Goal: Task Accomplishment & Management: Use online tool/utility

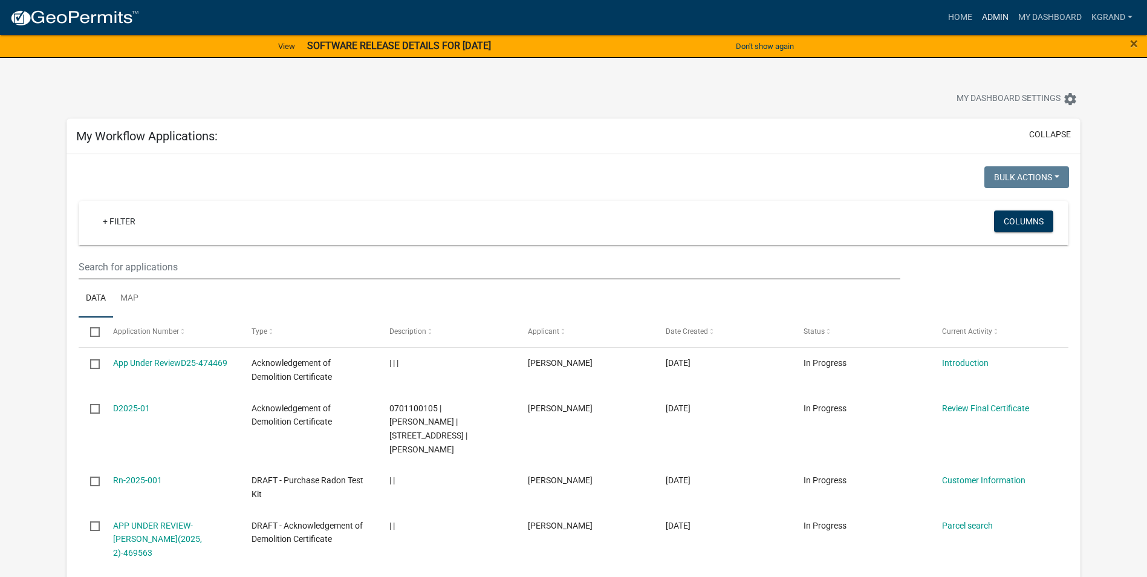
click at [997, 15] on link "Admin" at bounding box center [995, 17] width 36 height 23
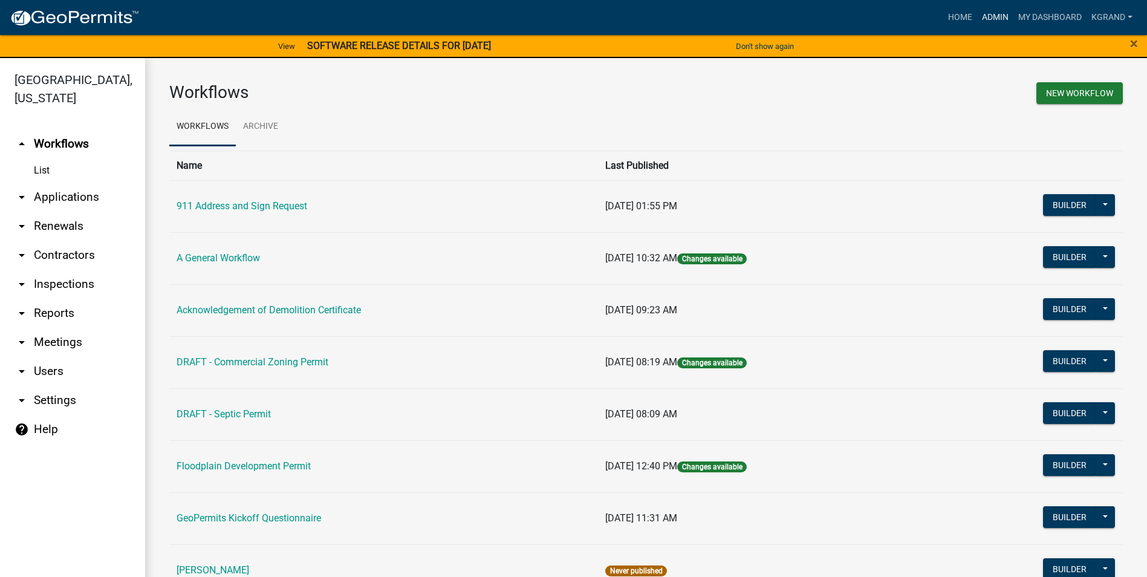
click at [986, 15] on link "Admin" at bounding box center [995, 17] width 36 height 23
click at [1046, 19] on link "My Dashboard" at bounding box center [1049, 17] width 73 height 23
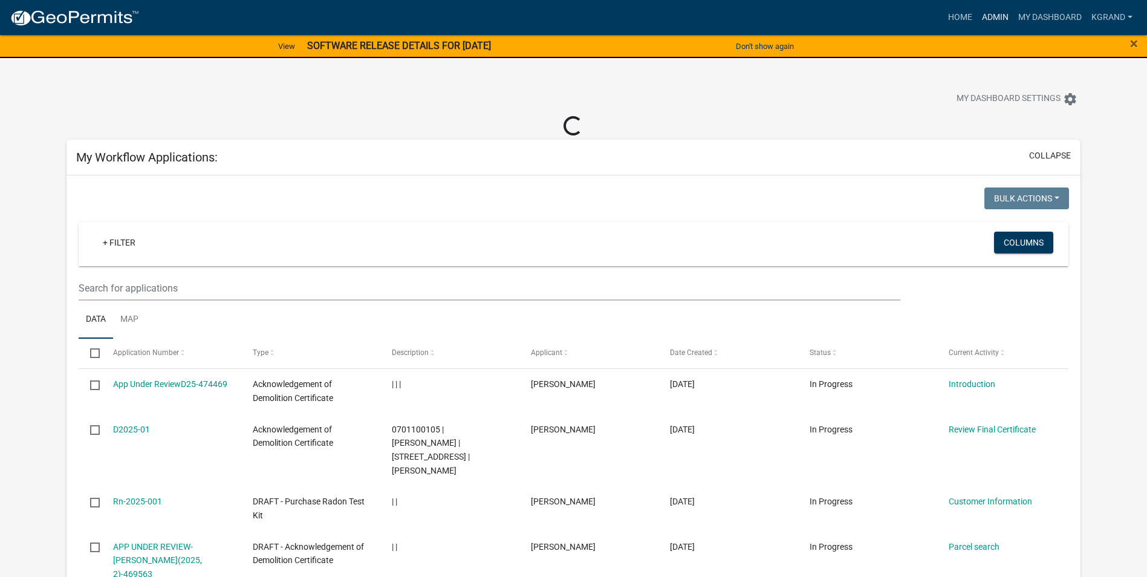
click at [993, 17] on link "Admin" at bounding box center [995, 17] width 36 height 23
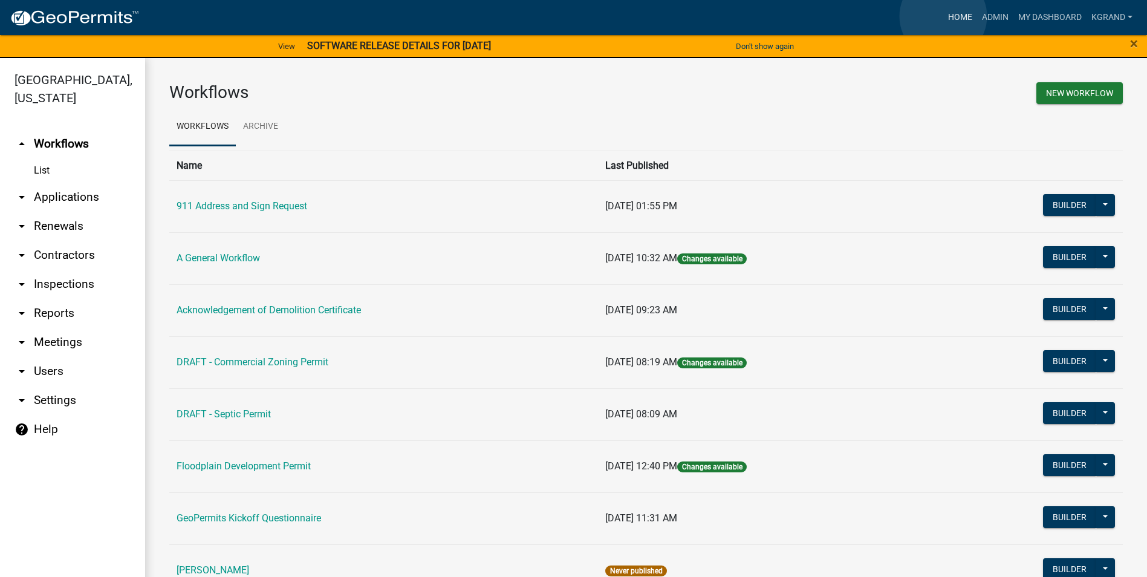
click at [943, 16] on link "Home" at bounding box center [960, 17] width 34 height 23
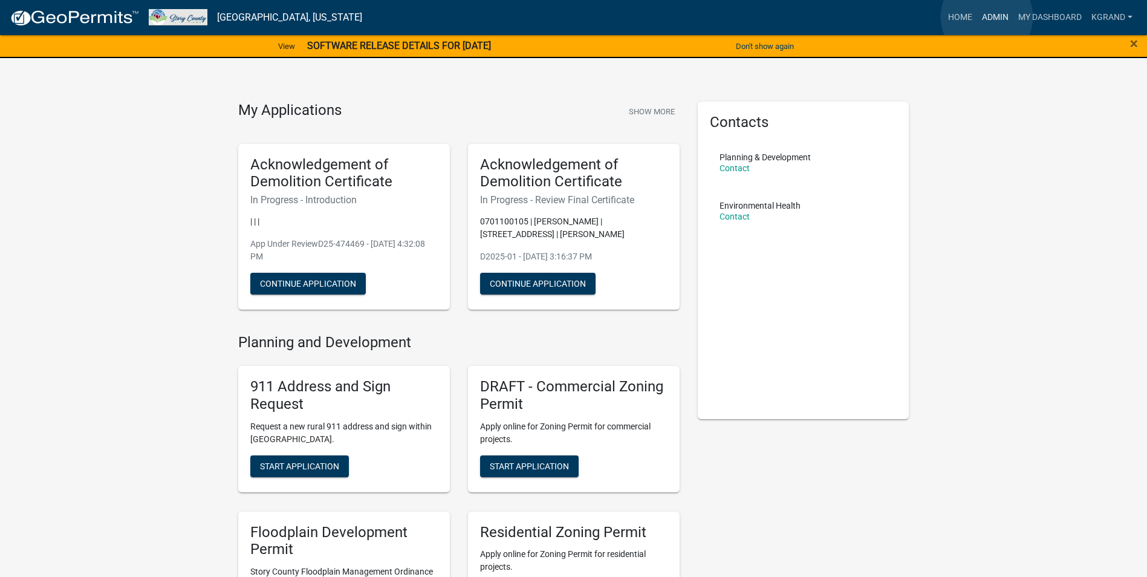
click at [986, 17] on link "Admin" at bounding box center [995, 17] width 36 height 23
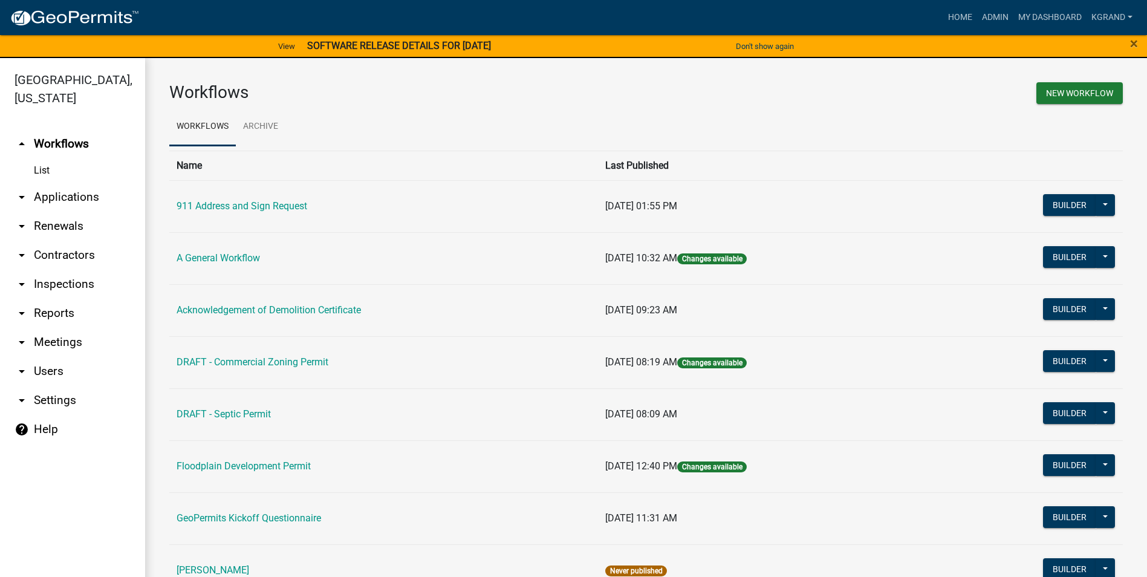
drag, startPoint x: 910, startPoint y: 94, endPoint x: 968, endPoint y: 85, distance: 58.8
click at [968, 85] on div "New Workflow" at bounding box center [889, 94] width 486 height 25
click at [1116, 17] on link "kgrand" at bounding box center [1111, 17] width 51 height 23
click at [1066, 123] on link "Logout" at bounding box center [1088, 117] width 97 height 29
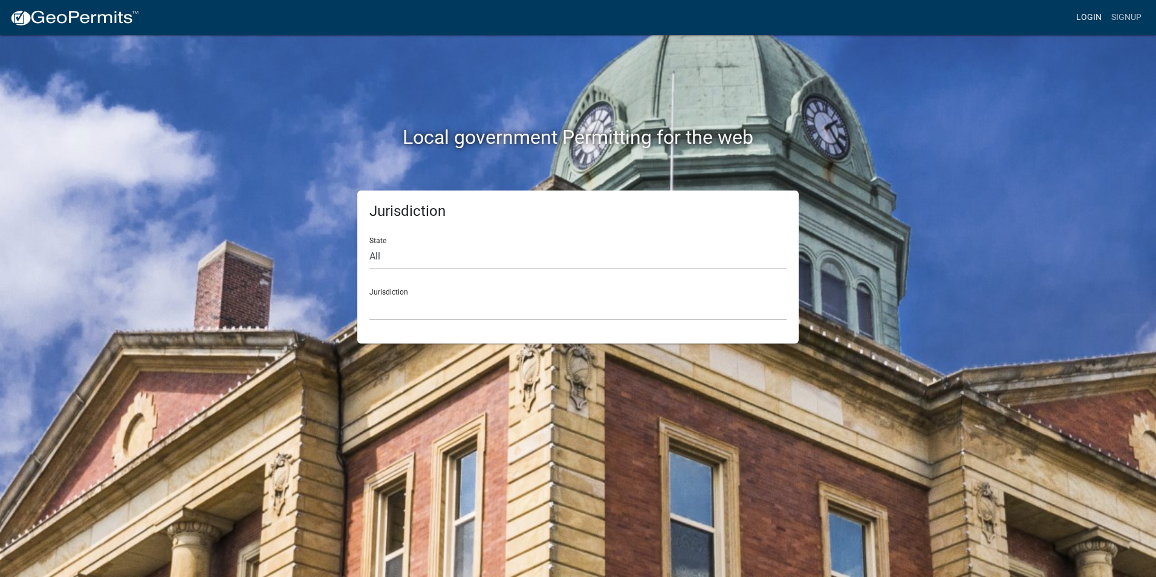
click at [1080, 17] on link "Login" at bounding box center [1088, 17] width 35 height 23
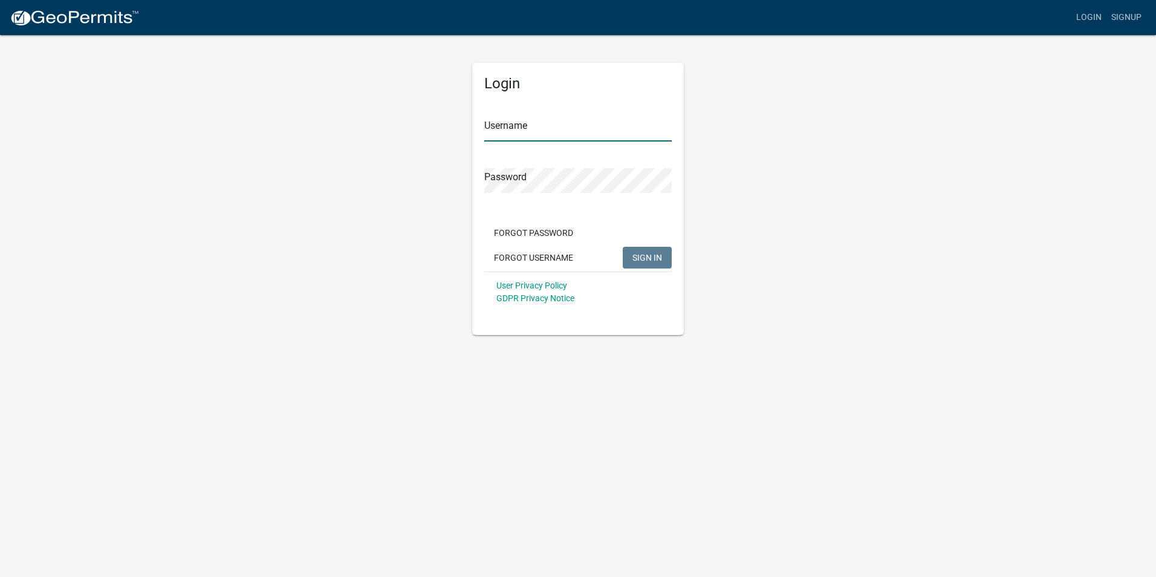
type input "kgrand"
click at [633, 257] on span "SIGN IN" at bounding box center [647, 257] width 30 height 10
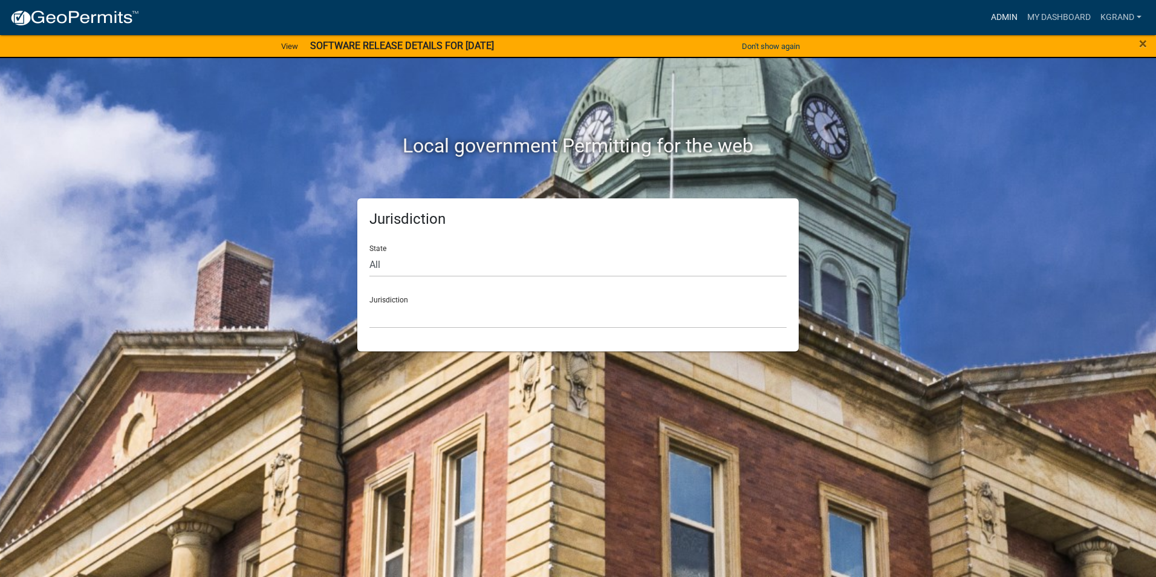
click at [999, 16] on link "Admin" at bounding box center [1004, 17] width 36 height 23
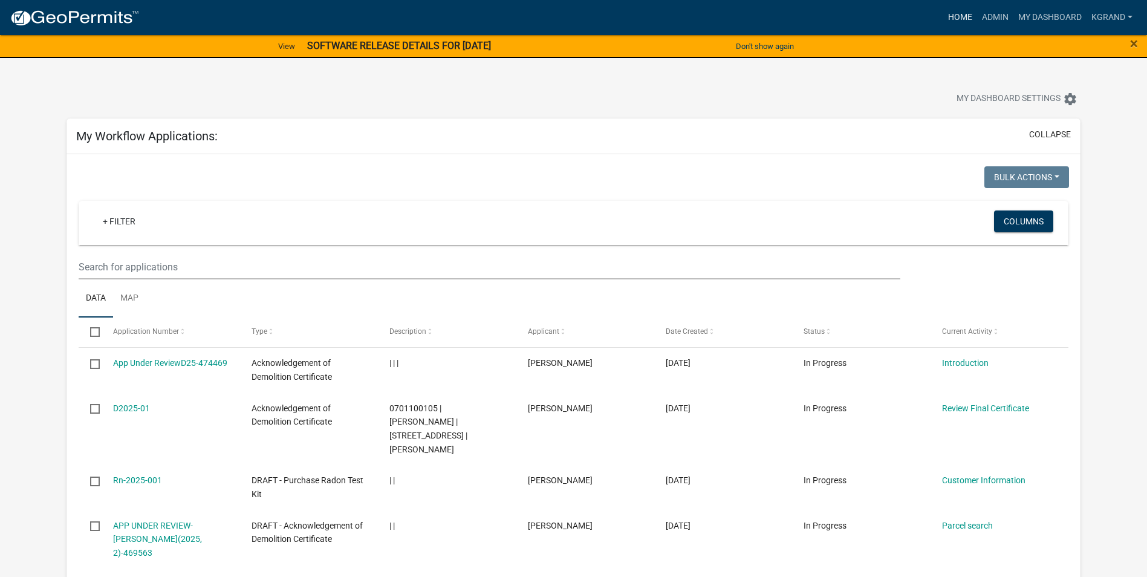
click at [956, 19] on link "Home" at bounding box center [960, 17] width 34 height 23
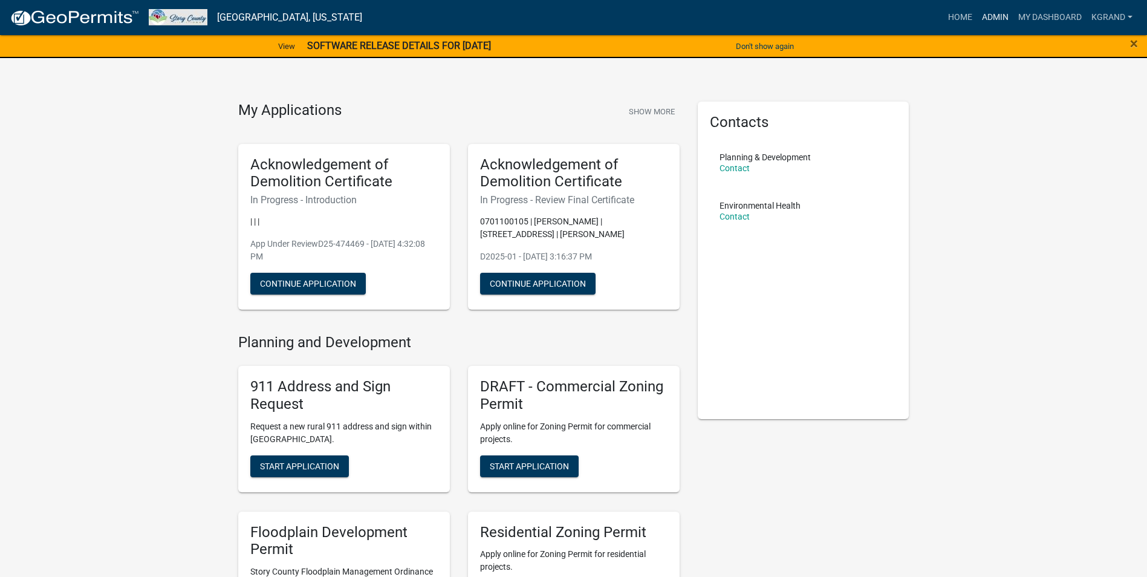
click at [997, 14] on link "Admin" at bounding box center [995, 17] width 36 height 23
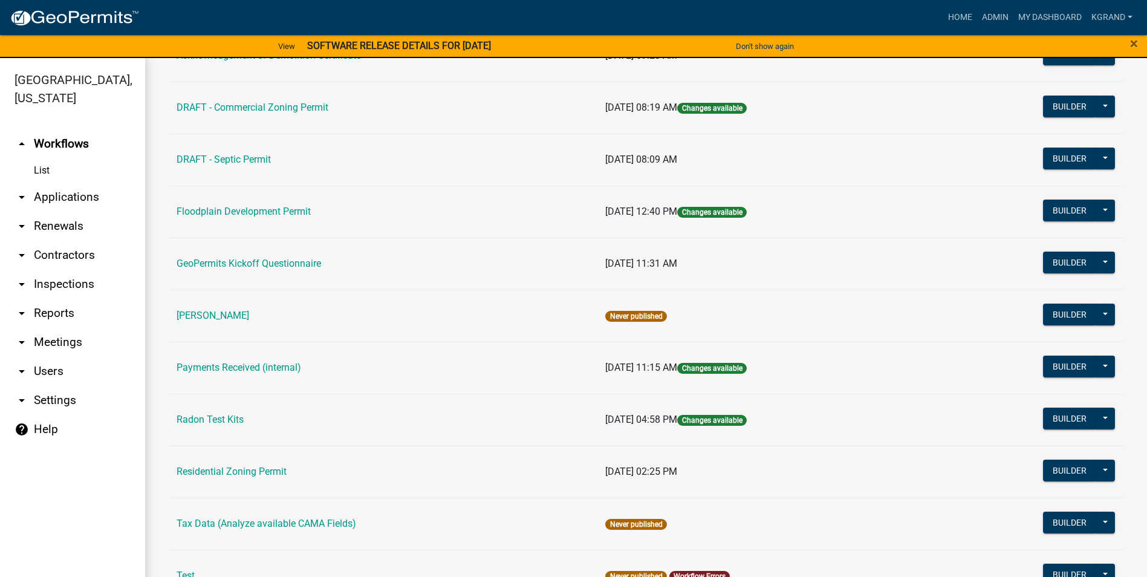
scroll to position [282, 0]
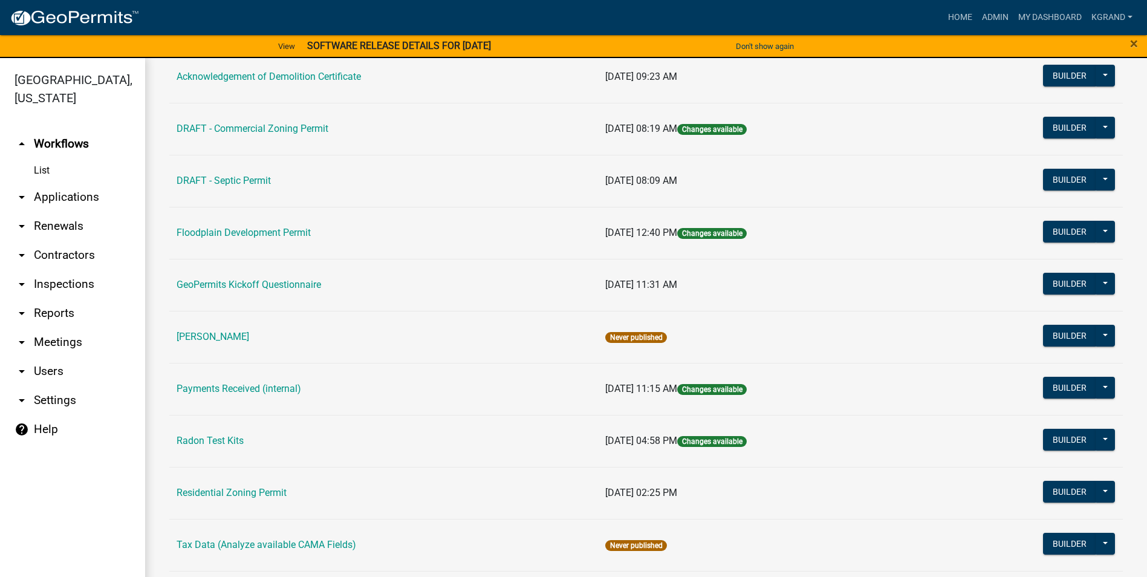
click at [435, 457] on table "Name Last Published 911 Address and Sign Request 09/08/2025, 01:55 PM Builder P…" at bounding box center [645, 321] width 953 height 809
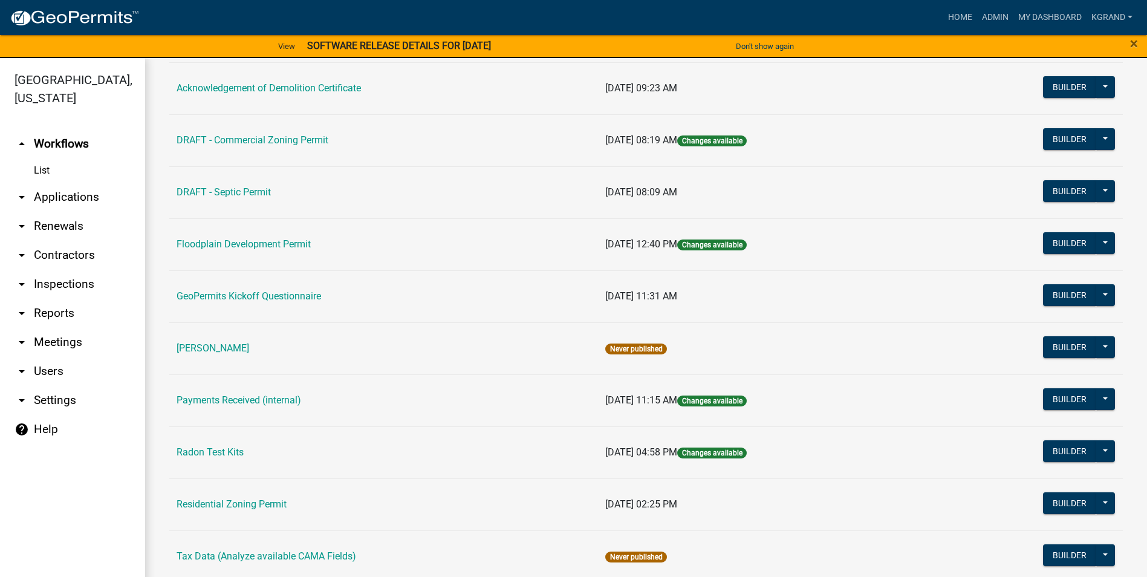
scroll to position [221, 0]
click at [435, 457] on td "Radon Test Kits" at bounding box center [383, 453] width 429 height 52
click at [252, 397] on link "Payments Received (internal)" at bounding box center [238, 400] width 125 height 11
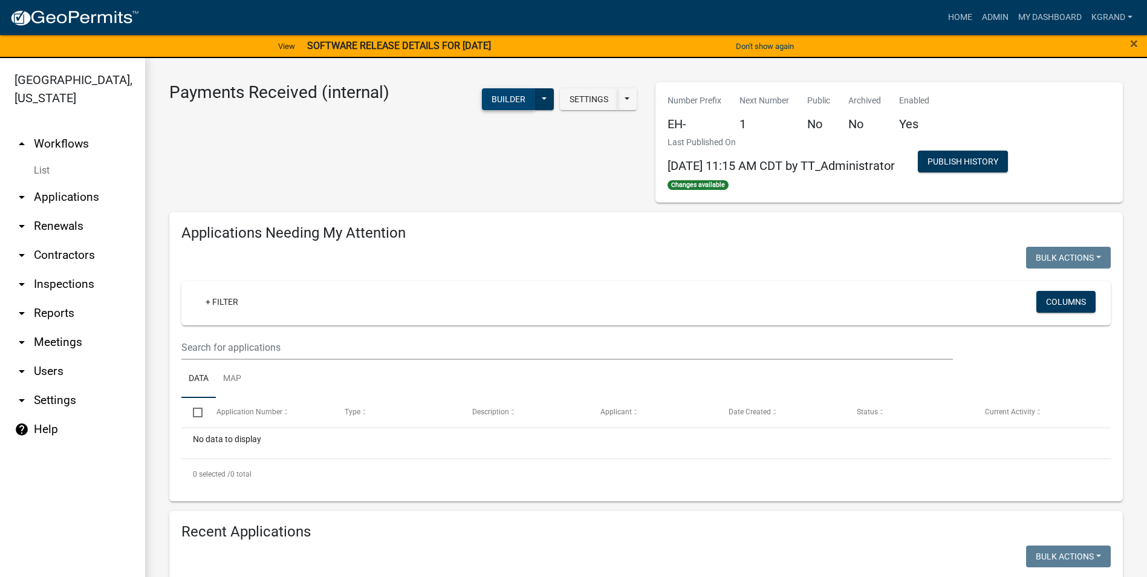
click at [487, 99] on button "Builder" at bounding box center [508, 99] width 53 height 22
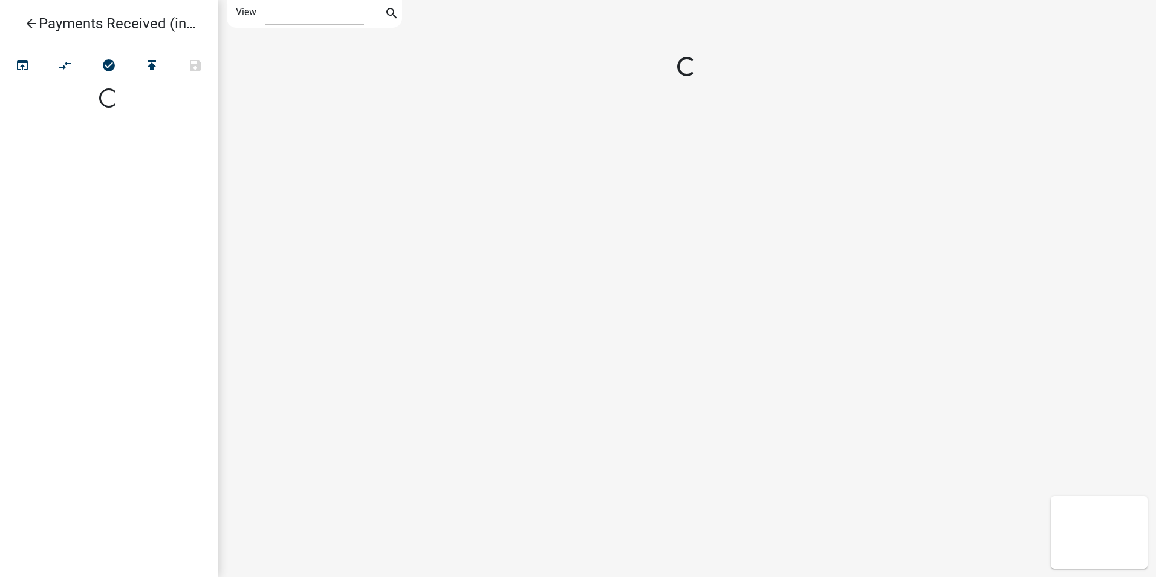
select select "1"
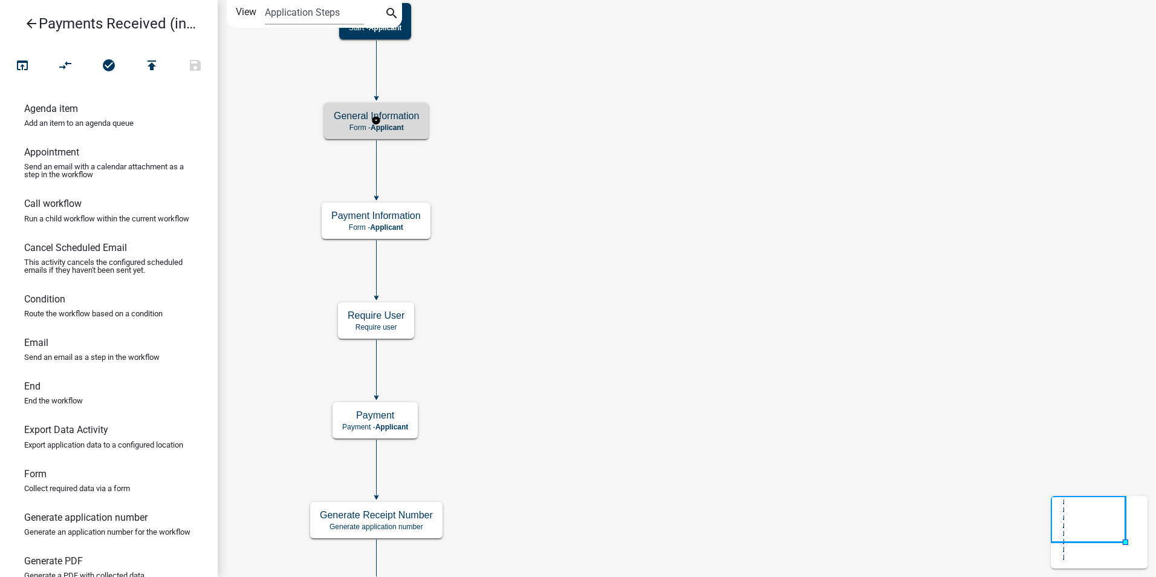
click at [407, 130] on p "Form - Applicant" at bounding box center [376, 127] width 85 height 8
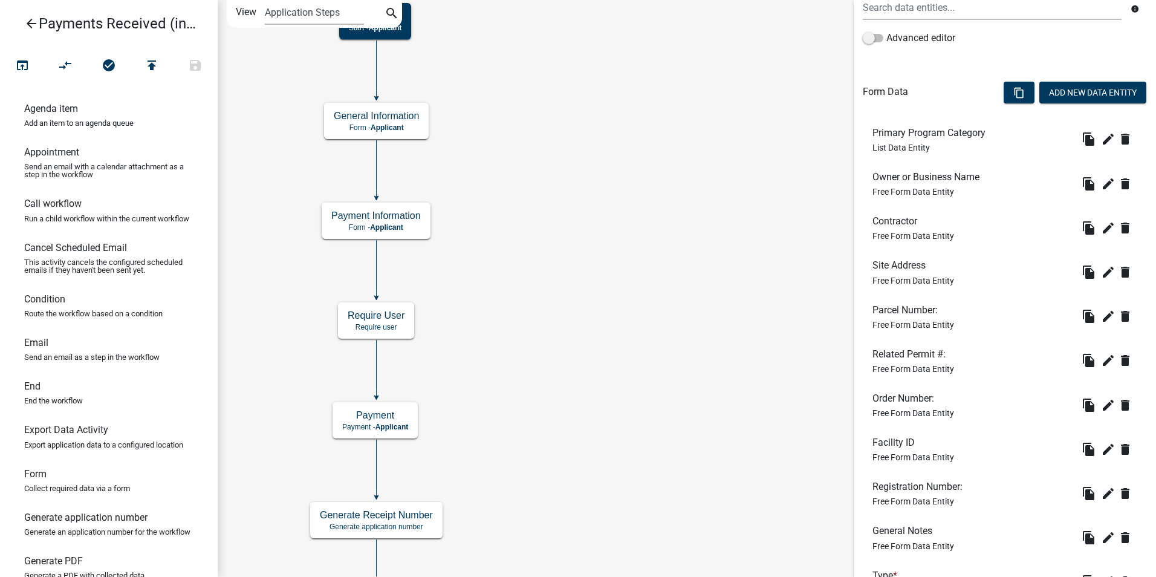
scroll to position [392, 0]
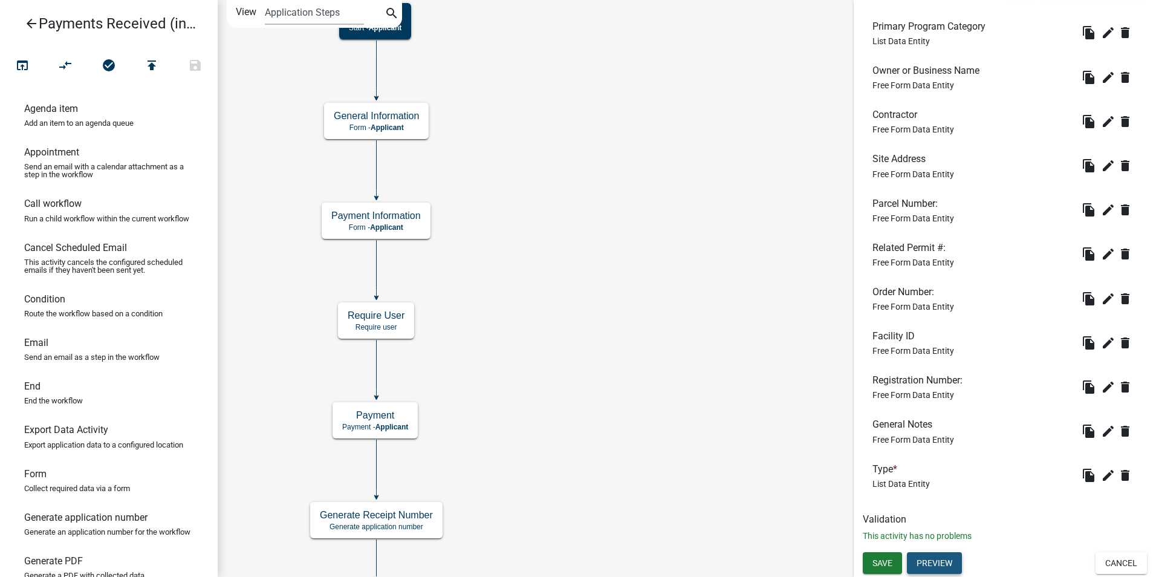
click at [937, 569] on button "Preview" at bounding box center [934, 563] width 55 height 22
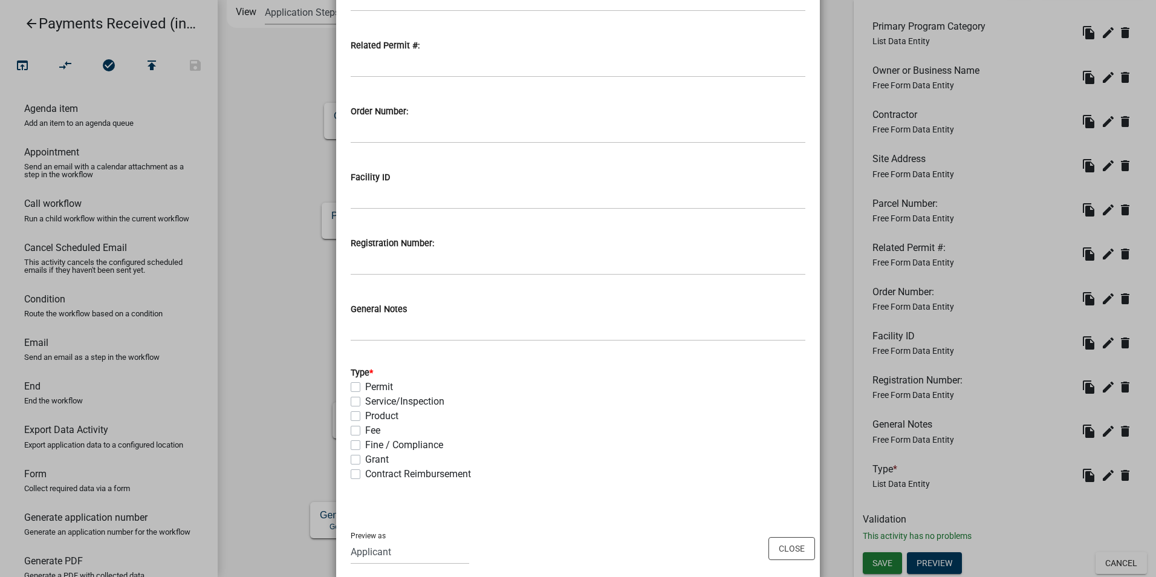
scroll to position [536, 0]
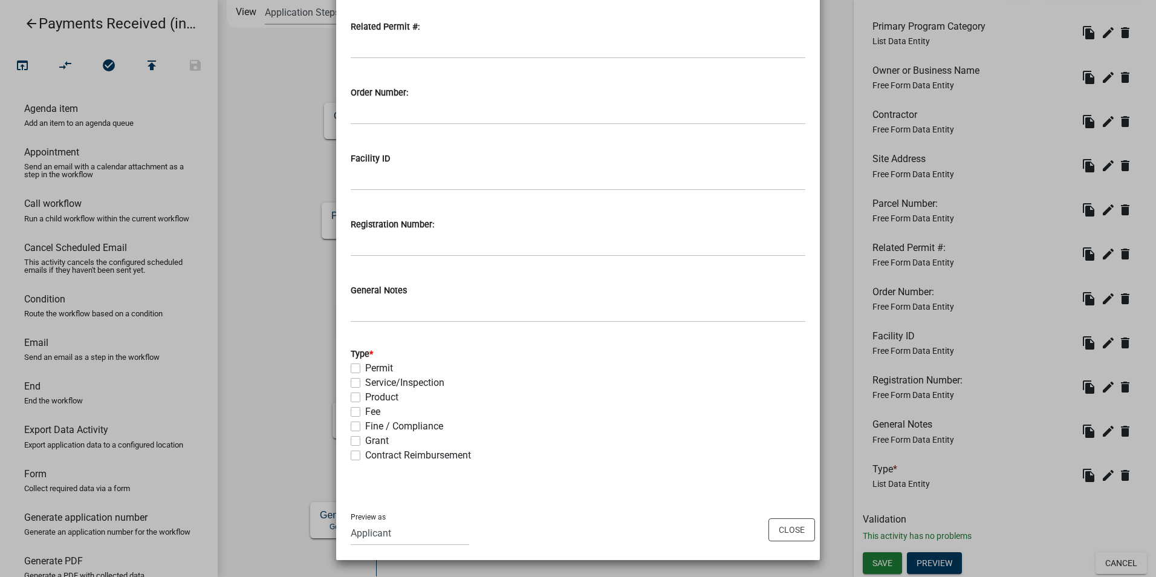
click at [579, 336] on form "Type * Permit Service/Inspection Product Fee Fine / Compliance Grant Contract R…" at bounding box center [578, 397] width 455 height 131
click at [794, 528] on button "Close" at bounding box center [791, 529] width 47 height 23
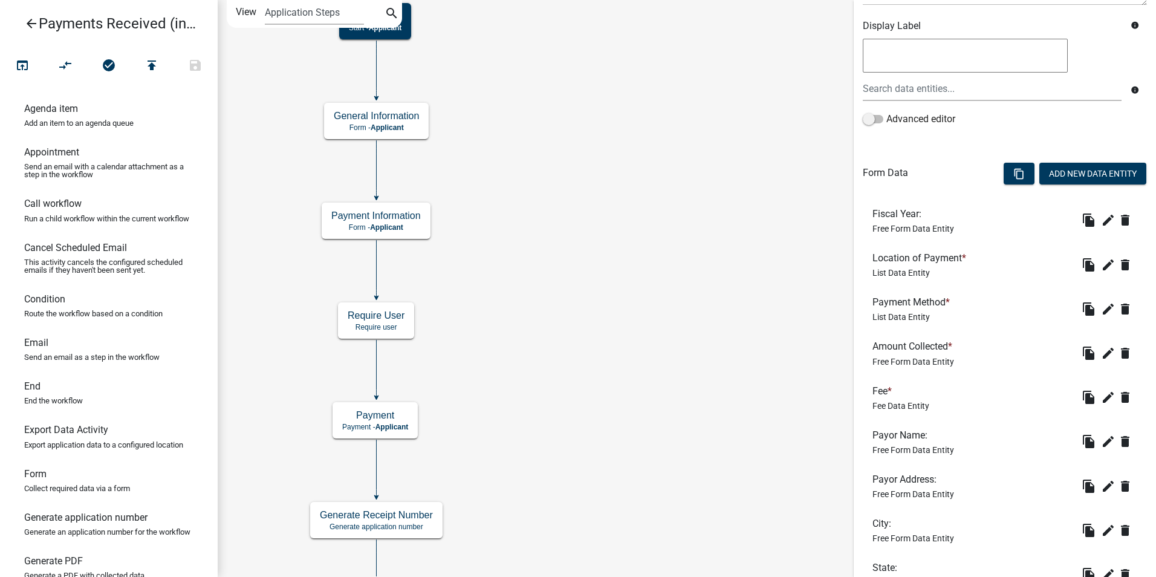
scroll to position [348, 0]
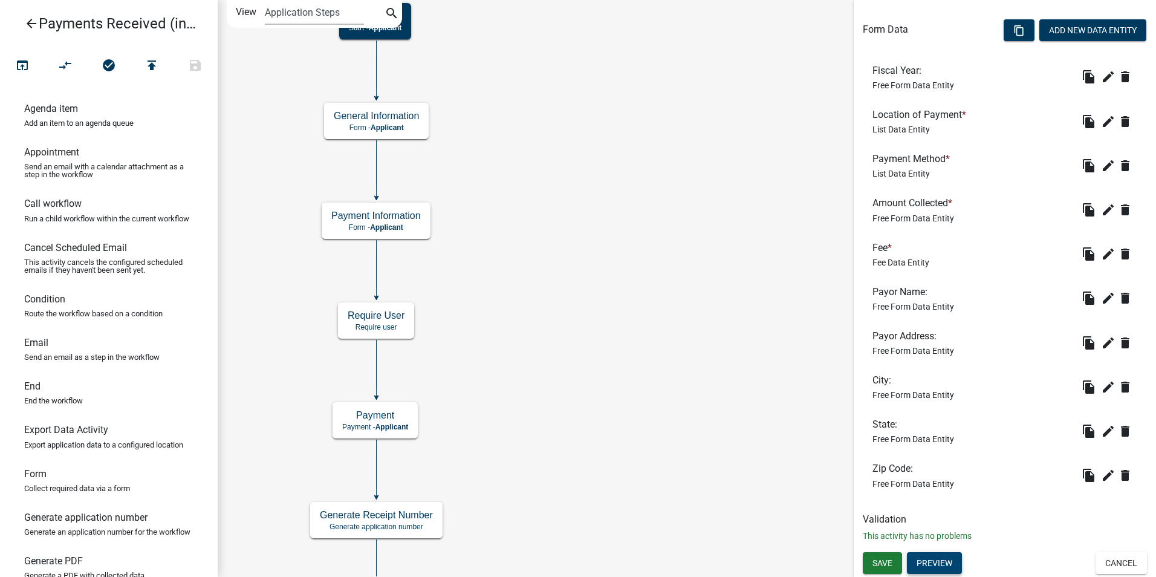
click at [940, 561] on button "Preview" at bounding box center [934, 563] width 55 height 22
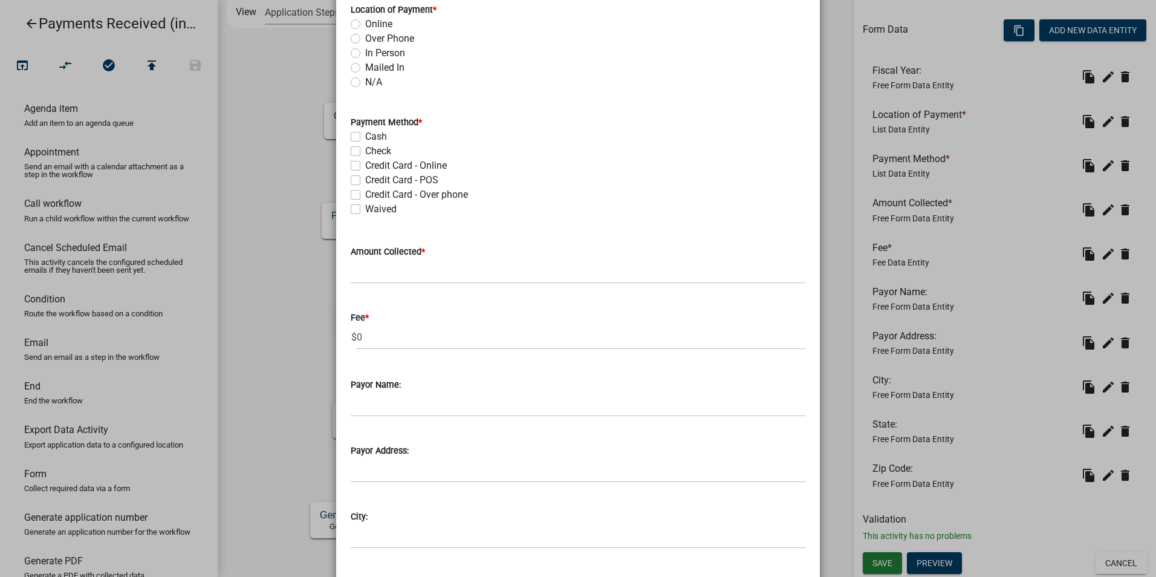
scroll to position [142, 0]
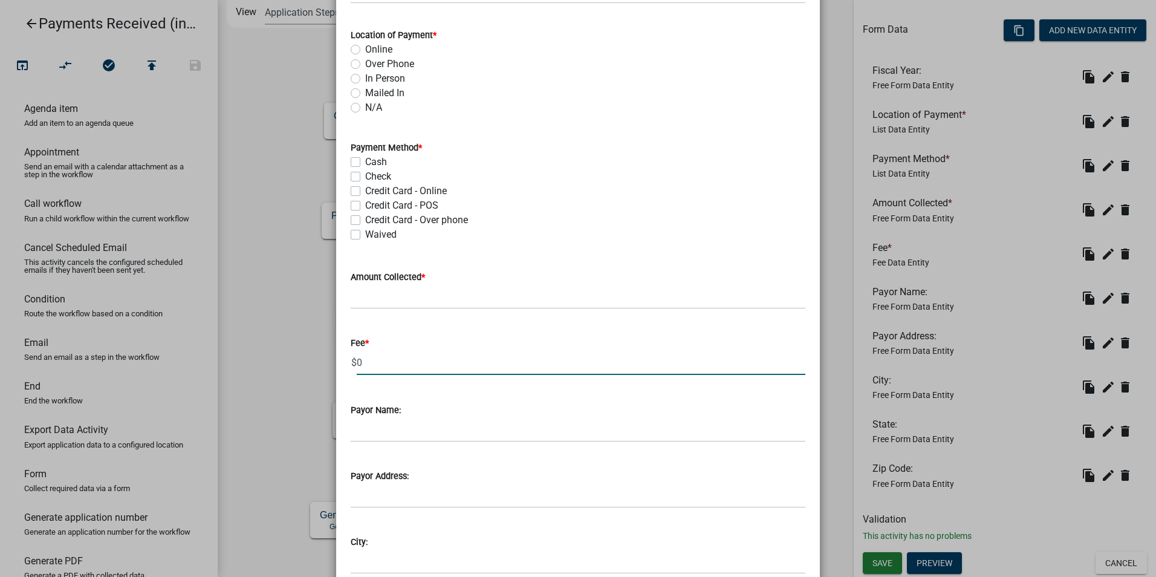
click at [623, 374] on input "0" at bounding box center [581, 362] width 448 height 25
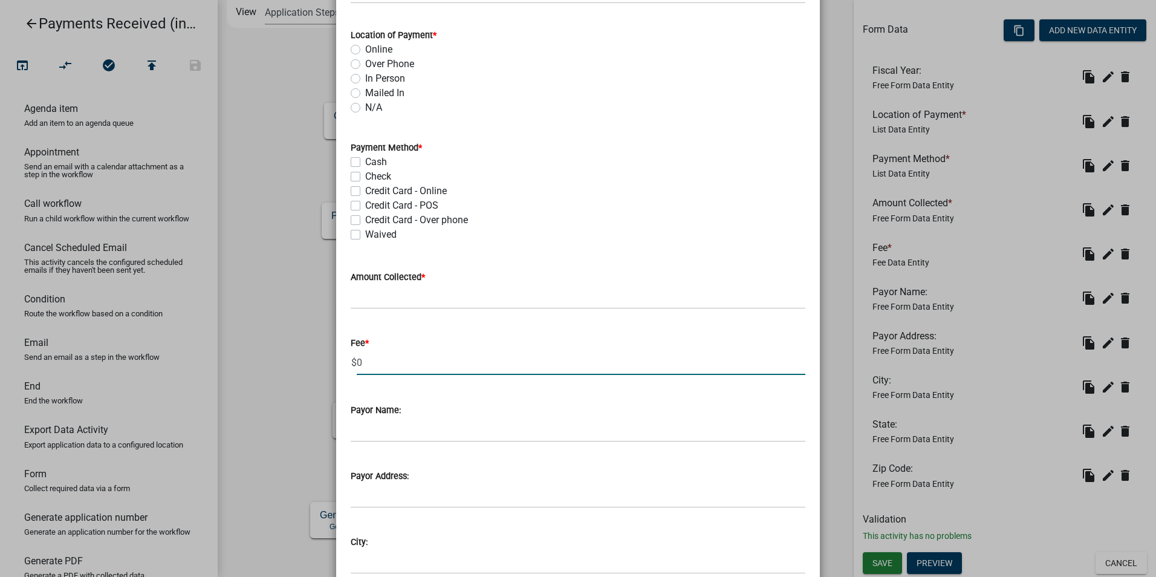
click at [613, 371] on input "0" at bounding box center [581, 362] width 448 height 25
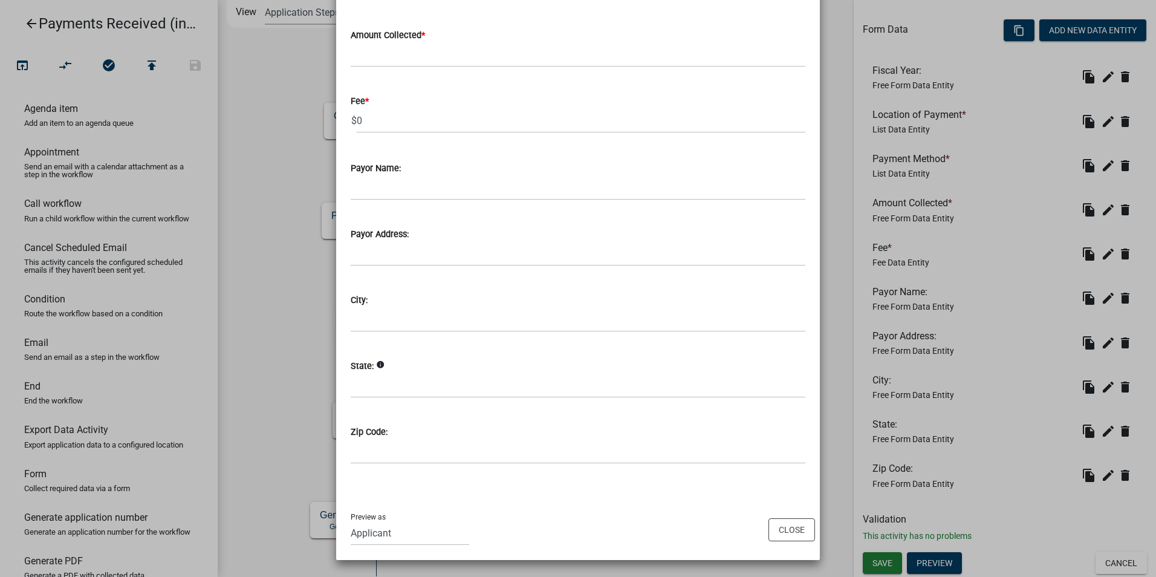
click at [270, 405] on ngb-modal-window "Activity Preview : Payment Information × Fiscal Year: Location of Payment * Onl…" at bounding box center [578, 288] width 1156 height 577
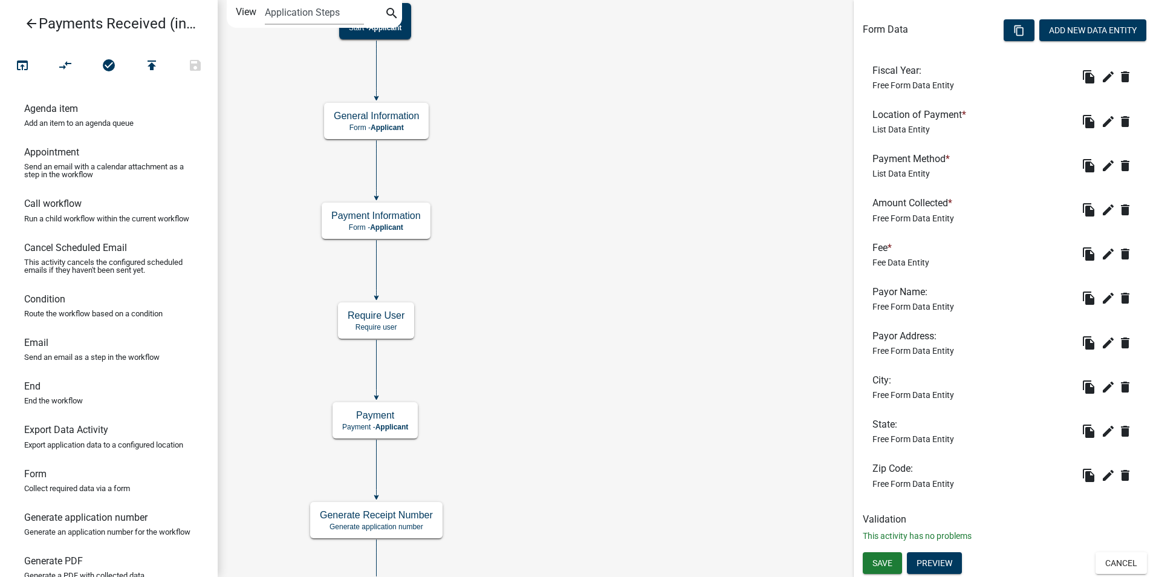
click at [481, 404] on icon "Start Start - Applicant End End - Applicant Payment Payment - Applicant General…" at bounding box center [686, 420] width 937 height 838
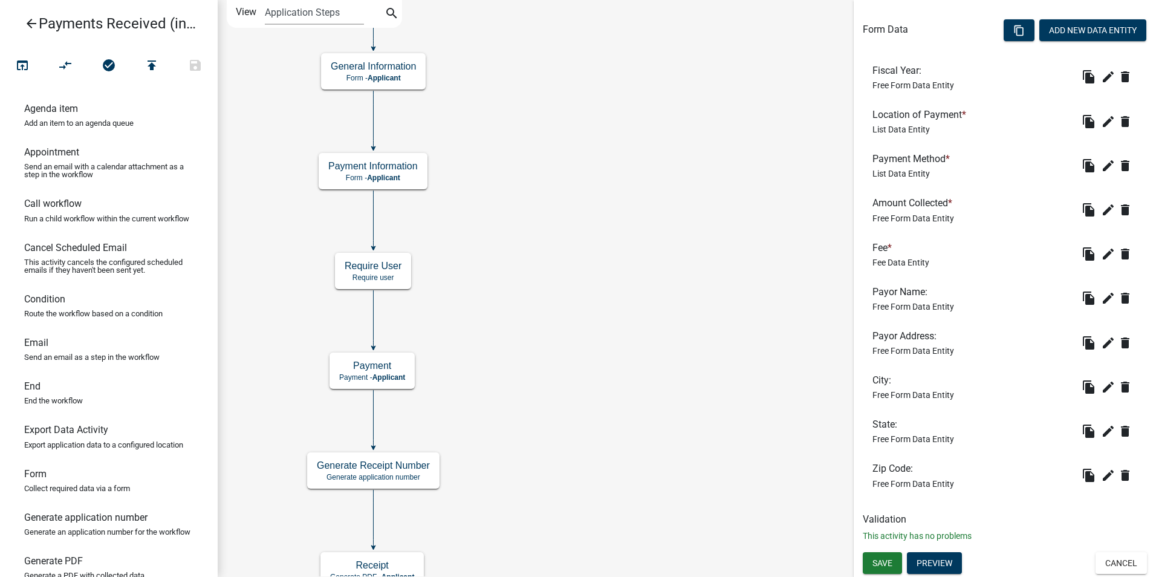
click at [34, 23] on icon "arrow_back" at bounding box center [31, 24] width 15 height 17
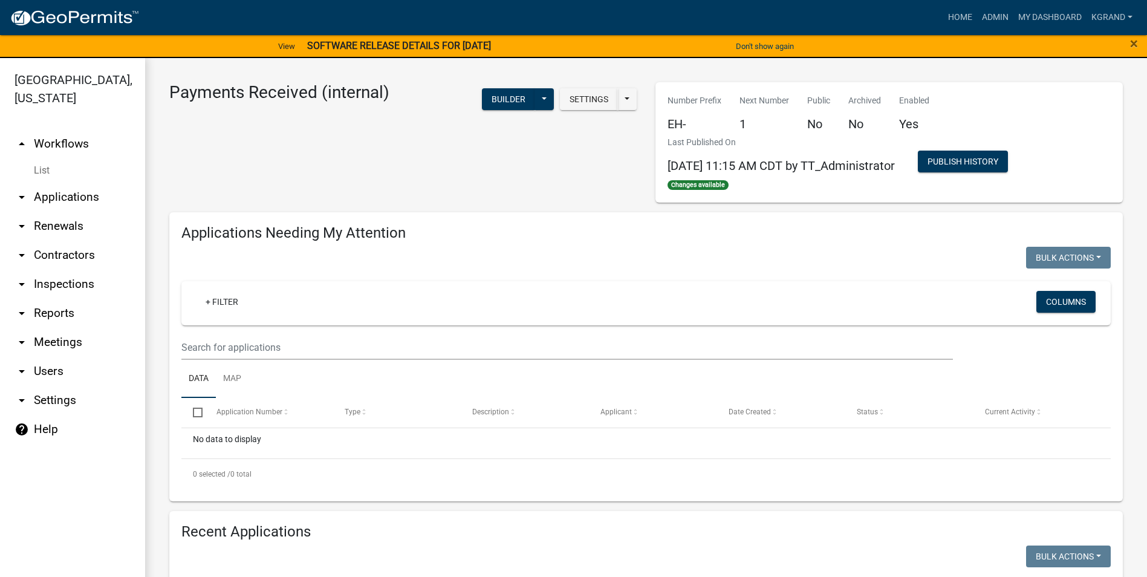
click at [68, 129] on link "arrow_drop_up Workflows" at bounding box center [72, 143] width 145 height 29
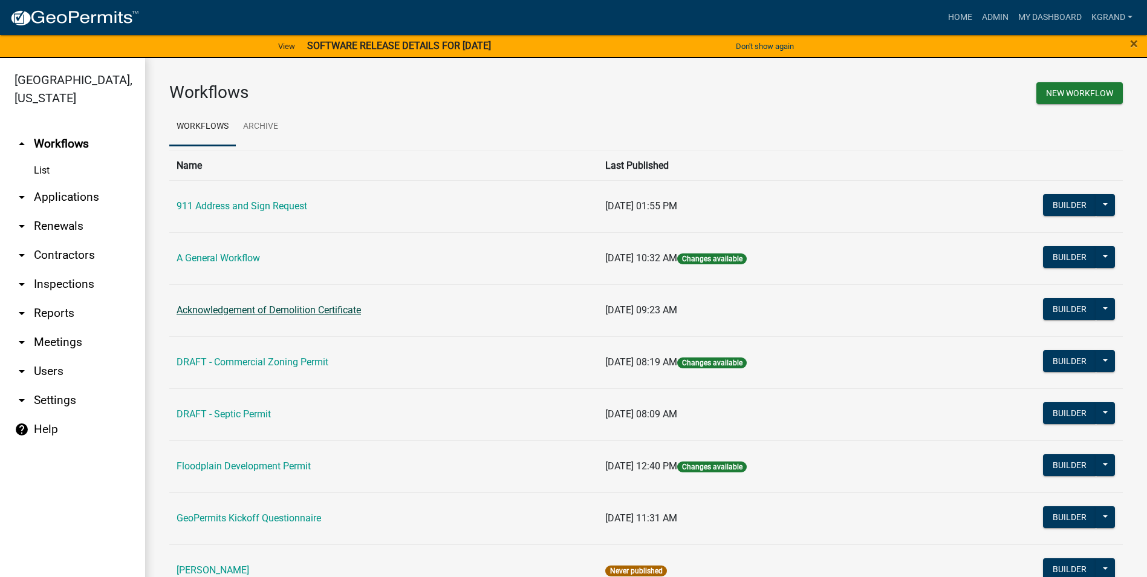
click at [227, 309] on link "Acknowledgement of Demolition Certificate" at bounding box center [268, 309] width 184 height 11
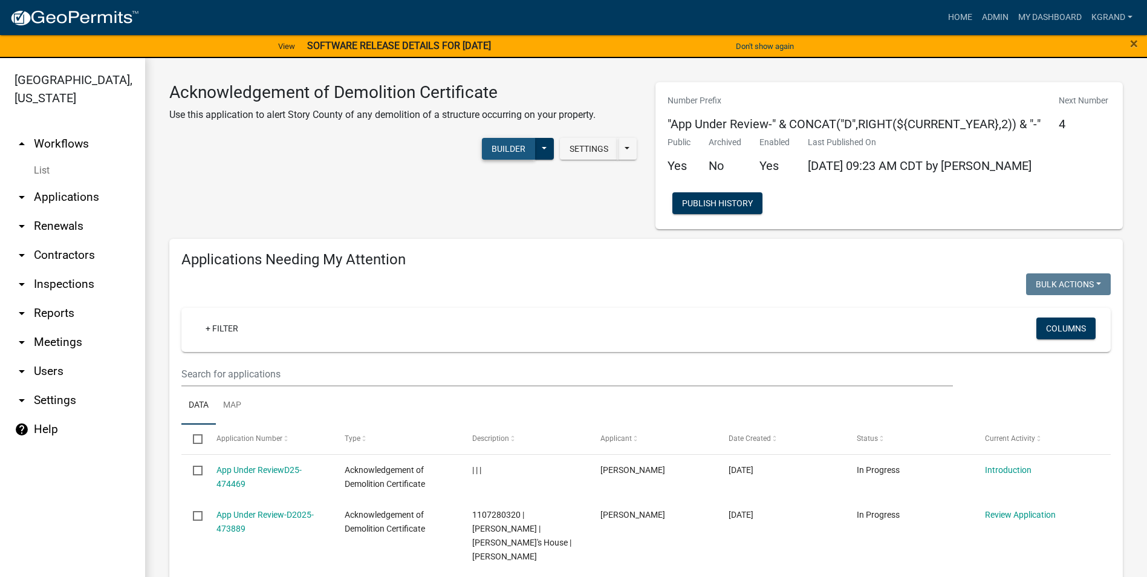
click at [488, 148] on button "Builder" at bounding box center [508, 149] width 53 height 22
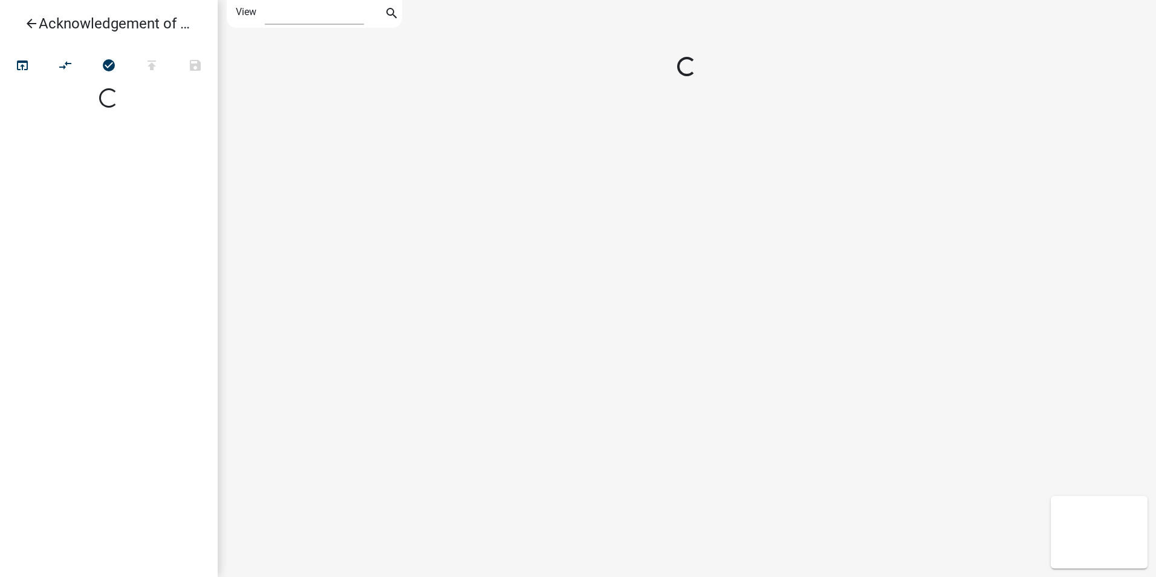
select select "1"
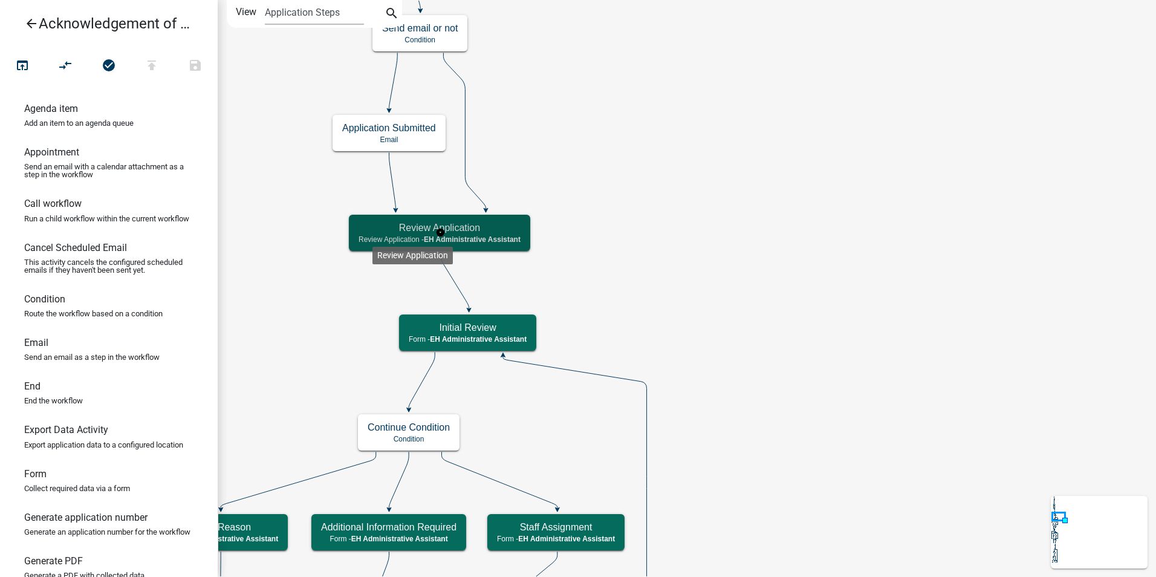
click at [372, 237] on p "Review Application - EH Administrative Assistant" at bounding box center [439, 239] width 162 height 8
select select "DA3E3E5F-670D-4329-B60C-5CC8A4B2B679"
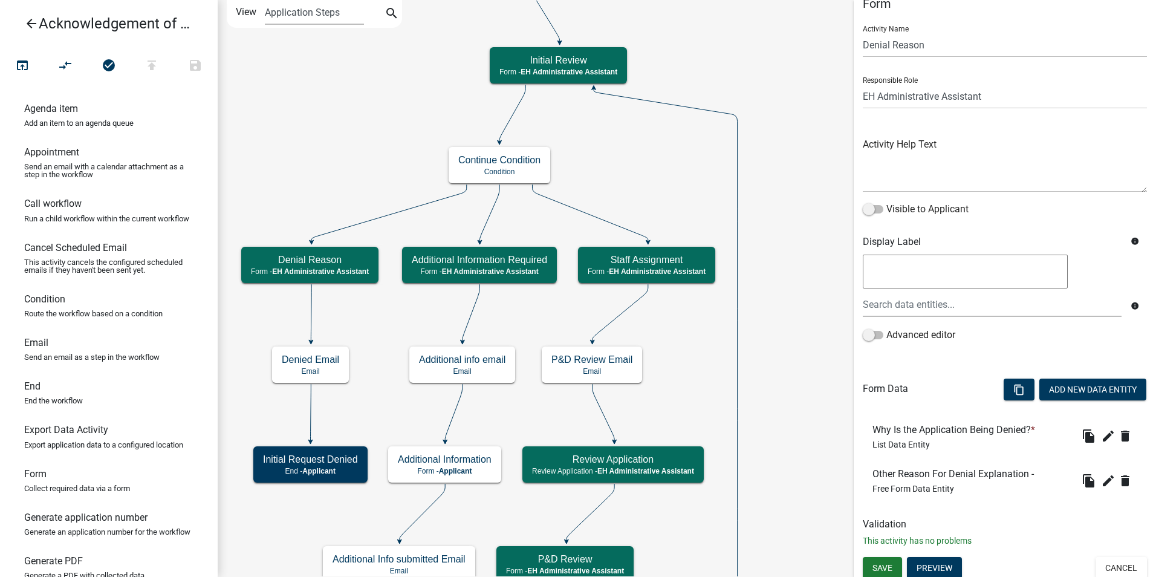
scroll to position [23, 0]
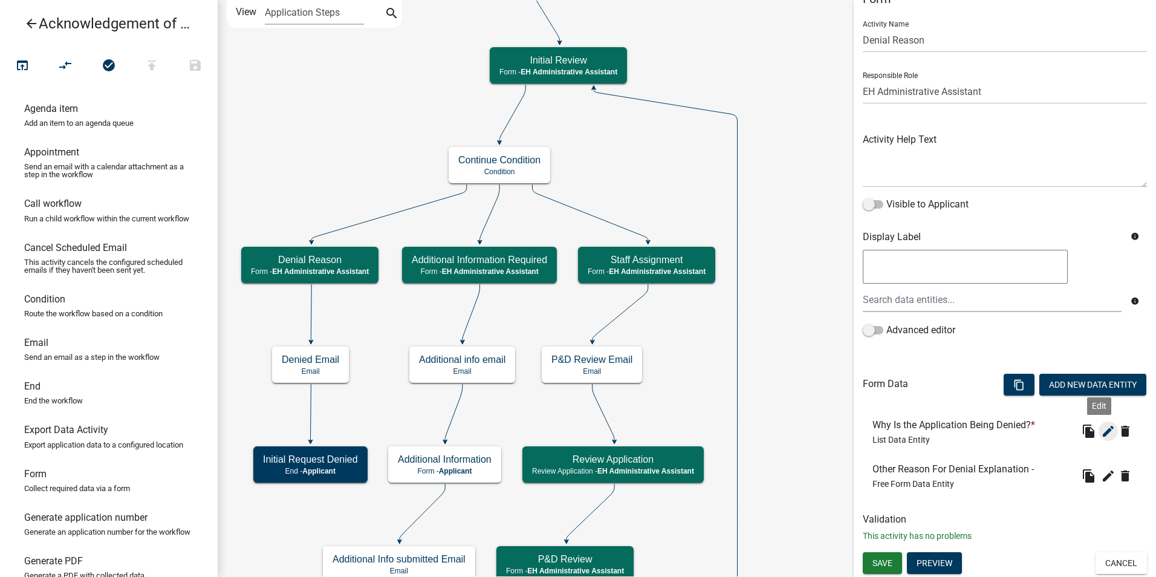
click at [1101, 436] on icon "edit" at bounding box center [1108, 431] width 15 height 15
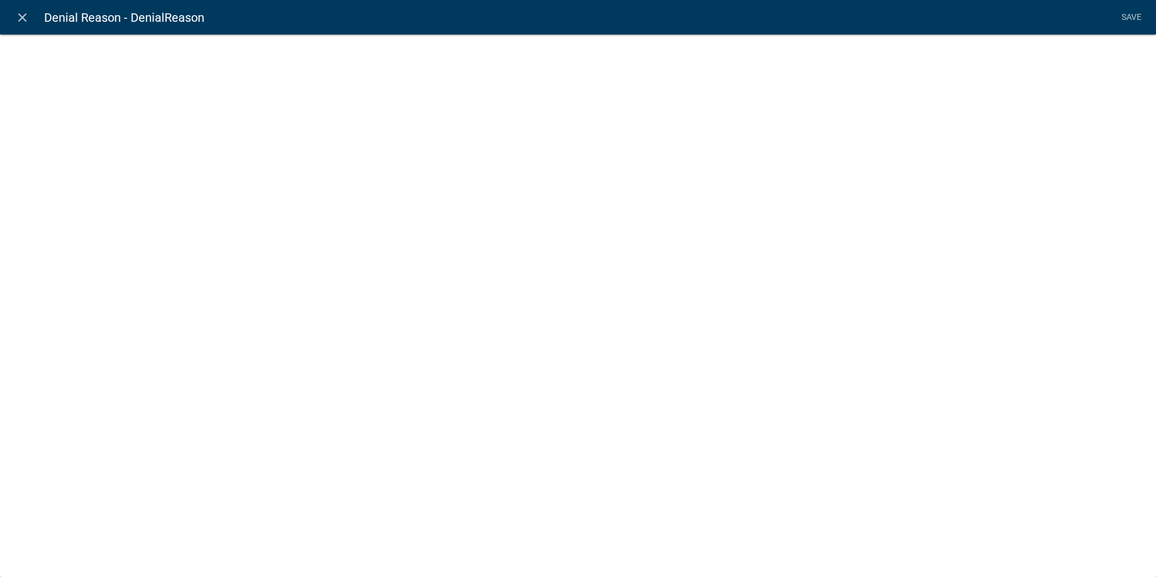
select select "list-data"
select select
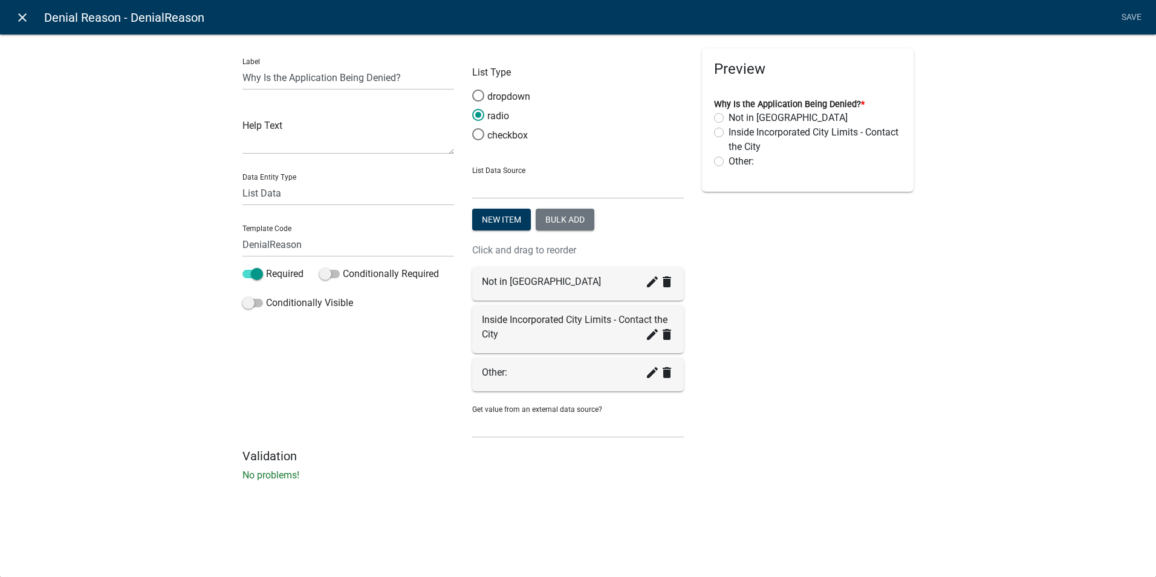
click at [22, 11] on icon "close" at bounding box center [22, 17] width 15 height 15
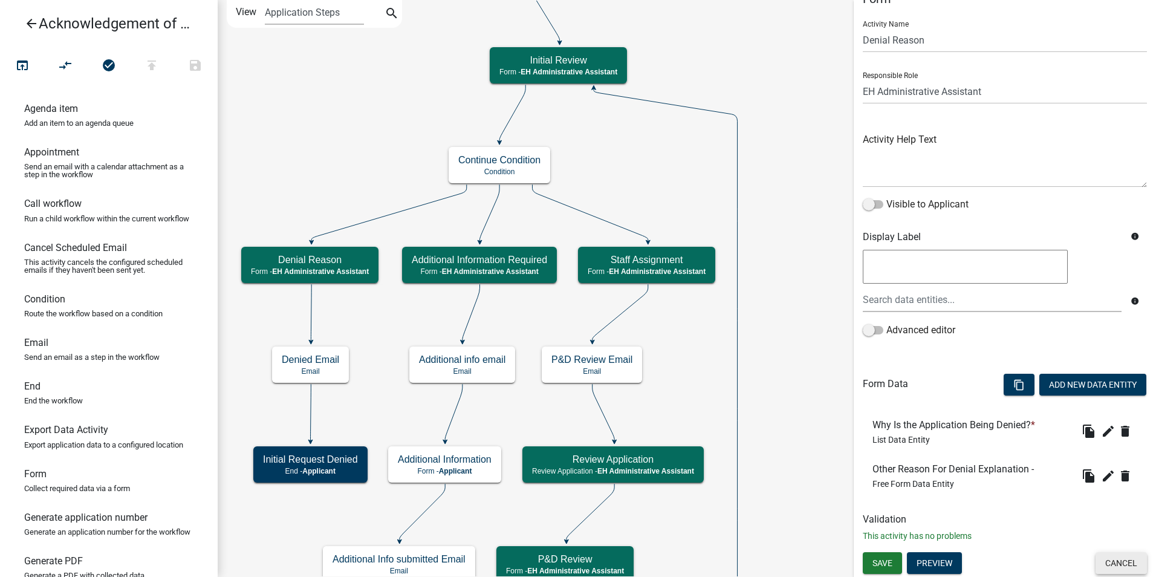
click at [1100, 563] on button "Cancel" at bounding box center [1120, 563] width 51 height 22
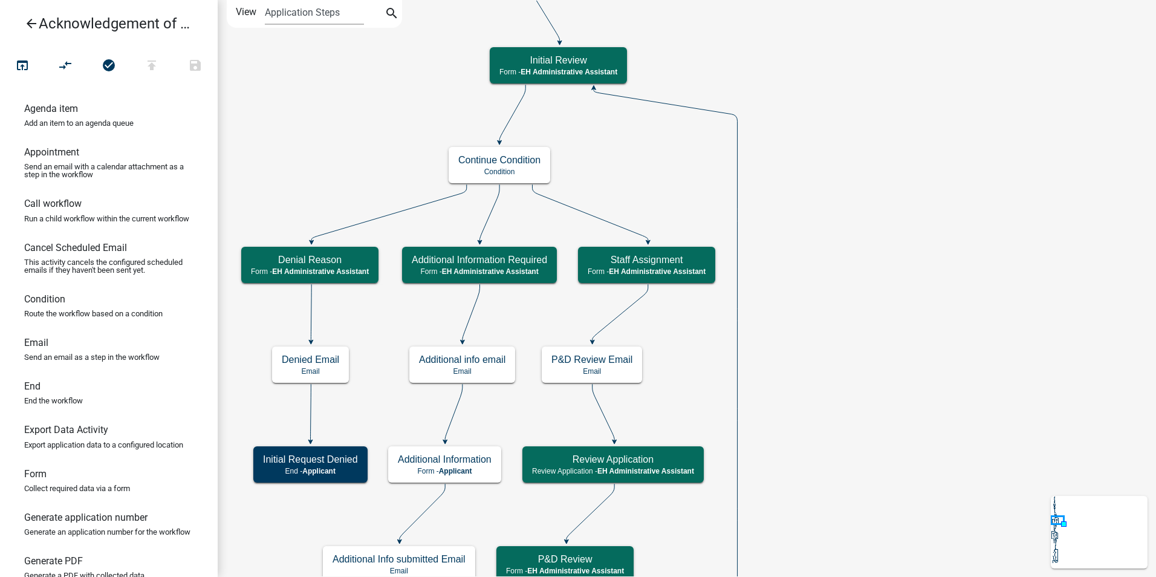
scroll to position [0, 0]
click at [245, 272] on div "Denial Reason Form - EH Administrative Assistant" at bounding box center [309, 265] width 137 height 36
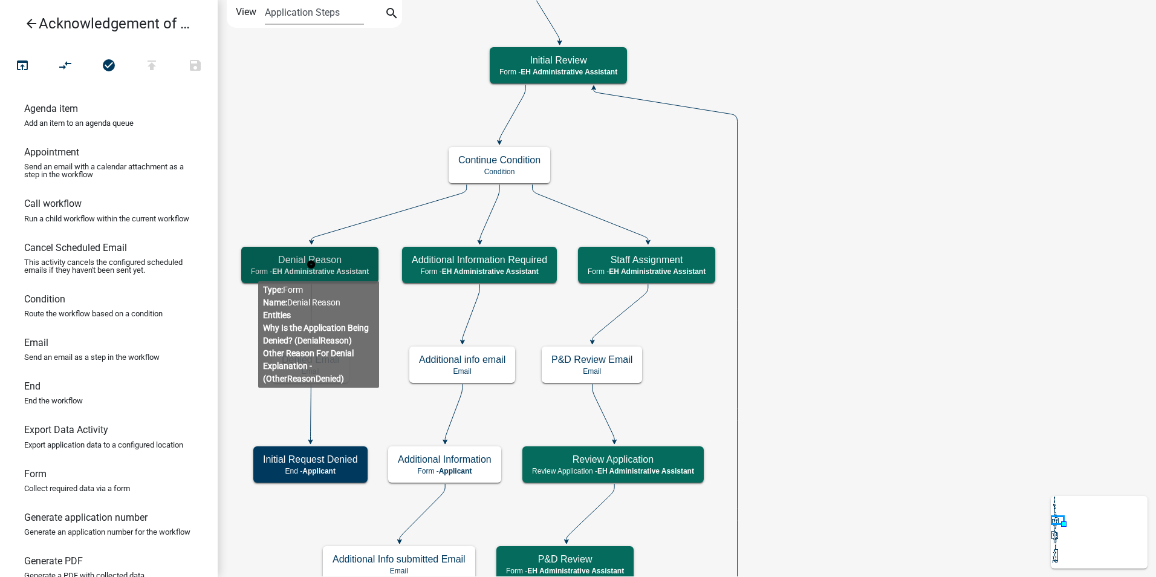
click at [258, 271] on p "Form - EH Administrative Assistant" at bounding box center [310, 271] width 118 height 8
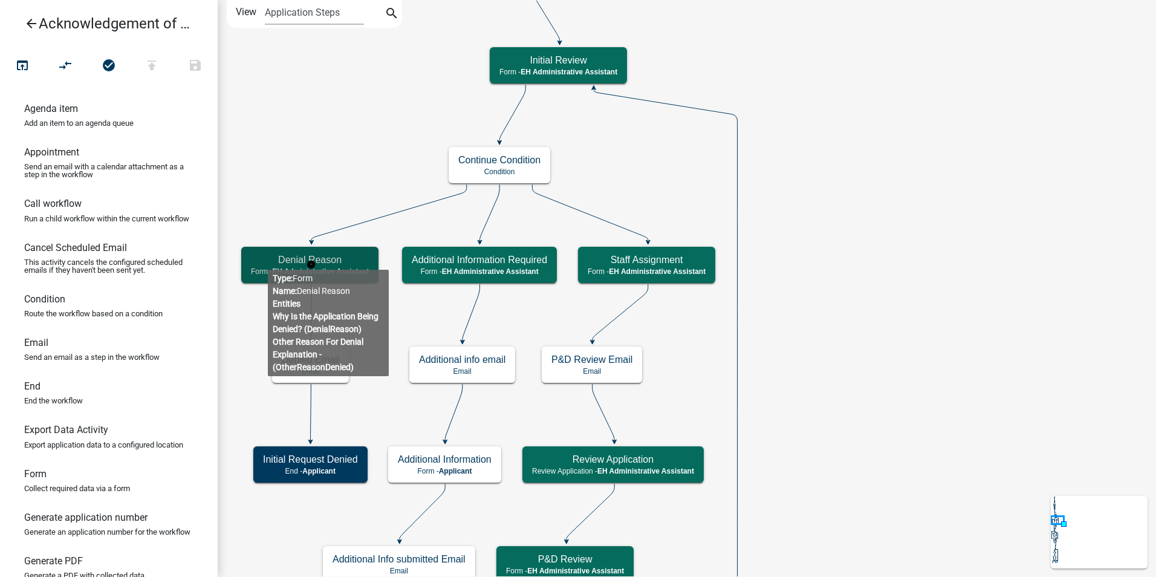
click at [267, 259] on h5 "Denial Reason" at bounding box center [310, 259] width 118 height 11
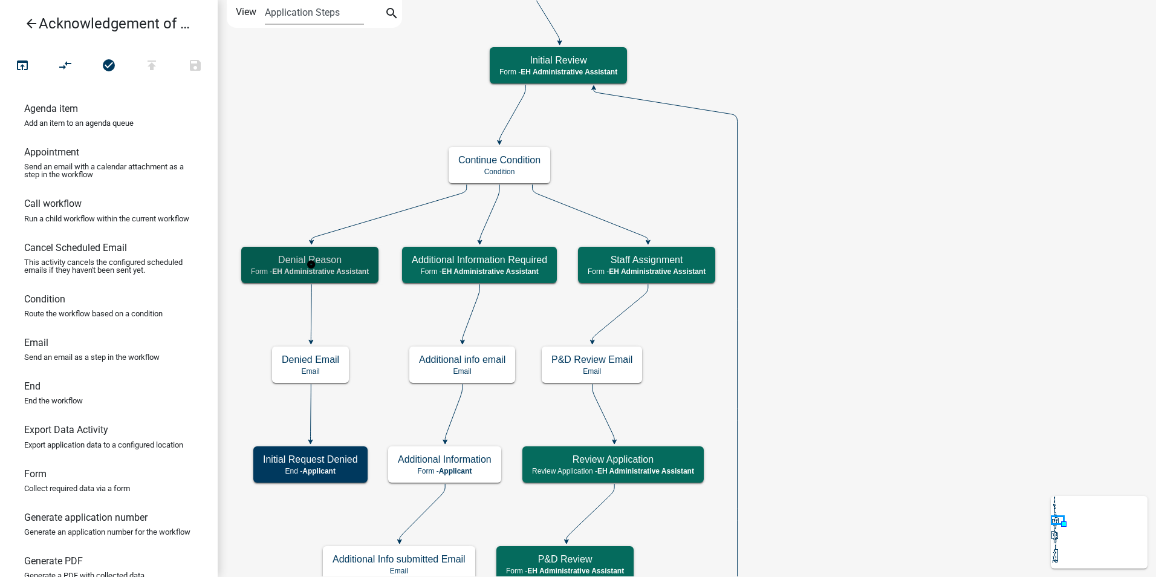
click at [267, 259] on h5 "Denial Reason" at bounding box center [310, 259] width 118 height 11
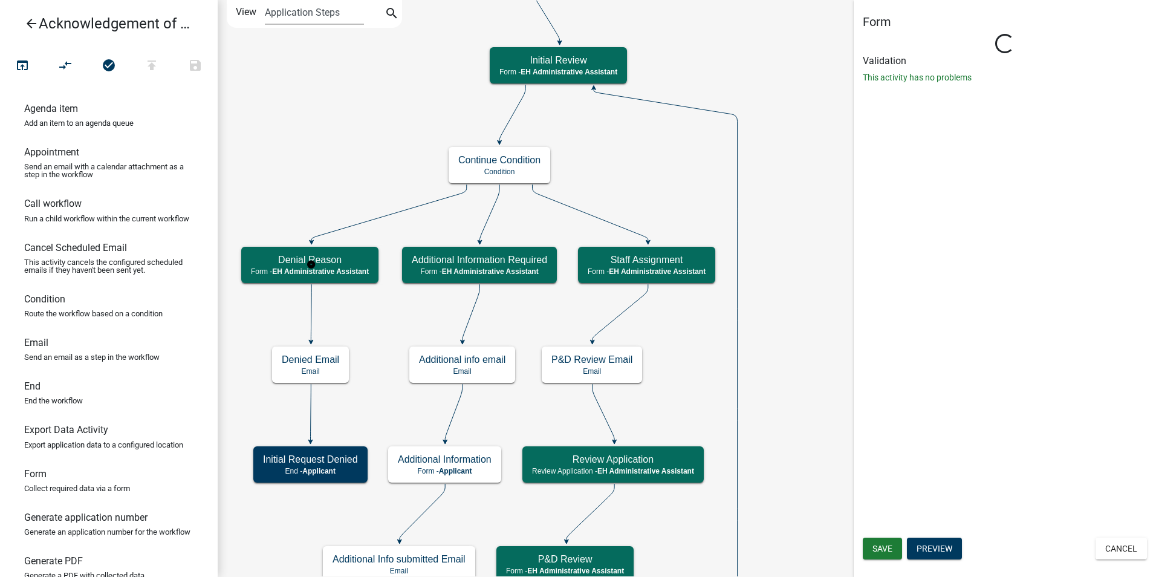
select select "DA3E3E5F-670D-4329-B60C-5CC8A4B2B679"
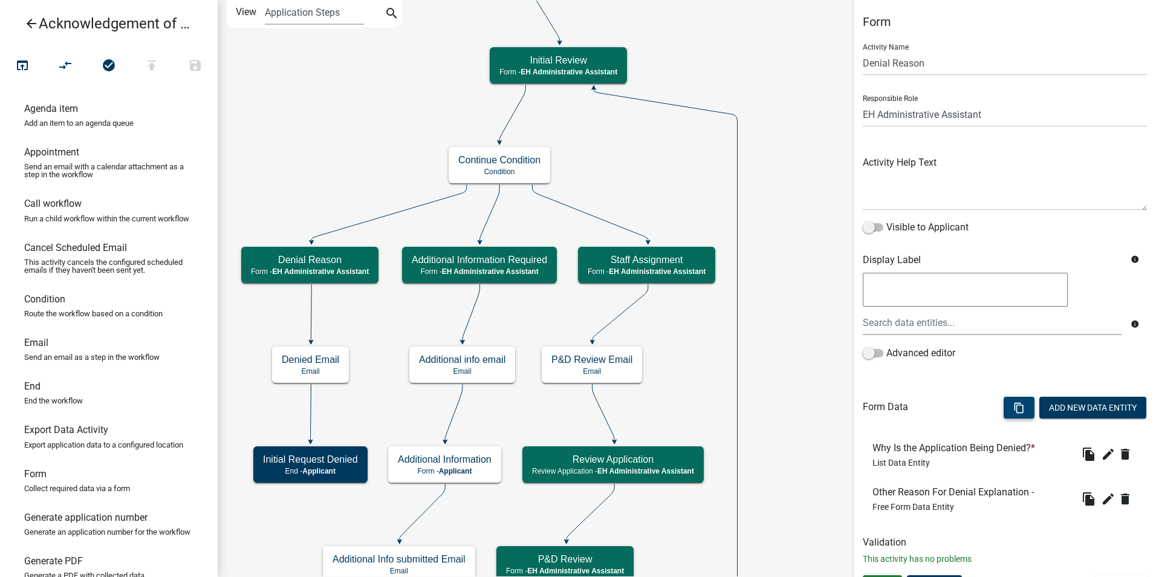
click at [1013, 406] on icon "content_copy" at bounding box center [1018, 407] width 11 height 11
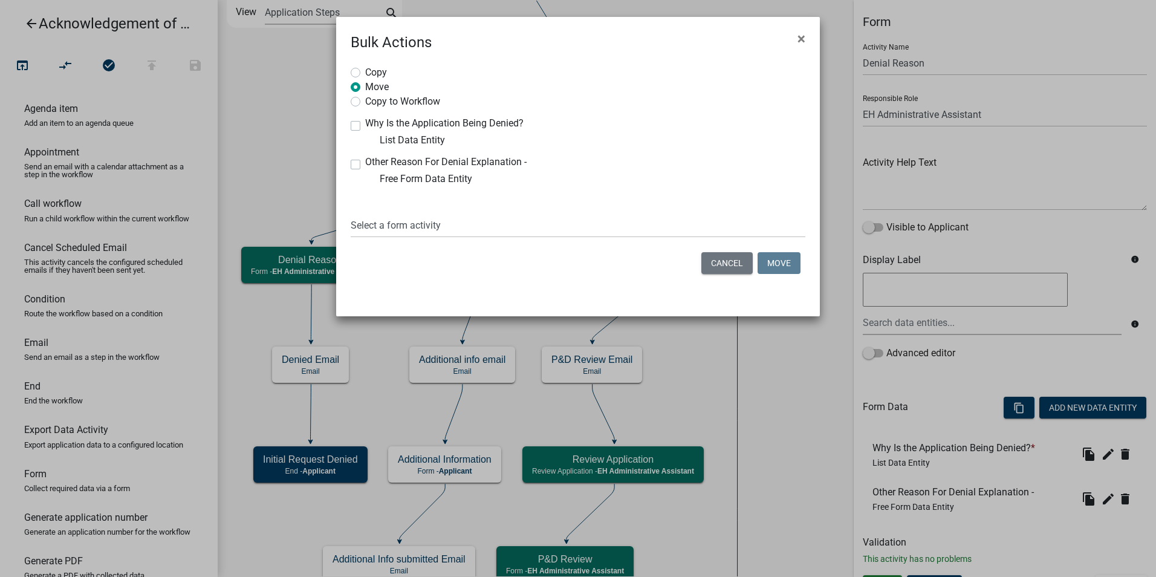
click at [365, 102] on label "Copy to Workflow" at bounding box center [402, 100] width 75 height 12
click at [365, 102] on input "Copy to Workflow" at bounding box center [369, 98] width 8 height 8
radio input "true"
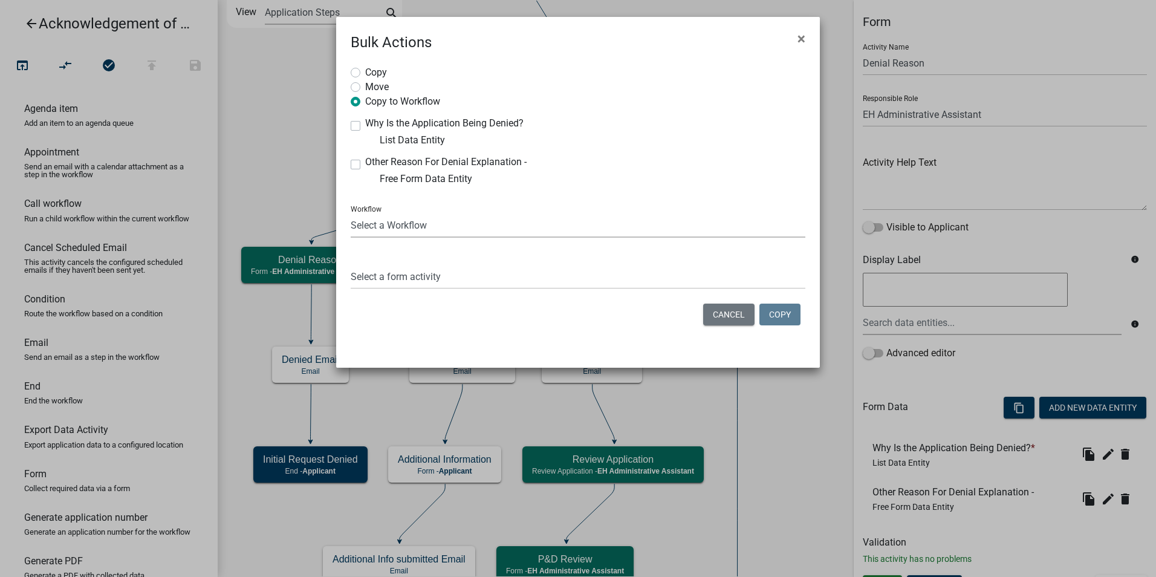
click at [381, 227] on select "Select a Workflow 911 Address and Sign Request A General Workflow Acknowledgeme…" at bounding box center [578, 225] width 455 height 25
select select "6b964786-88c7-40e9-853c-7ac1fbbcb689"
click at [351, 213] on select "Select a Workflow 911 Address and Sign Request A General Workflow Acknowledgeme…" at bounding box center [578, 225] width 455 height 25
click at [374, 274] on select "Select a form activity Property Owner Information Applicant Info Well Construct…" at bounding box center [578, 276] width 455 height 25
click at [381, 239] on div "Workflow Select a Workflow 911 Address and Sign Request A General Workflow Ackn…" at bounding box center [578, 242] width 455 height 93
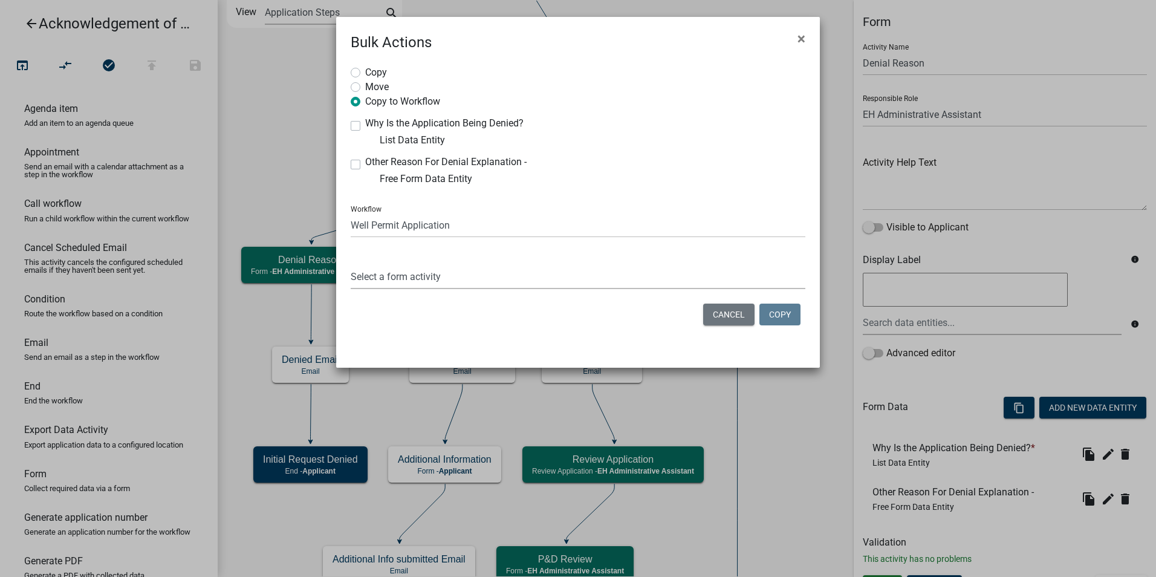
click at [388, 283] on select "Select a form activity Property Owner Information Applicant Info Well Construct…" at bounding box center [578, 276] width 455 height 25
click at [388, 280] on select "Select a form activity Property Owner Information Applicant Info Well Construct…" at bounding box center [578, 276] width 455 height 25
click at [802, 37] on span "×" at bounding box center [801, 38] width 8 height 17
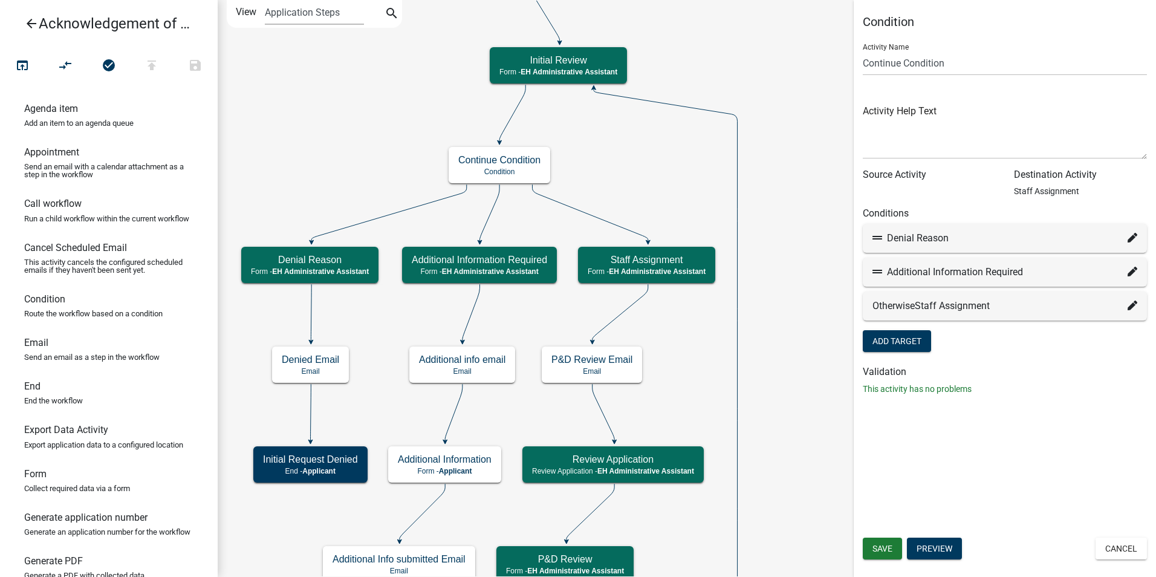
click at [1129, 242] on icon at bounding box center [1132, 238] width 10 height 10
select select "9: 8cd1dd8c-996d-4410-bfbf-4e8d33e088d9"
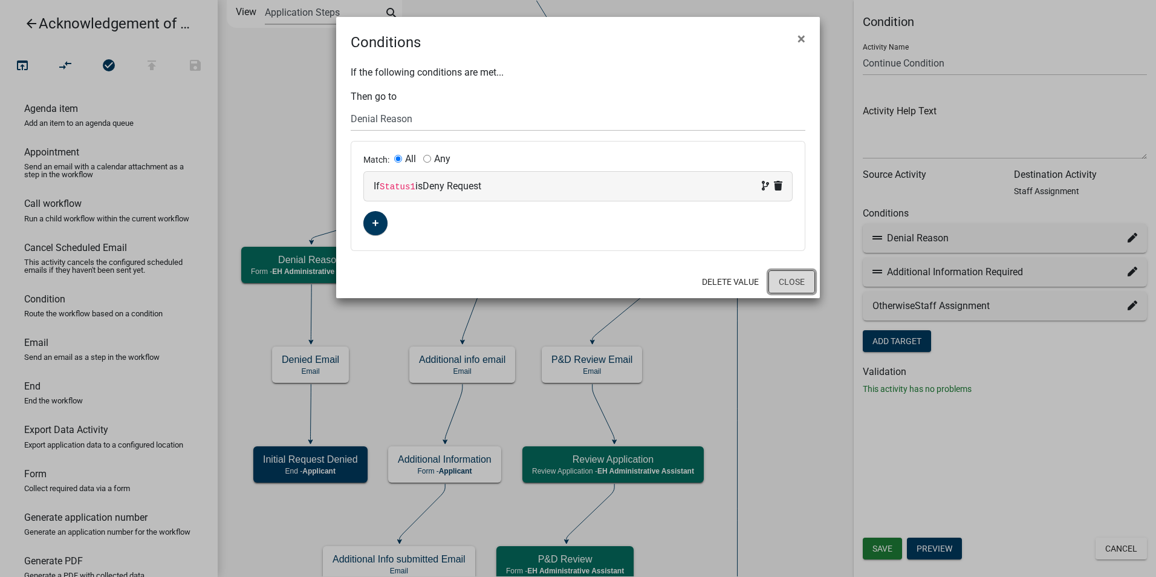
click at [791, 281] on button "Close" at bounding box center [791, 281] width 47 height 23
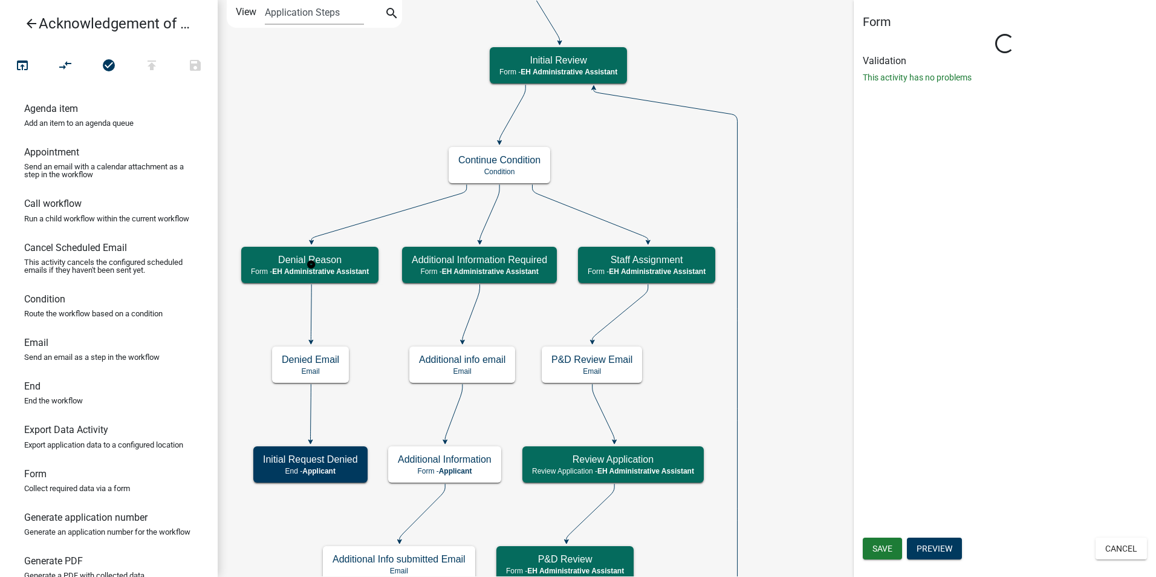
select select "DA3E3E5F-670D-4329-B60C-5CC8A4B2B679"
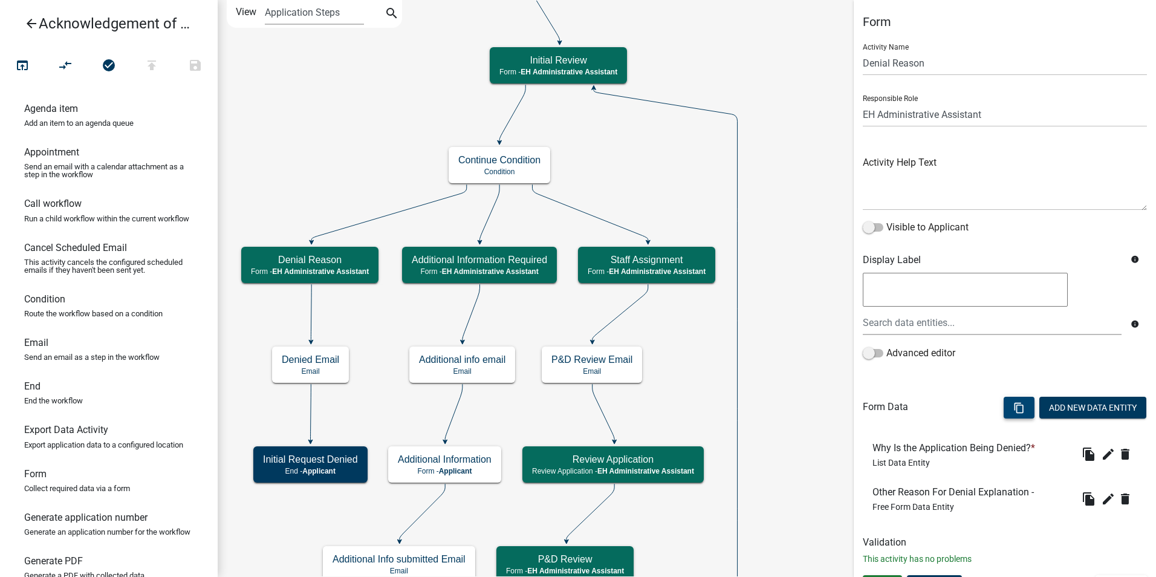
click at [1013, 407] on icon "content_copy" at bounding box center [1018, 407] width 11 height 11
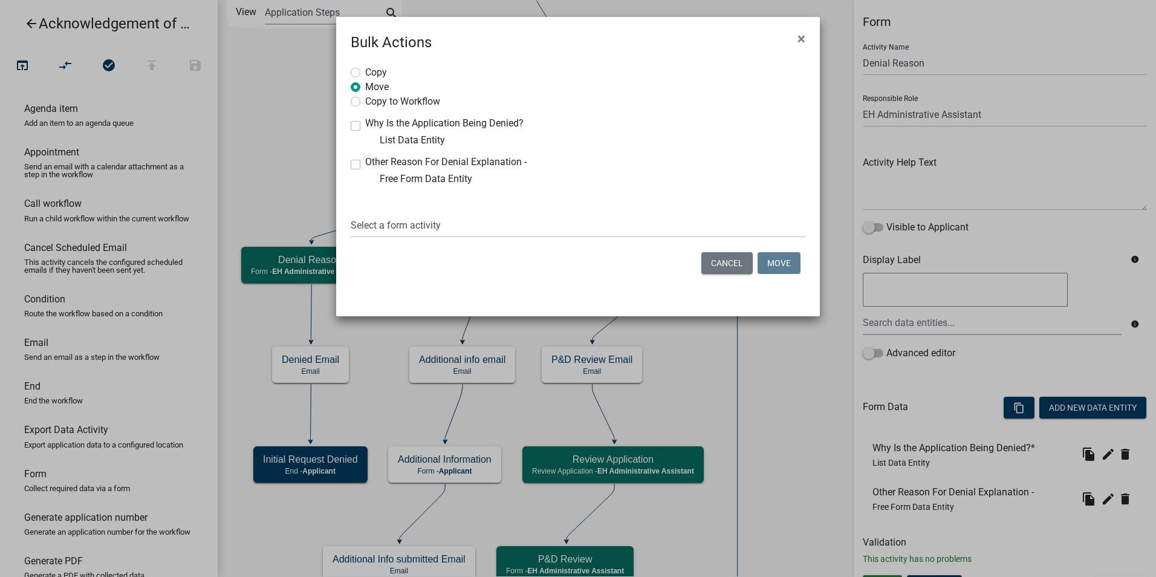
click at [365, 100] on label "Copy to Workflow" at bounding box center [402, 100] width 75 height 12
click at [365, 100] on input "Copy to Workflow" at bounding box center [369, 98] width 8 height 8
radio input "true"
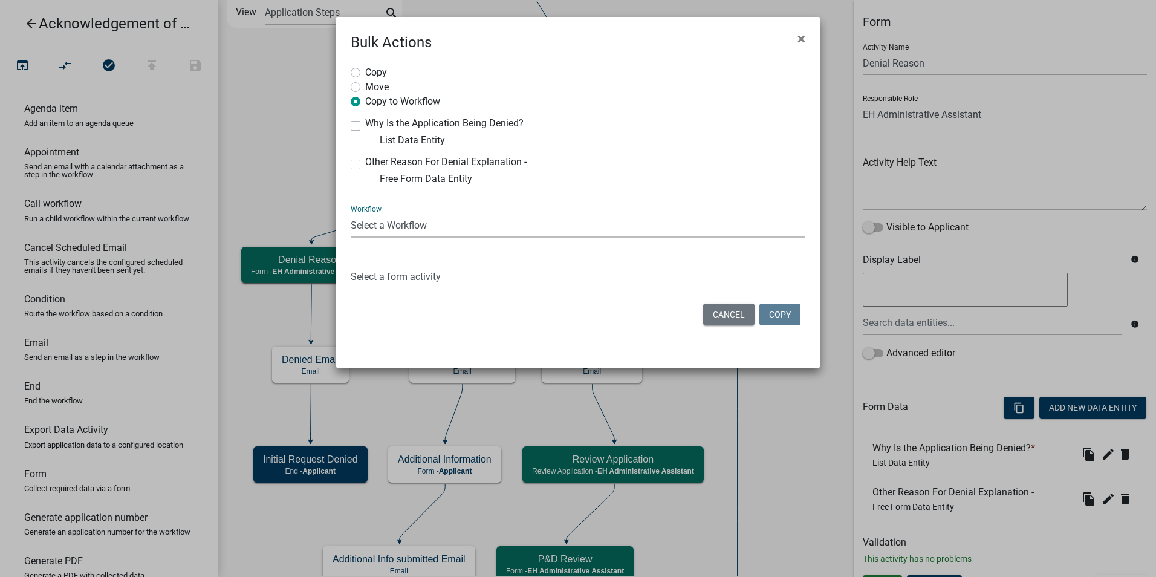
click at [375, 232] on select "Select a Workflow 911 Address and Sign Request A General Workflow Acknowledgeme…" at bounding box center [578, 225] width 455 height 25
select select "6b964786-88c7-40e9-853c-7ac1fbbcb689"
click at [351, 213] on select "Select a Workflow 911 Address and Sign Request A General Workflow Acknowledgeme…" at bounding box center [578, 225] width 455 height 25
click at [397, 276] on select "Select a form activity Property Owner Information Applicant Info Well Construct…" at bounding box center [578, 276] width 455 height 25
select select "a175d10b-02c0-444a-9f7c-052c26e298e0"
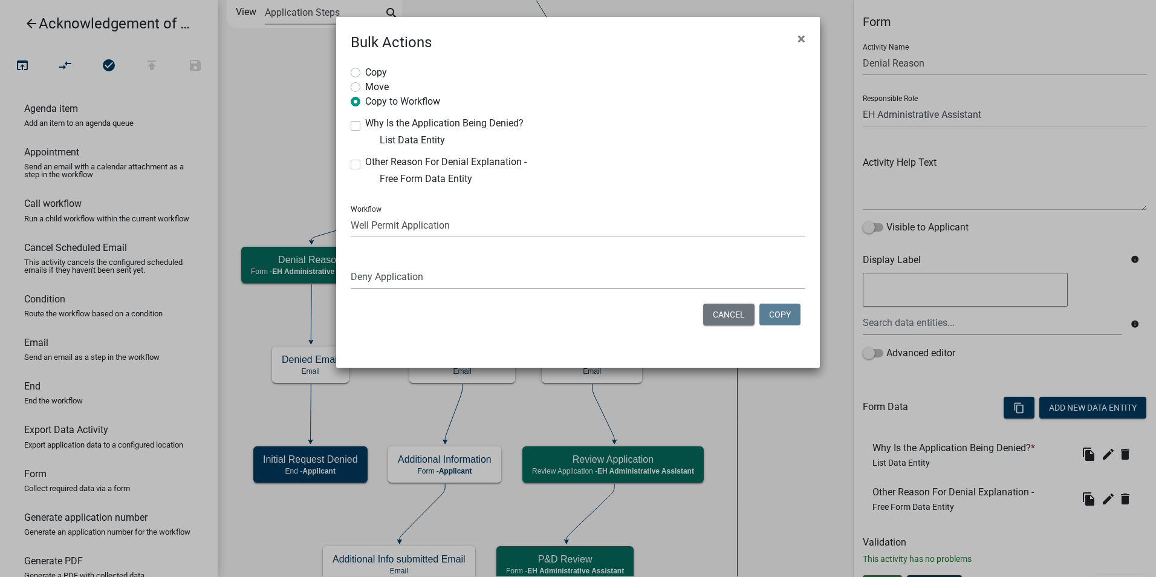
click at [351, 264] on select "Select a form activity Property Owner Information Applicant Info Well Construct…" at bounding box center [578, 276] width 455 height 25
click at [776, 311] on button "Copy" at bounding box center [779, 314] width 41 height 22
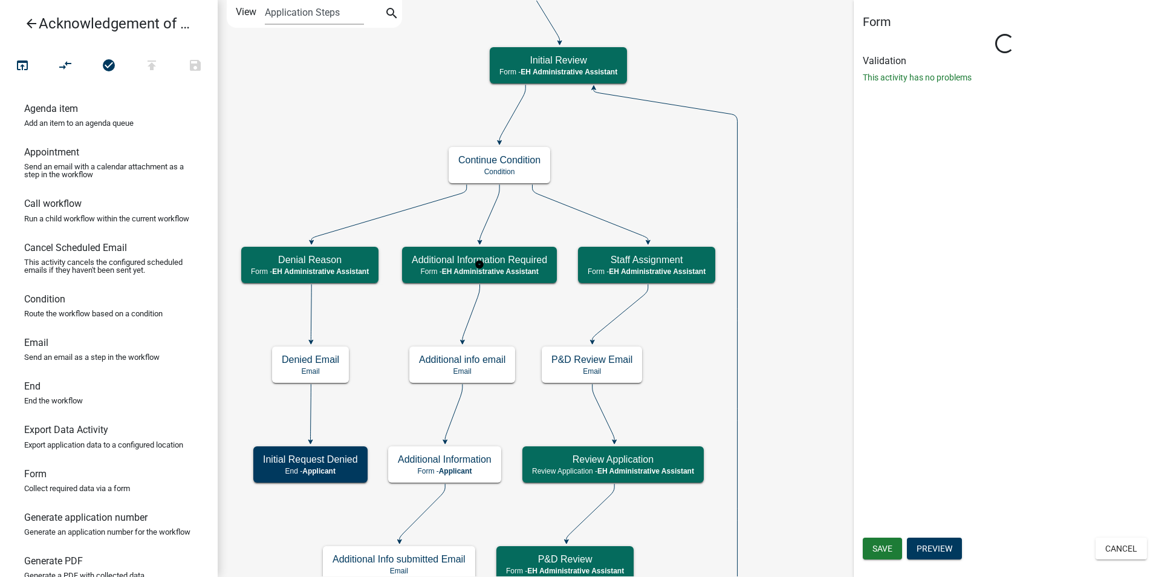
select select "DA3E3E5F-670D-4329-B60C-5CC8A4B2B679"
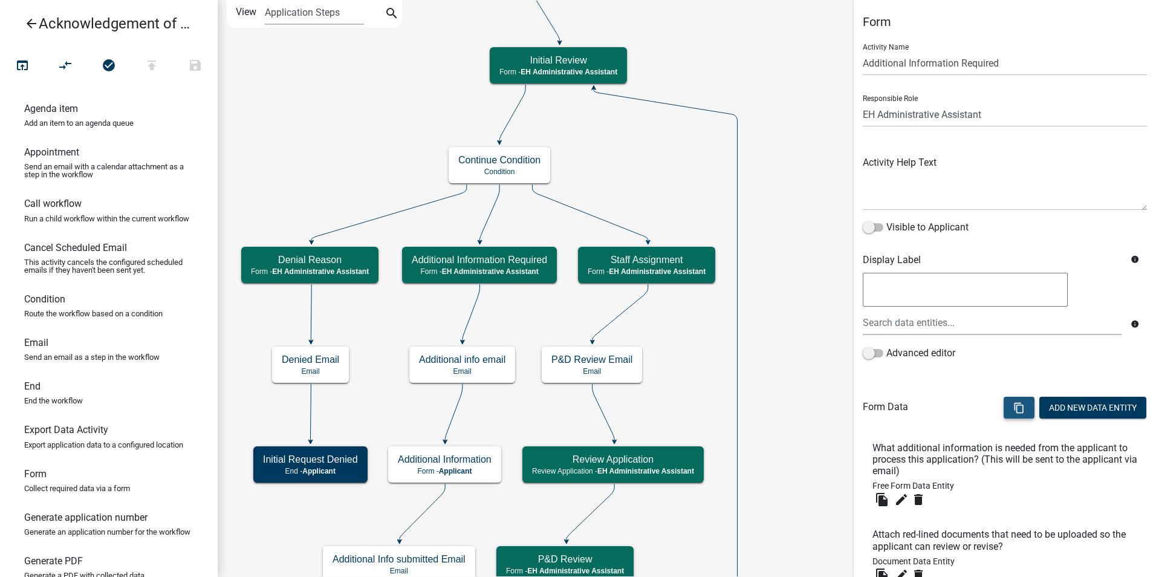
click at [1013, 407] on icon "content_copy" at bounding box center [1018, 407] width 11 height 11
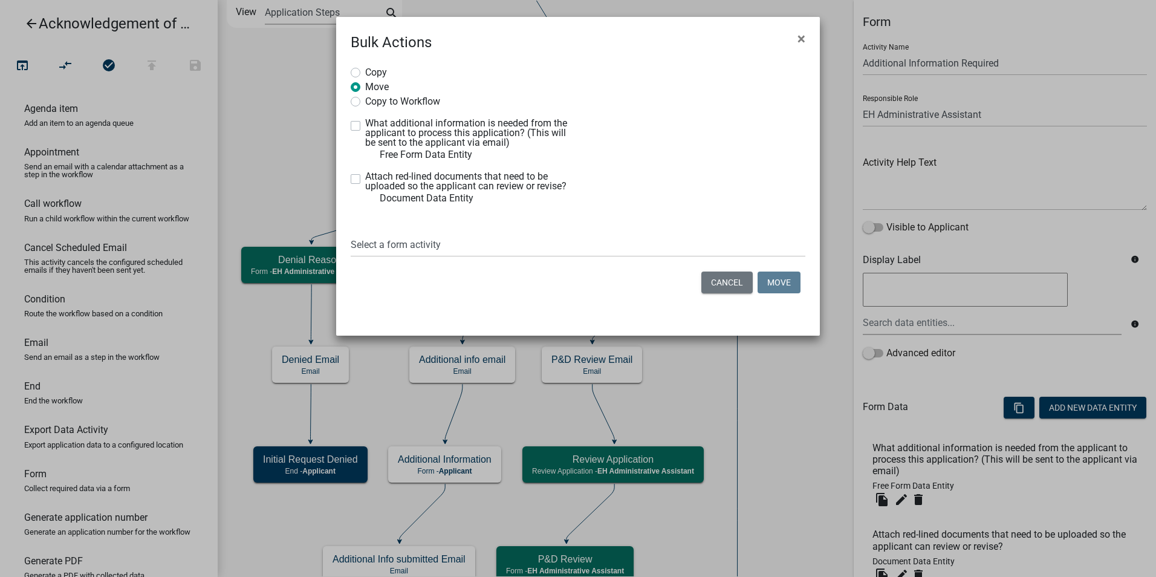
click at [365, 102] on label "Copy to Workflow" at bounding box center [402, 100] width 75 height 12
click at [365, 102] on input "Copy to Workflow" at bounding box center [369, 98] width 8 height 8
radio input "true"
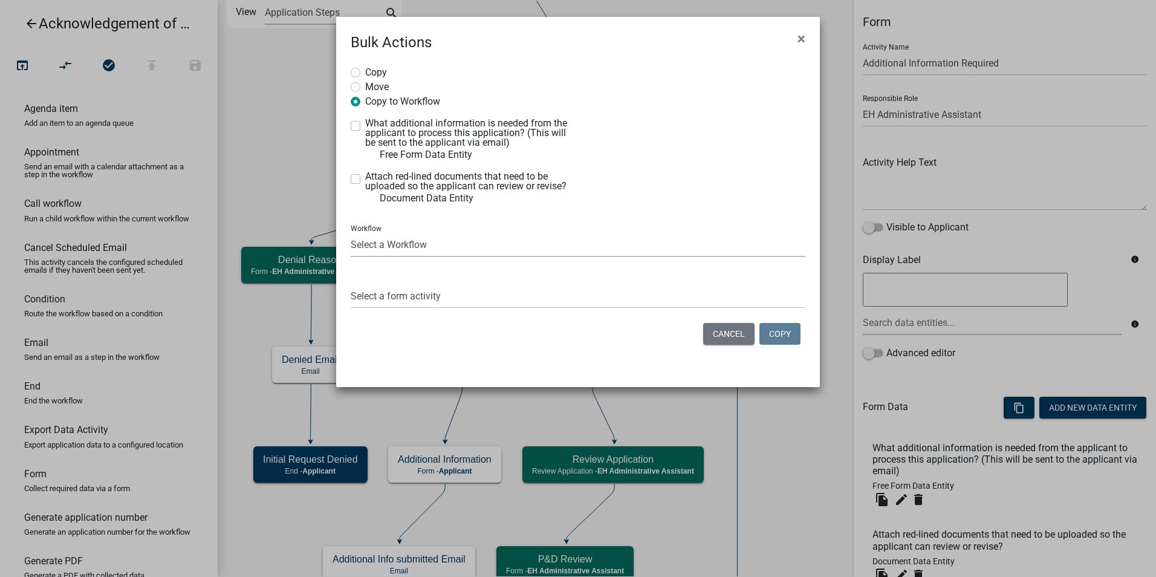
click at [387, 249] on select "Select a Workflow 911 Address and Sign Request A General Workflow Acknowledgeme…" at bounding box center [578, 244] width 455 height 25
select select "6b964786-88c7-40e9-853c-7ac1fbbcb689"
click at [351, 232] on select "Select a Workflow 911 Address and Sign Request A General Workflow Acknowledgeme…" at bounding box center [578, 244] width 455 height 25
click at [413, 301] on select "Select a form activity Property Owner Information Applicant Info Well Construct…" at bounding box center [578, 295] width 455 height 25
select select "7c0ee18a-0f3d-45a4-98b8-9bded5ed3c81"
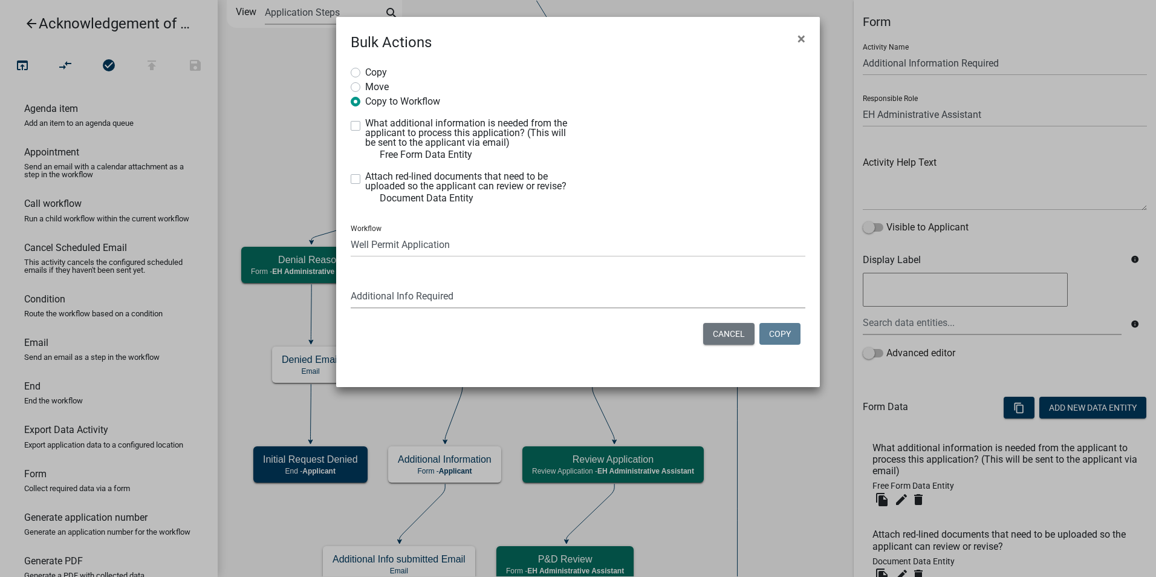
click at [351, 283] on select "Select a form activity Property Owner Information Applicant Info Well Construct…" at bounding box center [578, 295] width 455 height 25
click at [778, 331] on button "Copy" at bounding box center [779, 334] width 41 height 22
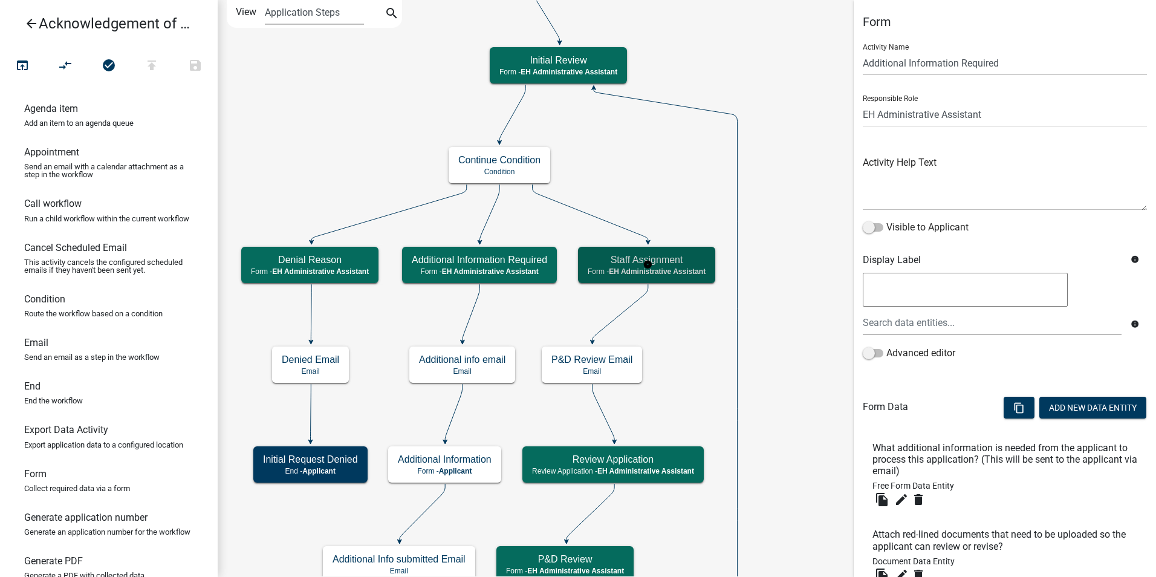
select select "DA3E3E5F-670D-4329-B60C-5CC8A4B2B679"
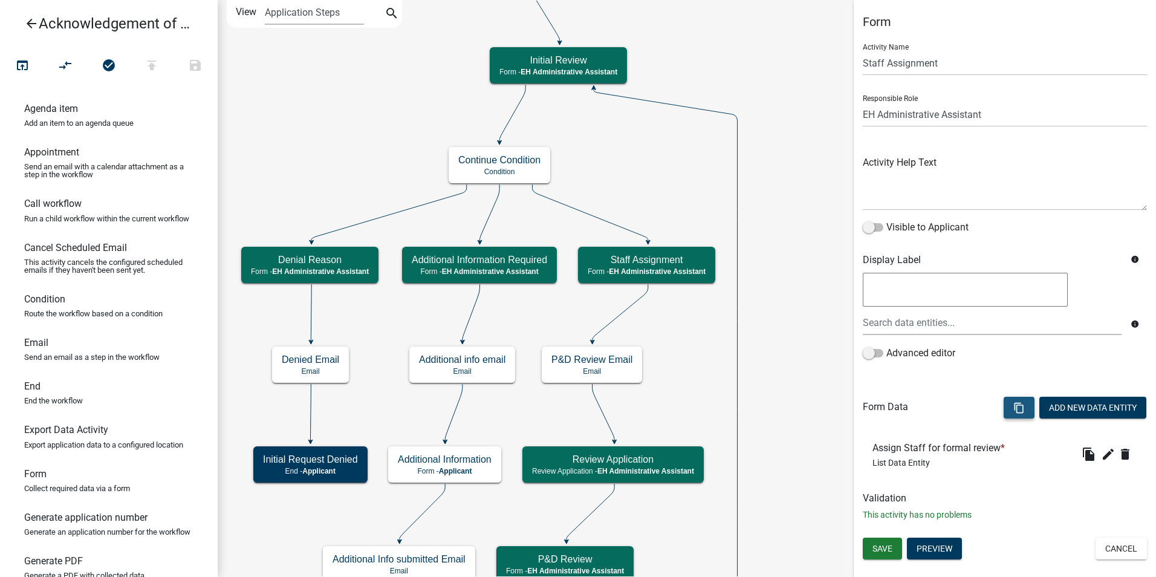
click at [1020, 413] on icon "content_copy" at bounding box center [1018, 407] width 11 height 11
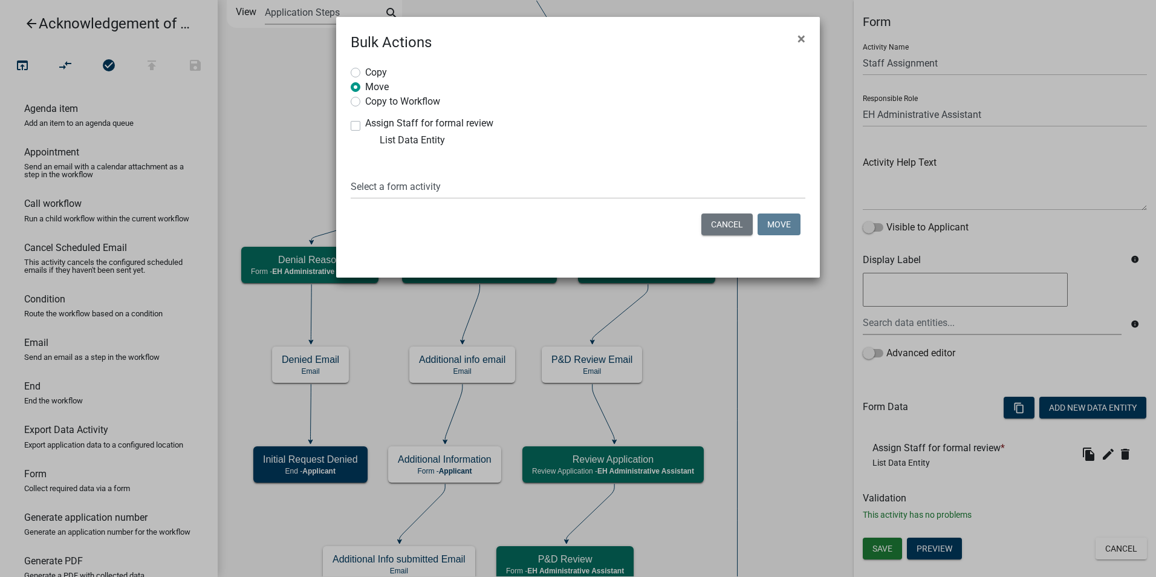
click at [365, 100] on label "Copy to Workflow" at bounding box center [402, 100] width 75 height 12
click at [365, 100] on input "Copy to Workflow" at bounding box center [369, 98] width 8 height 8
radio input "true"
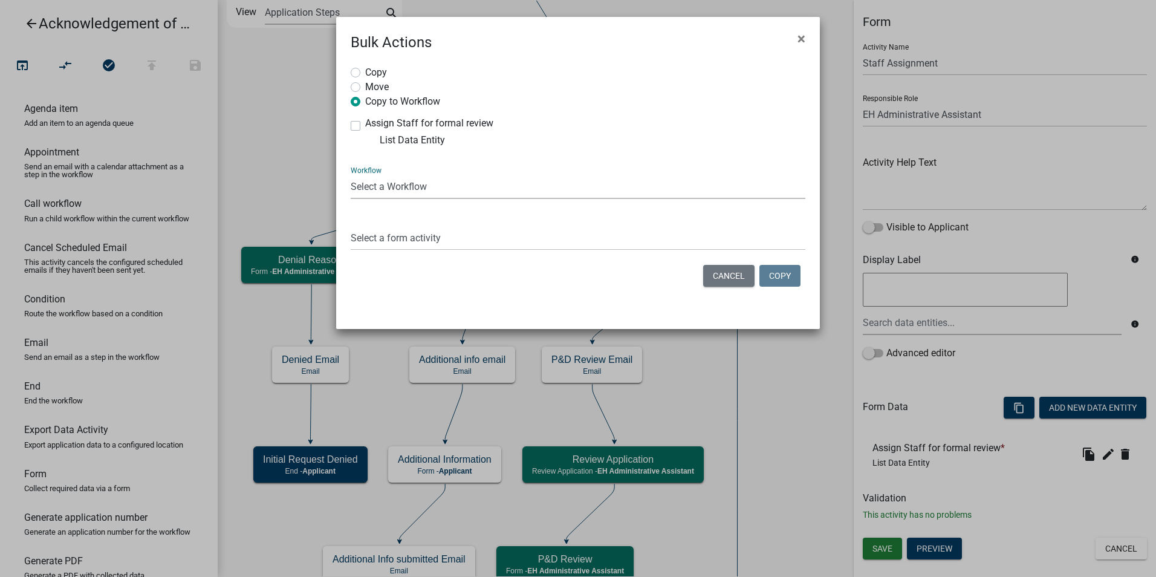
click at [367, 189] on select "Select a Workflow 911 Address and Sign Request A General Workflow Acknowledgeme…" at bounding box center [578, 186] width 455 height 25
select select "6b964786-88c7-40e9-853c-7ac1fbbcb689"
click at [351, 174] on select "Select a Workflow 911 Address and Sign Request A General Workflow Acknowledgeme…" at bounding box center [578, 186] width 455 height 25
click at [373, 238] on select "Select a form activity Property Owner Information Applicant Info Well Construct…" at bounding box center [578, 237] width 455 height 25
select select "4665431b-0baa-408a-9382-c0684d0b5463"
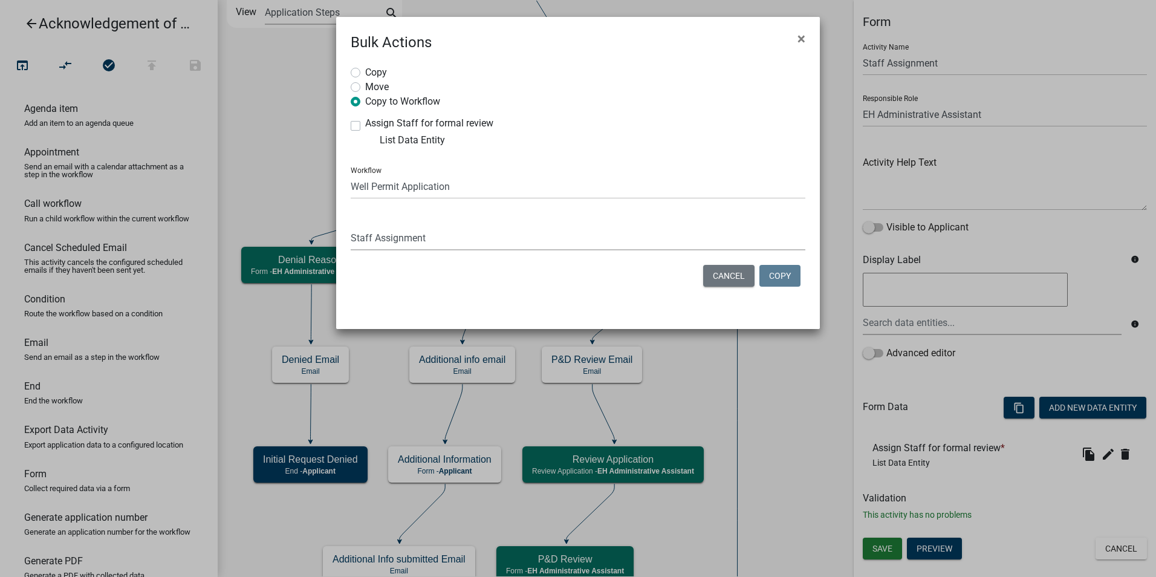
click at [351, 225] on select "Select a form activity Property Owner Information Applicant Info Well Construct…" at bounding box center [578, 237] width 455 height 25
click at [777, 274] on button "Copy" at bounding box center [779, 276] width 41 height 22
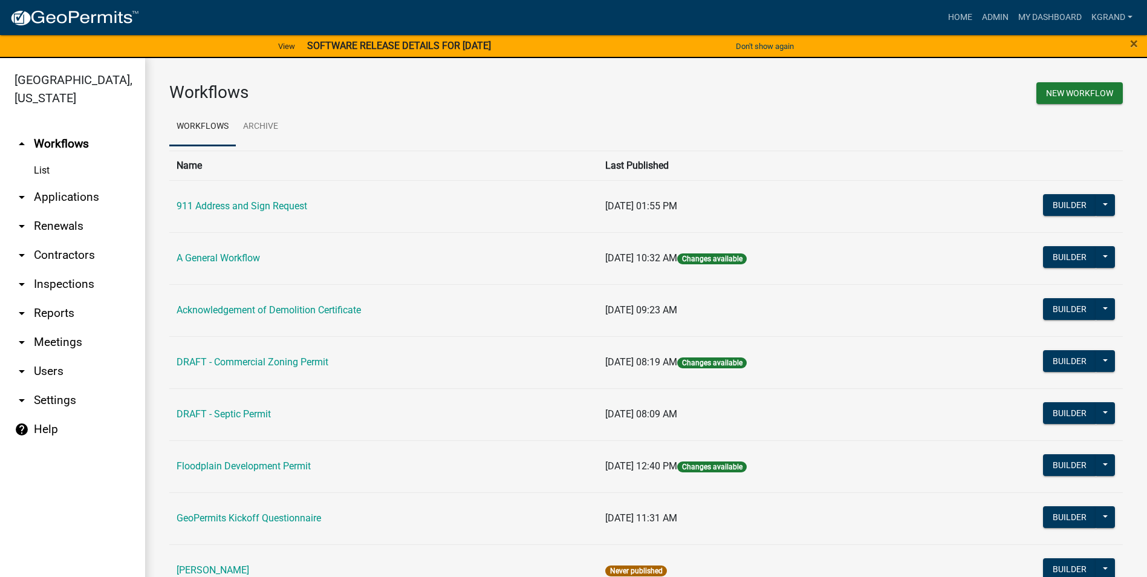
click at [83, 482] on ul "arrow_drop_up Workflows List arrow_drop_down Applications Search by Parcel Sear…" at bounding box center [72, 355] width 145 height 471
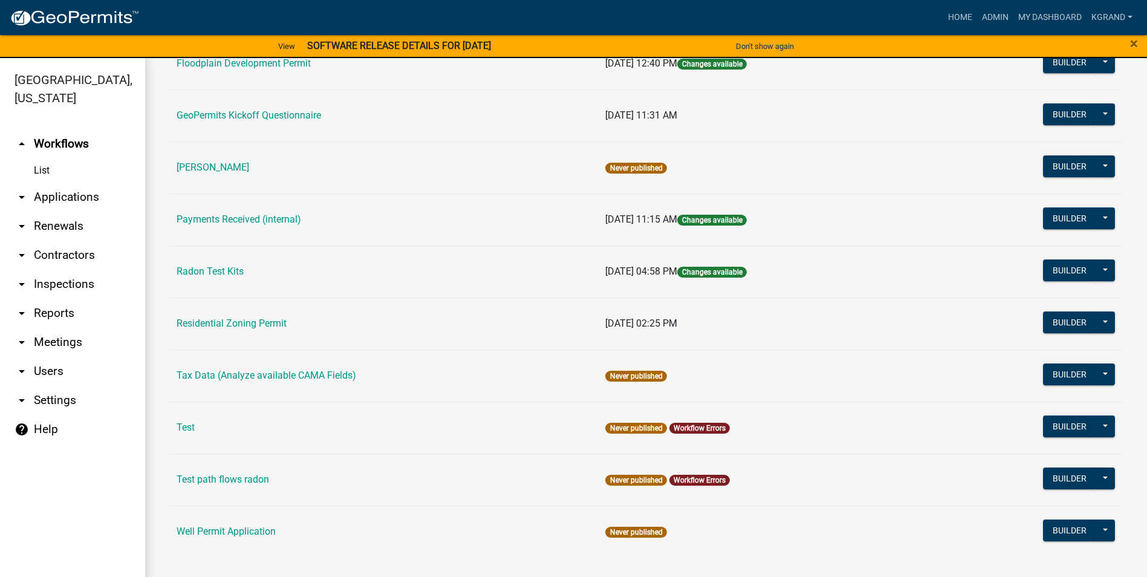
scroll to position [15, 0]
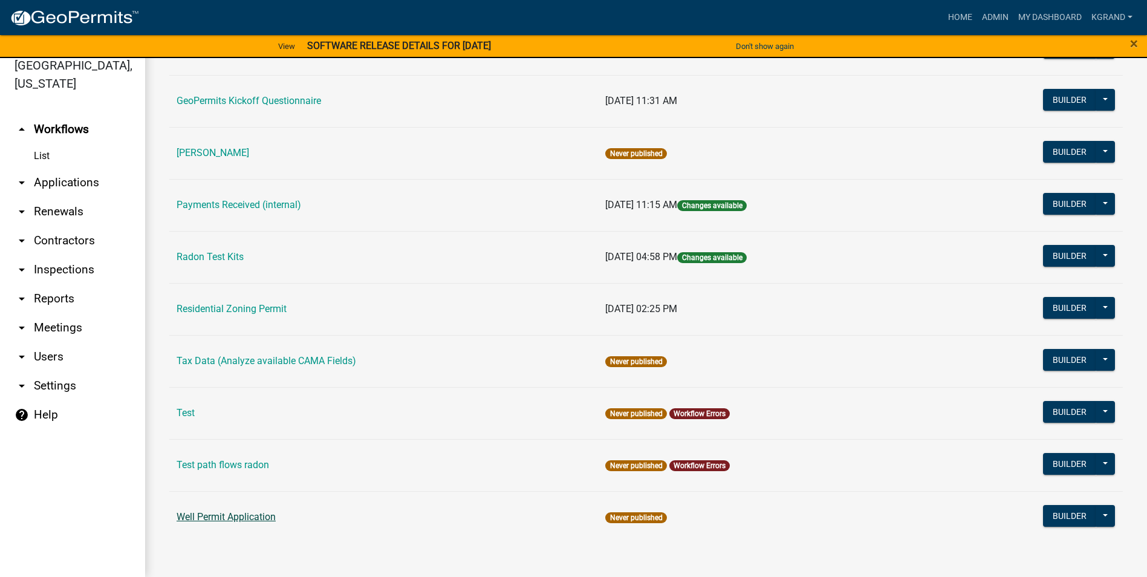
click at [216, 513] on link "Well Permit Application" at bounding box center [225, 516] width 99 height 11
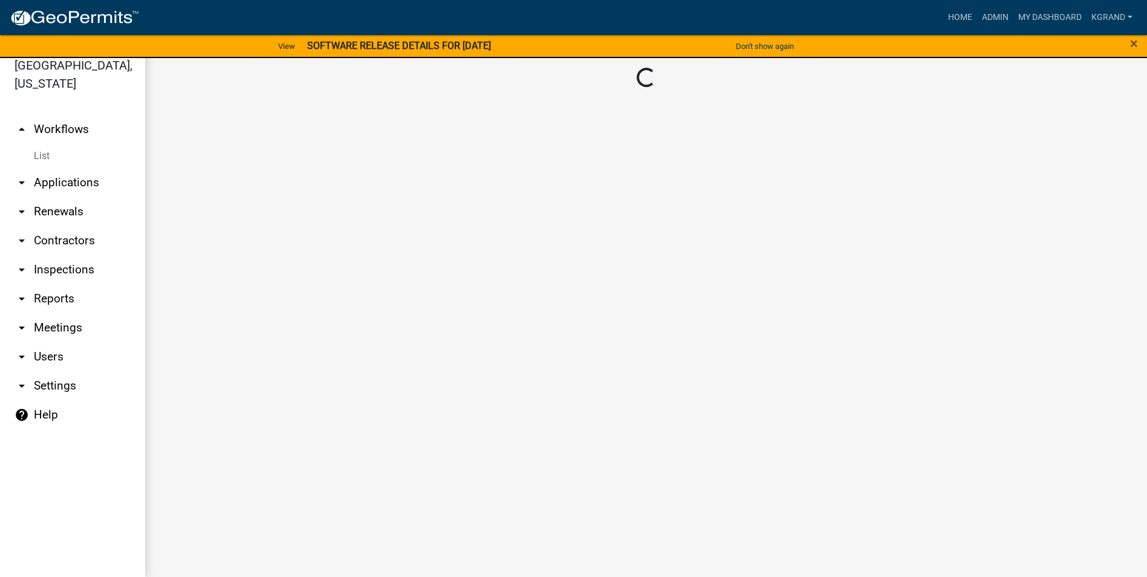
click at [216, 513] on main "Loading..." at bounding box center [646, 310] width 1002 height 533
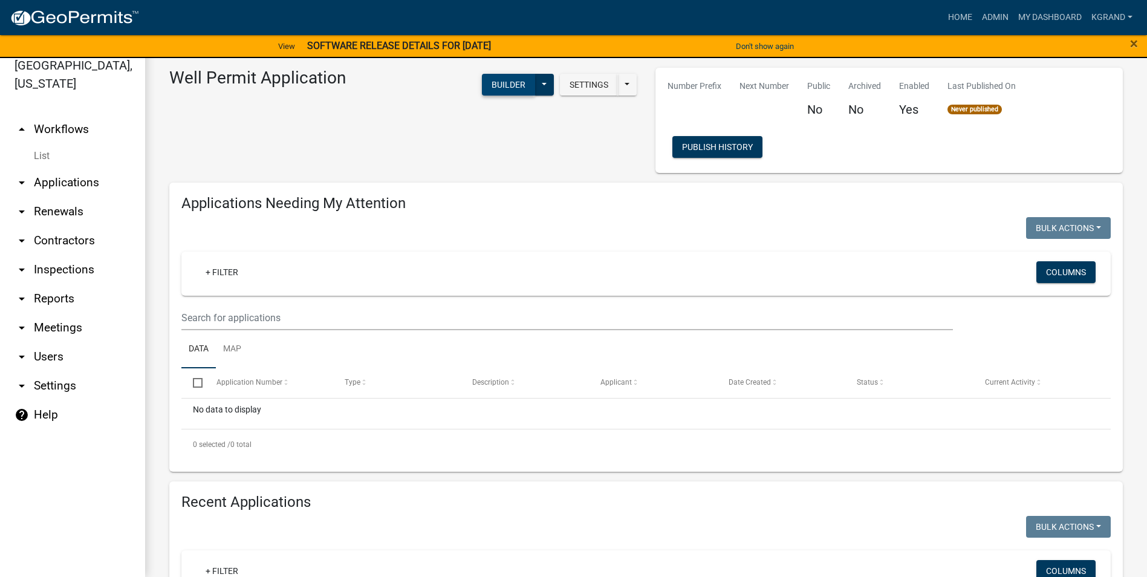
click at [482, 77] on button "Builder" at bounding box center [508, 85] width 53 height 22
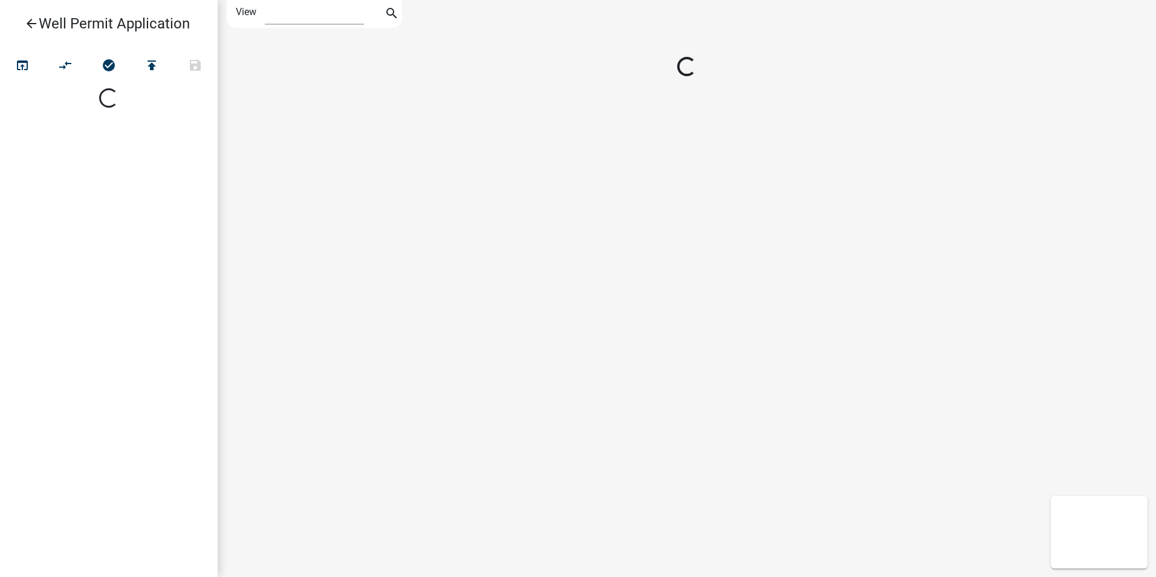
select select "1"
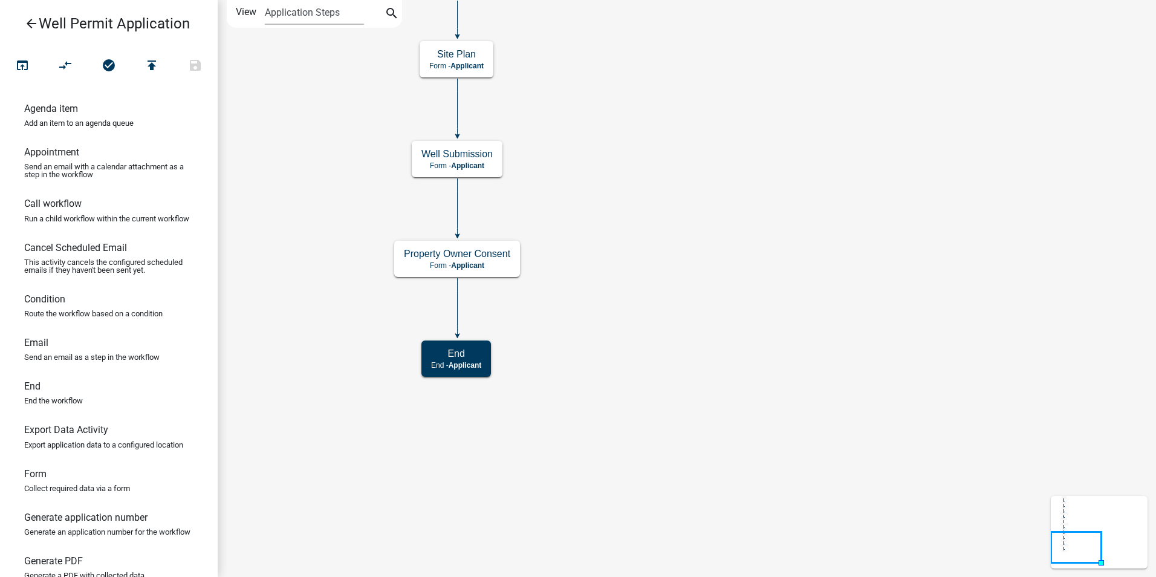
click at [679, 342] on icon "Start Start - Applicant End End - Applicant Property Owner Information Form - A…" at bounding box center [686, 288] width 937 height 575
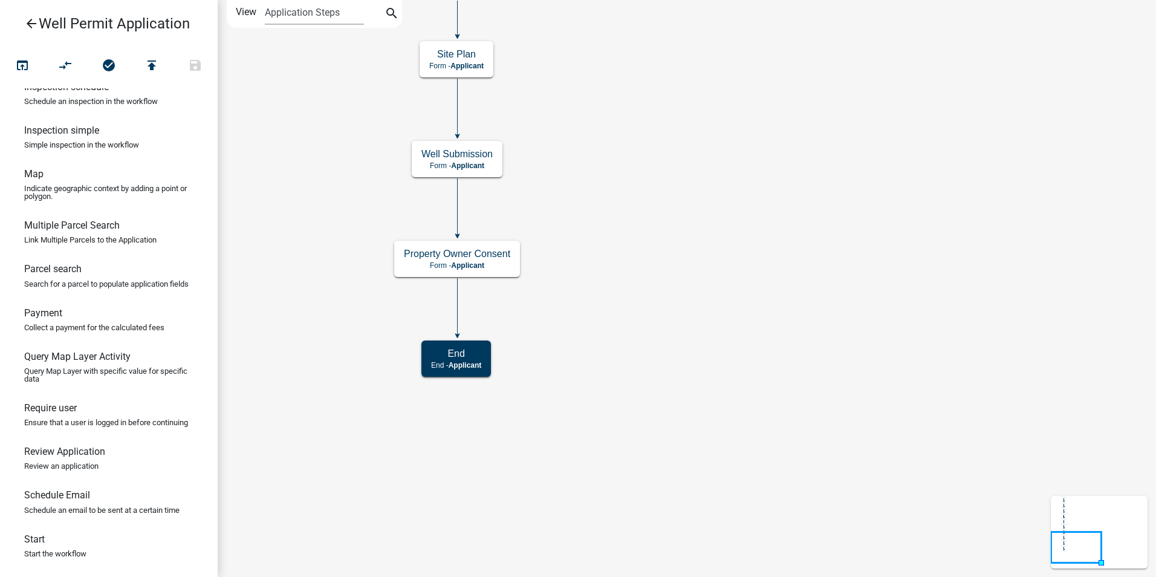
scroll to position [711, 0]
drag, startPoint x: 58, startPoint y: 453, endPoint x: 629, endPoint y: 294, distance: 592.9
click at [629, 294] on div "arrow_back Well Permit Application open_in_browser compare_arrows check_circle …" at bounding box center [578, 288] width 1156 height 577
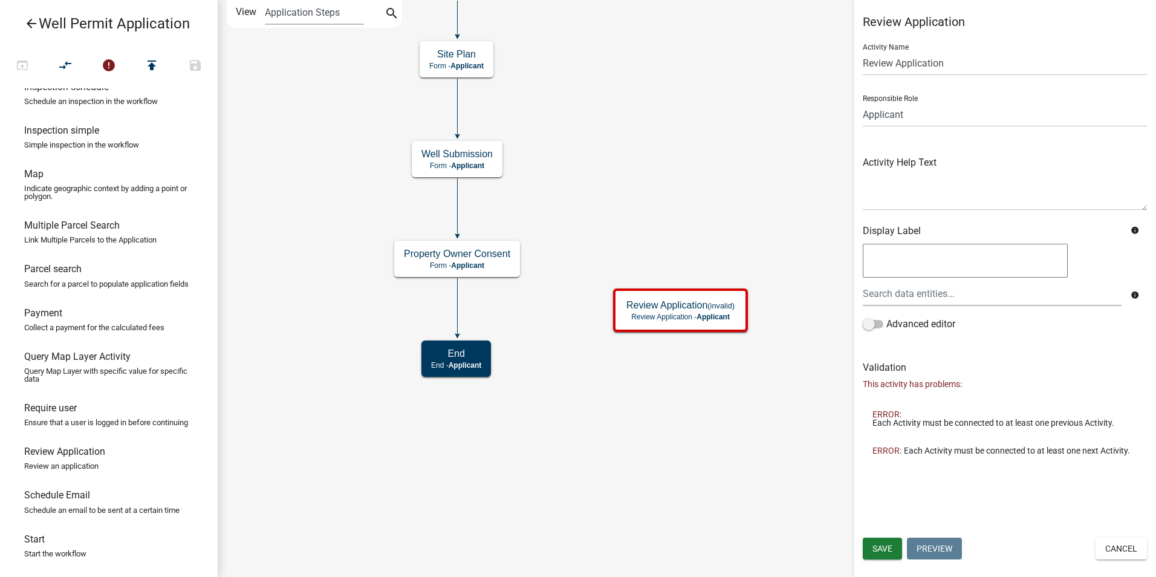
click at [458, 306] on icon at bounding box center [458, 306] width 0 height 57
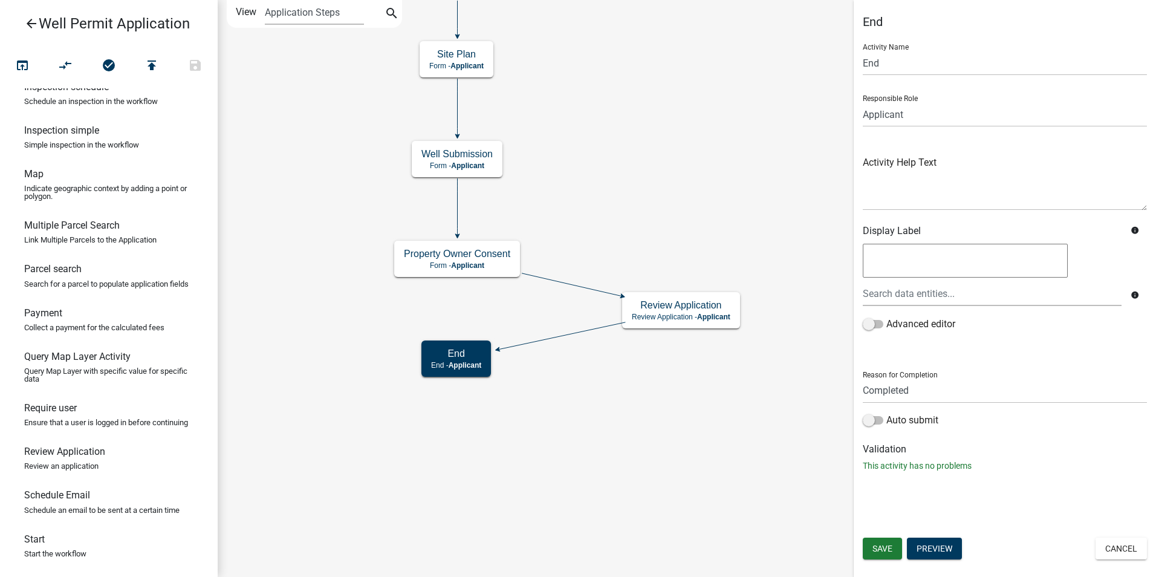
click at [599, 415] on icon "Start Start - Applicant End End - Applicant Property Owner Information Form - A…" at bounding box center [686, 288] width 937 height 575
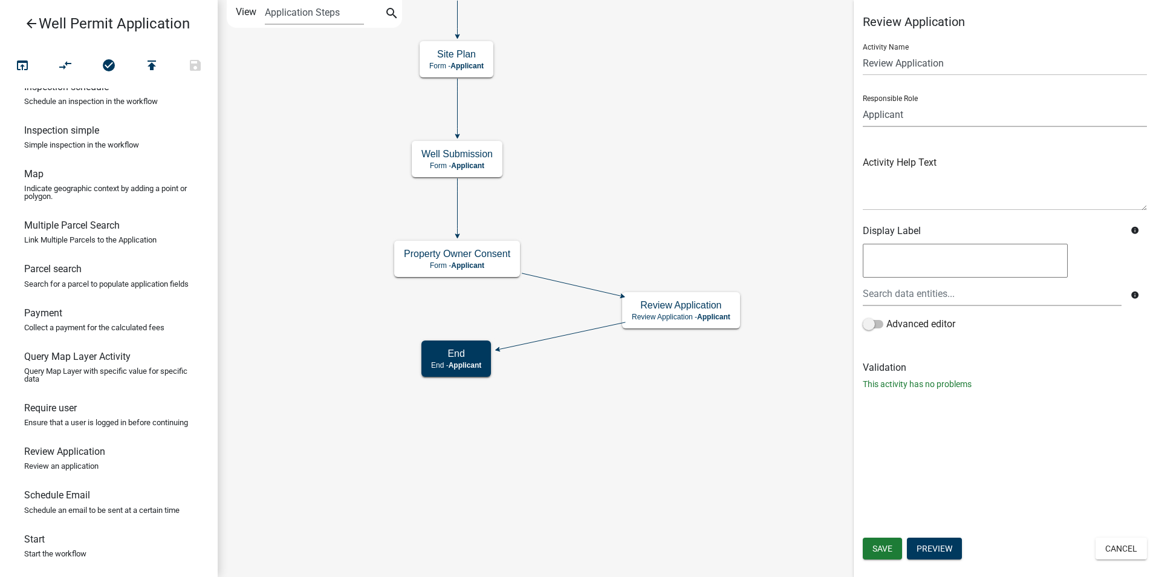
click at [873, 114] on select "Applicant Admin P & D Inspectors EH Administrative Assistant Zoning Reviewers E…" at bounding box center [1005, 114] width 284 height 25
select select "DA3E3E5F-670D-4329-B60C-5CC8A4B2B679"
click at [863, 102] on select "Applicant Admin P & D Inspectors EH Administrative Assistant Zoning Reviewers E…" at bounding box center [1005, 114] width 284 height 25
click at [875, 546] on span "Save" at bounding box center [882, 548] width 20 height 10
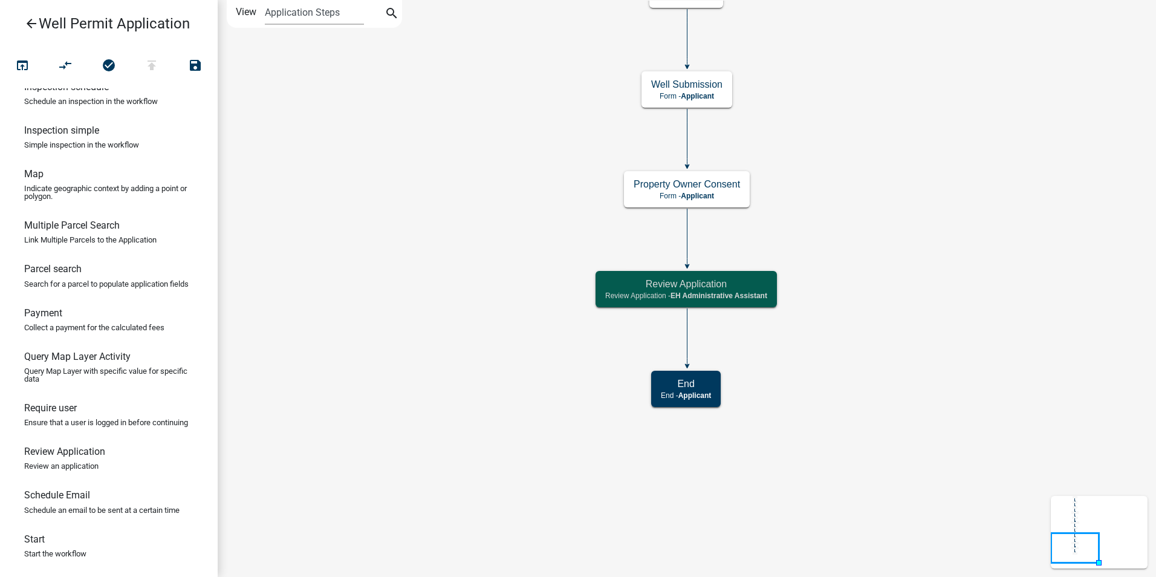
click at [788, 448] on icon "Start Start - Applicant End End - Applicant Property Owner Information Form - A…" at bounding box center [686, 288] width 937 height 575
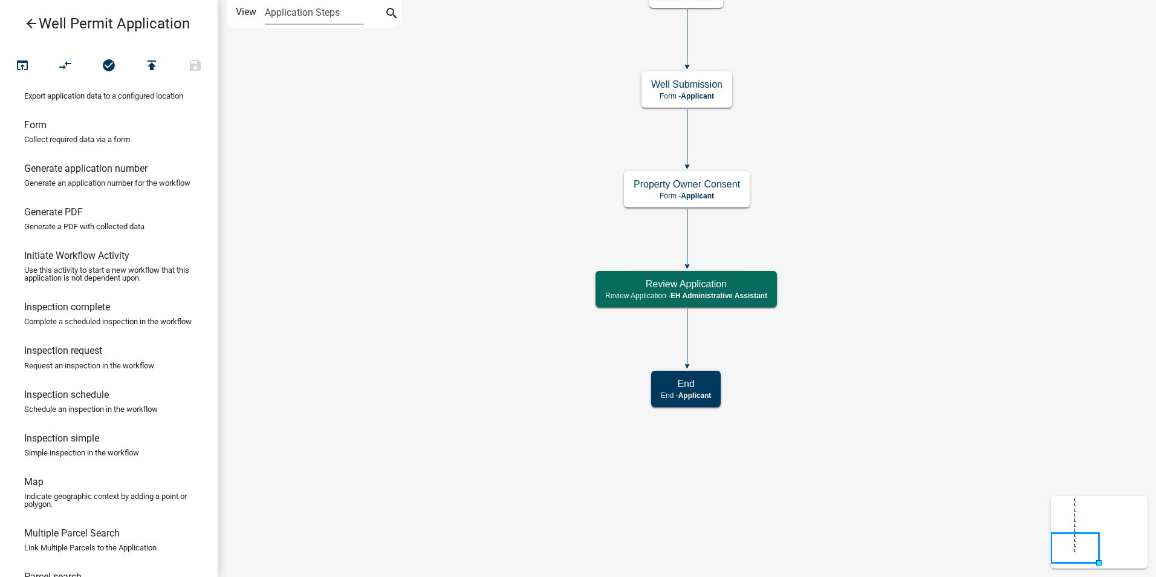
scroll to position [288, 0]
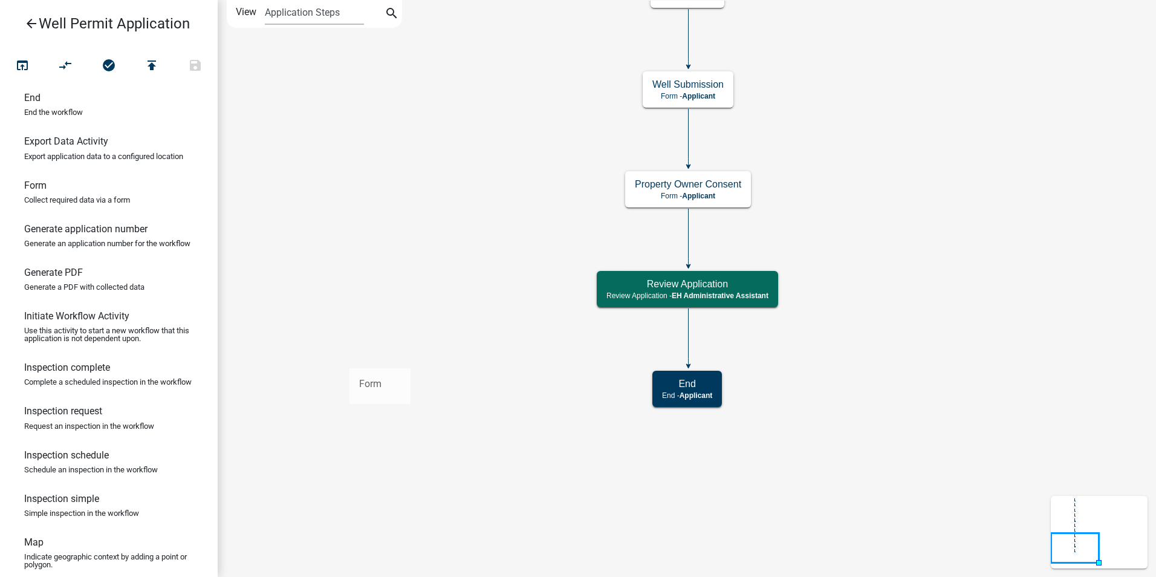
drag, startPoint x: 40, startPoint y: 204, endPoint x: 348, endPoint y: 358, distance: 344.4
click at [348, 358] on div "arrow_back Well Permit Application open_in_browser compare_arrows check_circle …" at bounding box center [578, 288] width 1156 height 577
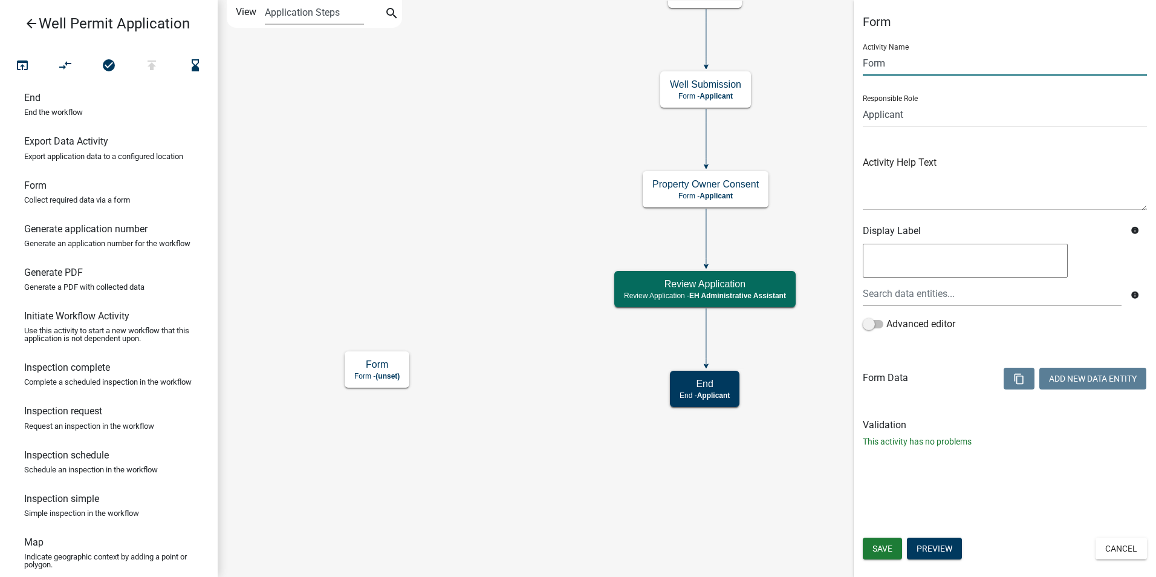
click at [884, 65] on input "Form" at bounding box center [1005, 63] width 284 height 25
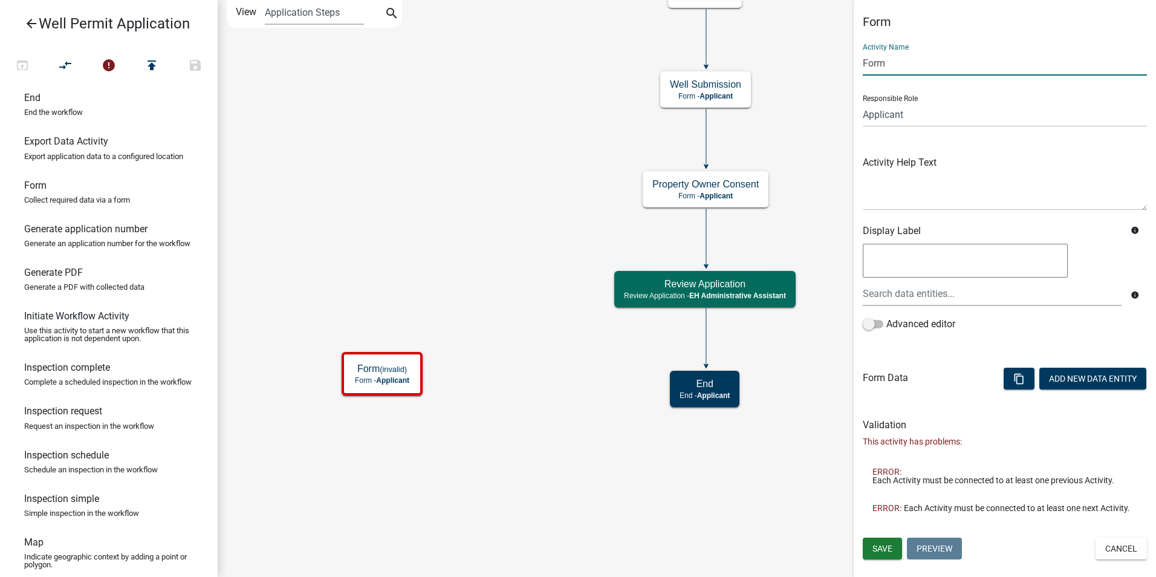
click at [877, 62] on input "Form" at bounding box center [1005, 63] width 284 height 25
type input "Deny Application"
click at [891, 115] on select "Applicant Admin P & D Inspectors EH Administrative Assistant Zoning Reviewers E…" at bounding box center [1005, 114] width 284 height 25
select select "DA3E3E5F-670D-4329-B60C-5CC8A4B2B679"
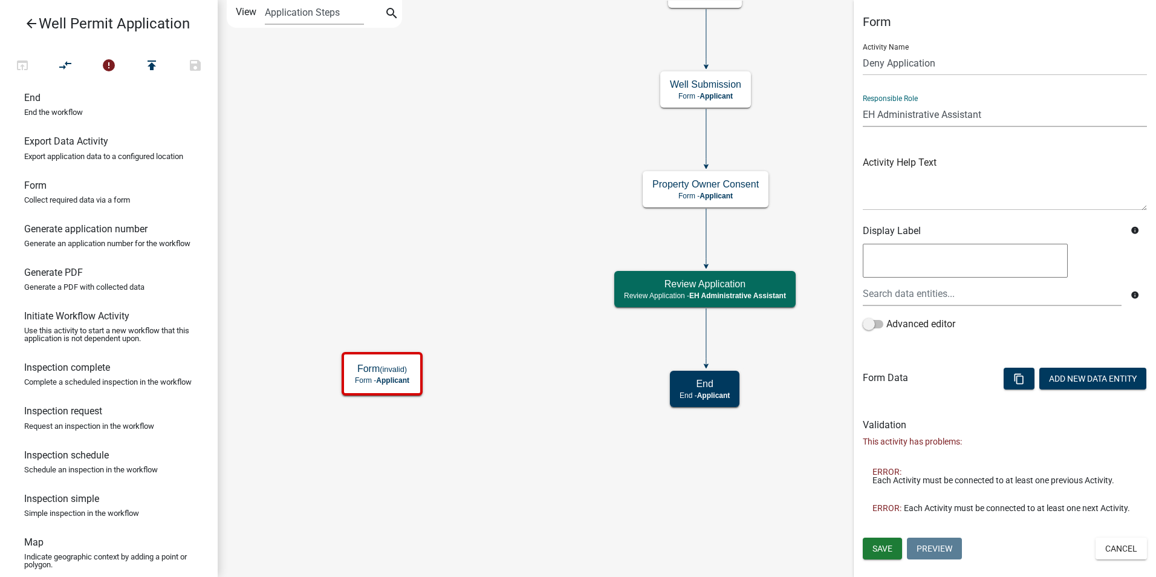
click at [863, 102] on select "Applicant Admin P & D Inspectors EH Administrative Assistant Zoning Reviewers E…" at bounding box center [1005, 114] width 284 height 25
click at [873, 549] on span "Save" at bounding box center [882, 548] width 20 height 10
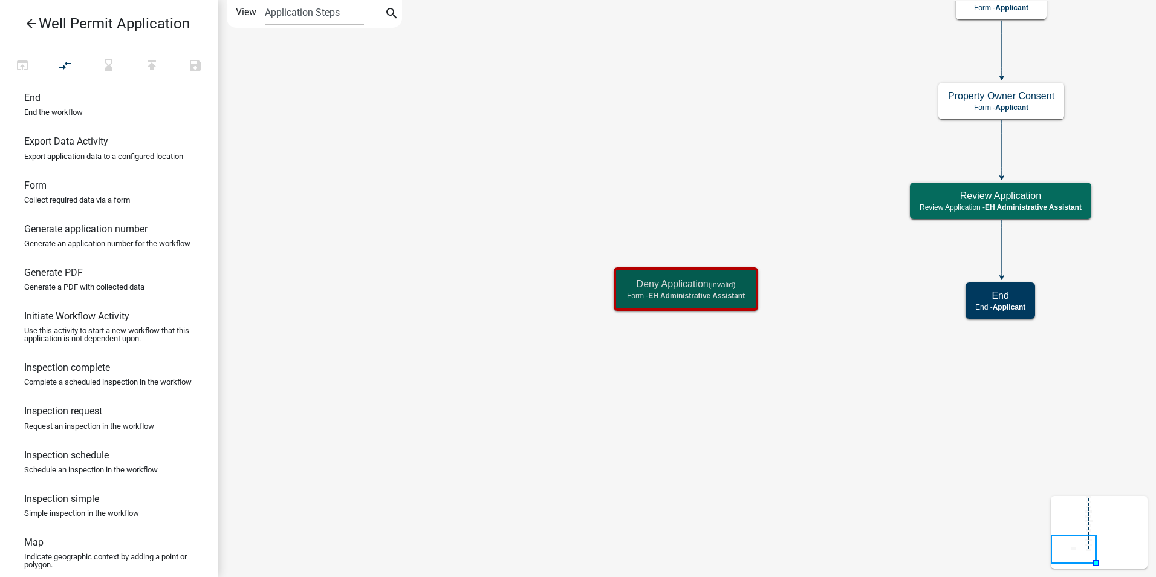
click at [817, 396] on icon "Start Start - Applicant End End - Applicant Property Owner Information Form - A…" at bounding box center [686, 288] width 937 height 575
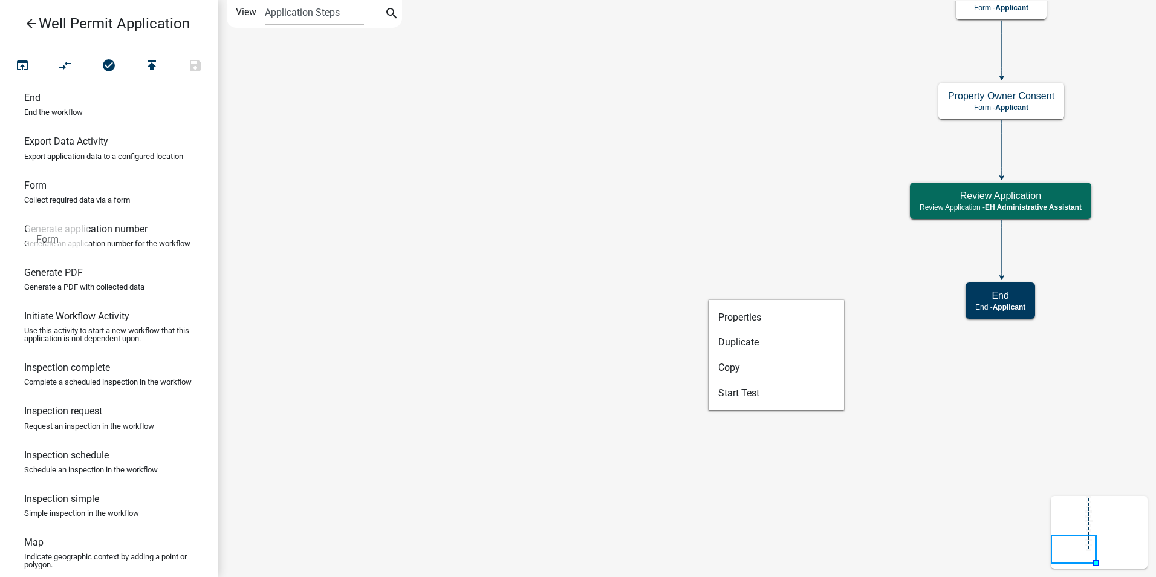
click at [27, 191] on h6 "Form" at bounding box center [35, 185] width 22 height 11
click at [350, 294] on icon "Start Start - Applicant End End - Applicant Property Owner Information Form - A…" at bounding box center [686, 288] width 937 height 575
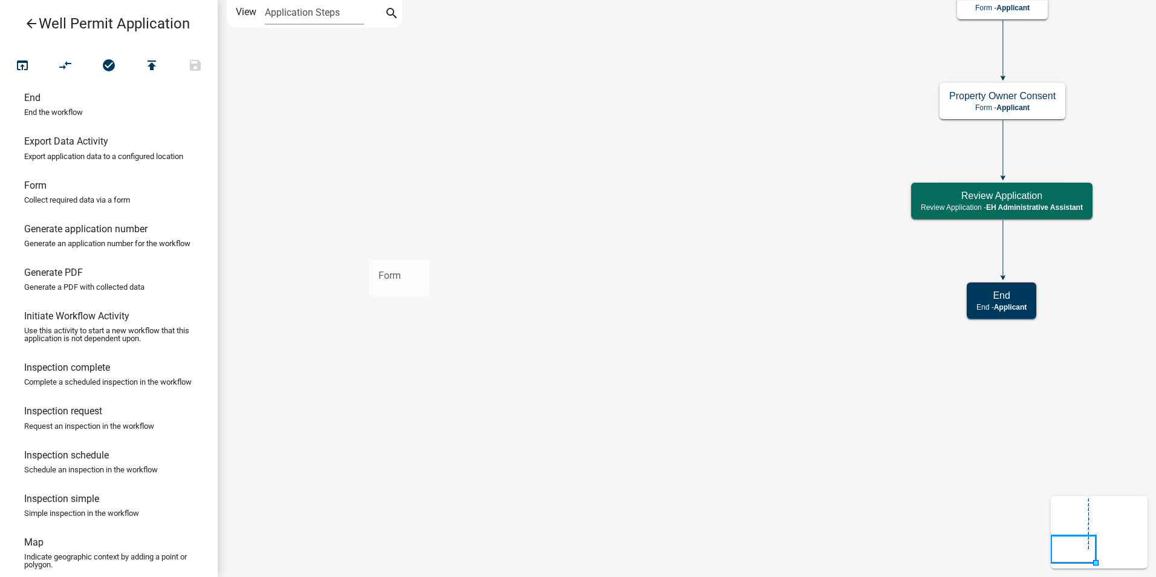
drag, startPoint x: 31, startPoint y: 207, endPoint x: 369, endPoint y: 250, distance: 340.7
click at [369, 250] on div "arrow_back Well Permit Application open_in_browser compare_arrows check_circle …" at bounding box center [578, 288] width 1156 height 577
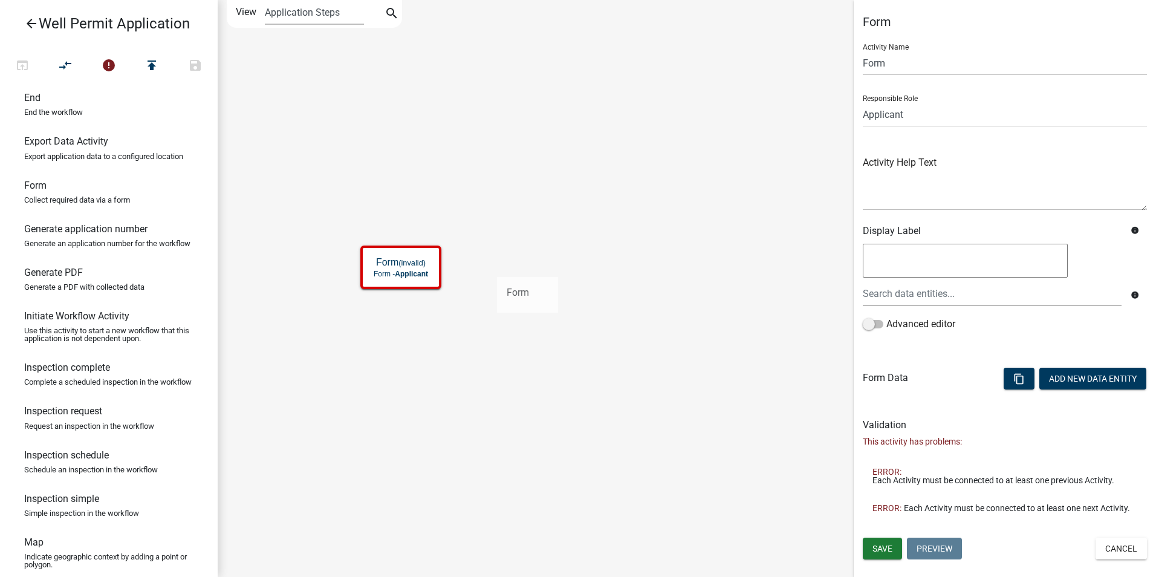
drag, startPoint x: 34, startPoint y: 207, endPoint x: 497, endPoint y: 267, distance: 466.2
click at [497, 267] on div "arrow_back Well Permit Application open_in_browser compare_arrows error publish…" at bounding box center [578, 288] width 1156 height 577
drag, startPoint x: 36, startPoint y: 204, endPoint x: 593, endPoint y: 361, distance: 579.0
click at [593, 361] on div "arrow_back Well Permit Application open_in_browser compare_arrows error publish…" at bounding box center [578, 288] width 1156 height 577
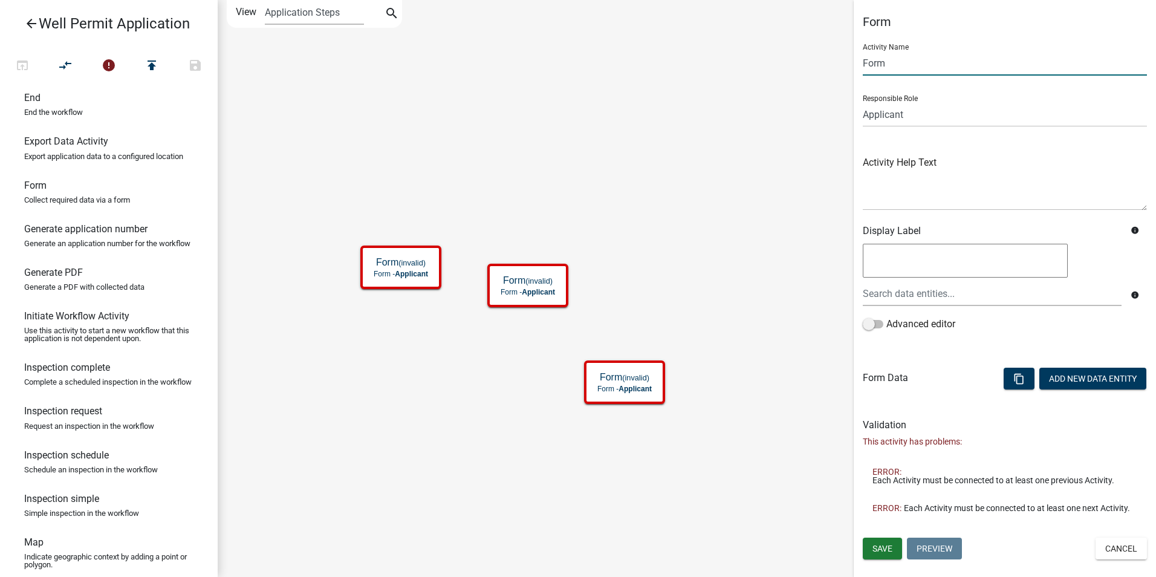
click at [869, 65] on input "Form" at bounding box center [1005, 63] width 284 height 25
type input "Deny Application"
click at [887, 111] on select "Applicant Admin P & D Inspectors EH Administrative Assistant Zoning Reviewers E…" at bounding box center [1005, 114] width 284 height 25
select select "DA3E3E5F-670D-4329-B60C-5CC8A4B2B679"
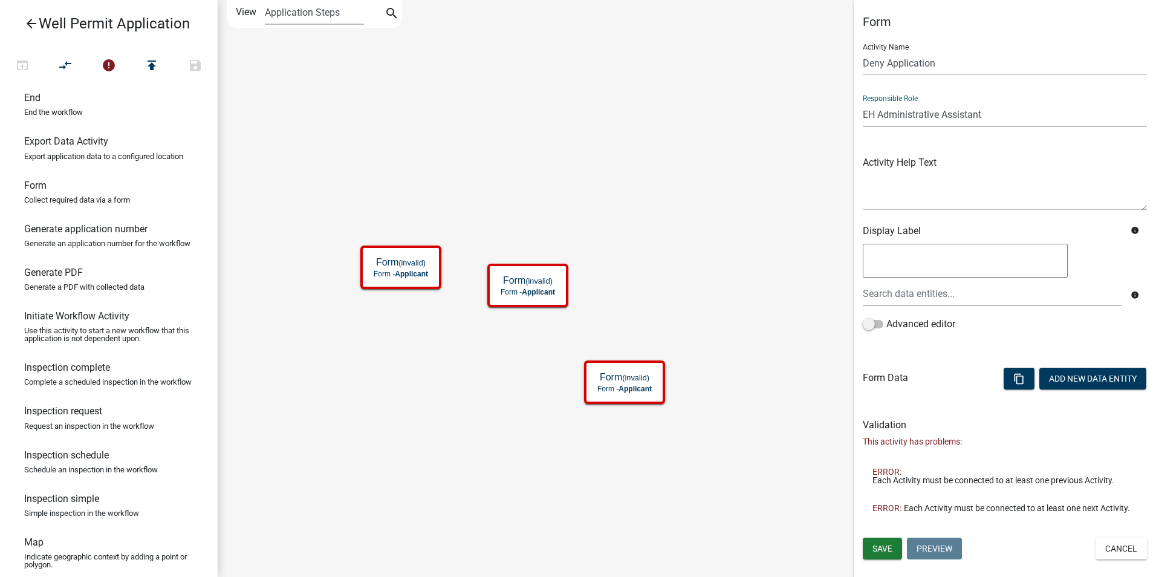
click at [863, 102] on select "Applicant Admin P & D Inspectors EH Administrative Assistant Zoning Reviewers E…" at bounding box center [1005, 114] width 284 height 25
click at [877, 542] on button "Save" at bounding box center [882, 548] width 39 height 22
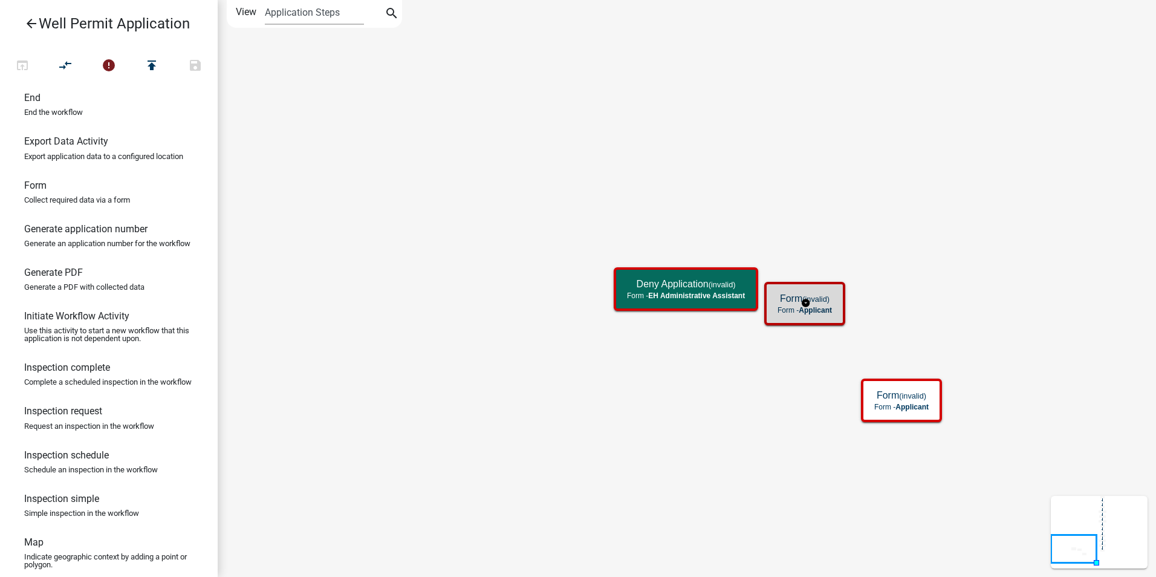
click at [805, 312] on span "Applicant" at bounding box center [814, 310] width 33 height 8
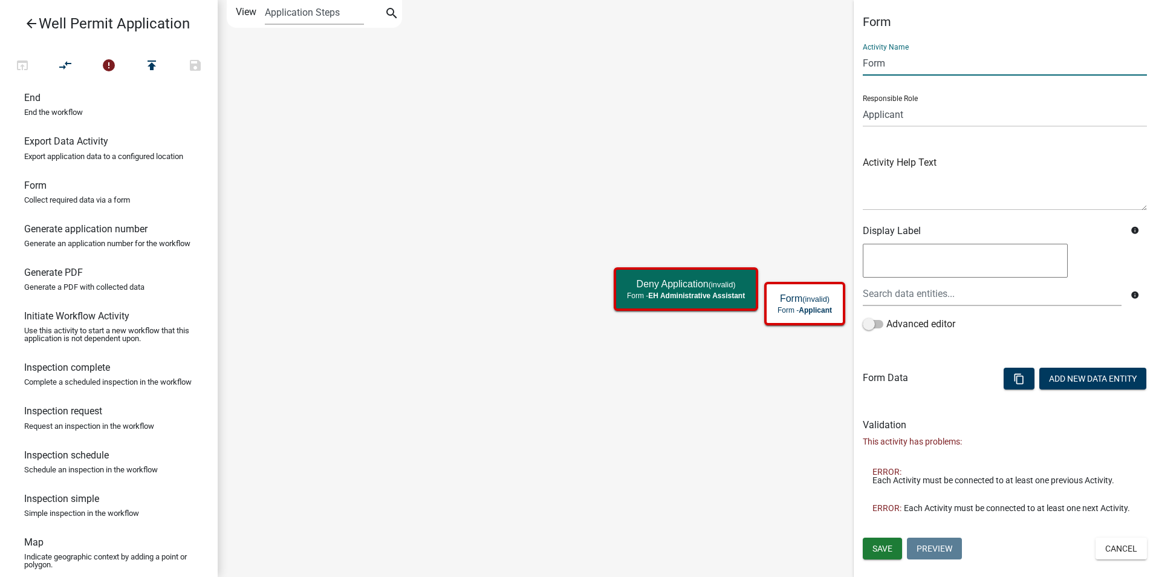
click at [870, 68] on input "Form" at bounding box center [1005, 63] width 284 height 25
type input "Additional Info Required"
click at [890, 115] on select "Applicant Admin P & D Inspectors EH Administrative Assistant Zoning Reviewers E…" at bounding box center [1005, 114] width 284 height 25
select select "DA3E3E5F-670D-4329-B60C-5CC8A4B2B679"
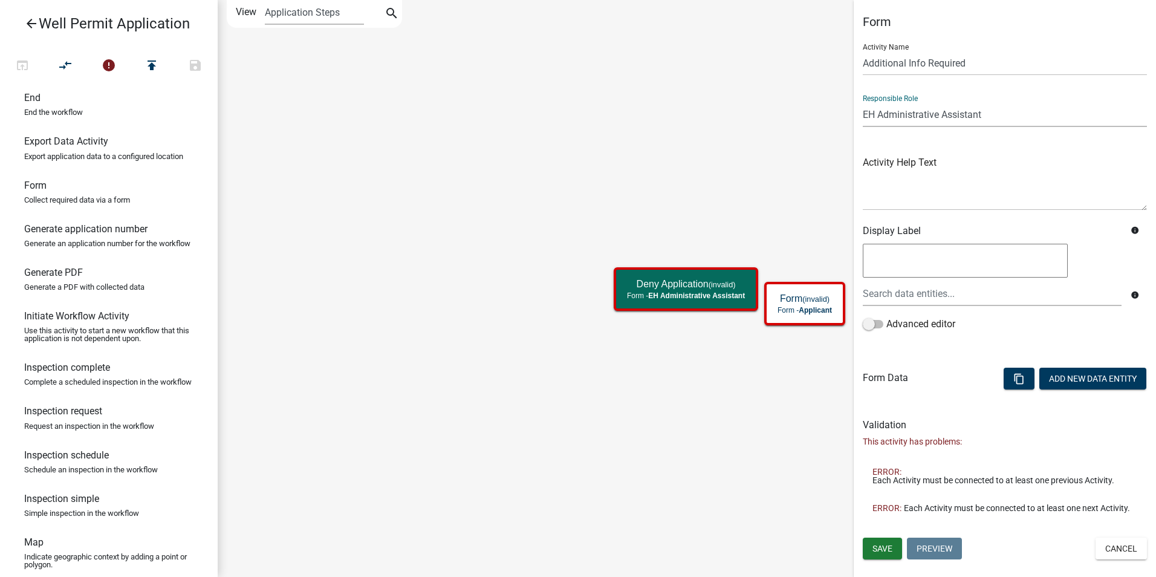
click at [863, 102] on select "Applicant Admin P & D Inspectors EH Administrative Assistant Zoning Reviewers E…" at bounding box center [1005, 114] width 284 height 25
click at [895, 553] on button "Save" at bounding box center [882, 548] width 39 height 22
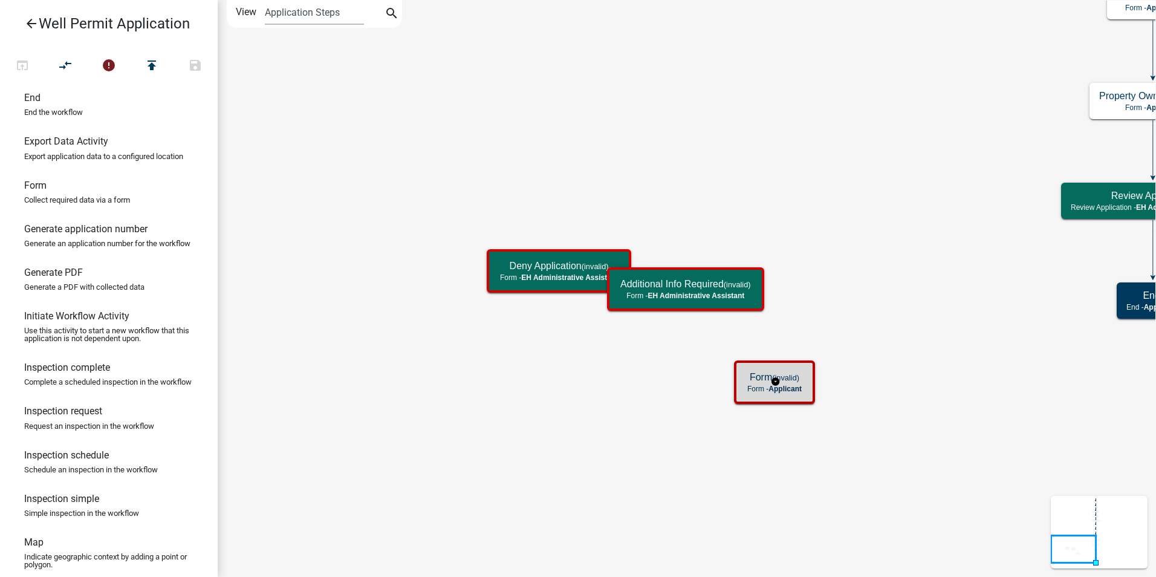
click at [769, 387] on p "Form - Applicant" at bounding box center [774, 388] width 54 height 8
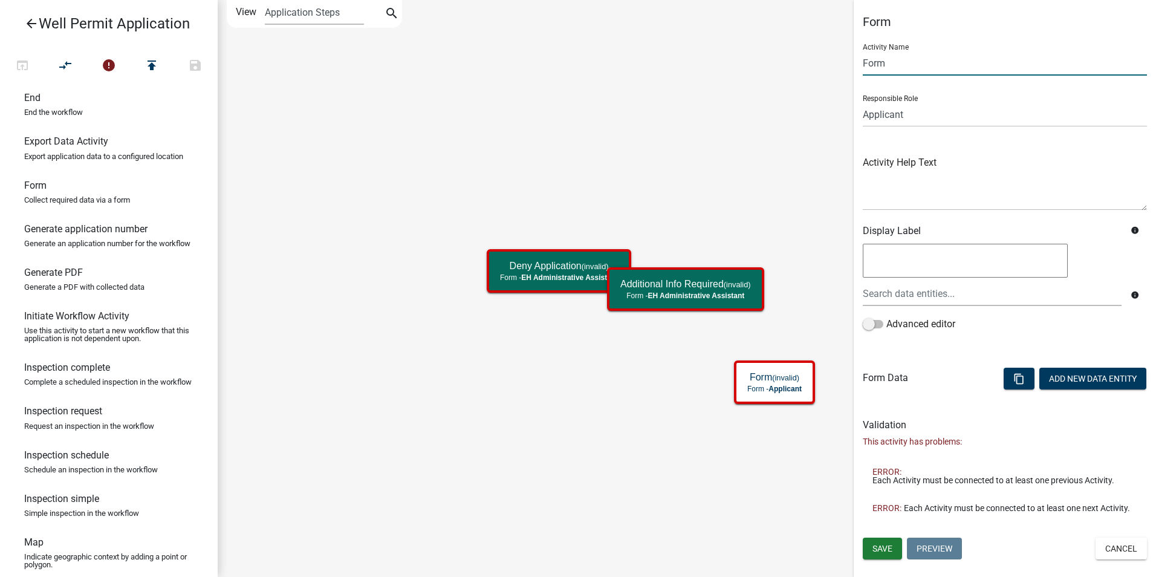
click at [867, 63] on input "Form" at bounding box center [1005, 63] width 284 height 25
type input "Staff Assignment"
click at [885, 115] on select "Applicant Admin P & D Inspectors EH Administrative Assistant Zoning Reviewers E…" at bounding box center [1005, 114] width 284 height 25
select select "DA3E3E5F-670D-4329-B60C-5CC8A4B2B679"
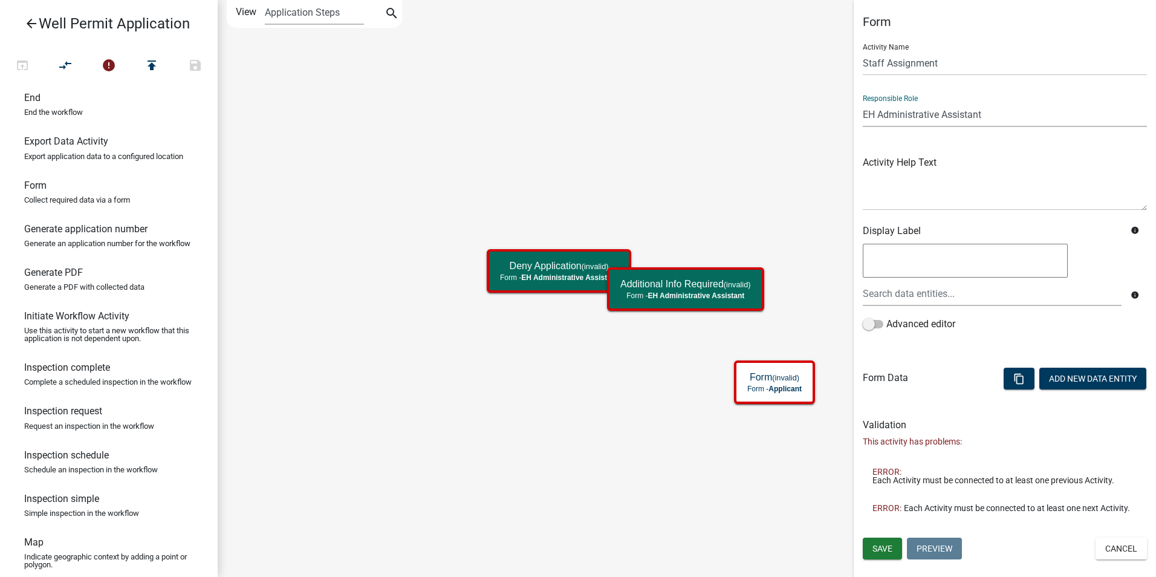
click at [863, 102] on select "Applicant Admin P & D Inspectors EH Administrative Assistant Zoning Reviewers E…" at bounding box center [1005, 114] width 284 height 25
click at [879, 548] on span "Save" at bounding box center [882, 548] width 20 height 10
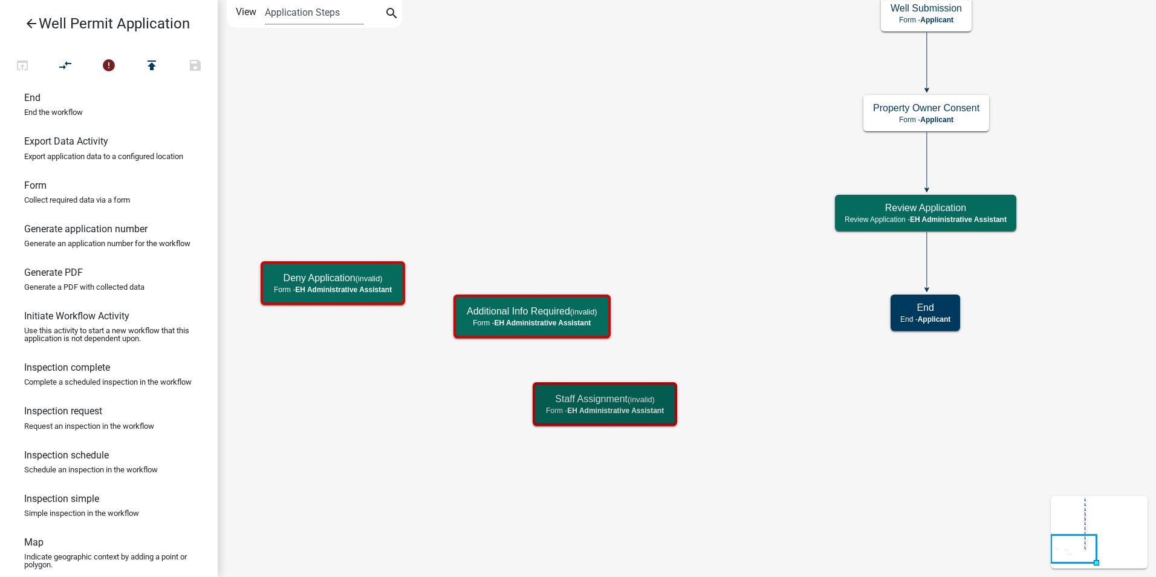
click at [927, 264] on icon at bounding box center [927, 260] width 0 height 57
click at [803, 340] on icon "Start Start - Applicant End End - Applicant Property Owner Information Form - A…" at bounding box center [686, 288] width 937 height 575
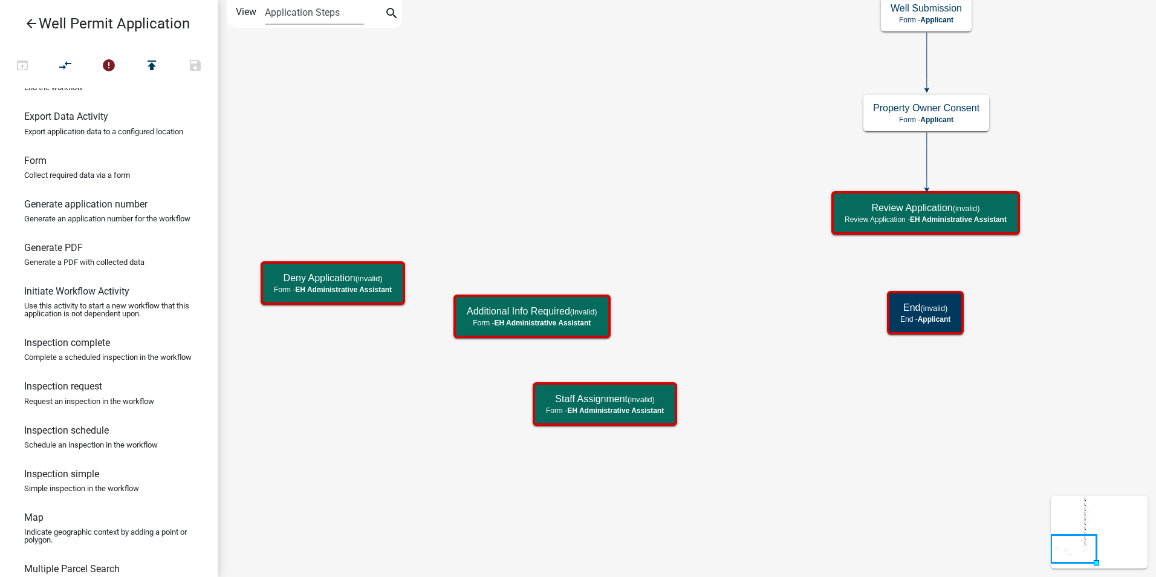
scroll to position [0, 0]
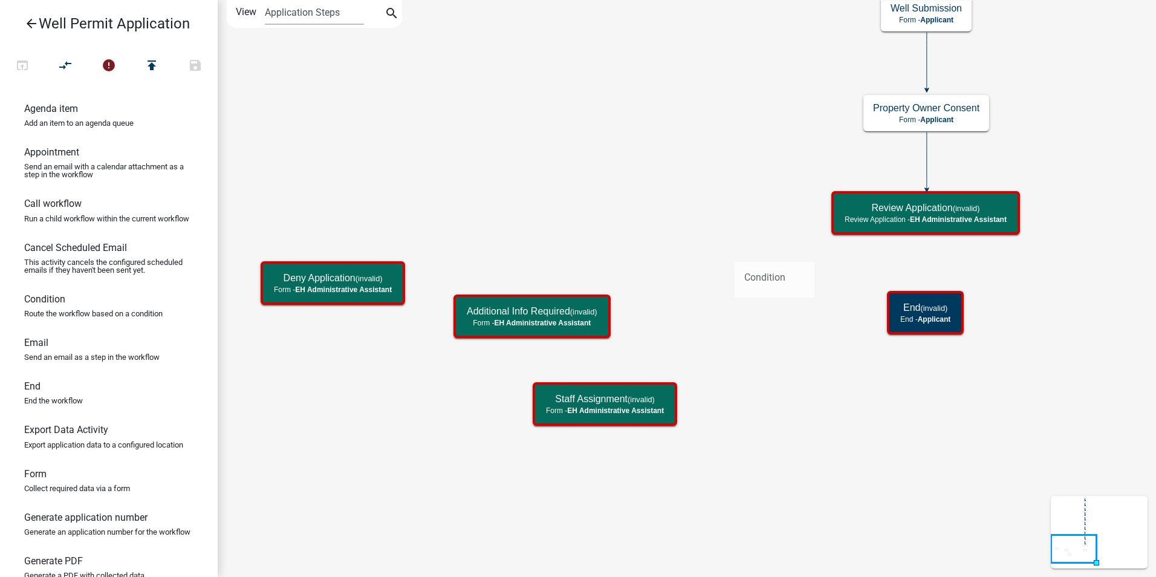
drag, startPoint x: 48, startPoint y: 317, endPoint x: 734, endPoint y: 252, distance: 689.1
click at [734, 252] on div "arrow_back Well Permit Application open_in_browser compare_arrows error publish…" at bounding box center [578, 288] width 1156 height 577
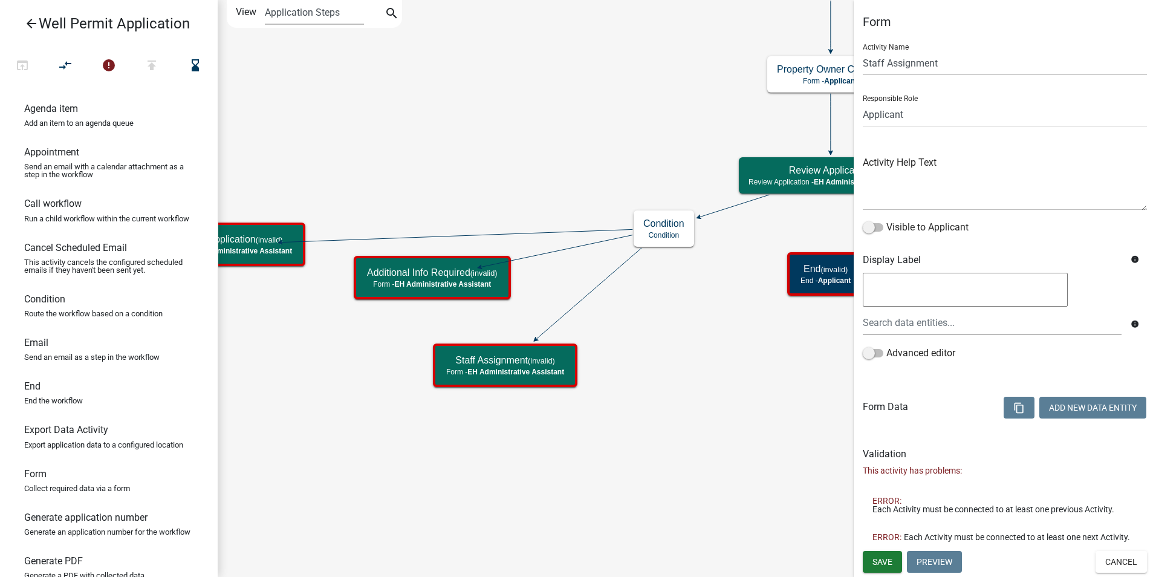
click at [554, 455] on icon "Start Start - Applicant End (invalid) End - Applicant Property Owner Informatio…" at bounding box center [686, 288] width 937 height 575
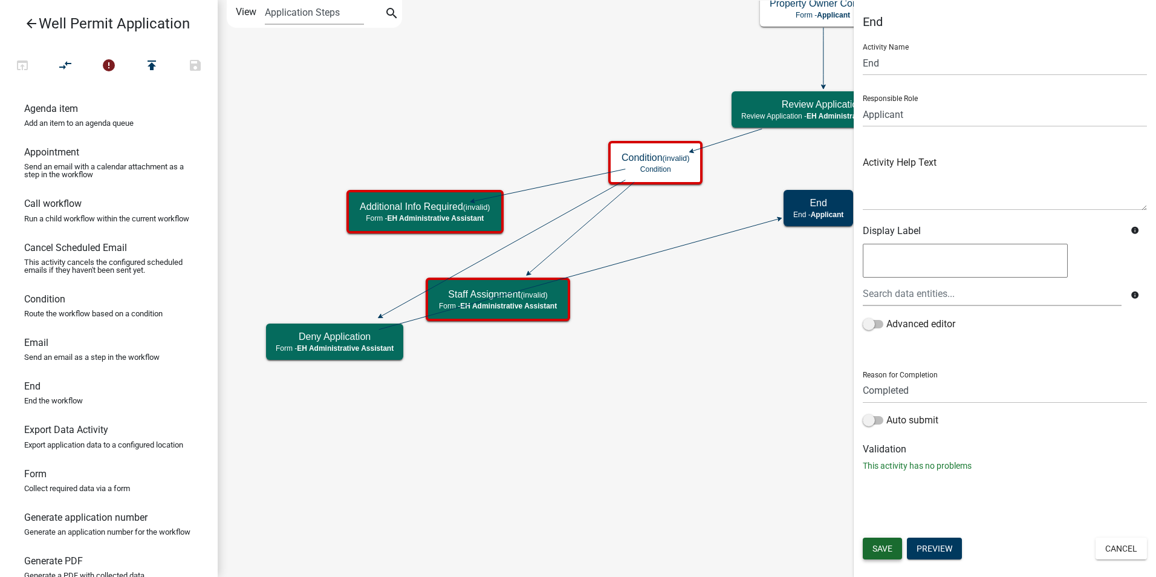
click at [876, 553] on span "Save" at bounding box center [882, 548] width 20 height 10
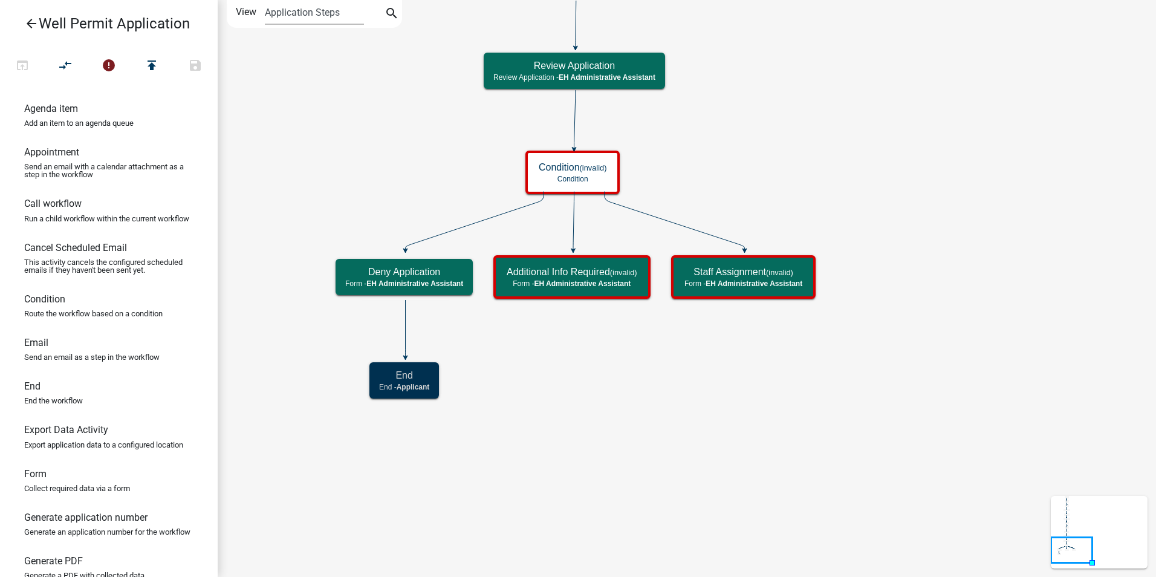
click at [639, 444] on icon "Start Start - Applicant End End - Applicant Property Owner Information Form - A…" at bounding box center [686, 288] width 937 height 575
click at [957, 117] on icon "Start Start - Applicant End End - Applicant Property Owner Information Form - A…" at bounding box center [686, 288] width 937 height 575
click at [658, 386] on icon "Start Start - Applicant End End - Applicant Property Owner Information Form - A…" at bounding box center [686, 288] width 937 height 575
click at [940, 455] on icon "Start Start - Applicant End End - Applicant Property Owner Information Form - A…" at bounding box center [686, 288] width 937 height 575
click at [838, 389] on icon "Start Start - Applicant End End - Applicant Property Owner Information Form - A…" at bounding box center [686, 288] width 937 height 575
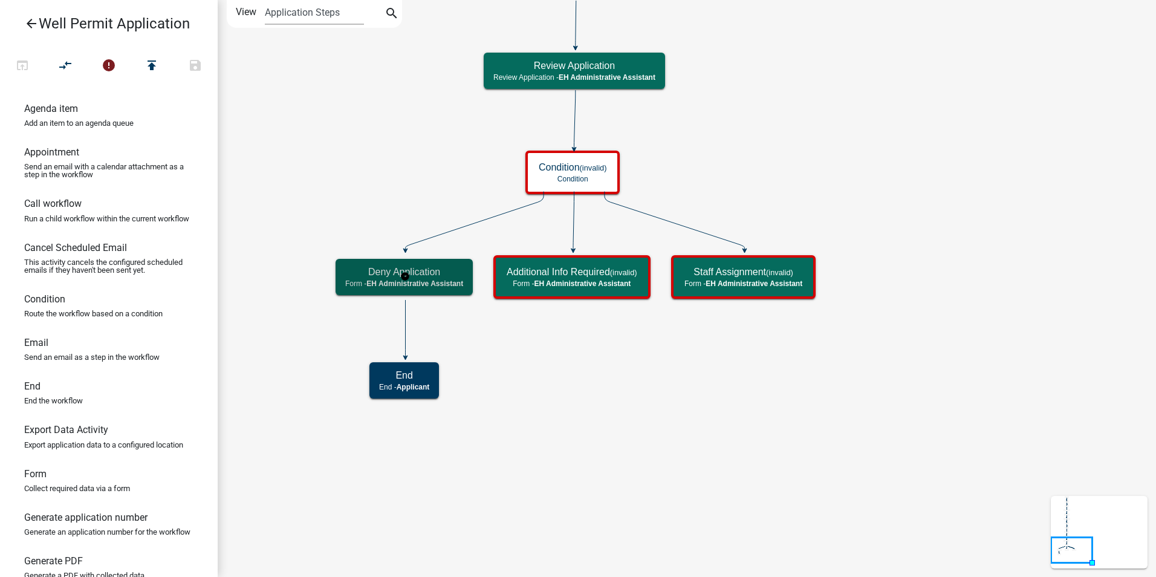
click at [435, 287] on span "EH Administrative Assistant" at bounding box center [414, 283] width 97 height 8
select select "DA3E3E5F-670D-4329-B60C-5CC8A4B2B679"
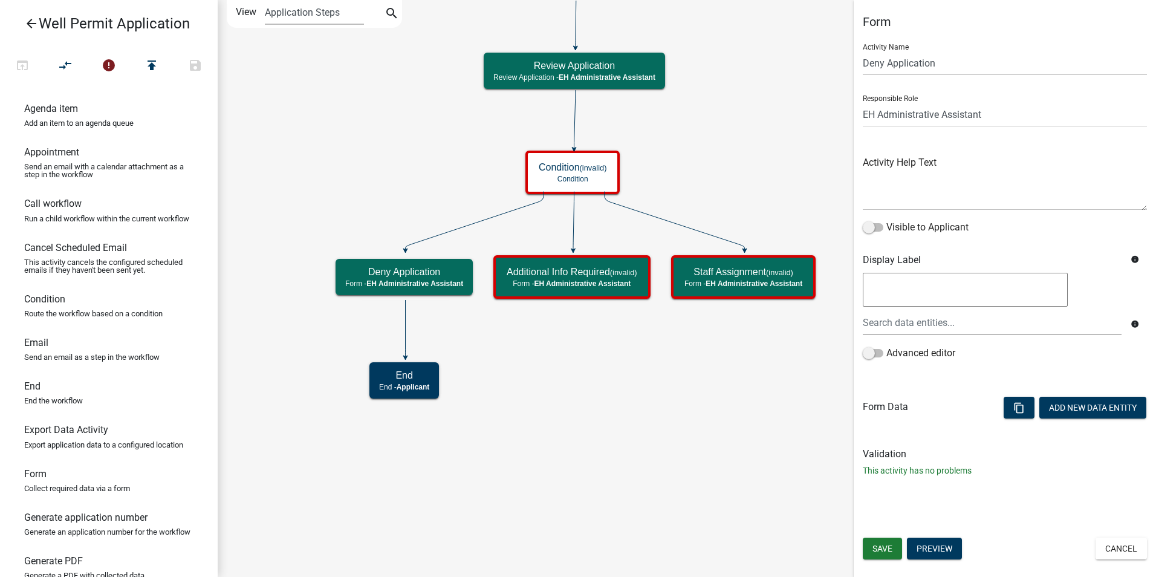
click at [565, 379] on icon "Start Start - Applicant End End - Applicant Property Owner Information Form - A…" at bounding box center [686, 288] width 937 height 575
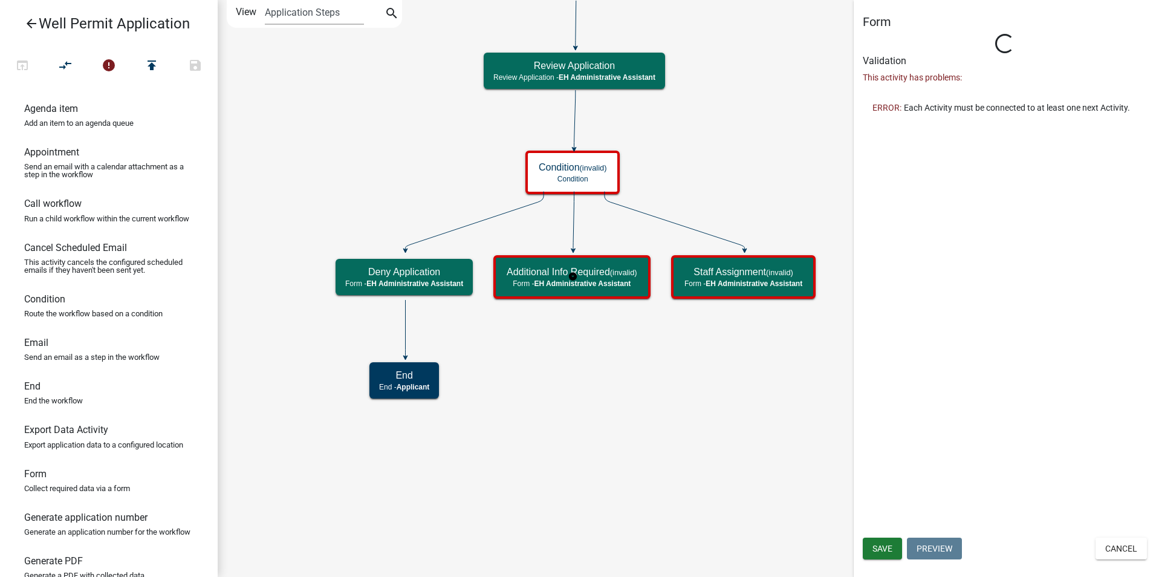
select select "DA3E3E5F-670D-4329-B60C-5CC8A4B2B679"
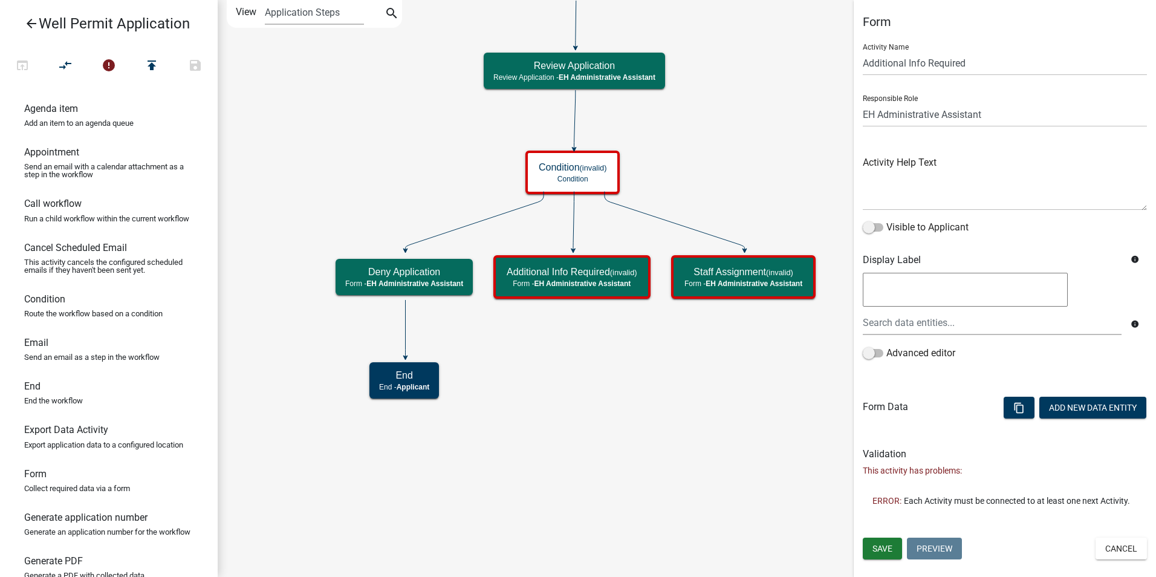
click at [482, 387] on icon "Start Start - Applicant End End - Applicant Property Owner Information Form - A…" at bounding box center [686, 288] width 937 height 575
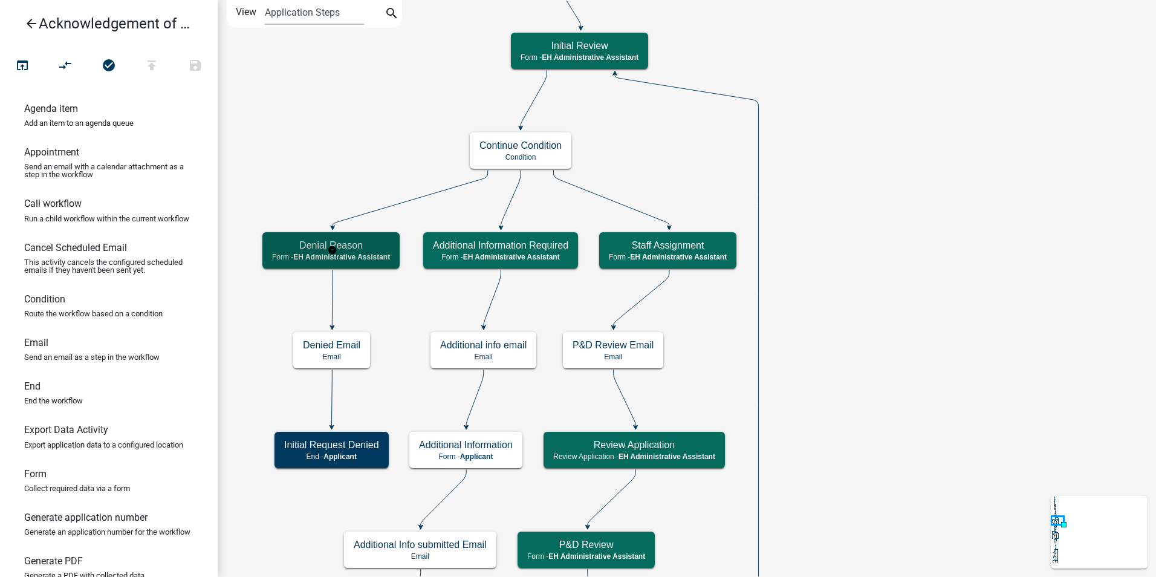
click at [377, 253] on span "EH Administrative Assistant" at bounding box center [341, 257] width 97 height 8
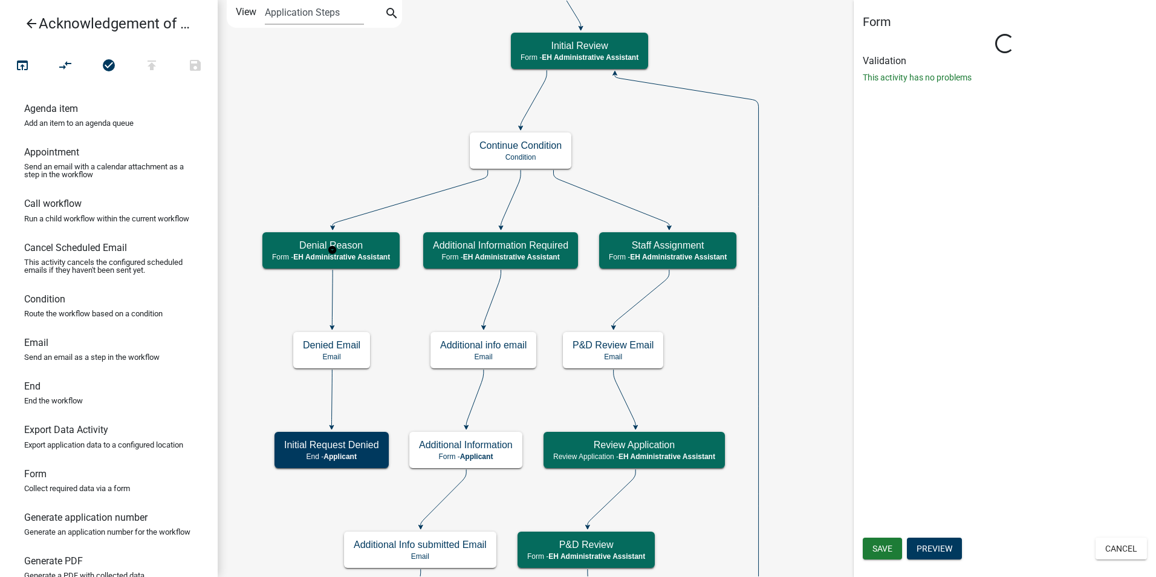
select select "DA3E3E5F-670D-4329-B60C-5CC8A4B2B679"
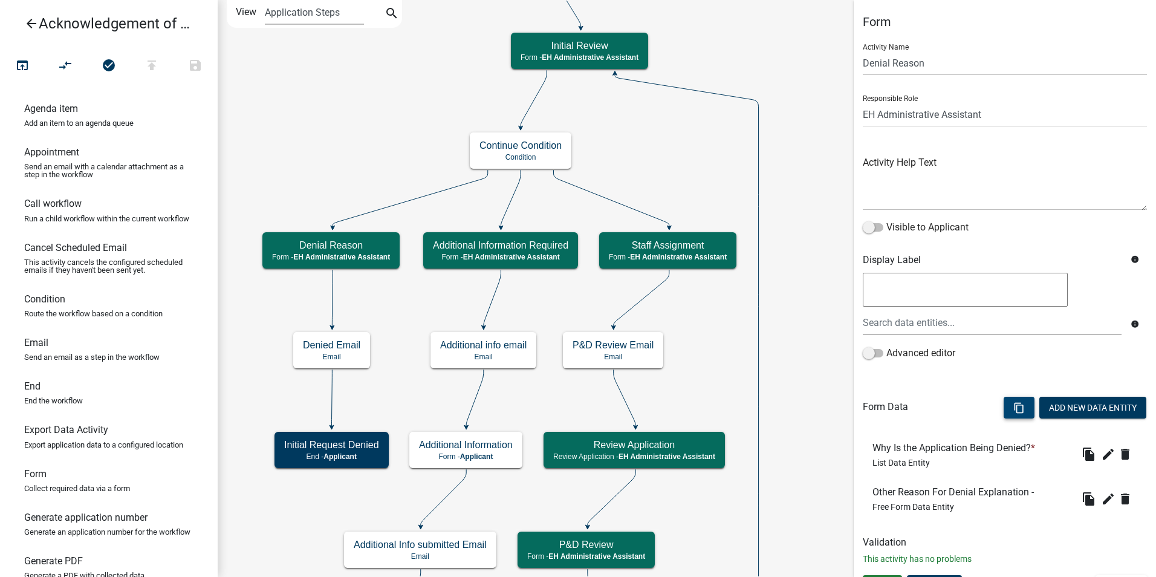
click at [1013, 406] on icon "content_copy" at bounding box center [1018, 407] width 11 height 11
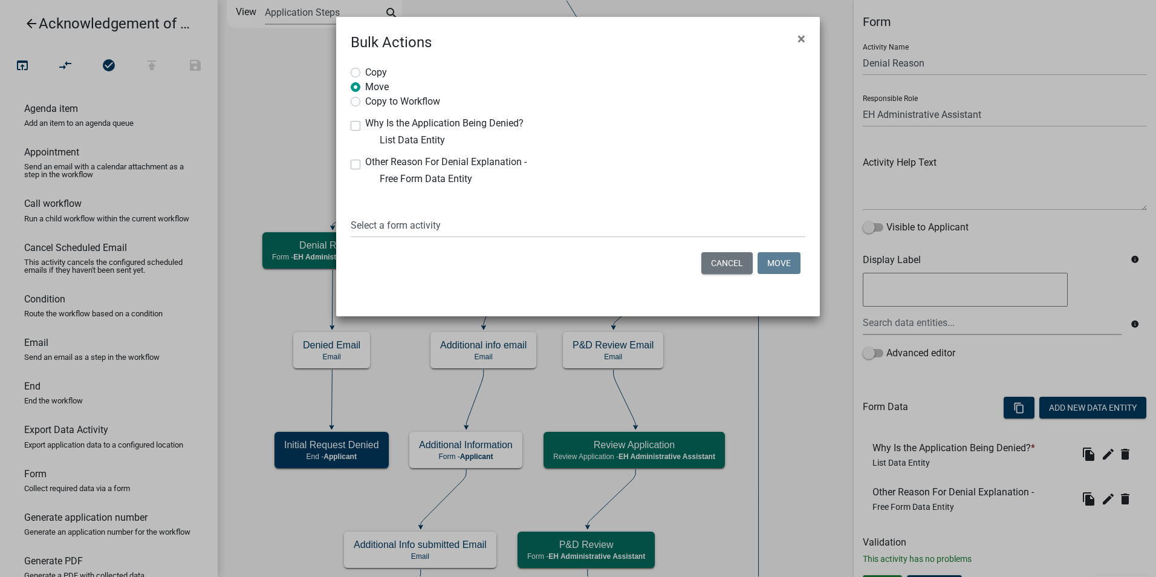
click at [365, 102] on label "Copy to Workflow" at bounding box center [402, 100] width 75 height 12
click at [365, 102] on input "Copy to Workflow" at bounding box center [369, 98] width 8 height 8
radio input "true"
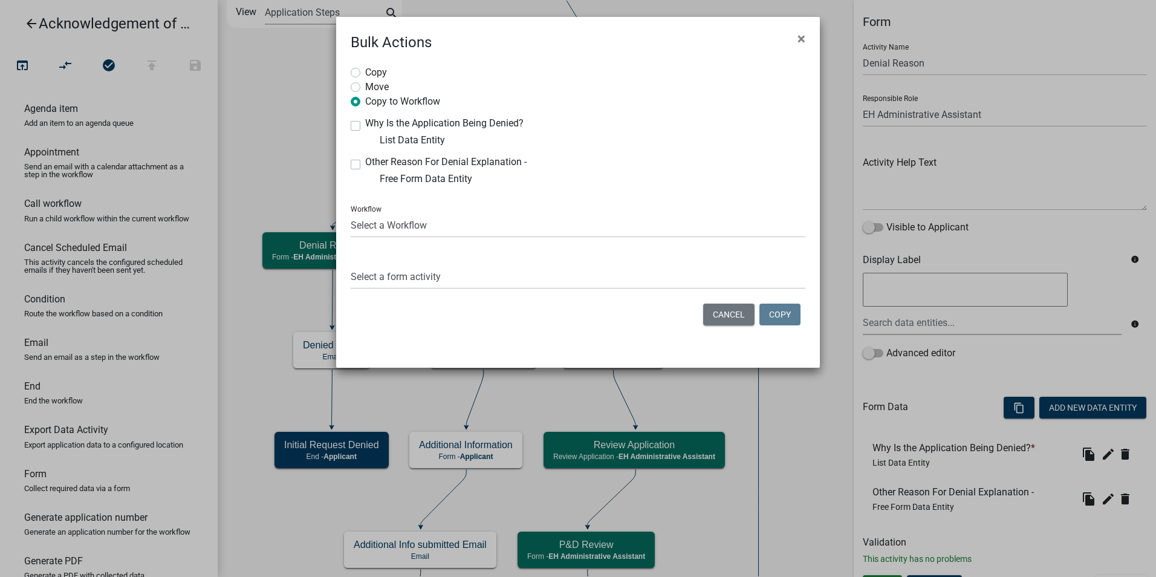
click at [365, 128] on label "Why Is the Application Being Denied?" at bounding box center [444, 123] width 158 height 10
click at [365, 126] on input "Why Is the Application Being Denied?" at bounding box center [369, 122] width 8 height 8
checkbox input "true"
click at [365, 164] on label "Other Reason For Denial Explanation -" at bounding box center [445, 162] width 161 height 10
click at [365, 164] on input "Other Reason For Denial Explanation -" at bounding box center [369, 161] width 8 height 8
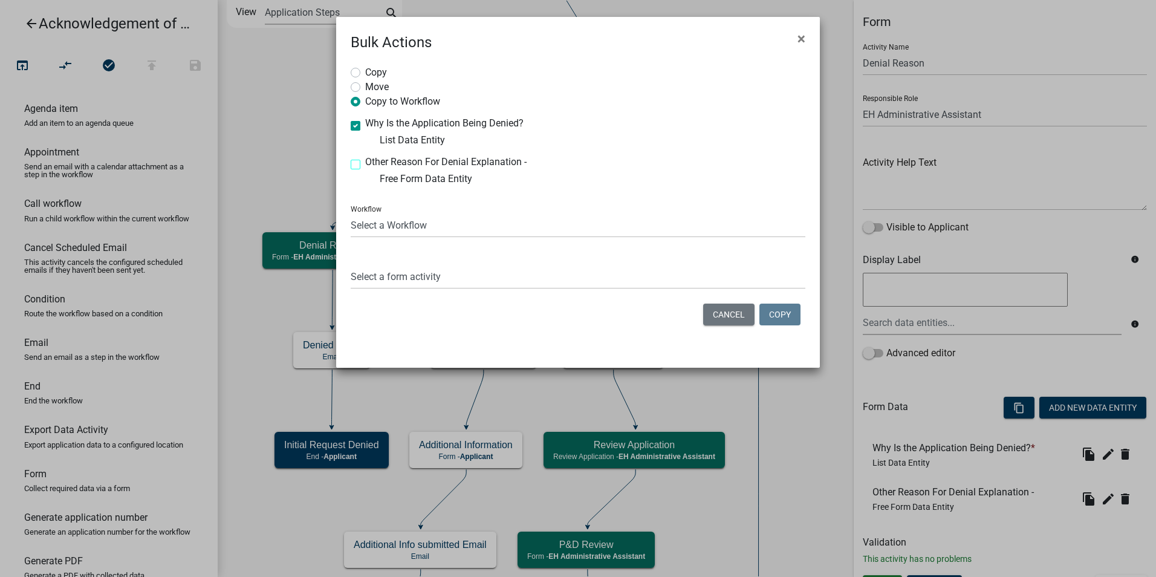
checkbox input "true"
click at [378, 230] on select "Select a Workflow 911 Address and Sign Request A General Workflow Acknowledgeme…" at bounding box center [578, 225] width 455 height 25
select select "6b964786-88c7-40e9-853c-7ac1fbbcb689"
click at [351, 213] on select "Select a Workflow 911 Address and Sign Request A General Workflow Acknowledgeme…" at bounding box center [578, 225] width 455 height 25
click at [374, 276] on select "Select a form activity Property Owner Information Applicant Info Well Construct…" at bounding box center [578, 276] width 455 height 25
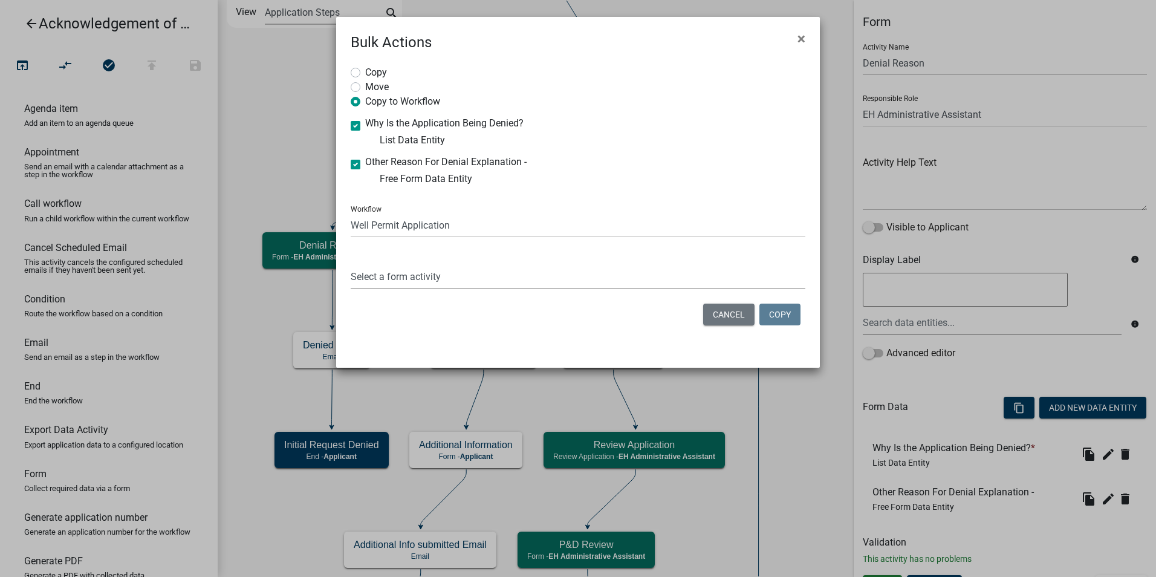
select select "a175d10b-02c0-444a-9f7c-052c26e298e0"
click at [351, 264] on select "Select a form activity Property Owner Information Applicant Info Well Construct…" at bounding box center [578, 276] width 455 height 25
click at [785, 319] on button "Copy" at bounding box center [779, 314] width 41 height 22
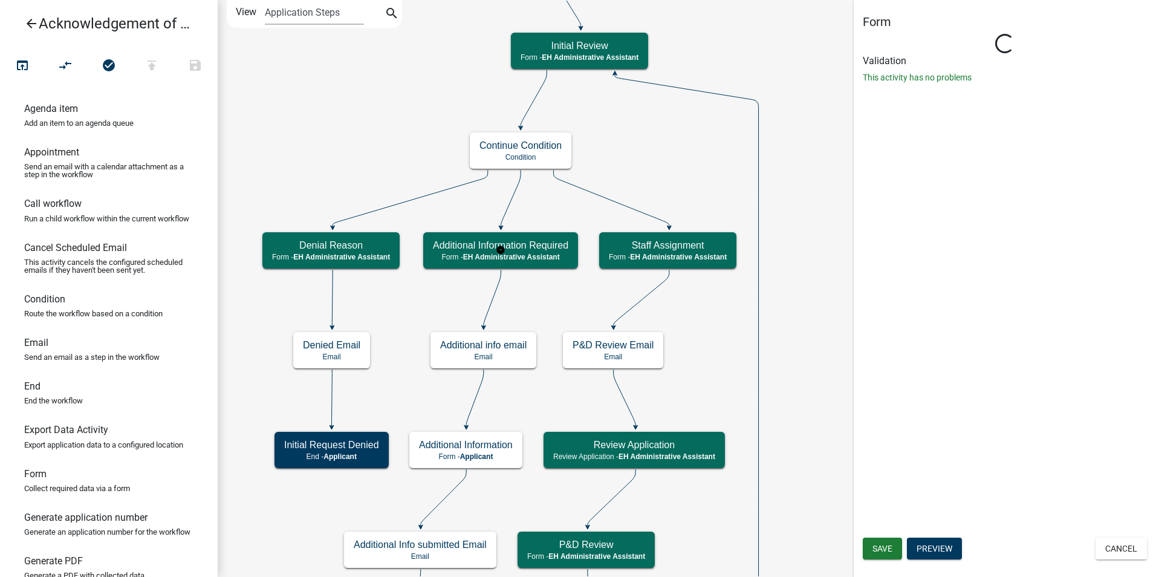
select select "DA3E3E5F-670D-4329-B60C-5CC8A4B2B679"
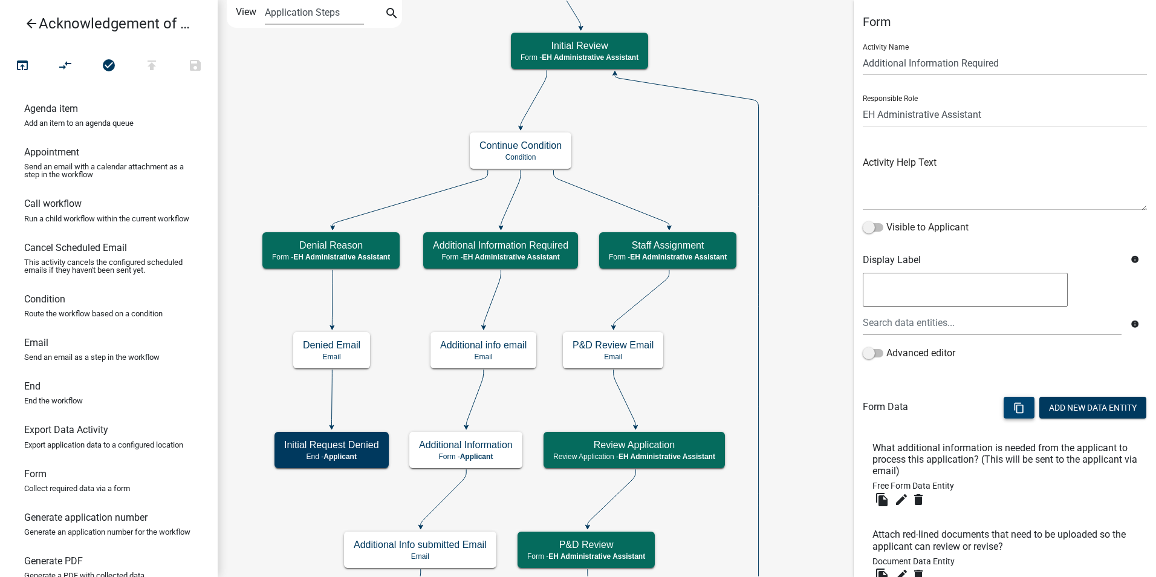
click at [1005, 400] on button "content_copy" at bounding box center [1018, 408] width 31 height 22
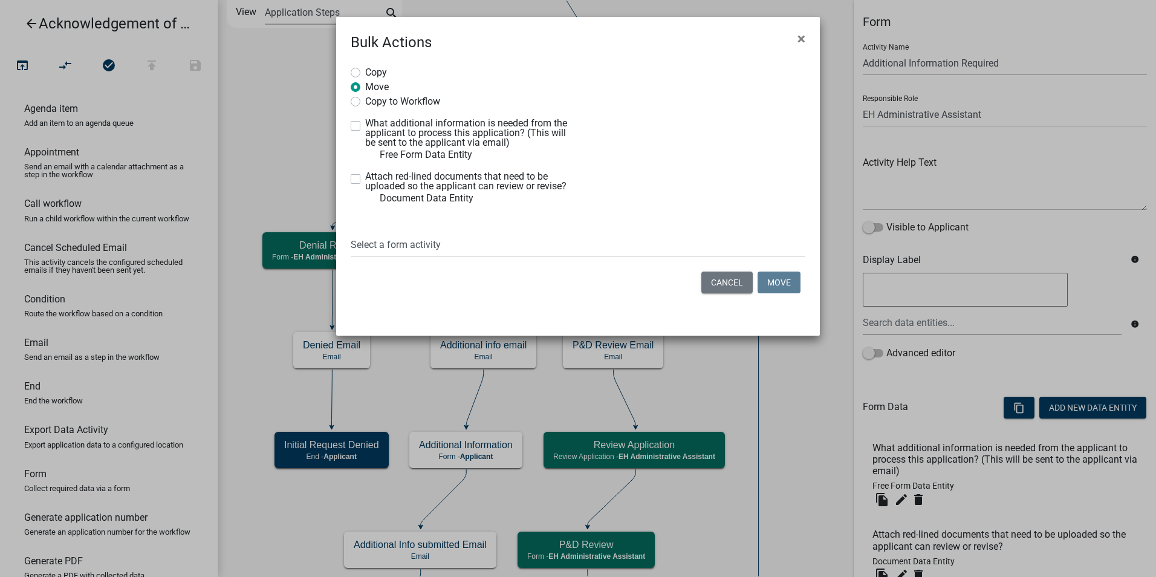
click at [365, 105] on label "Copy to Workflow" at bounding box center [402, 100] width 75 height 12
click at [365, 102] on input "Copy to Workflow" at bounding box center [369, 98] width 8 height 8
radio input "true"
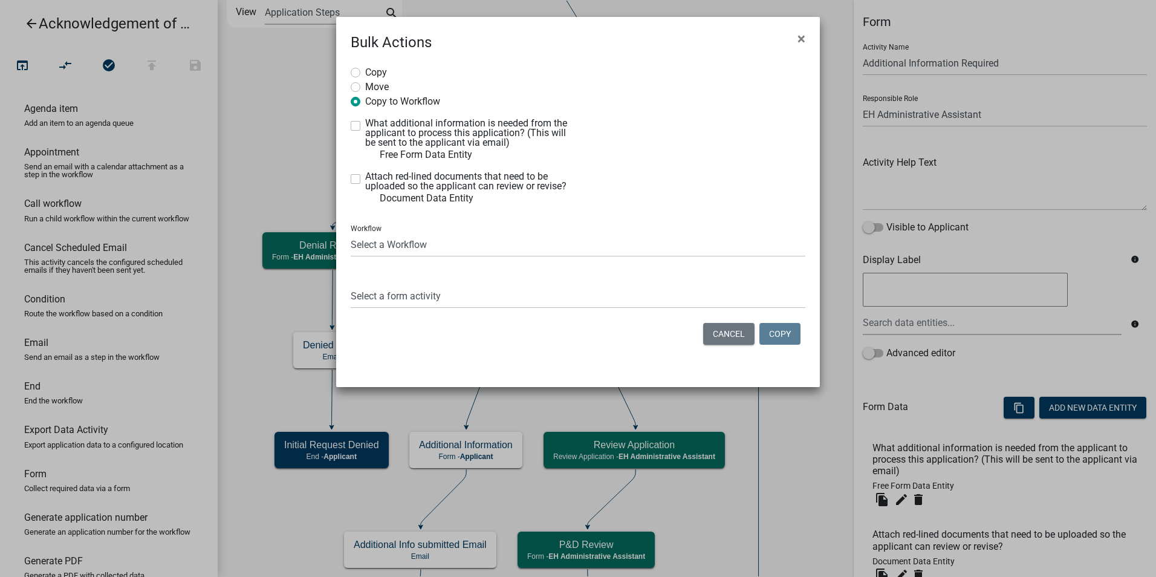
drag, startPoint x: 357, startPoint y: 126, endPoint x: 356, endPoint y: 161, distance: 35.7
click at [365, 129] on label "What additional information is needed from the applicant to process this applic…" at bounding box center [467, 132] width 204 height 29
click at [365, 126] on input "What additional information is needed from the applicant to process this applic…" at bounding box center [369, 122] width 8 height 8
checkbox input "true"
click at [357, 184] on div "Attach red-lined documents that need to be uploaded so the applicant can review…" at bounding box center [460, 189] width 218 height 34
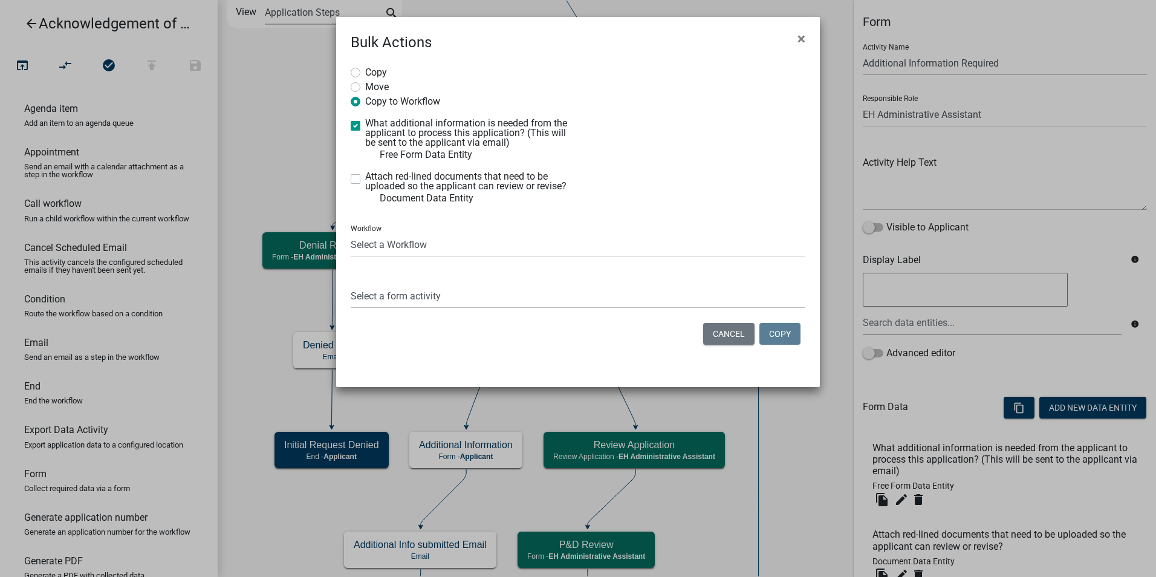
click at [365, 179] on label "Attach red-lined documents that need to be uploaded so the applicant can review…" at bounding box center [467, 181] width 204 height 19
click at [365, 179] on input "Attach red-lined documents that need to be uploaded so the applicant can review…" at bounding box center [369, 176] width 8 height 8
checkbox input "true"
click at [400, 247] on select "Select a Workflow 911 Address and Sign Request A General Workflow Acknowledgeme…" at bounding box center [578, 244] width 455 height 25
select select "6b964786-88c7-40e9-853c-7ac1fbbcb689"
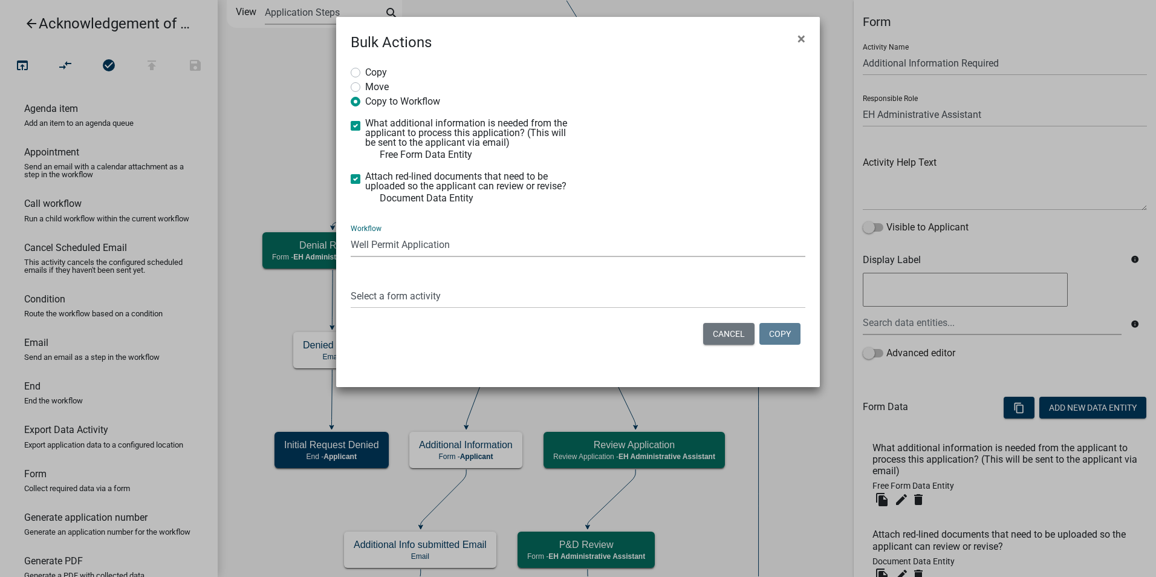
click at [351, 232] on select "Select a Workflow 911 Address and Sign Request A General Workflow Acknowledgeme…" at bounding box center [578, 244] width 455 height 25
click at [376, 297] on select "Select a form activity Property Owner Information Applicant Info Well Construct…" at bounding box center [578, 295] width 455 height 25
select select "7c0ee18a-0f3d-45a4-98b8-9bded5ed3c81"
click at [351, 283] on select "Select a form activity Property Owner Information Applicant Info Well Construct…" at bounding box center [578, 295] width 455 height 25
click at [774, 334] on button "Copy" at bounding box center [779, 334] width 41 height 22
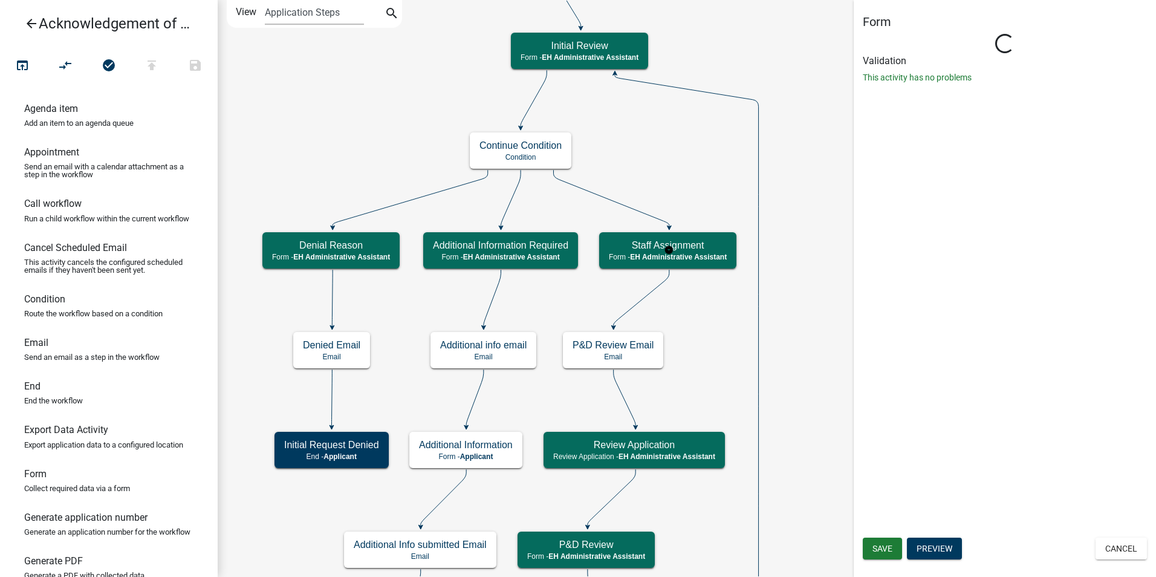
select select "DA3E3E5F-670D-4329-B60C-5CC8A4B2B679"
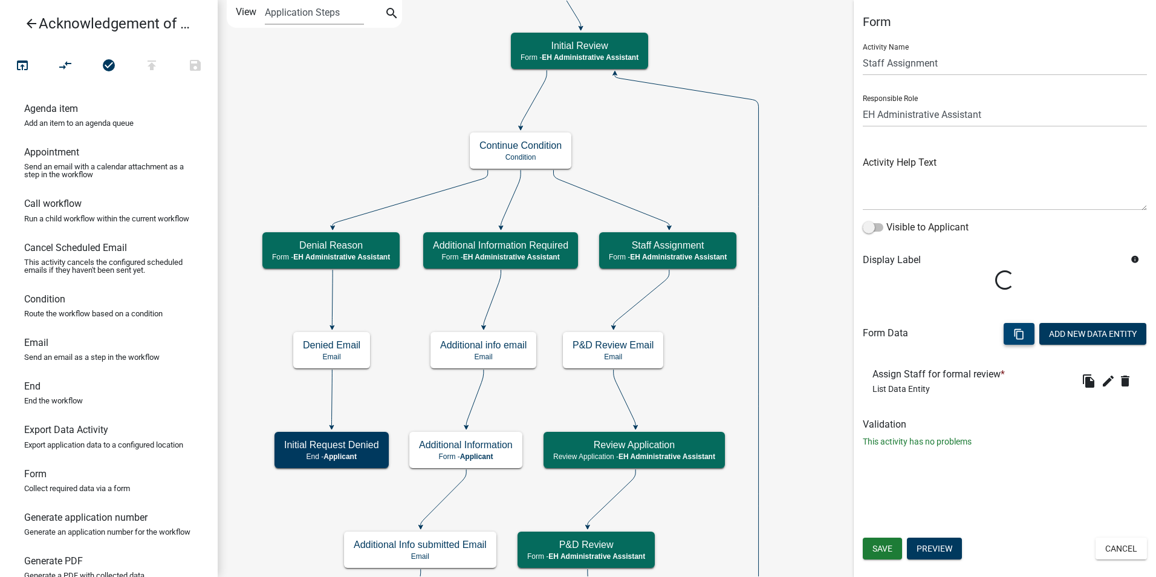
click at [1005, 335] on button "content_copy" at bounding box center [1018, 334] width 31 height 22
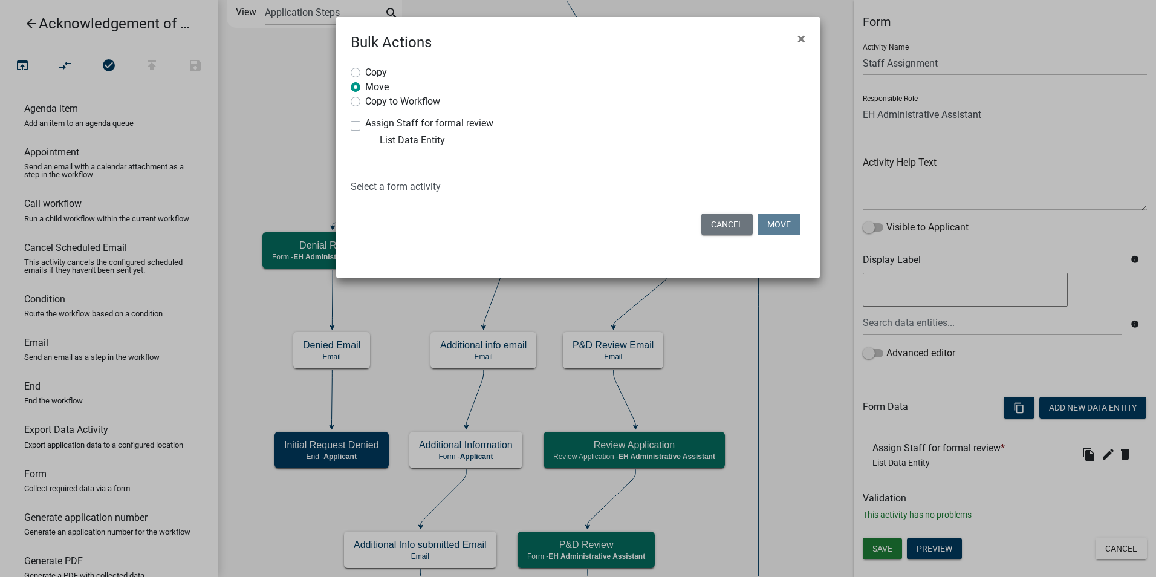
click at [365, 104] on label "Copy to Workflow" at bounding box center [402, 100] width 75 height 12
click at [365, 102] on input "Copy to Workflow" at bounding box center [369, 98] width 8 height 8
radio input "true"
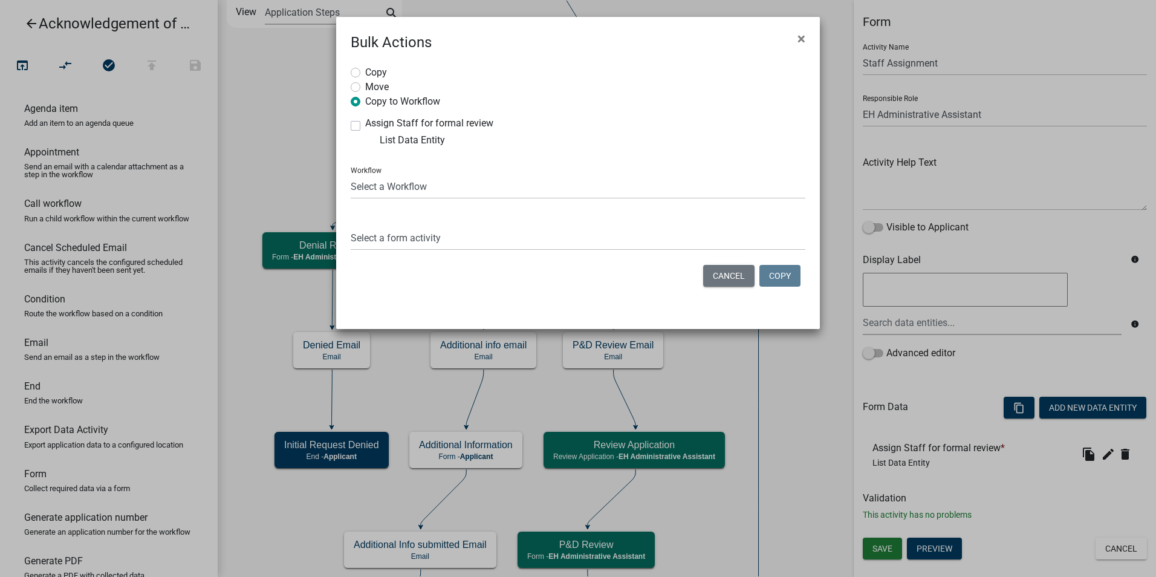
click at [365, 125] on label "Assign Staff for formal review" at bounding box center [429, 123] width 128 height 10
click at [365, 125] on input "Assign Staff for formal review" at bounding box center [369, 122] width 8 height 8
checkbox input "true"
drag, startPoint x: 358, startPoint y: 187, endPoint x: 359, endPoint y: 199, distance: 12.1
click at [358, 187] on select "Select a Workflow 911 Address and Sign Request A General Workflow Acknowledgeme…" at bounding box center [578, 186] width 455 height 25
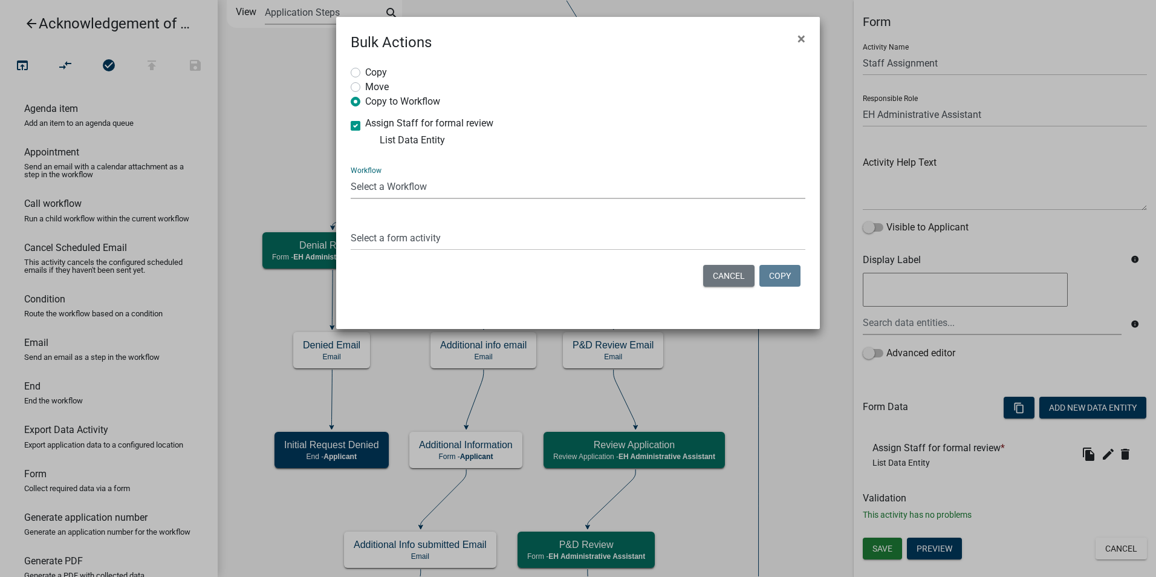
select select "6b964786-88c7-40e9-853c-7ac1fbbcb689"
click at [351, 174] on select "Select a Workflow 911 Address and Sign Request A General Workflow Acknowledgeme…" at bounding box center [578, 186] width 455 height 25
click at [374, 242] on select "Select a form activity Property Owner Information Applicant Info Well Construct…" at bounding box center [578, 237] width 455 height 25
select select "4665431b-0baa-408a-9382-c0684d0b5463"
click at [351, 225] on select "Select a form activity Property Owner Information Applicant Info Well Construct…" at bounding box center [578, 237] width 455 height 25
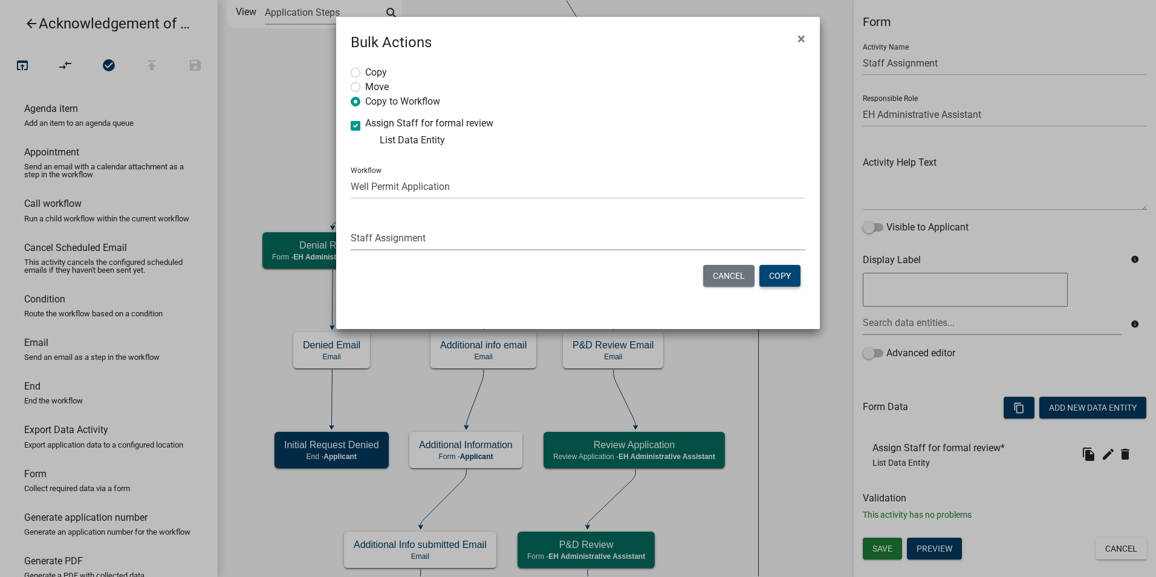
click at [778, 279] on button "Copy" at bounding box center [779, 276] width 41 height 22
drag, startPoint x: 832, startPoint y: 402, endPoint x: 881, endPoint y: 542, distance: 148.3
click at [877, 533] on ngb-modal-window "Bulk Actions × Copy Move Copy to Workflow Assign Staff for formal review List D…" at bounding box center [578, 288] width 1156 height 577
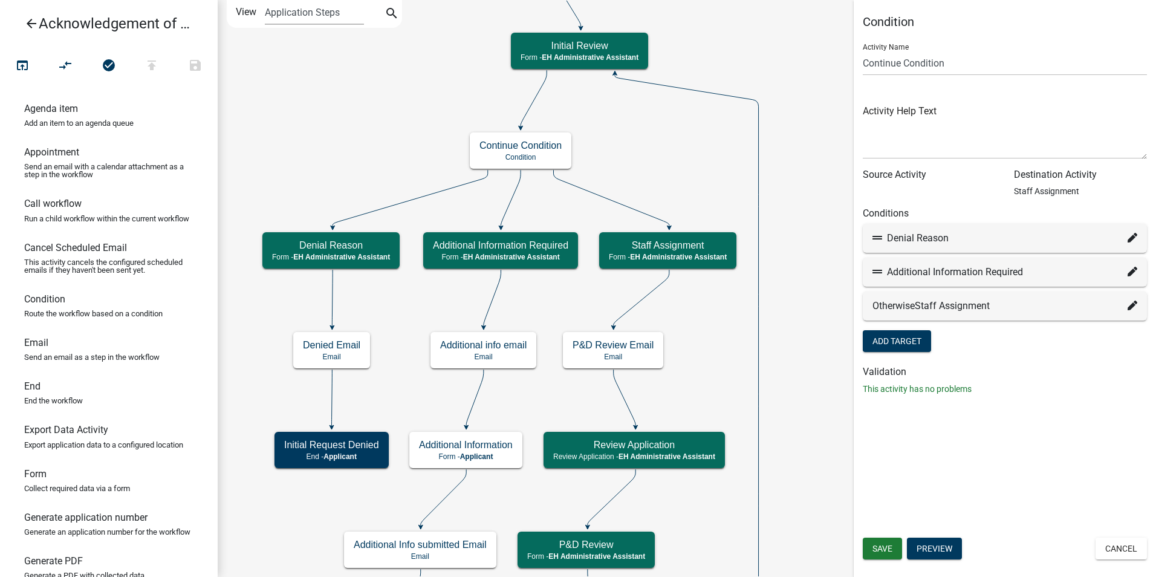
click at [1134, 235] on icon at bounding box center [1132, 238] width 10 height 10
select select "9: 8cd1dd8c-996d-4410-bfbf-4e8d33e088d9"
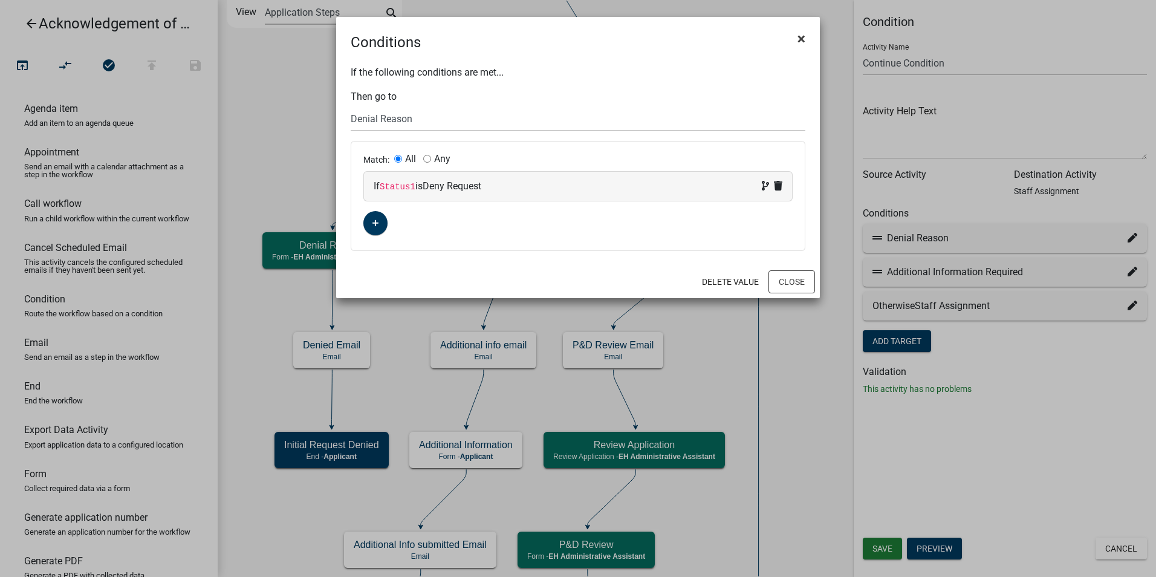
click at [803, 36] on span "×" at bounding box center [801, 38] width 8 height 17
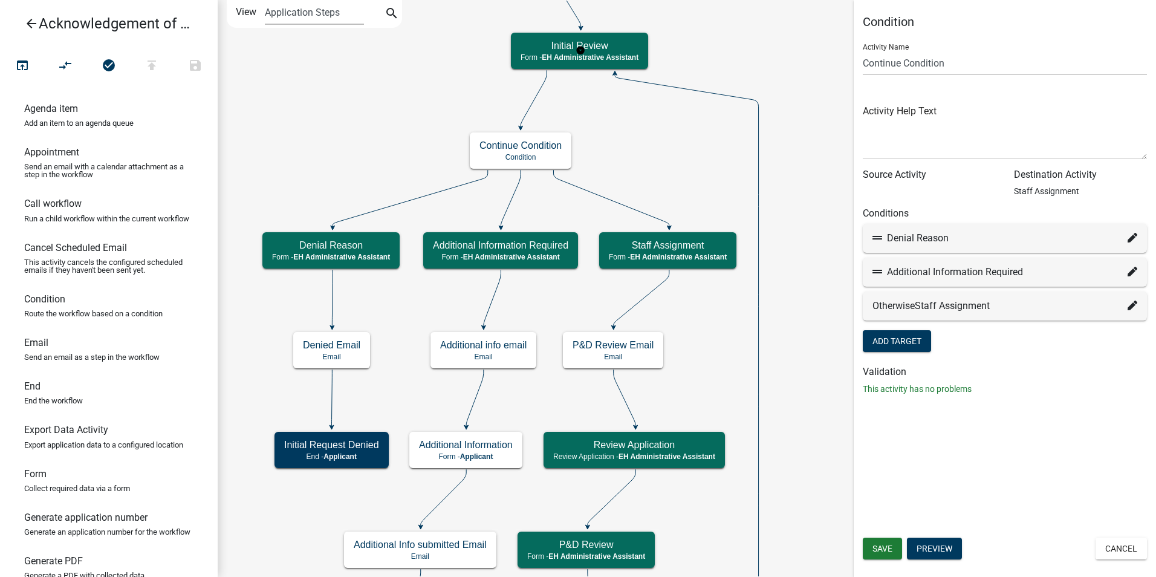
select select "DA3E3E5F-670D-4329-B60C-5CC8A4B2B679"
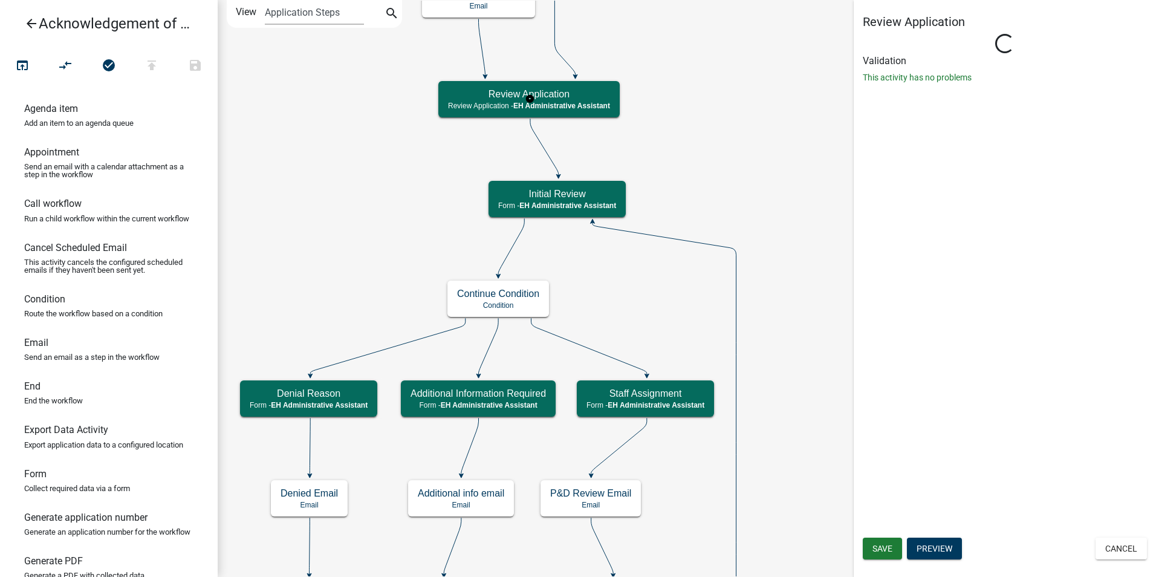
select select "DA3E3E5F-670D-4329-B60C-5CC8A4B2B679"
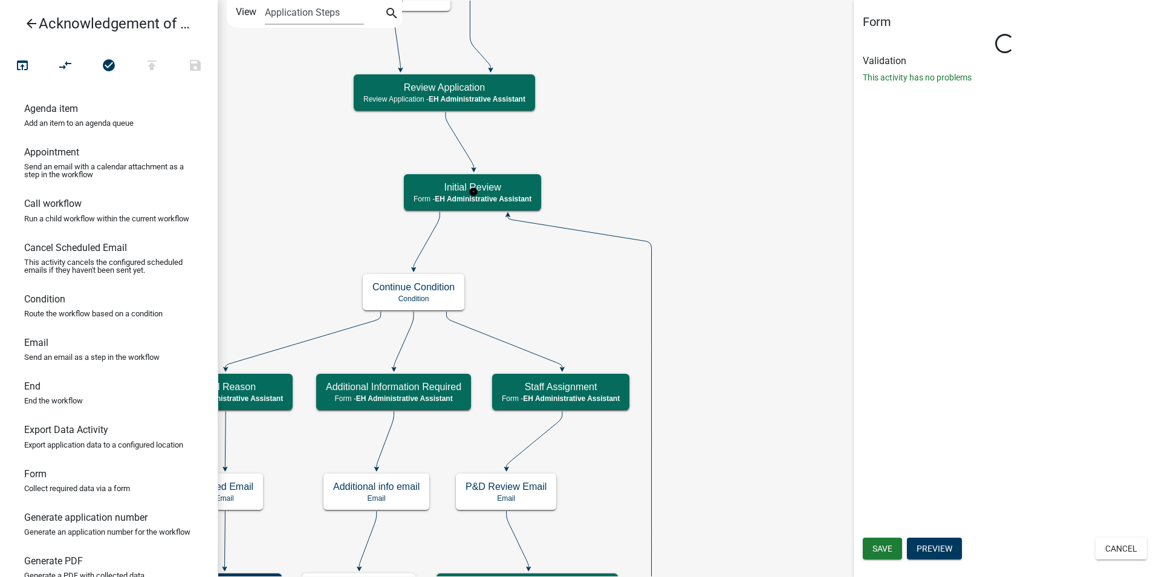
select select "DA3E3E5F-670D-4329-B60C-5CC8A4B2B679"
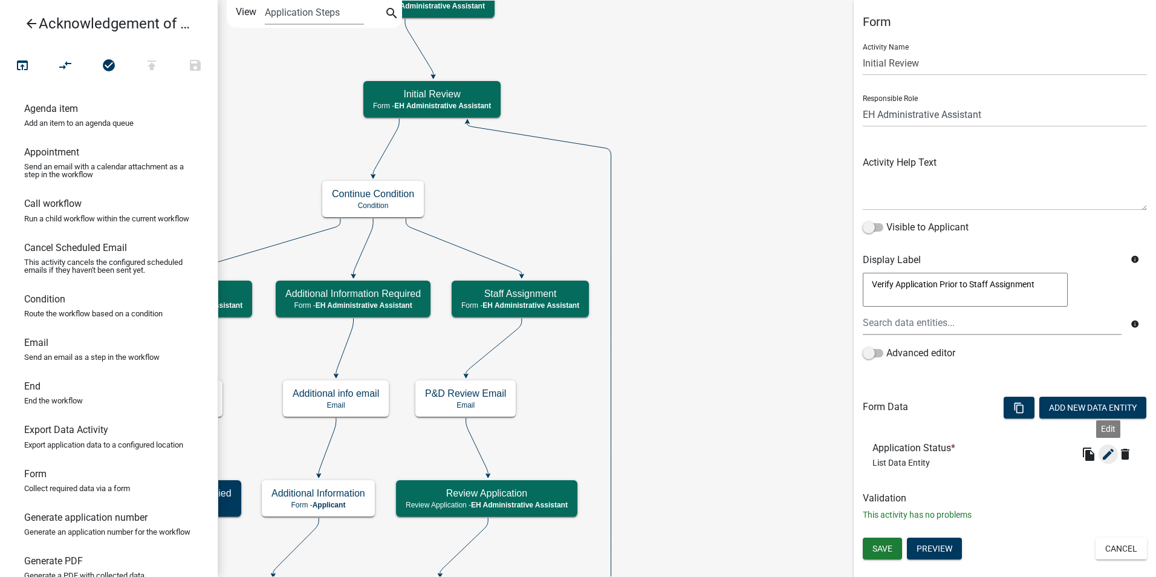
click at [1109, 452] on icon "edit" at bounding box center [1108, 454] width 15 height 15
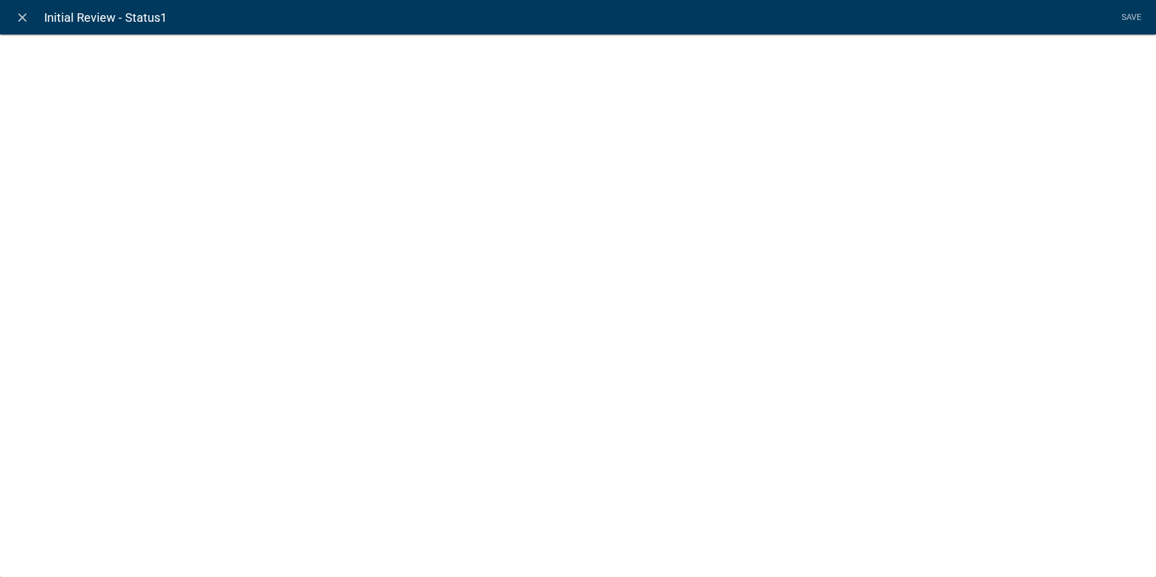
select select "list-data"
select select
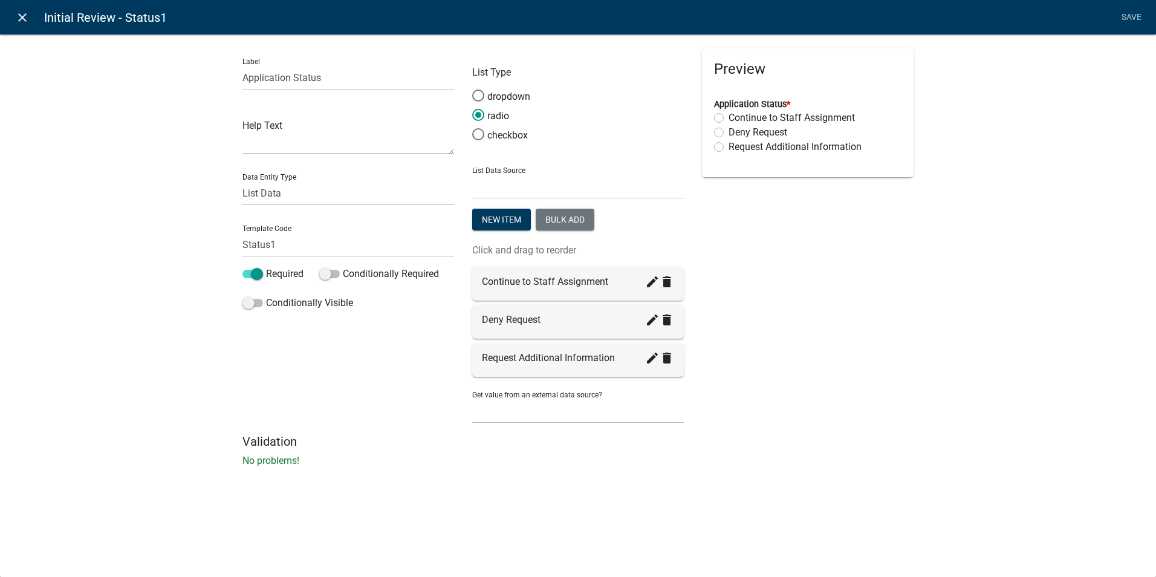
click at [20, 17] on icon "close" at bounding box center [22, 17] width 15 height 15
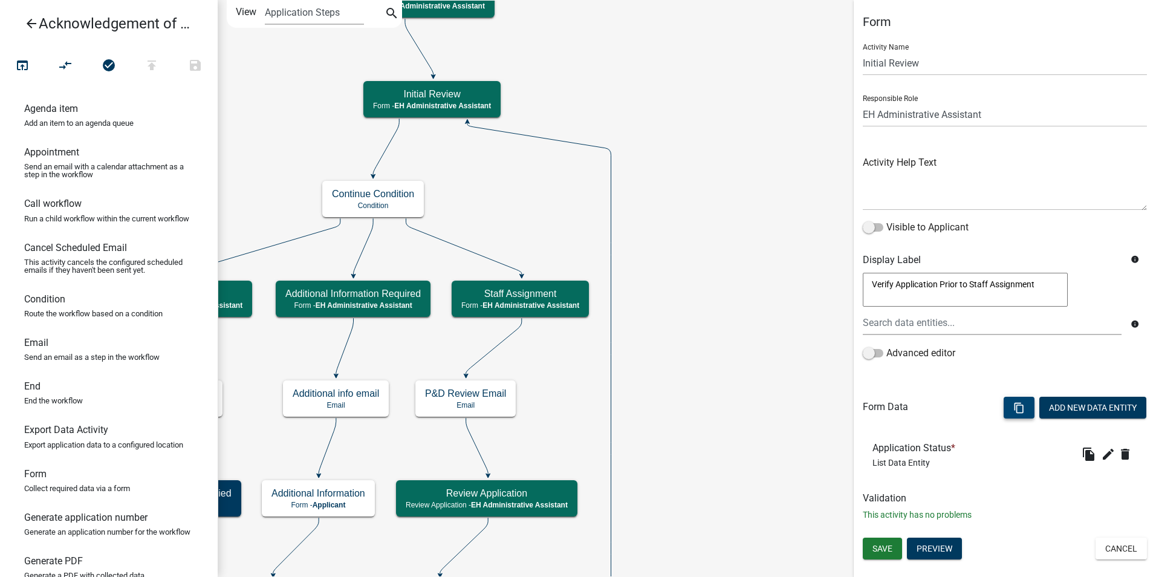
click at [1017, 409] on icon "content_copy" at bounding box center [1018, 407] width 11 height 11
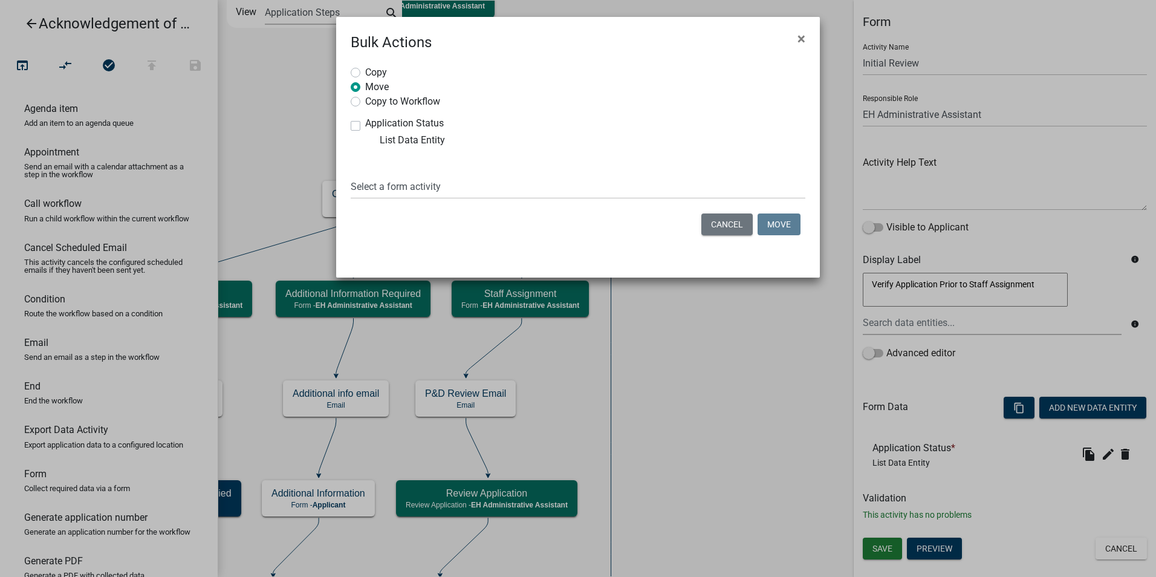
click at [350, 102] on div "Copy Move Copy to Workflow Application Status List Data Entity Select a form ac…" at bounding box center [578, 153] width 484 height 201
click at [365, 104] on label "Copy to Workflow" at bounding box center [402, 100] width 75 height 12
click at [365, 102] on input "Copy to Workflow" at bounding box center [369, 98] width 8 height 8
radio input "true"
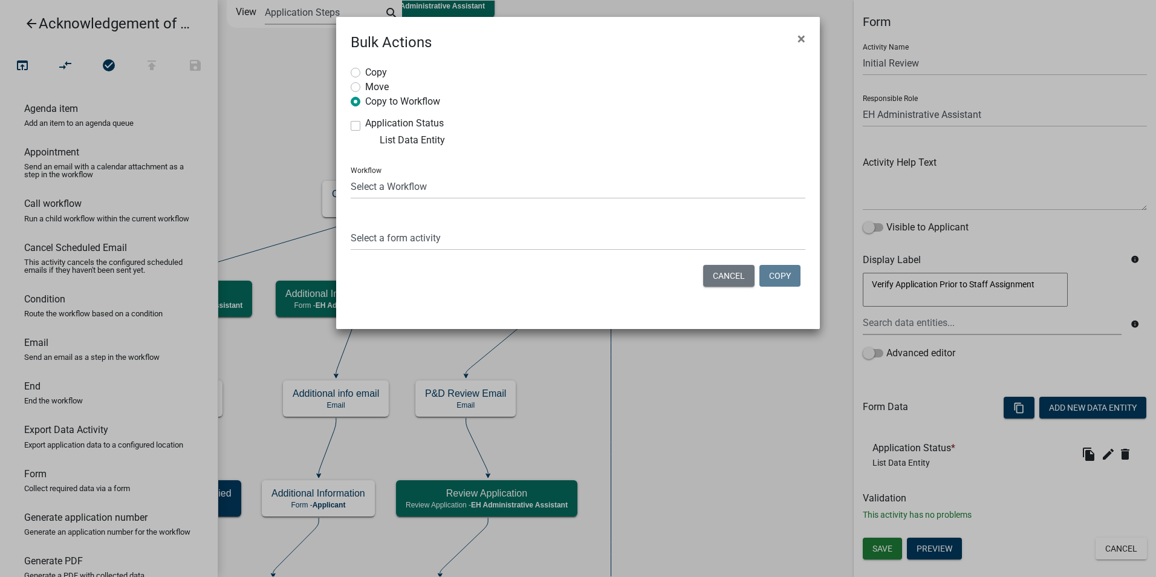
click at [355, 132] on div "Application Status List Data Entity" at bounding box center [460, 132] width 218 height 29
click at [365, 125] on label "Application Status" at bounding box center [404, 123] width 79 height 10
click at [365, 125] on input "Application Status" at bounding box center [369, 122] width 8 height 8
checkbox input "true"
click at [384, 193] on select "Select a Workflow 911 Address and Sign Request A General Workflow Acknowledgeme…" at bounding box center [578, 186] width 455 height 25
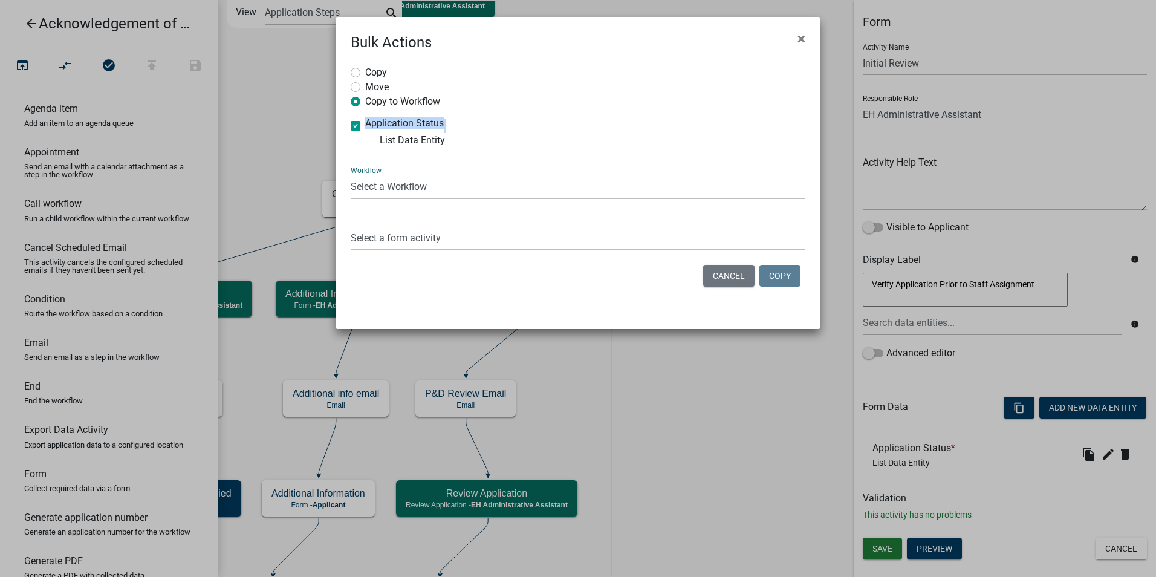
click at [387, 184] on select "Select a Workflow 911 Address and Sign Request A General Workflow Acknowledgeme…" at bounding box center [578, 186] width 455 height 25
click at [390, 242] on select "Select a form activity Owner and Property Information Submit Denial Reason Addi…" at bounding box center [578, 237] width 455 height 25
click at [350, 236] on div "Copy Move Copy to Workflow Application Status List Data Entity Workflow Select …" at bounding box center [578, 179] width 484 height 253
click at [538, 226] on div "Select a form activity Owner and Property Information Submit Denial Reason Addi…" at bounding box center [578, 230] width 455 height 42
click at [536, 230] on select "Select a form activity Owner and Property Information Submit Denial Reason Addi…" at bounding box center [578, 237] width 455 height 25
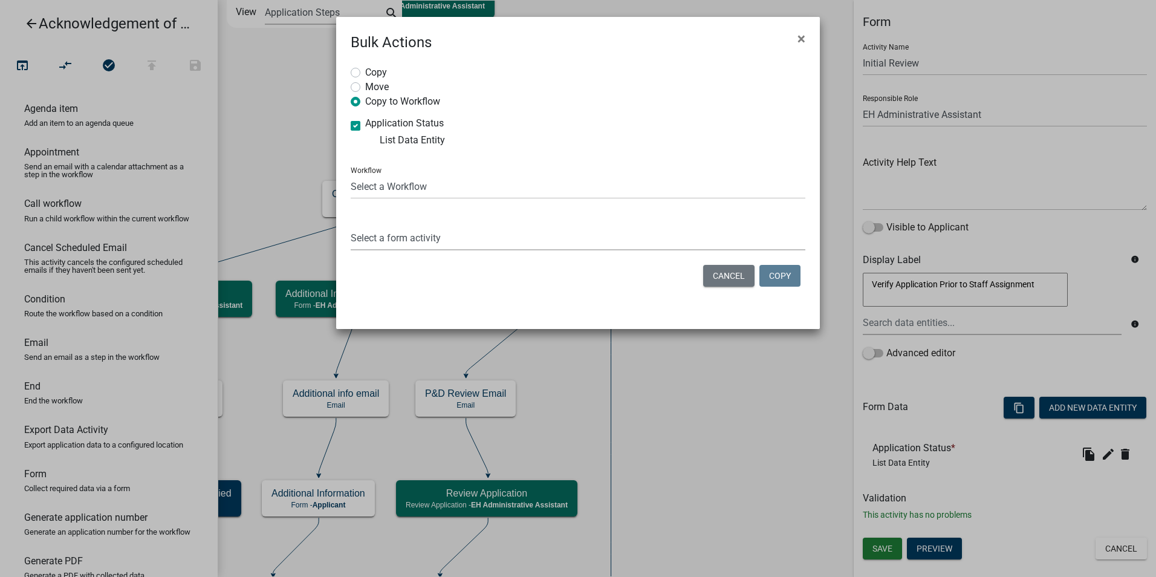
select select "832e54c2-6c9e-4ded-bb68-4dc42991e0c7"
click at [351, 225] on select "Select a form activity Owner and Property Information Submit Denial Reason Addi…" at bounding box center [578, 237] width 455 height 25
click at [797, 33] on span "×" at bounding box center [801, 38] width 8 height 17
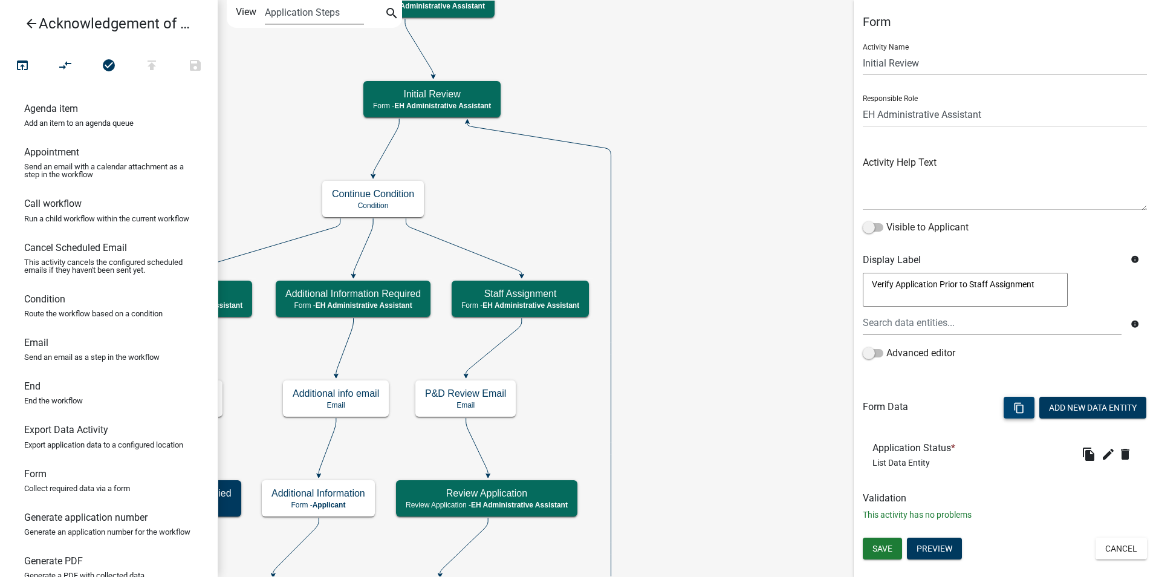
click at [1015, 407] on icon "content_copy" at bounding box center [1018, 407] width 11 height 11
select select "832e54c2-6c9e-4ded-bb68-4dc42991e0c7"
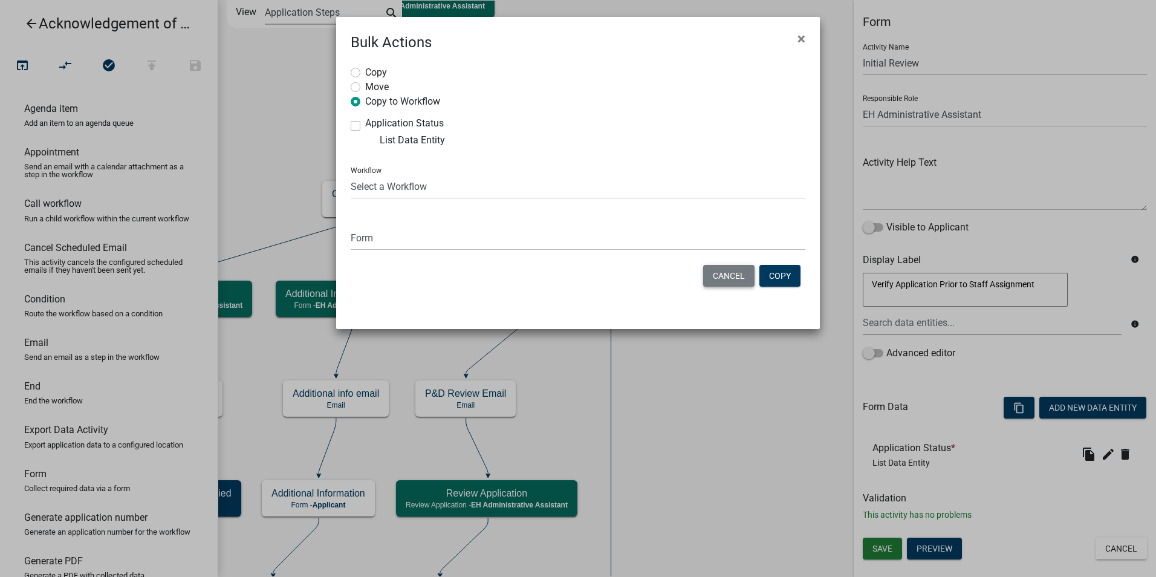
click at [711, 267] on button "Cancel" at bounding box center [728, 276] width 51 height 22
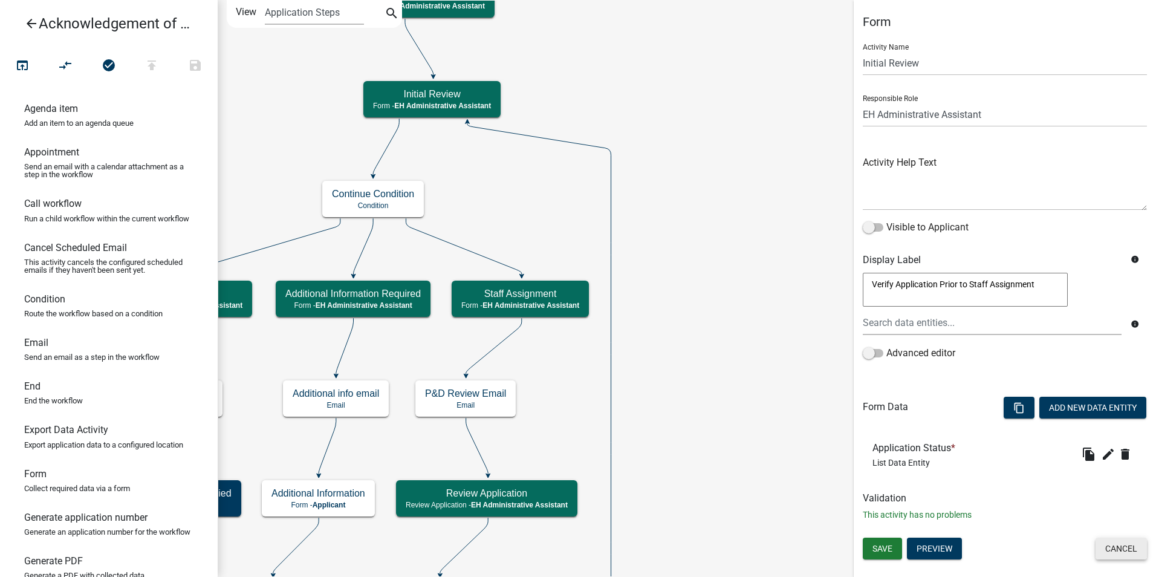
click at [1118, 544] on button "Cancel" at bounding box center [1120, 548] width 51 height 22
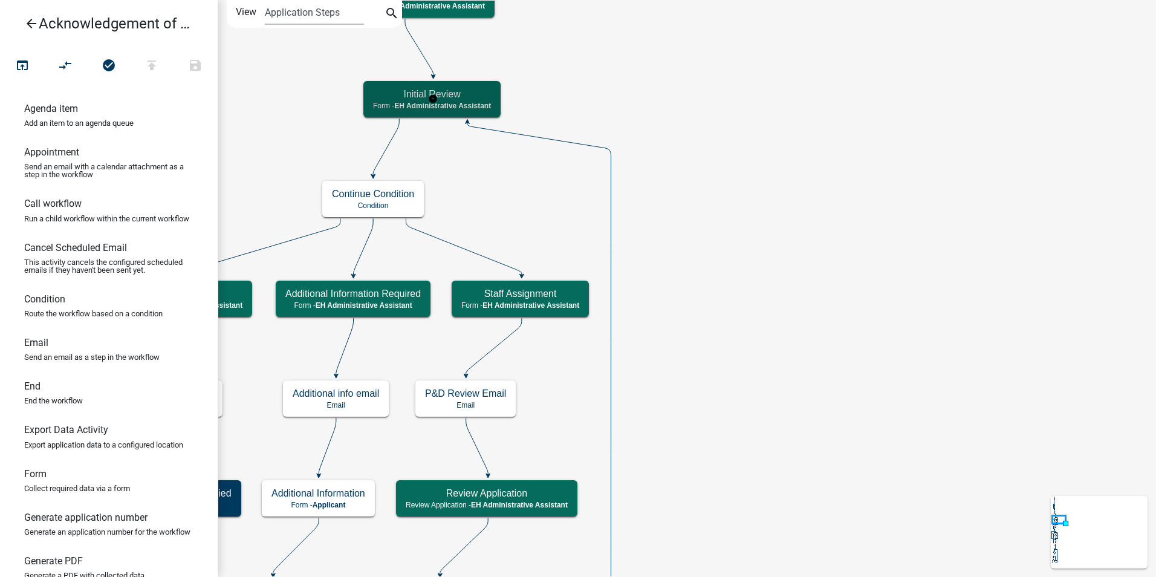
click at [397, 94] on h5 "Initial Review" at bounding box center [432, 93] width 118 height 11
select select "DA3E3E5F-670D-4329-B60C-5CC8A4B2B679"
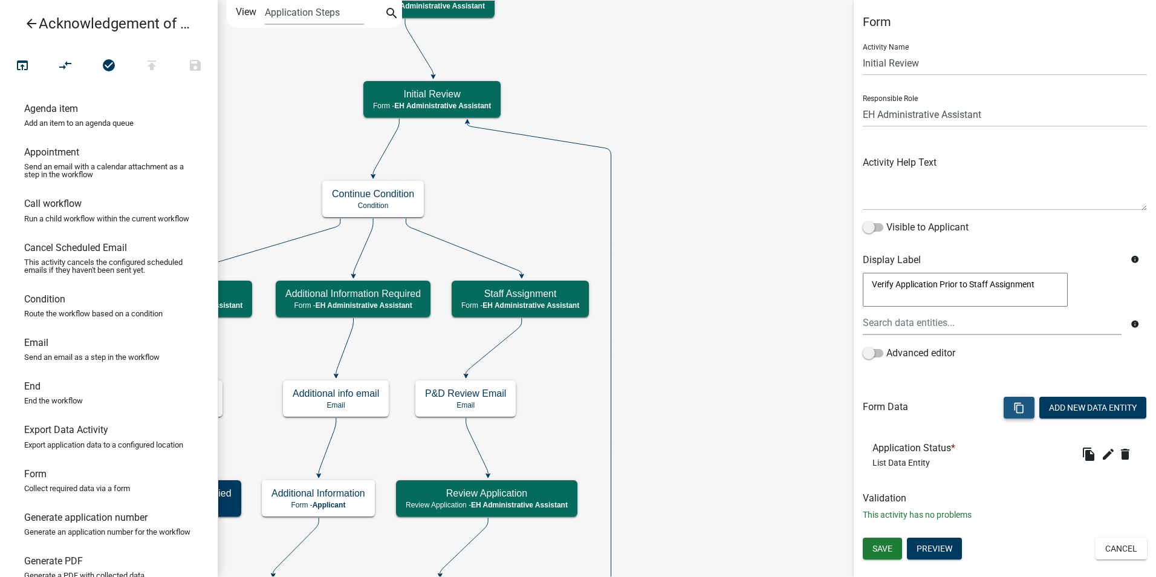
click at [1013, 403] on icon "content_copy" at bounding box center [1018, 407] width 11 height 11
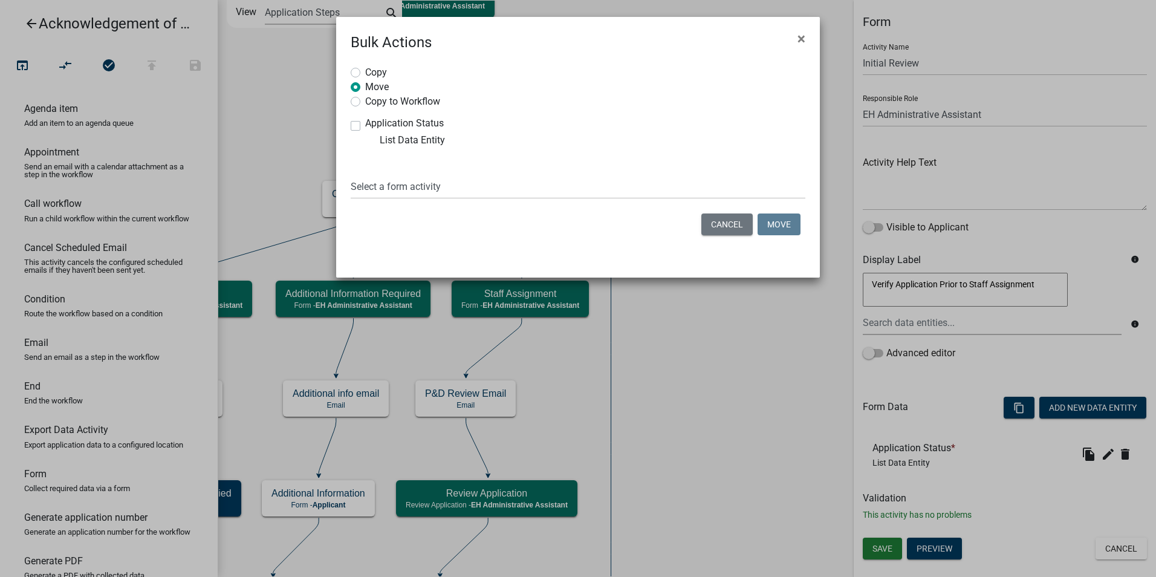
click at [365, 102] on label "Copy to Workflow" at bounding box center [402, 100] width 75 height 12
click at [365, 102] on input "Copy to Workflow" at bounding box center [369, 98] width 8 height 8
radio input "true"
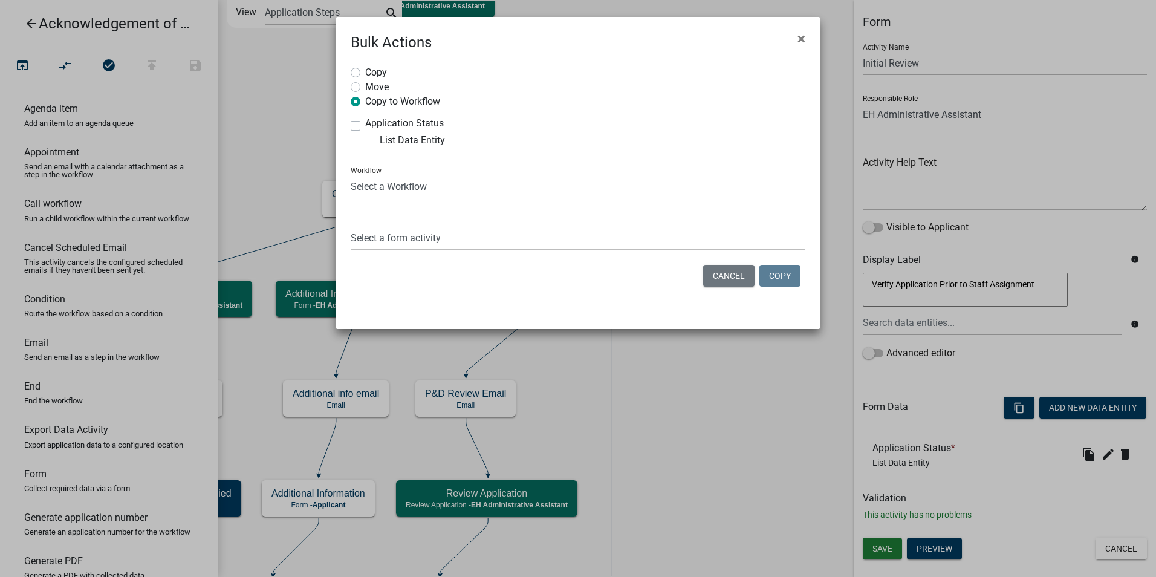
click at [365, 123] on label "Application Status" at bounding box center [404, 123] width 79 height 10
click at [365, 123] on input "Application Status" at bounding box center [369, 122] width 8 height 8
checkbox input "true"
drag, startPoint x: 370, startPoint y: 191, endPoint x: 370, endPoint y: 198, distance: 6.6
click at [370, 191] on select "Select a Workflow 911 Address and Sign Request A General Workflow Acknowledgeme…" at bounding box center [578, 186] width 455 height 25
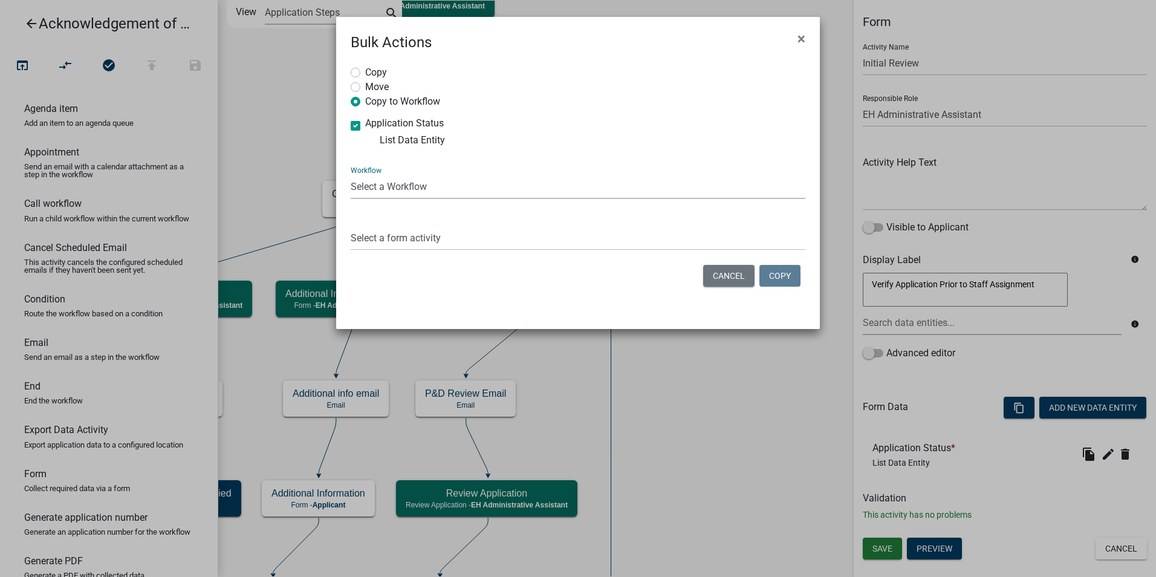
select select "6b964786-88c7-40e9-853c-7ac1fbbcb689"
click at [351, 174] on select "Select a Workflow 911 Address and Sign Request A General Workflow Acknowledgeme…" at bounding box center [578, 186] width 455 height 25
click at [367, 240] on select "Select a form activity Property Owner Information Applicant Info Well Construct…" at bounding box center [578, 237] width 455 height 25
select select "05d42864-4106-4d1e-8b3f-a06cdf7492a5"
click at [351, 225] on select "Select a form activity Property Owner Information Applicant Info Well Construct…" at bounding box center [578, 237] width 455 height 25
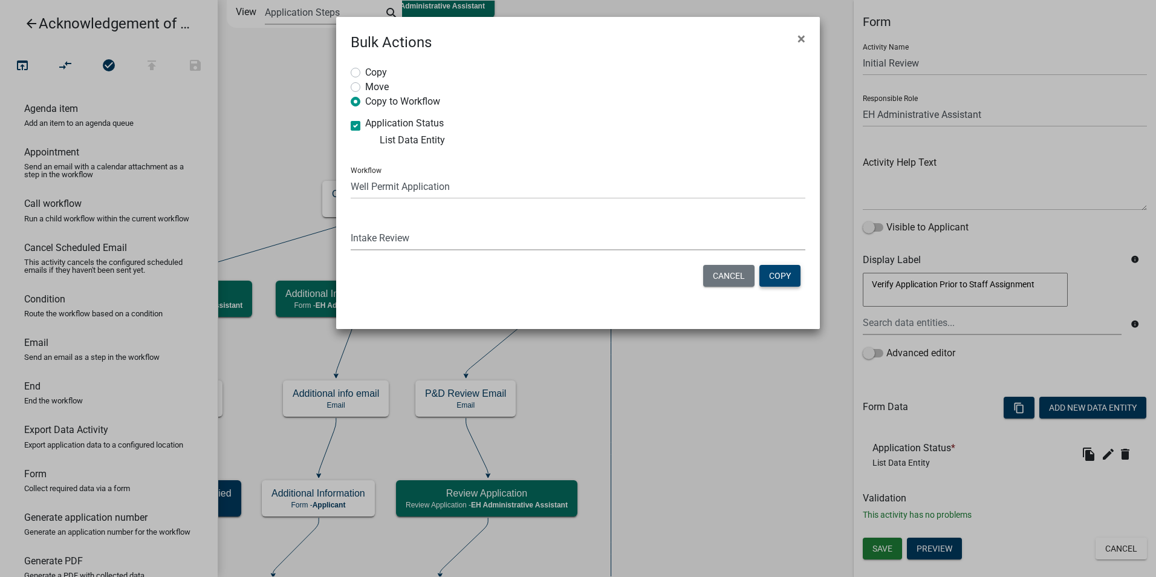
click at [769, 276] on button "Copy" at bounding box center [779, 276] width 41 height 22
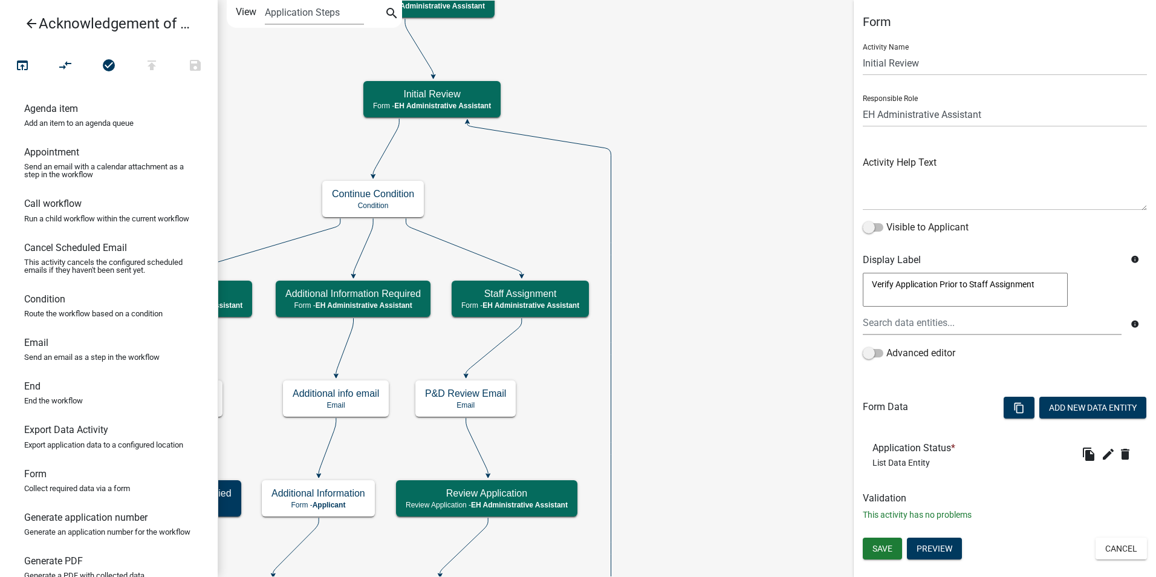
click at [1120, 540] on button "Cancel" at bounding box center [1120, 548] width 51 height 22
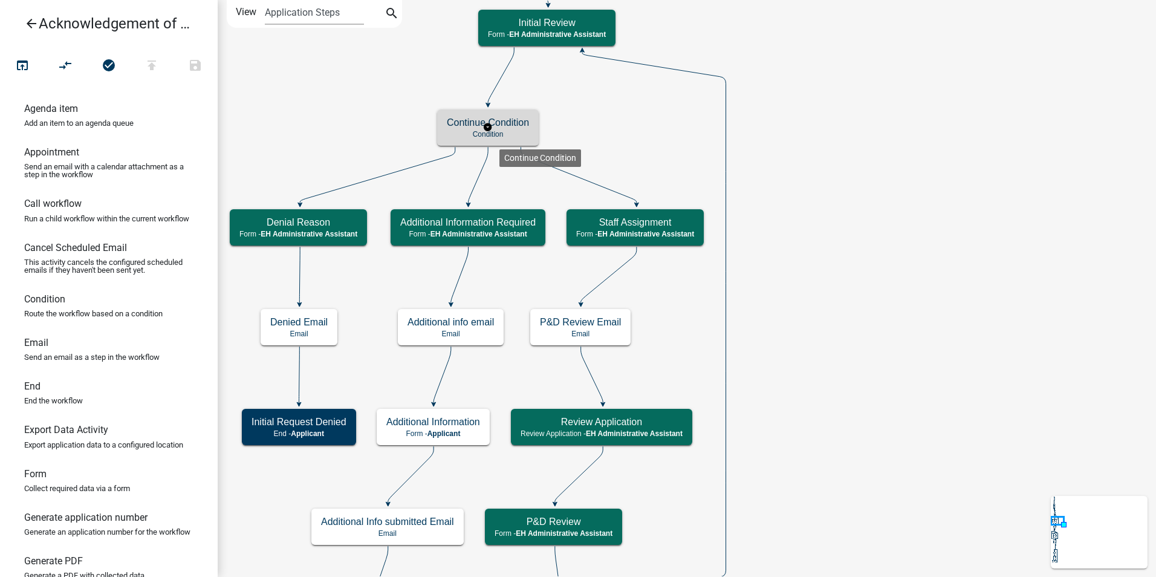
click at [504, 135] on p "Condition" at bounding box center [488, 134] width 82 height 8
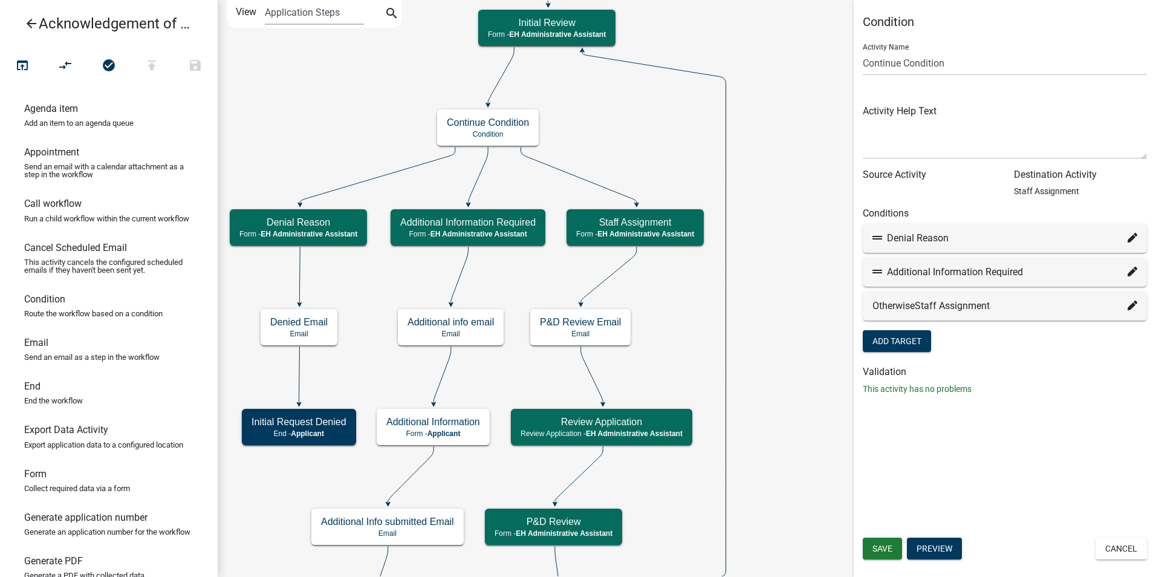
click at [1128, 273] on icon at bounding box center [1132, 272] width 10 height 10
select select "31: 0fd7328e-d92d-4c2a-8be3-c71c81b5e0ac"
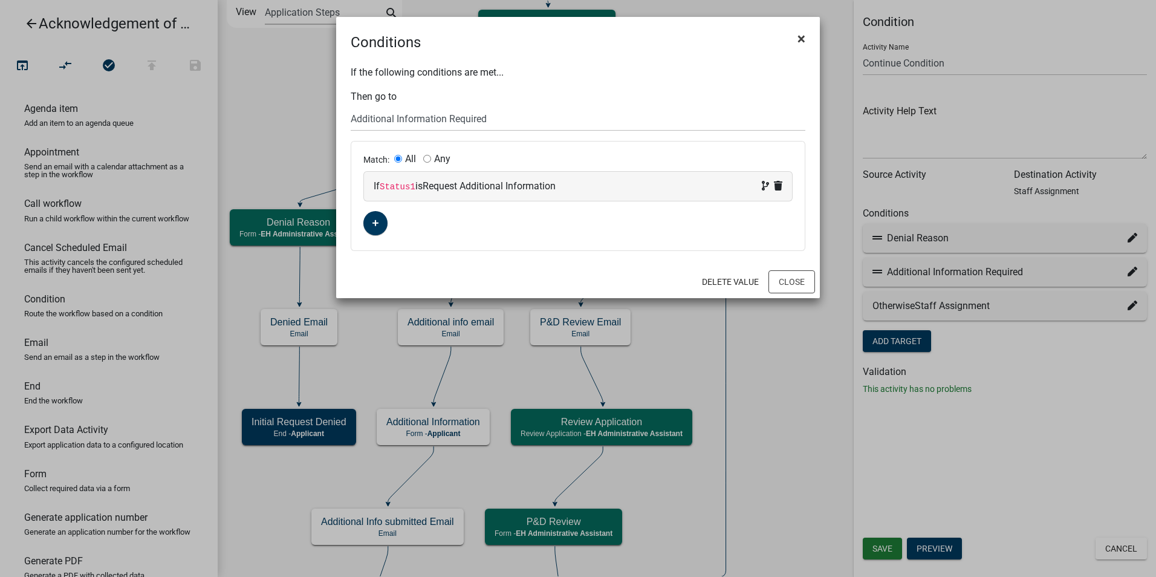
click at [794, 36] on button "×" at bounding box center [801, 39] width 27 height 34
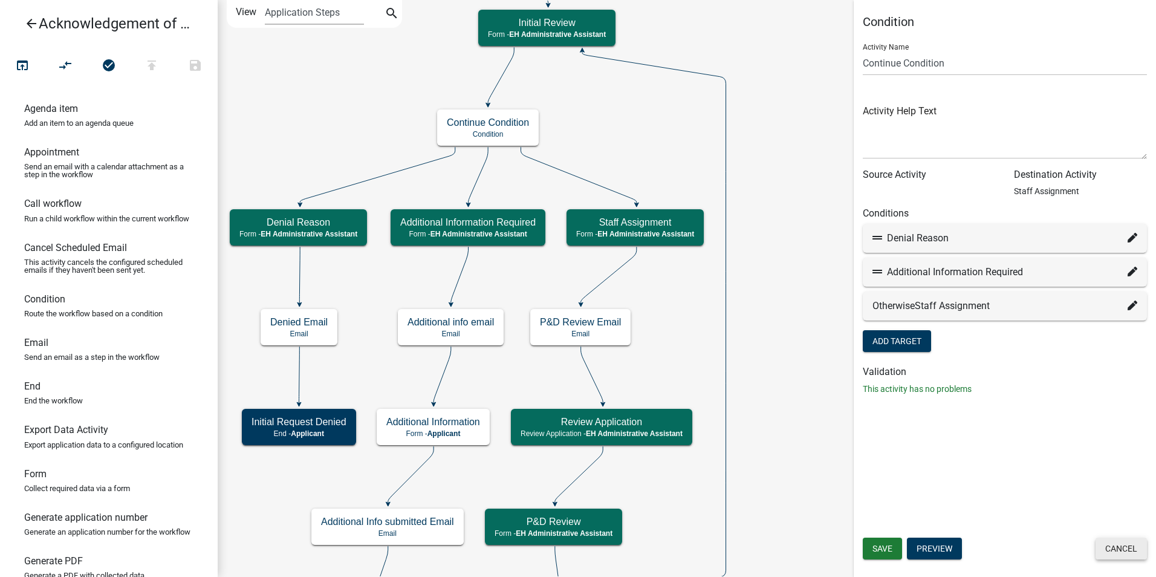
click at [1119, 543] on button "Cancel" at bounding box center [1120, 548] width 51 height 22
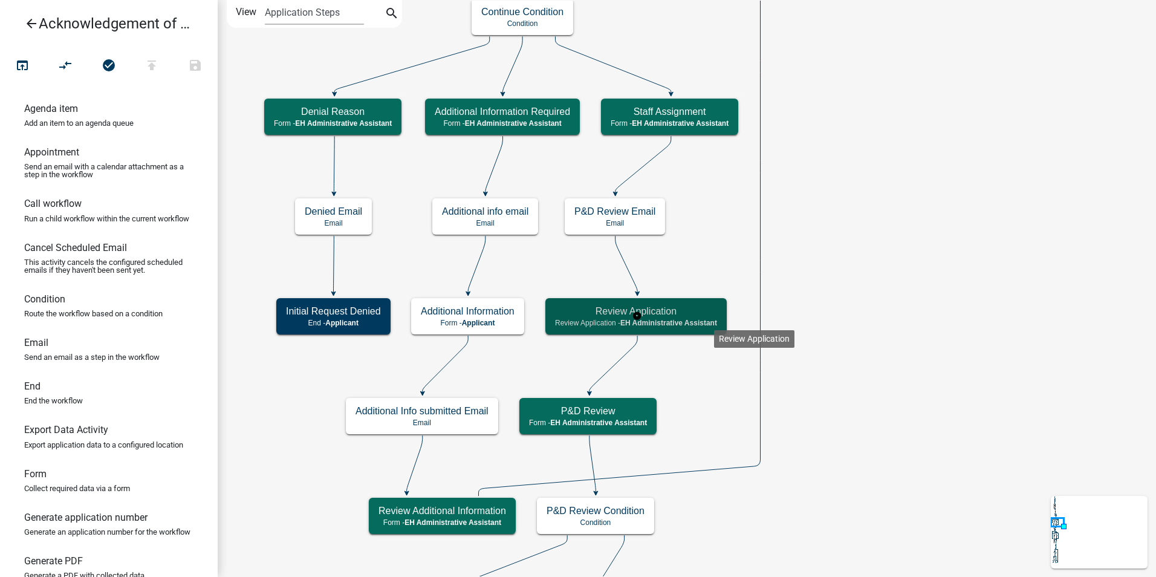
click at [714, 320] on span "EH Administrative Assistant" at bounding box center [668, 323] width 97 height 8
select select "DA3E3E5F-670D-4329-B60C-5CC8A4B2B679"
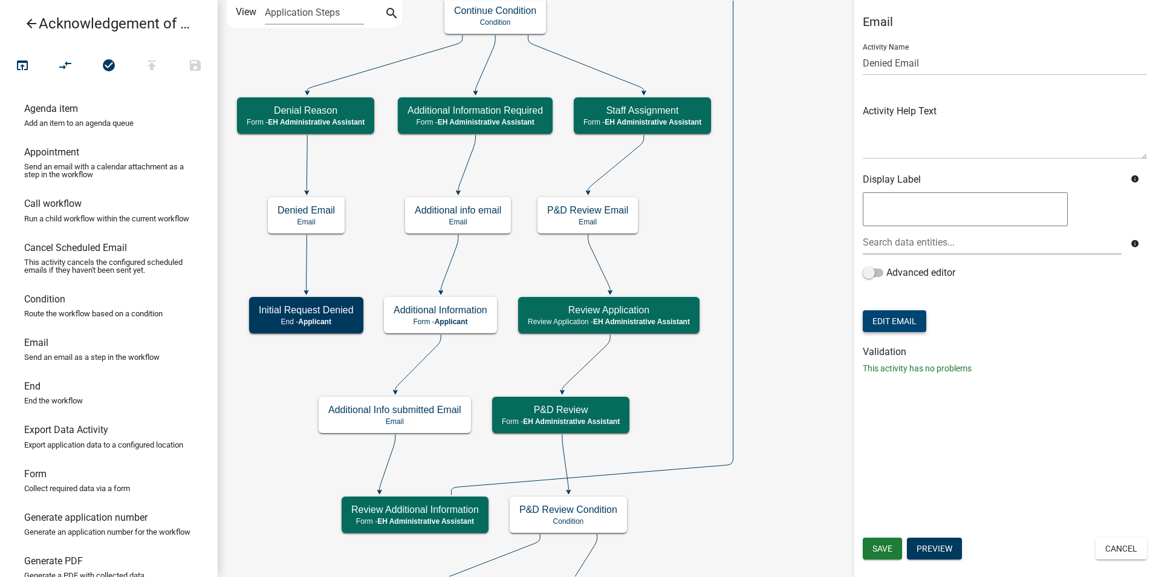
click at [913, 324] on button "Edit Email" at bounding box center [894, 321] width 63 height 22
select select "51100578-599f-4d7e-be24-c94a8b75c9ee"
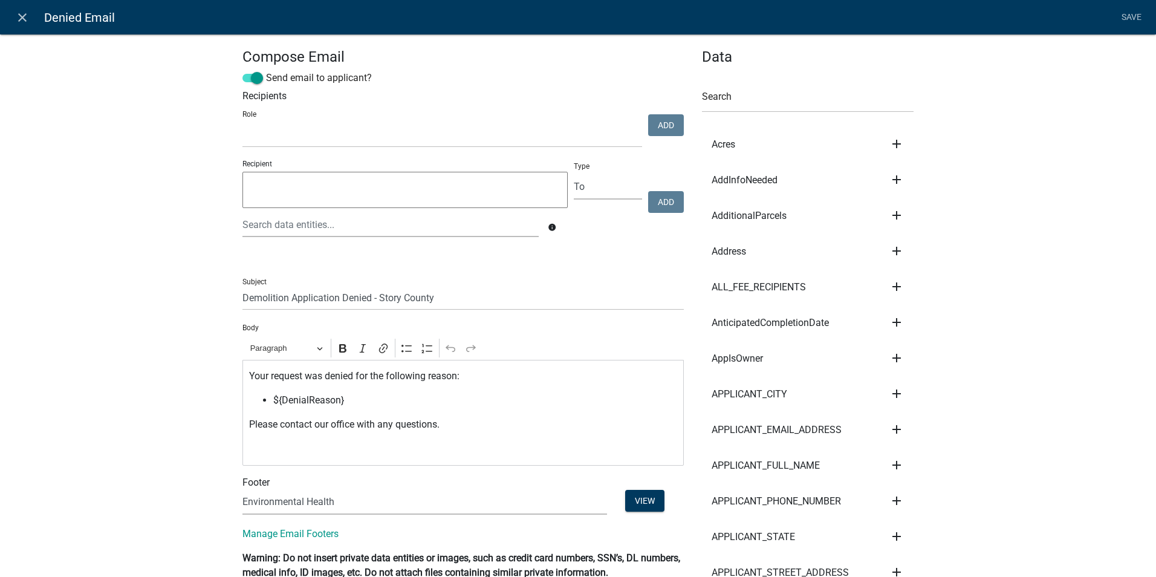
select select
click at [24, 18] on icon "close" at bounding box center [22, 17] width 15 height 15
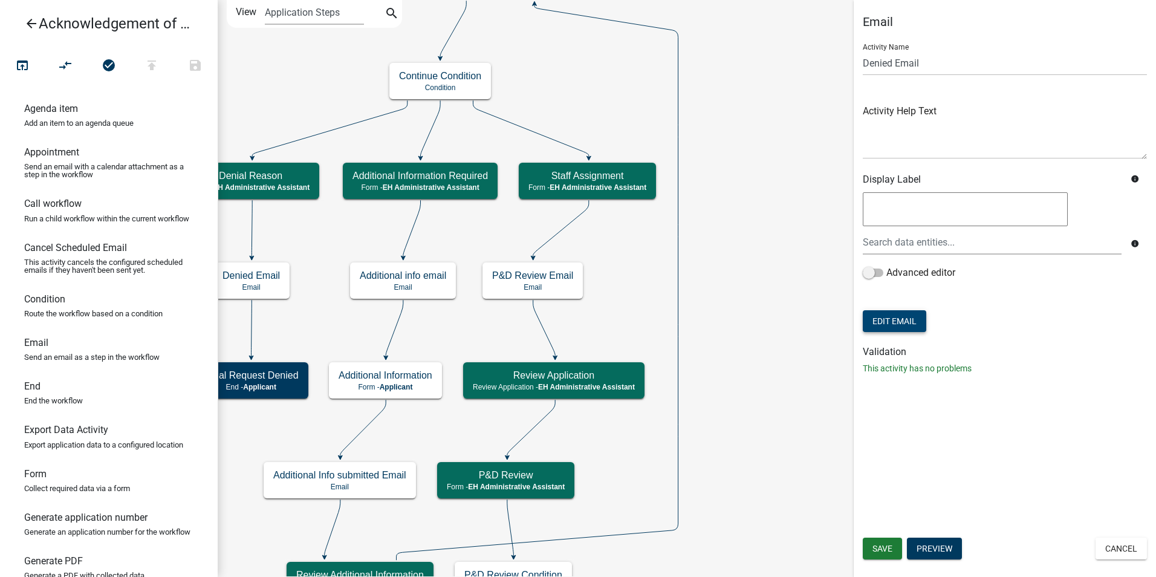
click at [915, 318] on button "Edit Email" at bounding box center [894, 321] width 63 height 22
select select "51100578-599f-4d7e-be24-c94a8b75c9ee"
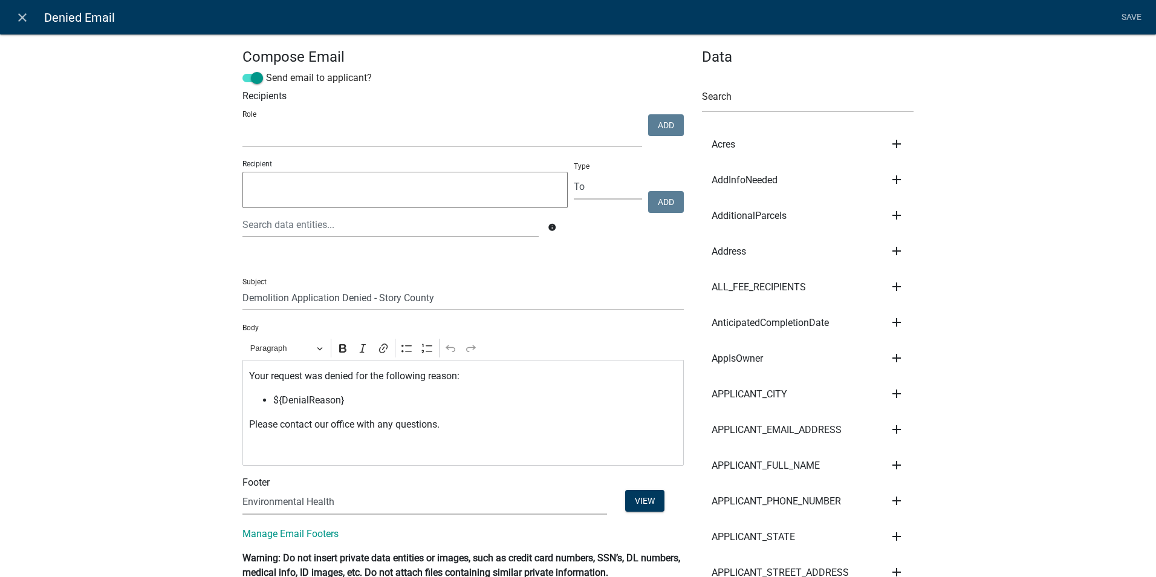
select select
click at [19, 15] on icon "close" at bounding box center [22, 17] width 15 height 15
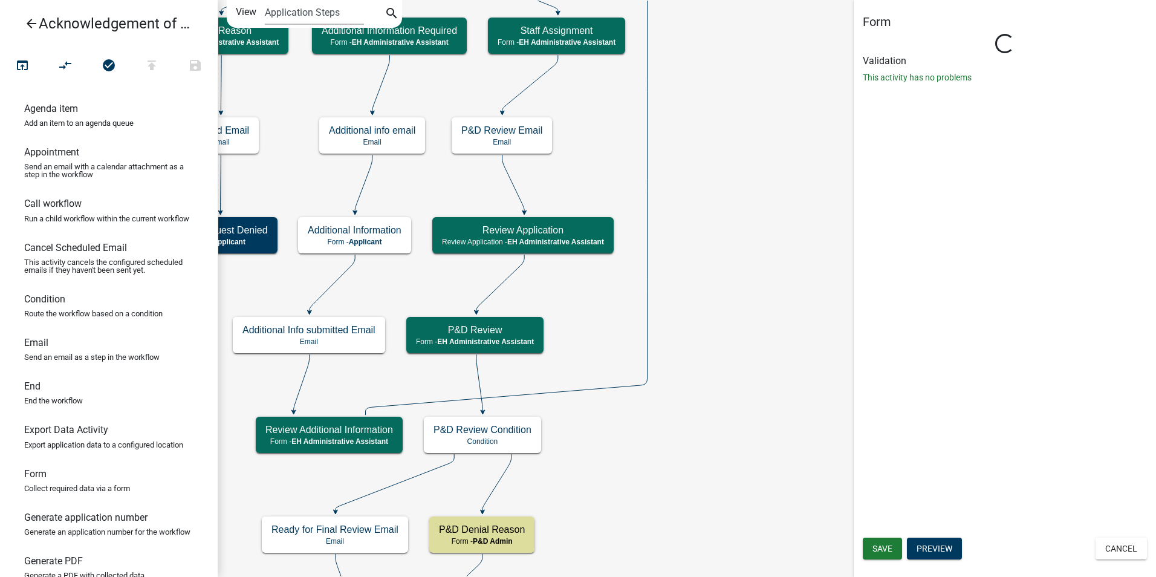
select select "DA3E3E5F-670D-4329-B60C-5CC8A4B2B679"
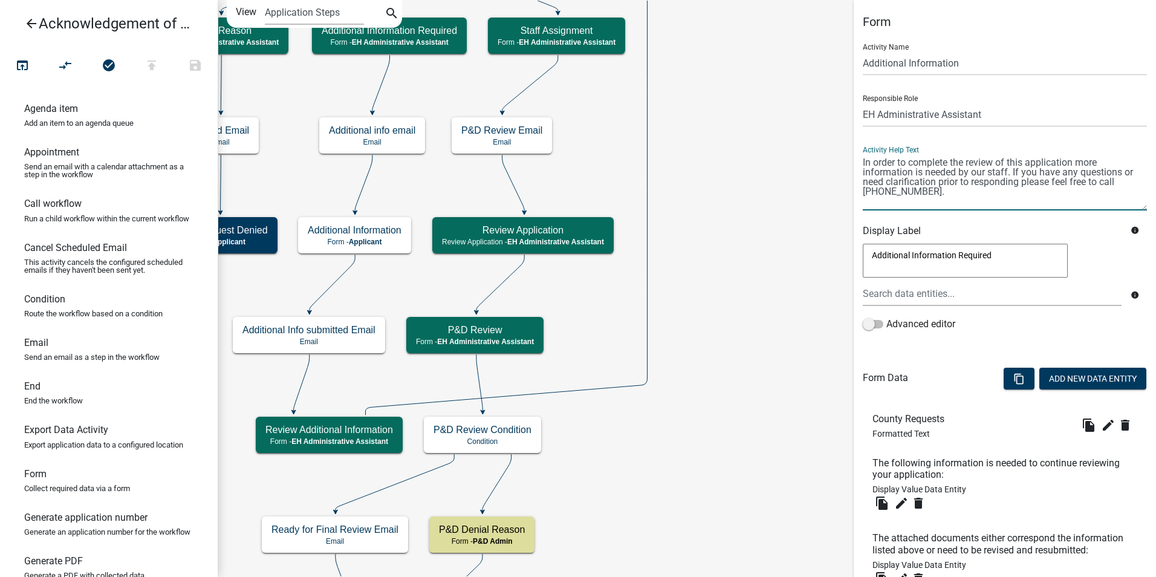
drag, startPoint x: 932, startPoint y: 190, endPoint x: 848, endPoint y: 154, distance: 91.3
click at [848, 154] on main "Start Start - Applicant Owner and Property Information Form - Applicant Parcel …" at bounding box center [687, 288] width 938 height 577
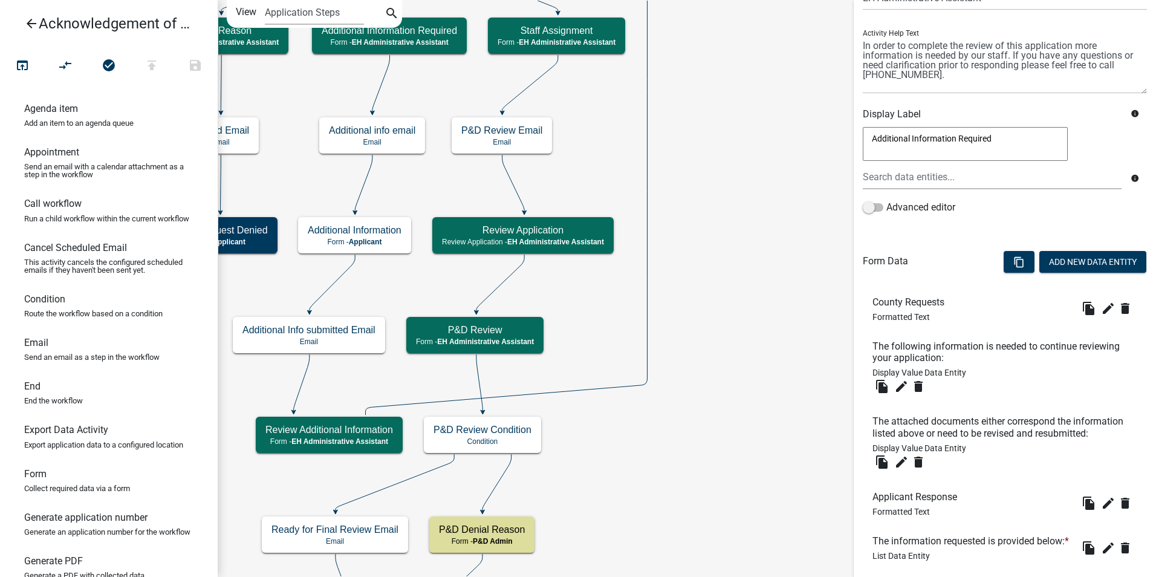
scroll to position [181, 0]
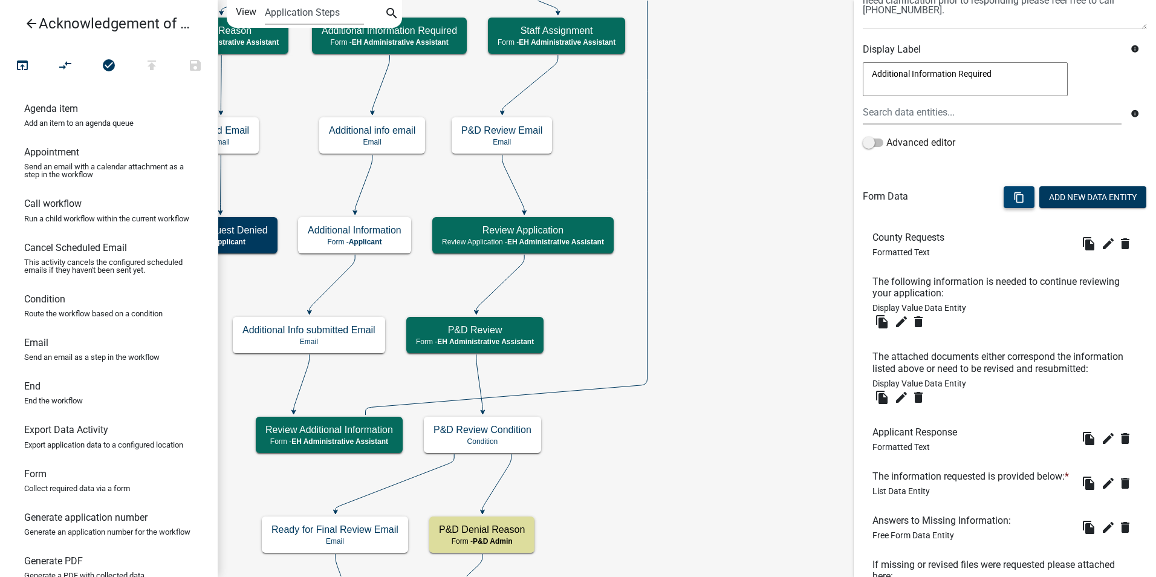
click at [1003, 198] on button "content_copy" at bounding box center [1018, 197] width 31 height 22
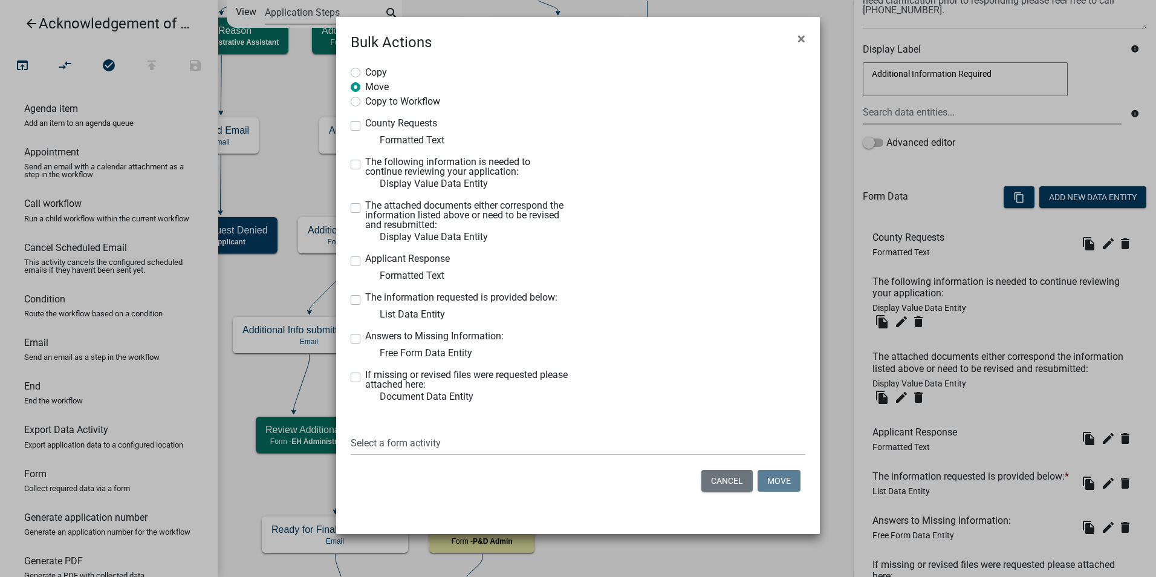
click at [365, 102] on label "Copy to Workflow" at bounding box center [402, 100] width 75 height 12
click at [365, 102] on input "Copy to Workflow" at bounding box center [369, 98] width 8 height 8
radio input "true"
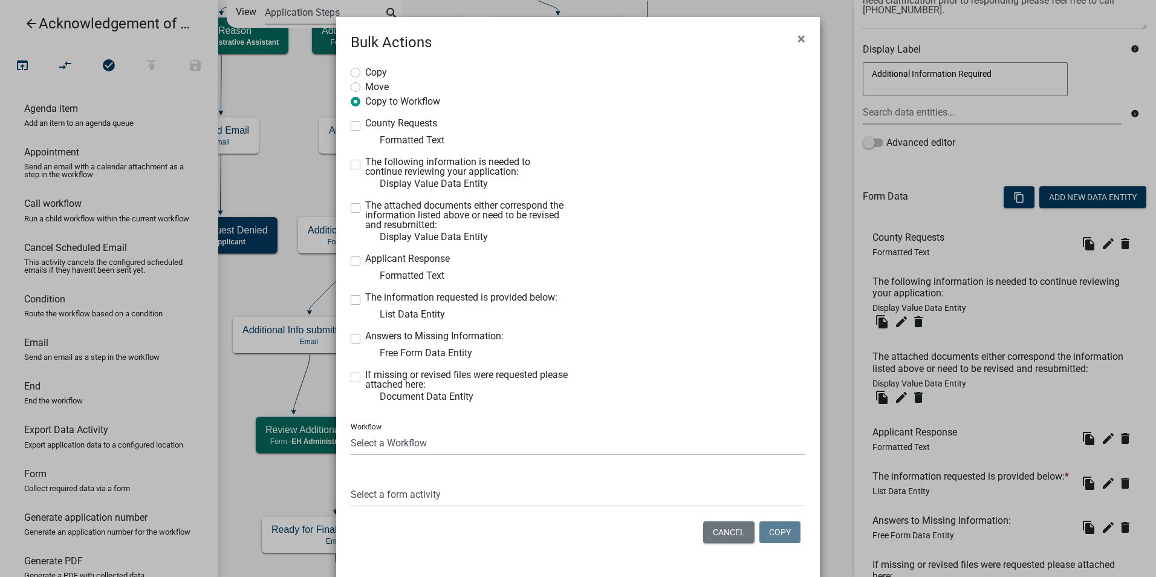
click at [365, 128] on label "County Requests" at bounding box center [401, 123] width 72 height 10
click at [365, 126] on input "County Requests" at bounding box center [369, 122] width 8 height 8
checkbox input "true"
click at [365, 165] on label "The following information is needed to continue reviewing your application:" at bounding box center [467, 166] width 204 height 19
click at [365, 165] on input "The following information is needed to continue reviewing your application:" at bounding box center [369, 161] width 8 height 8
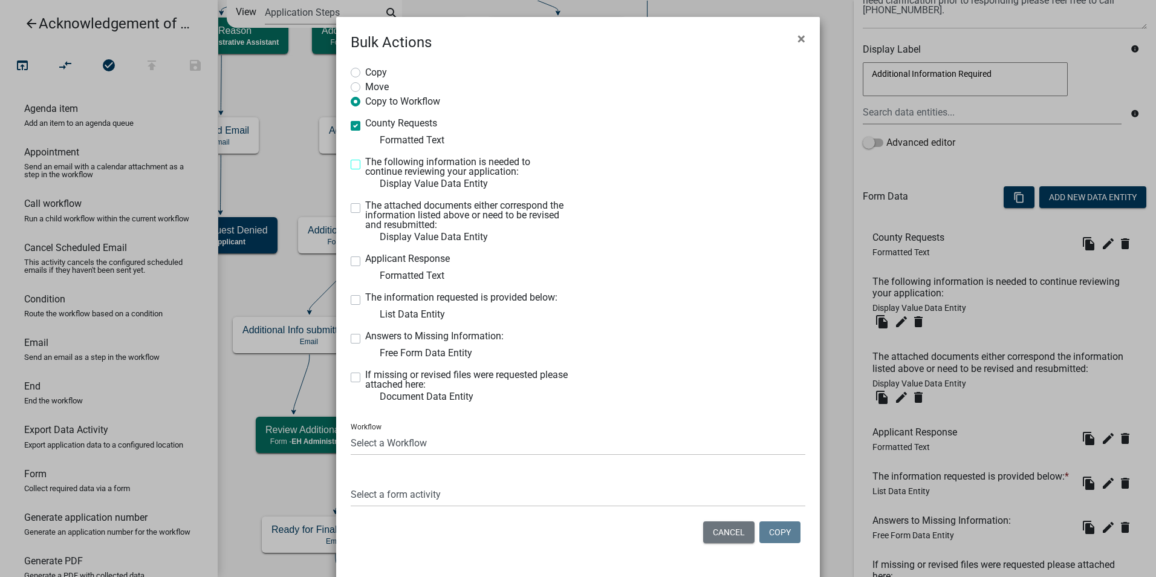
checkbox input "true"
click at [365, 206] on label "The attached documents either correspond the information listed above or need t…" at bounding box center [467, 215] width 204 height 29
click at [365, 206] on input "The attached documents either correspond the information listed above or need t…" at bounding box center [369, 205] width 8 height 8
checkbox input "true"
click at [365, 262] on label "Applicant Response" at bounding box center [407, 259] width 85 height 10
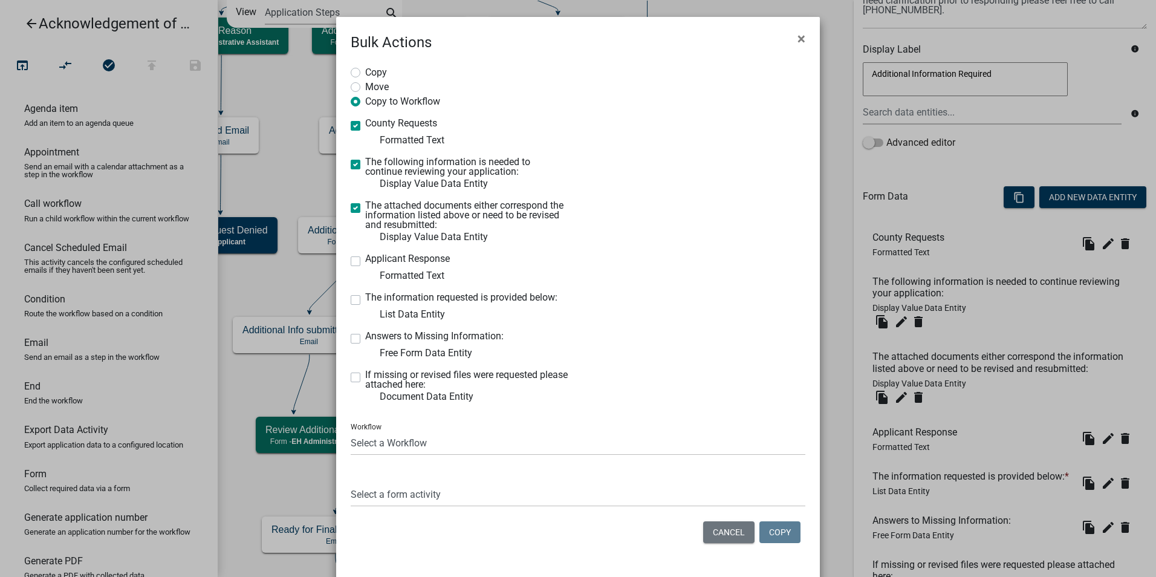
click at [365, 262] on input "Applicant Response" at bounding box center [369, 258] width 8 height 8
checkbox input "true"
click at [353, 305] on div "The information requested is provided below: List Data Entity" at bounding box center [460, 307] width 218 height 29
drag, startPoint x: 353, startPoint y: 305, endPoint x: 351, endPoint y: 341, distance: 36.3
click at [365, 341] on label "Answers to Missing Information:" at bounding box center [434, 336] width 138 height 10
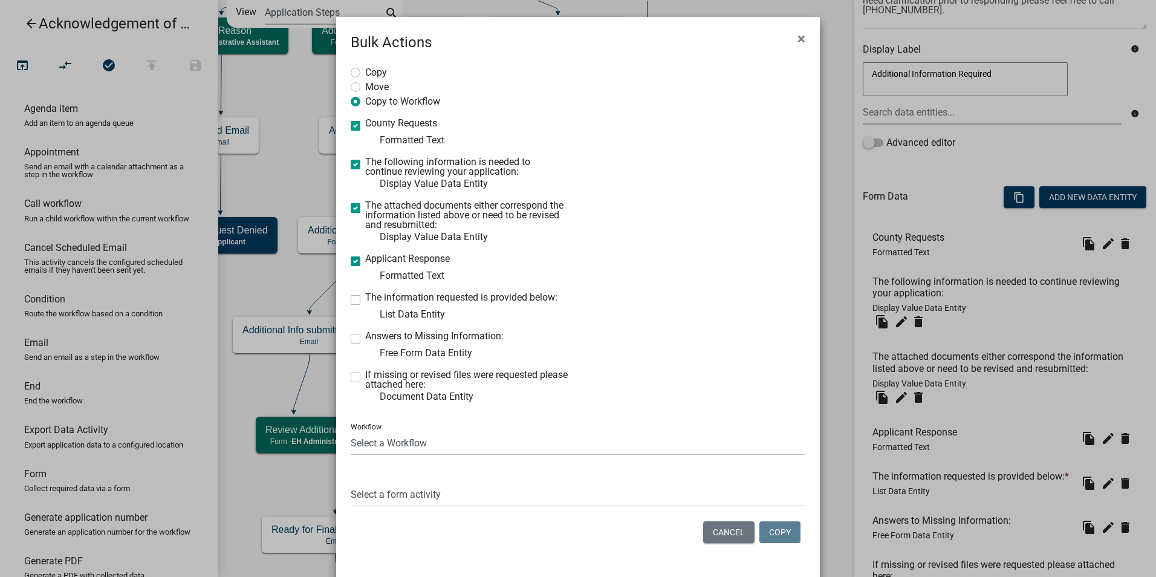
click at [365, 339] on input "Answers to Missing Information:" at bounding box center [369, 335] width 8 height 8
checkbox input "true"
click at [365, 296] on label "The information requested is provided below:" at bounding box center [461, 298] width 192 height 10
click at [365, 296] on input "The information requested is provided below:" at bounding box center [369, 297] width 8 height 8
checkbox input "true"
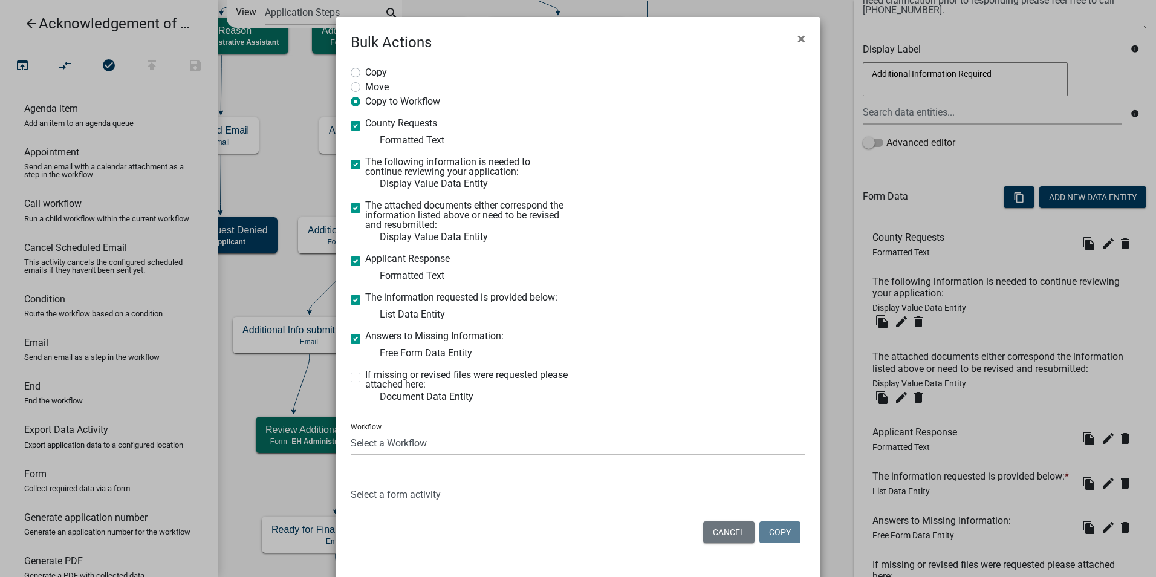
click at [365, 377] on label "If missing or revised files were requested please attached here:" at bounding box center [467, 379] width 204 height 19
click at [365, 377] on input "If missing or revised files were requested please attached here:" at bounding box center [369, 374] width 8 height 8
checkbox input "true"
click at [389, 450] on select "Select a Workflow 911 Address and Sign Request A General Workflow Acknowledgeme…" at bounding box center [578, 442] width 455 height 25
select select "6b964786-88c7-40e9-853c-7ac1fbbcb689"
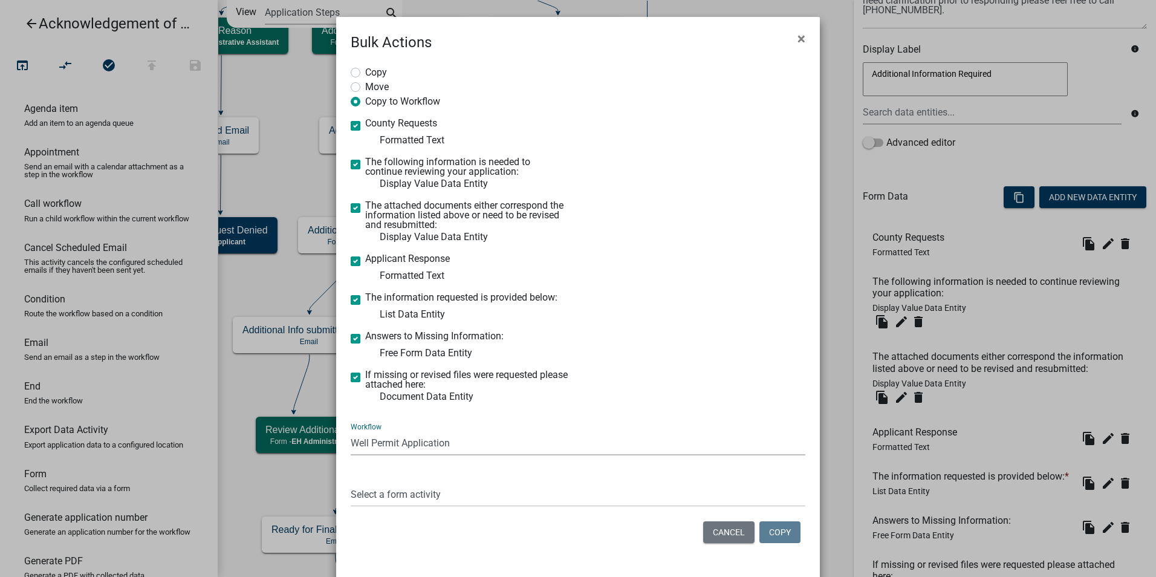
click at [351, 430] on select "Select a Workflow 911 Address and Sign Request A General Workflow Acknowledgeme…" at bounding box center [578, 442] width 455 height 25
click at [369, 493] on select "Select a form activity Property Owner Information Applicant Info Well Construct…" at bounding box center [578, 494] width 455 height 25
select select "7c0ee18a-0f3d-45a4-98b8-9bded5ed3c81"
click at [351, 482] on select "Select a form activity Property Owner Information Applicant Info Well Construct…" at bounding box center [578, 494] width 455 height 25
click at [784, 532] on button "Copy" at bounding box center [779, 532] width 41 height 22
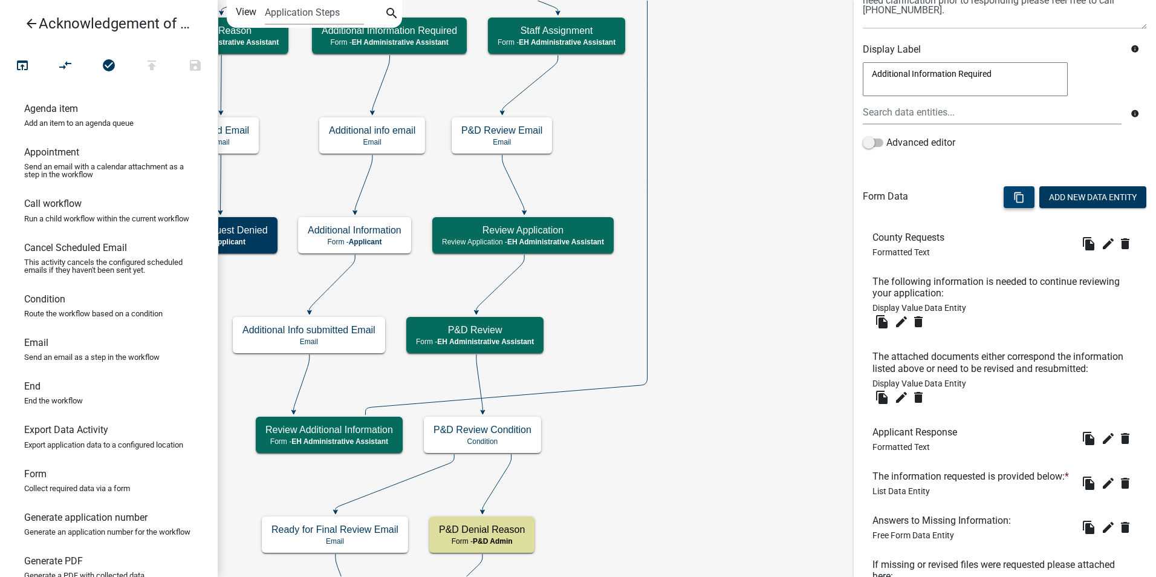
click at [1013, 201] on icon "content_copy" at bounding box center [1018, 197] width 11 height 11
select select "7c0ee18a-0f3d-45a4-98b8-9bded5ed3c81"
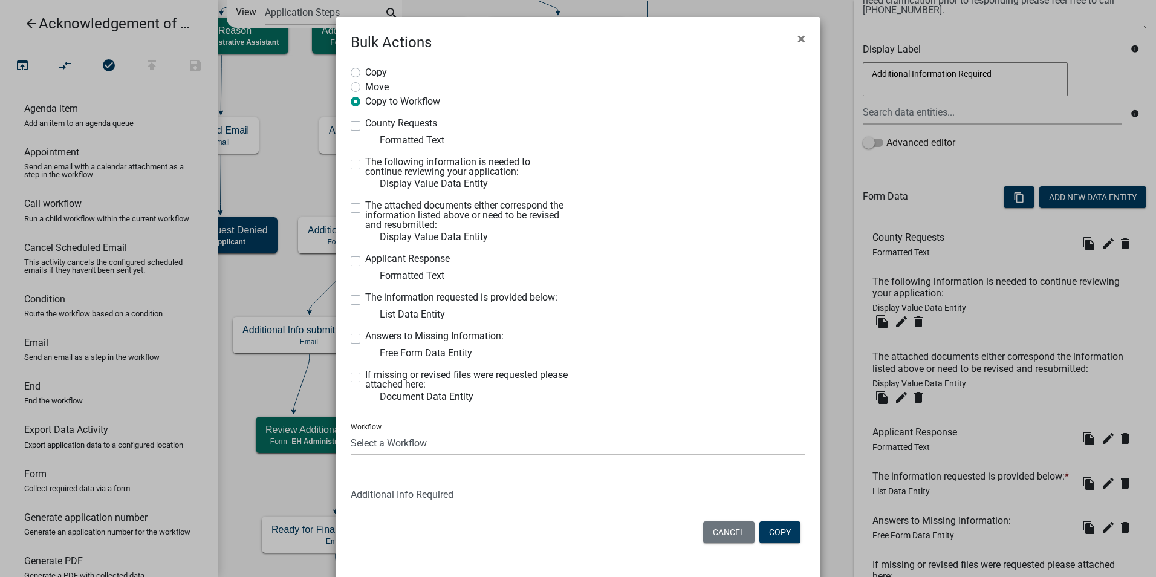
click at [365, 126] on label "County Requests" at bounding box center [401, 123] width 72 height 10
click at [365, 126] on input "County Requests" at bounding box center [369, 122] width 8 height 8
checkbox input "true"
click at [365, 163] on label "The following information is needed to continue reviewing your application:" at bounding box center [467, 166] width 204 height 19
click at [365, 163] on input "The following information is needed to continue reviewing your application:" at bounding box center [369, 161] width 8 height 8
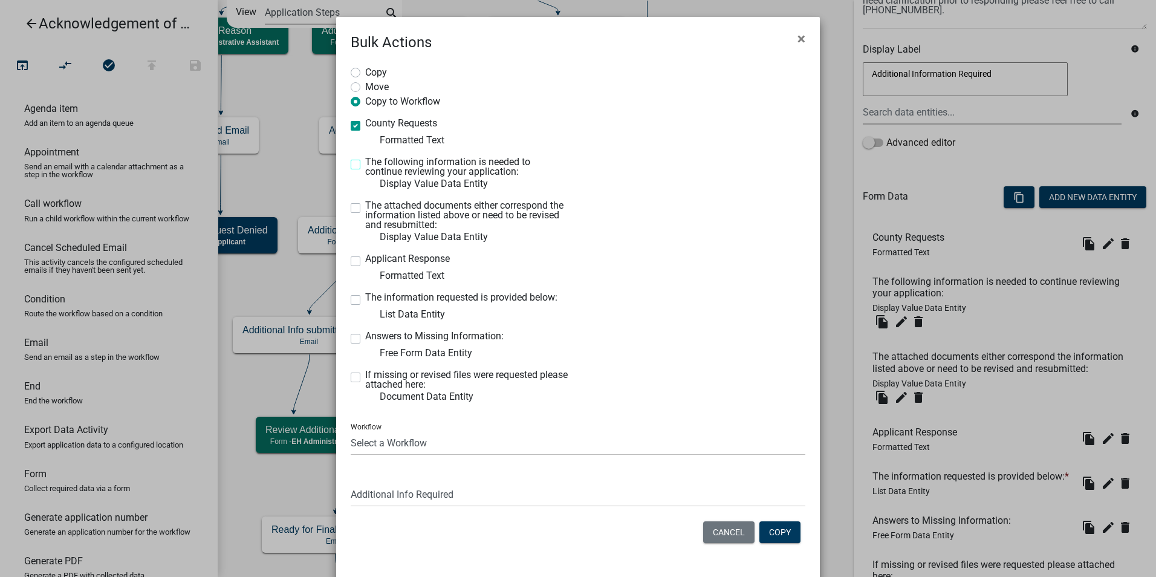
checkbox input "true"
click at [351, 218] on div "The attached documents either correspond the information listed above or need t…" at bounding box center [460, 223] width 218 height 44
click at [352, 201] on div "The attached documents either correspond the information listed above or need t…" at bounding box center [460, 223] width 218 height 44
click at [365, 212] on label "The attached documents either correspond the information listed above or need t…" at bounding box center [467, 215] width 204 height 29
click at [365, 209] on input "The attached documents either correspond the information listed above or need t…" at bounding box center [369, 205] width 8 height 8
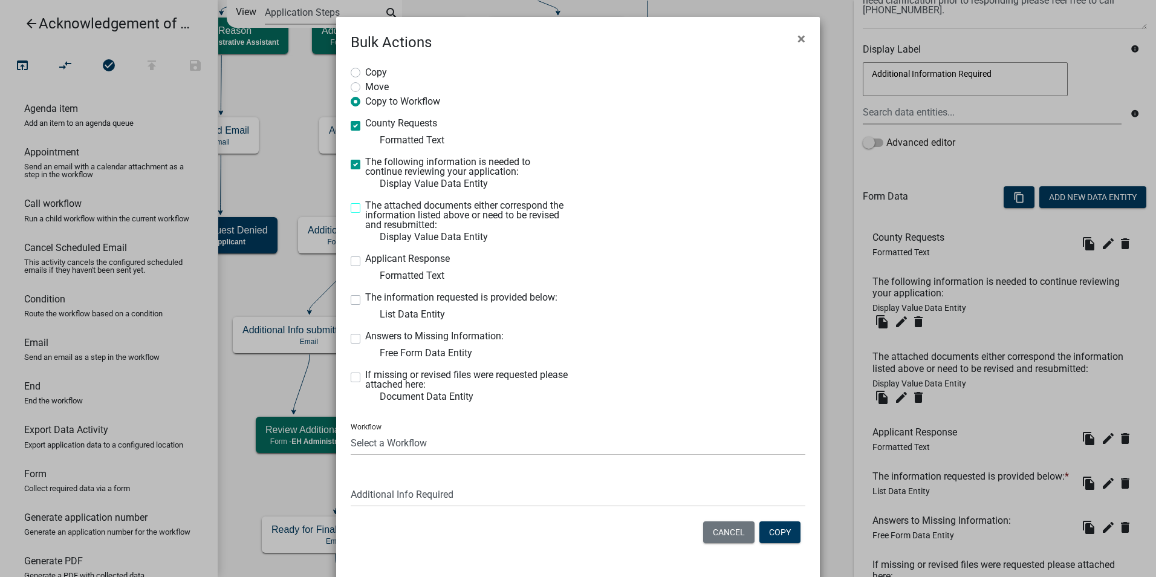
checkbox input "true"
click at [365, 264] on label "Applicant Response" at bounding box center [407, 259] width 85 height 10
click at [365, 262] on input "Applicant Response" at bounding box center [369, 258] width 8 height 8
checkbox input "true"
click at [365, 302] on label "The information requested is provided below:" at bounding box center [461, 298] width 192 height 10
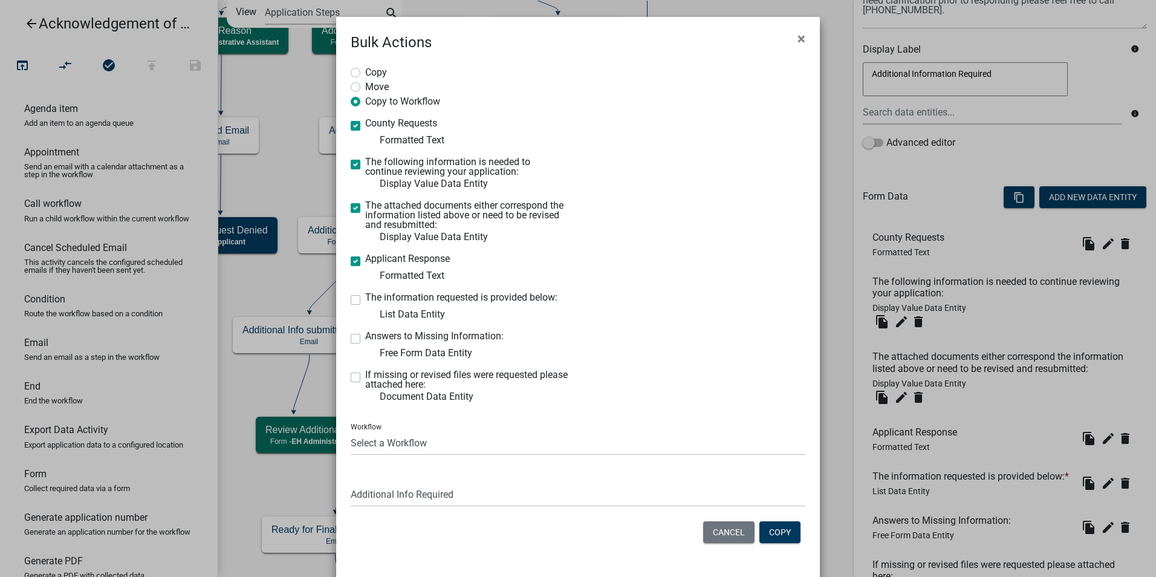
click at [365, 300] on input "The information requested is provided below:" at bounding box center [369, 297] width 8 height 8
checkbox input "true"
click at [365, 338] on label "Answers to Missing Information:" at bounding box center [434, 336] width 138 height 10
click at [365, 338] on input "Answers to Missing Information:" at bounding box center [369, 335] width 8 height 8
checkbox input "true"
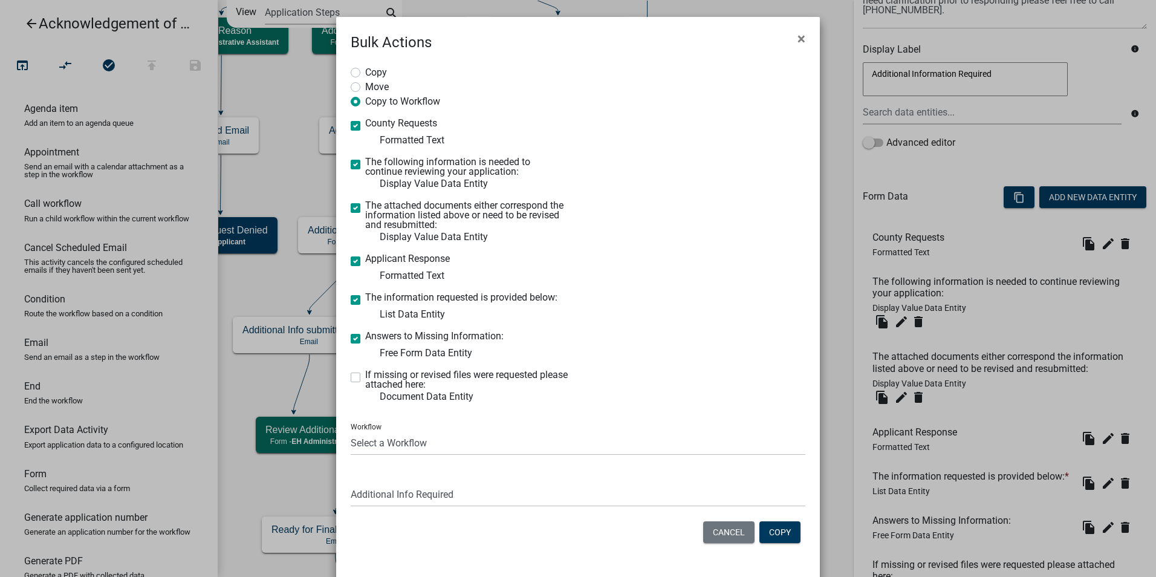
click at [352, 383] on div "If missing or revised files were requested please attached here: Document Data …" at bounding box center [460, 387] width 218 height 34
click at [365, 376] on label "If missing or revised files were requested please attached here:" at bounding box center [467, 379] width 204 height 19
click at [365, 376] on input "If missing or revised files were requested please attached here:" at bounding box center [369, 374] width 8 height 8
checkbox input "true"
click at [380, 494] on select "Select a form activity Property Owner Information Applicant Info Well Construct…" at bounding box center [578, 494] width 455 height 25
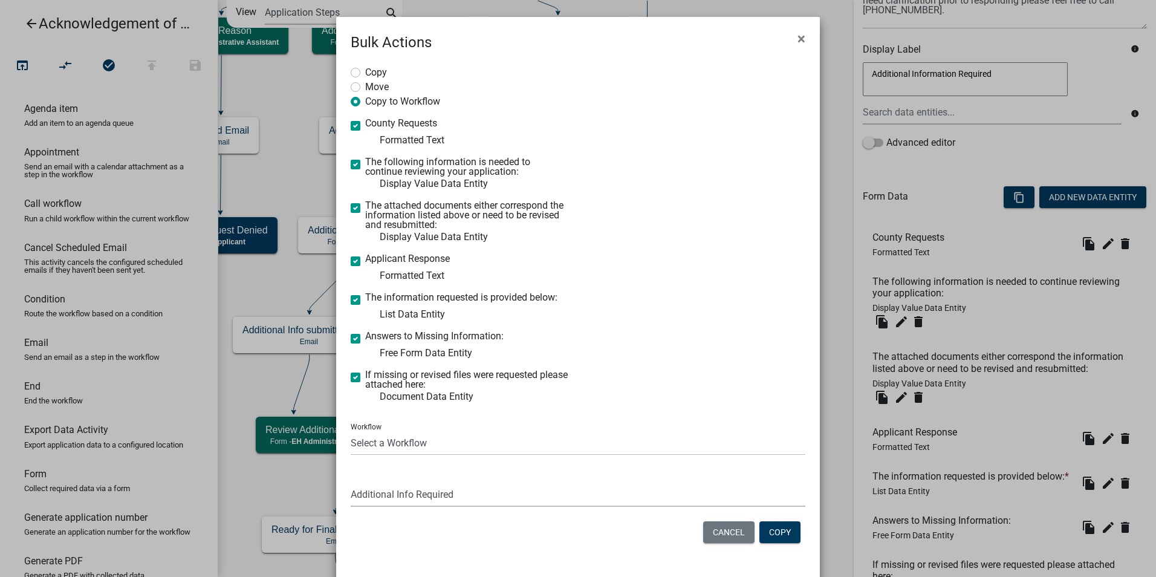
select select "4912873e-4e55-49b1-8c80-7a3b17cfb47f"
click at [351, 482] on select "Select a form activity Property Owner Information Applicant Info Well Construct…" at bounding box center [578, 494] width 455 height 25
click at [781, 529] on button "Copy" at bounding box center [779, 532] width 41 height 22
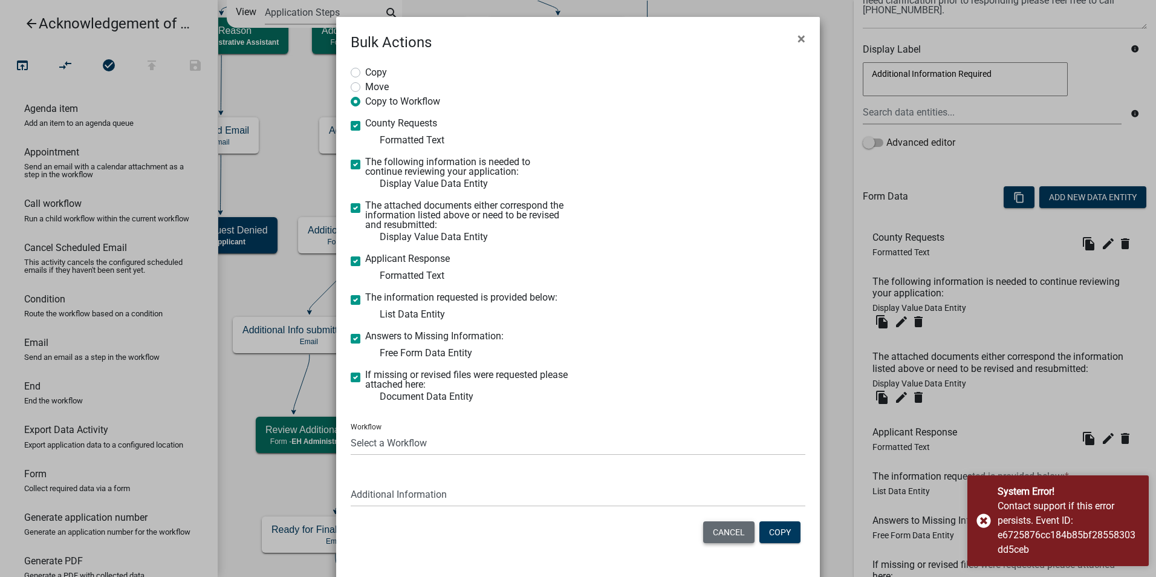
click at [716, 532] on button "Cancel" at bounding box center [728, 532] width 51 height 22
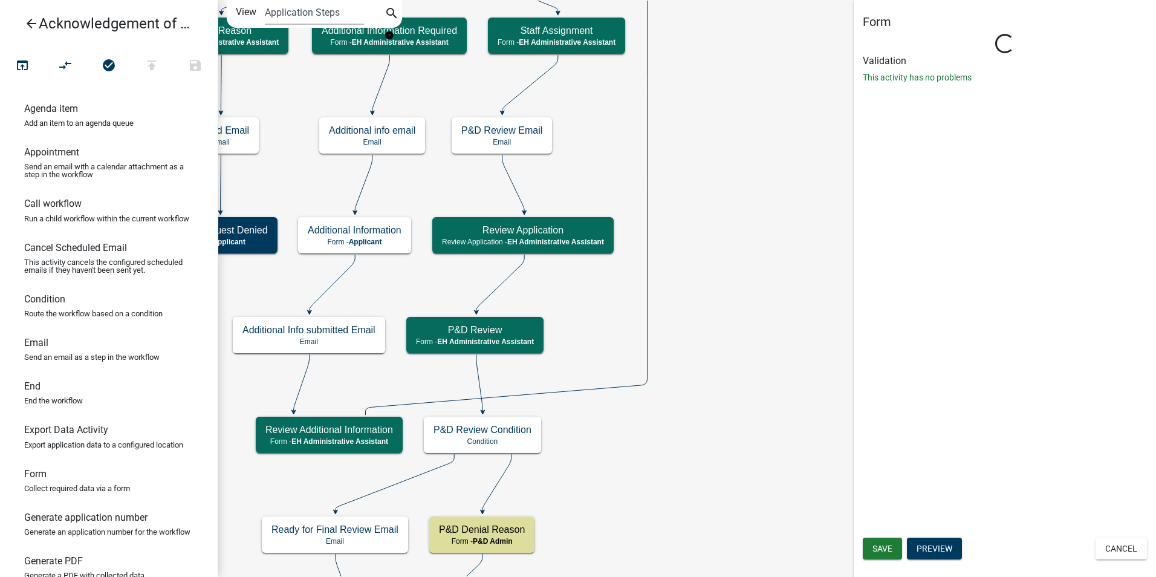
scroll to position [0, 0]
select select "DA3E3E5F-670D-4329-B60C-5CC8A4B2B679"
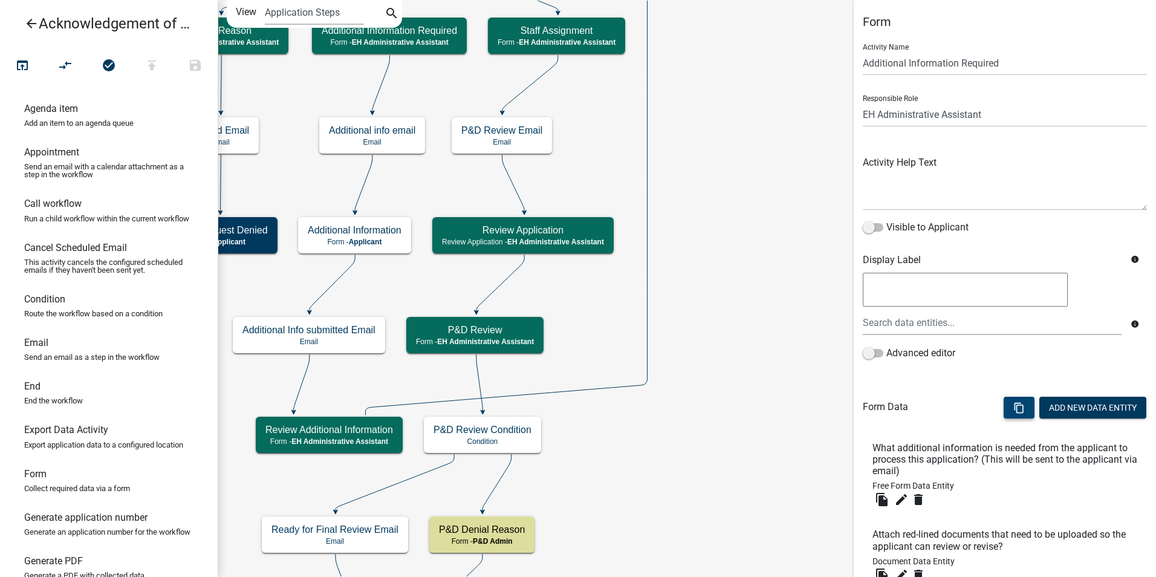
click at [1015, 405] on button "content_copy" at bounding box center [1018, 408] width 31 height 22
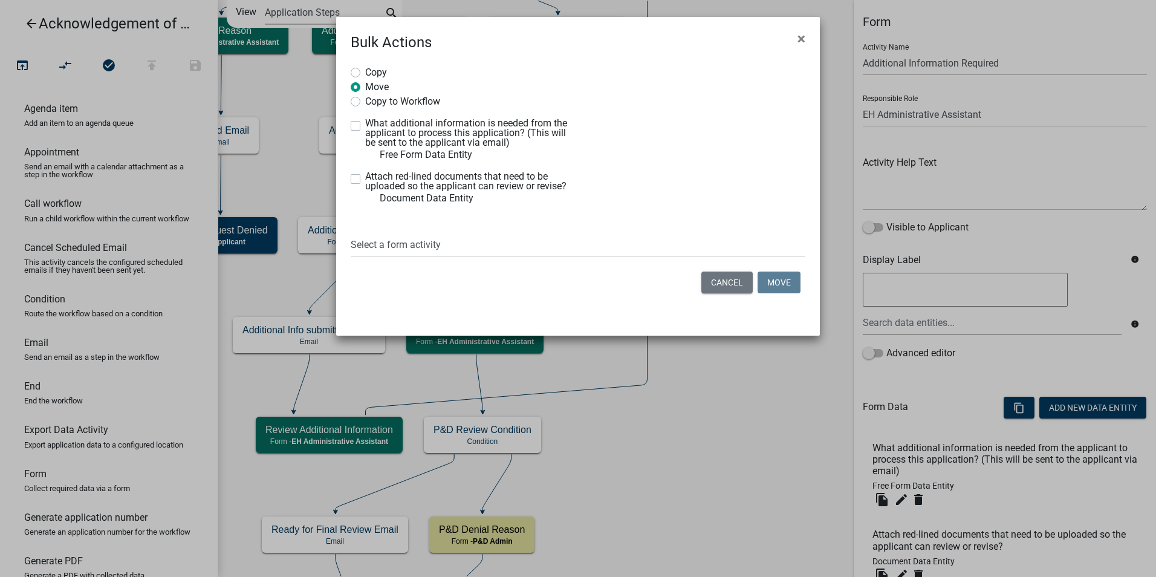
click at [365, 103] on label "Copy to Workflow" at bounding box center [402, 100] width 75 height 12
click at [365, 102] on input "Copy to Workflow" at bounding box center [369, 98] width 8 height 8
radio input "true"
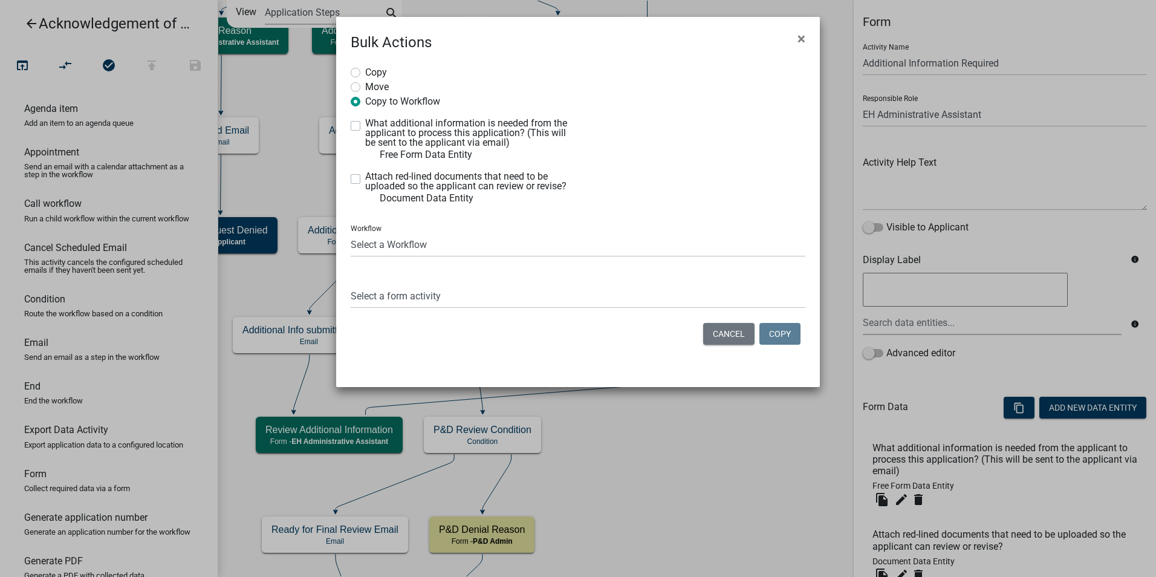
click at [365, 128] on label "What additional information is needed from the applicant to process this applic…" at bounding box center [467, 132] width 204 height 29
click at [365, 126] on input "What additional information is needed from the applicant to process this applic…" at bounding box center [369, 122] width 8 height 8
checkbox input "true"
click at [365, 181] on label "Attach red-lined documents that need to be uploaded so the applicant can review…" at bounding box center [467, 181] width 204 height 19
click at [365, 180] on input "Attach red-lined documents that need to be uploaded so the applicant can review…" at bounding box center [369, 176] width 8 height 8
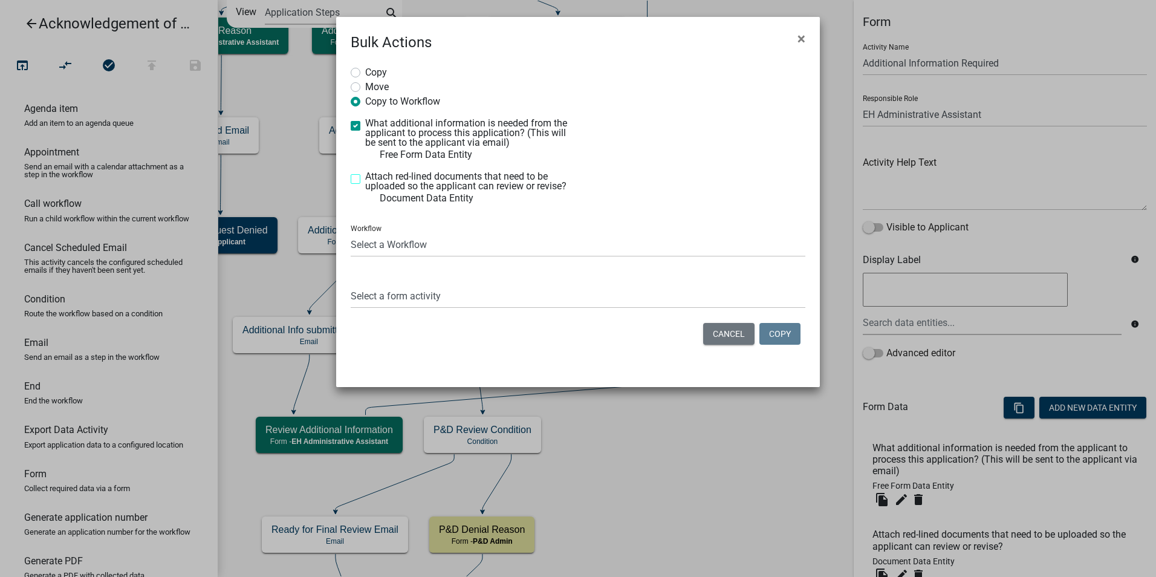
checkbox input "true"
click at [370, 248] on select "Select a Workflow 911 Address and Sign Request A General Workflow Acknowledgeme…" at bounding box center [578, 244] width 455 height 25
select select "6b964786-88c7-40e9-853c-7ac1fbbcb689"
click at [351, 232] on select "Select a Workflow 911 Address and Sign Request A General Workflow Acknowledgeme…" at bounding box center [578, 244] width 455 height 25
click at [374, 297] on select "Select a form activity Property Owner Information Applicant Info Well Construct…" at bounding box center [578, 295] width 455 height 25
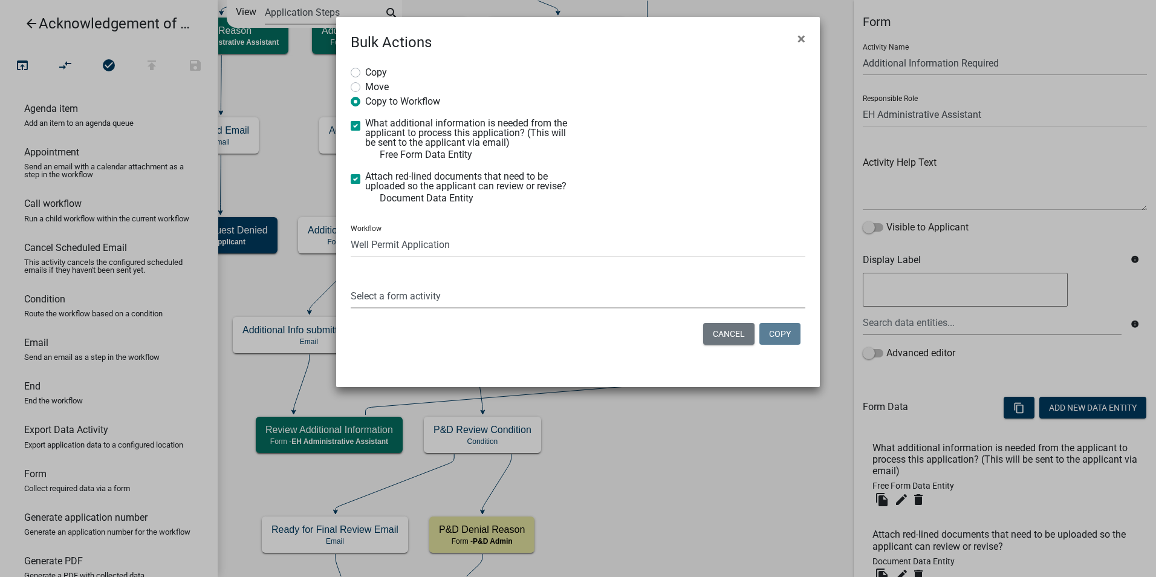
select select "7c0ee18a-0f3d-45a4-98b8-9bded5ed3c81"
click at [351, 283] on select "Select a form activity Property Owner Information Applicant Info Well Construct…" at bounding box center [578, 295] width 455 height 25
click at [786, 331] on button "Copy" at bounding box center [779, 334] width 41 height 22
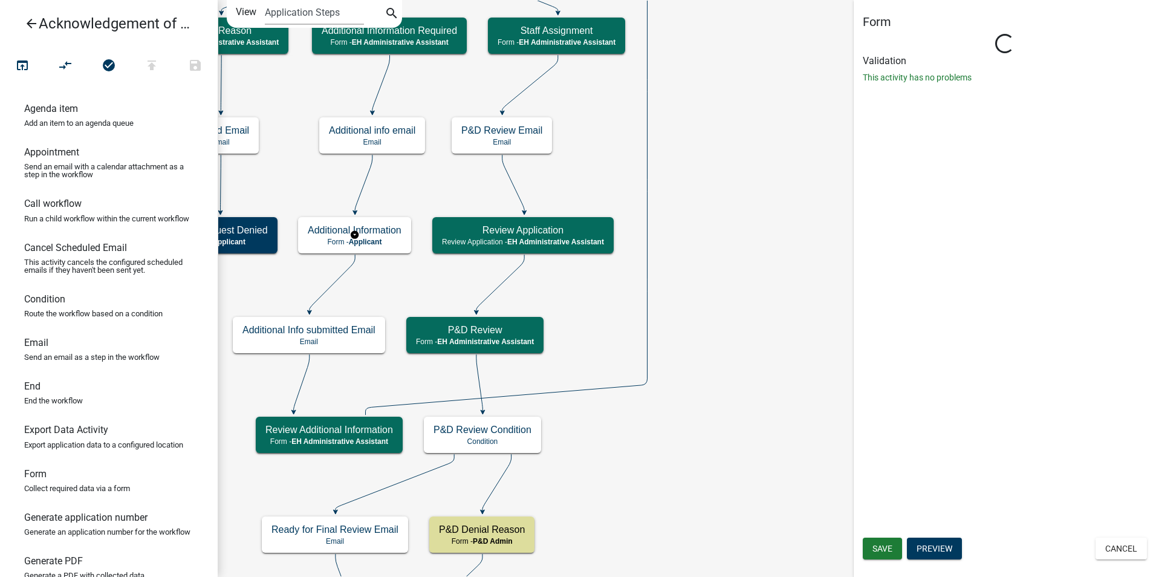
select select "DA3E3E5F-670D-4329-B60C-5CC8A4B2B679"
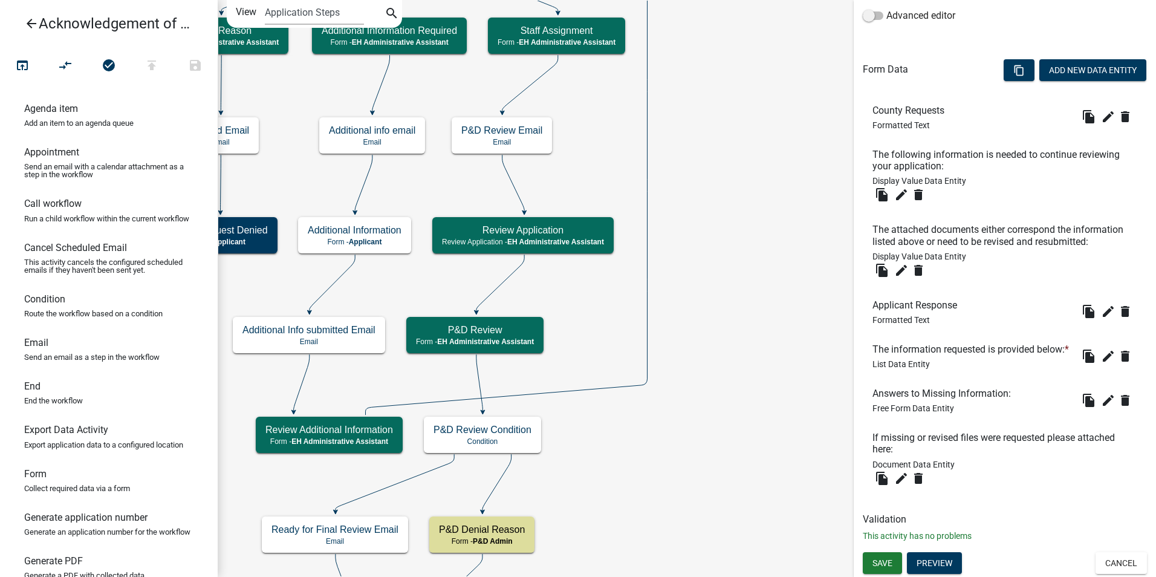
scroll to position [328, 0]
click at [1013, 65] on icon "content_copy" at bounding box center [1018, 70] width 11 height 11
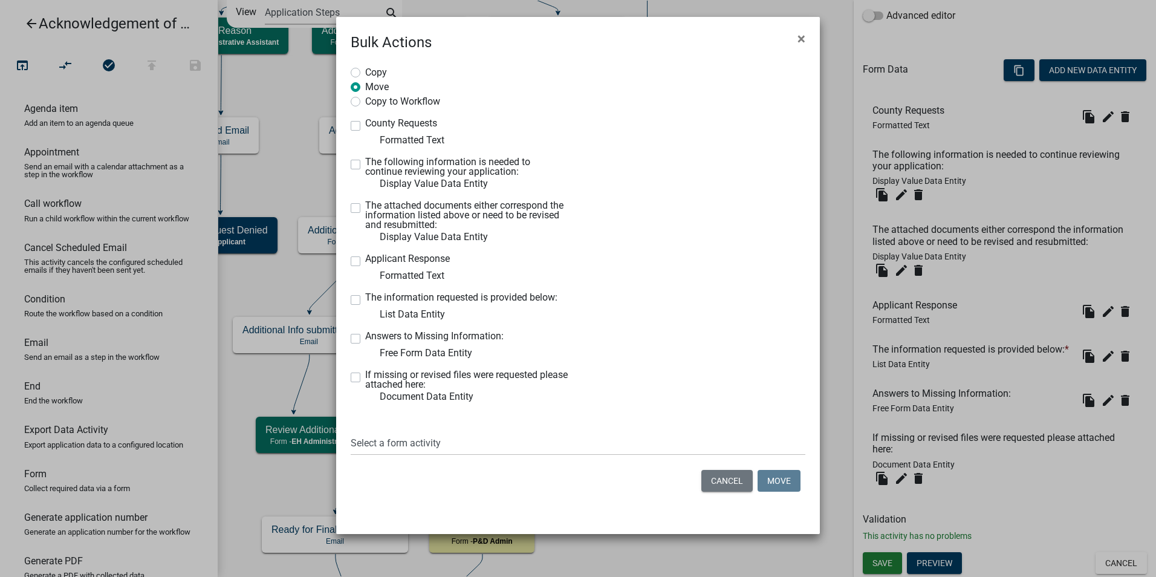
click at [365, 103] on label "Copy to Workflow" at bounding box center [402, 100] width 75 height 12
click at [365, 102] on input "Copy to Workflow" at bounding box center [369, 98] width 8 height 8
radio input "true"
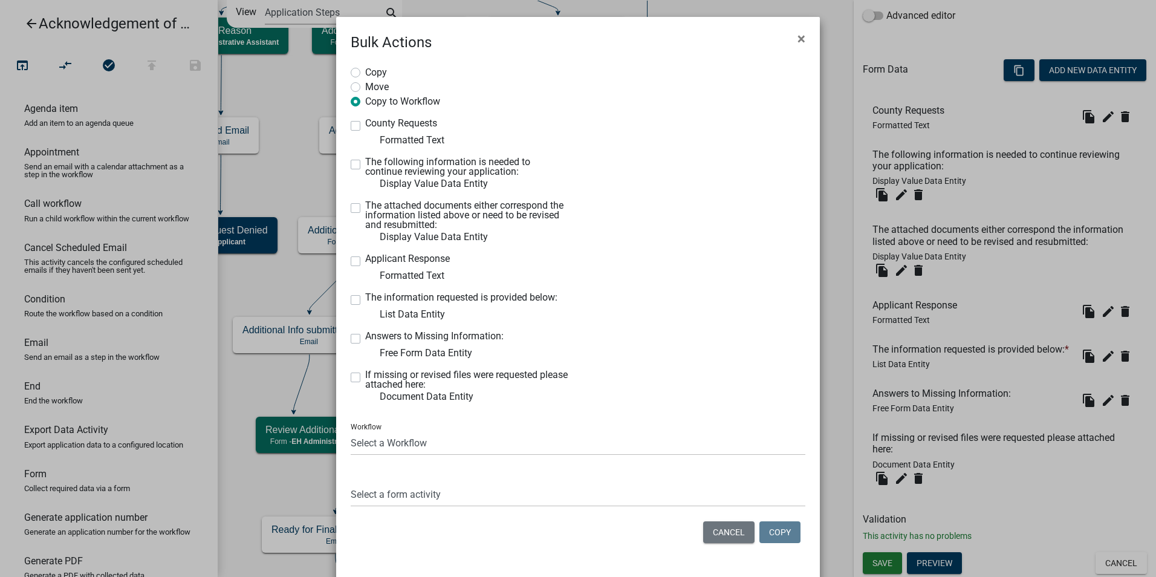
drag, startPoint x: 351, startPoint y: 125, endPoint x: 349, endPoint y: 154, distance: 29.0
click at [365, 125] on label "County Requests" at bounding box center [401, 123] width 72 height 10
click at [365, 125] on input "County Requests" at bounding box center [369, 122] width 8 height 8
checkbox input "true"
click at [365, 167] on label "The following information is needed to continue reviewing your application:" at bounding box center [467, 166] width 204 height 19
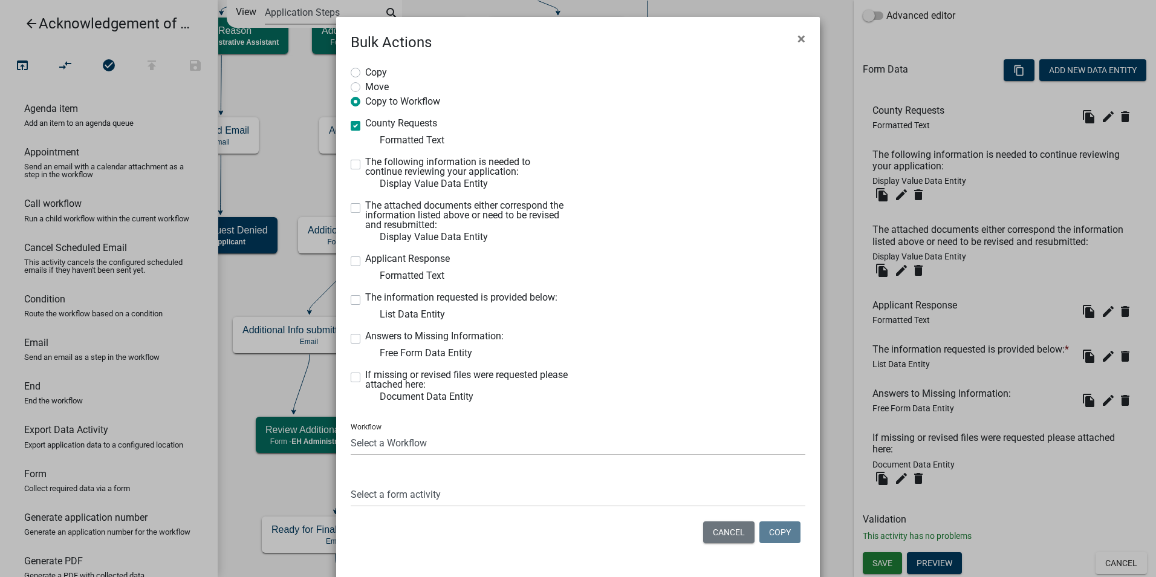
click at [365, 165] on input "The following information is needed to continue reviewing your application:" at bounding box center [369, 161] width 8 height 8
checkbox input "true"
drag, startPoint x: 355, startPoint y: 207, endPoint x: 345, endPoint y: 243, distance: 37.1
click at [365, 208] on label "The attached documents either correspond the information listed above or need t…" at bounding box center [467, 215] width 204 height 29
click at [365, 208] on input "The attached documents either correspond the information listed above or need t…" at bounding box center [369, 205] width 8 height 8
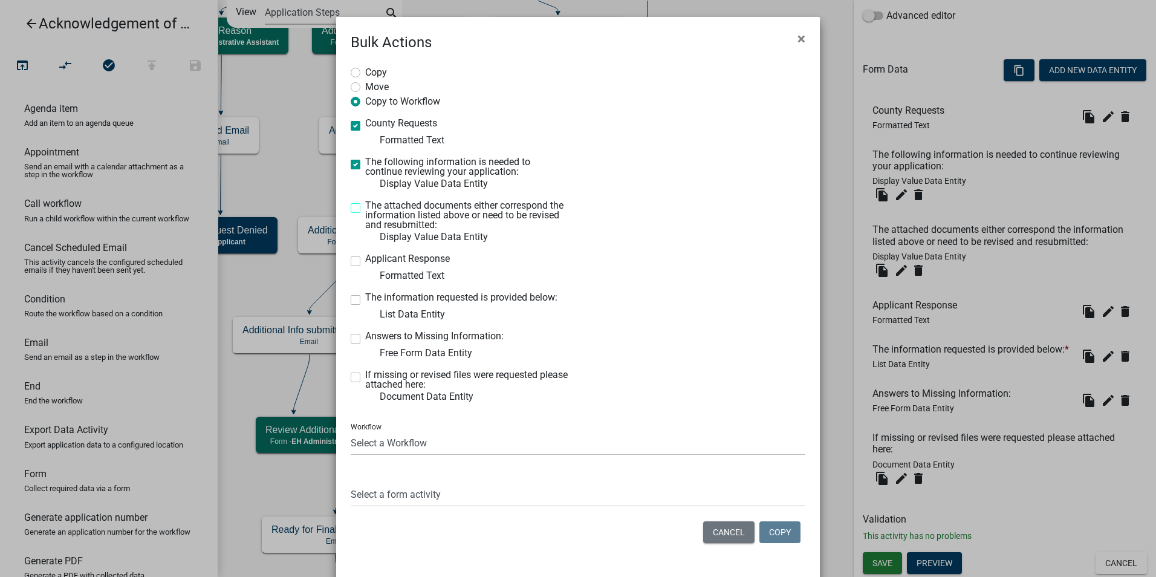
checkbox input "true"
click at [365, 262] on label "Applicant Response" at bounding box center [407, 259] width 85 height 10
click at [365, 262] on input "Applicant Response" at bounding box center [369, 258] width 8 height 8
checkbox input "true"
click at [365, 297] on label "The information requested is provided below:" at bounding box center [461, 298] width 192 height 10
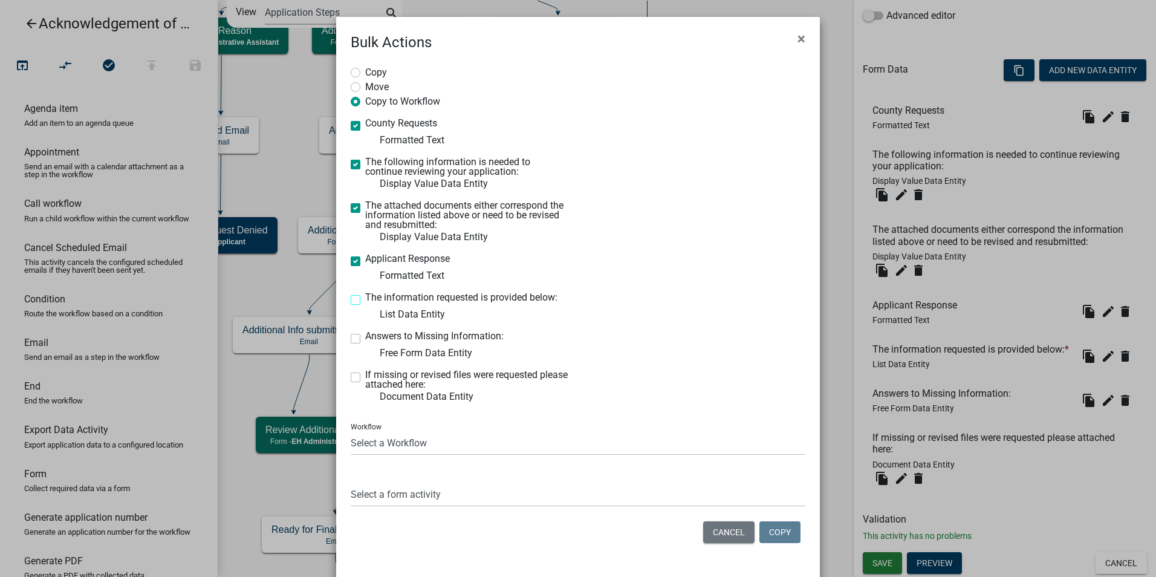
click at [365, 297] on input "The information requested is provided below:" at bounding box center [369, 297] width 8 height 8
checkbox input "true"
drag, startPoint x: 351, startPoint y: 337, endPoint x: 352, endPoint y: 372, distance: 35.1
click at [365, 338] on label "Answers to Missing Information:" at bounding box center [434, 336] width 138 height 10
click at [365, 338] on input "Answers to Missing Information:" at bounding box center [369, 335] width 8 height 8
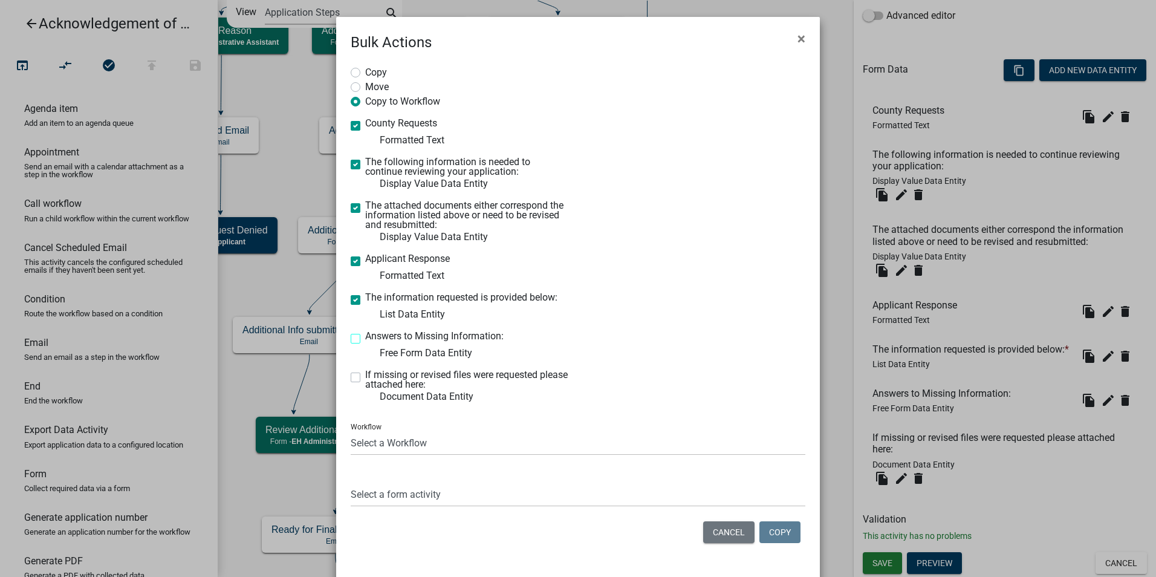
checkbox input "true"
click at [365, 373] on label "If missing or revised files were requested please attached here:" at bounding box center [467, 379] width 204 height 19
click at [365, 373] on input "If missing or revised files were requested please attached here:" at bounding box center [369, 374] width 8 height 8
checkbox input "true"
click at [374, 444] on select "Select a Workflow 911 Address and Sign Request A General Workflow Acknowledgeme…" at bounding box center [578, 442] width 455 height 25
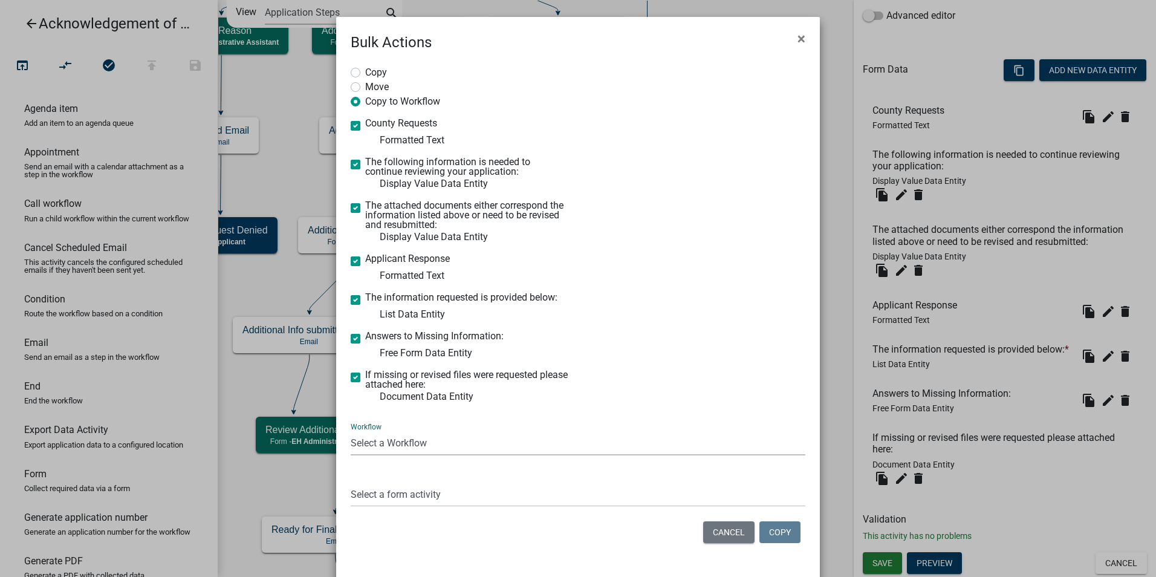
select select "6b964786-88c7-40e9-853c-7ac1fbbcb689"
click at [351, 430] on select "Select a Workflow 911 Address and Sign Request A General Workflow Acknowledgeme…" at bounding box center [578, 442] width 455 height 25
click at [375, 488] on select "Select a form activity Property Owner Information Applicant Info Well Construct…" at bounding box center [578, 494] width 455 height 25
select select "4912873e-4e55-49b1-8c80-7a3b17cfb47f"
click at [351, 482] on select "Select a form activity Property Owner Information Applicant Info Well Construct…" at bounding box center [578, 494] width 455 height 25
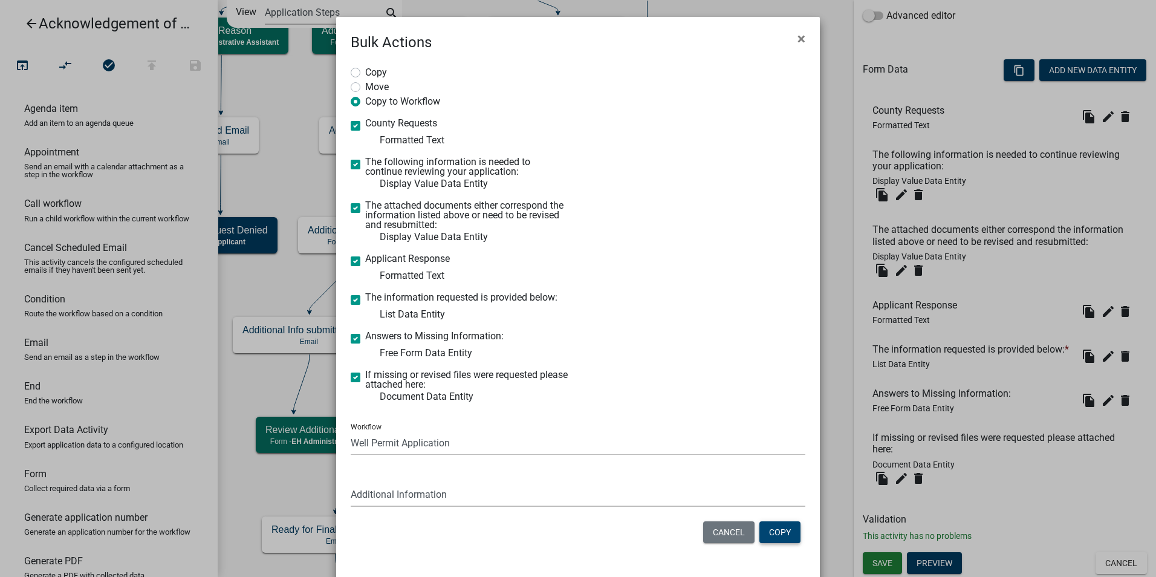
click at [772, 535] on button "Copy" at bounding box center [779, 532] width 41 height 22
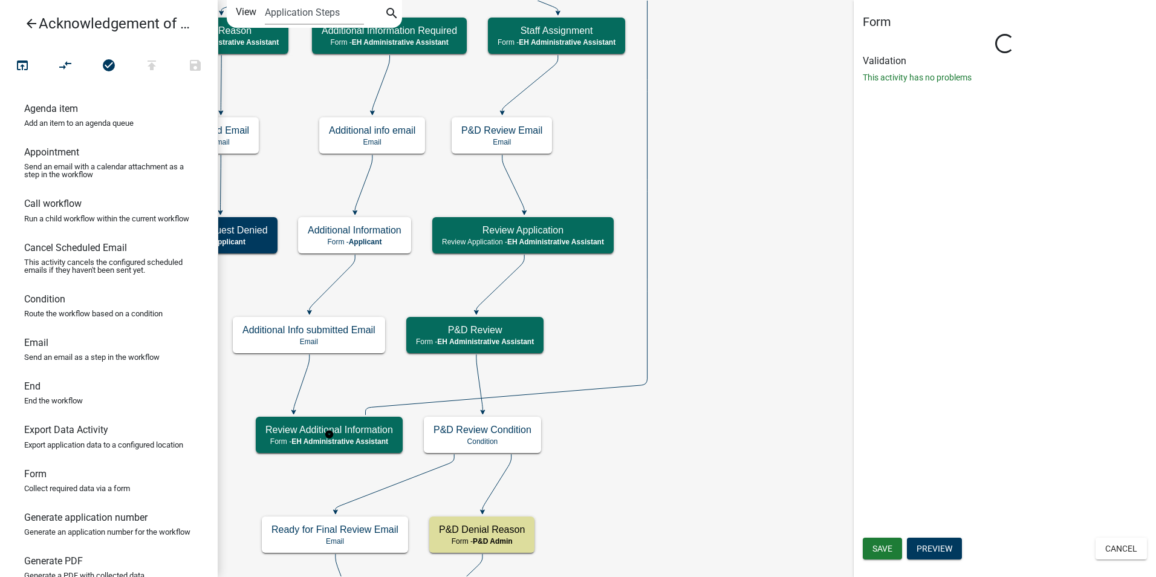
scroll to position [0, 0]
select select "DA3E3E5F-670D-4329-B60C-5CC8A4B2B679"
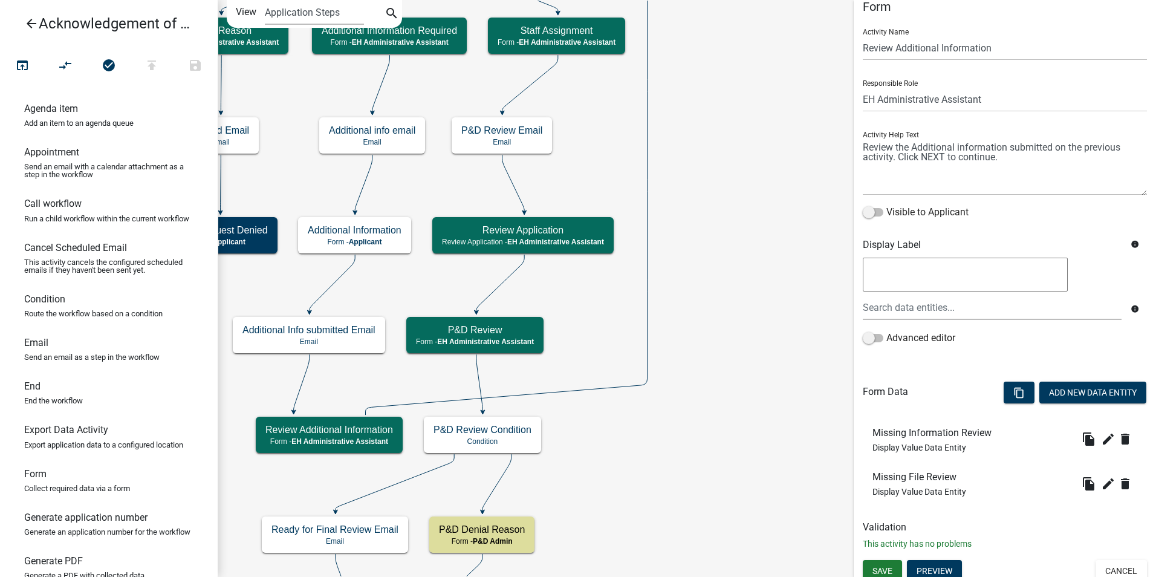
scroll to position [23, 0]
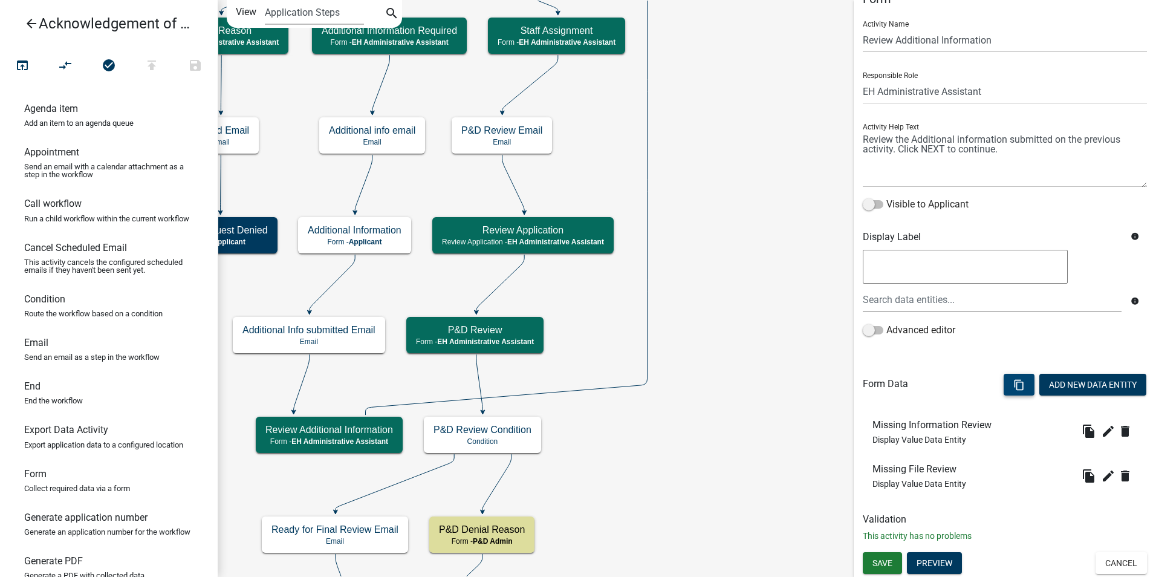
click at [1013, 384] on icon "content_copy" at bounding box center [1018, 384] width 11 height 11
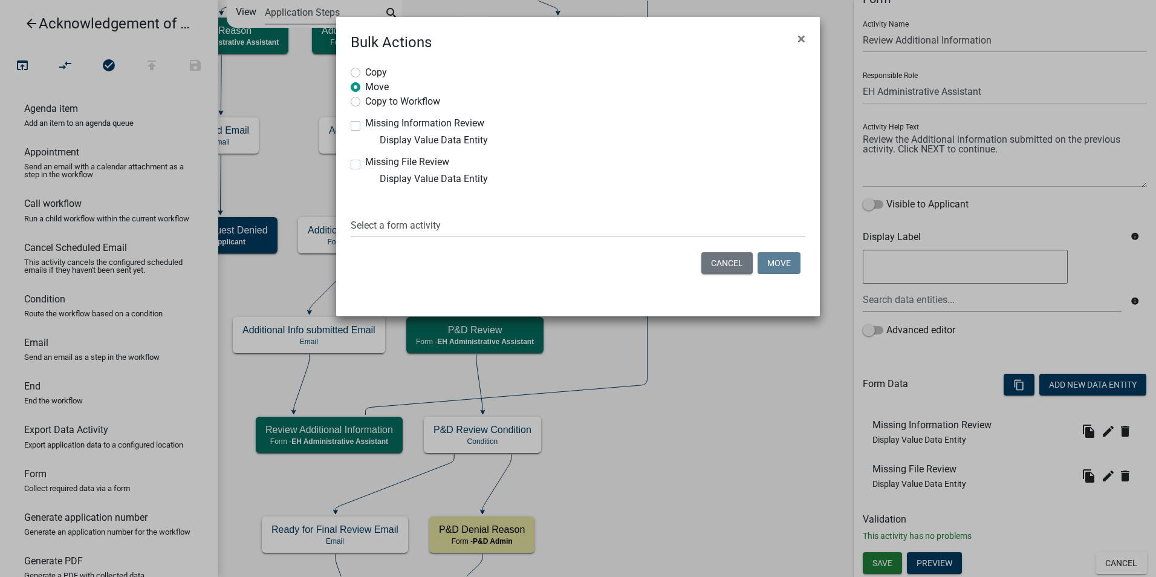
click at [365, 102] on label "Copy to Workflow" at bounding box center [402, 100] width 75 height 12
click at [365, 102] on input "Copy to Workflow" at bounding box center [369, 98] width 8 height 8
radio input "true"
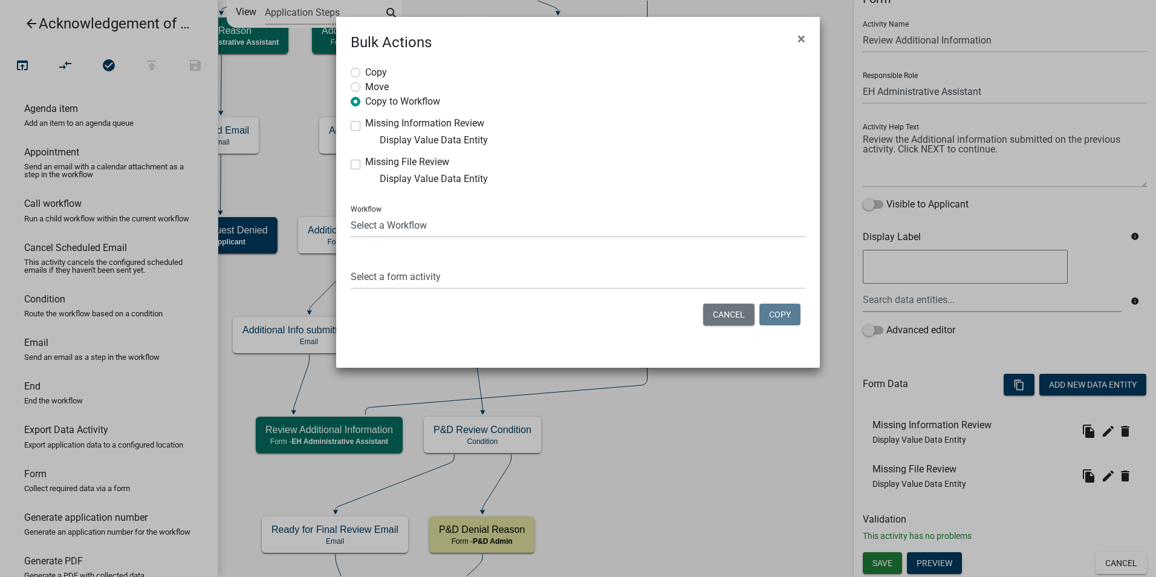
click at [354, 120] on div "Missing Information Review Display Value Data Entity" at bounding box center [460, 132] width 218 height 29
click at [365, 126] on label "Missing Information Review" at bounding box center [424, 123] width 119 height 10
click at [365, 126] on input "Missing Information Review" at bounding box center [369, 122] width 8 height 8
checkbox input "true"
click at [365, 164] on label "Missing File Review" at bounding box center [407, 162] width 84 height 10
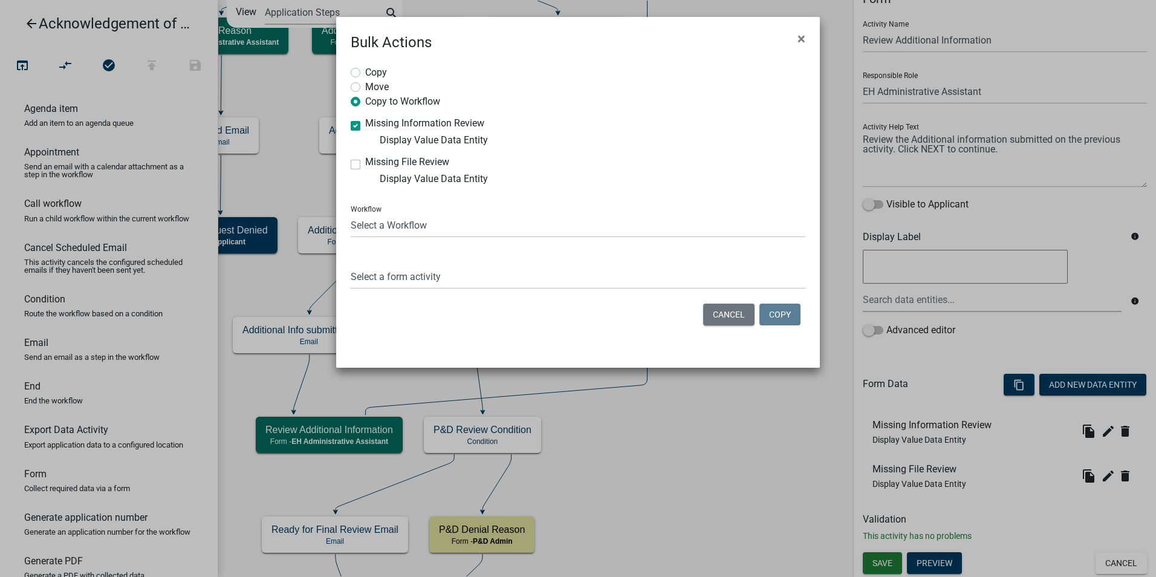
click at [365, 164] on input "Missing File Review" at bounding box center [369, 161] width 8 height 8
checkbox input "true"
click at [366, 230] on select "Select a Workflow 911 Address and Sign Request A General Workflow Acknowledgeme…" at bounding box center [578, 225] width 455 height 25
select select "6b964786-88c7-40e9-853c-7ac1fbbcb689"
click at [351, 213] on select "Select a Workflow 911 Address and Sign Request A General Workflow Acknowledgeme…" at bounding box center [578, 225] width 455 height 25
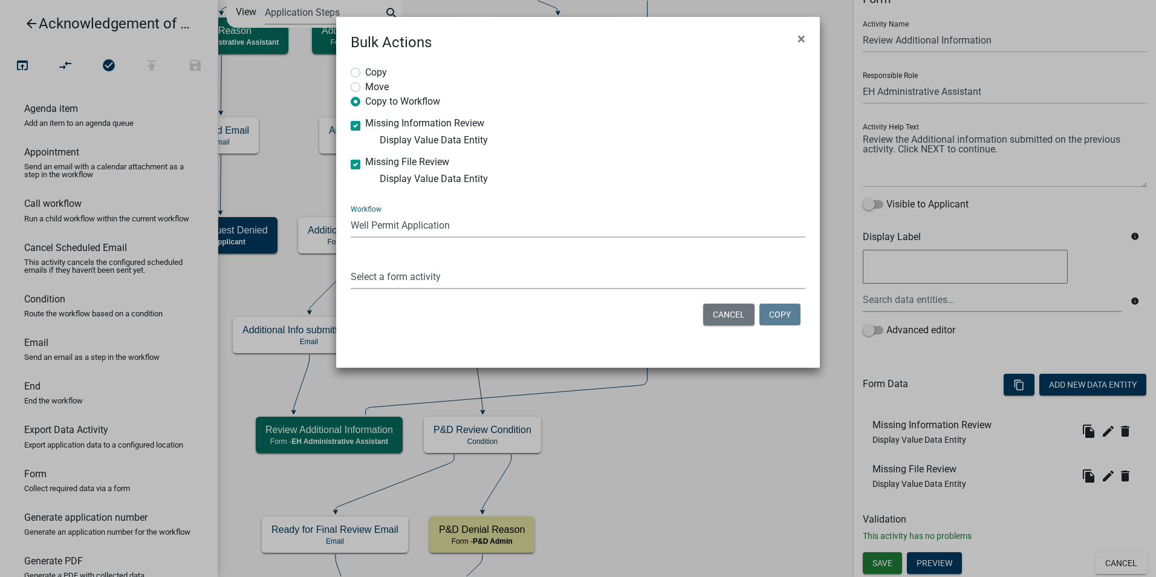
click at [366, 275] on select "Select a form activity Property Owner Information Applicant Info Well Construct…" at bounding box center [578, 276] width 455 height 25
click at [351, 264] on select "Select a form activity Property Owner Information Applicant Info Well Construct…" at bounding box center [578, 276] width 455 height 25
click at [371, 270] on select "Select a form activity Property Owner Information Applicant Info Well Construct…" at bounding box center [578, 276] width 455 height 25
select select "91b51155-ab01-4be6-a44b-d2f0b276fa2e"
click at [351, 264] on select "Select a form activity Property Owner Information Applicant Info Well Construct…" at bounding box center [578, 276] width 455 height 25
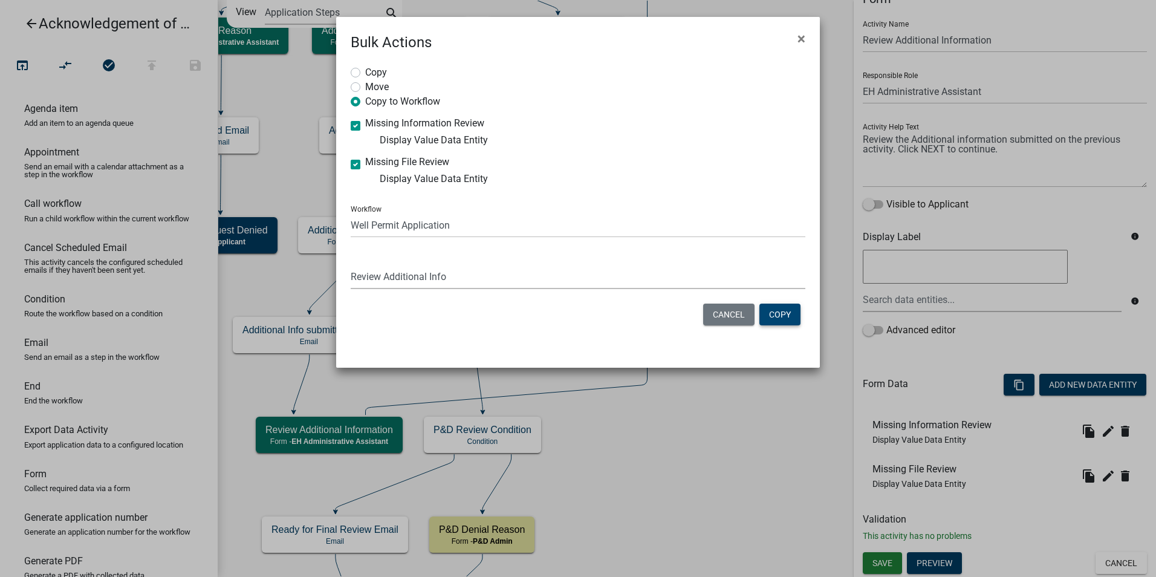
click at [777, 310] on button "Copy" at bounding box center [779, 314] width 41 height 22
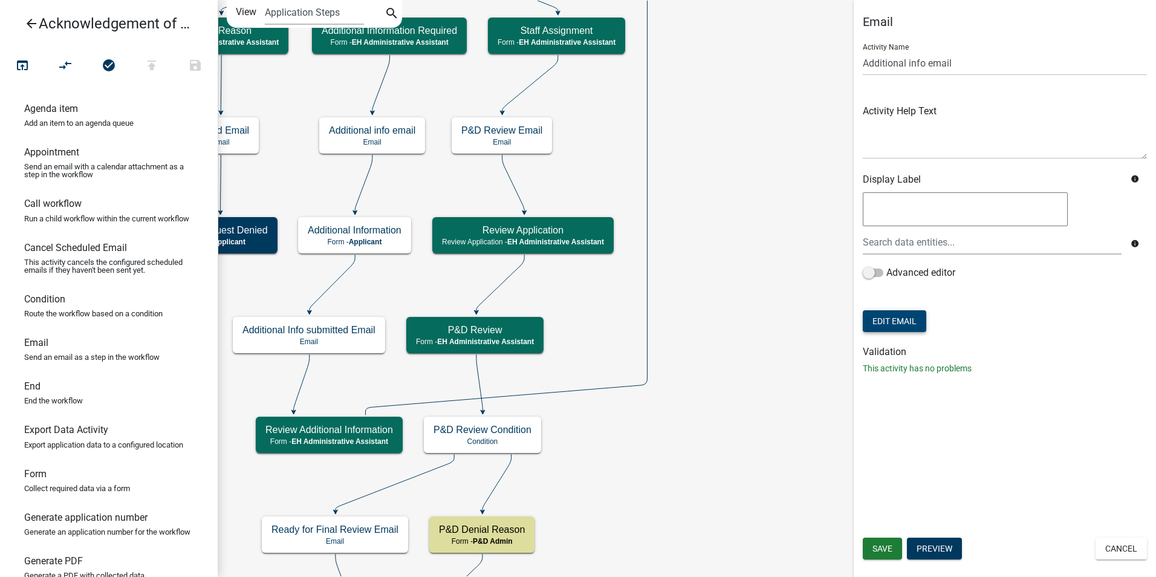
click at [887, 322] on button "Edit Email" at bounding box center [894, 321] width 63 height 22
select select "51100578-599f-4d7e-be24-c94a8b75c9ee"
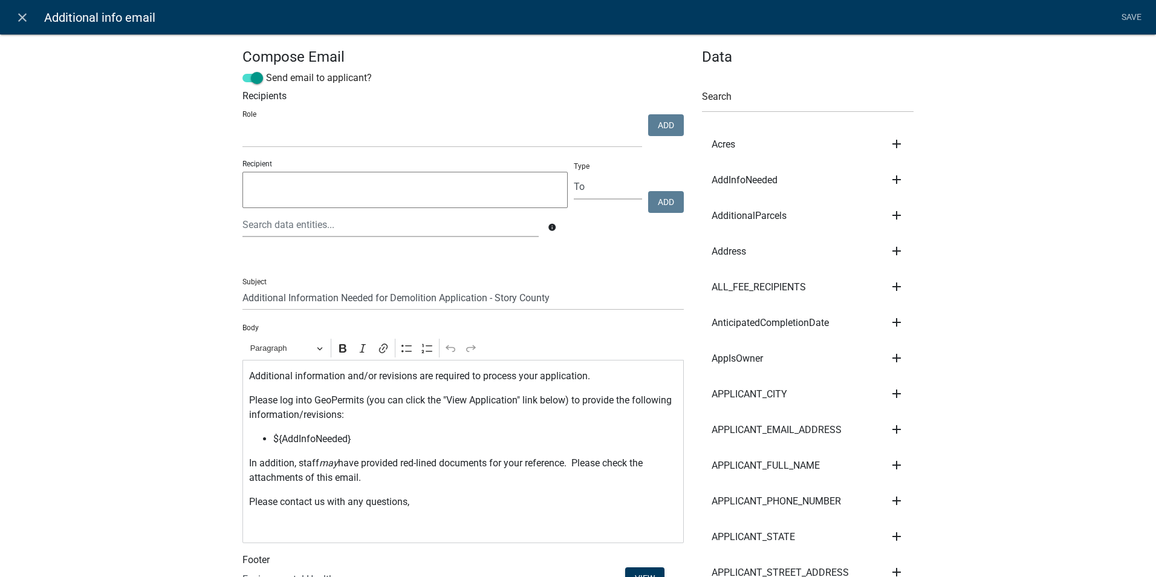
select select
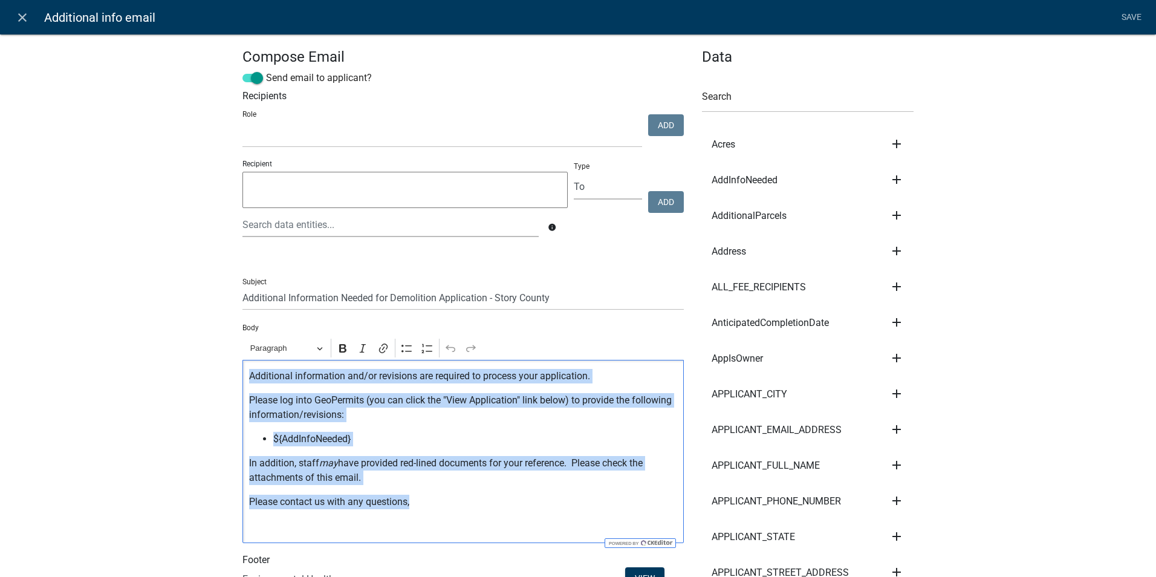
drag, startPoint x: 244, startPoint y: 377, endPoint x: 453, endPoint y: 495, distance: 239.5
click at [453, 495] on div "Additional information and/or revisions are required to process your applicatio…" at bounding box center [462, 451] width 441 height 183
copy div "Additional information and/or revisions are required to process your applicatio…"
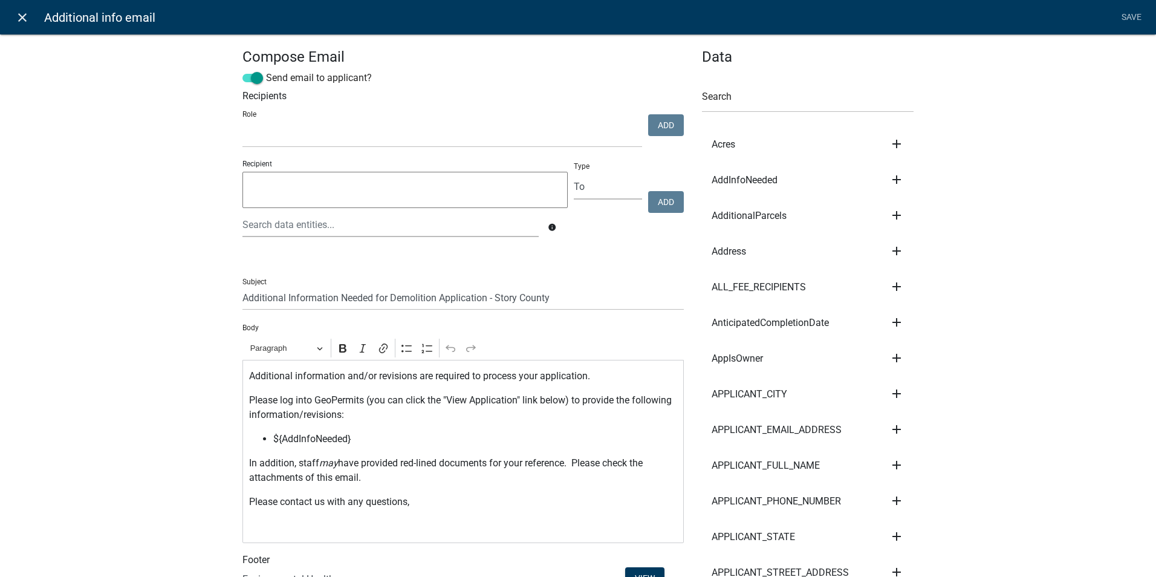
click at [15, 18] on icon "close" at bounding box center [22, 17] width 15 height 15
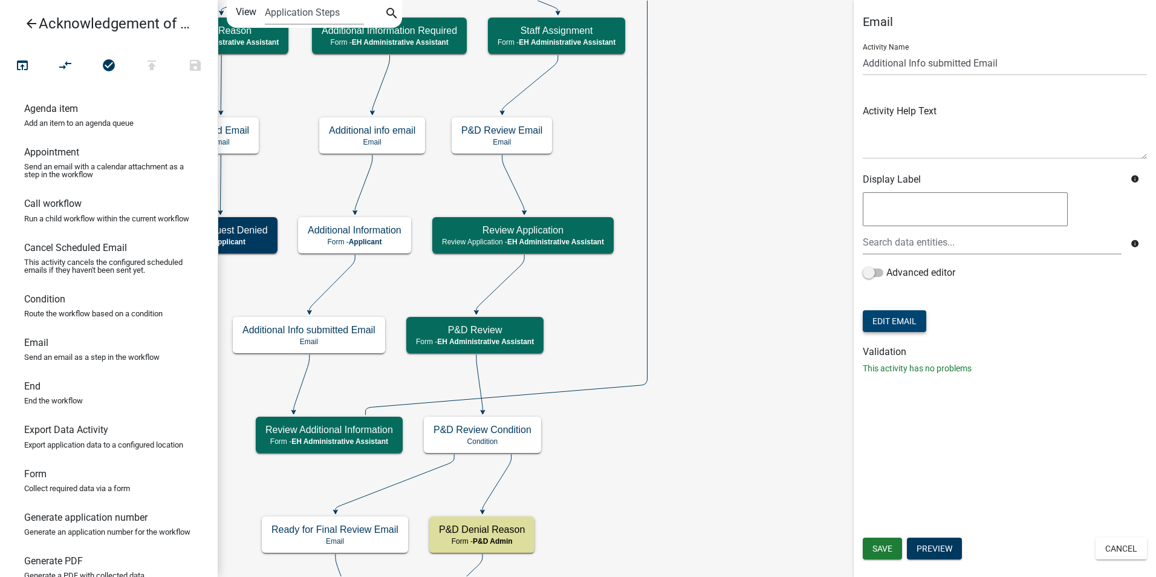
click at [878, 314] on button "Edit Email" at bounding box center [894, 321] width 63 height 22
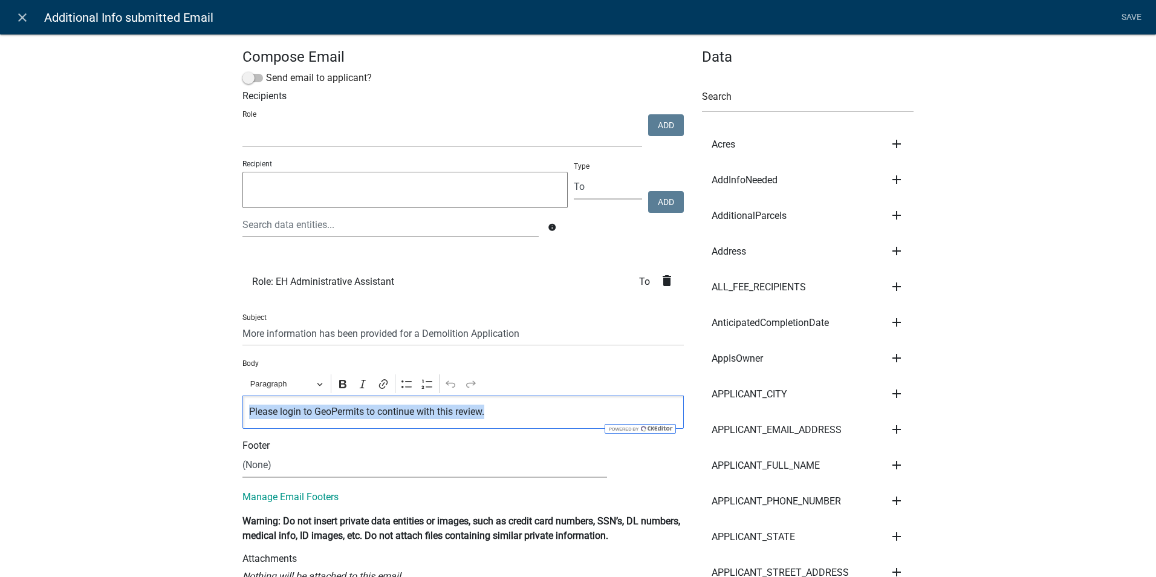
drag, startPoint x: 244, startPoint y: 410, endPoint x: 568, endPoint y: 417, distance: 324.0
click at [568, 417] on div "Please login to GeoPermits to continue with this review." at bounding box center [462, 411] width 441 height 33
copy p "Please login to GeoPermits to continue with this review."
click at [1123, 16] on link "Save" at bounding box center [1131, 17] width 30 height 23
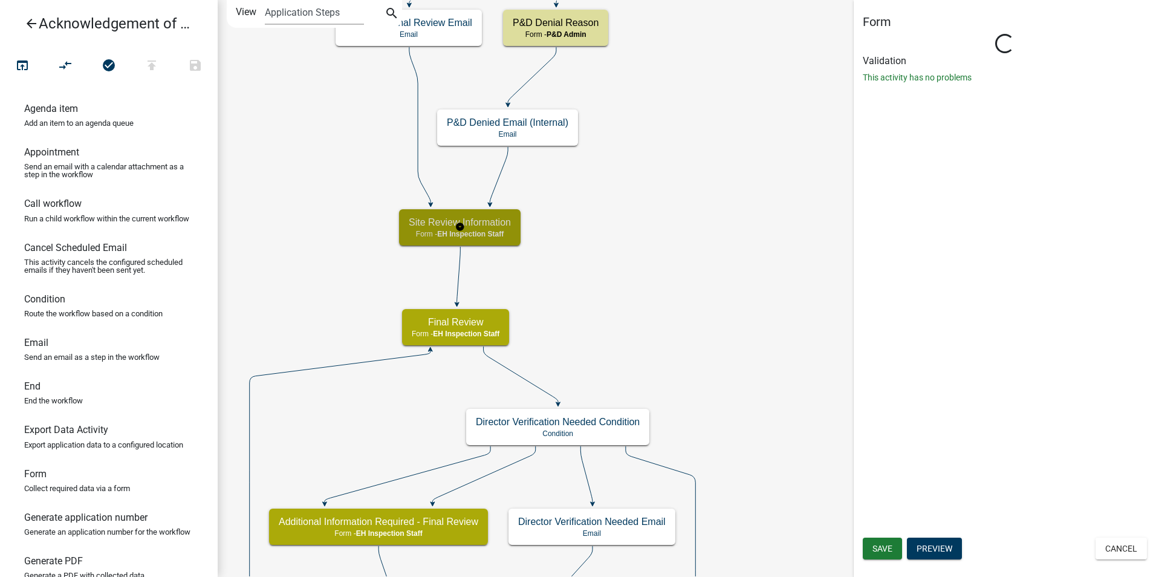
select select "DA3E3E5F-670D-4329-B60C-5CC8A4B2B679"
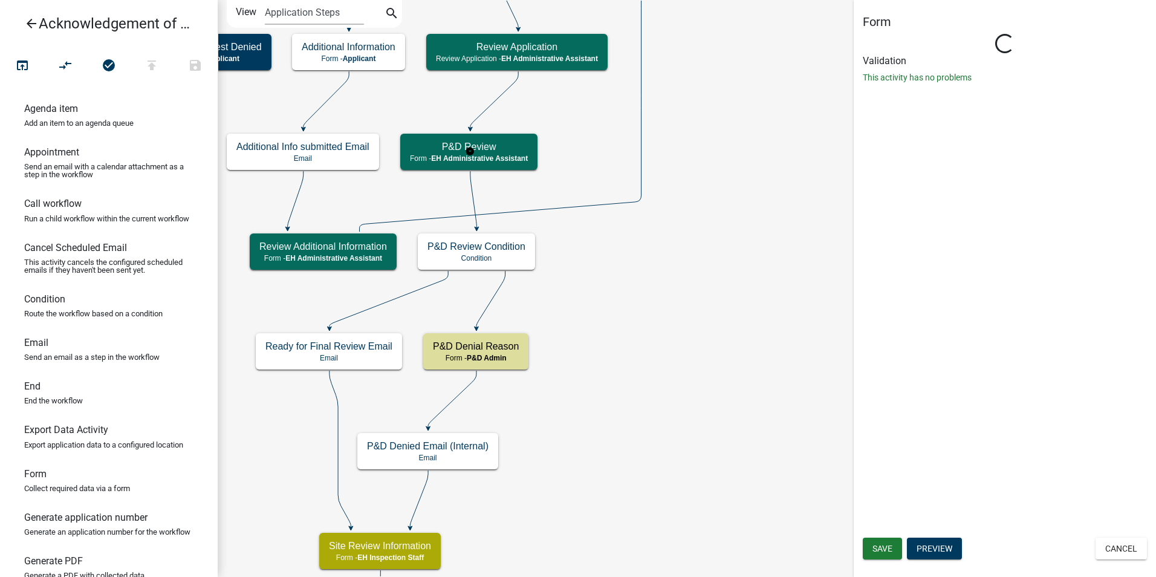
select select "DA3E3E5F-670D-4329-B60C-5CC8A4B2B679"
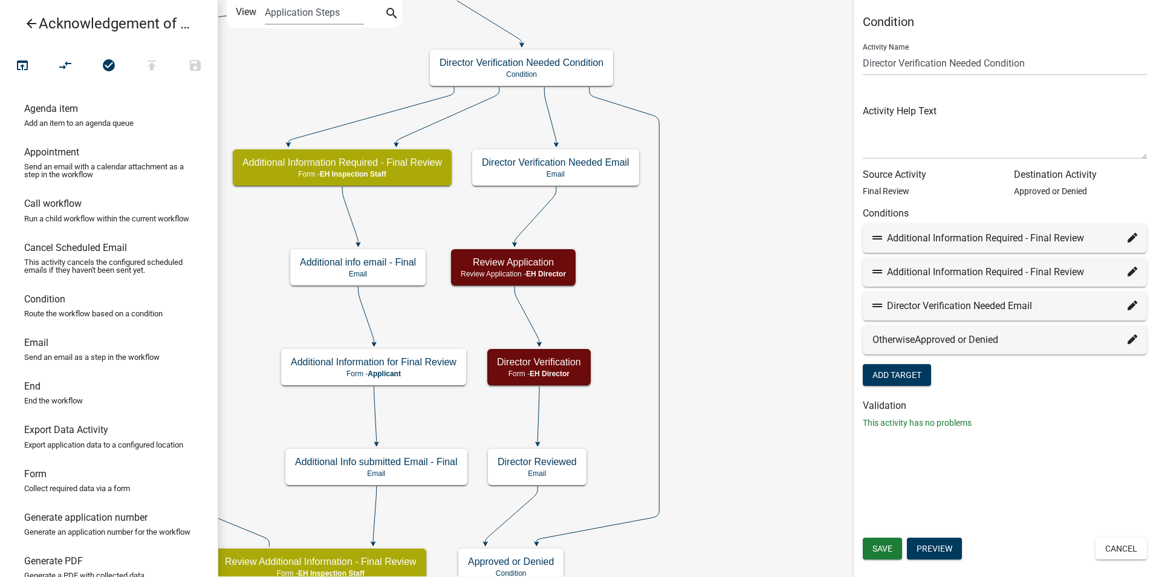
click at [1130, 237] on icon at bounding box center [1132, 238] width 10 height 10
select select "34: 22eaee61-b6f0-4669-860d-c379d09cc367"
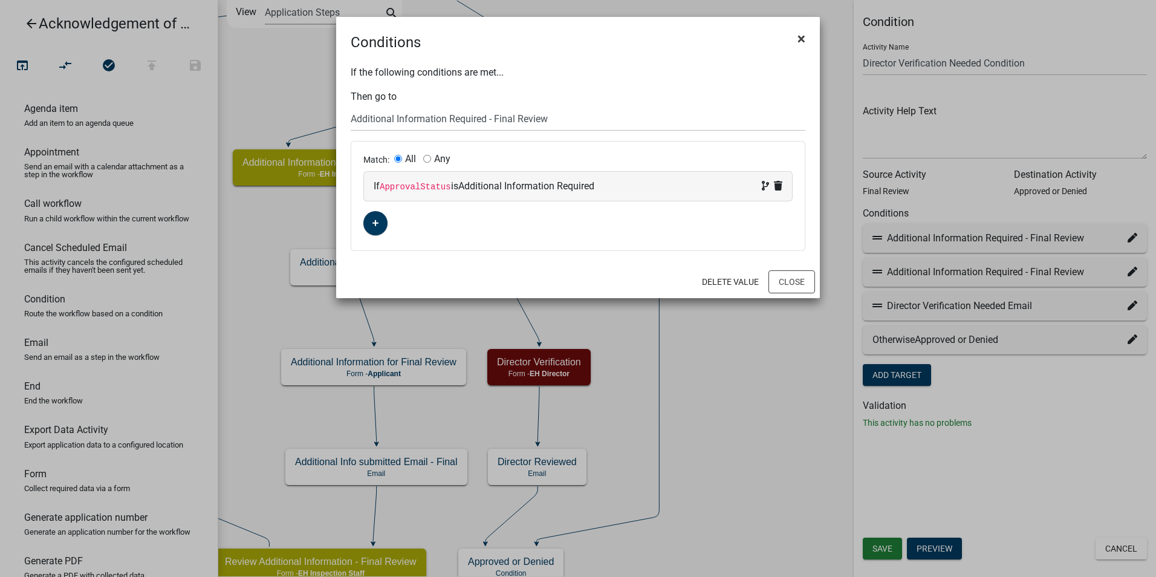
click at [801, 35] on span "×" at bounding box center [801, 38] width 8 height 17
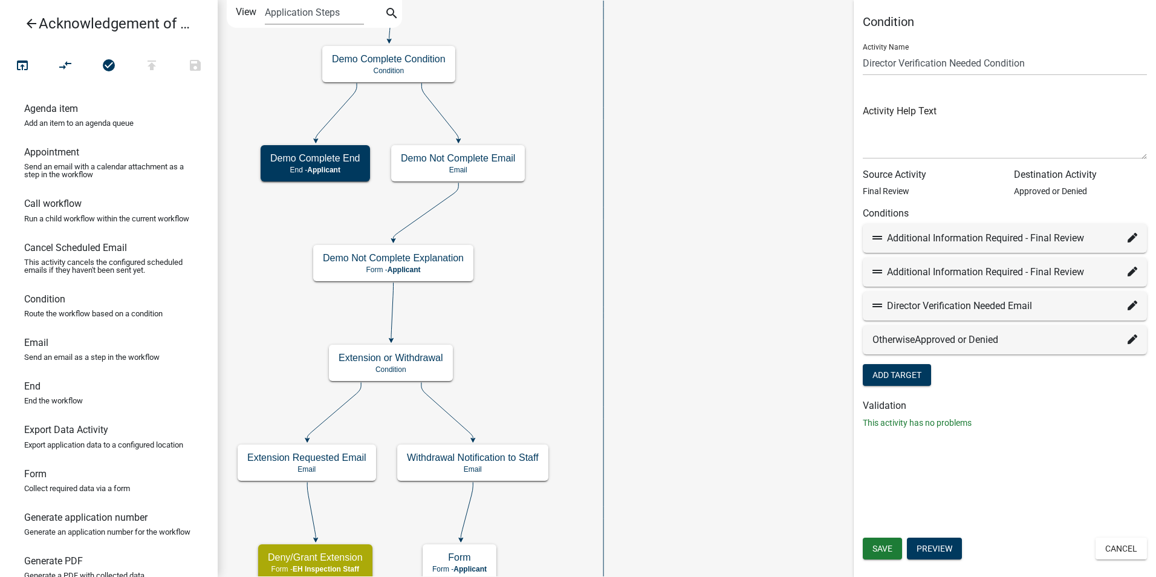
click at [626, 512] on icon "Start Start - Applicant Owner and Property Information Form - Applicant Parcel …" at bounding box center [686, 441] width 937 height 881
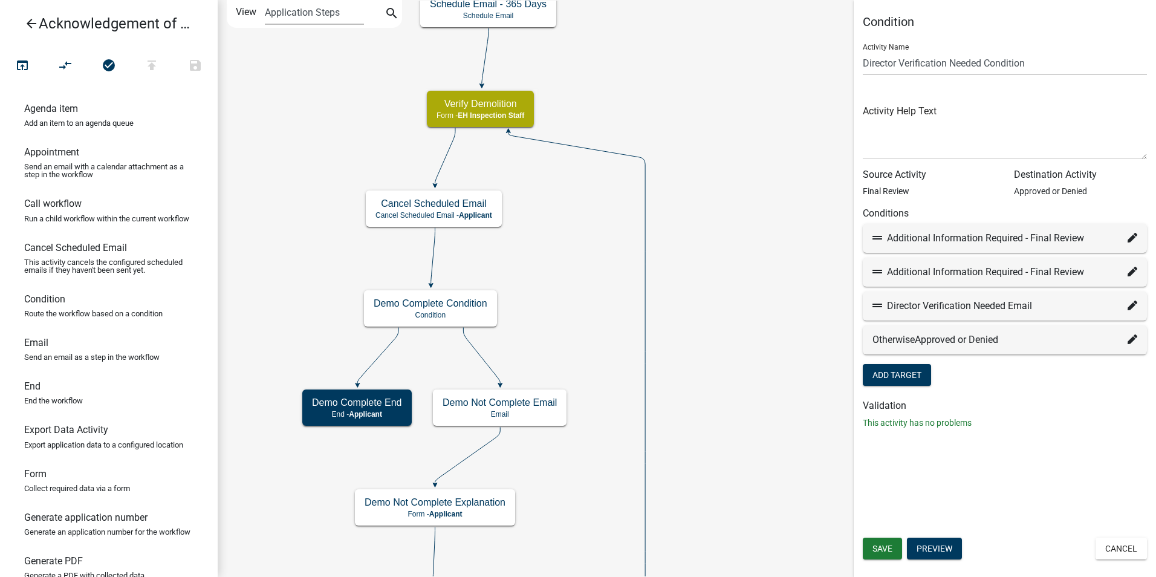
click at [678, 198] on icon "Start Start - Applicant Owner and Property Information Form - Applicant Parcel …" at bounding box center [686, 563] width 937 height 1125
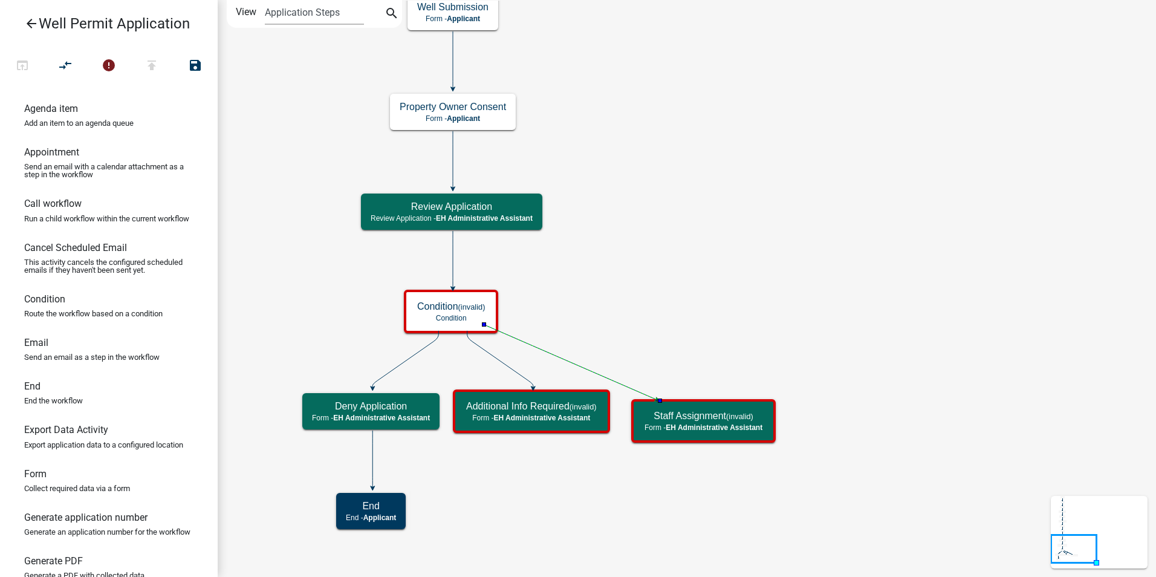
click at [652, 296] on icon "Start Start - Applicant End End - Applicant Property Owner Information Form - A…" at bounding box center [686, 288] width 937 height 575
click at [509, 491] on icon "Start Start - Applicant End End - Applicant Property Owner Information Form - A…" at bounding box center [686, 288] width 937 height 575
click at [374, 406] on h5 "Deny Application" at bounding box center [371, 405] width 118 height 11
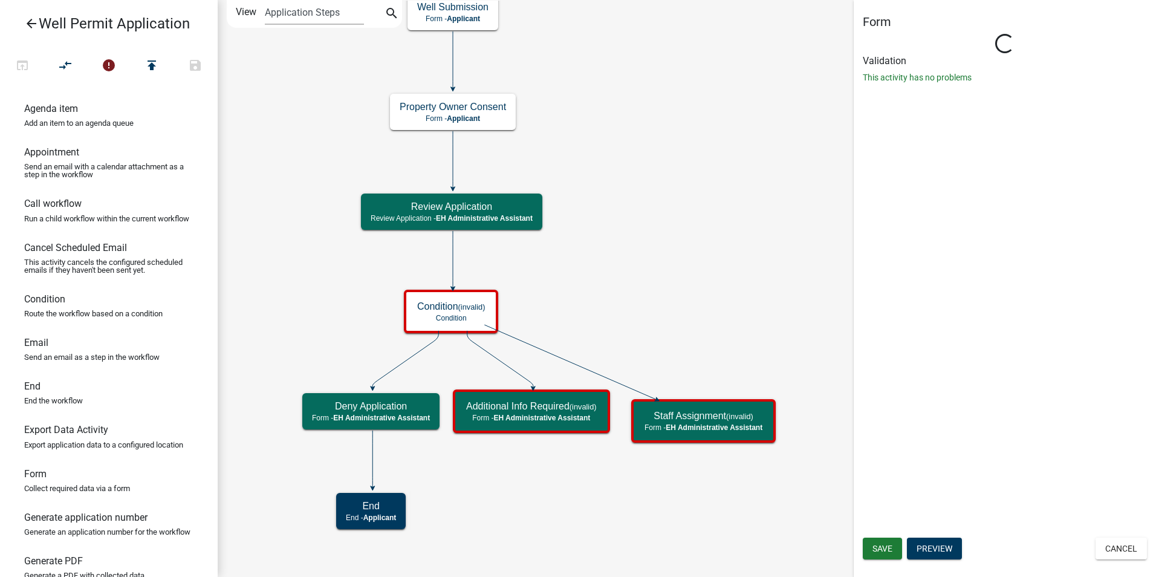
select select "DA3E3E5F-670D-4329-B60C-5CC8A4B2B679"
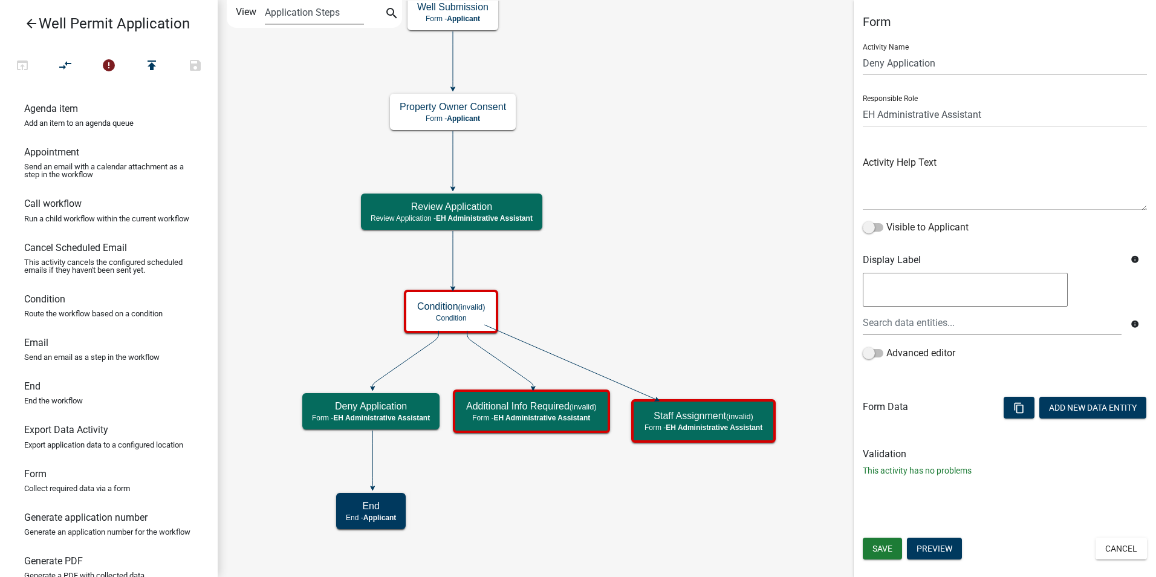
click at [668, 281] on icon "Start Start - Applicant End End - Applicant Property Owner Information Form - A…" at bounding box center [686, 288] width 937 height 575
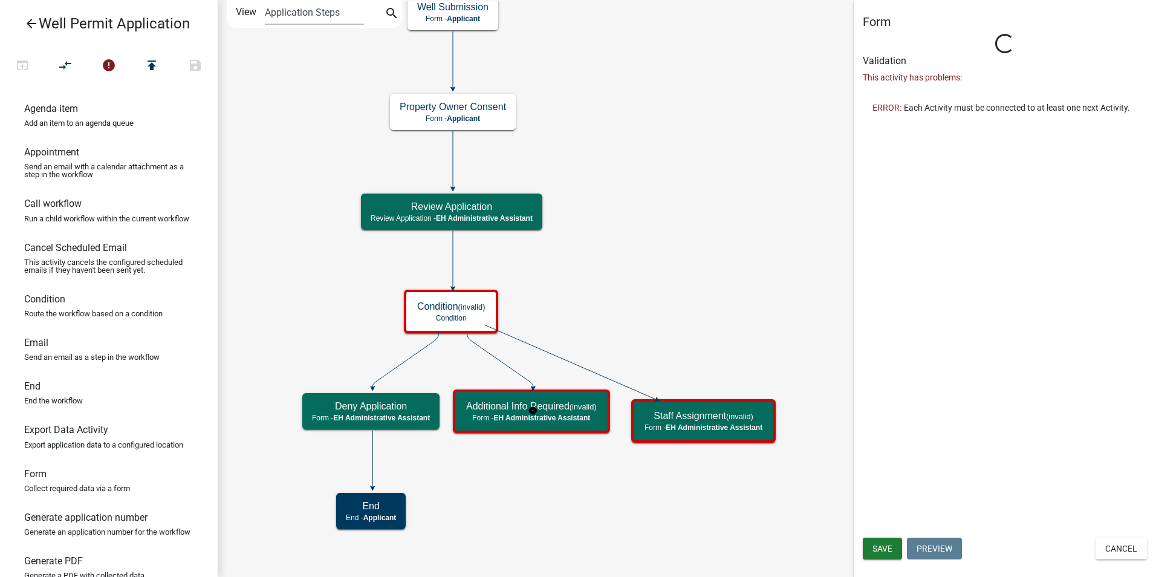
select select "DA3E3E5F-670D-4329-B60C-5CC8A4B2B679"
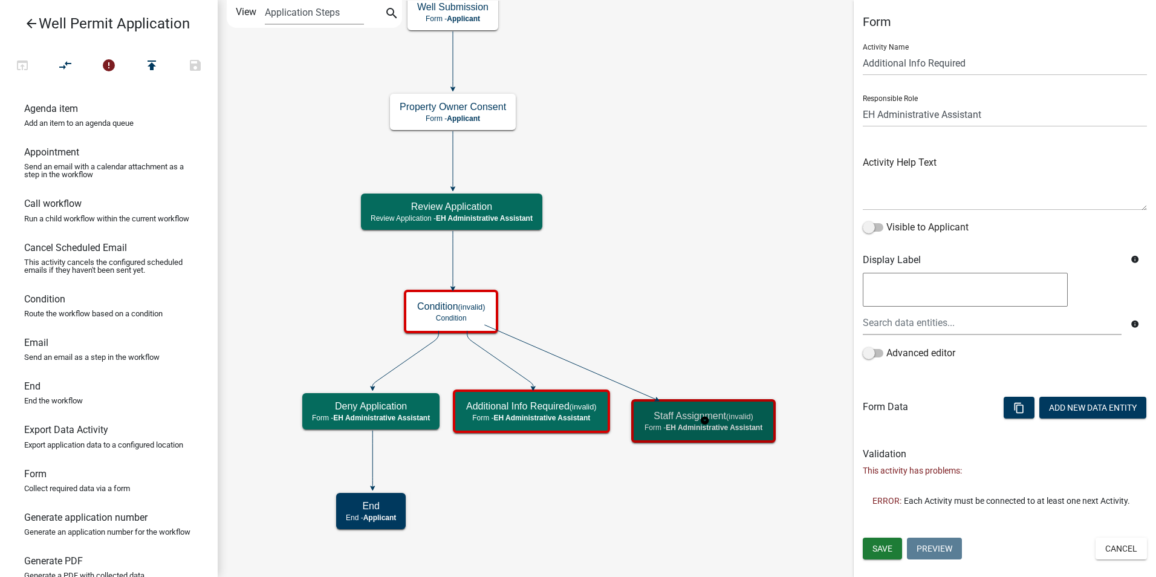
select select "DA3E3E5F-670D-4329-B60C-5CC8A4B2B679"
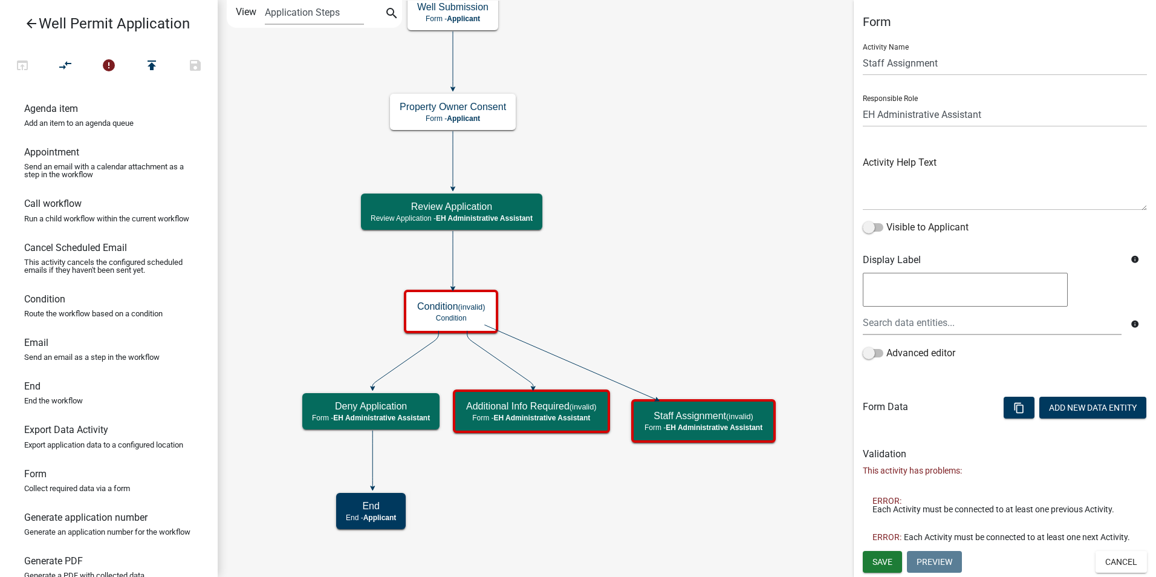
click at [732, 324] on icon "Start Start - Applicant End End - Applicant Property Owner Information Form - A…" at bounding box center [686, 288] width 937 height 575
click at [1101, 568] on button "Cancel" at bounding box center [1120, 562] width 51 height 22
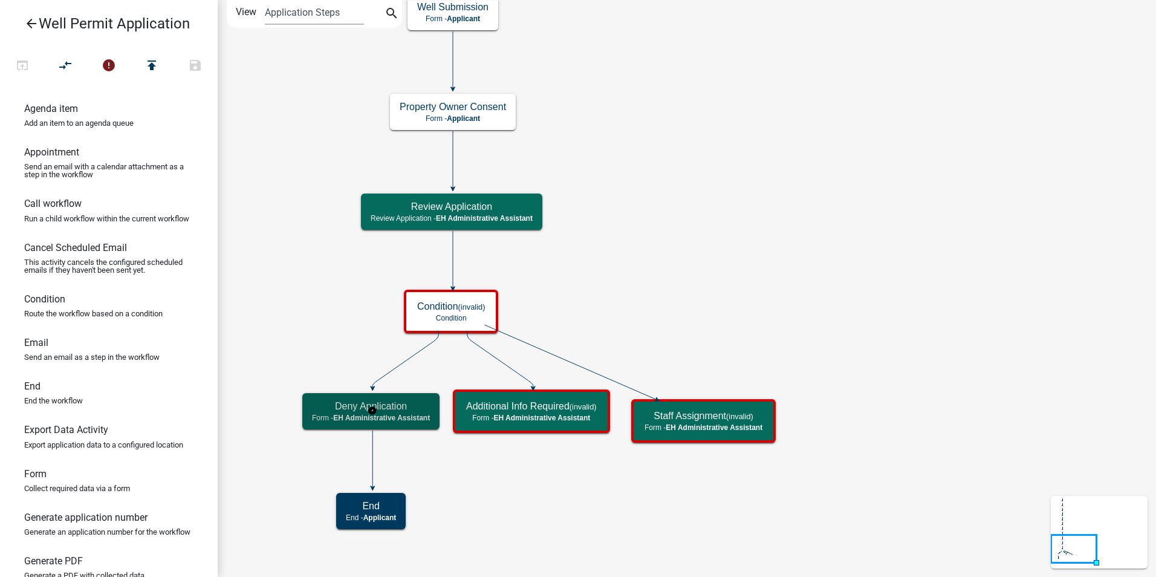
click at [380, 419] on span "EH Administrative Assistant" at bounding box center [381, 417] width 97 height 8
select select "DA3E3E5F-670D-4329-B60C-5CC8A4B2B679"
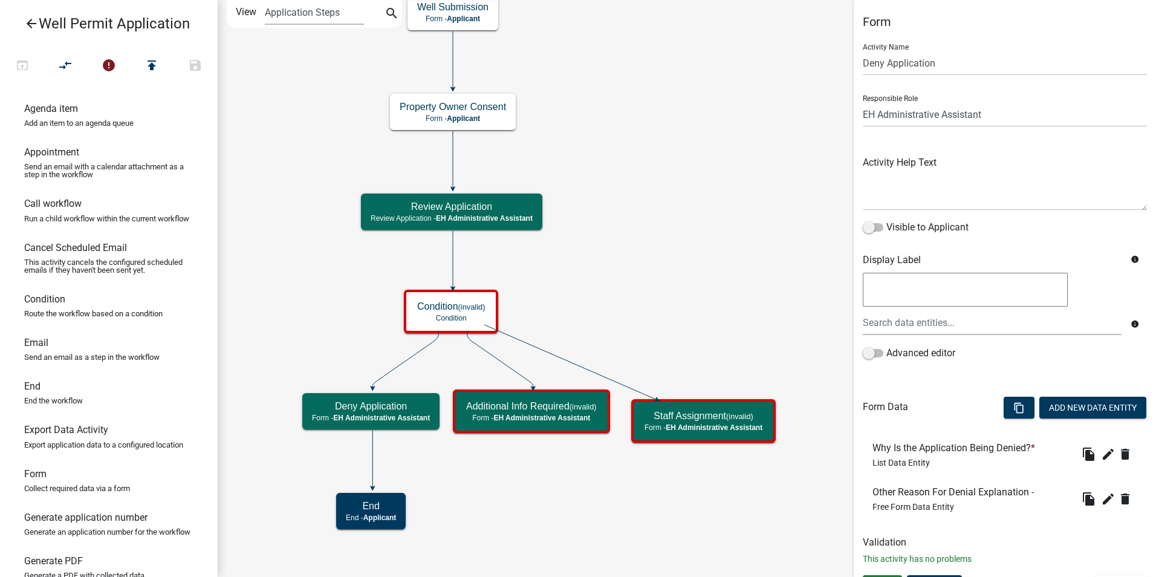
click at [618, 507] on icon "Start Start - Applicant End End - Applicant Property Owner Information Form - A…" at bounding box center [686, 288] width 937 height 575
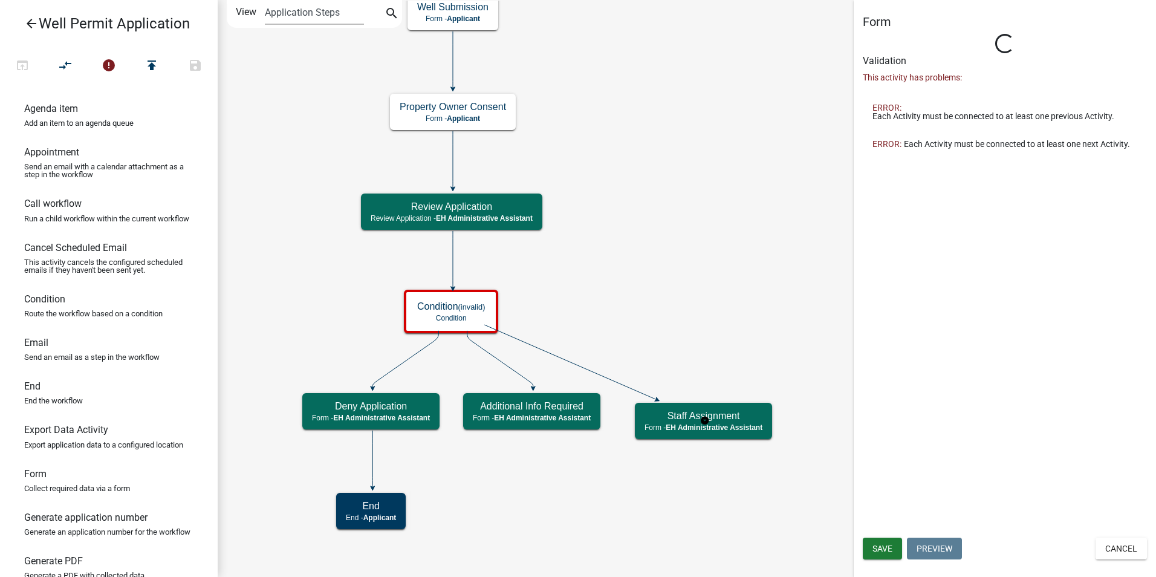
select select "DA3E3E5F-670D-4329-B60C-5CC8A4B2B679"
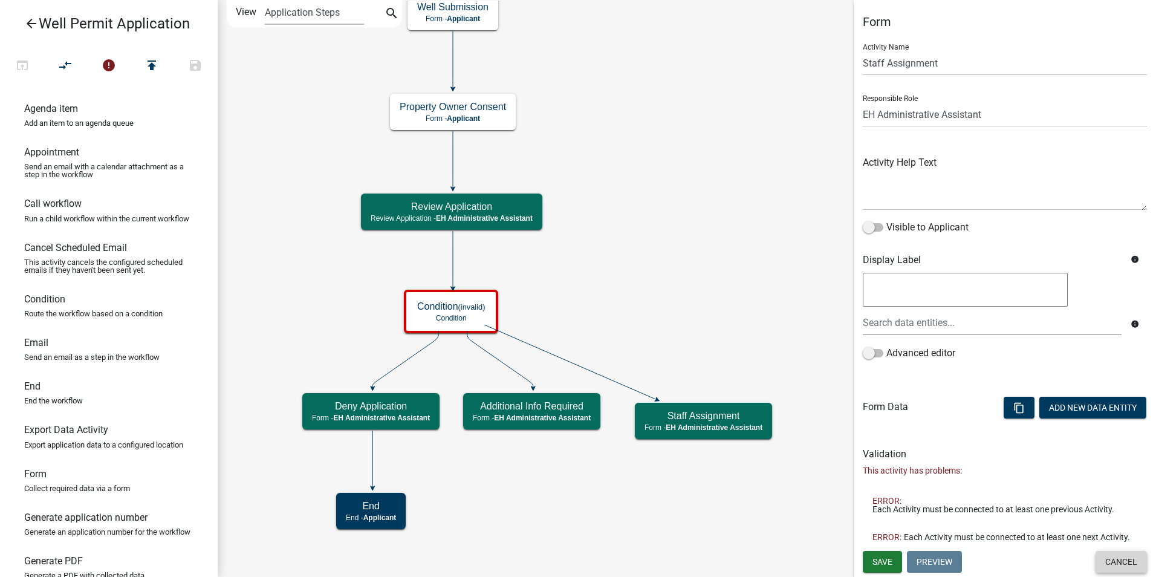
click at [1118, 560] on button "Cancel" at bounding box center [1120, 562] width 51 height 22
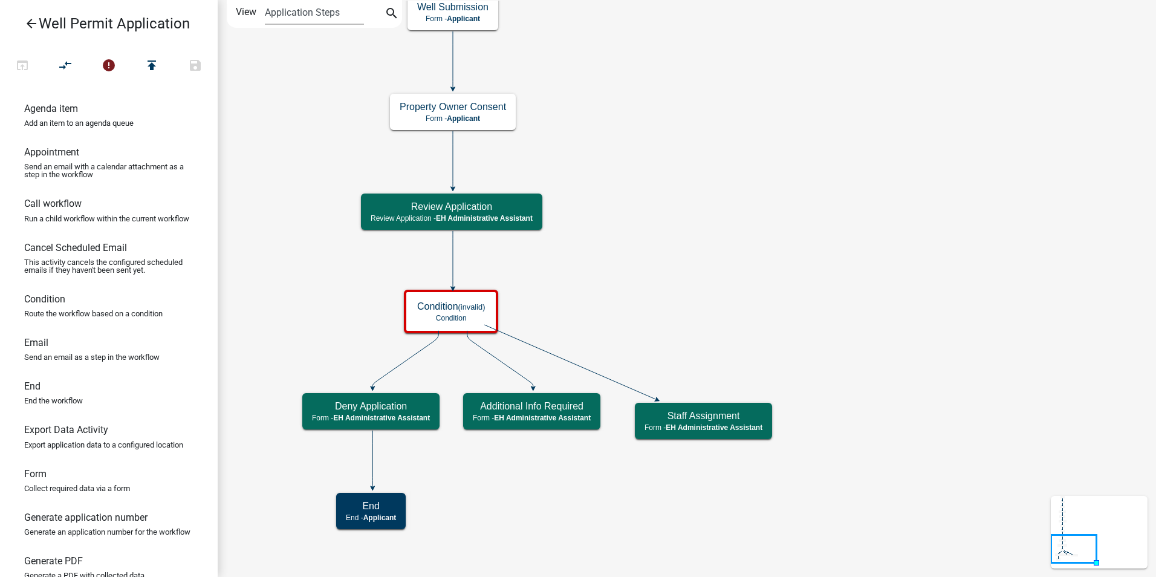
click at [669, 518] on icon "Start Start - Applicant End End - Applicant Property Owner Information Form - A…" at bounding box center [686, 288] width 937 height 575
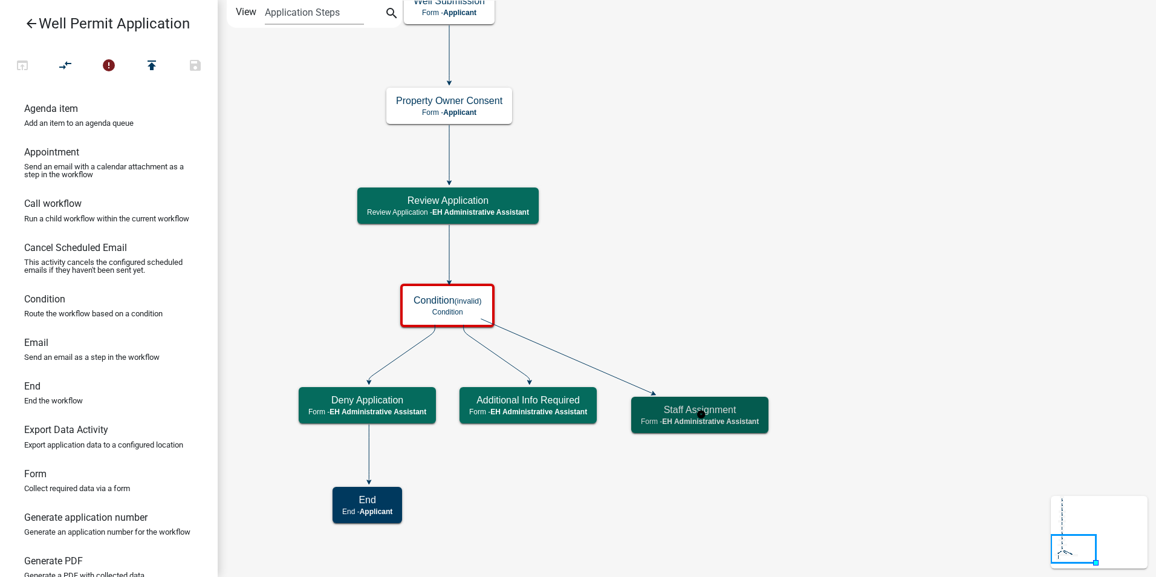
click at [661, 418] on p "Form - EH Administrative Assistant" at bounding box center [700, 421] width 118 height 8
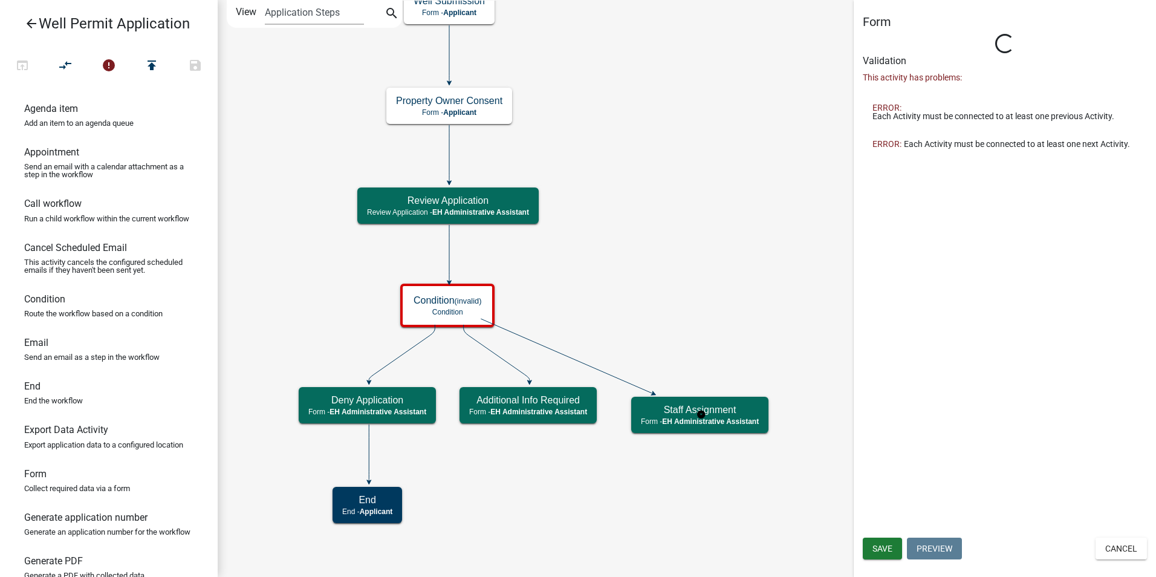
select select "DA3E3E5F-670D-4329-B60C-5CC8A4B2B679"
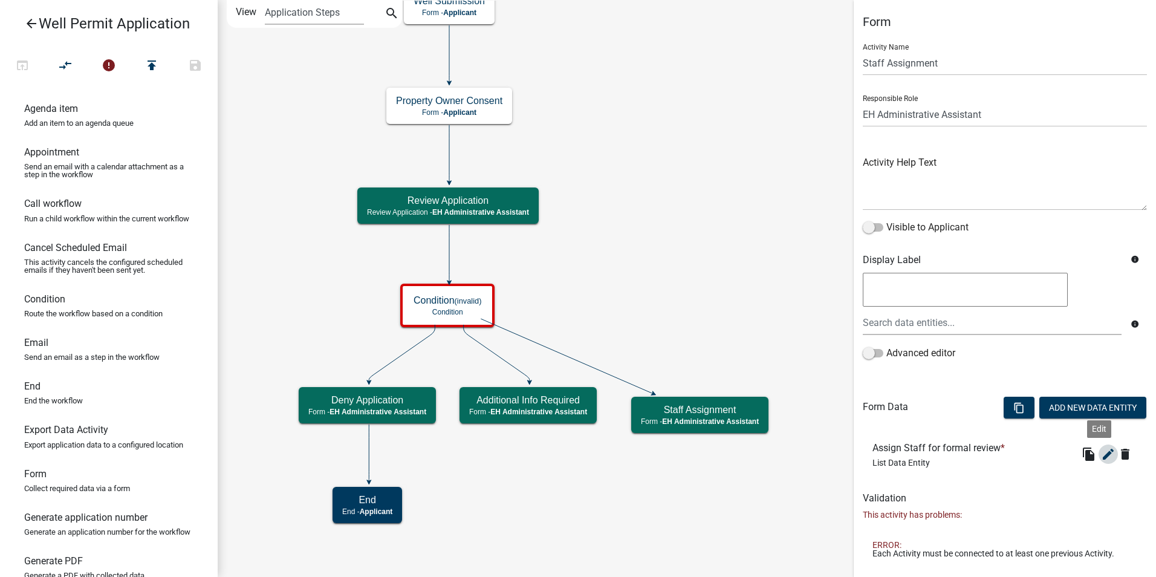
click at [1101, 456] on icon "edit" at bounding box center [1108, 454] width 15 height 15
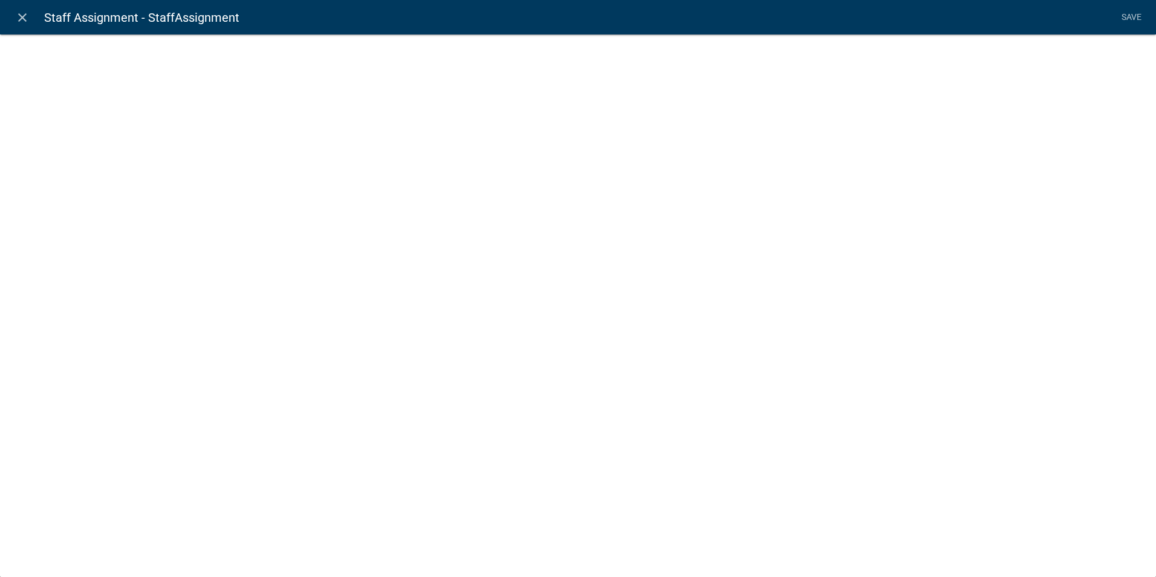
select select "list-data"
select select "custom-list-fcf25149-509a-494e-a39c-61bb5f60cb45"
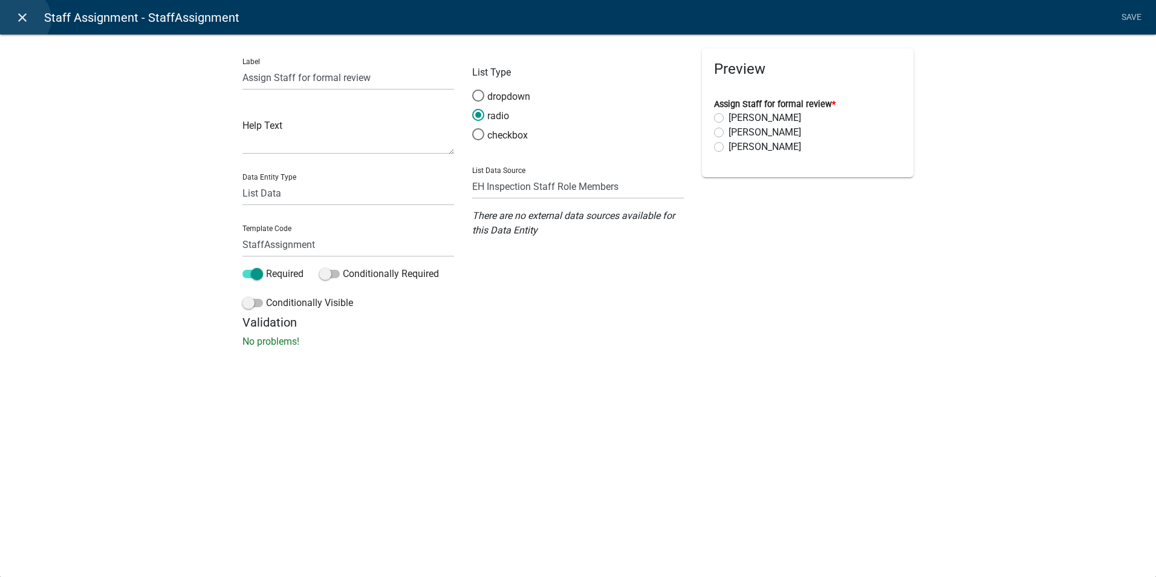
click at [21, 19] on icon "close" at bounding box center [22, 17] width 15 height 15
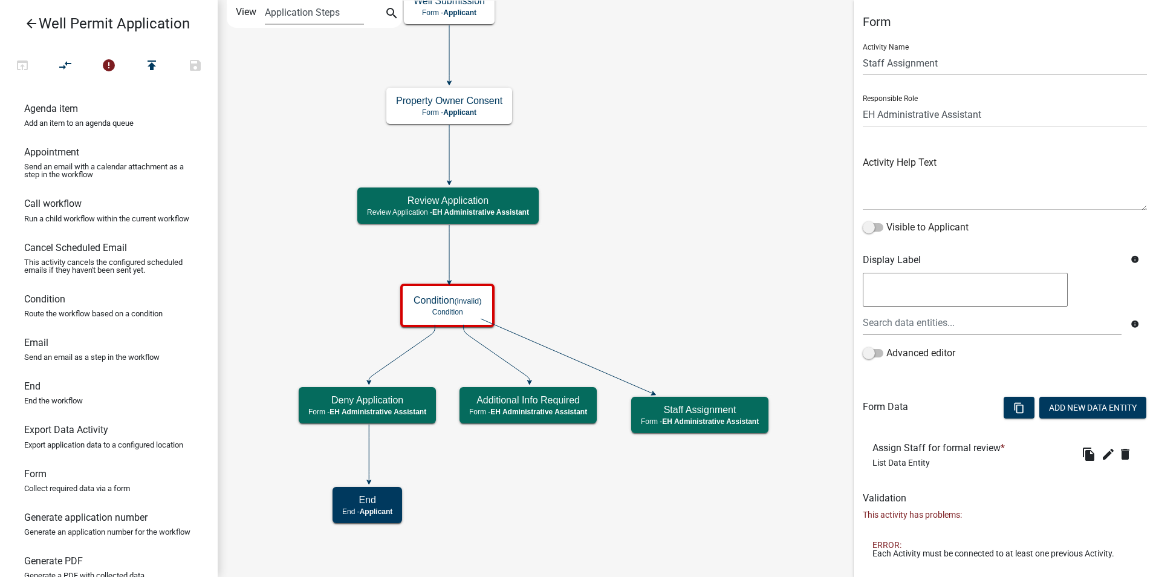
click at [682, 521] on icon "Start Start - Applicant End End - Applicant Property Owner Information Form - A…" at bounding box center [686, 288] width 937 height 575
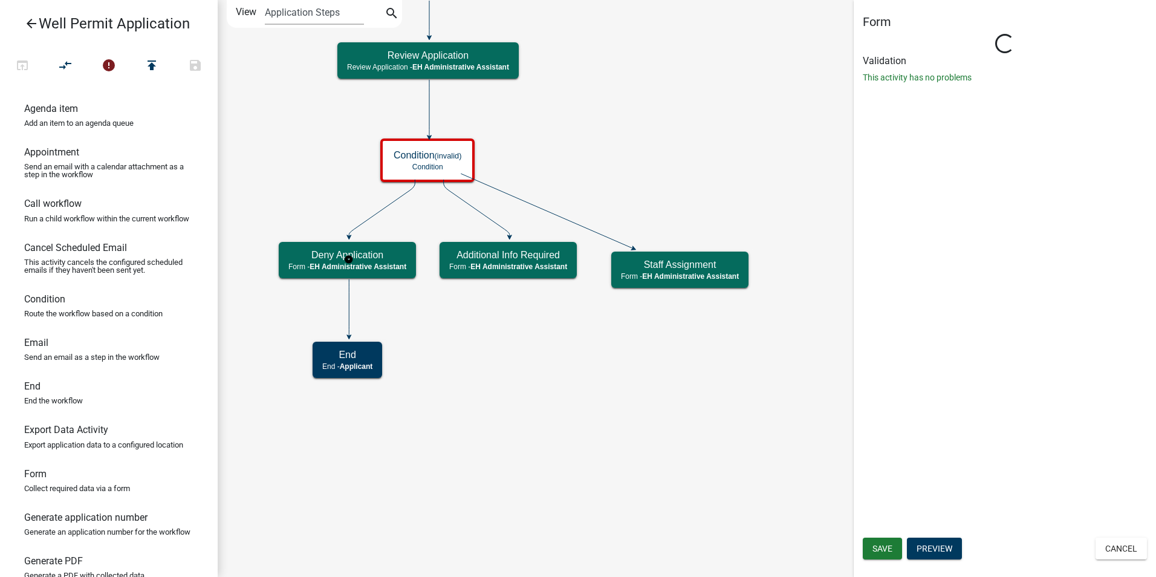
select select "DA3E3E5F-670D-4329-B60C-5CC8A4B2B679"
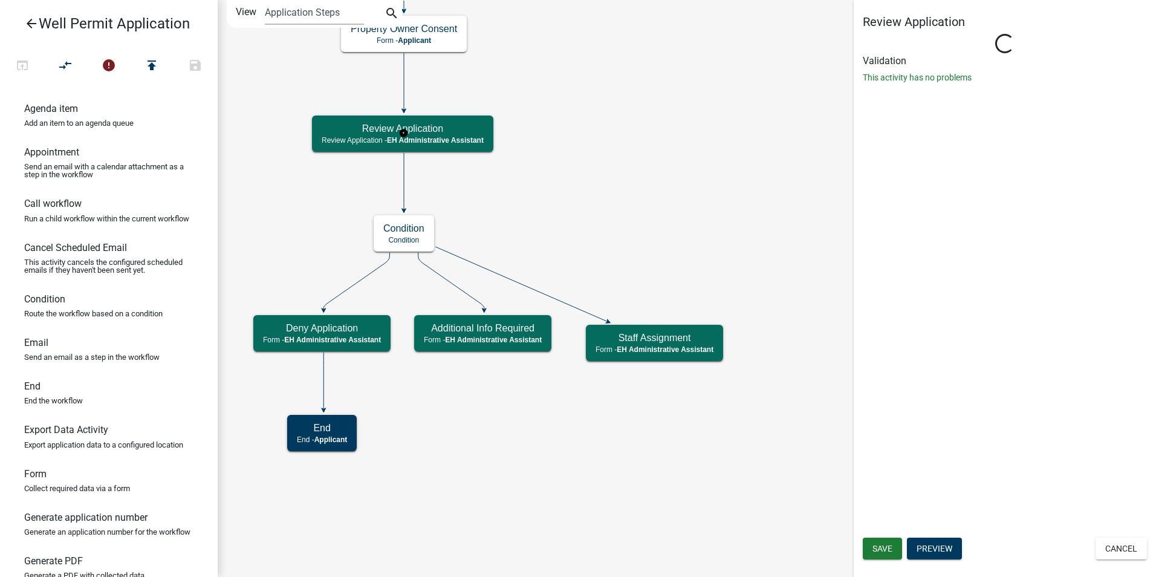
select select "DA3E3E5F-670D-4329-B60C-5CC8A4B2B679"
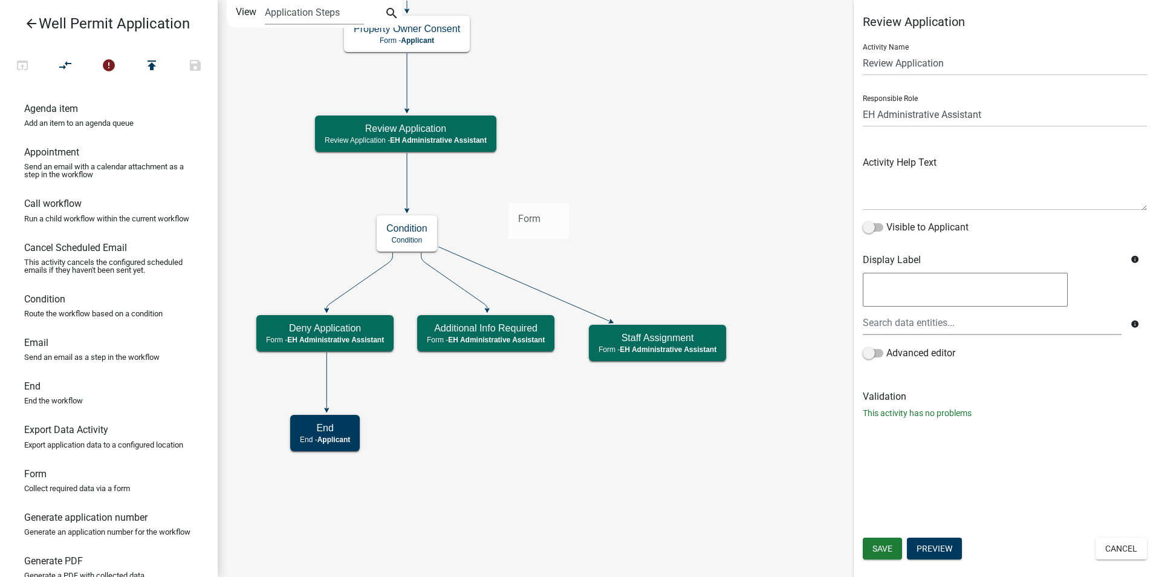
drag, startPoint x: 48, startPoint y: 498, endPoint x: 511, endPoint y: 190, distance: 556.2
click at [511, 190] on div "arrow_back Well Permit Application open_in_browser compare_arrows error publish…" at bounding box center [578, 288] width 1156 height 577
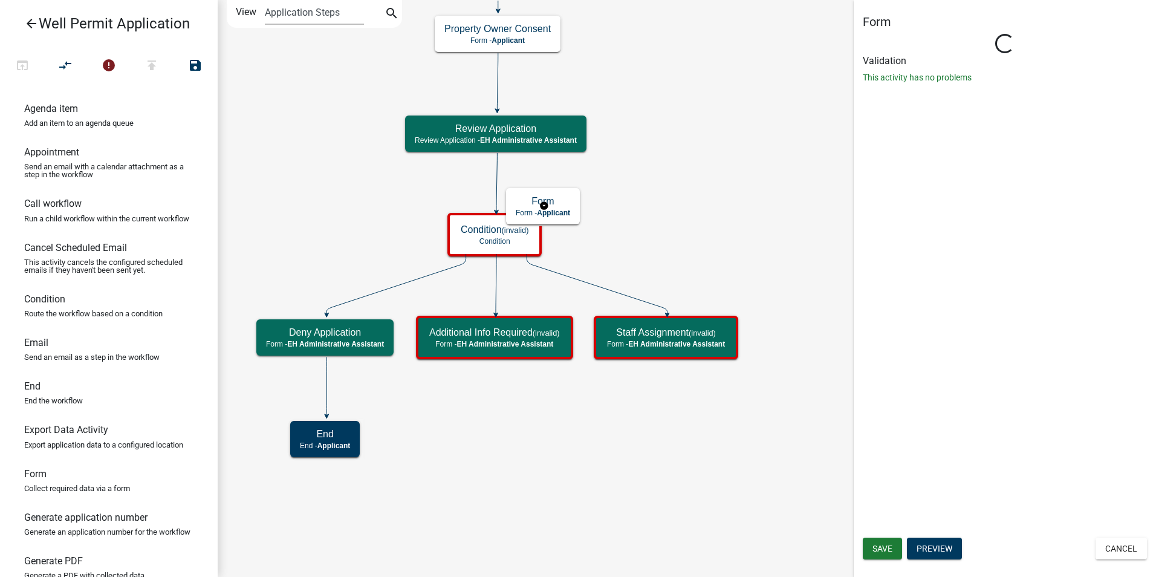
select select "DA3E3E5F-670D-4329-B60C-5CC8A4B2B679"
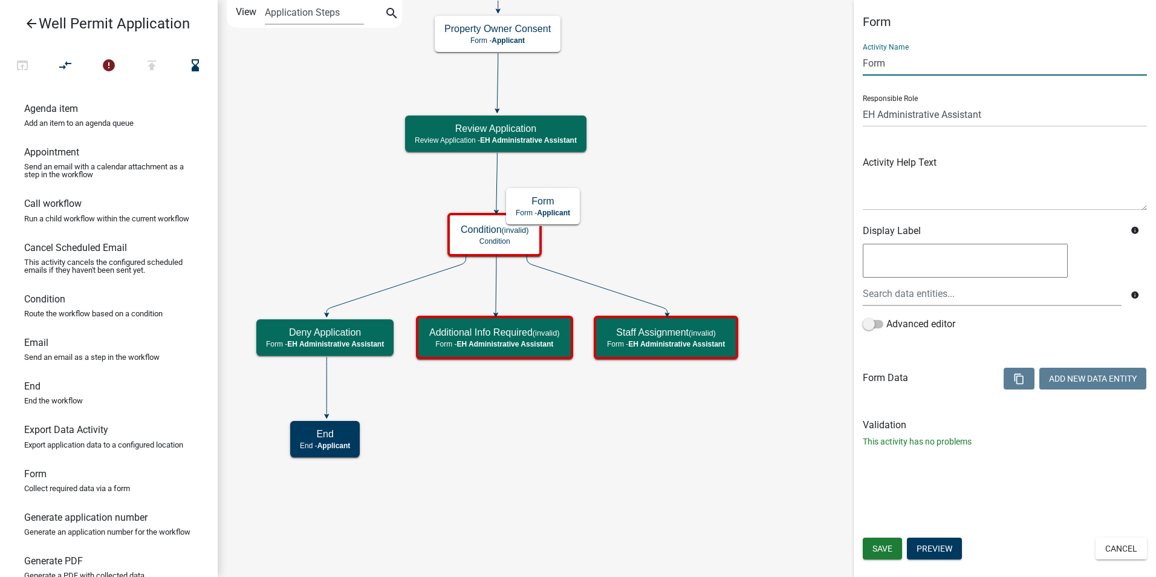
click at [878, 61] on input "Form" at bounding box center [1005, 63] width 284 height 25
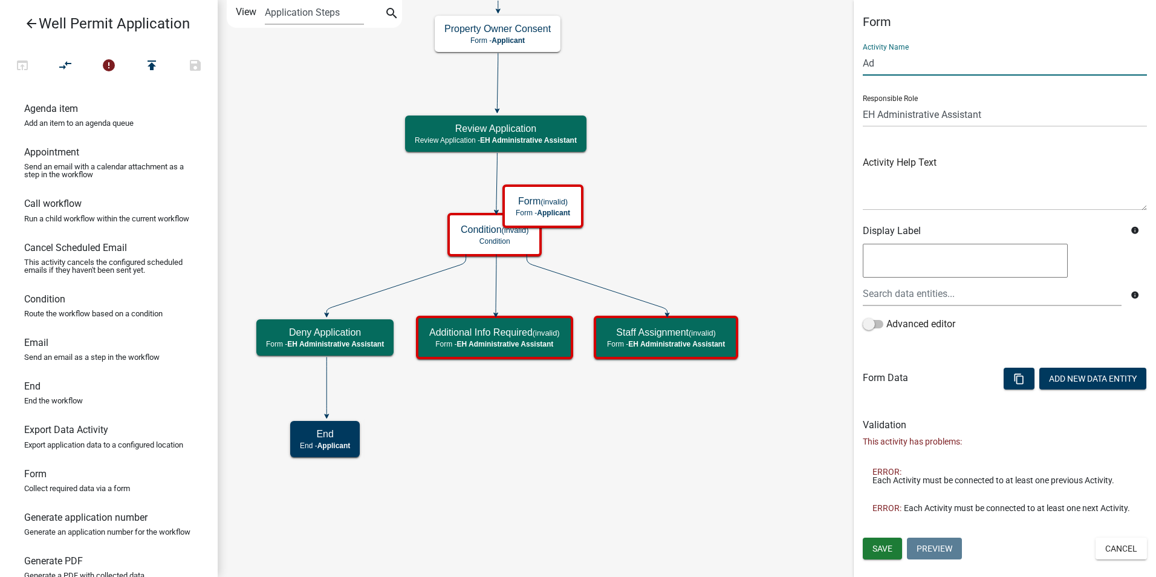
type input "A"
click at [873, 61] on input "Initial Review" at bounding box center [1005, 63] width 284 height 25
type input "Intake Review"
click at [797, 181] on icon "Start Start - Applicant End End - Applicant Property Owner Information Form - A…" at bounding box center [686, 288] width 937 height 575
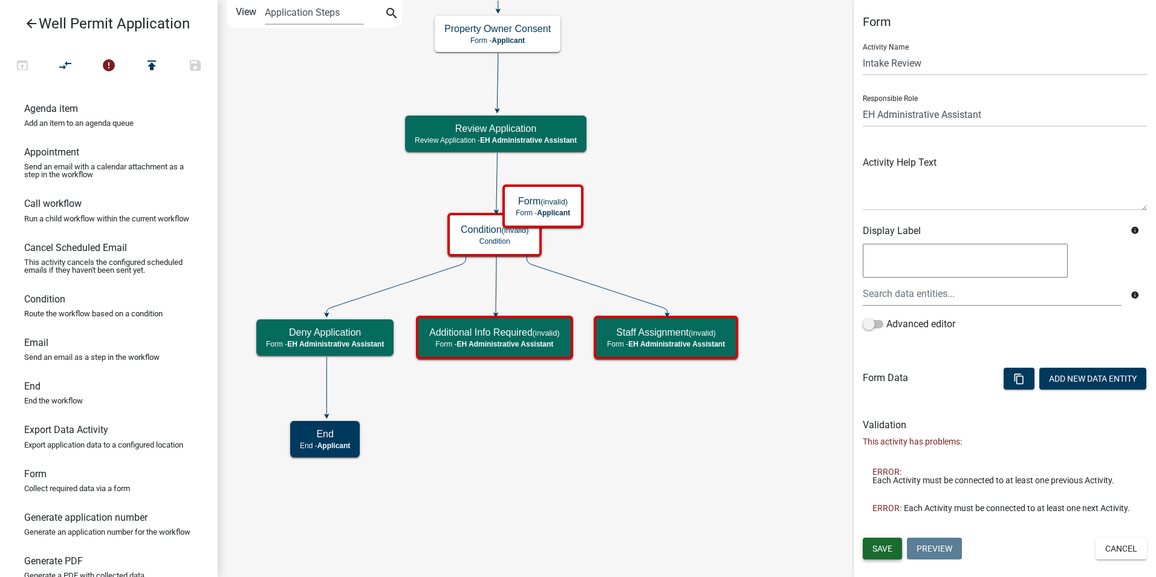
click at [875, 544] on span "Save" at bounding box center [882, 548] width 20 height 10
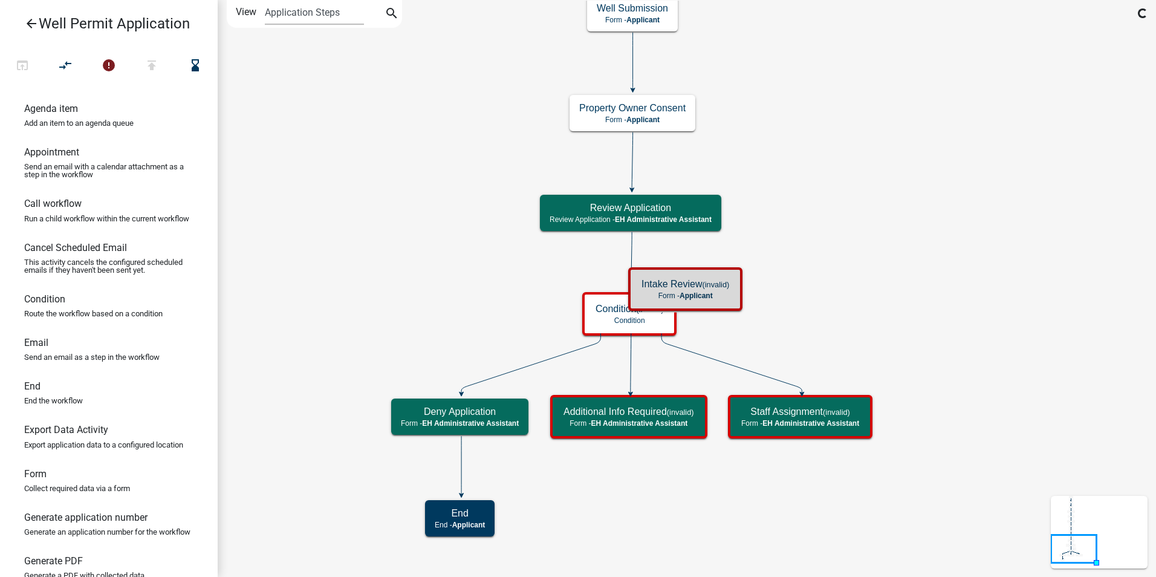
click at [748, 526] on icon "Start Start - Applicant End End - Applicant Property Owner Information Form - A…" at bounding box center [686, 288] width 937 height 575
click at [632, 255] on icon at bounding box center [631, 261] width 1 height 58
click at [889, 245] on icon "Start Start - Applicant End End - Applicant Property Owner Information Form - A…" at bounding box center [686, 288] width 937 height 575
click at [653, 304] on icon at bounding box center [651, 304] width 15 height 7
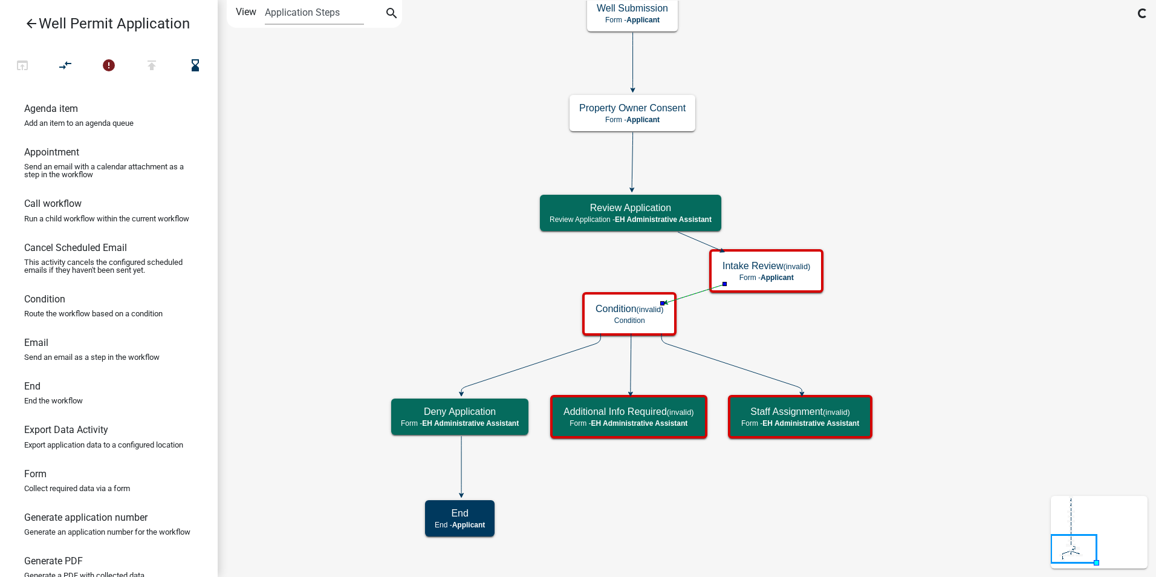
click at [754, 331] on icon "Start Start - Applicant End End - Applicant Property Owner Information Form - A…" at bounding box center [686, 288] width 937 height 575
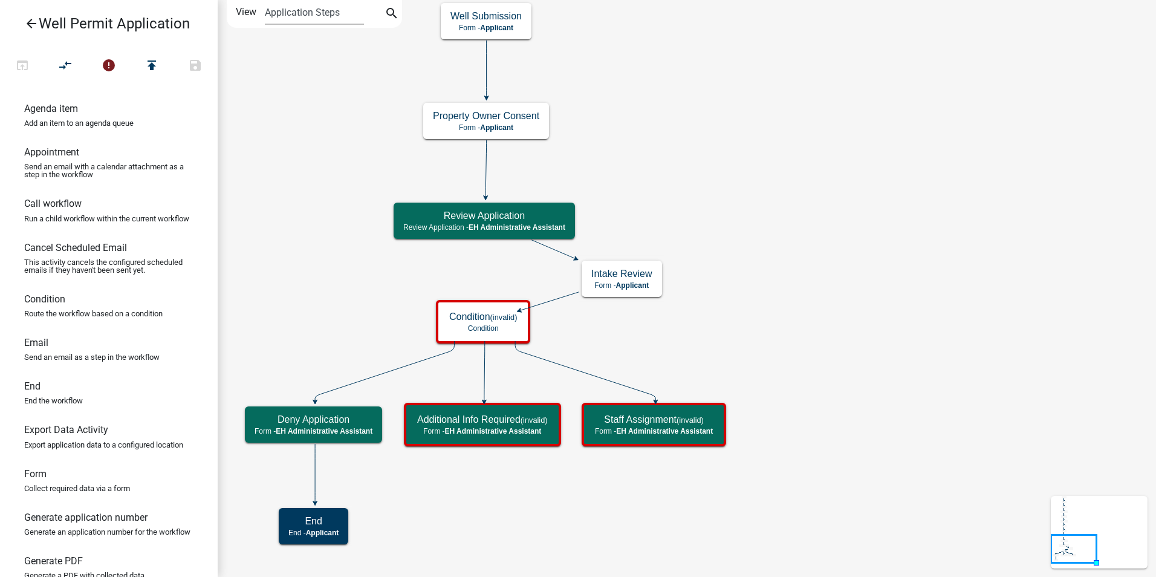
click at [962, 347] on icon "Start Start - Applicant End End - Applicant Property Owner Information Form - A…" at bounding box center [686, 288] width 937 height 575
click at [834, 406] on icon "Start Start - Applicant End End - Applicant Property Owner Information Form - A…" at bounding box center [686, 288] width 937 height 575
click at [1057, 329] on icon "Start Start - Applicant End End - Applicant Property Owner Information Form - A…" at bounding box center [686, 288] width 937 height 575
click at [832, 235] on icon "Start Start - Applicant End End - Applicant Property Owner Information Form - A…" at bounding box center [686, 288] width 937 height 575
click at [701, 306] on icon "Start Start - Applicant End End - Applicant Property Owner Information Form - A…" at bounding box center [686, 288] width 937 height 575
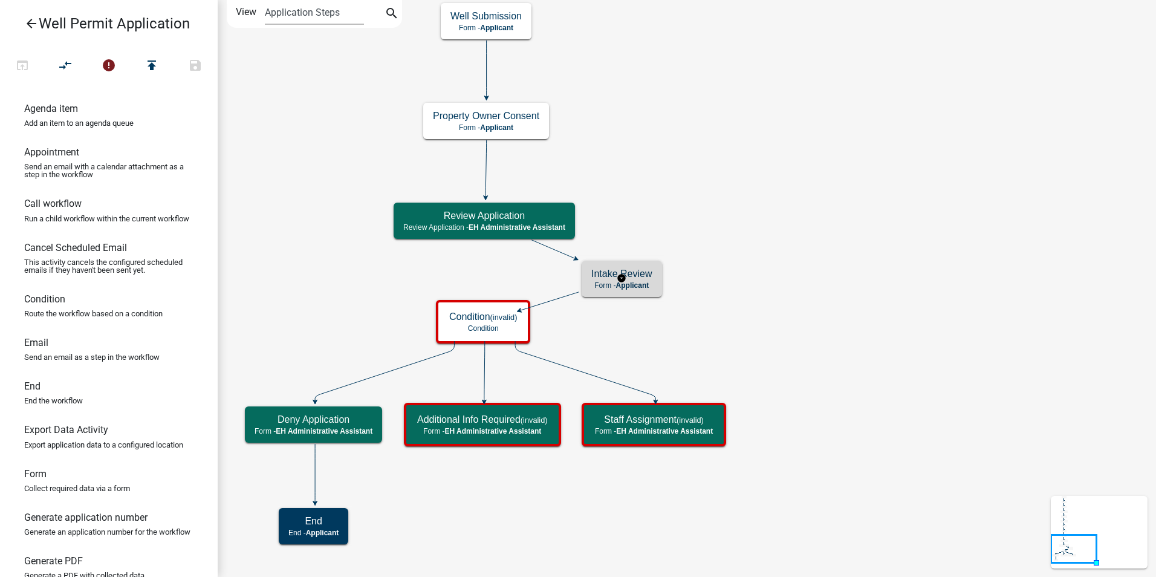
click at [656, 284] on div "Intake Review Form - Applicant" at bounding box center [621, 279] width 80 height 36
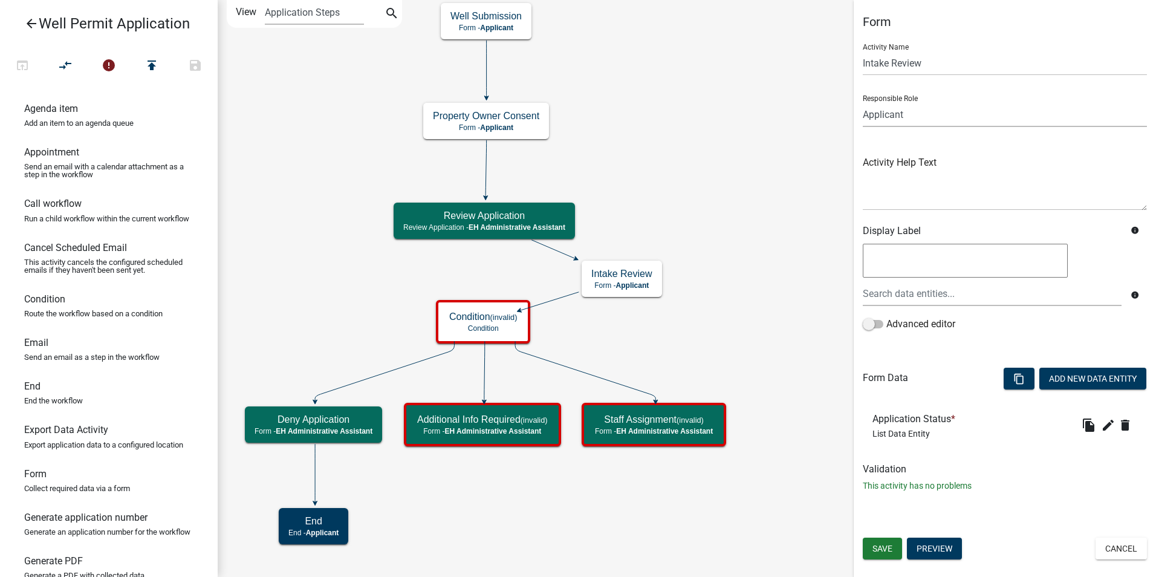
click at [895, 113] on select "Applicant Admin P & D Inspectors EH Administrative Assistant Zoning Reviewers E…" at bounding box center [1005, 114] width 284 height 25
select select "DA3E3E5F-670D-4329-B60C-5CC8A4B2B679"
click at [863, 102] on select "Applicant Admin P & D Inspectors EH Administrative Assistant Zoning Reviewers E…" at bounding box center [1005, 114] width 284 height 25
click at [890, 550] on span "Save" at bounding box center [882, 548] width 20 height 10
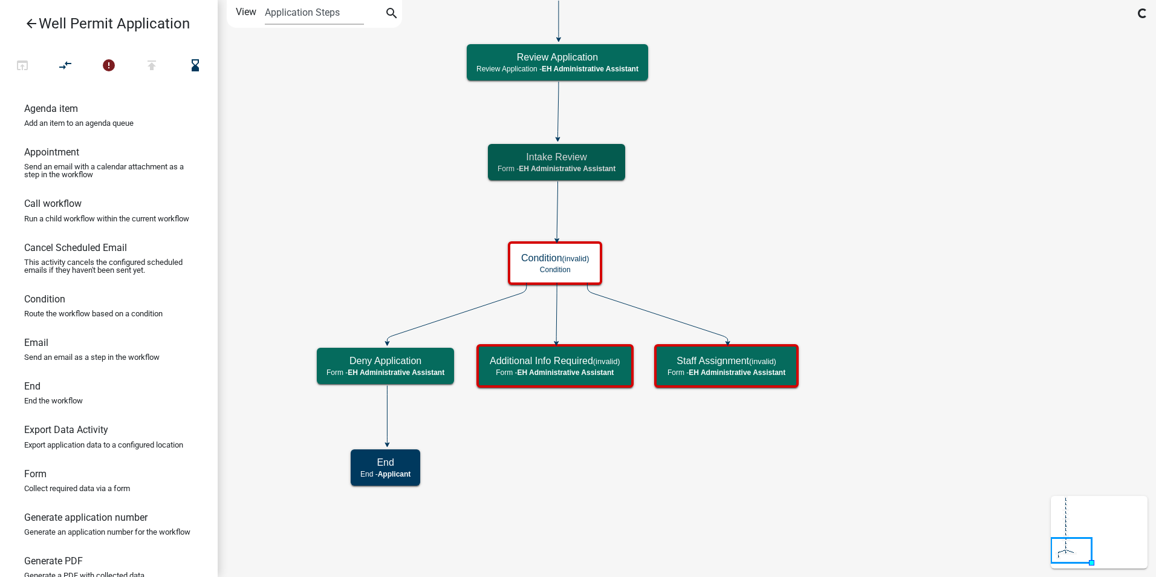
click at [801, 207] on icon "Start Start - Applicant End End - Applicant Property Owner Information Form - A…" at bounding box center [686, 288] width 937 height 575
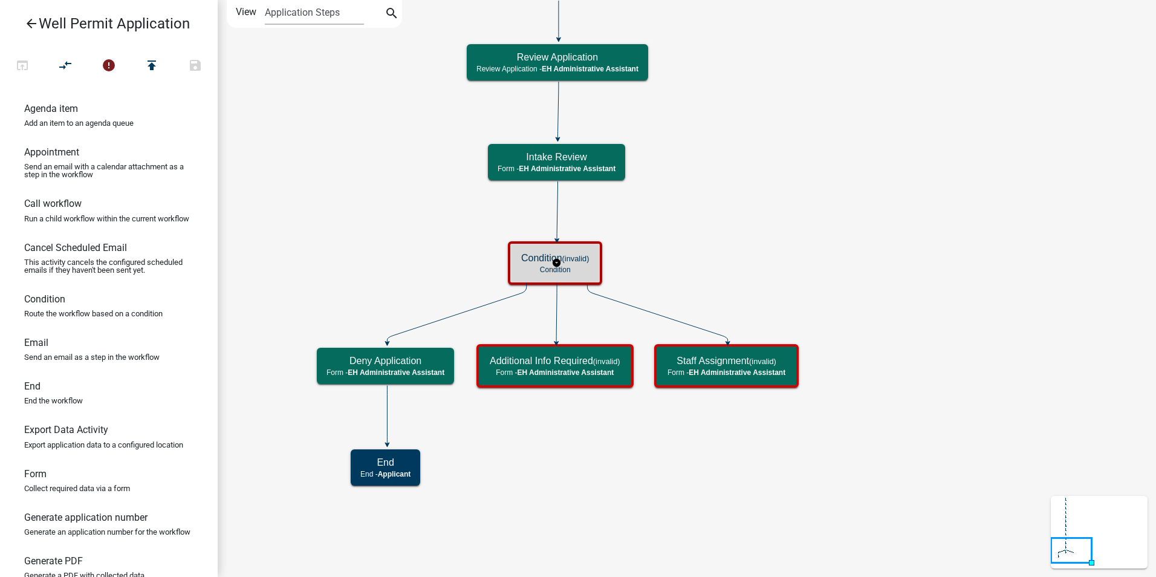
click at [546, 271] on p "Condition" at bounding box center [555, 269] width 68 height 8
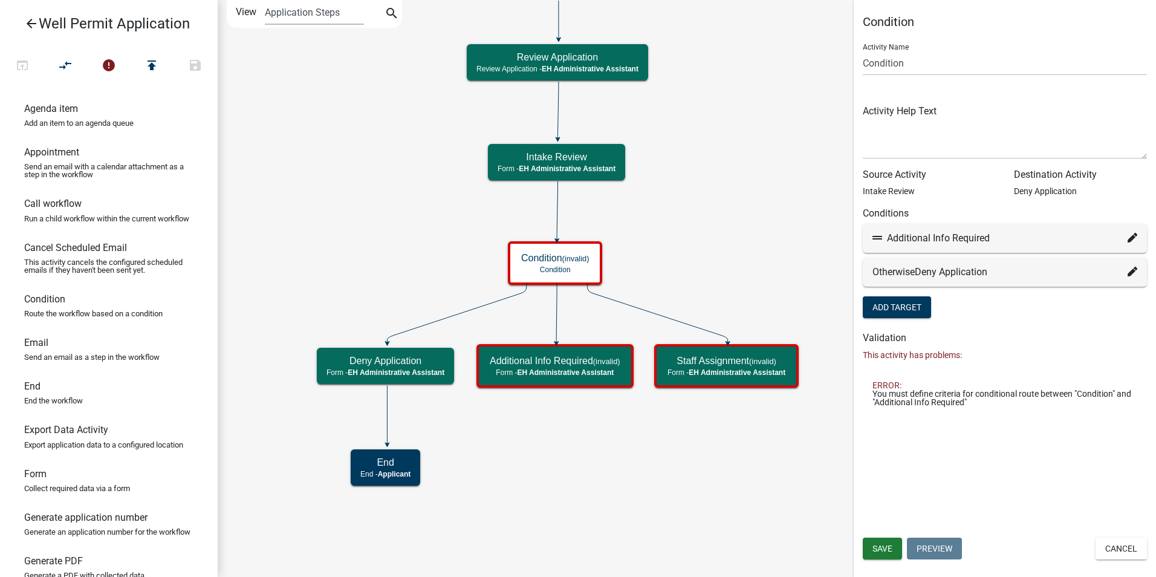
click at [1133, 270] on icon at bounding box center [1132, 272] width 10 height 10
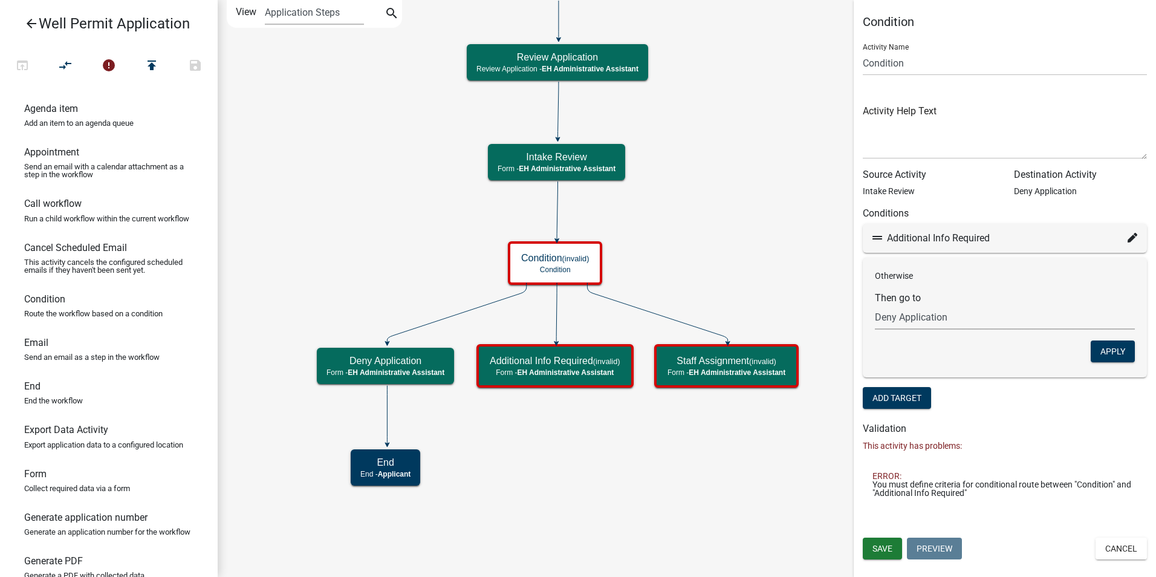
click at [924, 316] on select "Choose... Start End Property Owner Information Applicant Info Well Construction…" at bounding box center [1005, 317] width 260 height 25
select select "15: 4665431b-0baa-408a-9382-c0684d0b5463"
click at [875, 305] on select "Choose... Start End Property Owner Information Applicant Info Well Construction…" at bounding box center [1005, 317] width 260 height 25
click at [1113, 351] on button "Apply" at bounding box center [1112, 351] width 44 height 22
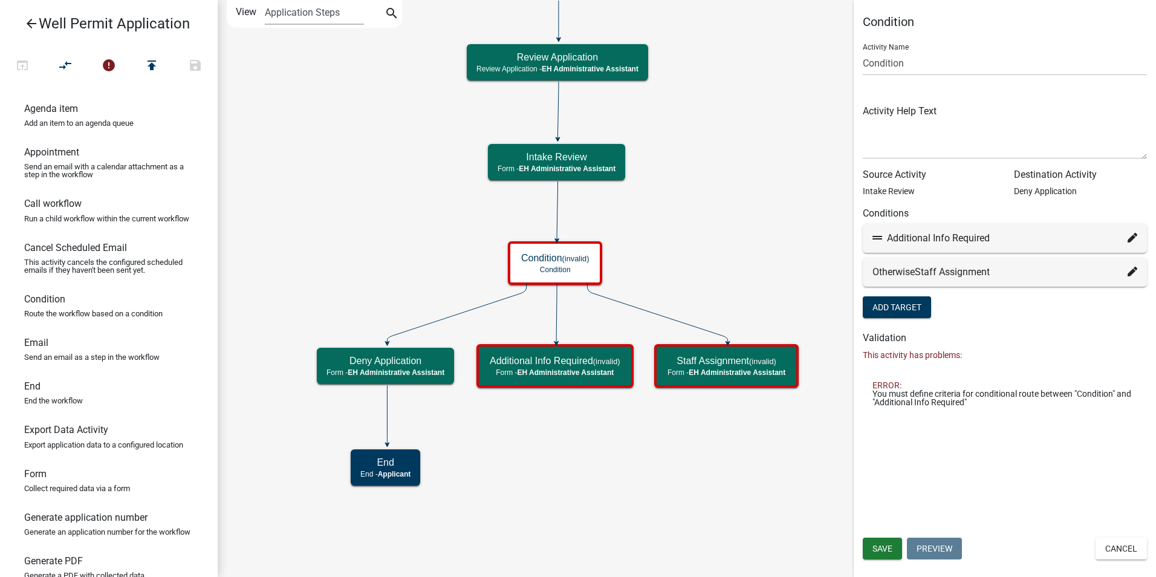
click at [1132, 237] on icon at bounding box center [1132, 238] width 10 height 10
select select "14: 7c0ee18a-0f3d-45a4-98b8-9bded5ed3c81"
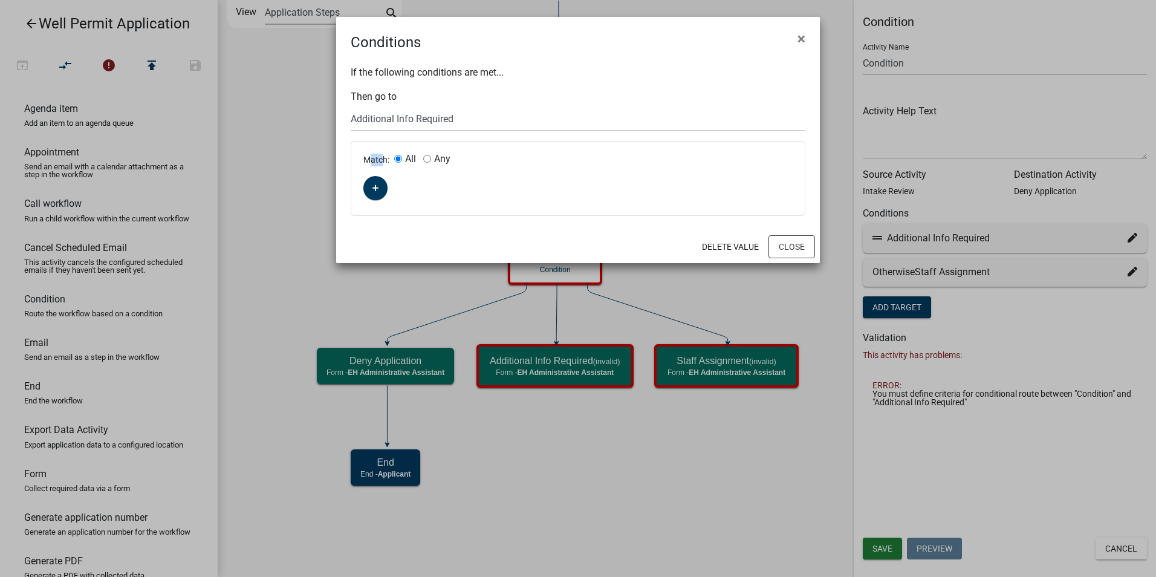
click at [384, 164] on span "Match:" at bounding box center [378, 160] width 31 height 10
drag, startPoint x: 384, startPoint y: 164, endPoint x: 376, endPoint y: 187, distance: 24.5
click at [376, 187] on icon "button" at bounding box center [375, 188] width 7 height 7
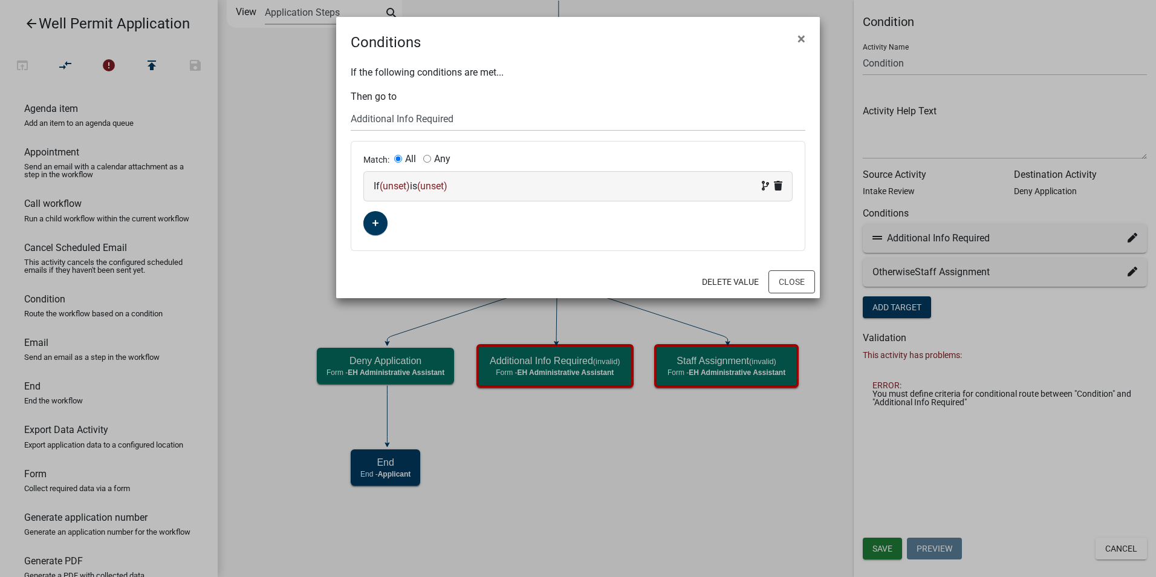
click at [397, 183] on span "(unset)" at bounding box center [395, 185] width 30 height 11
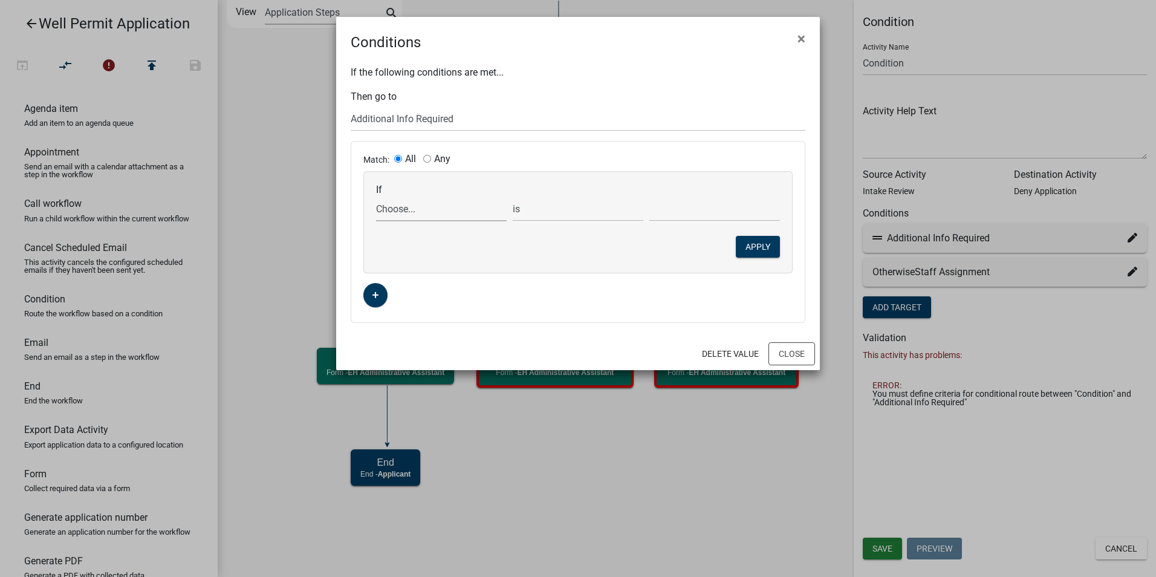
click at [394, 211] on select "Choose... 911Address ALL_FEE_RECIPIENTS AllocationPermitReq ApplicantName Appli…" at bounding box center [441, 208] width 131 height 25
select select "62: Status1"
click at [376, 196] on select "Choose... 911Address ALL_FEE_RECIPIENTS AllocationPermitReq ApplicantName Appli…" at bounding box center [441, 208] width 131 height 25
click at [685, 213] on select "Choose... Continue to Staff Assignment Deny Request Request Additional Informat…" at bounding box center [714, 208] width 131 height 25
select select "3: Request Additional Information"
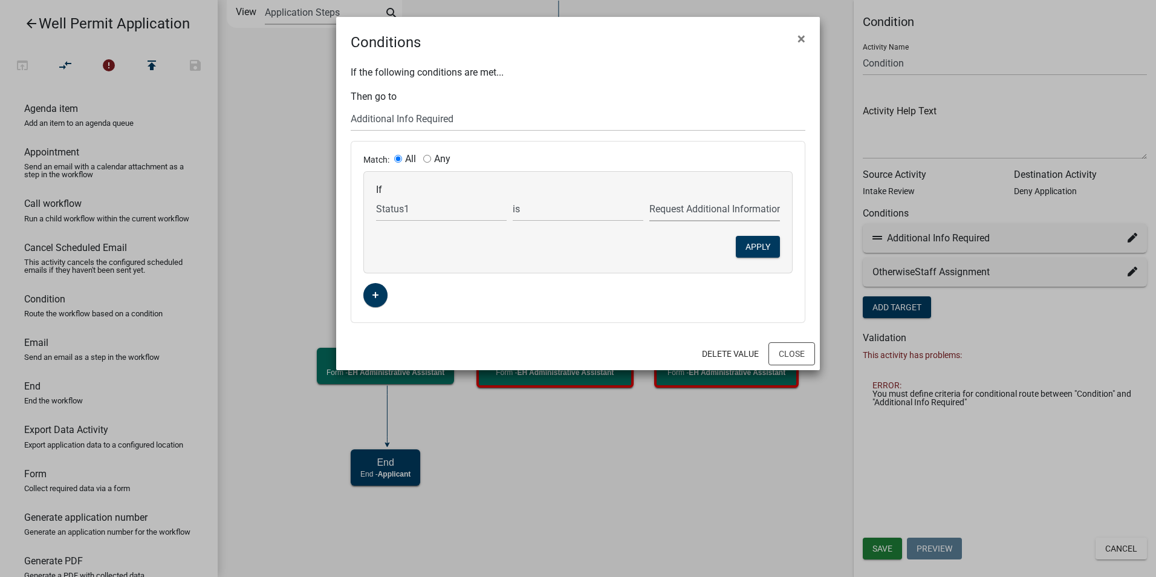
click at [649, 196] on select "Choose... Continue to Staff Assignment Deny Request Request Additional Informat…" at bounding box center [714, 208] width 131 height 25
click at [769, 248] on button "Apply" at bounding box center [758, 247] width 44 height 22
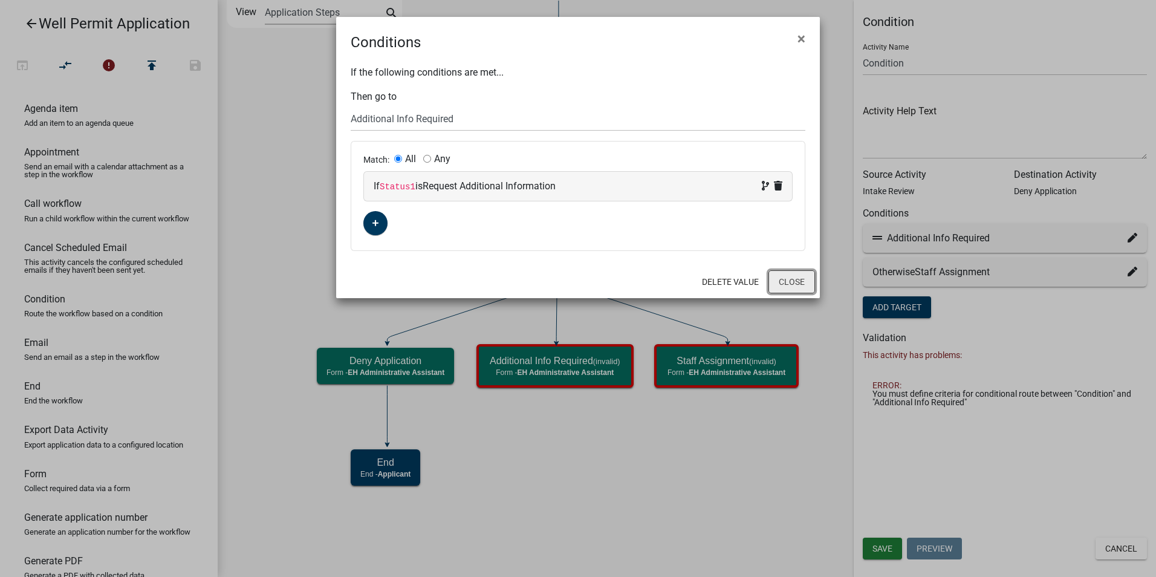
click at [788, 283] on button "Close" at bounding box center [791, 281] width 47 height 23
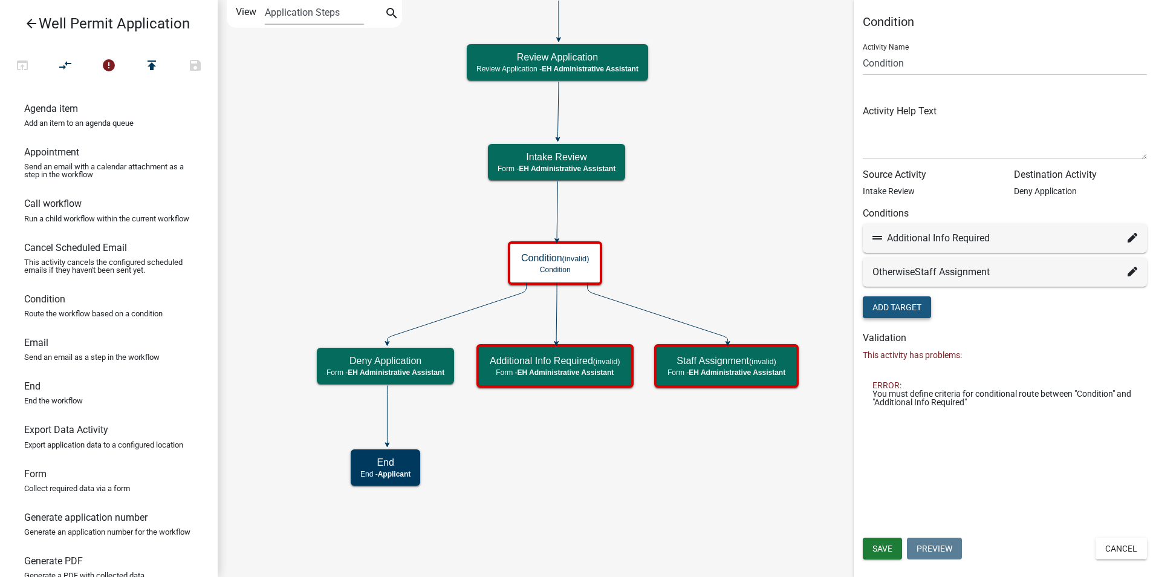
click at [907, 306] on button "Add Target" at bounding box center [897, 307] width 68 height 22
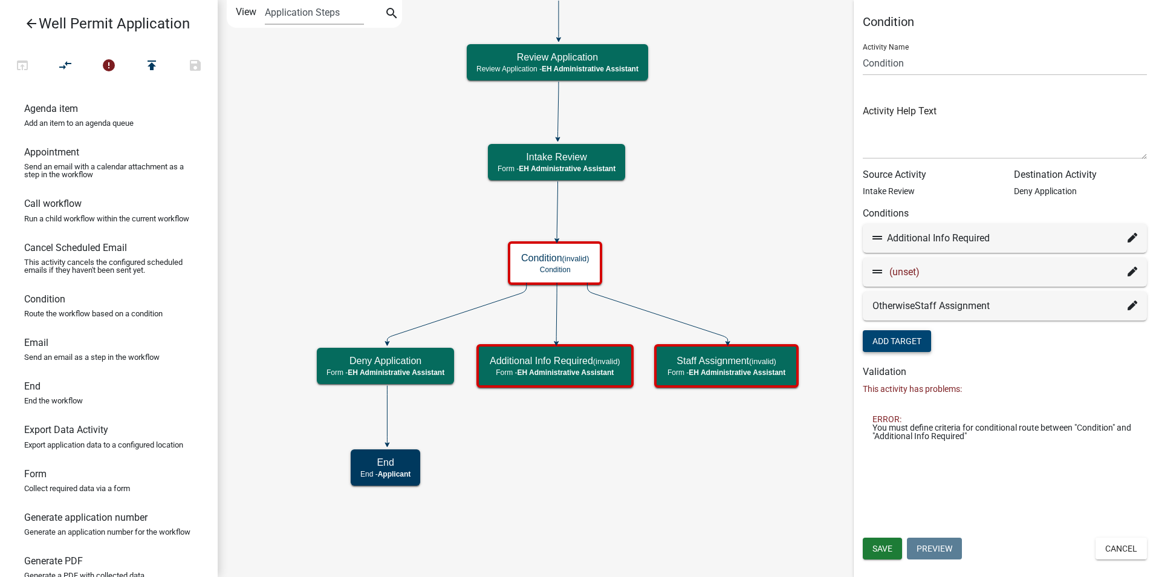
click at [1135, 271] on icon at bounding box center [1132, 272] width 10 height 10
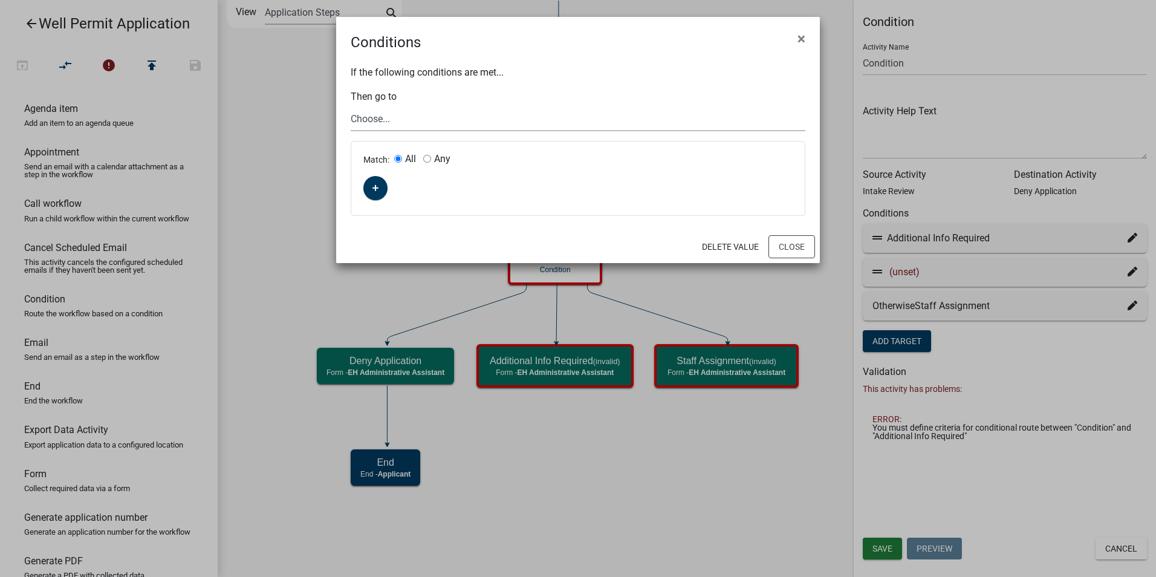
click at [366, 121] on select "Choose... Start End Property Owner Information Applicant Info Well Construction…" at bounding box center [578, 118] width 455 height 25
select select "13: a175d10b-02c0-444a-9f7c-052c26e298e0"
click at [351, 106] on select "Choose... Start End Property Owner Information Applicant Info Well Construction…" at bounding box center [578, 118] width 455 height 25
click at [377, 187] on icon "button" at bounding box center [375, 188] width 7 height 7
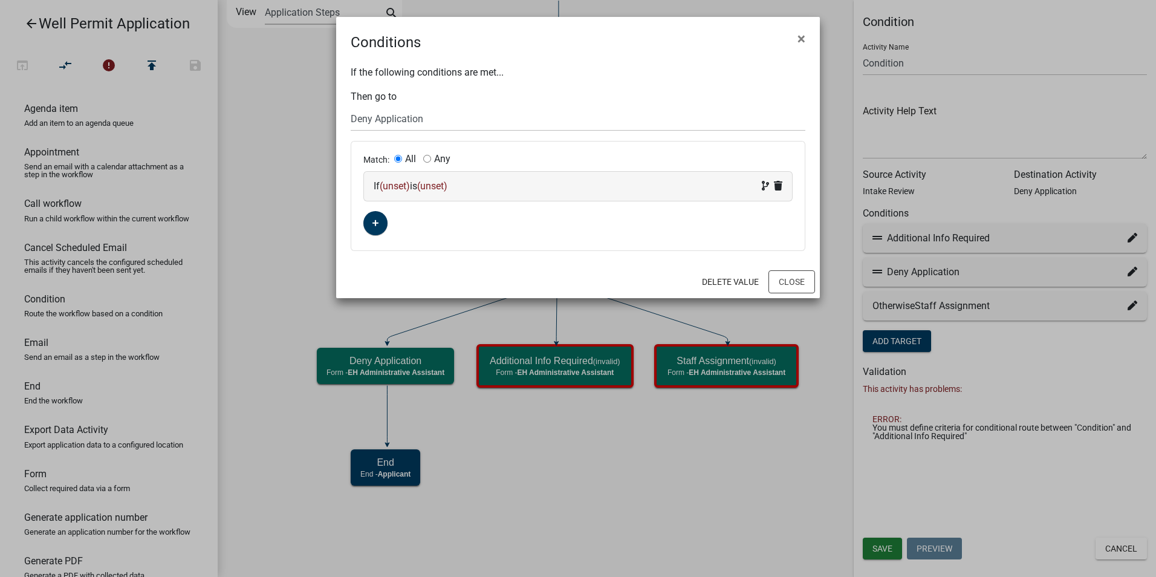
click at [401, 189] on span "(unset)" at bounding box center [395, 185] width 30 height 11
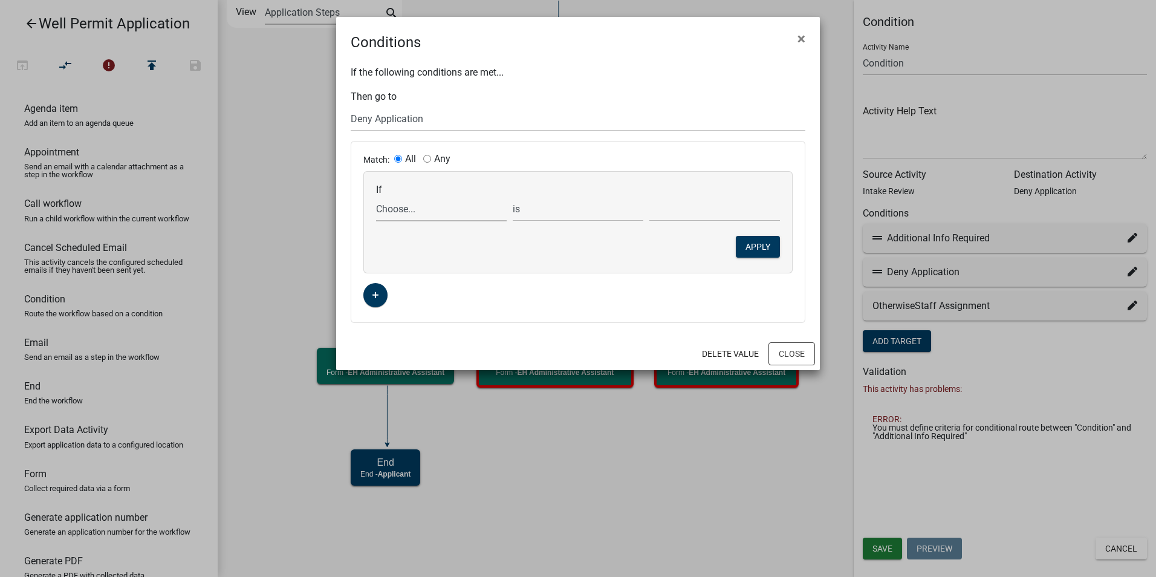
click at [436, 212] on select "Choose... 911Address ALL_FEE_RECIPIENTS AllocationPermitReq ApplicantName Appli…" at bounding box center [441, 208] width 131 height 25
select select "62: Status1"
click at [376, 196] on select "Choose... 911Address ALL_FEE_RECIPIENTS AllocationPermitReq ApplicantName Appli…" at bounding box center [441, 208] width 131 height 25
click at [672, 203] on select "Choose... Continue to Staff Assignment Deny Request Request Additional Informat…" at bounding box center [714, 208] width 131 height 25
select select "2: Deny Request"
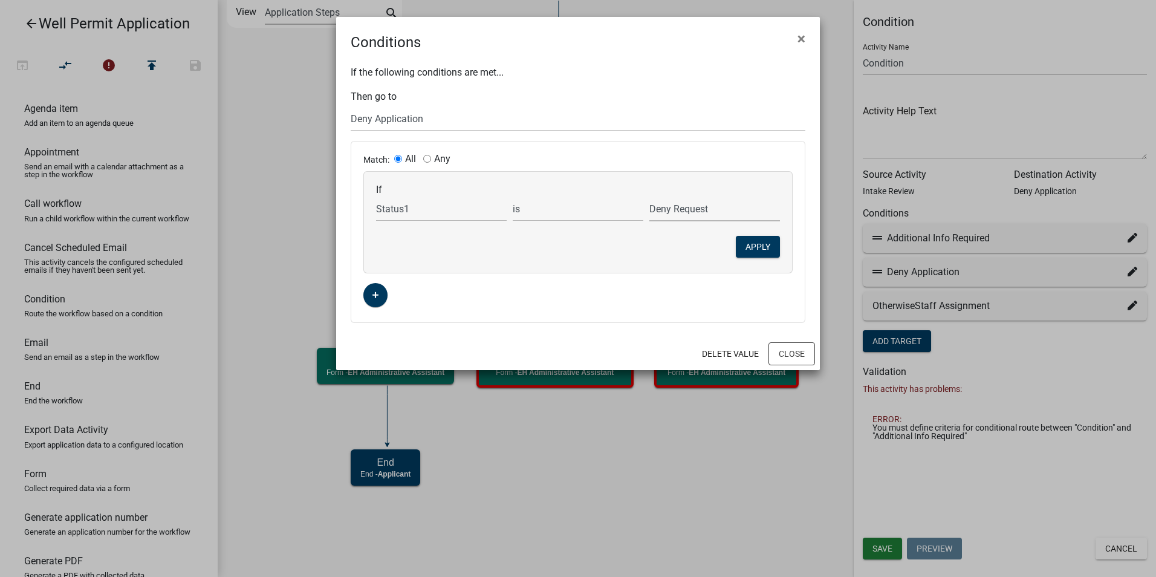
click at [649, 196] on select "Choose... Continue to Staff Assignment Deny Request Request Additional Informat…" at bounding box center [714, 208] width 131 height 25
click at [764, 249] on button "Apply" at bounding box center [758, 247] width 44 height 22
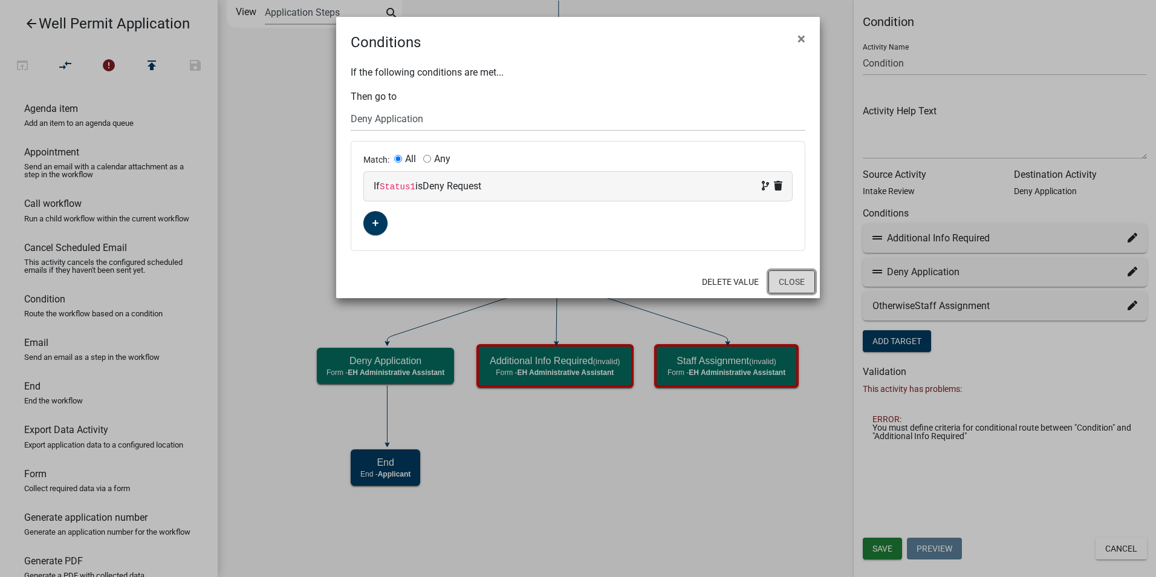
click at [792, 283] on button "Close" at bounding box center [791, 281] width 47 height 23
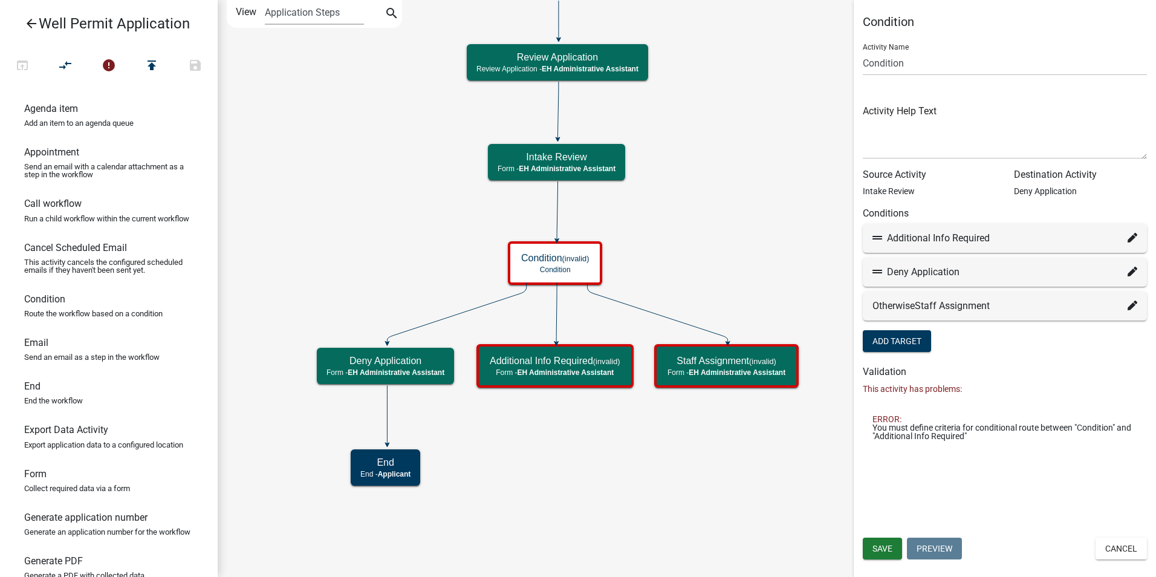
click at [1050, 365] on div "Condition Activity Name Condition Activity Help Text Source Activity Intake Rev…" at bounding box center [1004, 232] width 302 height 435
click at [730, 466] on icon "Start Start - Applicant End End - Applicant Property Owner Information Form - A…" at bounding box center [686, 288] width 937 height 575
click at [1129, 242] on icon at bounding box center [1132, 238] width 10 height 10
select select "14: 7c0ee18a-0f3d-45a4-98b8-9bded5ed3c81"
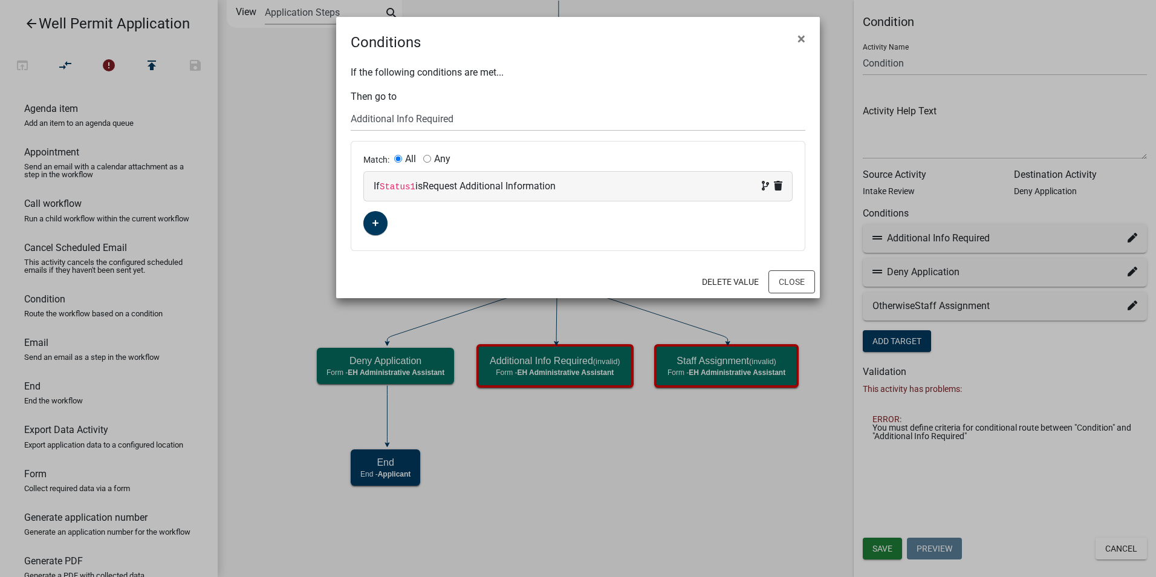
click at [1129, 242] on ngb-modal-window "Conditions × If the following conditions are met... Then go to Choose... Start …" at bounding box center [578, 288] width 1156 height 577
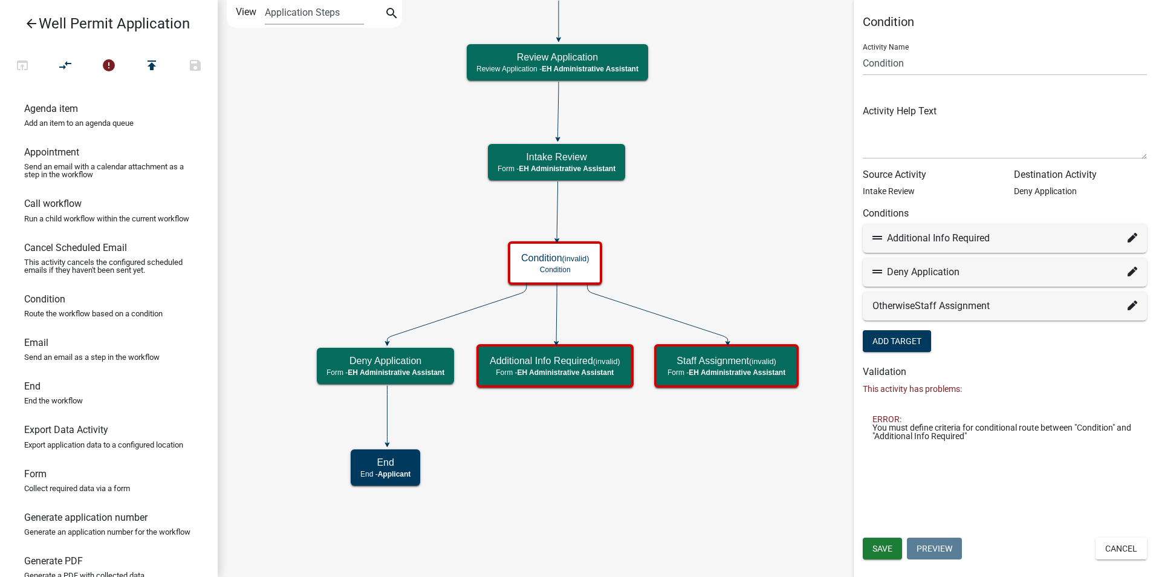
click at [658, 501] on icon "Start Start - Applicant End End - Applicant Property Owner Information Form - A…" at bounding box center [686, 288] width 937 height 575
click at [882, 551] on span "Save" at bounding box center [882, 548] width 20 height 10
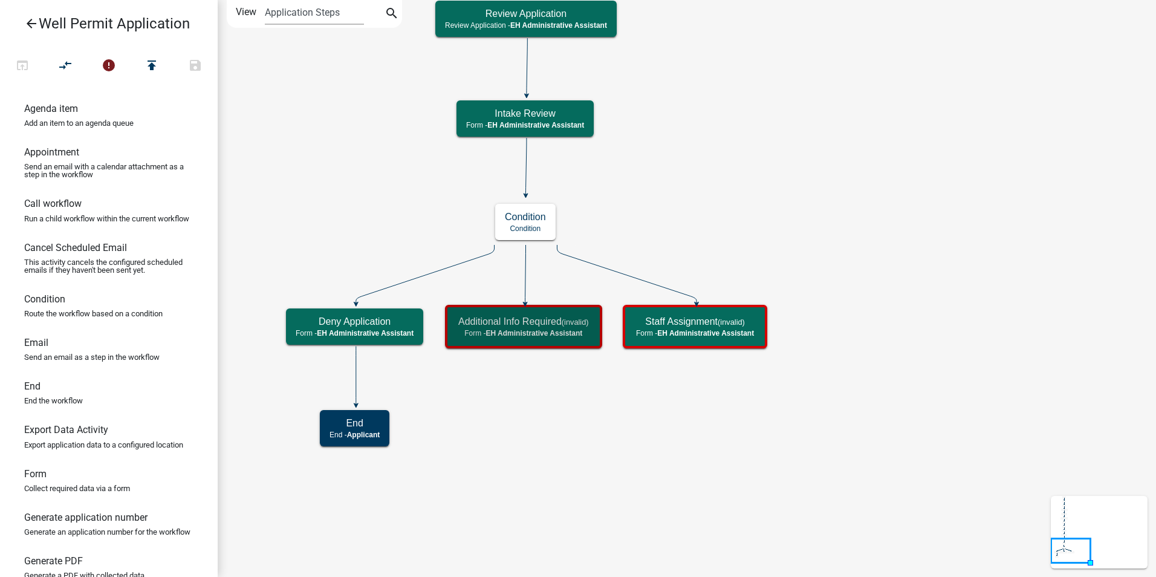
click at [714, 485] on icon "Start Start - Applicant End End - Applicant Property Owner Information Form - A…" at bounding box center [686, 288] width 937 height 575
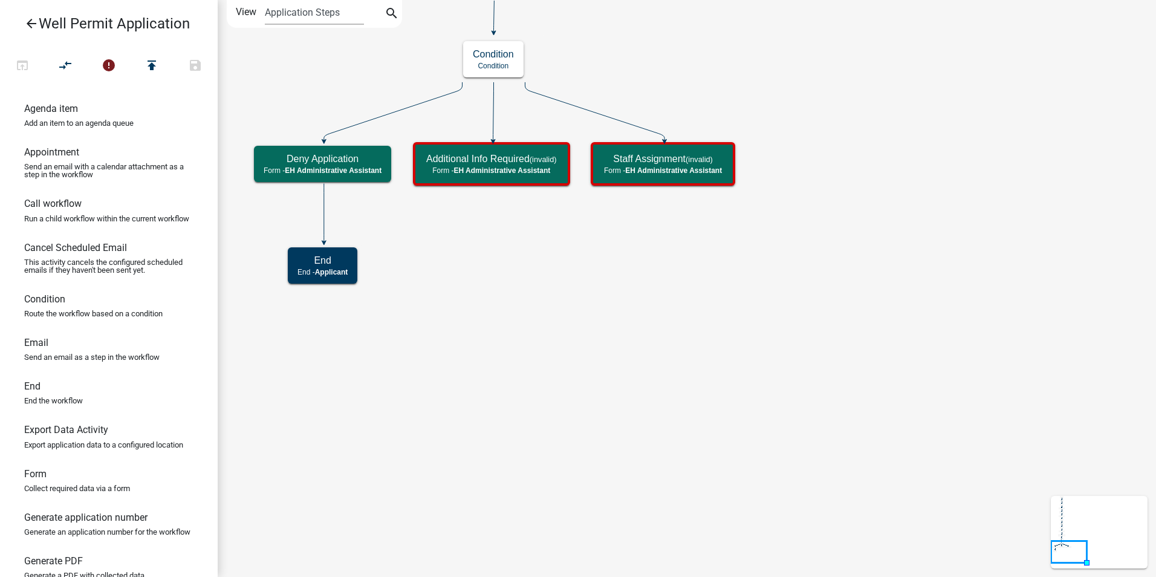
click at [548, 357] on icon "Start Start - Applicant End End - Applicant Property Owner Information Form - A…" at bounding box center [686, 288] width 937 height 575
drag, startPoint x: 28, startPoint y: 400, endPoint x: 465, endPoint y: 285, distance: 452.3
click at [465, 285] on div "arrow_back Well Permit Application open_in_browser compare_arrows error publish…" at bounding box center [578, 288] width 1156 height 577
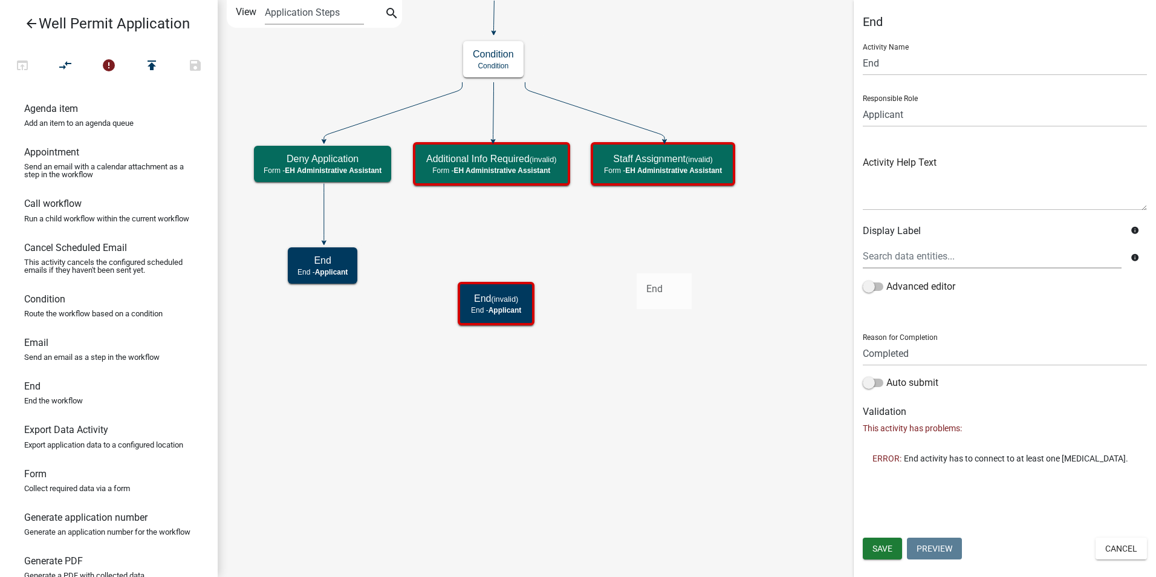
drag, startPoint x: 34, startPoint y: 397, endPoint x: 636, endPoint y: 264, distance: 617.2
click at [636, 264] on div "arrow_back Well Permit Application open_in_browser compare_arrows error publish…" at bounding box center [578, 288] width 1156 height 577
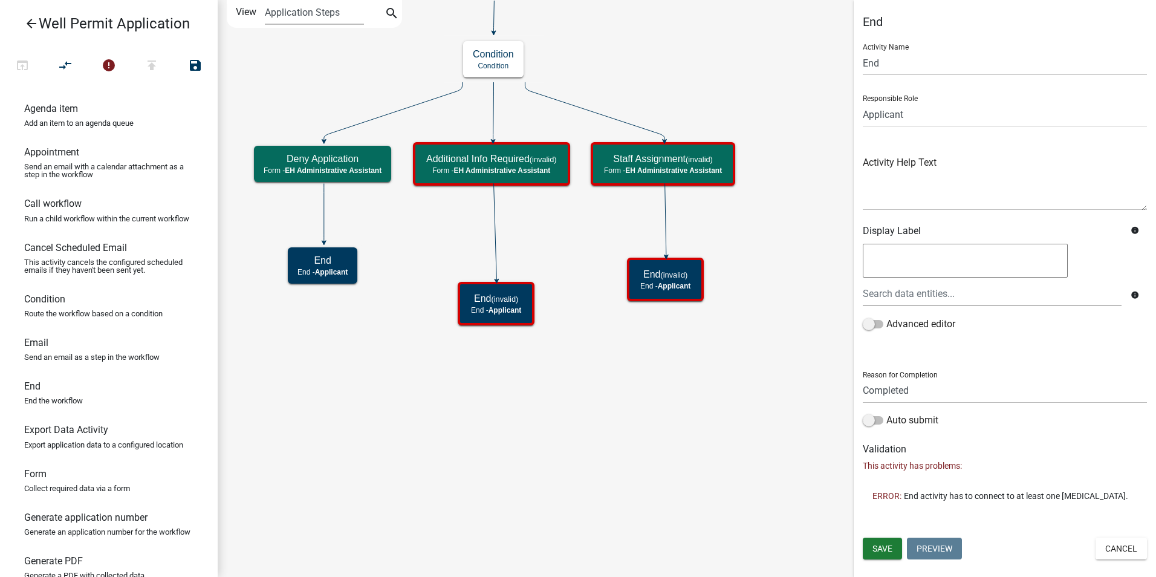
click at [598, 405] on icon "Start Start - Applicant End End - Applicant Property Owner Information Form - A…" at bounding box center [686, 288] width 937 height 575
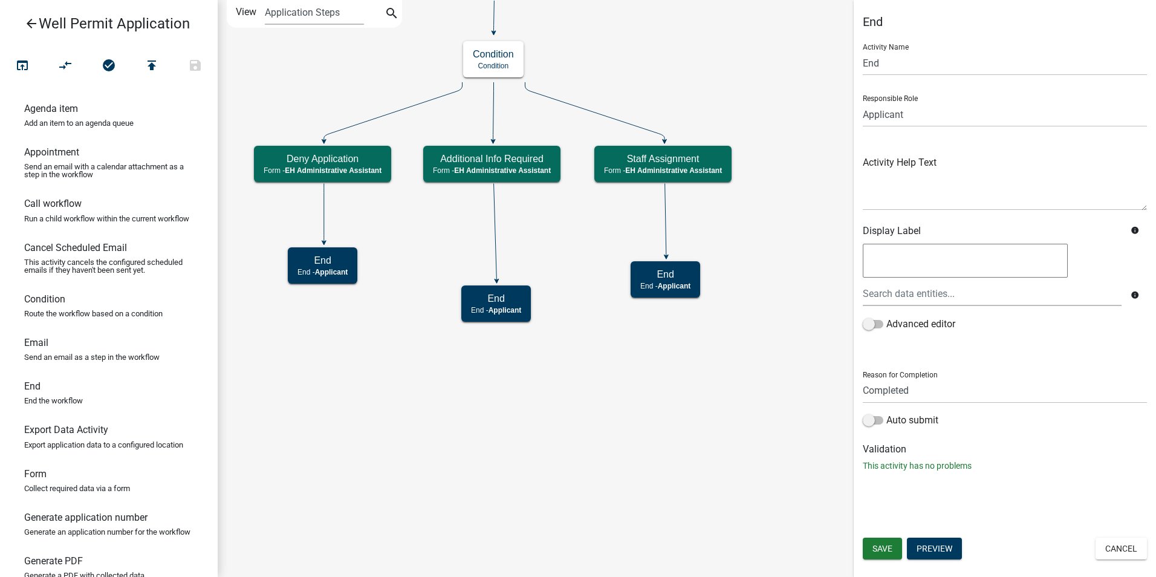
click at [548, 462] on icon "Start Start - Applicant End End - Applicant Property Owner Information Form - A…" at bounding box center [686, 288] width 937 height 575
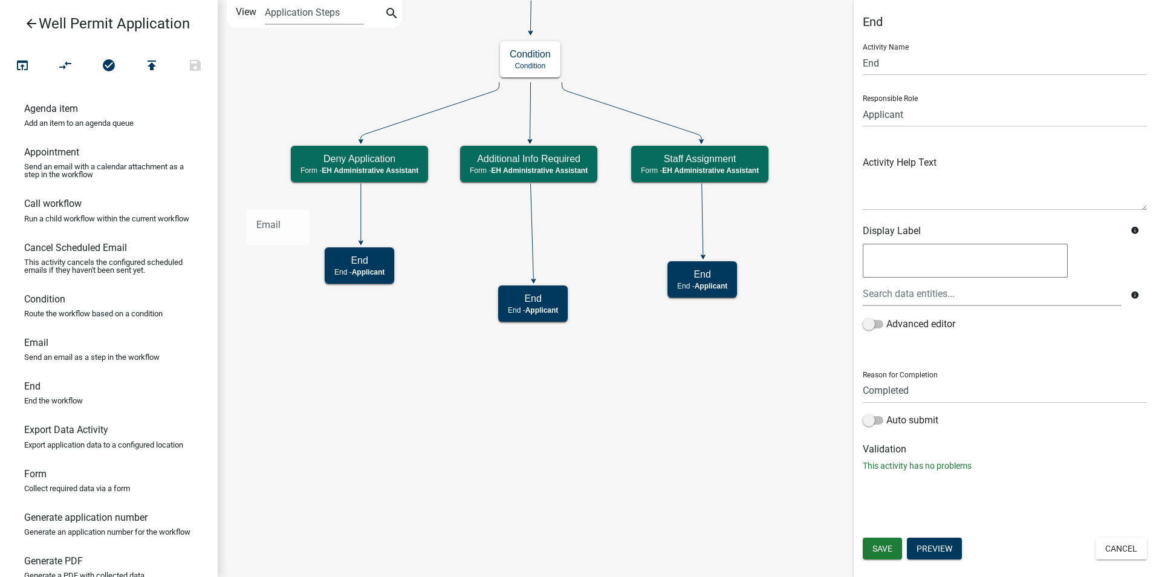
drag, startPoint x: 37, startPoint y: 355, endPoint x: 247, endPoint y: 199, distance: 260.5
click at [247, 199] on div "arrow_back Well Permit Application open_in_browser compare_arrows check_circle …" at bounding box center [578, 288] width 1156 height 577
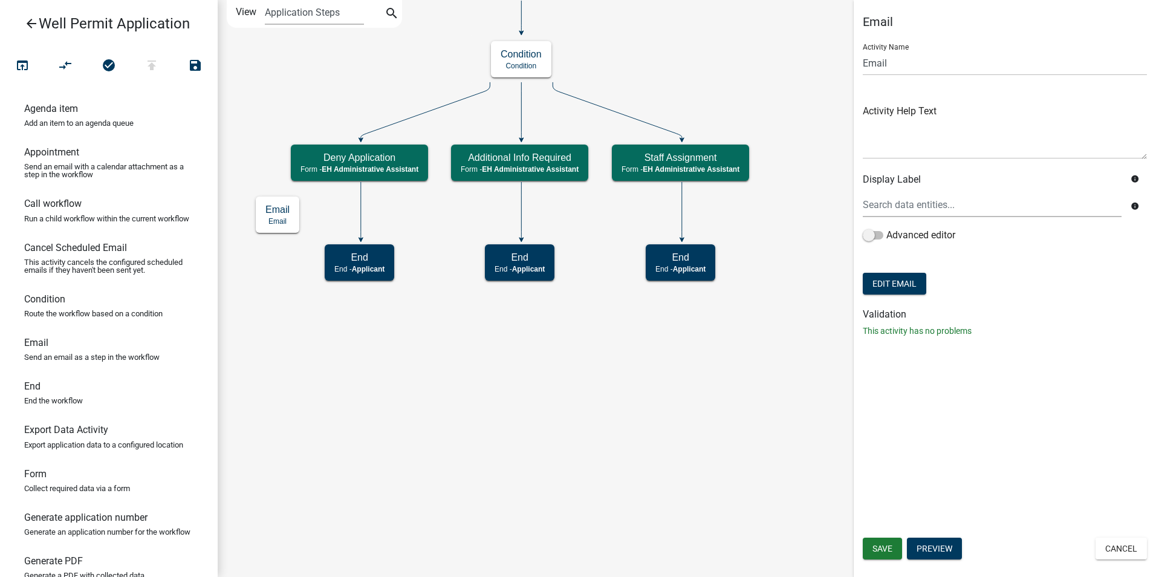
click at [361, 225] on icon at bounding box center [361, 210] width 0 height 57
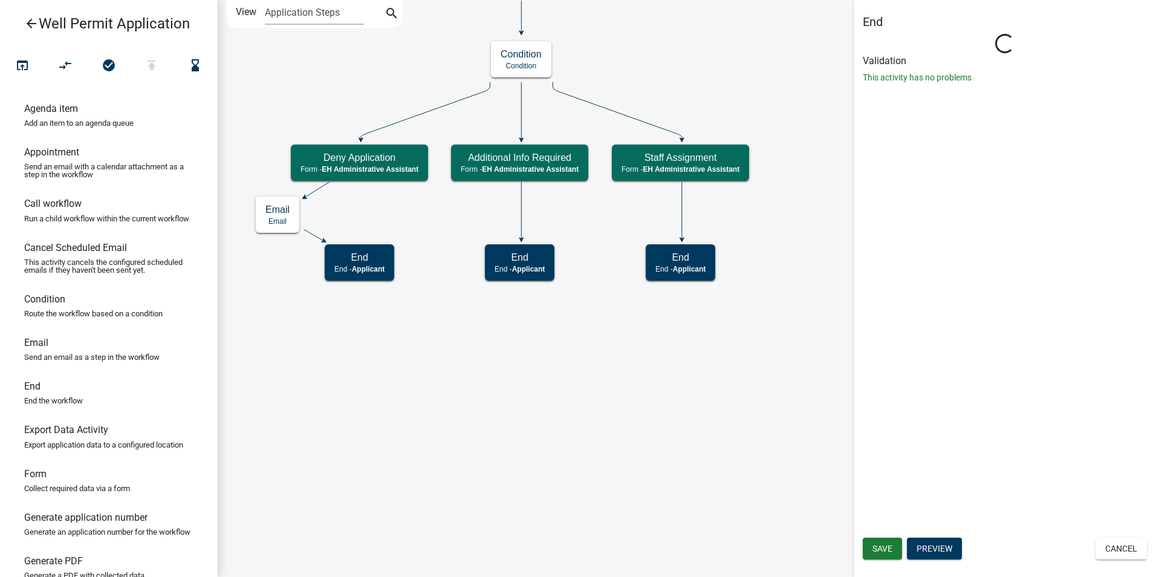
click at [326, 348] on icon "Start Start - Applicant End End - Applicant Property Owner Information Form - A…" at bounding box center [686, 288] width 937 height 575
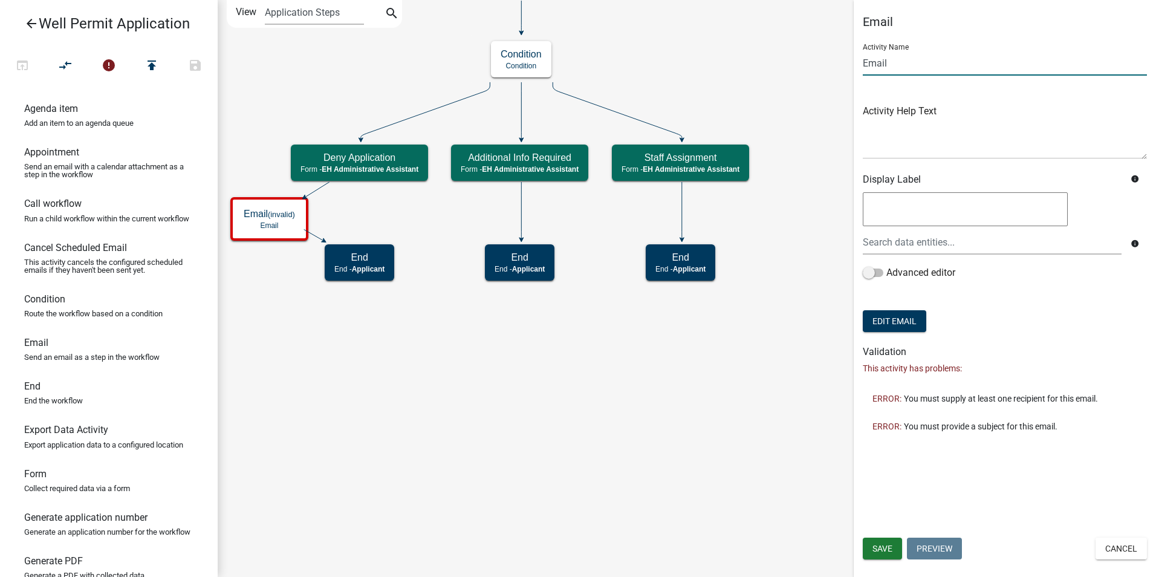
click at [863, 62] on input "Email" at bounding box center [1005, 63] width 284 height 25
type input "Denial Email"
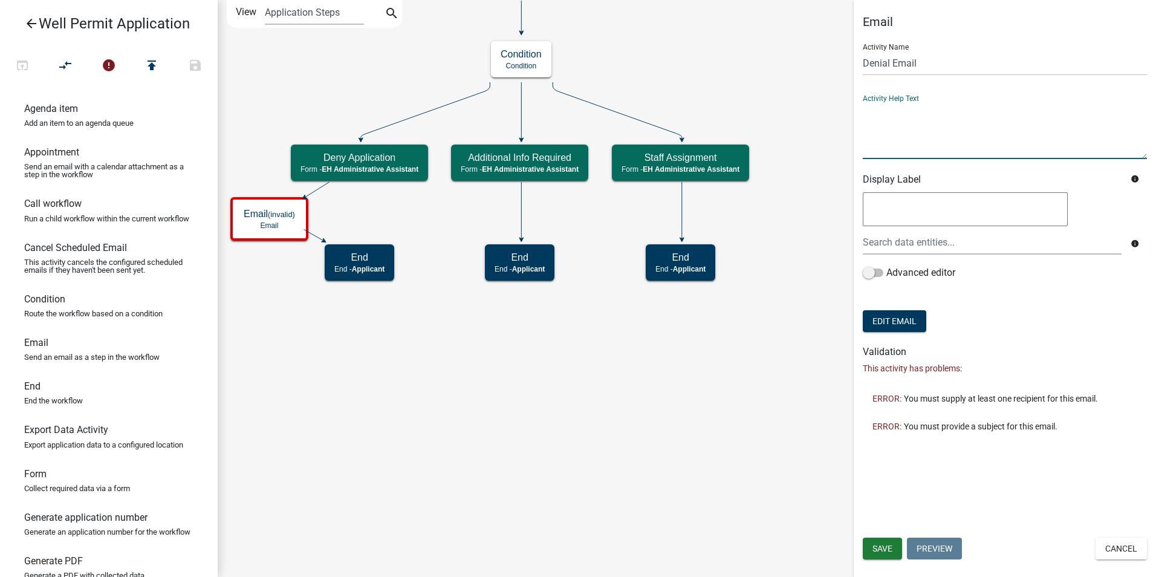
click at [894, 153] on textarea at bounding box center [1005, 130] width 284 height 57
click at [886, 315] on button "Edit Email" at bounding box center [894, 321] width 63 height 22
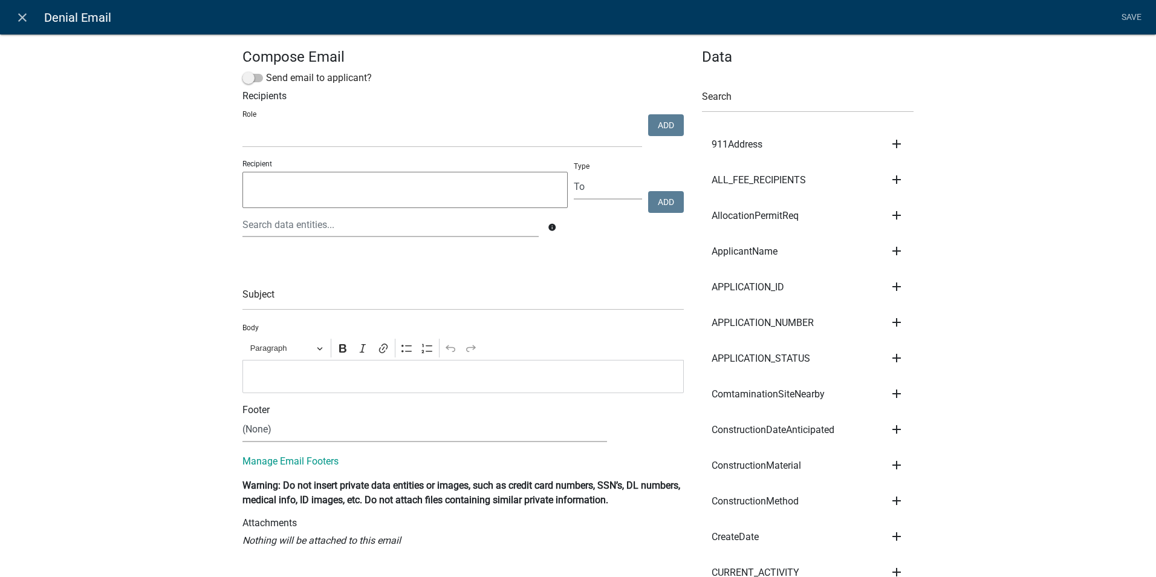
select select
click at [8, 16] on nav "close Denial Email Save" at bounding box center [578, 17] width 1156 height 34
click at [18, 21] on icon "close" at bounding box center [22, 17] width 15 height 15
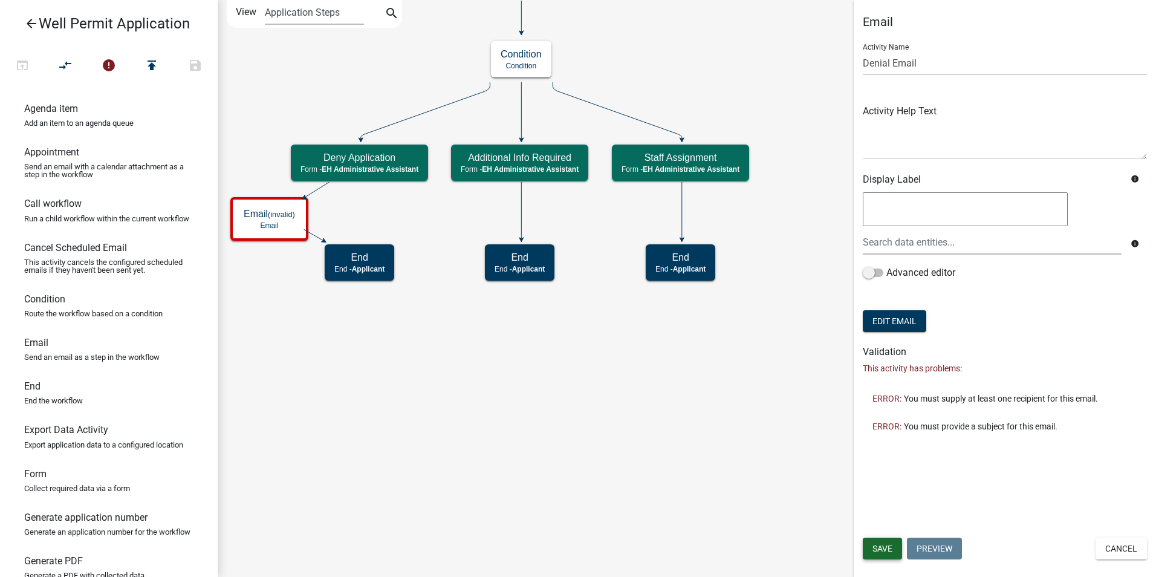
click at [880, 545] on span "Save" at bounding box center [882, 548] width 20 height 10
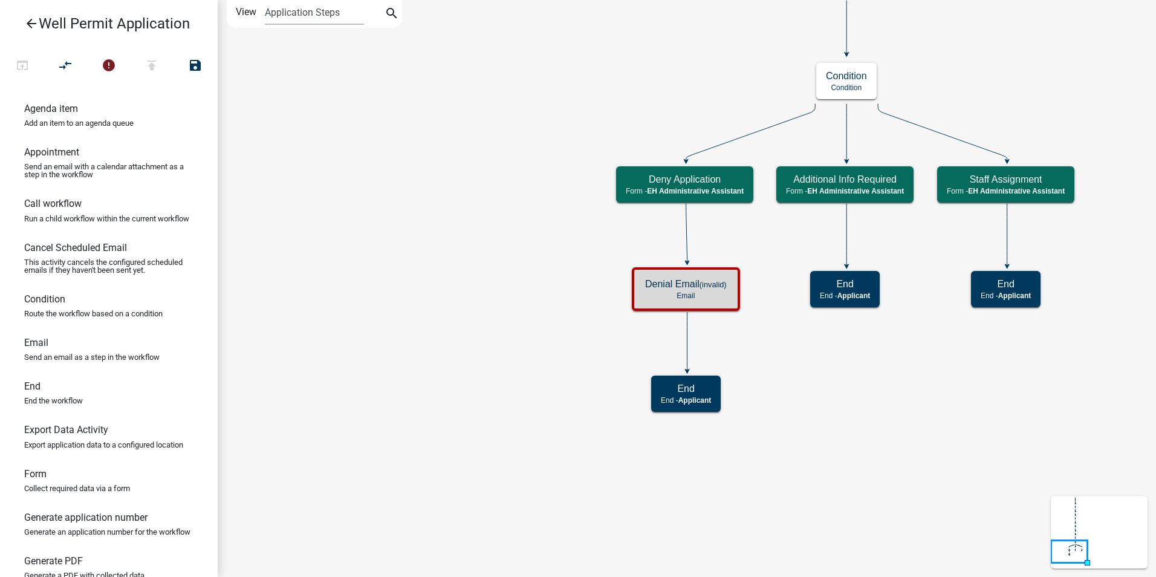
click at [776, 426] on icon "Start Start - Applicant End End - Applicant Property Owner Information Form - A…" at bounding box center [686, 288] width 937 height 575
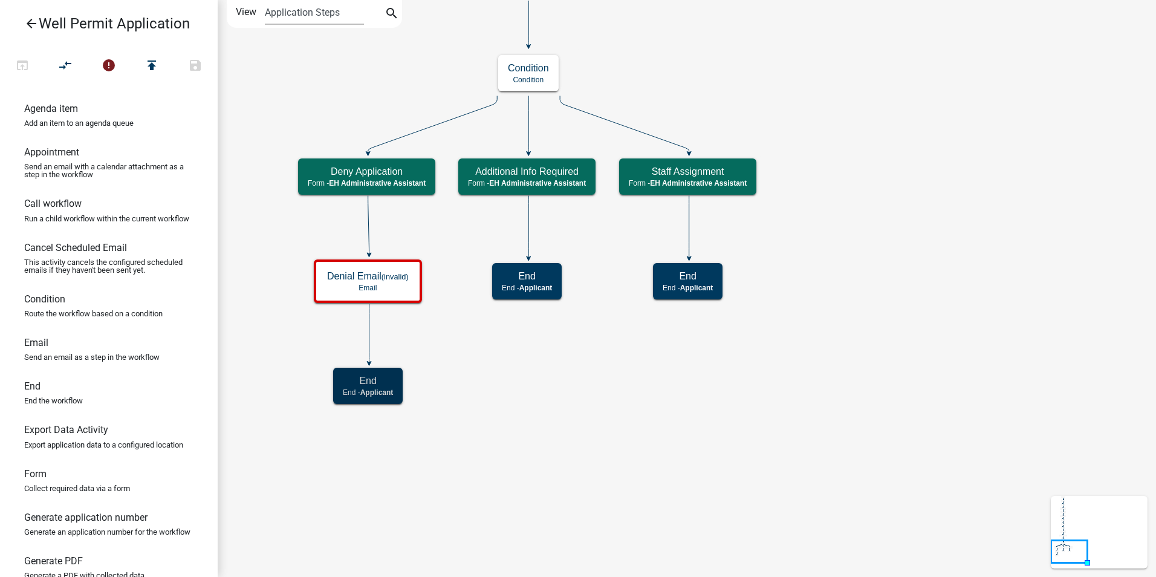
click at [371, 381] on h5 "End" at bounding box center [368, 380] width 50 height 11
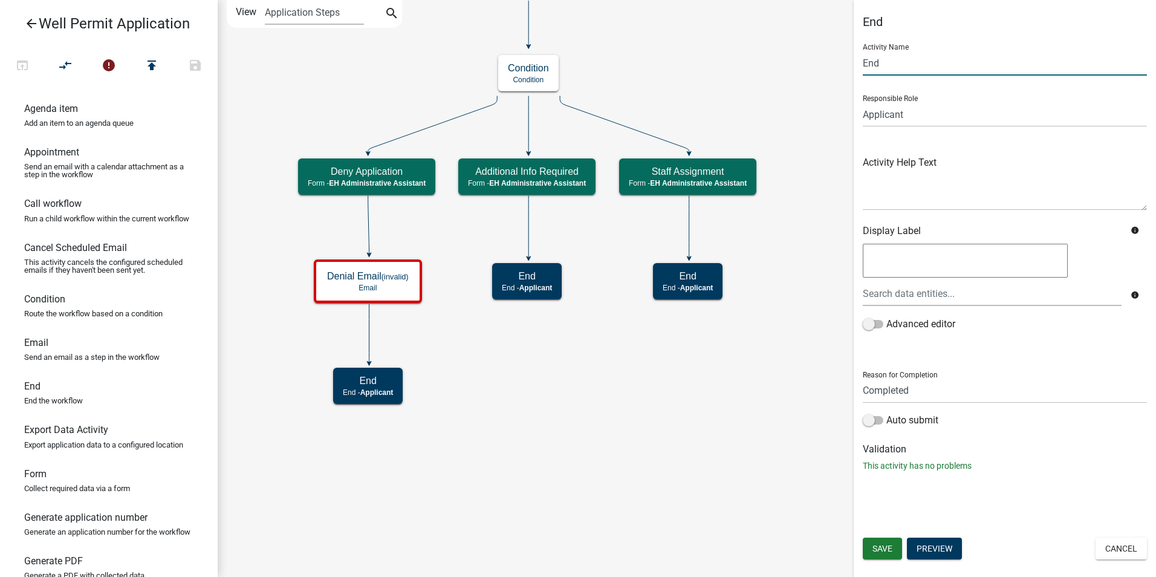
click at [866, 63] on input "End" at bounding box center [1005, 63] width 284 height 25
click at [864, 62] on input "End" at bounding box center [1005, 63] width 284 height 25
click at [872, 66] on input "End" at bounding box center [1005, 63] width 284 height 25
type input "Application Denied"
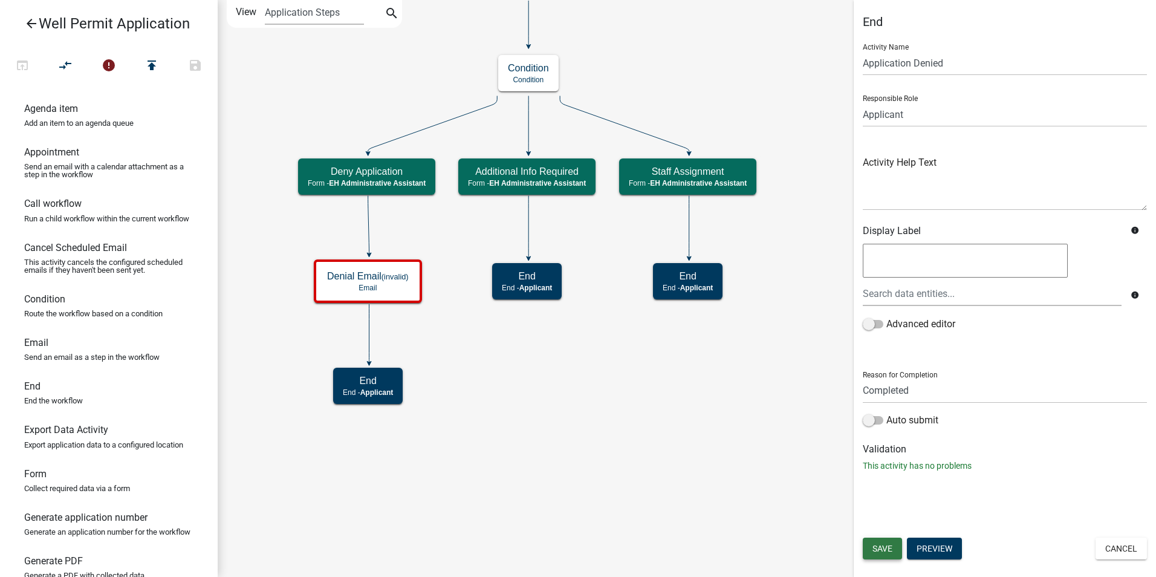
click at [881, 549] on span "Save" at bounding box center [882, 548] width 20 height 10
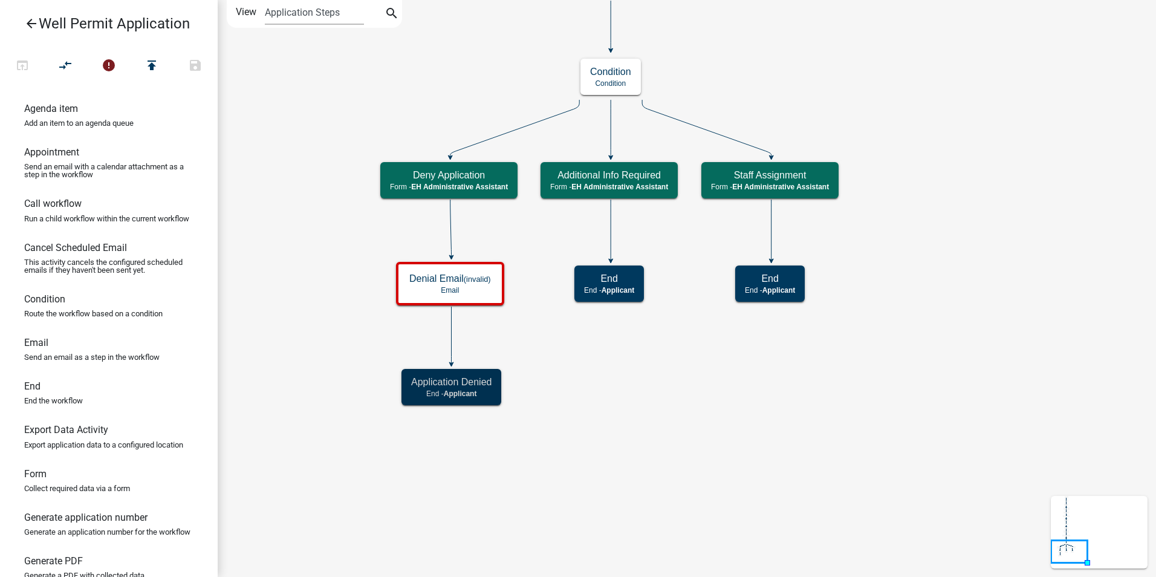
click at [615, 489] on icon "Start Start - Applicant Application Denied End - Applicant Property Owner Infor…" at bounding box center [686, 288] width 937 height 575
click at [786, 455] on icon "Start Start - Applicant Application Denied End - Applicant Property Owner Infor…" at bounding box center [686, 288] width 937 height 575
click at [490, 286] on p "Email" at bounding box center [450, 290] width 82 height 8
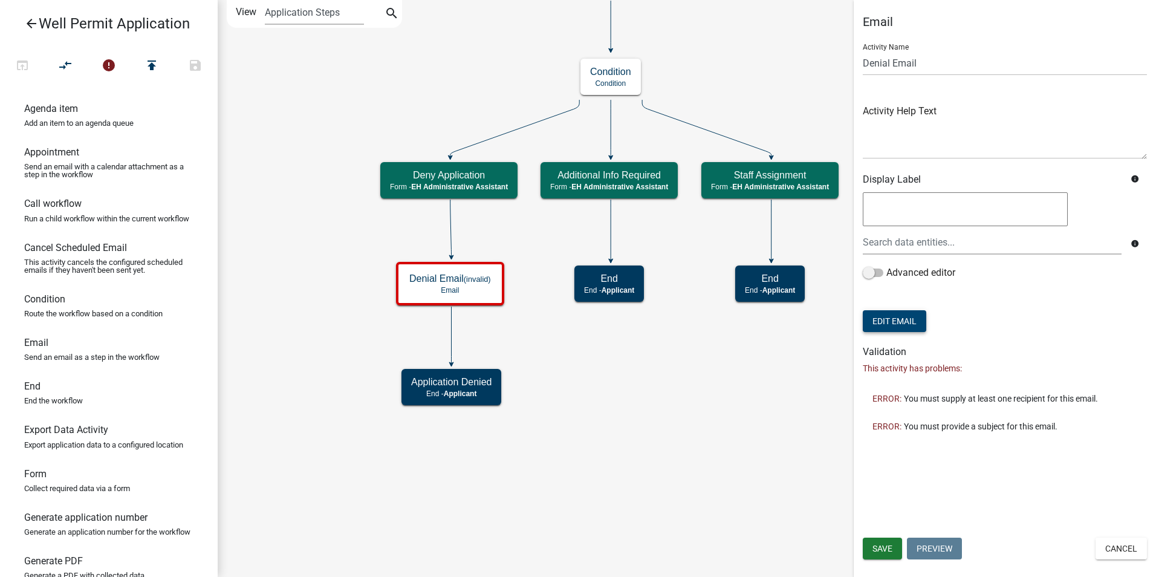
click at [885, 316] on button "Edit Email" at bounding box center [894, 321] width 63 height 22
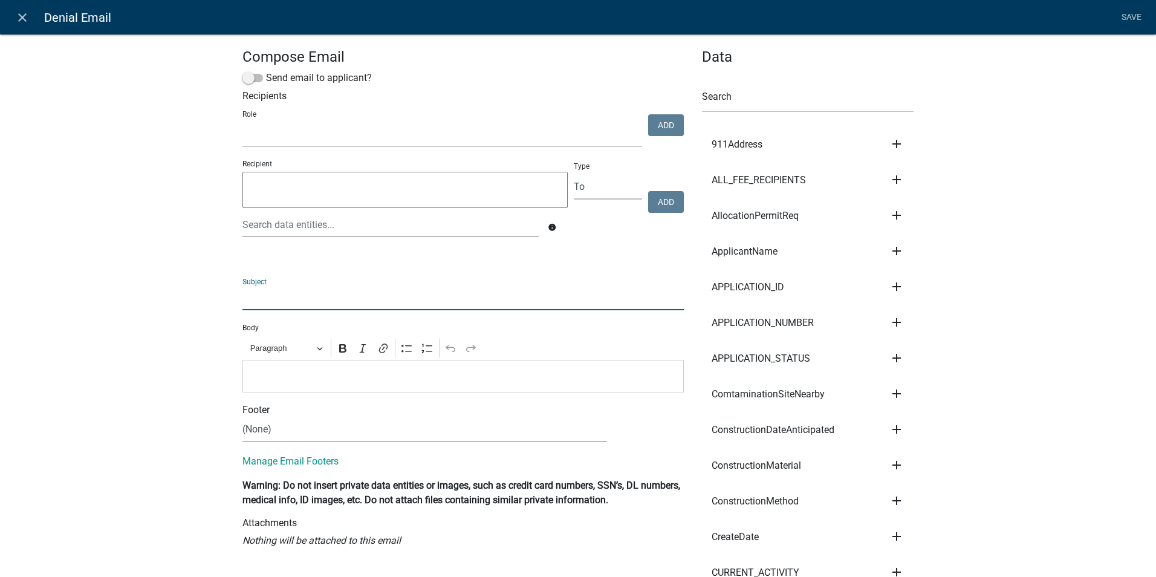
click at [256, 306] on input "text" at bounding box center [462, 297] width 441 height 25
type input "Well Permit Application Denied - Story County"
click at [250, 81] on span at bounding box center [252, 78] width 21 height 8
click at [266, 71] on input "Send email to applicant?" at bounding box center [266, 71] width 0 height 0
click at [245, 76] on span at bounding box center [252, 78] width 21 height 8
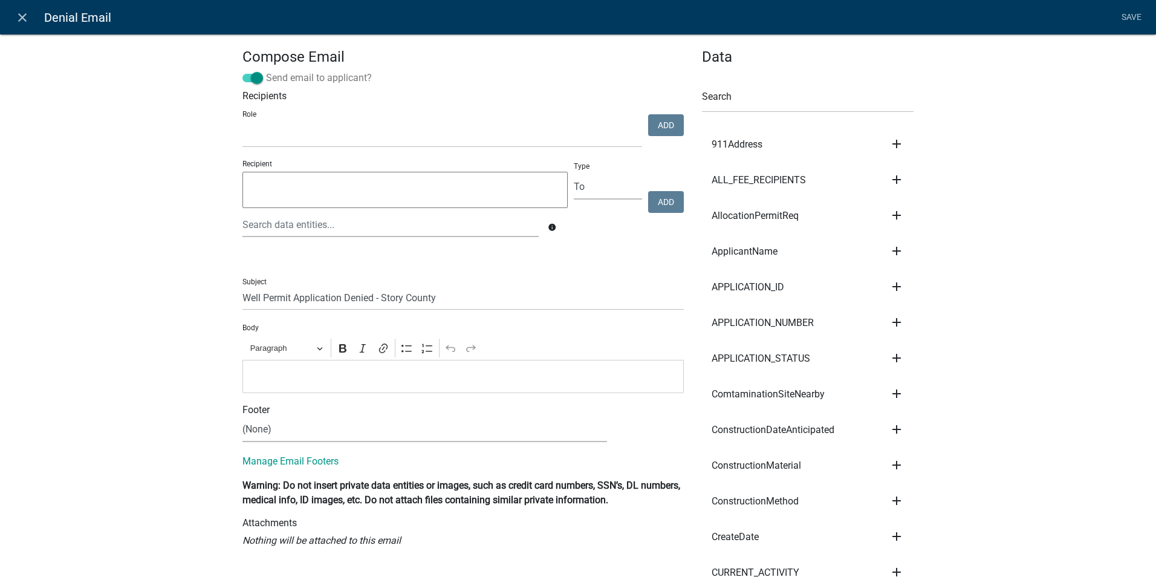
click at [266, 71] on input "Send email to applicant?" at bounding box center [266, 71] width 0 height 0
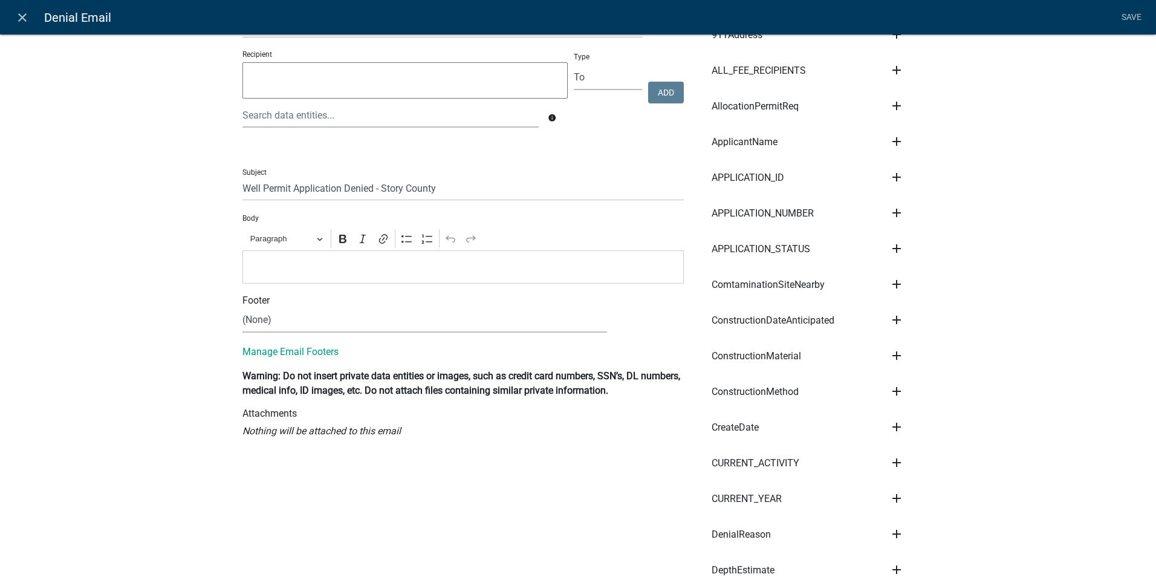
scroll to position [181, 0]
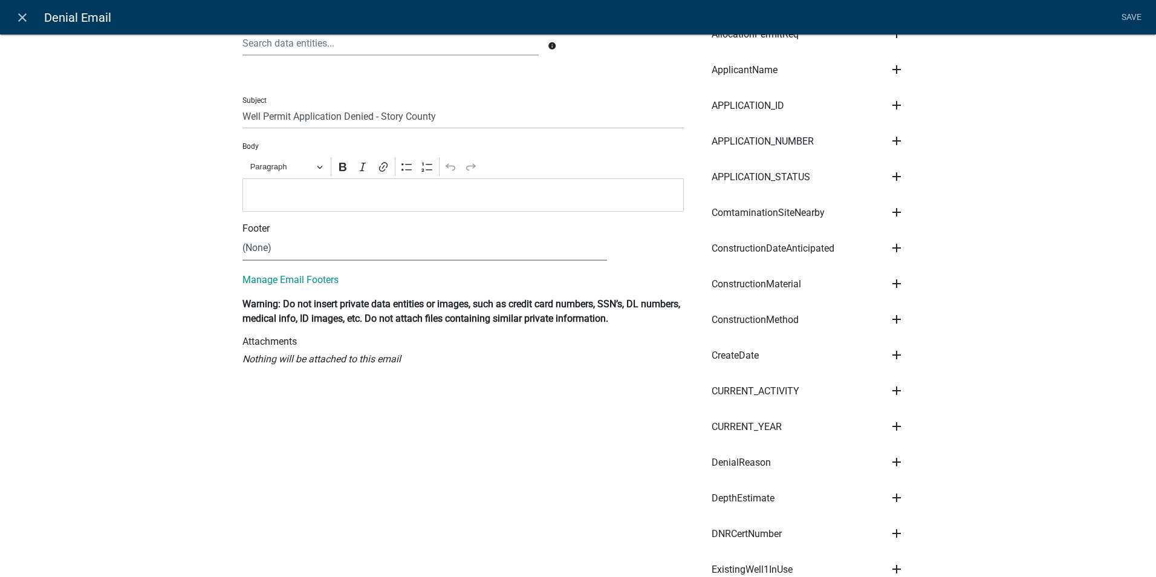
click at [265, 245] on select "(None) Environmental Health Planning & Development" at bounding box center [424, 248] width 364 height 25
select select "51100578-599f-4d7e-be24-c94a8b75c9ee"
click at [242, 236] on select "(None) Environmental Health Planning & Development" at bounding box center [424, 248] width 364 height 25
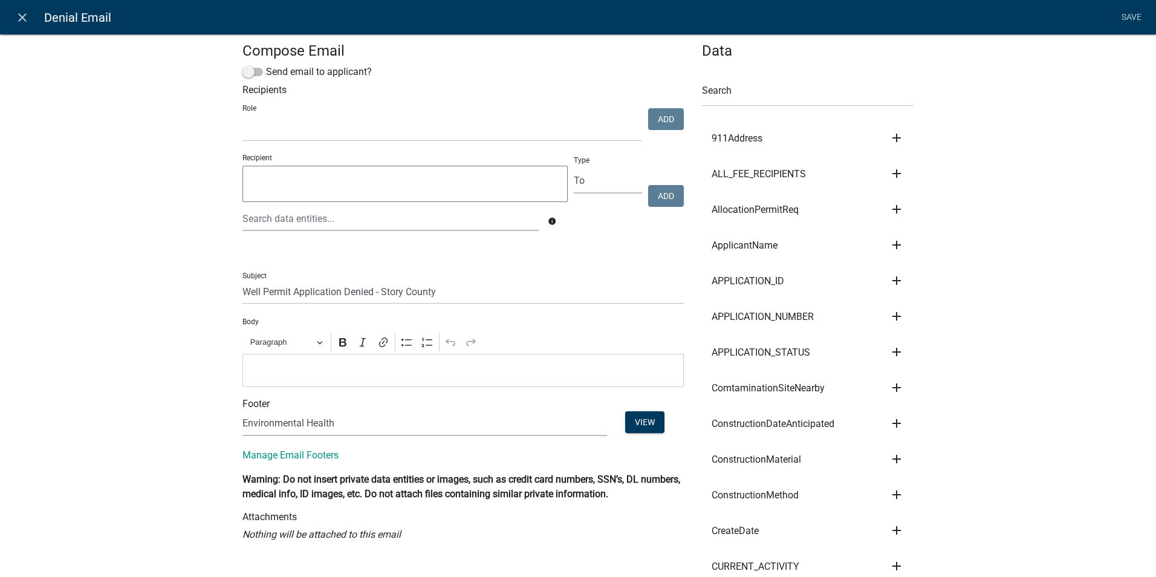
scroll to position [0, 0]
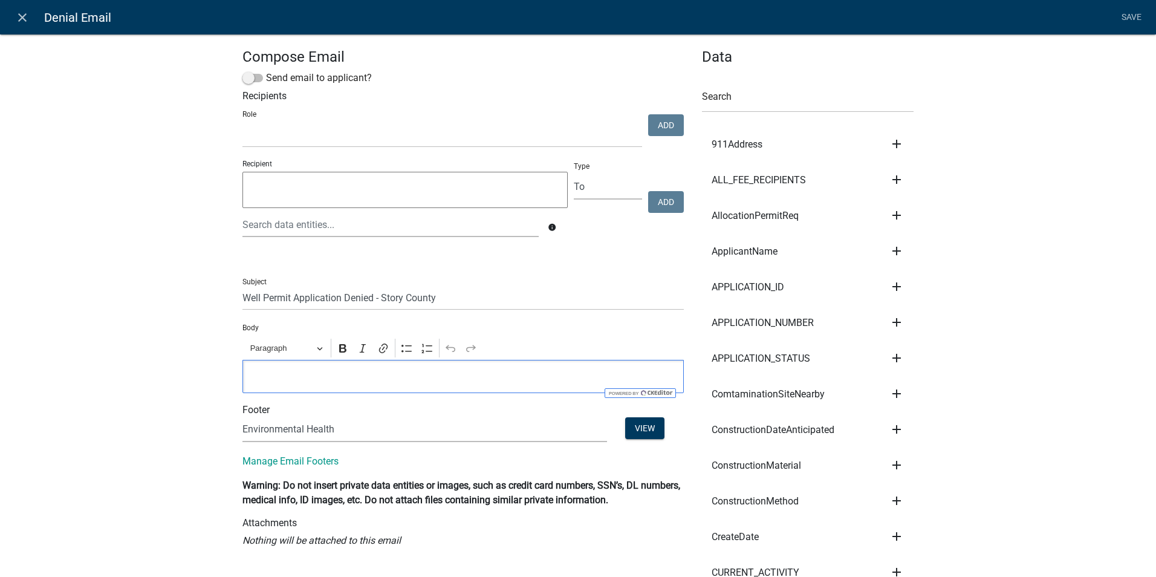
click at [312, 376] on p "Editor editing area: main. Press Alt+0 for help." at bounding box center [463, 376] width 429 height 15
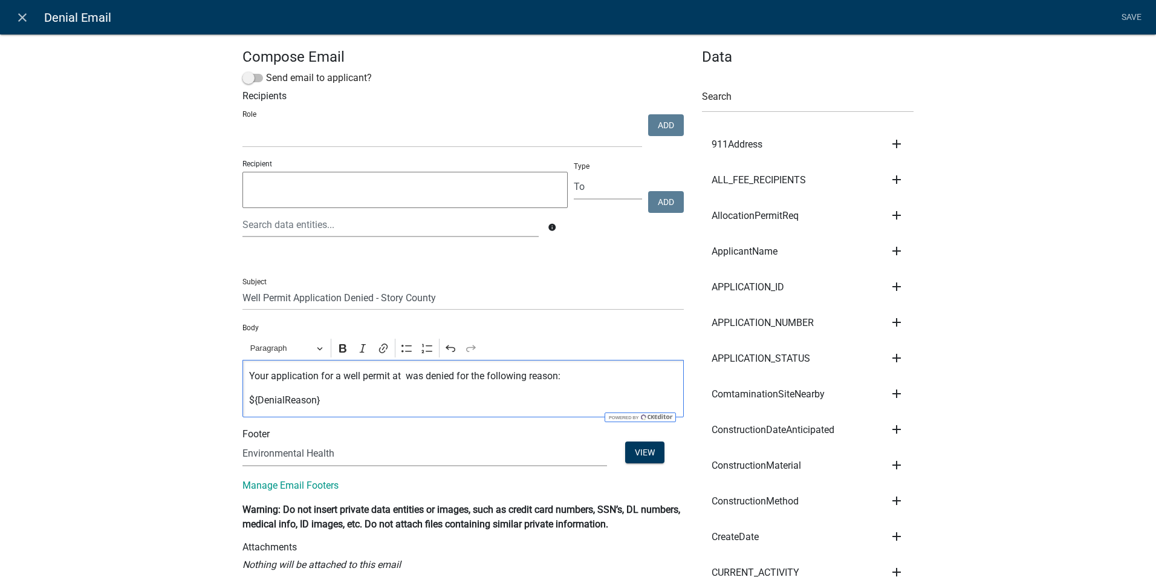
click at [338, 390] on div "Your application for a well permit at was denied for the following reason: ${De…" at bounding box center [462, 388] width 441 height 57
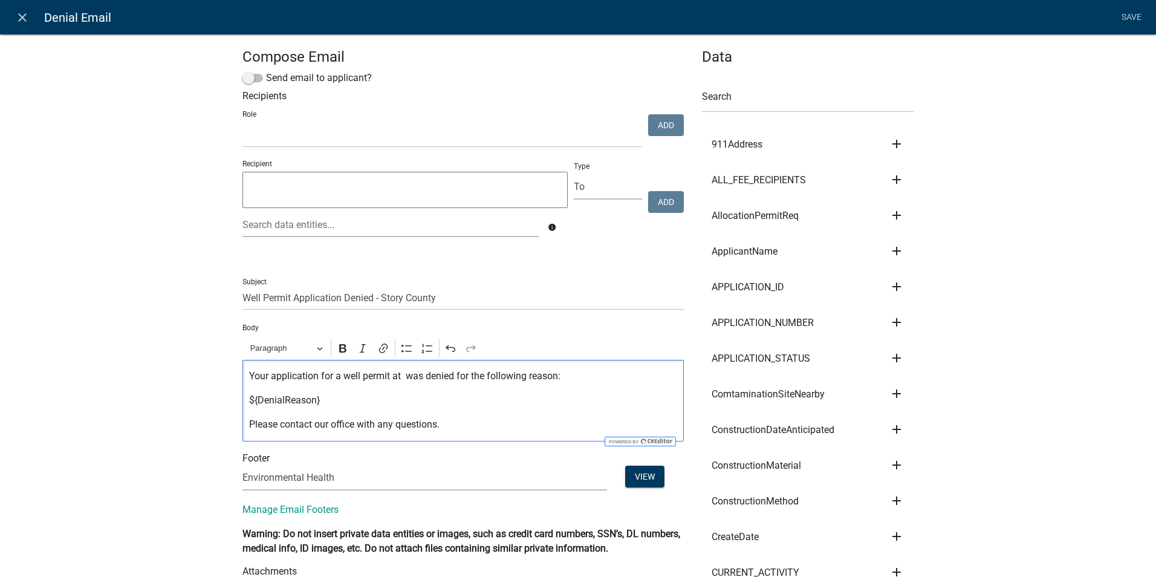
click at [242, 402] on div "Your application for a well permit at was denied for the following reason: ${De…" at bounding box center [462, 401] width 441 height 82
click at [406, 349] on icon "Editor toolbar" at bounding box center [407, 348] width 12 height 12
click at [391, 397] on span "${DenialReason}" at bounding box center [475, 400] width 404 height 15
click at [1130, 15] on li "Save" at bounding box center [1131, 17] width 30 height 23
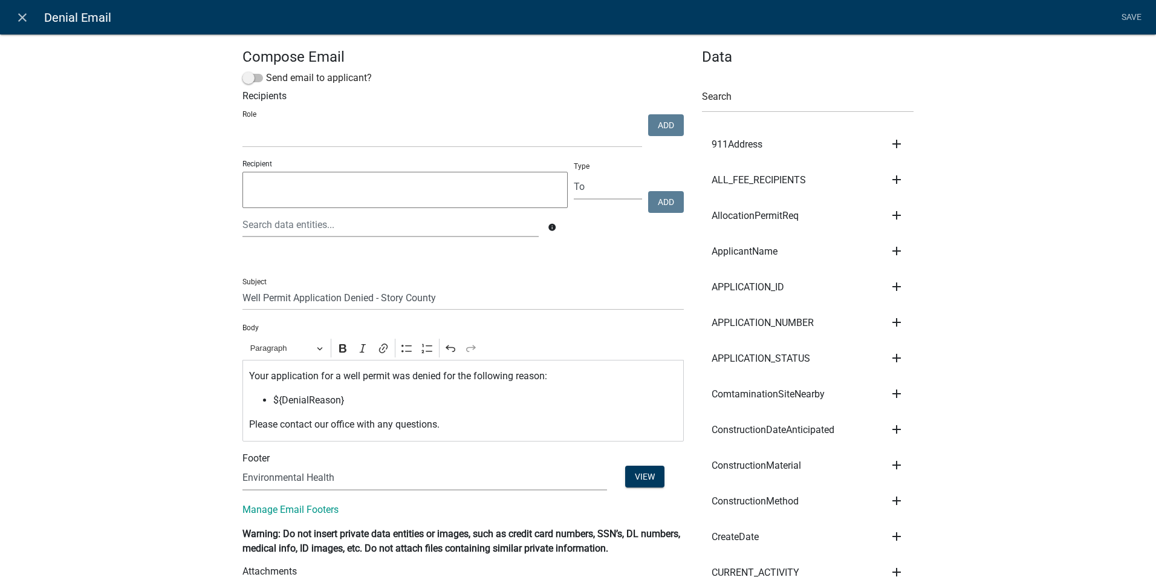
click at [1131, 17] on li "Save" at bounding box center [1131, 17] width 30 height 23
click at [262, 187] on textarea at bounding box center [404, 190] width 325 height 36
click at [253, 80] on span at bounding box center [252, 78] width 21 height 8
click at [266, 71] on input "Send email to applicant?" at bounding box center [266, 71] width 0 height 0
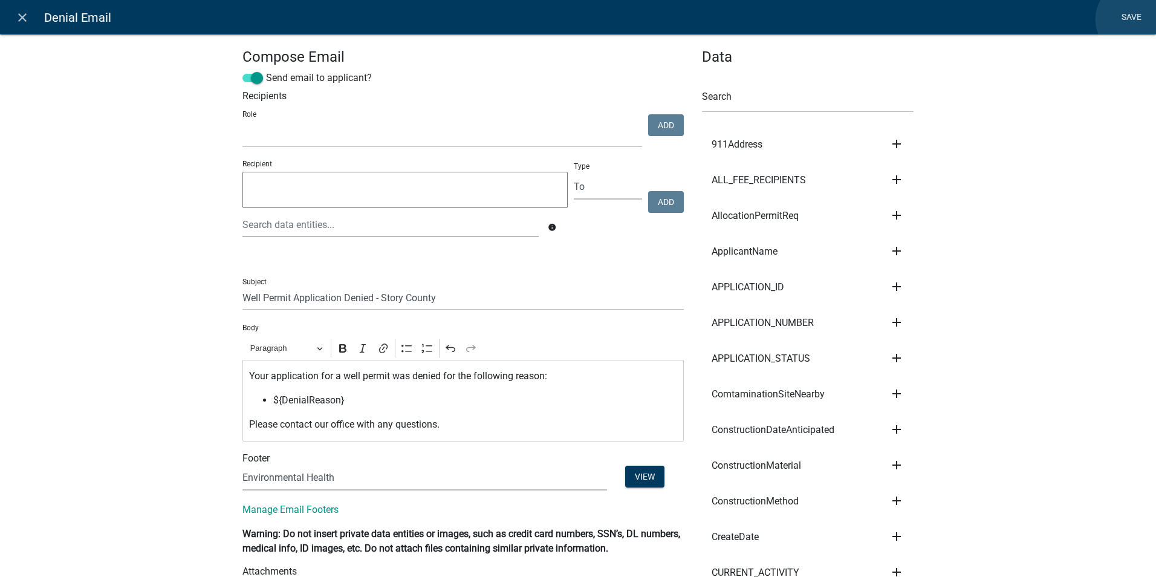
click at [1133, 19] on link "Save" at bounding box center [1131, 17] width 30 height 23
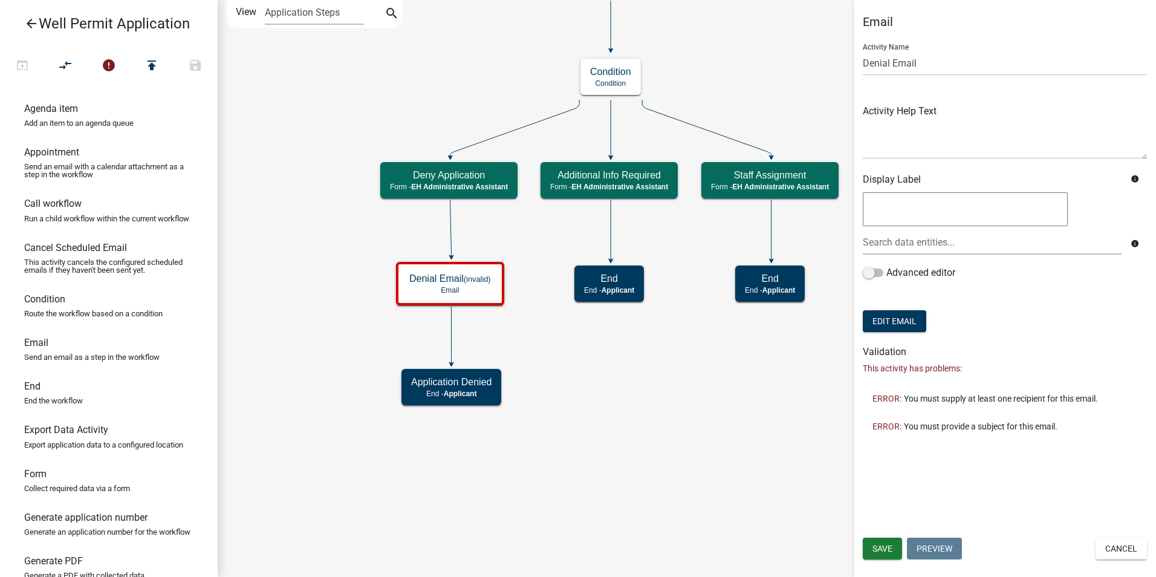
click at [589, 418] on icon "Start Start - Applicant Application Denied End - Applicant Property Owner Infor…" at bounding box center [686, 288] width 937 height 575
click at [873, 543] on span "Save" at bounding box center [882, 548] width 20 height 10
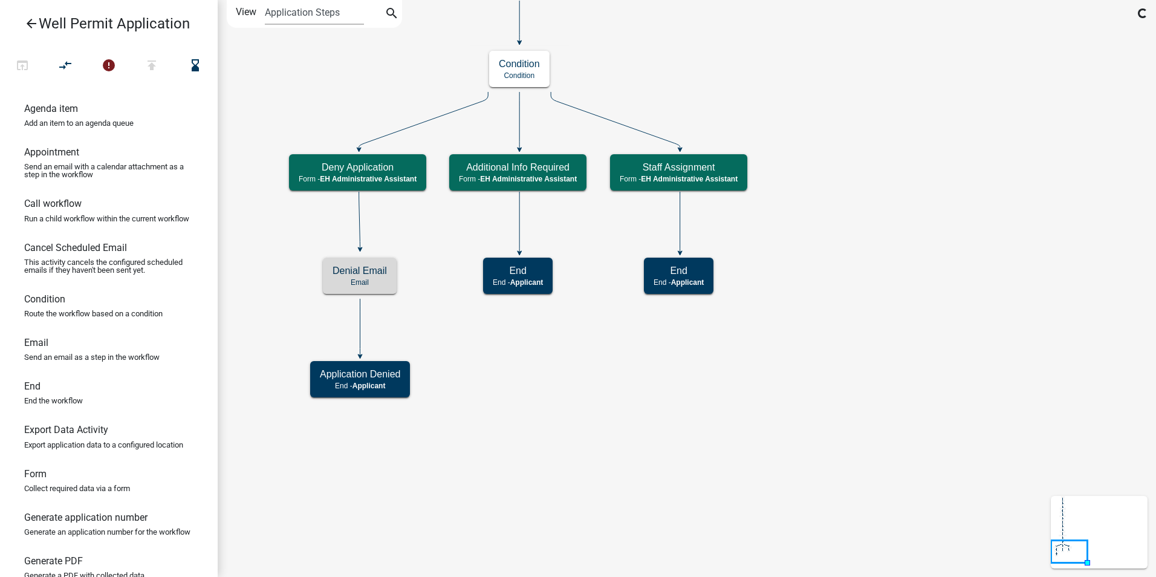
click at [549, 477] on icon "Start Start - Applicant Application Denied End - Applicant Property Owner Infor…" at bounding box center [686, 288] width 937 height 575
click at [393, 277] on div "Denial Email (invalid) Email" at bounding box center [358, 275] width 101 height 36
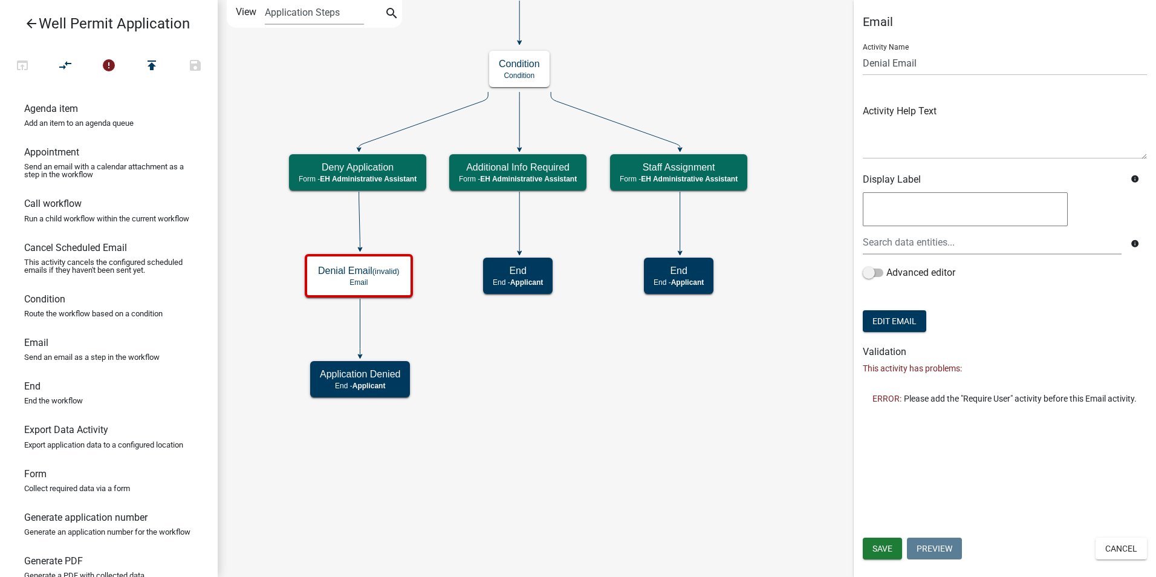
click at [465, 399] on icon "Start Start - Applicant Application Denied End - Applicant Property Owner Infor…" at bounding box center [686, 288] width 937 height 575
click at [1105, 549] on button "Cancel" at bounding box center [1120, 548] width 51 height 22
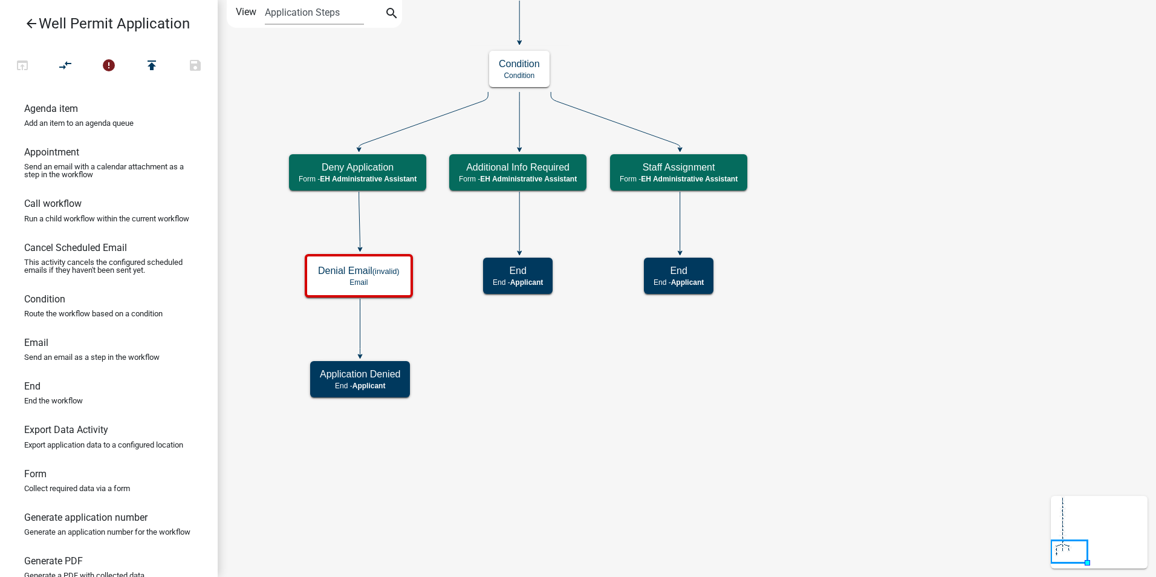
click at [575, 484] on icon "Start Start - Applicant Application Denied End - Applicant Property Owner Infor…" at bounding box center [686, 288] width 937 height 575
click at [445, 424] on icon "Start Start - Applicant Application Denied End - Applicant Property Owner Infor…" at bounding box center [686, 288] width 937 height 575
click at [388, 296] on rect at bounding box center [360, 275] width 114 height 47
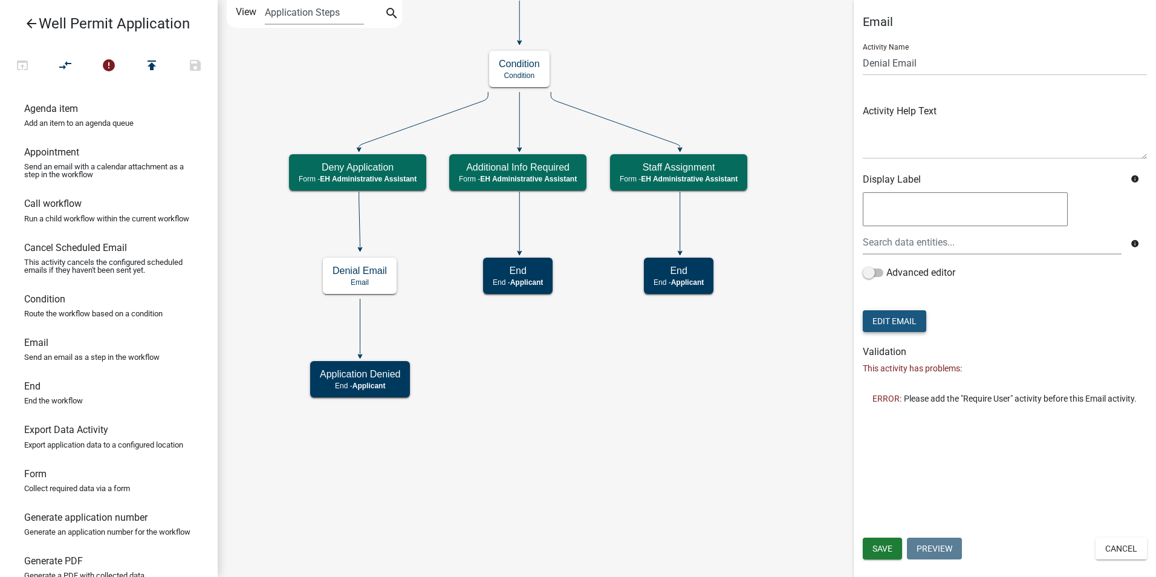
click at [919, 313] on button "Edit Email" at bounding box center [894, 321] width 63 height 22
select select "51100578-599f-4d7e-be24-c94a8b75c9ee"
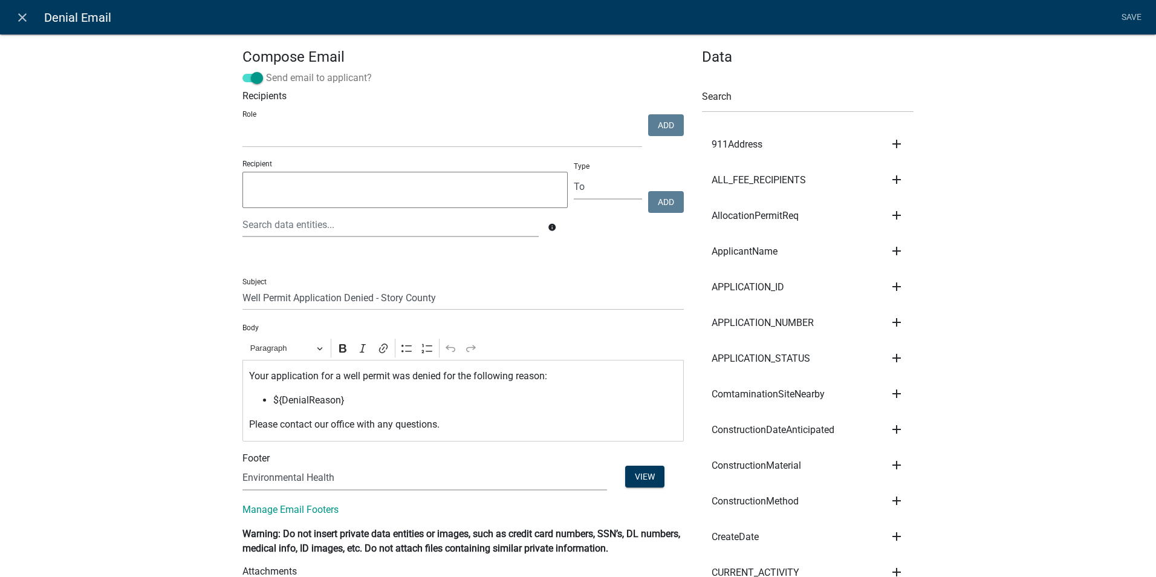
click at [249, 81] on span at bounding box center [252, 78] width 21 height 8
click at [266, 71] on input "Send email to applicant?" at bounding box center [266, 71] width 0 height 0
click at [351, 135] on select "Admin P & D Inspectors EH Administrative Assistant Zoning Reviewers EH Inspecti…" at bounding box center [442, 135] width 400 height 25
select select "da3e3e5f-670d-4329-b60c-5cc8a4b2b679"
click at [242, 123] on select "Admin P & D Inspectors EH Administrative Assistant Zoning Reviewers EH Inspecti…" at bounding box center [442, 135] width 400 height 25
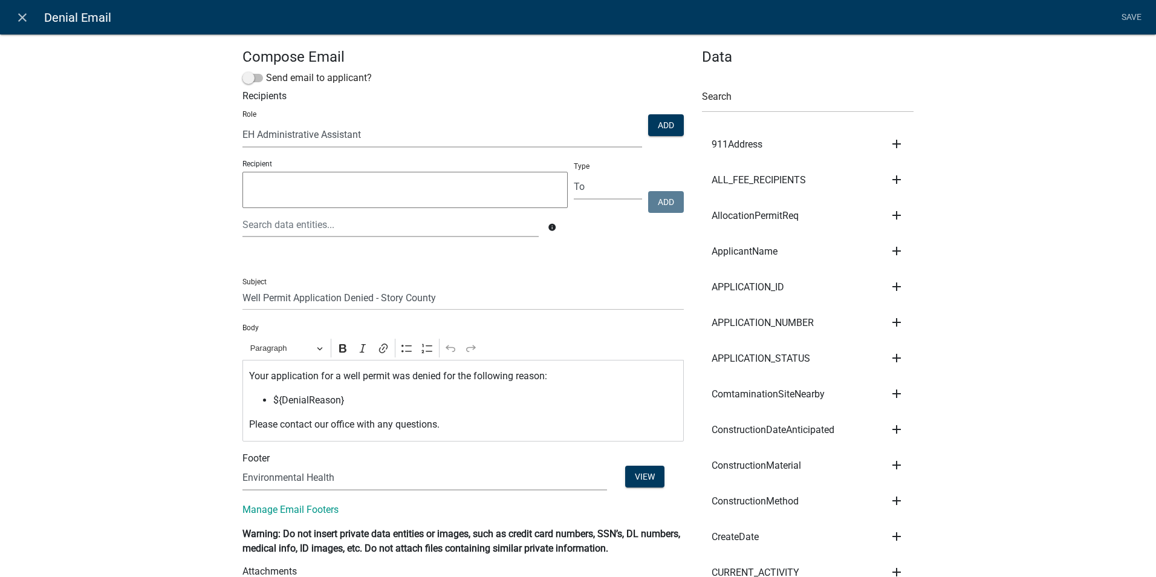
click at [1129, 19] on li "Save" at bounding box center [1131, 17] width 30 height 23
click at [1130, 15] on li "Save" at bounding box center [1131, 17] width 30 height 23
click at [657, 123] on button "Add" at bounding box center [666, 125] width 36 height 22
select select
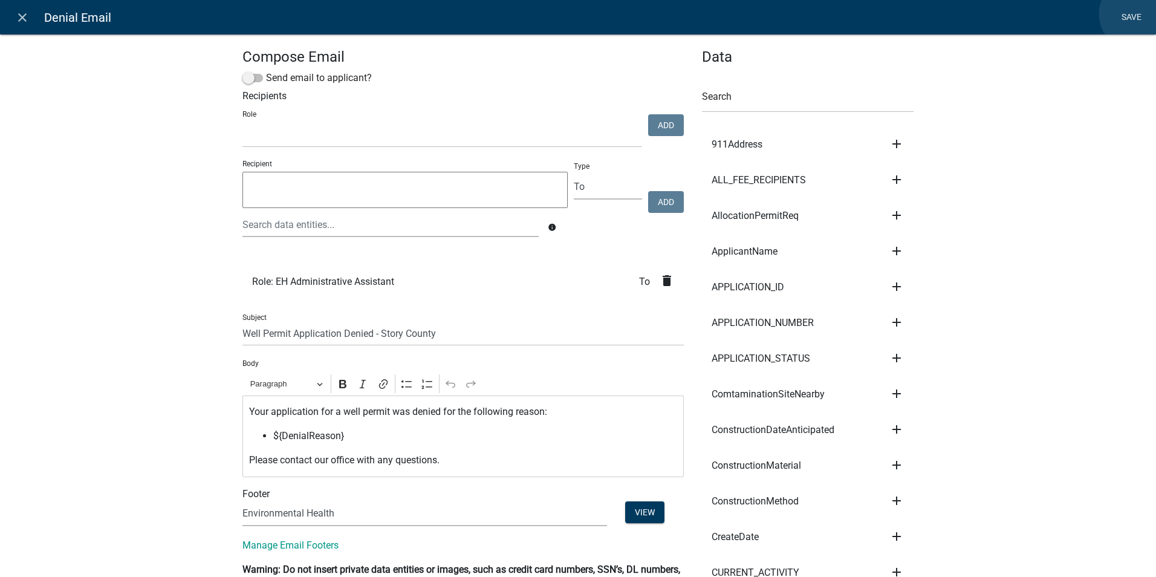
click at [1134, 14] on link "Save" at bounding box center [1131, 17] width 30 height 23
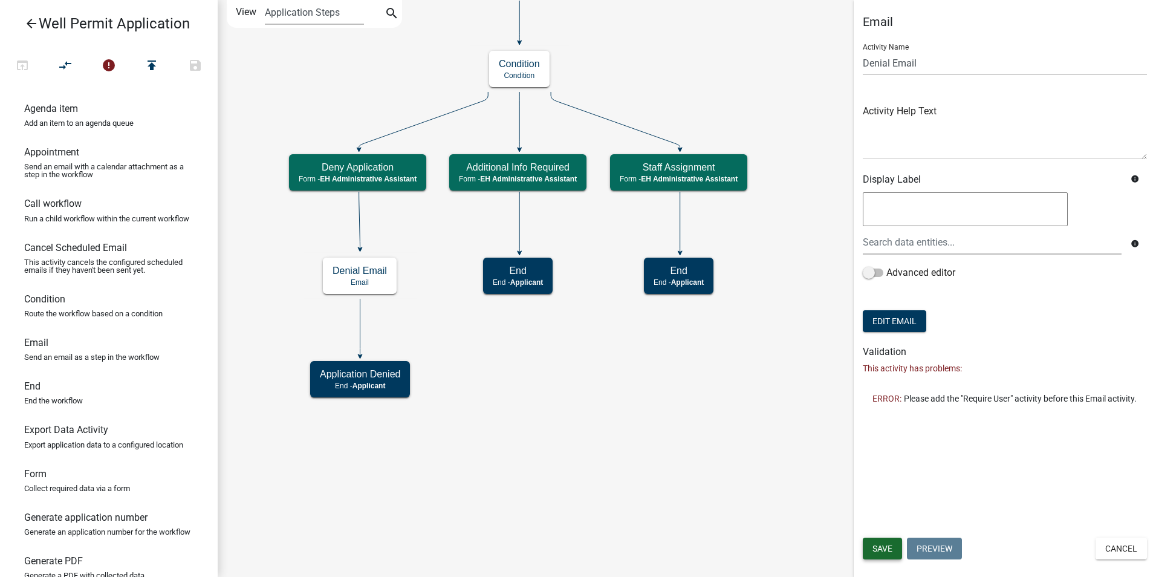
click at [876, 542] on button "Save" at bounding box center [882, 548] width 39 height 22
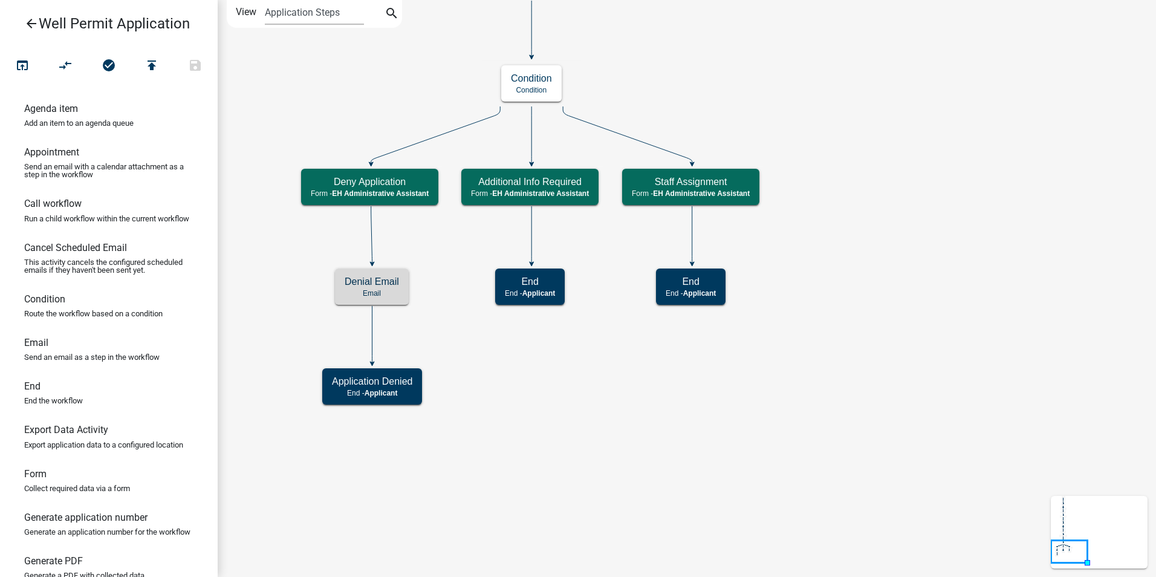
click at [557, 454] on icon "Start Start - Applicant Application Denied End - Applicant Property Owner Infor…" at bounding box center [686, 288] width 937 height 575
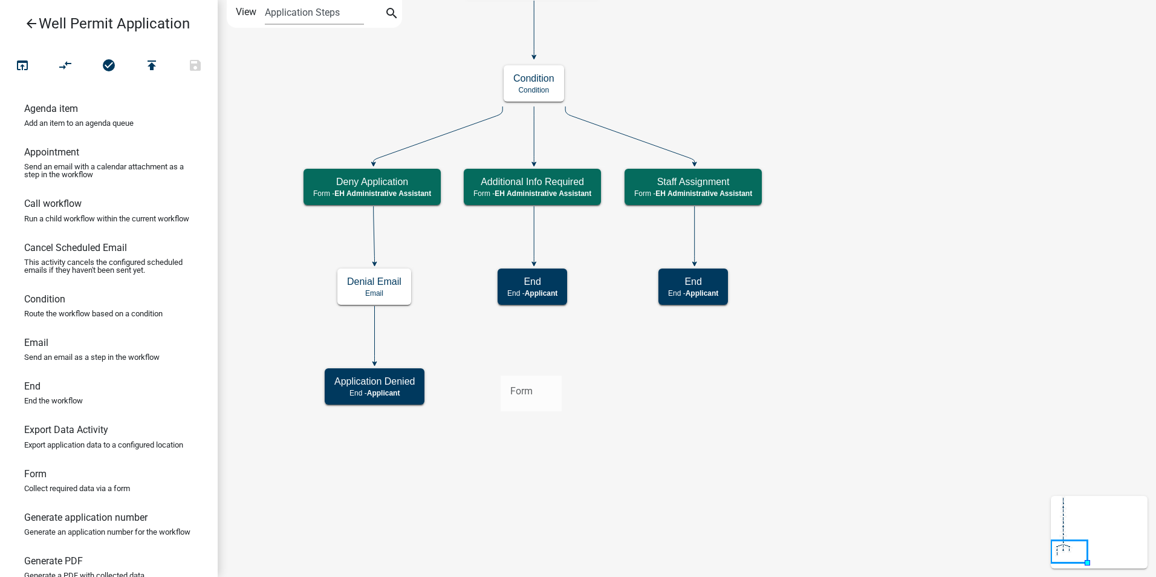
drag, startPoint x: 37, startPoint y: 496, endPoint x: 500, endPoint y: 366, distance: 481.6
click at [500, 366] on div "arrow_back Well Permit Application open_in_browser compare_arrows check_circle …" at bounding box center [578, 288] width 1156 height 577
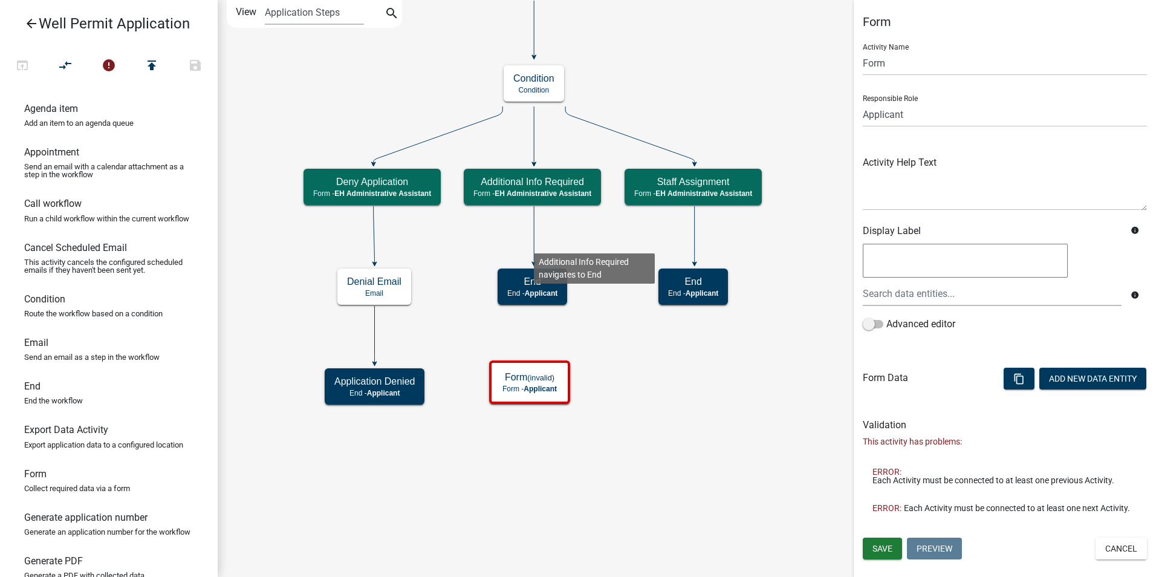
click at [534, 244] on icon at bounding box center [534, 234] width 0 height 57
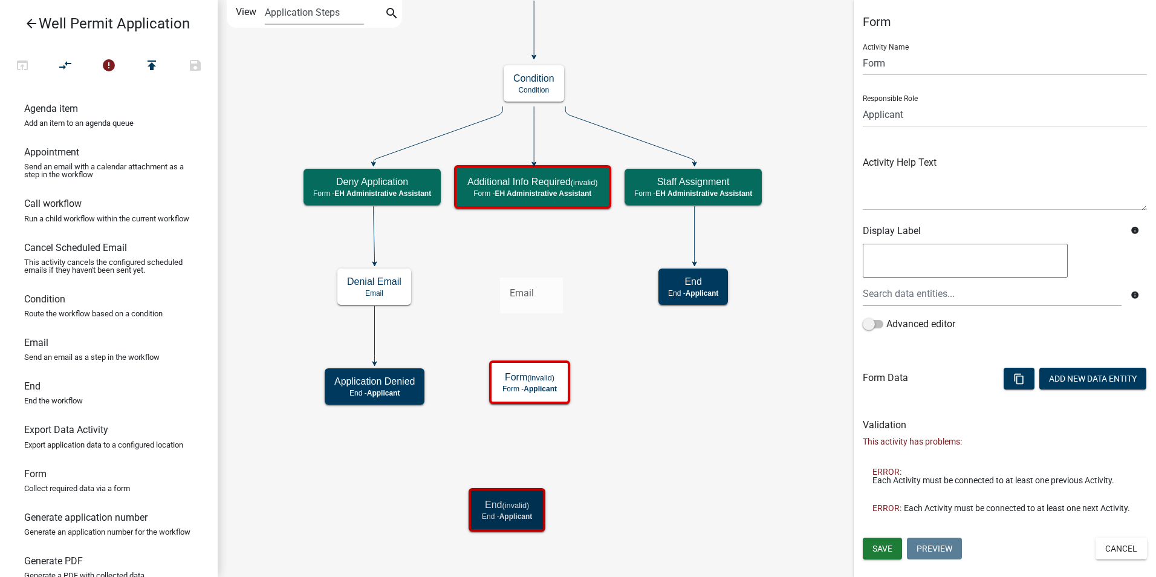
drag, startPoint x: 34, startPoint y: 356, endPoint x: 496, endPoint y: 268, distance: 470.1
click at [496, 268] on div "arrow_back Well Permit Application open_in_browser compare_arrows error publish…" at bounding box center [578, 288] width 1156 height 577
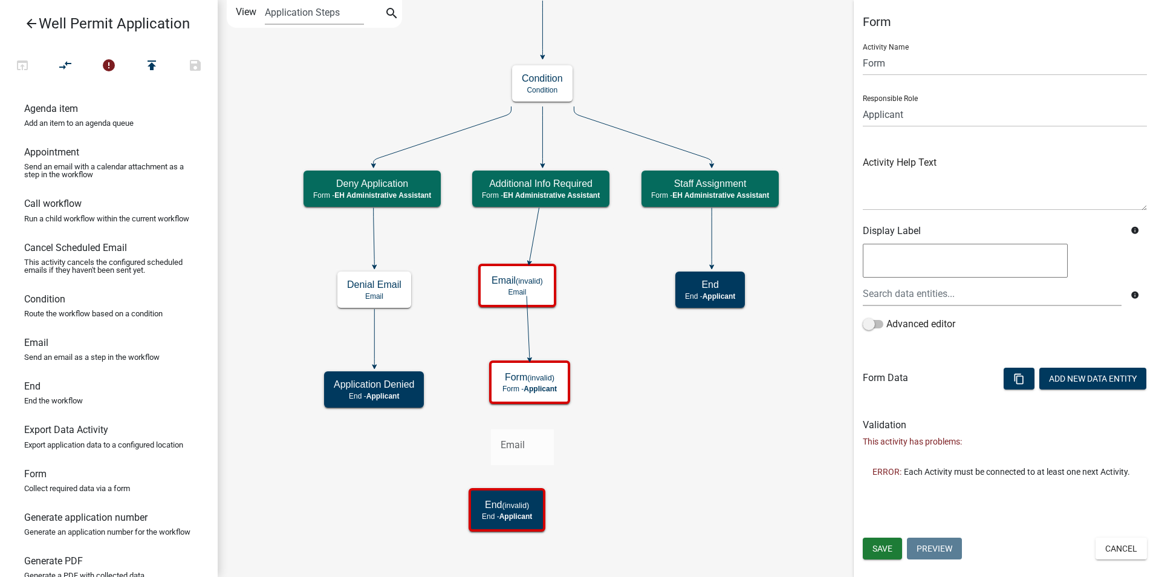
drag, startPoint x: 33, startPoint y: 355, endPoint x: 491, endPoint y: 419, distance: 462.7
click at [491, 419] on div "arrow_back Well Permit Application open_in_browser compare_arrows error publish…" at bounding box center [578, 288] width 1156 height 577
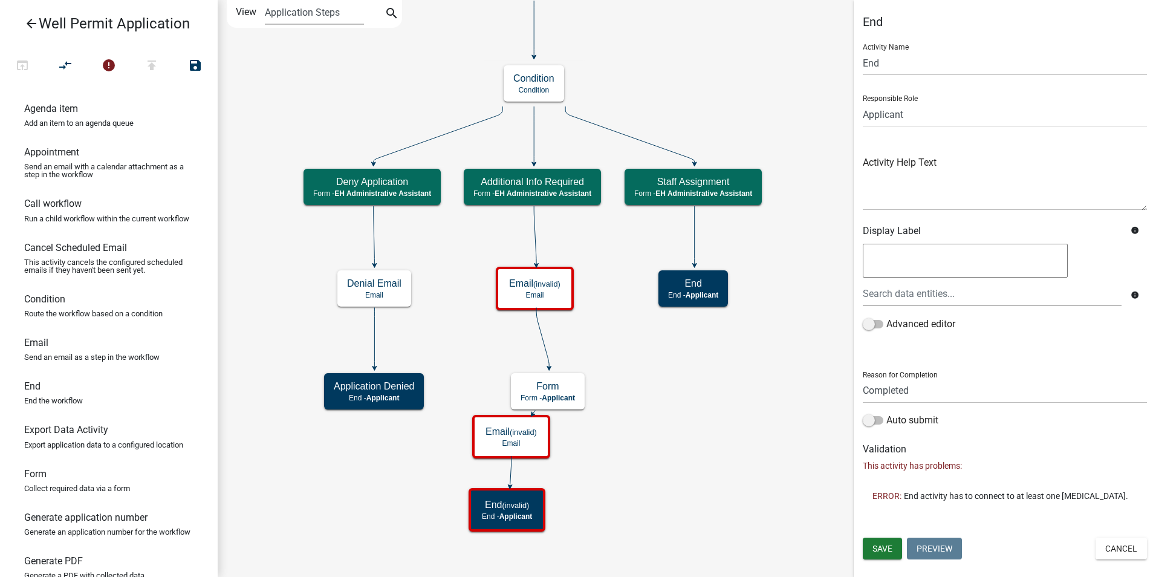
click at [594, 490] on icon "Start Start - Applicant Application Denied End - Applicant Property Owner Infor…" at bounding box center [686, 288] width 937 height 575
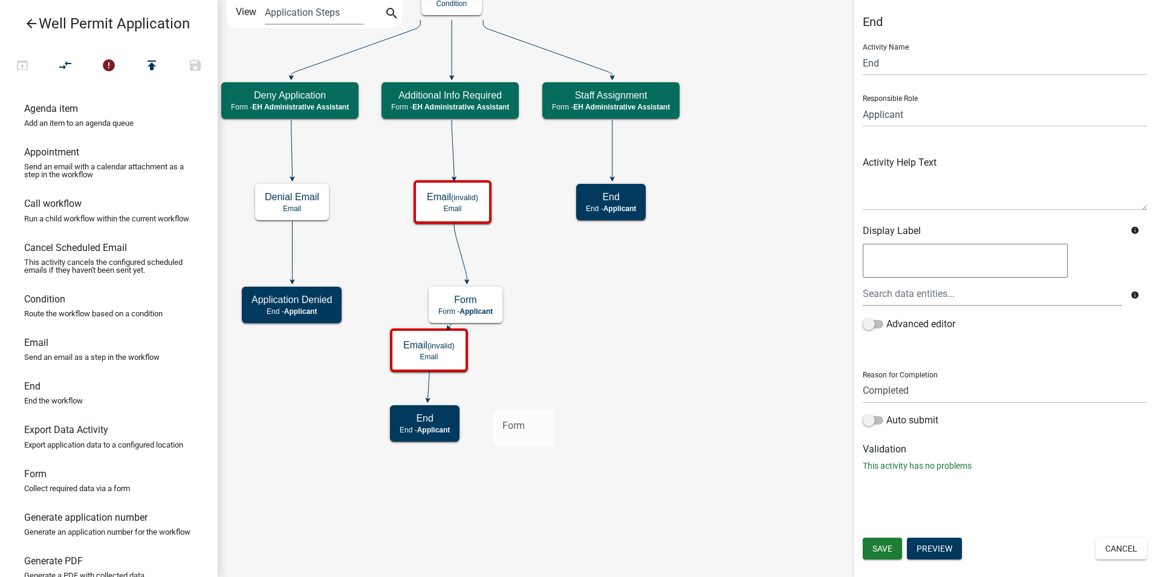
drag, startPoint x: 41, startPoint y: 497, endPoint x: 488, endPoint y: 401, distance: 457.5
click at [488, 401] on div "arrow_back Well Permit Application open_in_browser compare_arrows error publish…" at bounding box center [578, 288] width 1156 height 577
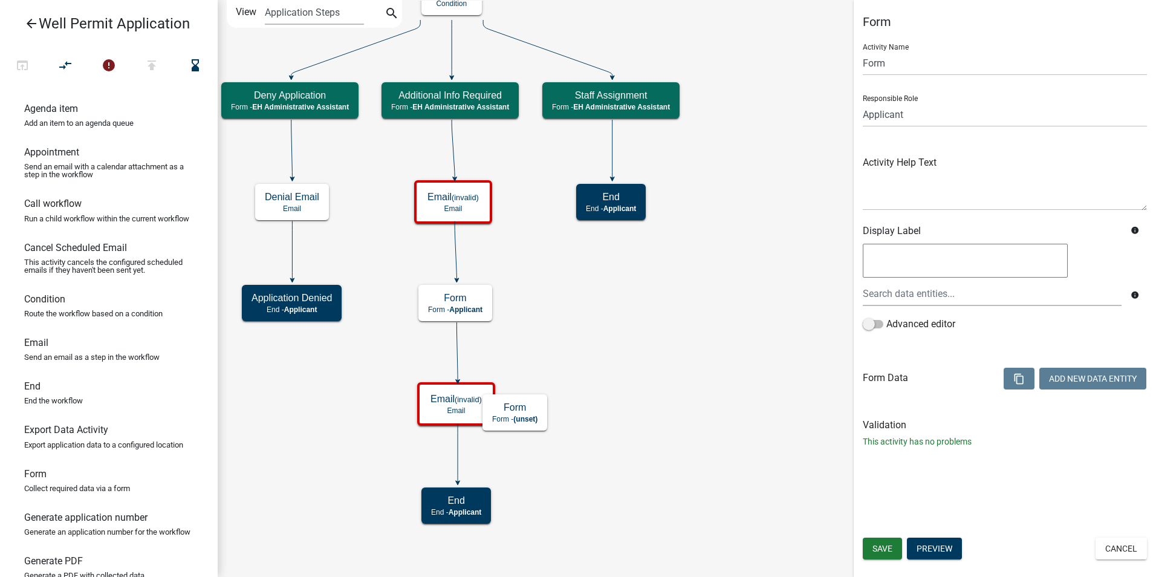
click at [458, 454] on icon at bounding box center [458, 452] width 0 height 58
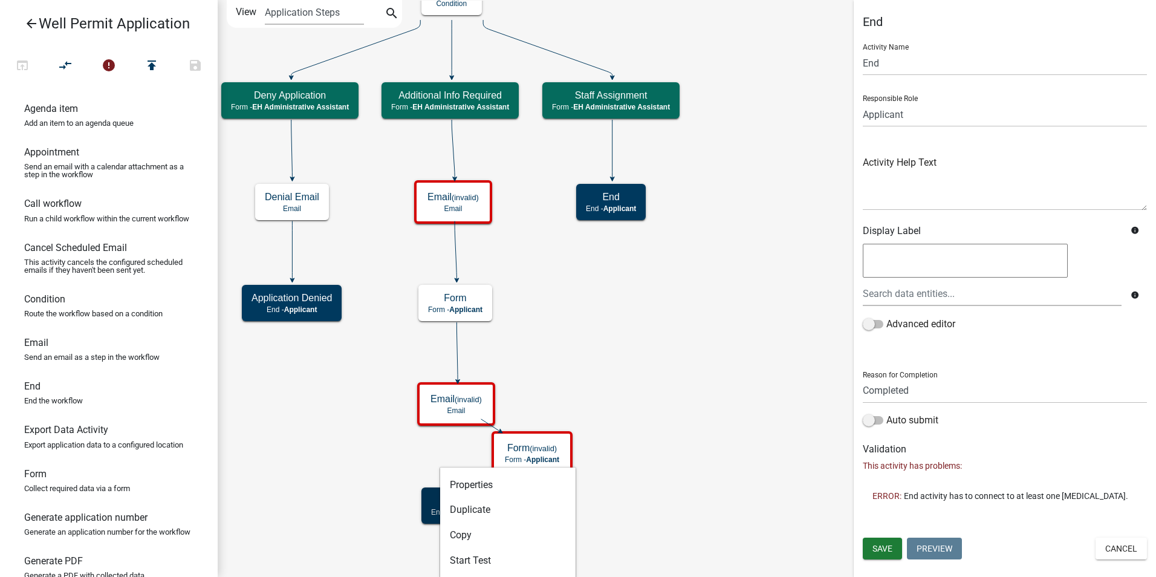
click at [415, 496] on icon "Start Start - Applicant Application Denied End - Applicant Property Owner Infor…" at bounding box center [686, 288] width 937 height 575
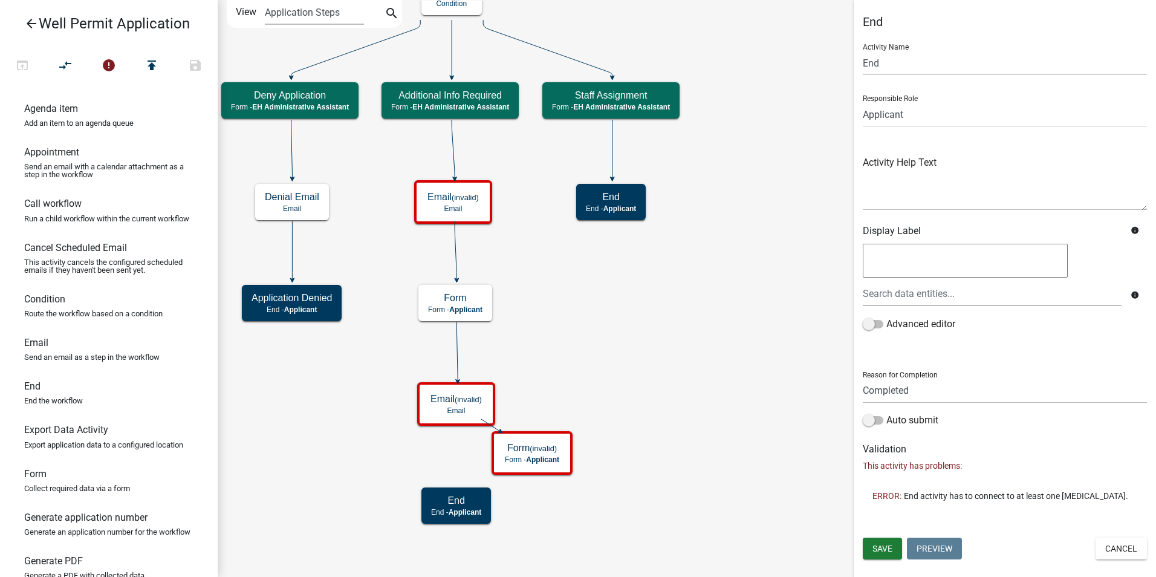
click at [403, 484] on icon "Start Start - Applicant Application Denied End - Applicant Property Owner Infor…" at bounding box center [686, 288] width 937 height 575
click at [598, 549] on icon "Start Start - Applicant Application Denied End - Applicant Property Owner Infor…" at bounding box center [686, 288] width 937 height 575
click at [311, 470] on icon "Start Start - Applicant Application Denied End - Applicant Property Owner Infor…" at bounding box center [686, 288] width 937 height 575
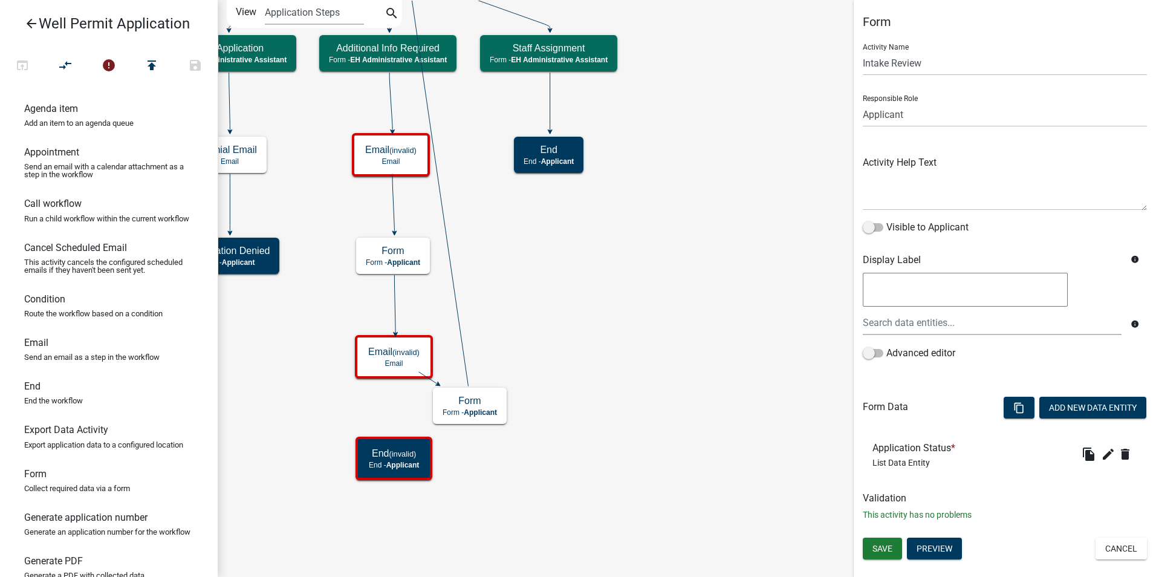
click at [574, 484] on icon "Start Start - Applicant Application Denied End - Applicant Property Owner Infor…" at bounding box center [686, 288] width 937 height 575
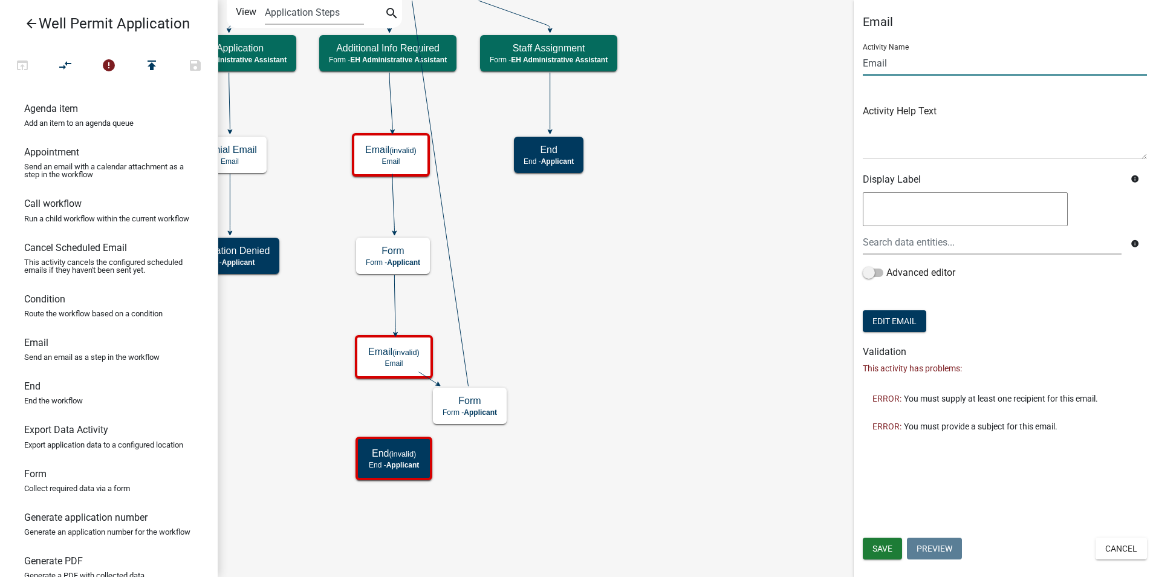
click at [878, 66] on input "Email" at bounding box center [1005, 63] width 284 height 25
type input "Additional Info Email"
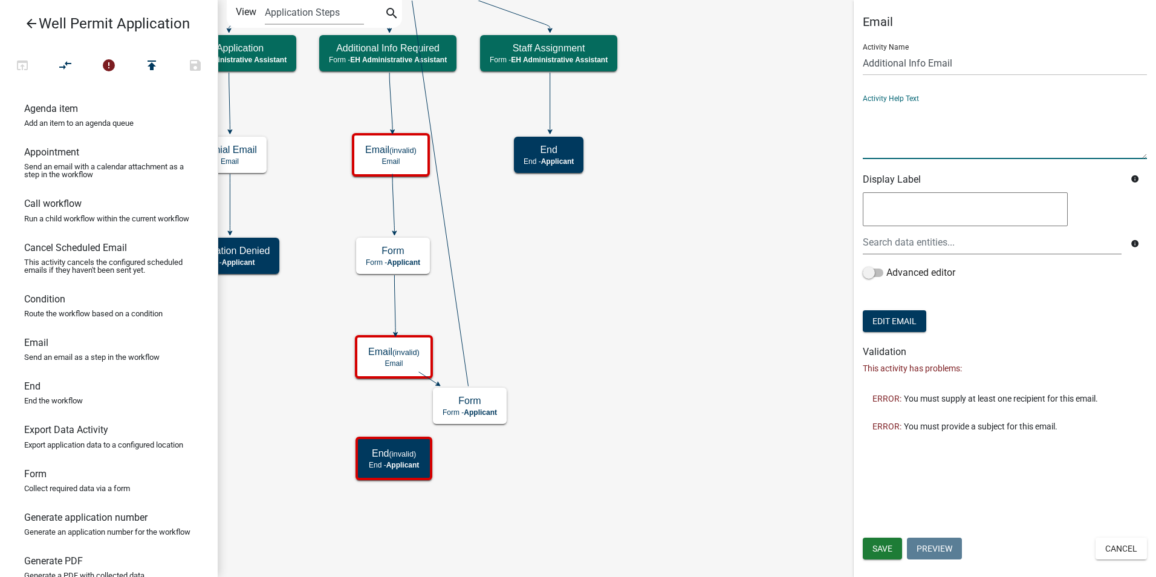
click at [899, 147] on textarea at bounding box center [1005, 130] width 284 height 57
click at [875, 552] on span "Save" at bounding box center [882, 548] width 20 height 10
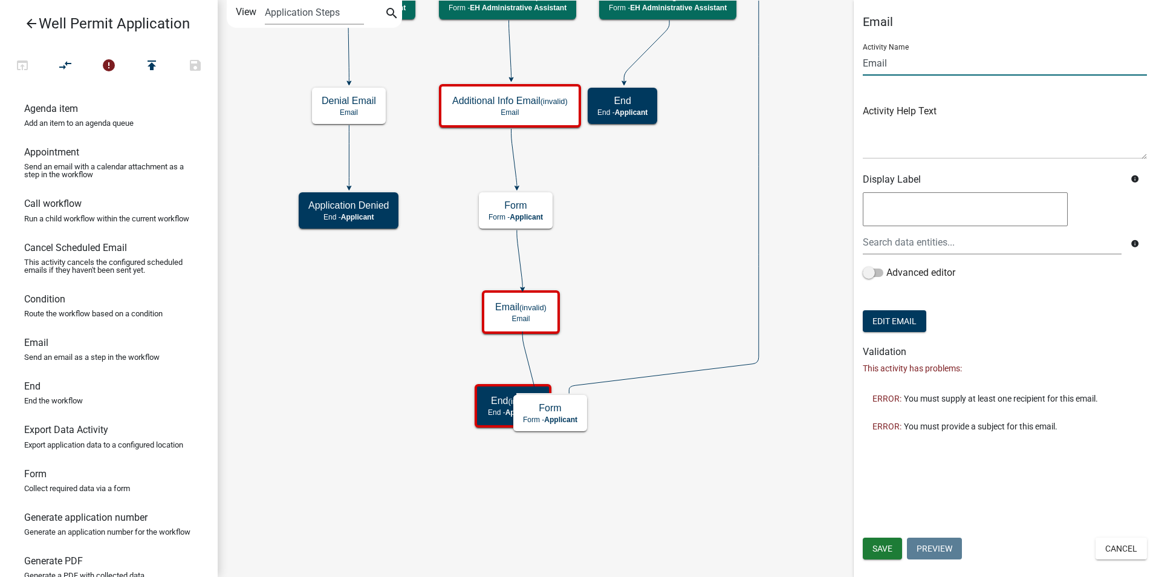
click at [870, 62] on input "Email" at bounding box center [1005, 63] width 284 height 25
type input "Additional Info Submitted Email"
click at [881, 549] on span "Save" at bounding box center [882, 548] width 20 height 10
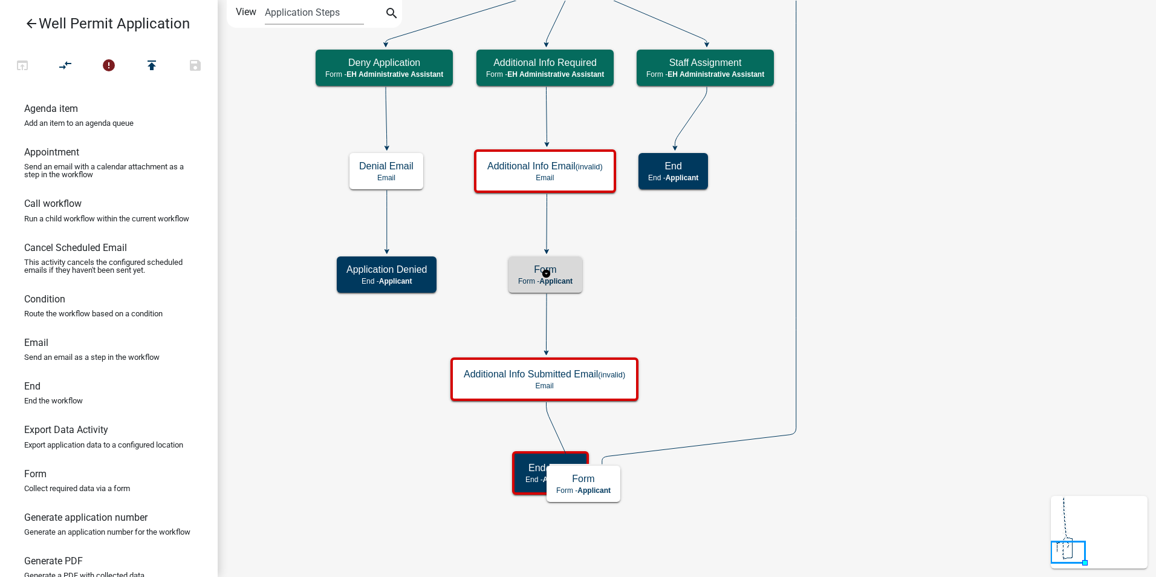
click at [558, 277] on span "Applicant" at bounding box center [555, 281] width 33 height 8
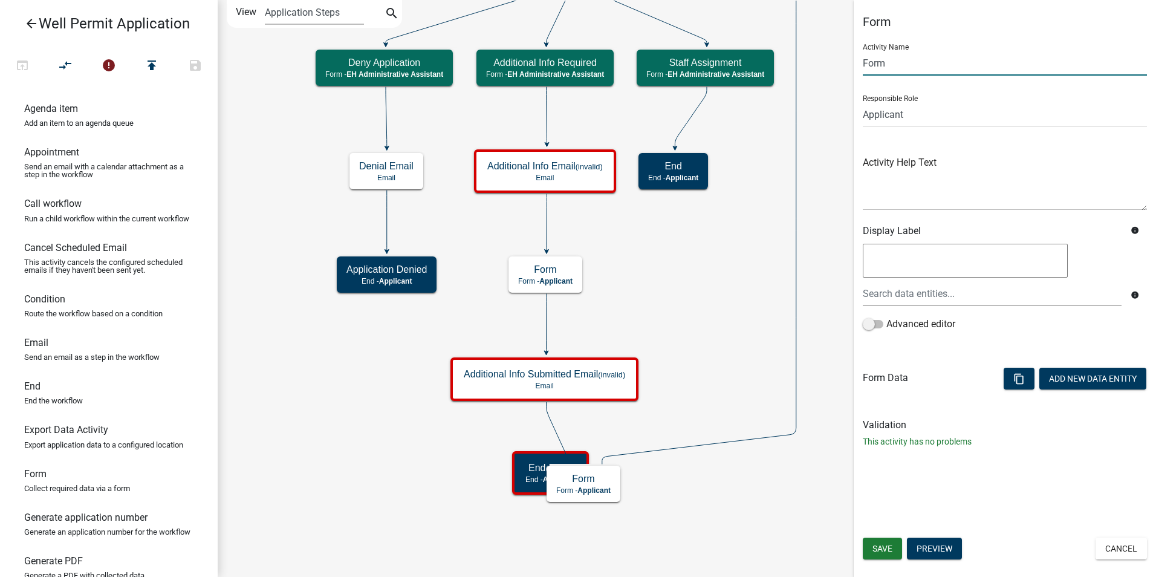
click at [866, 63] on input "Form" at bounding box center [1005, 63] width 284 height 25
type input "Additional Information"
click at [877, 552] on span "Save" at bounding box center [882, 548] width 20 height 10
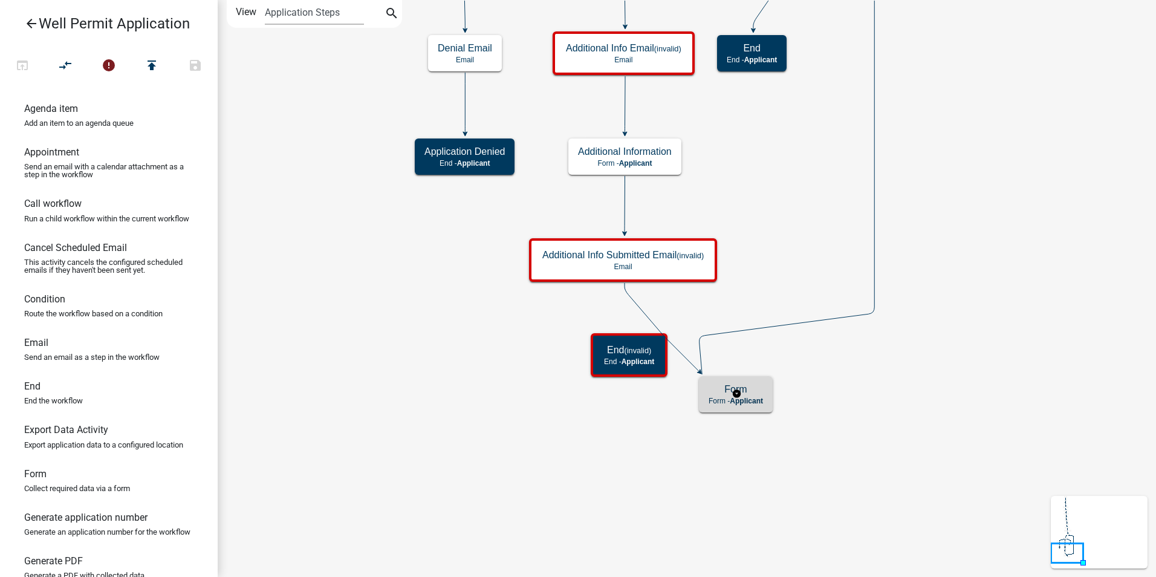
click at [758, 390] on h5 "Form" at bounding box center [735, 388] width 54 height 11
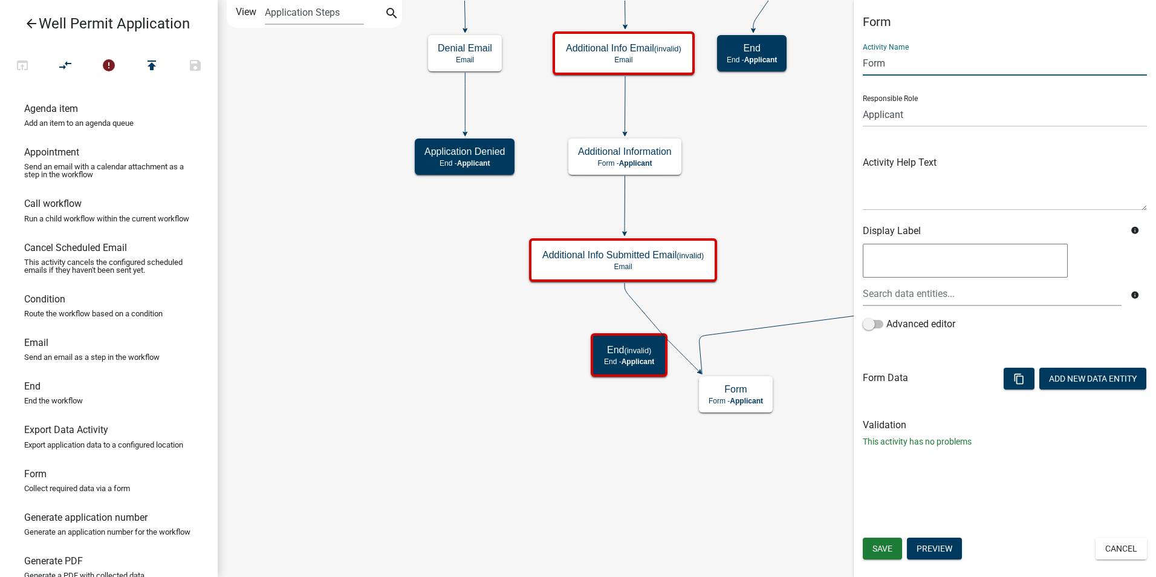
click at [876, 64] on input "Form" at bounding box center [1005, 63] width 284 height 25
click at [864, 63] on input "Additional" at bounding box center [1005, 63] width 284 height 25
click at [944, 64] on input "Review Additional" at bounding box center [1005, 63] width 284 height 25
type input "Review Additional Info"
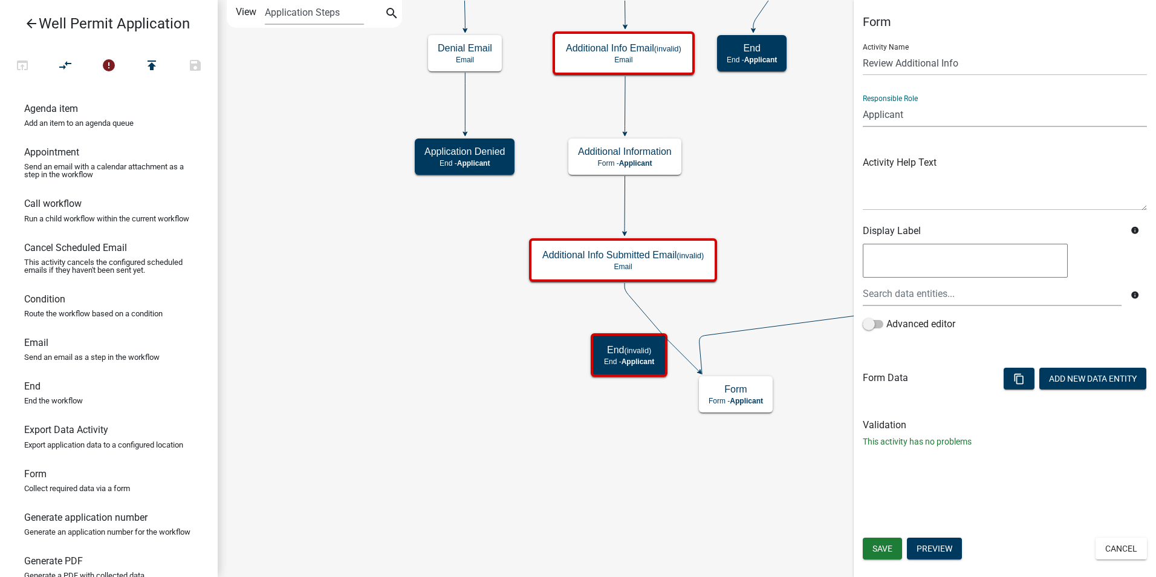
click at [893, 115] on select "Applicant Admin P & D Inspectors EH Administrative Assistant Zoning Reviewers E…" at bounding box center [1005, 114] width 284 height 25
select select "DA3E3E5F-670D-4329-B60C-5CC8A4B2B679"
click at [863, 102] on select "Applicant Admin P & D Inspectors EH Administrative Assistant Zoning Reviewers E…" at bounding box center [1005, 114] width 284 height 25
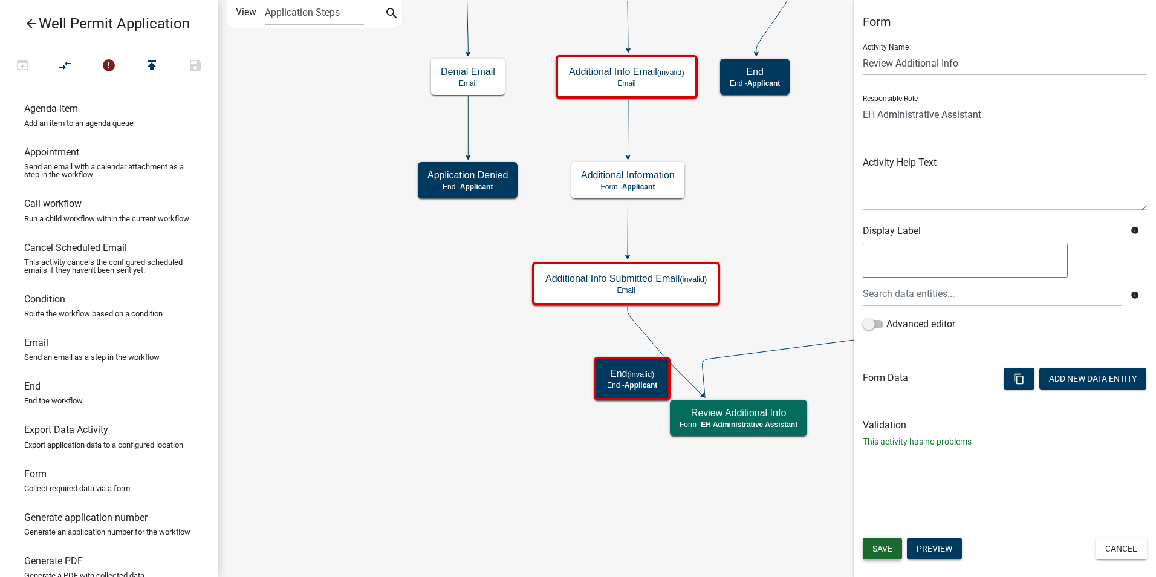
click at [873, 551] on span "Save" at bounding box center [882, 548] width 20 height 10
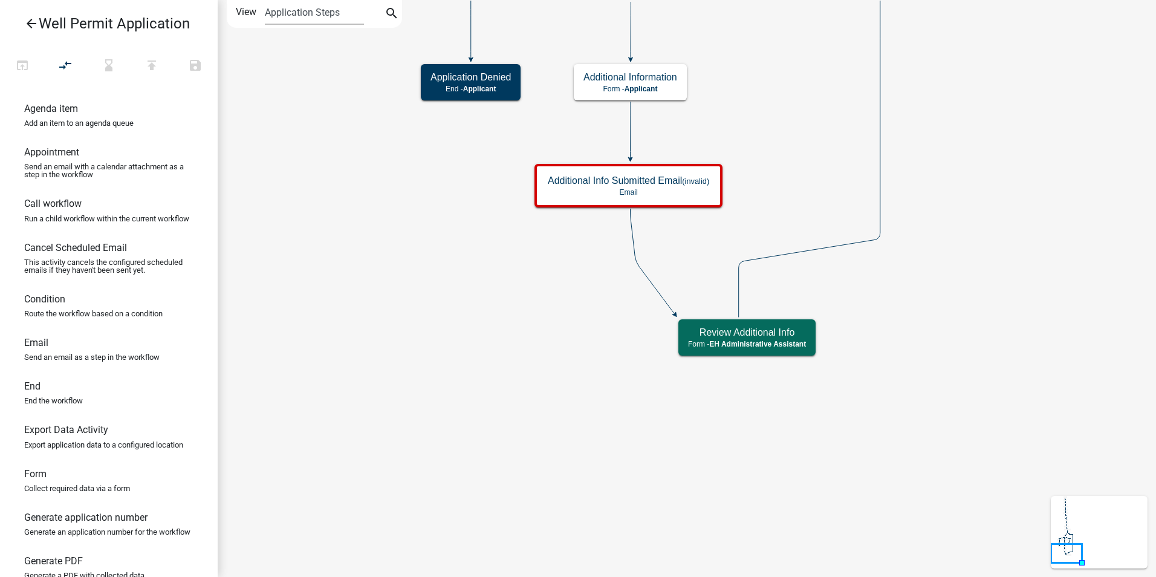
click at [445, 397] on icon "Start Start - Applicant Application Denied End - Applicant Property Owner Infor…" at bounding box center [686, 288] width 937 height 575
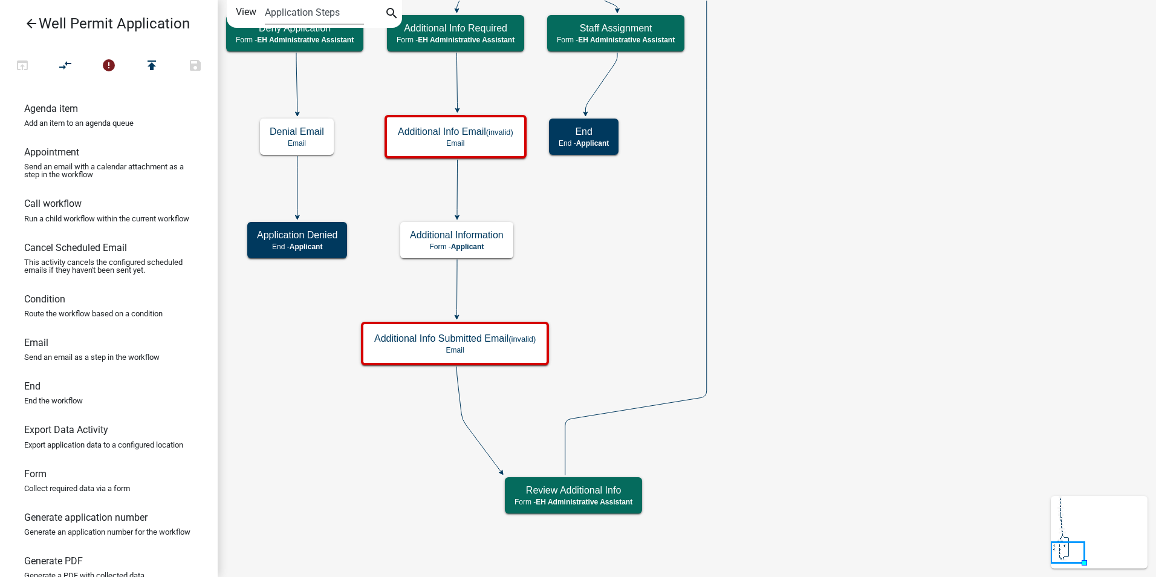
click at [604, 218] on icon "Start Start - Applicant Application Denied End - Applicant Property Owner Infor…" at bounding box center [686, 288] width 937 height 575
click at [475, 245] on span "Applicant" at bounding box center [467, 246] width 33 height 8
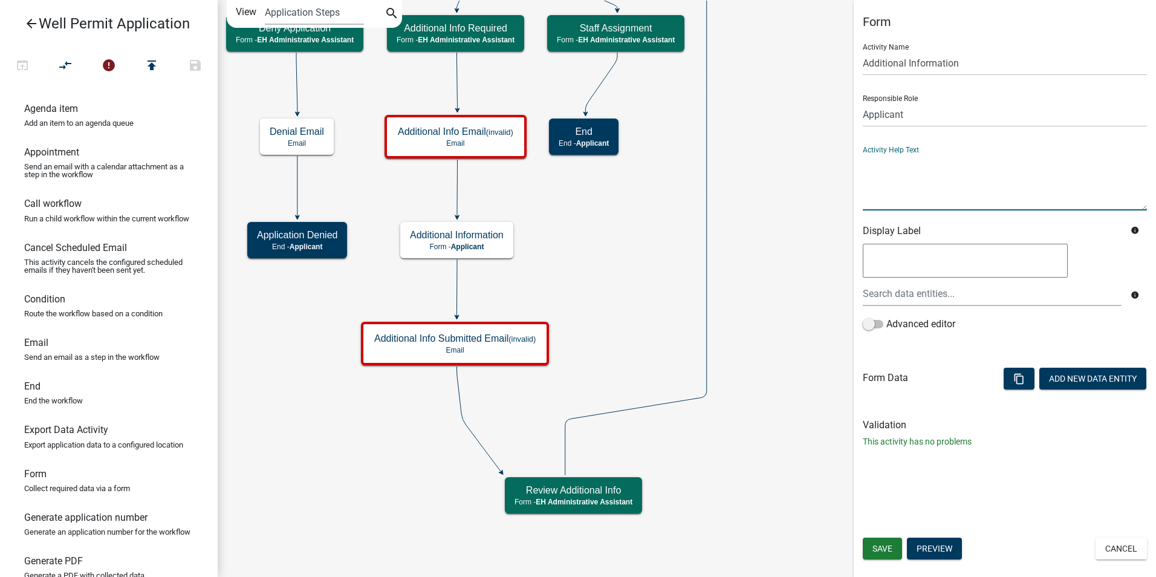
click at [869, 193] on textarea at bounding box center [1005, 182] width 284 height 57
paste textarea "In order to complete the review of this application more information is needed …"
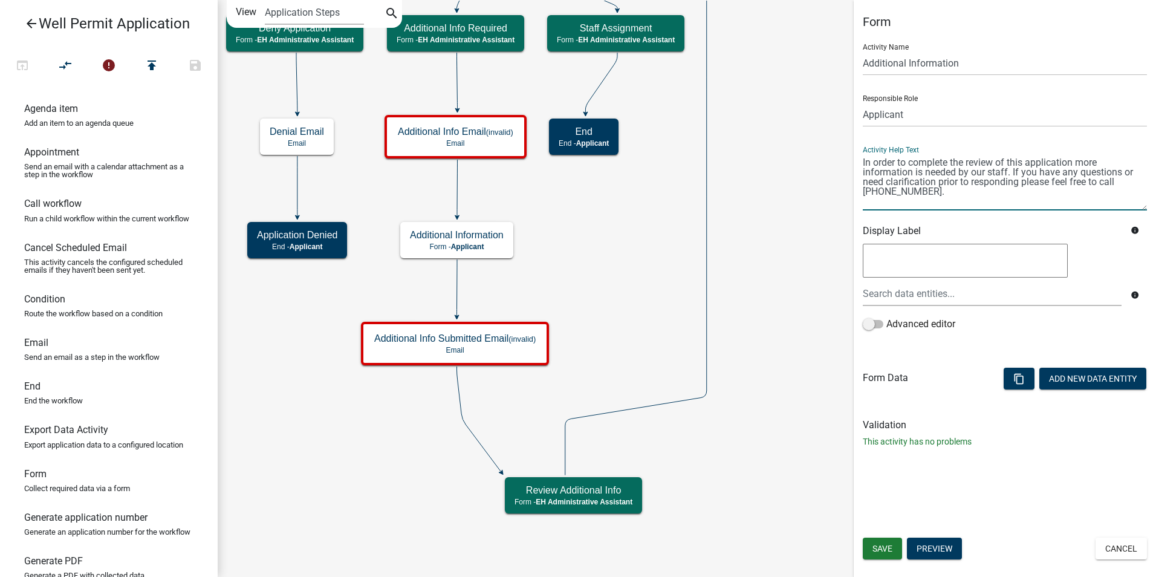
type textarea "In order to complete the review of this application more information is needed …"
click at [890, 260] on textarea at bounding box center [965, 261] width 205 height 34
click at [989, 267] on textarea "Additional Information Required" at bounding box center [965, 261] width 205 height 34
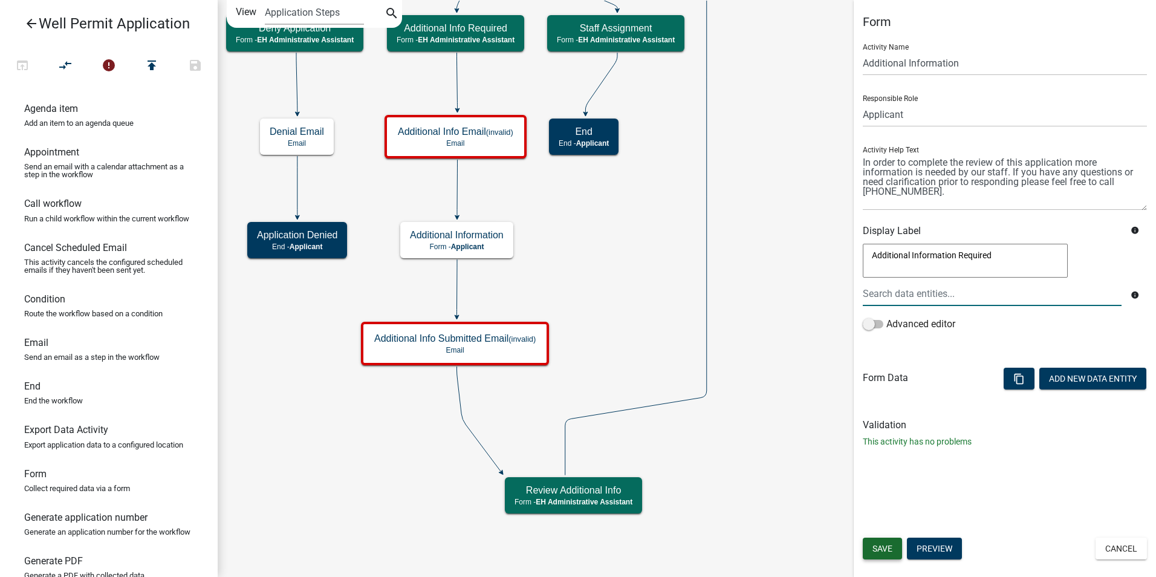
type textarea "Additional Information Required"
click at [870, 553] on button "Save" at bounding box center [882, 548] width 39 height 22
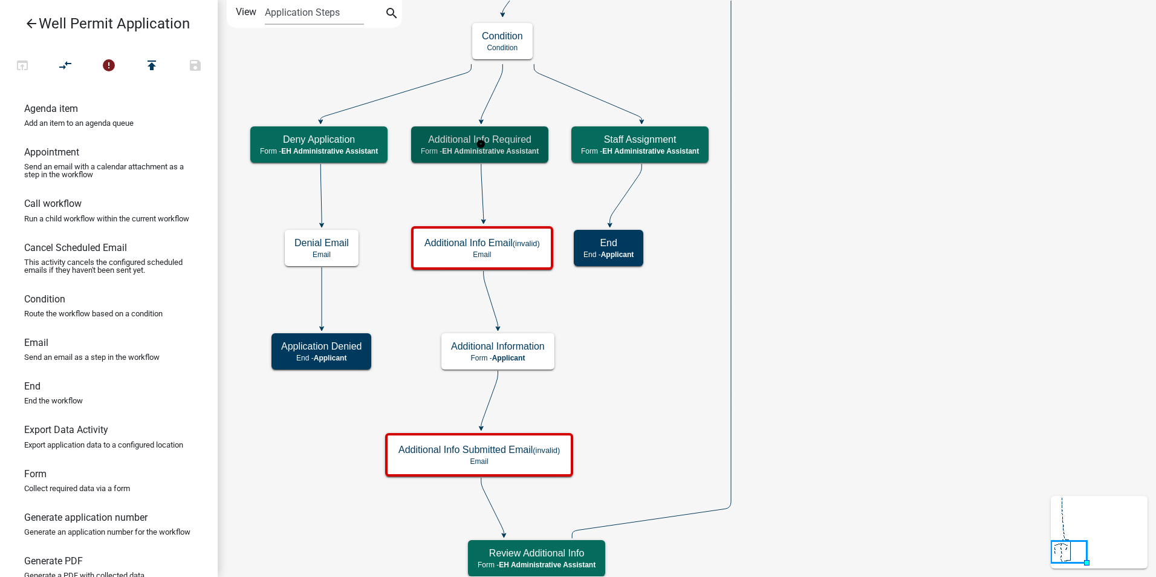
click at [461, 143] on h5 "Additional Info Required" at bounding box center [480, 139] width 118 height 11
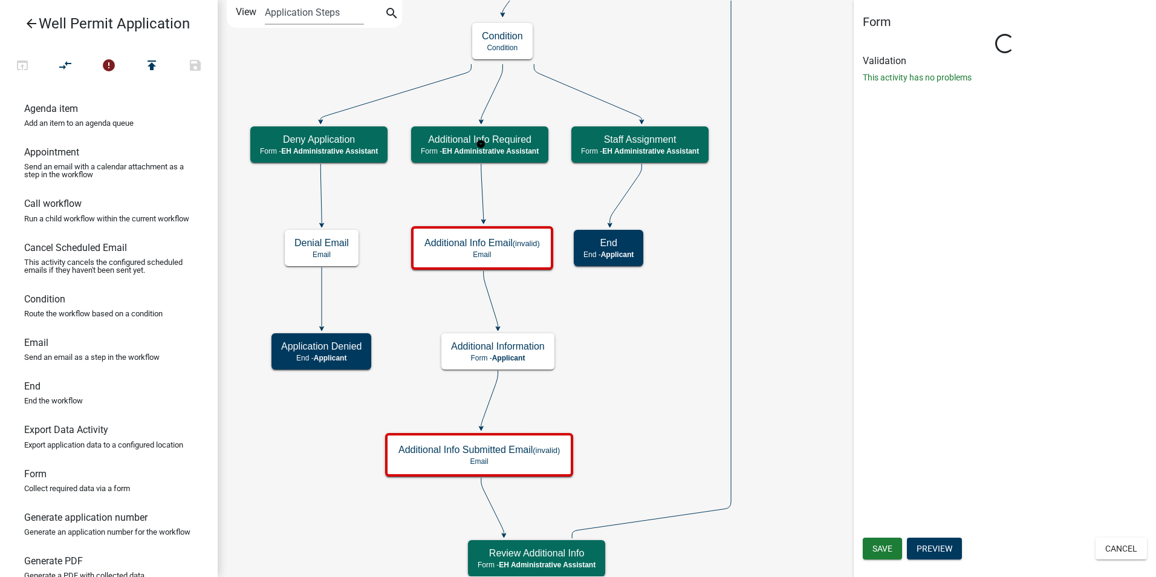
select select "DA3E3E5F-670D-4329-B60C-5CC8A4B2B679"
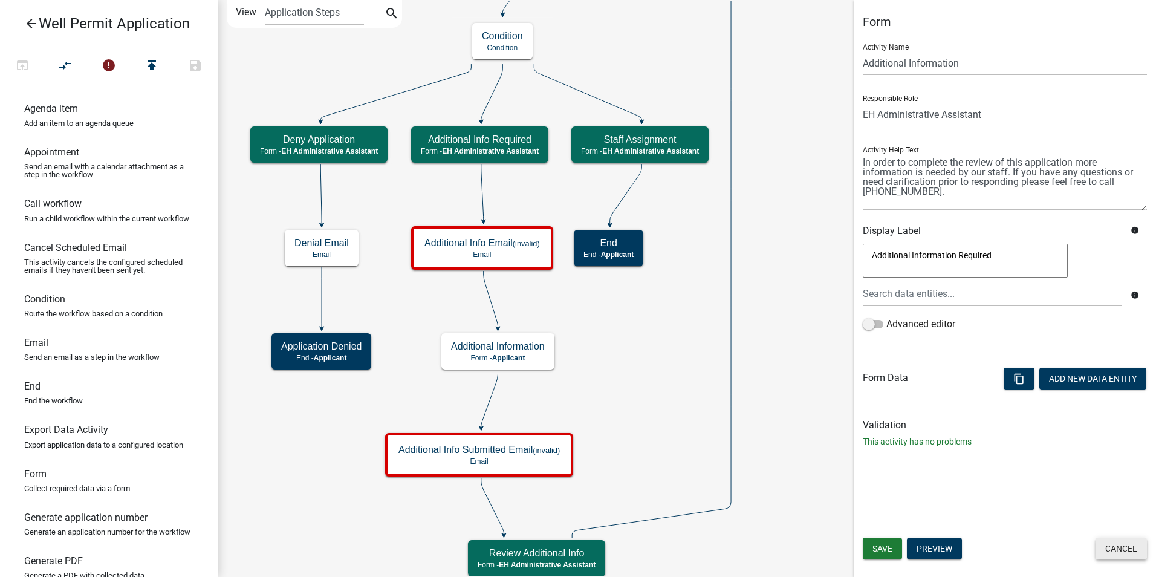
click at [1117, 549] on button "Cancel" at bounding box center [1120, 548] width 51 height 22
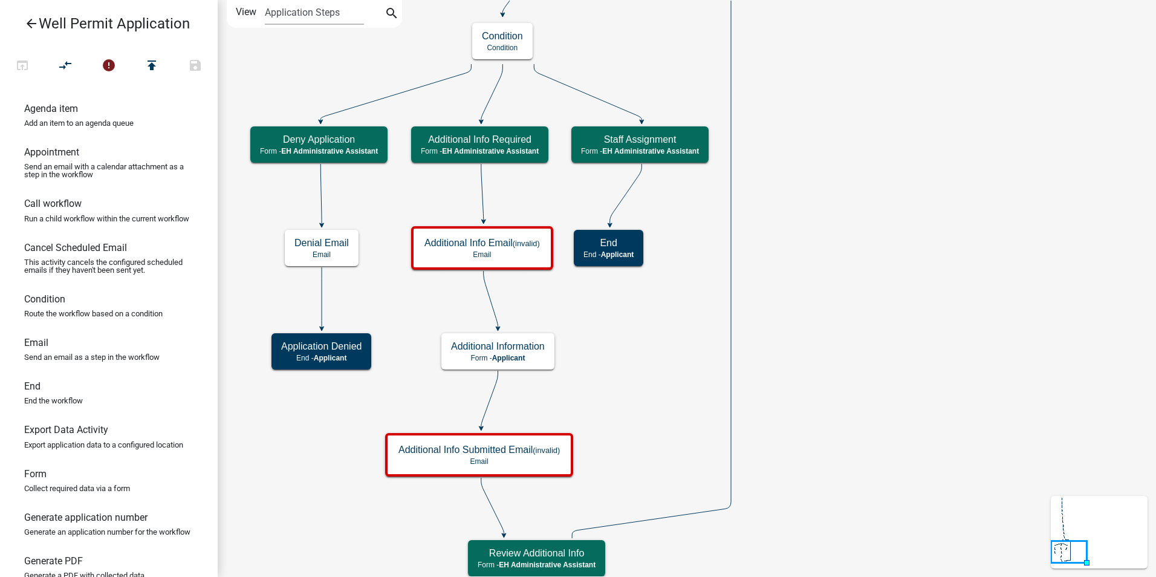
click at [632, 346] on icon "Start Start - Applicant Application Denied End - Applicant Property Owner Infor…" at bounding box center [686, 289] width 937 height 577
click at [477, 347] on h5 "Additional Information" at bounding box center [498, 345] width 94 height 11
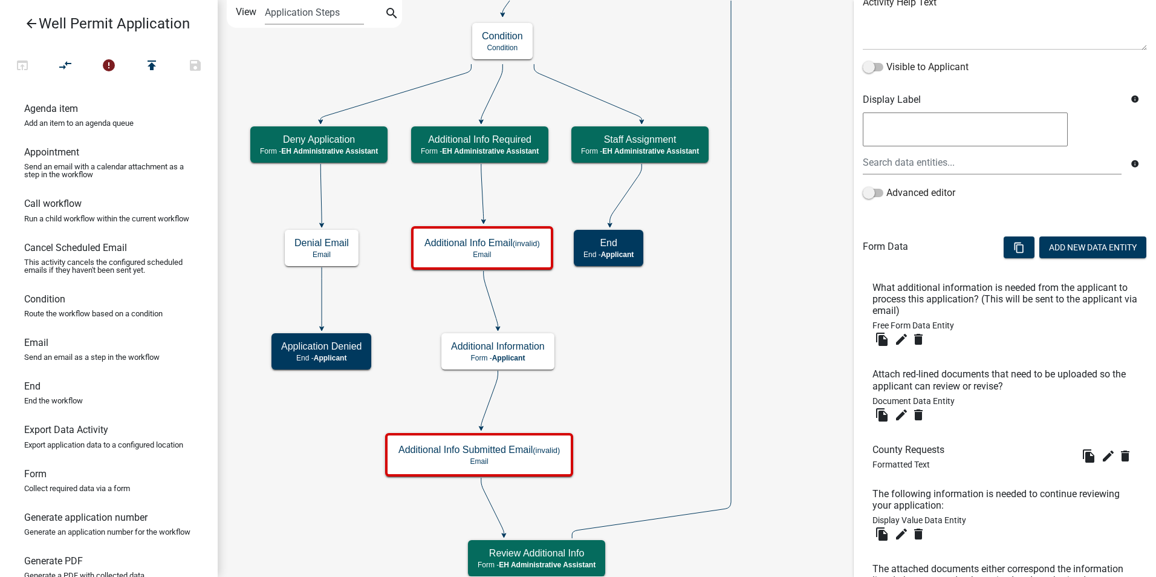
scroll to position [302, 0]
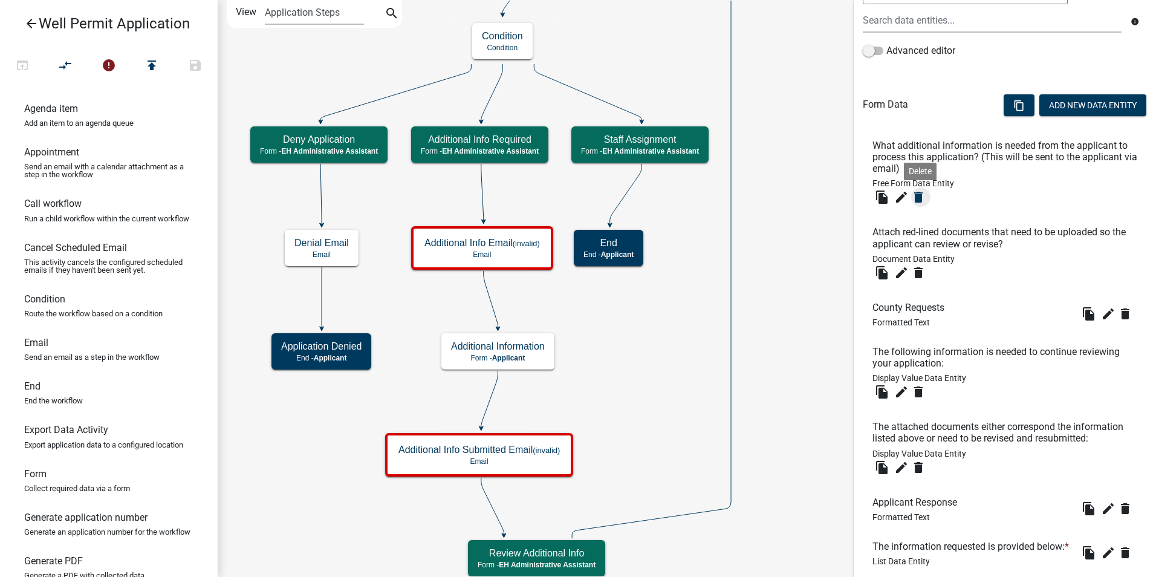
click at [917, 202] on icon "delete" at bounding box center [918, 197] width 15 height 15
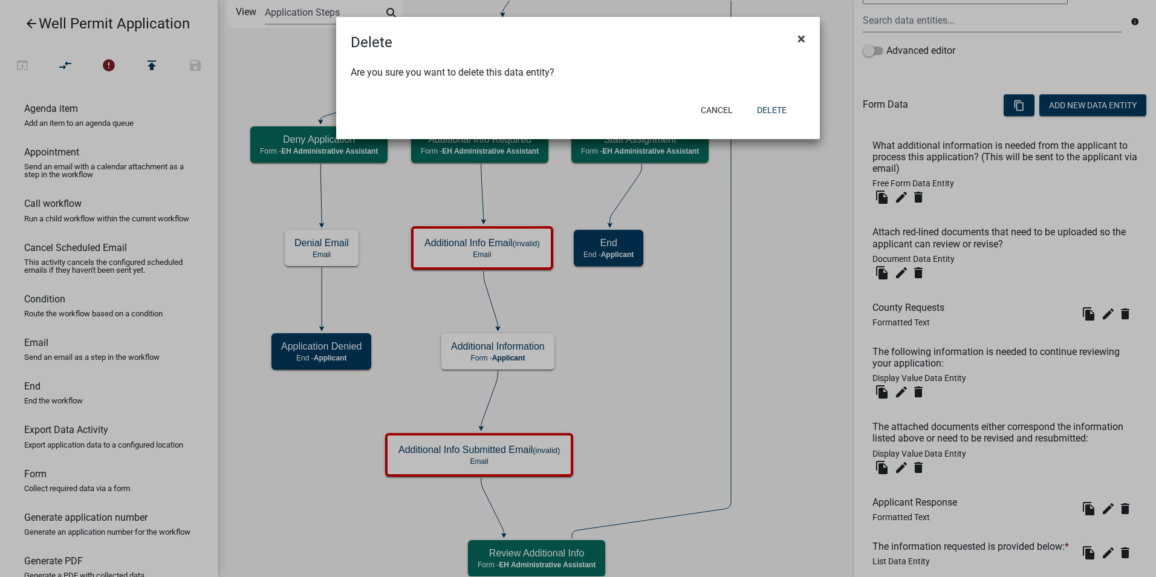
click at [797, 37] on span "×" at bounding box center [801, 38] width 8 height 17
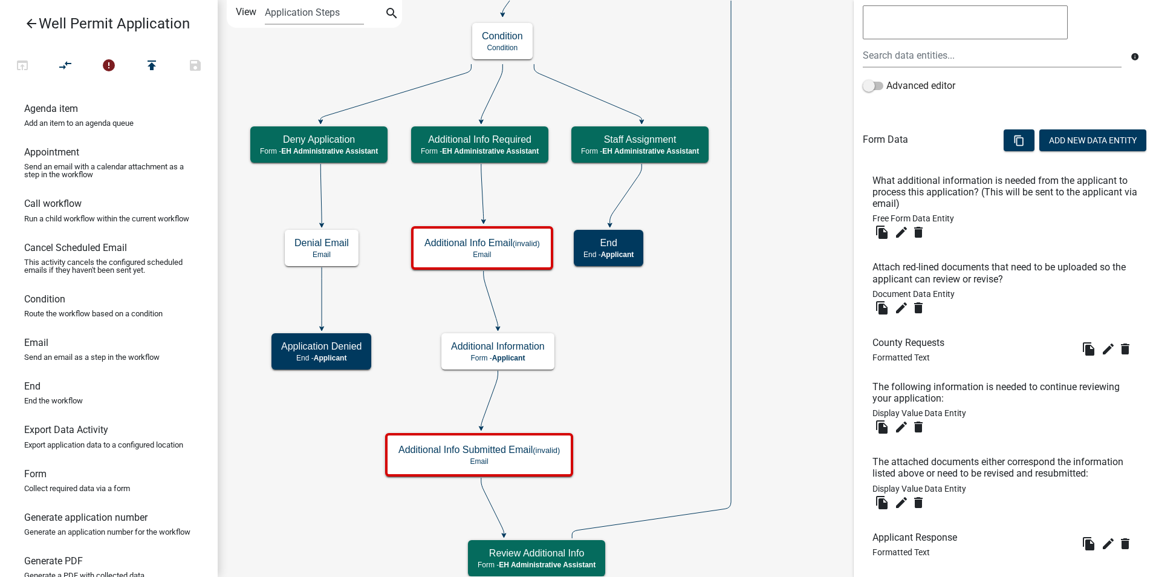
scroll to position [242, 0]
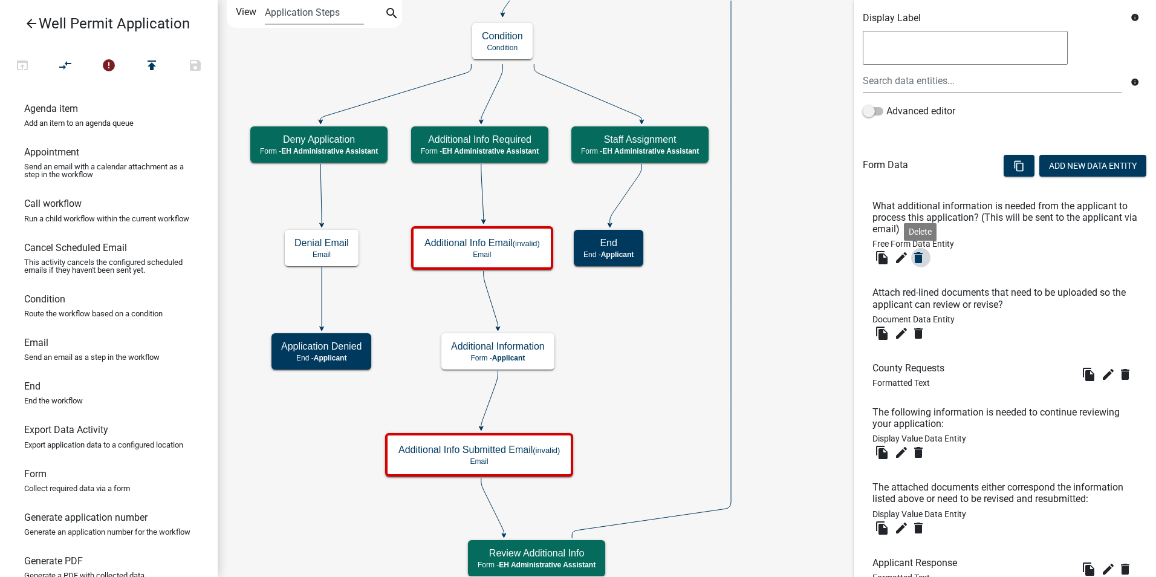
click at [916, 259] on icon "delete" at bounding box center [918, 257] width 15 height 15
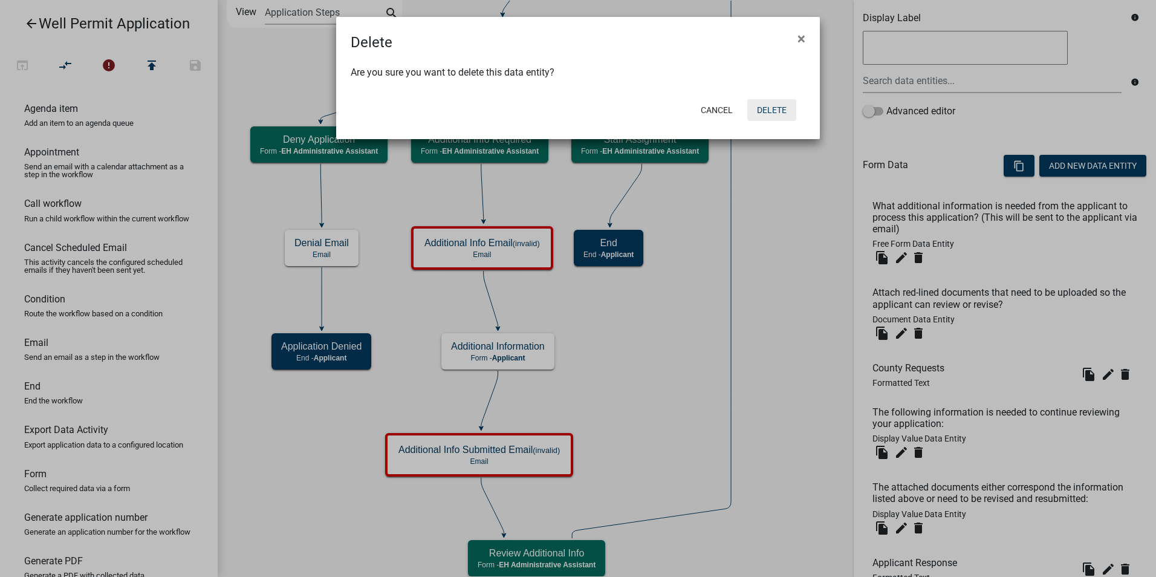
click at [765, 111] on button "Delete" at bounding box center [771, 110] width 49 height 22
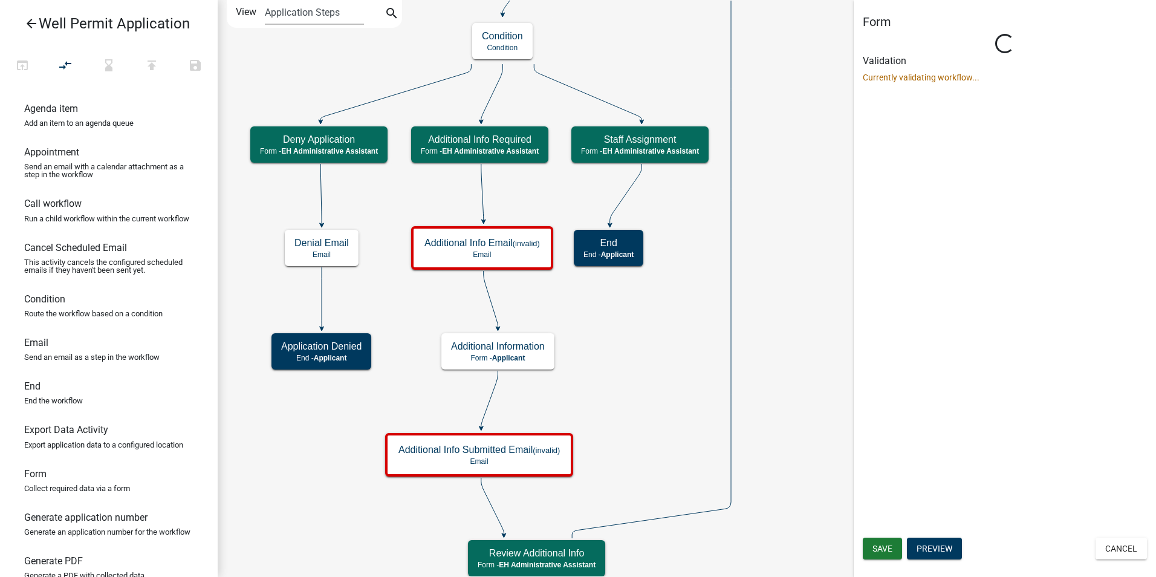
scroll to position [0, 0]
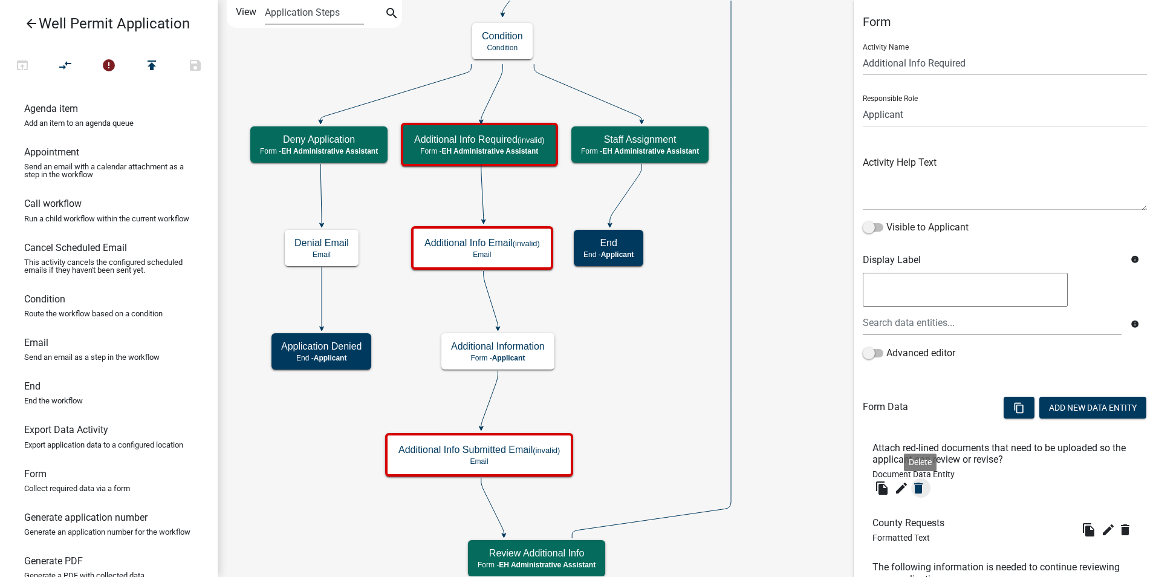
click at [919, 490] on icon "delete" at bounding box center [918, 488] width 15 height 15
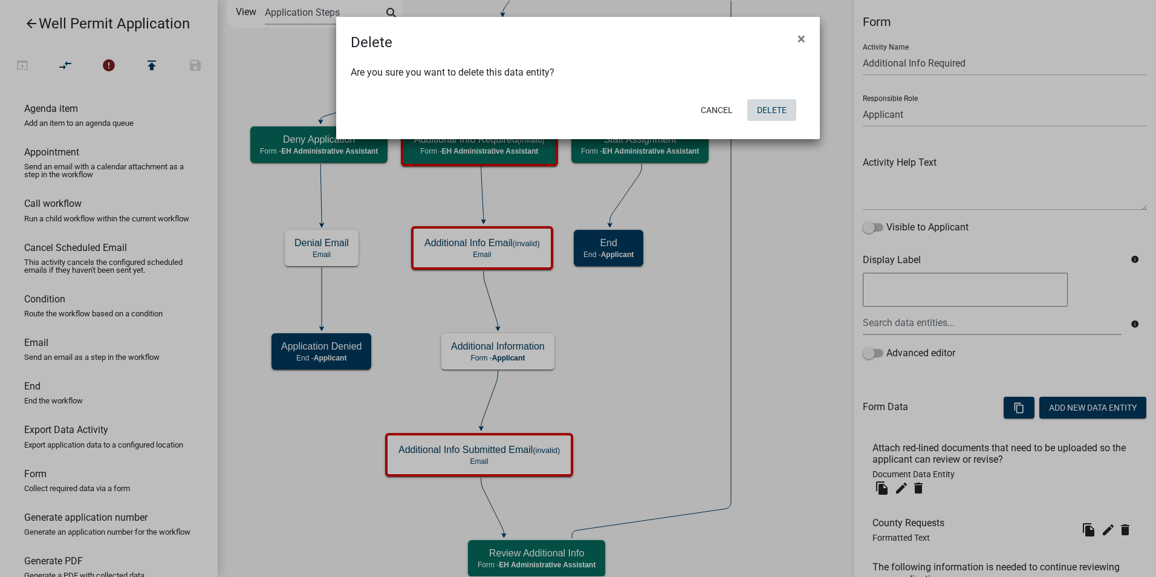
click at [765, 108] on button "Delete" at bounding box center [771, 110] width 49 height 22
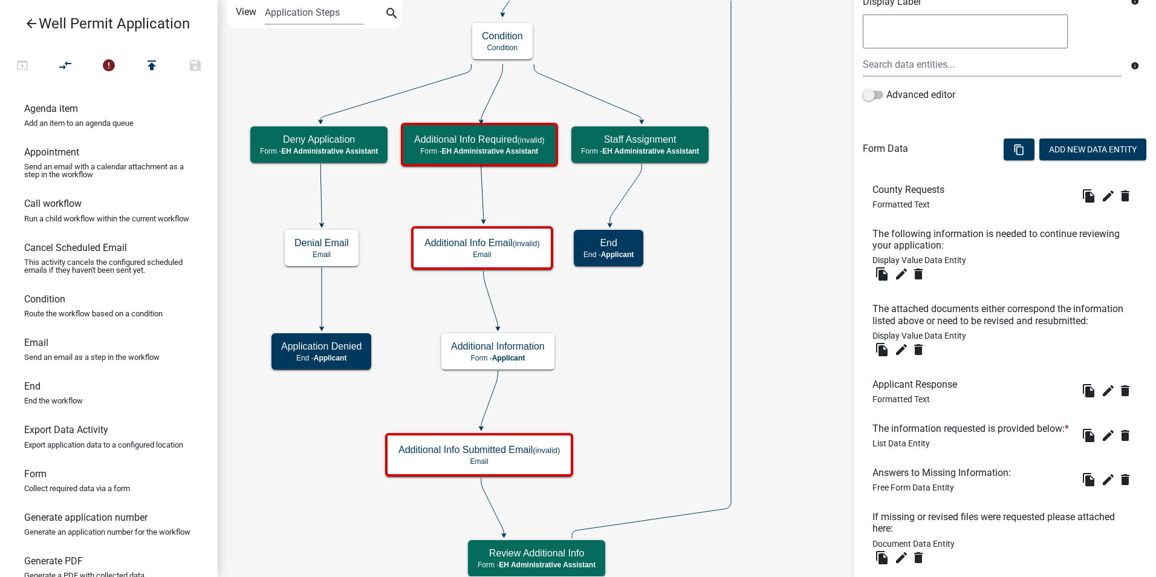
scroll to position [302, 0]
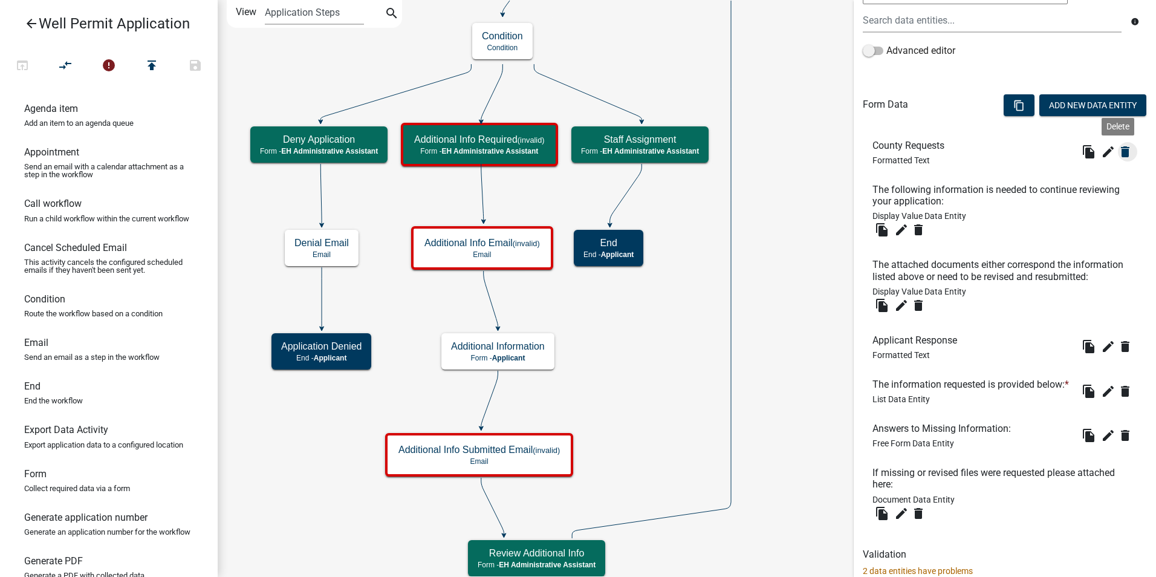
click at [1118, 154] on icon "delete" at bounding box center [1125, 151] width 15 height 15
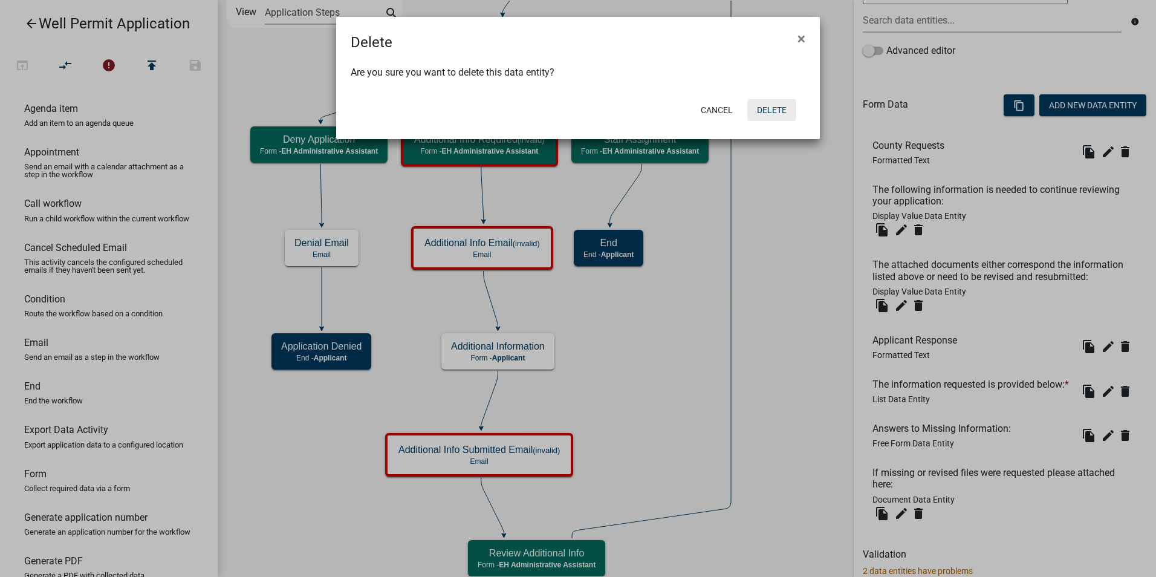
click at [766, 106] on button "Delete" at bounding box center [771, 110] width 49 height 22
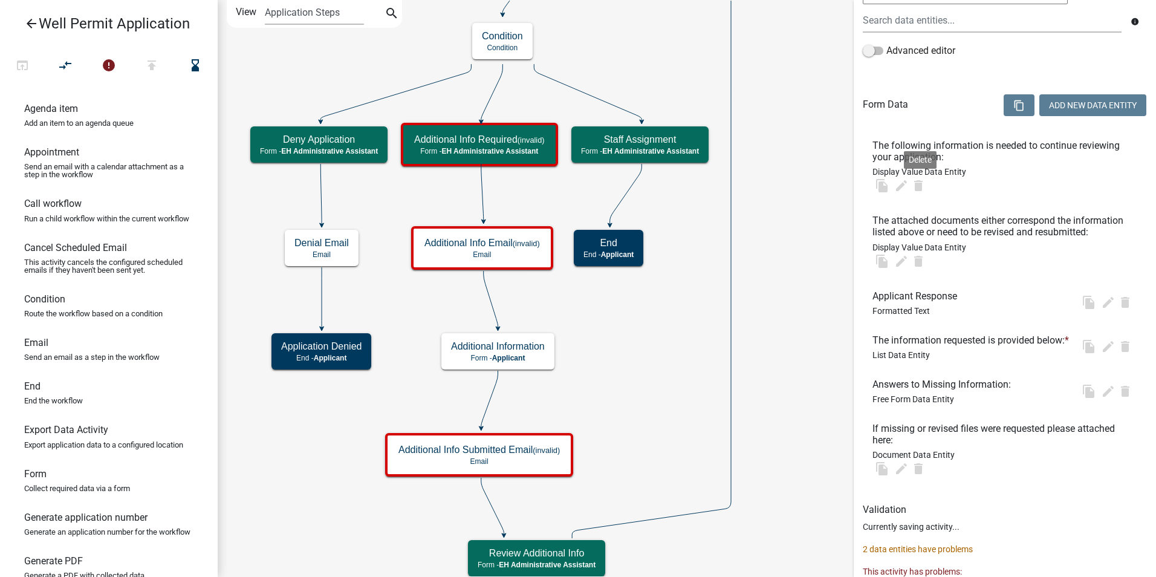
scroll to position [0, 0]
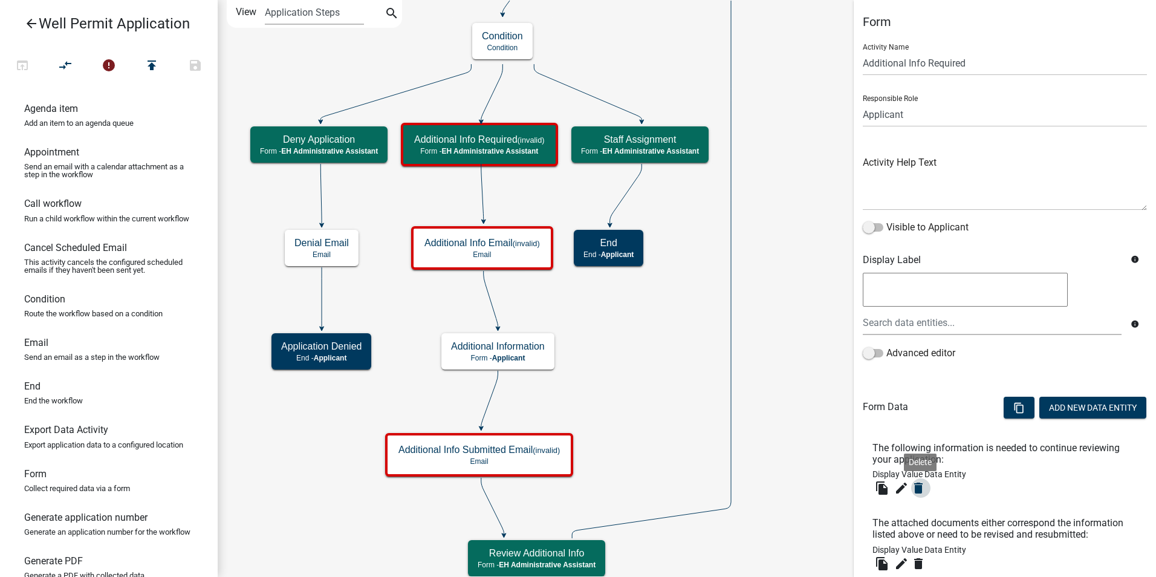
click at [921, 488] on icon "delete" at bounding box center [918, 488] width 15 height 15
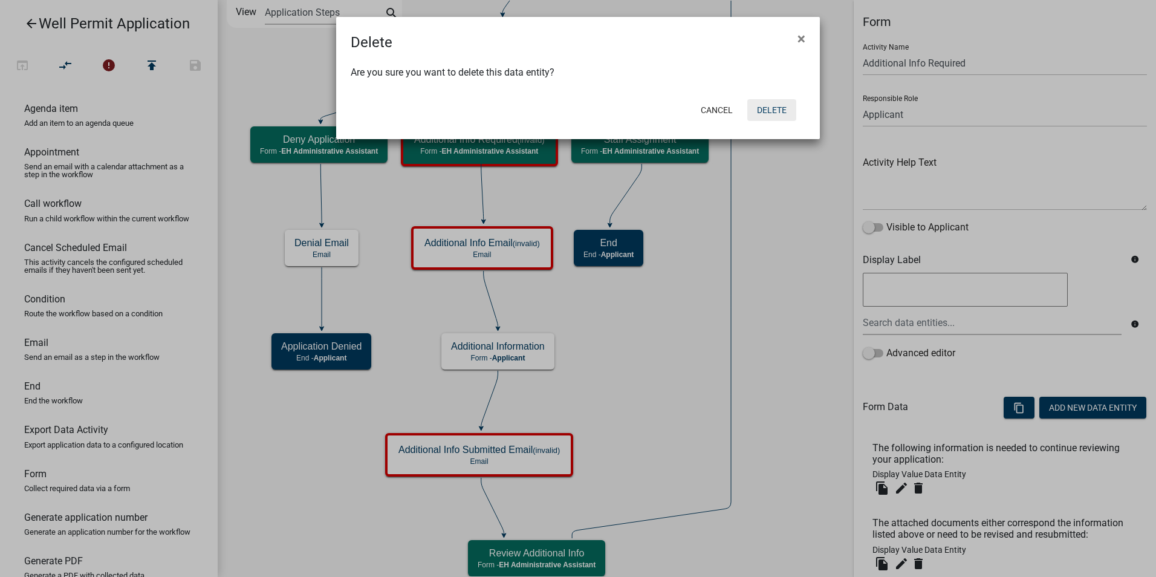
click at [756, 105] on button "Delete" at bounding box center [771, 110] width 49 height 22
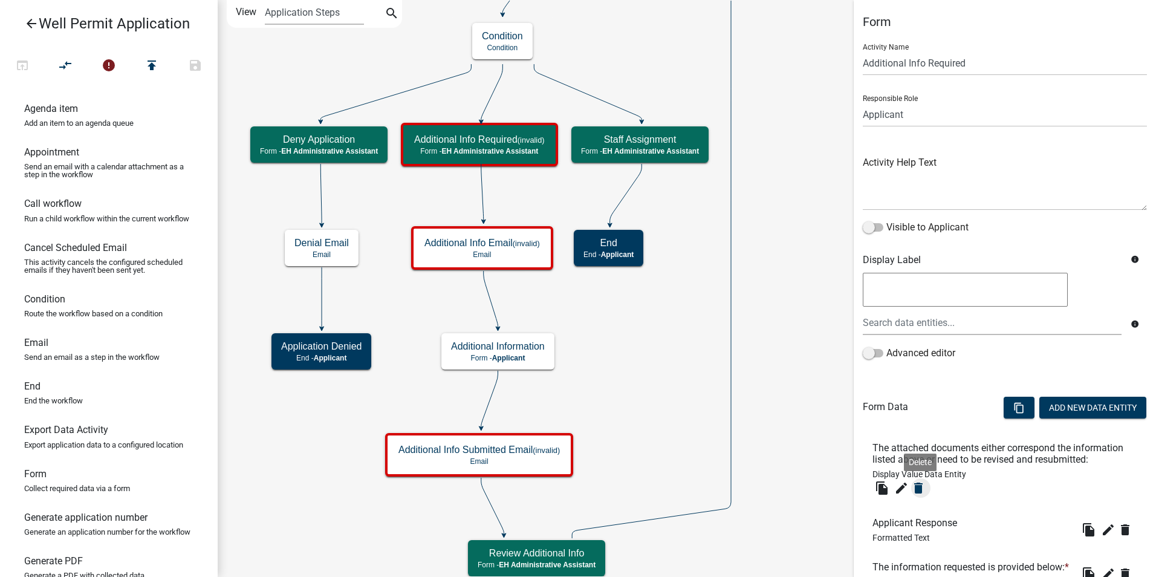
click at [915, 484] on icon "delete" at bounding box center [918, 488] width 15 height 15
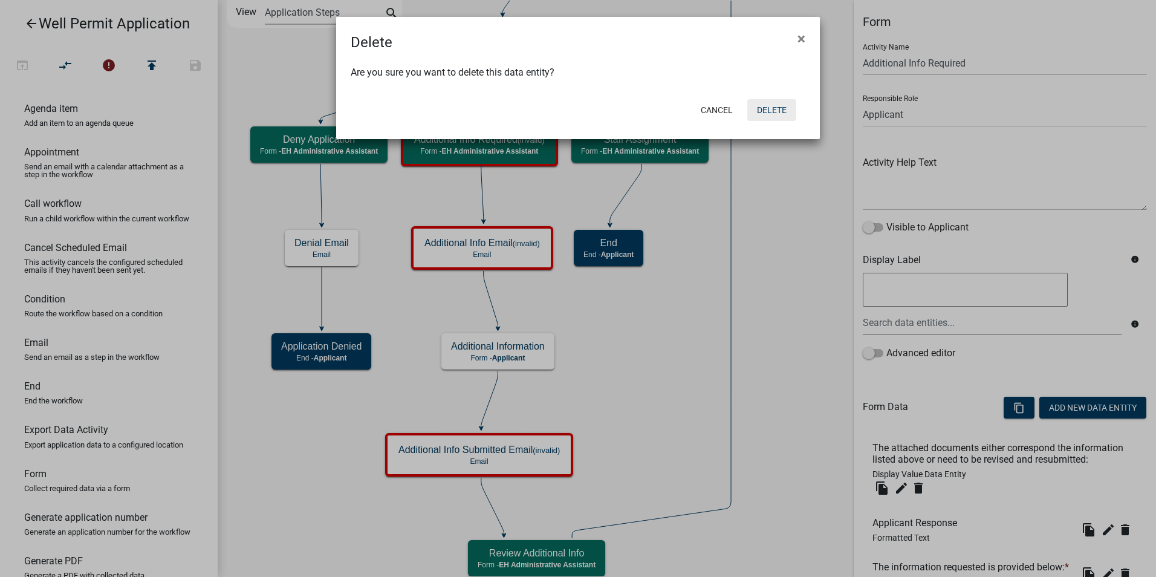
click at [786, 107] on button "Delete" at bounding box center [771, 110] width 49 height 22
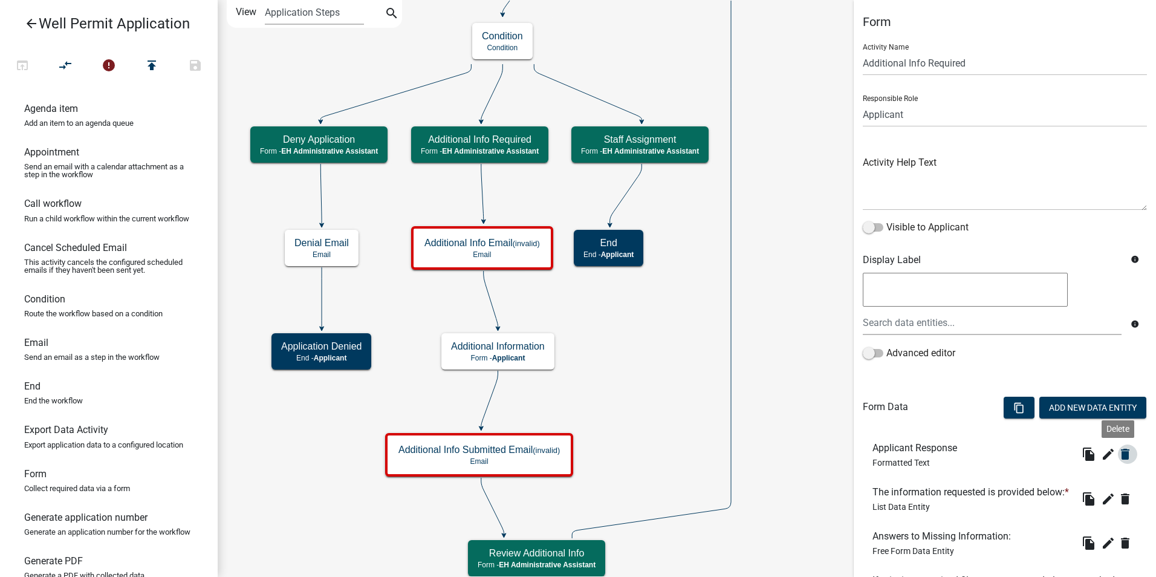
click at [1118, 458] on icon "delete" at bounding box center [1125, 454] width 15 height 15
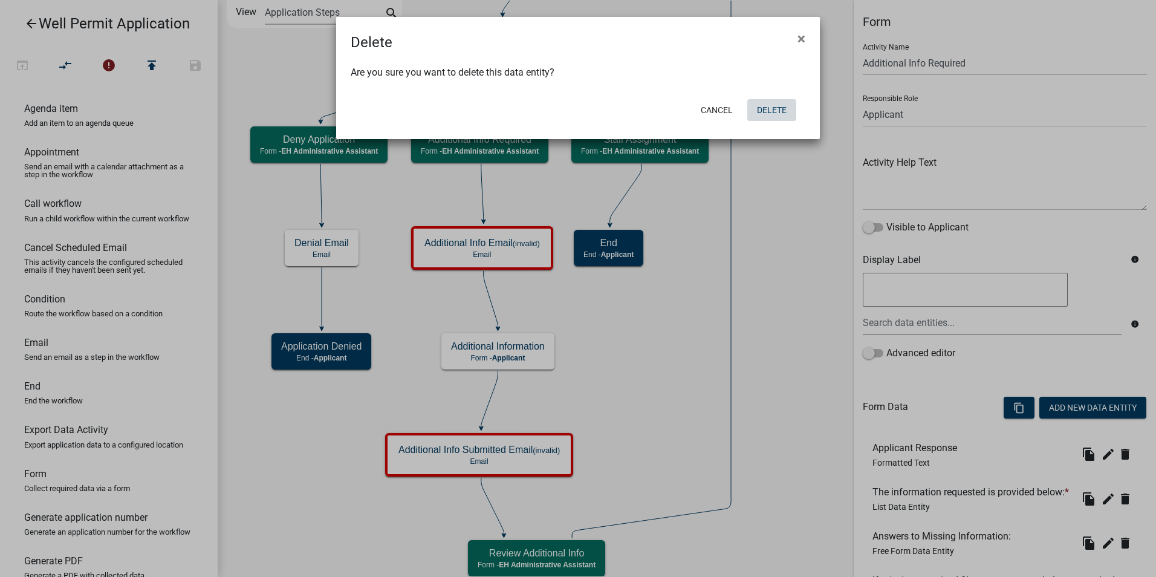
click at [774, 113] on button "Delete" at bounding box center [771, 110] width 49 height 22
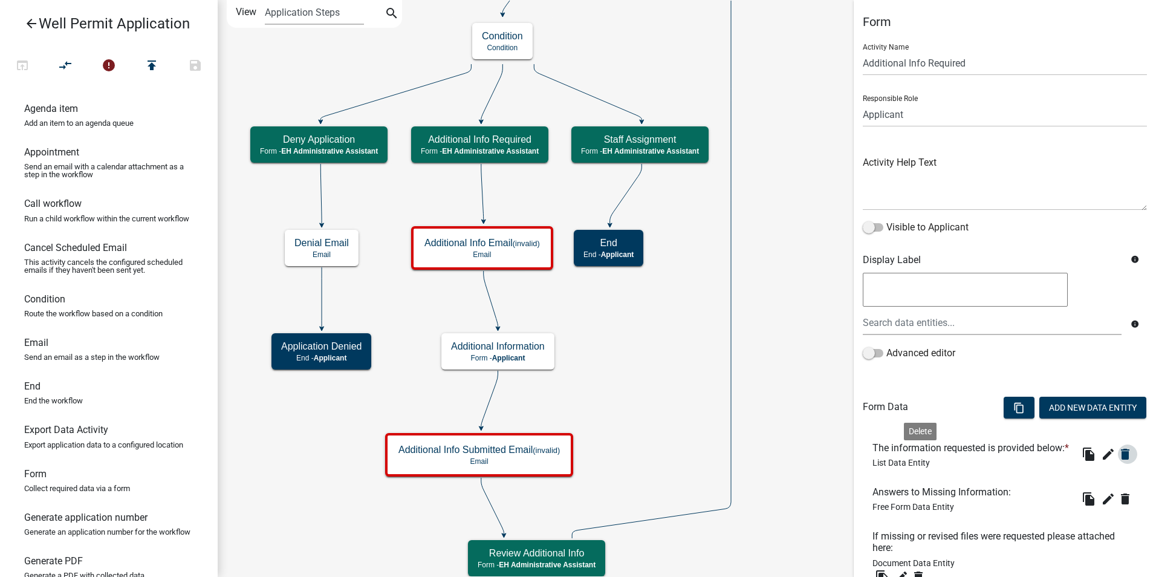
click at [1118, 461] on icon "delete" at bounding box center [1125, 454] width 15 height 15
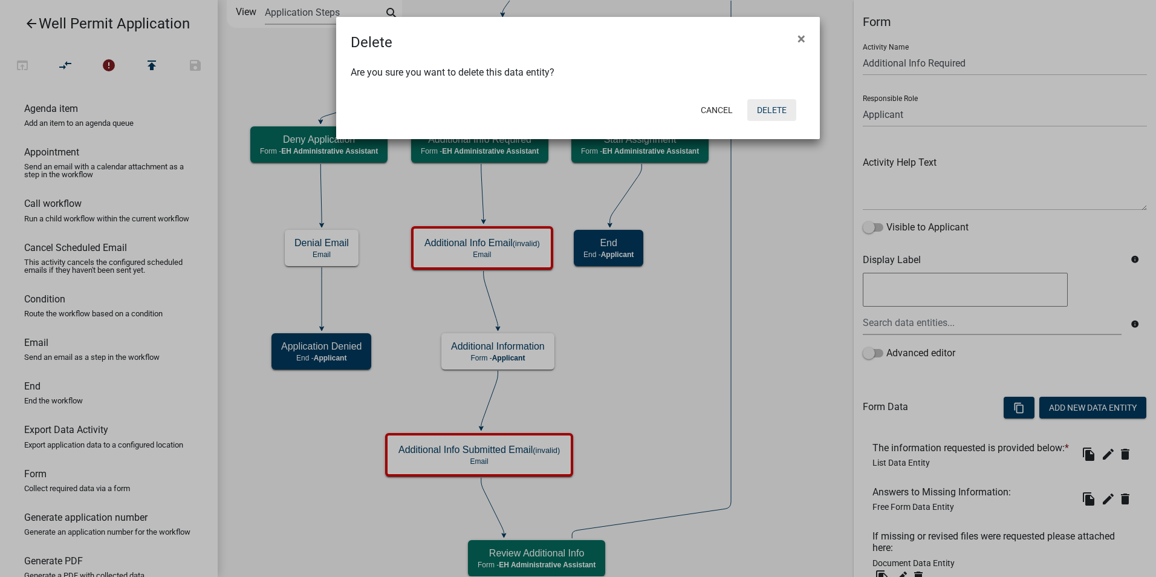
click at [763, 106] on button "Delete" at bounding box center [771, 110] width 49 height 22
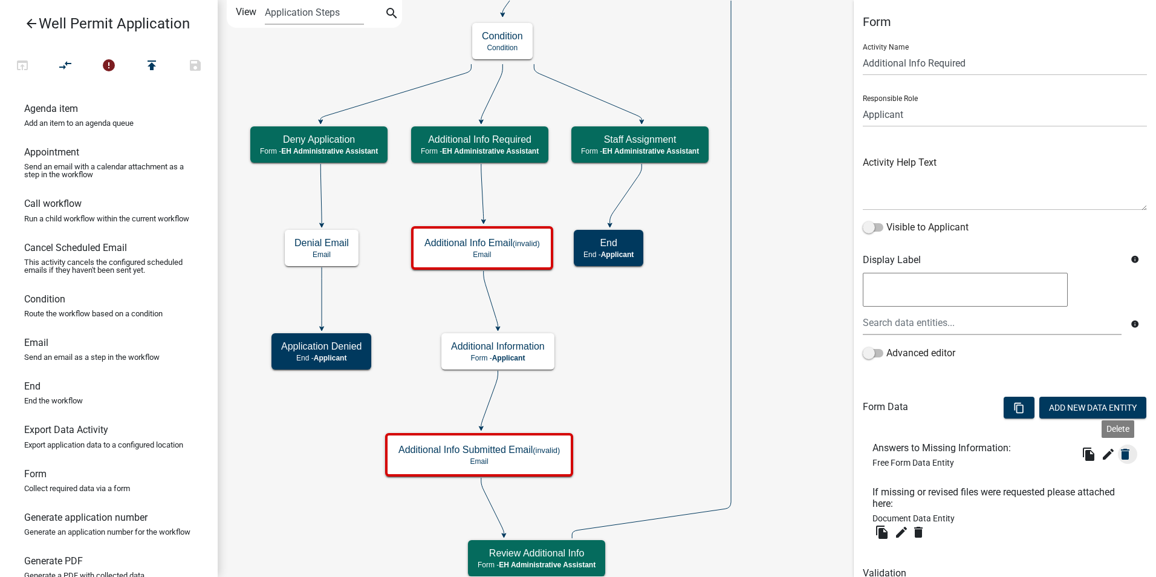
click at [1118, 456] on icon "delete" at bounding box center [1125, 454] width 15 height 15
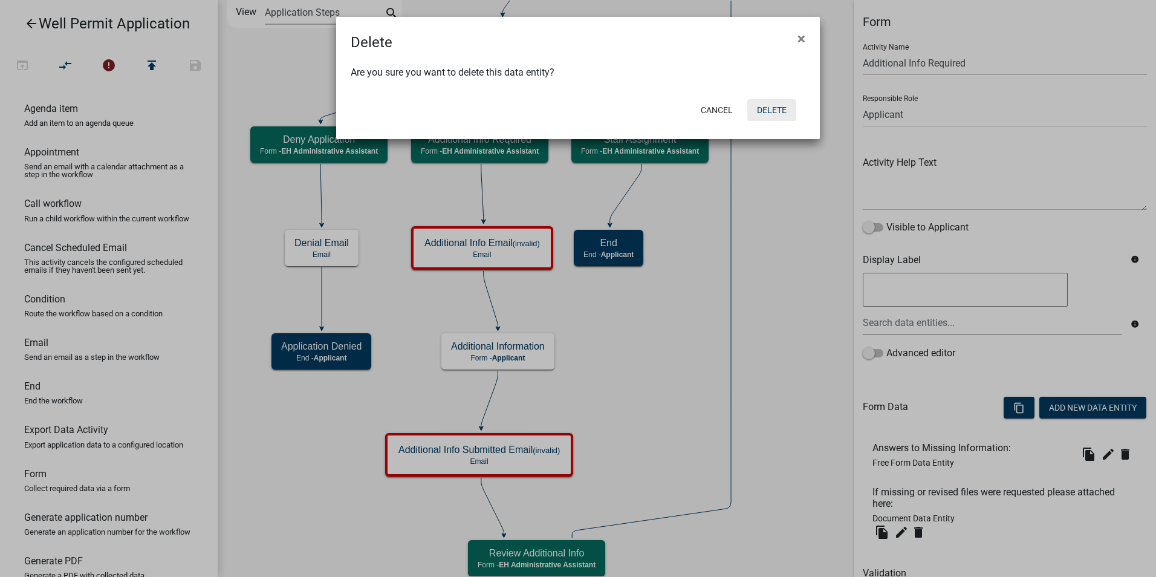
click at [765, 111] on button "Delete" at bounding box center [771, 110] width 49 height 22
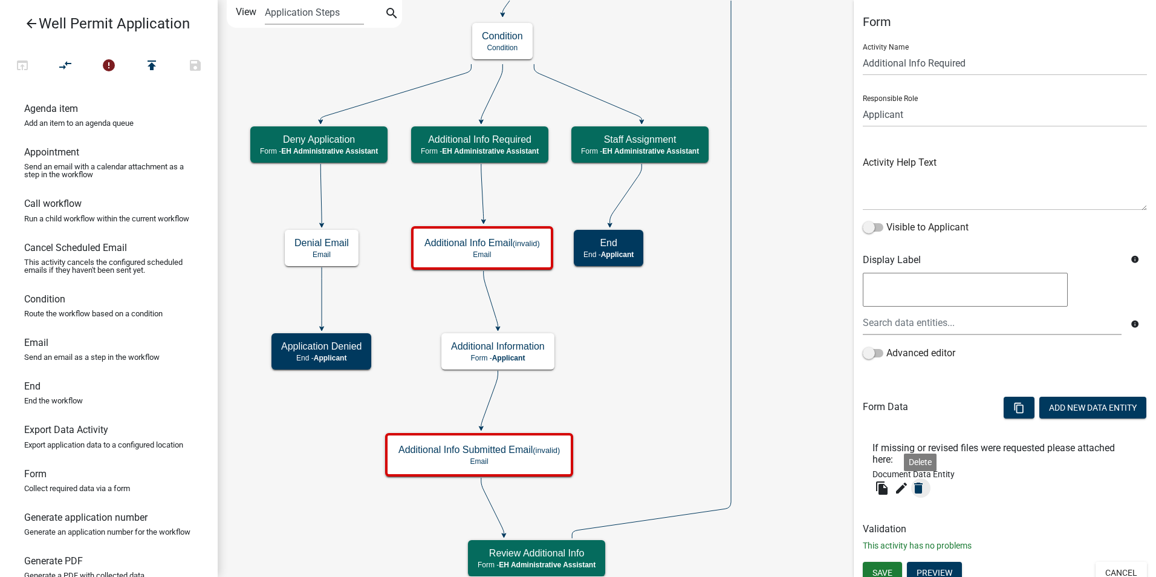
click at [916, 485] on icon "delete" at bounding box center [918, 488] width 15 height 15
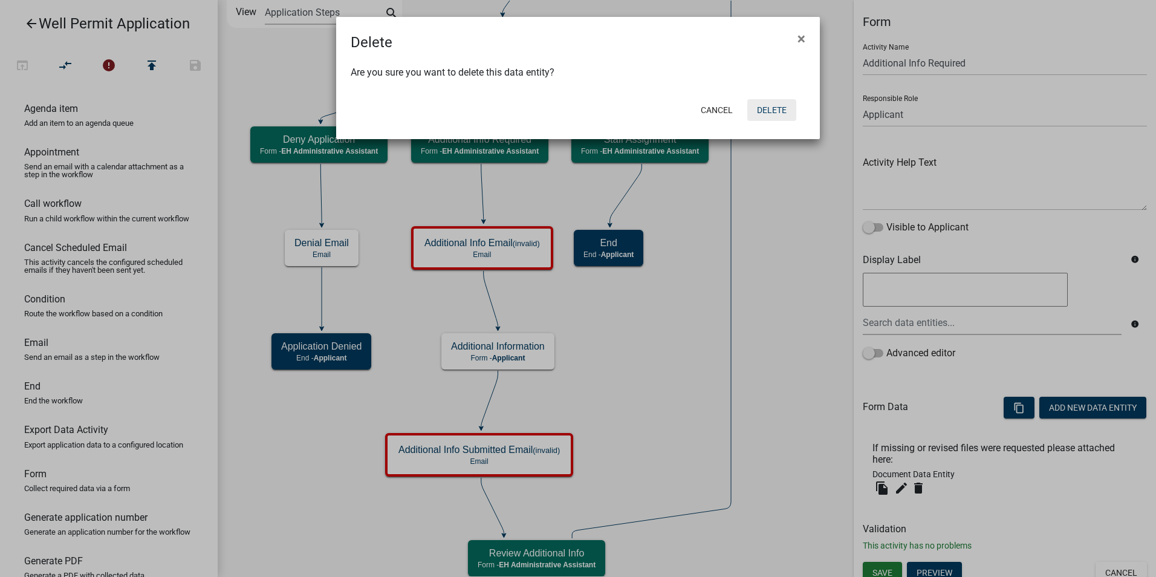
click at [777, 111] on button "Delete" at bounding box center [771, 110] width 49 height 22
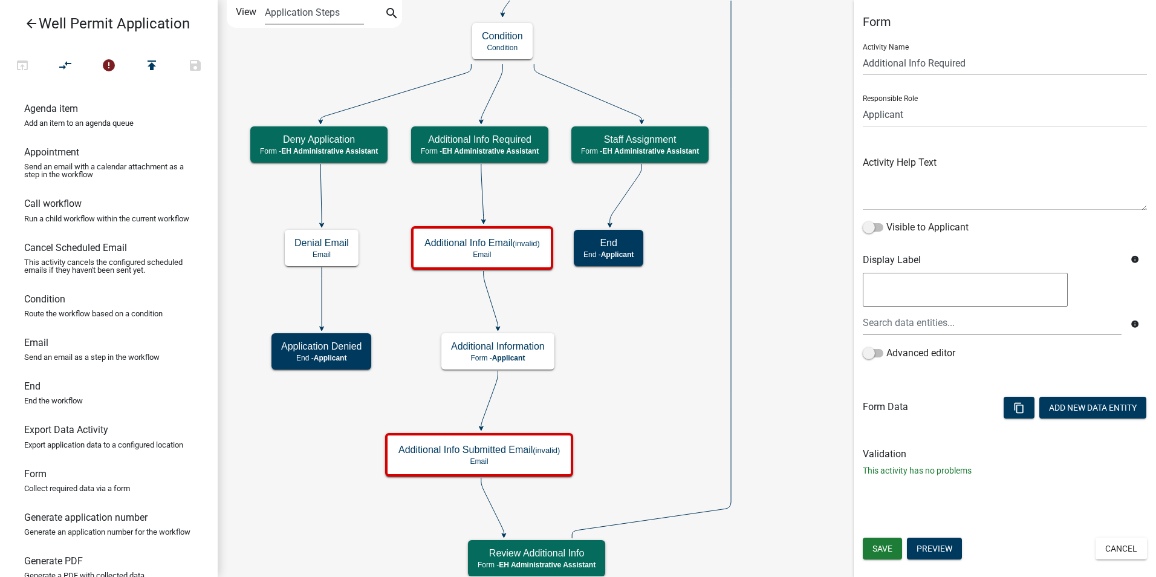
click at [784, 364] on icon "Start Start - Applicant Application Denied End - Applicant Property Owner Infor…" at bounding box center [686, 289] width 937 height 577
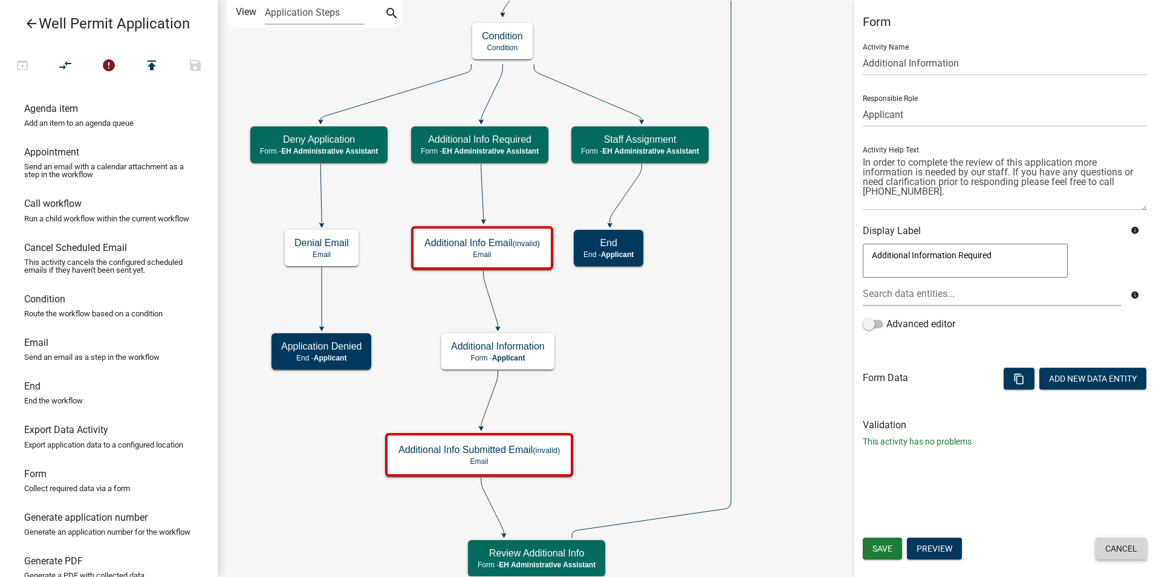
click at [1120, 547] on button "Cancel" at bounding box center [1120, 548] width 51 height 22
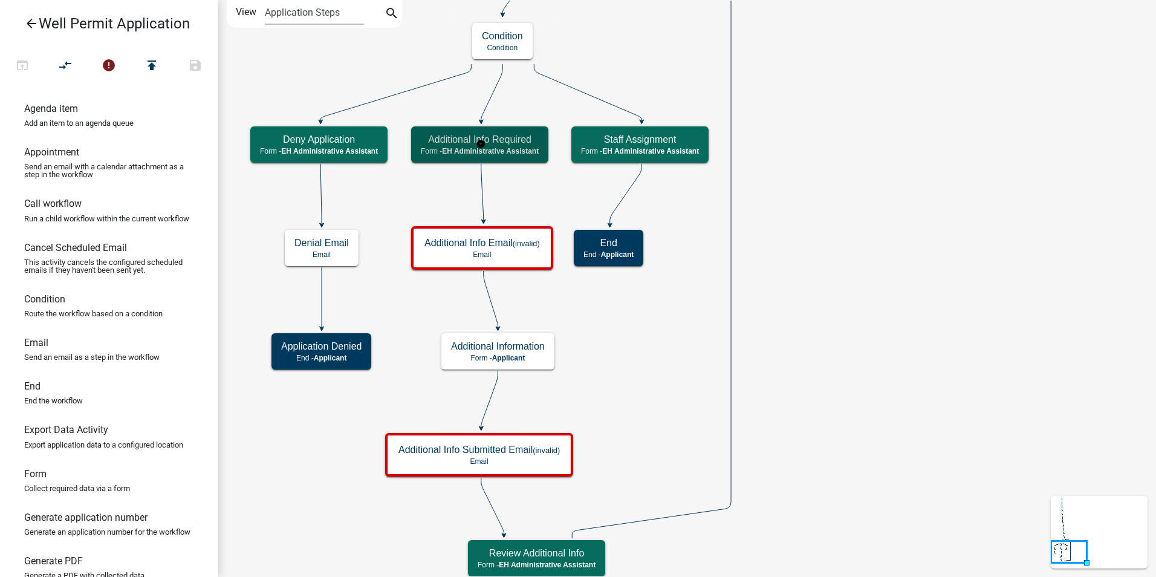
click at [532, 143] on h5 "Additional Info Required" at bounding box center [480, 139] width 118 height 11
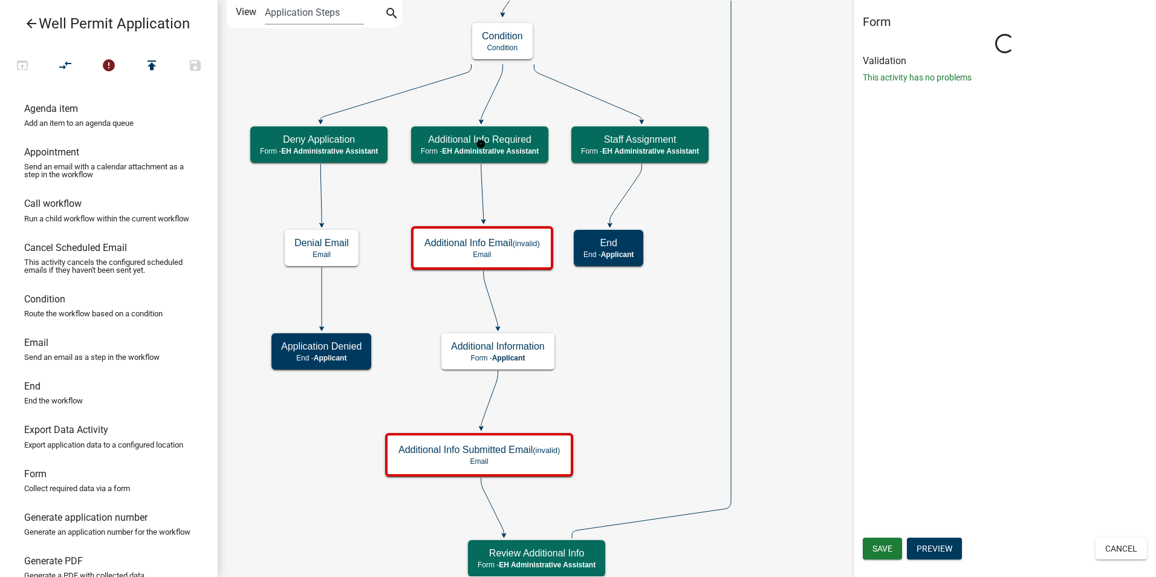
select select "DA3E3E5F-670D-4329-B60C-5CC8A4B2B679"
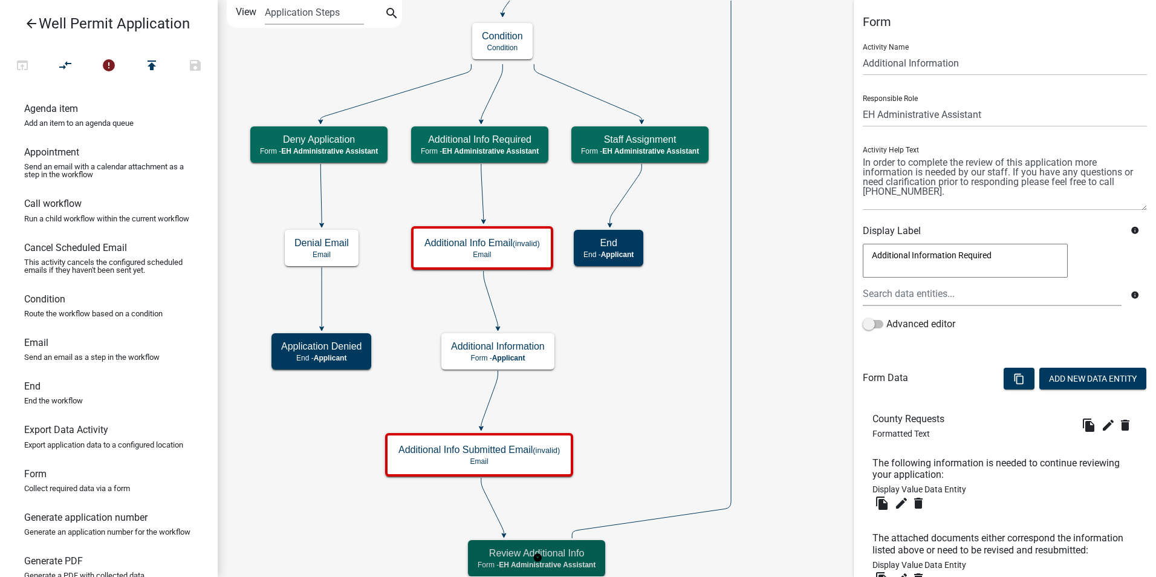
select select "DA3E3E5F-670D-4329-B60C-5CC8A4B2B679"
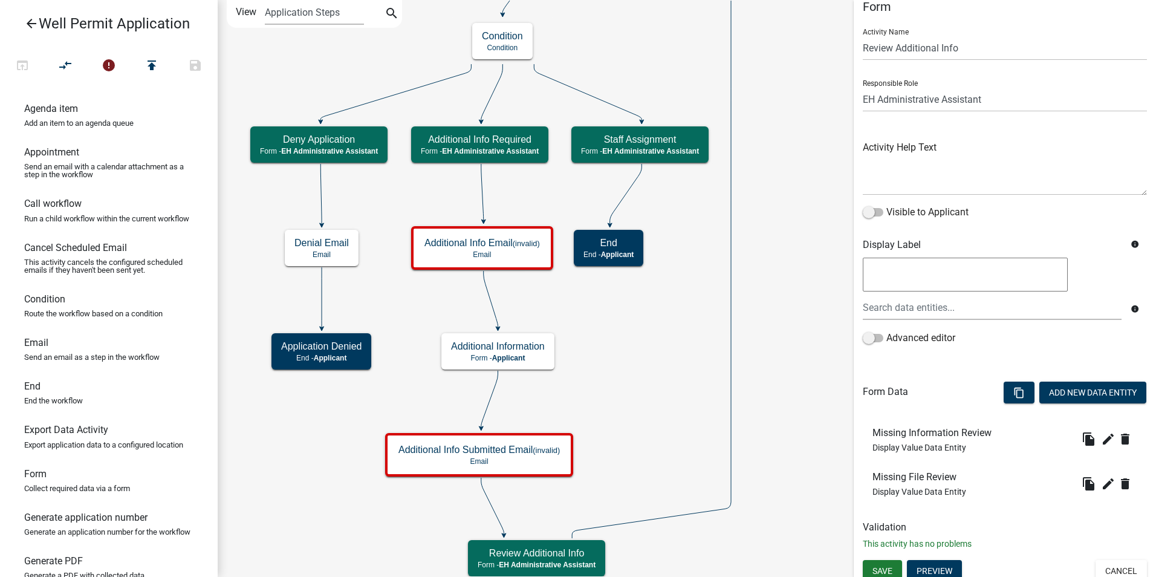
scroll to position [23, 0]
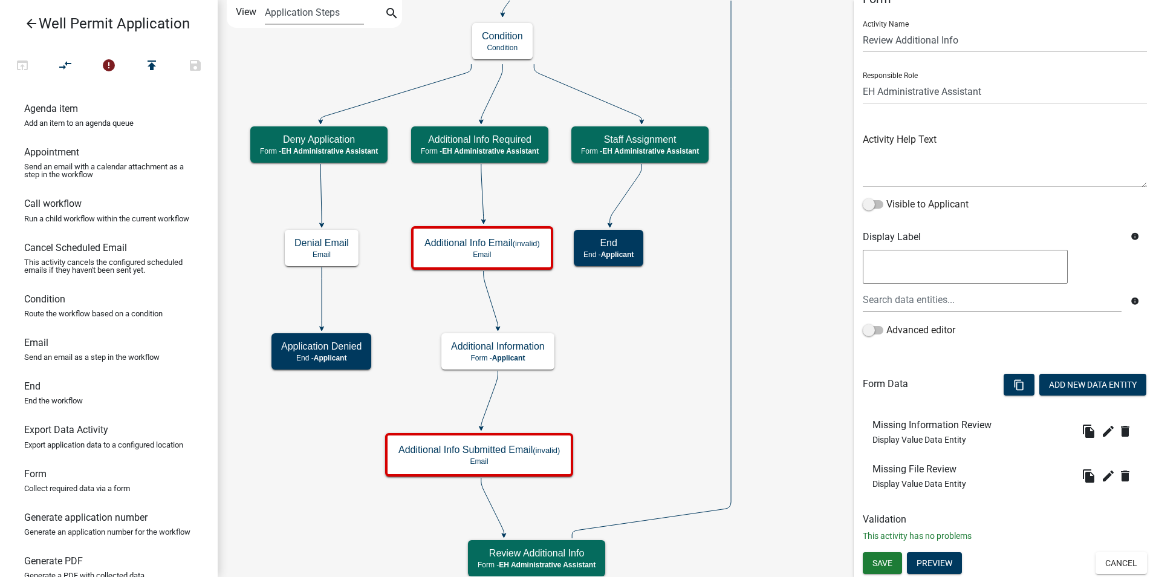
click at [775, 369] on icon "Start Start - Applicant Application Denied End - Applicant Property Owner Infor…" at bounding box center [686, 289] width 937 height 577
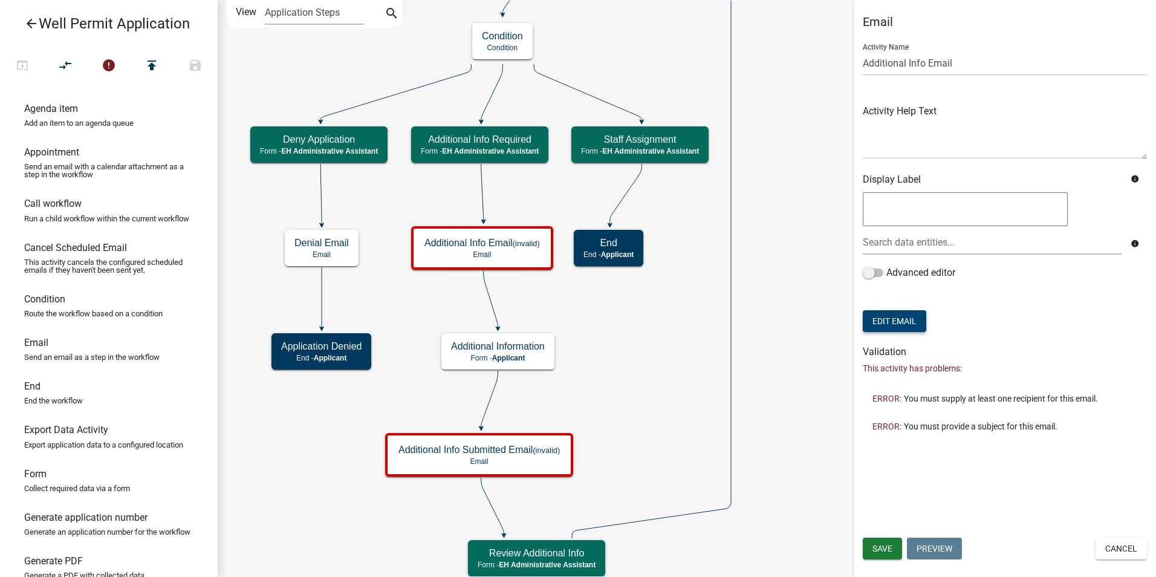
click at [897, 323] on button "Edit Email" at bounding box center [894, 321] width 63 height 22
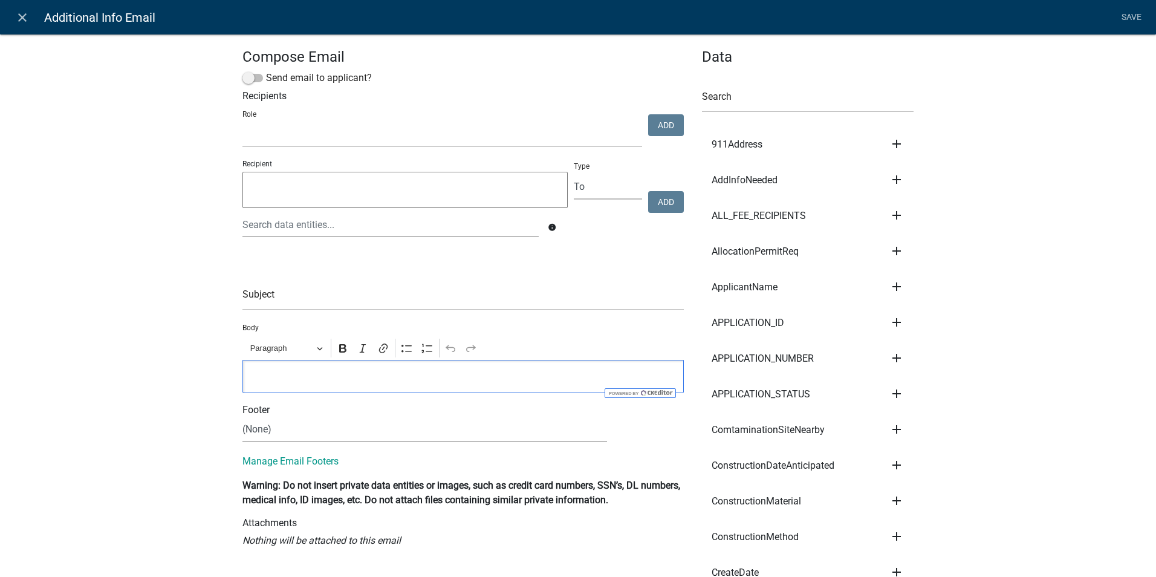
click at [274, 374] on p "Editor editing area: main. Press Alt+0 for help." at bounding box center [463, 376] width 429 height 15
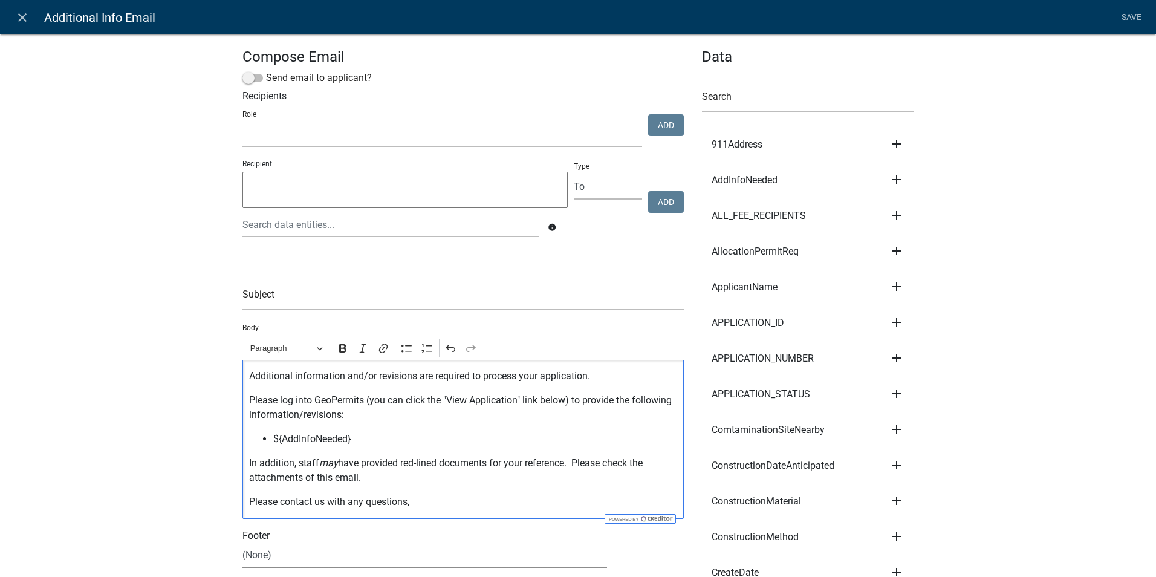
click at [280, 563] on select "(None) Environmental Health Planning & Development" at bounding box center [424, 555] width 364 height 25
select select "51100578-599f-4d7e-be24-c94a8b75c9ee"
click at [242, 543] on select "(None) Environmental Health Planning & Development" at bounding box center [424, 555] width 364 height 25
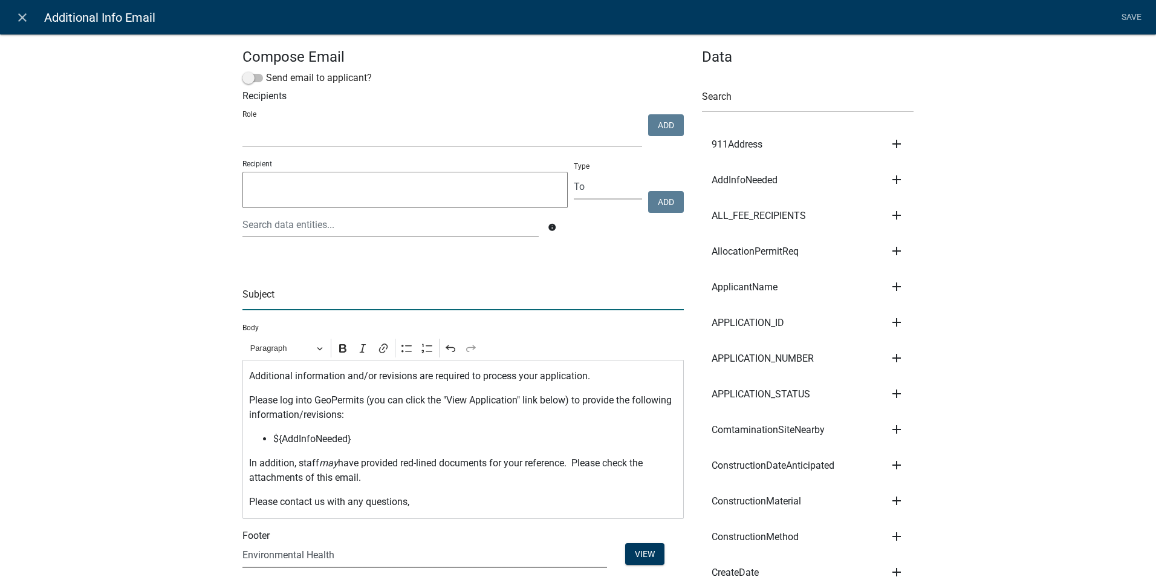
click at [267, 298] on input "text" at bounding box center [462, 297] width 441 height 25
type input "Additional Information Needed for Well Construction Permit - Story County"
click at [557, 134] on select "Admin P & D Inspectors EH Administrative Assistant Zoning Reviewers EH Inspecti…" at bounding box center [442, 135] width 400 height 25
select select "da3e3e5f-670d-4329-b60c-5cc8a4b2b679"
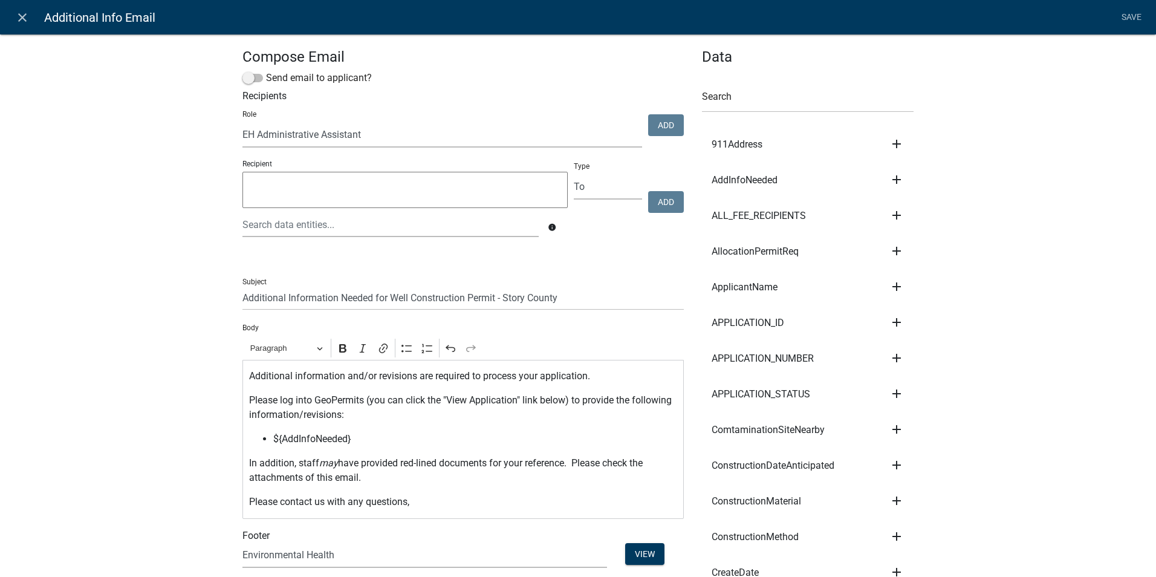
click at [242, 123] on select "Admin P & D Inspectors EH Administrative Assistant Zoning Reviewers EH Inspecti…" at bounding box center [442, 135] width 400 height 25
click at [650, 123] on button "Add" at bounding box center [666, 125] width 36 height 22
select select
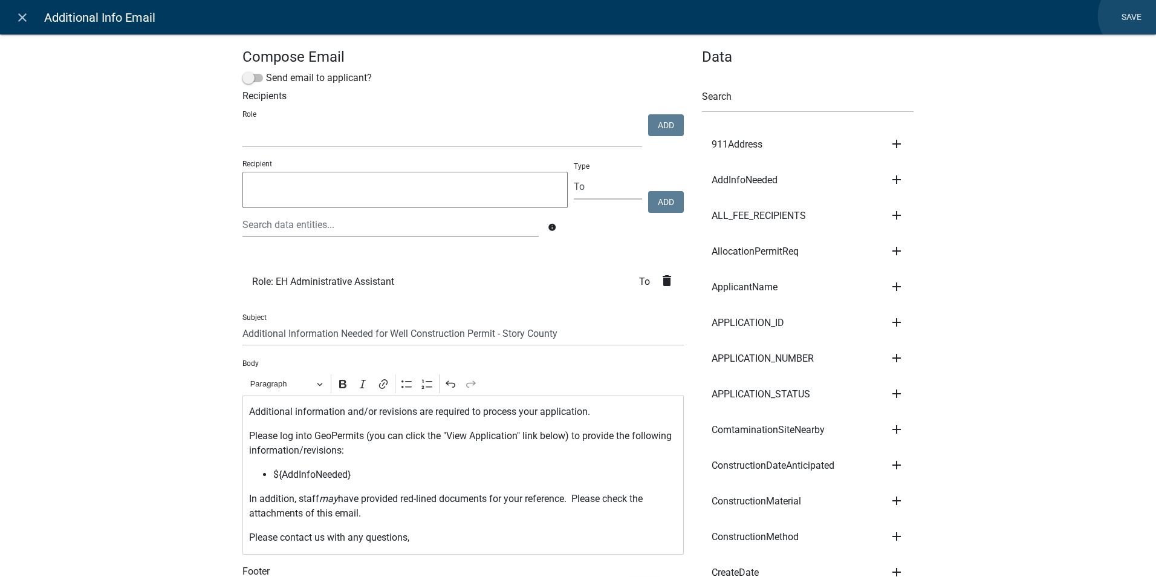
click at [1136, 16] on link "Save" at bounding box center [1131, 17] width 30 height 23
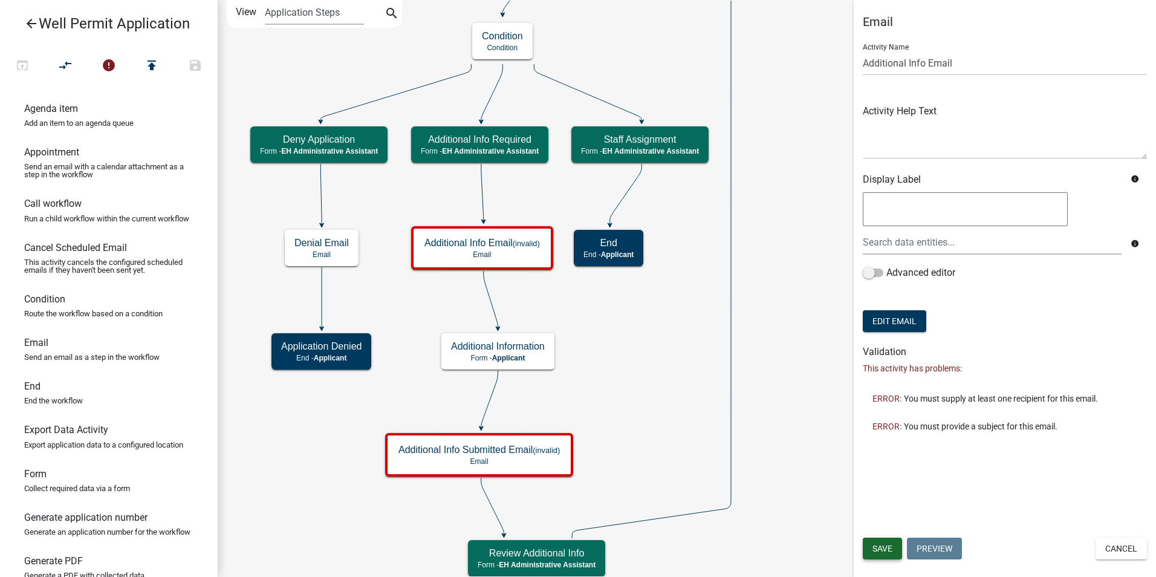
click at [876, 546] on span "Save" at bounding box center [882, 548] width 20 height 10
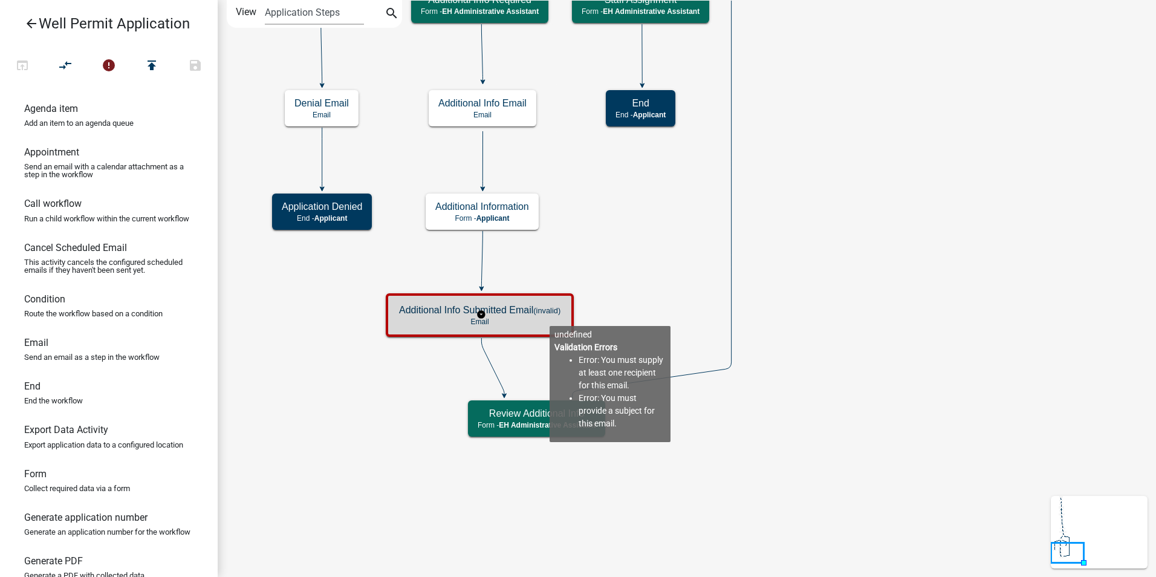
click at [549, 316] on div "Additional Info Submitted Email (invalid) Email" at bounding box center [479, 315] width 181 height 36
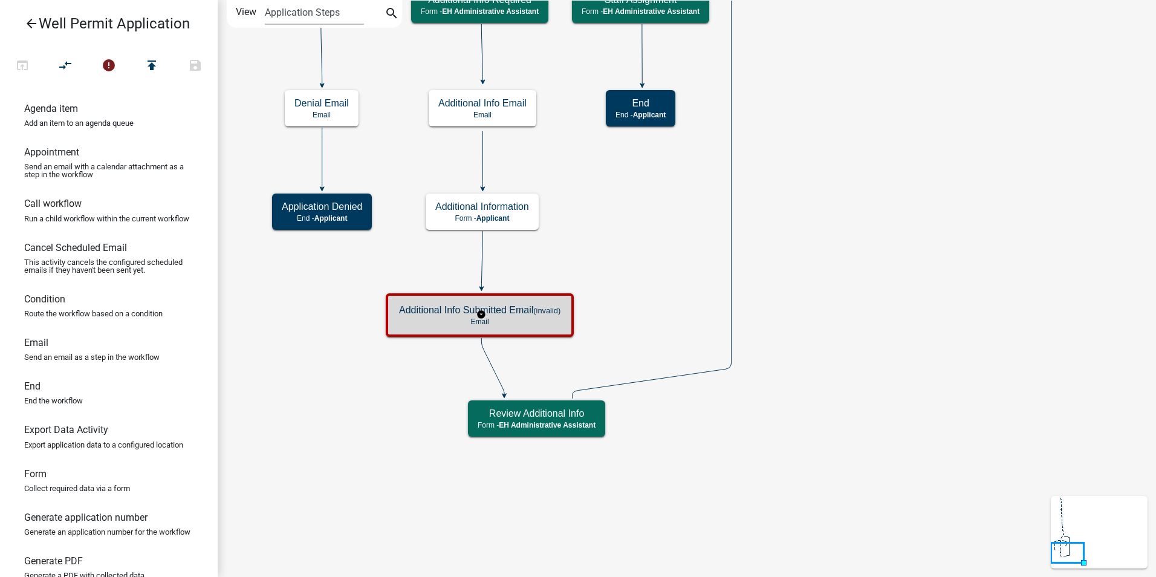
click at [549, 316] on div "Additional Info Submitted Email (invalid) Email" at bounding box center [479, 315] width 181 height 36
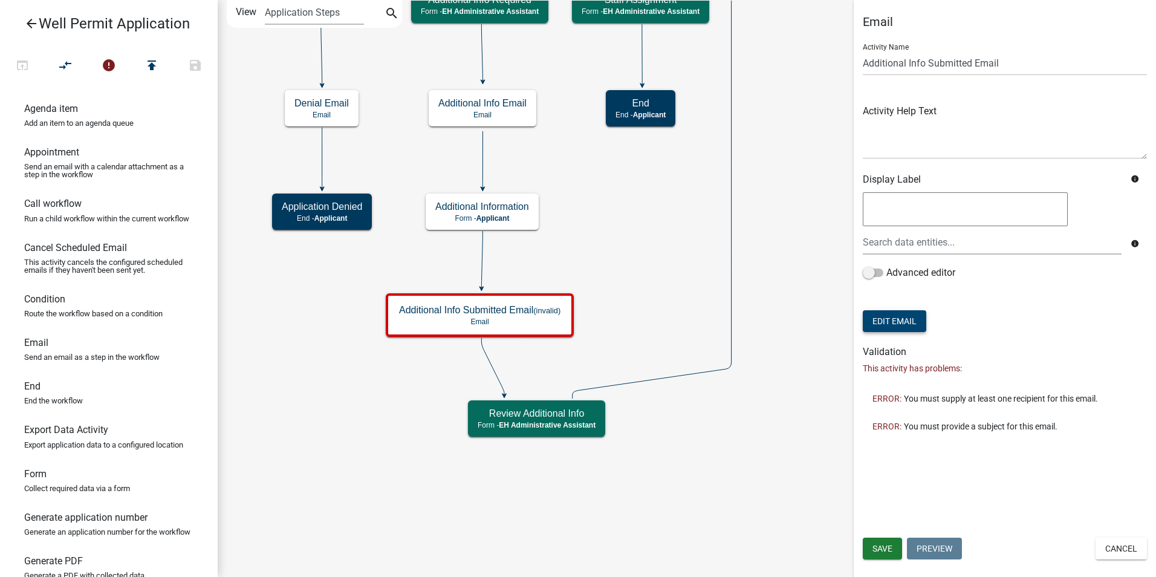
click at [901, 317] on button "Edit Email" at bounding box center [894, 321] width 63 height 22
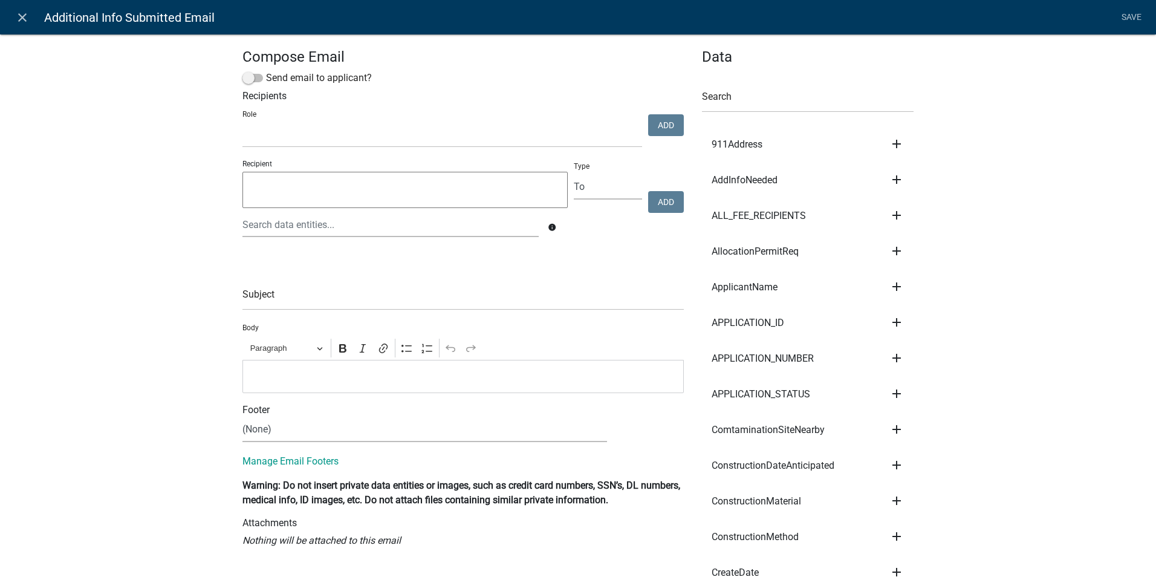
select select
click at [329, 371] on p "Editor editing area: main. Press Alt+0 for help." at bounding box center [463, 376] width 429 height 15
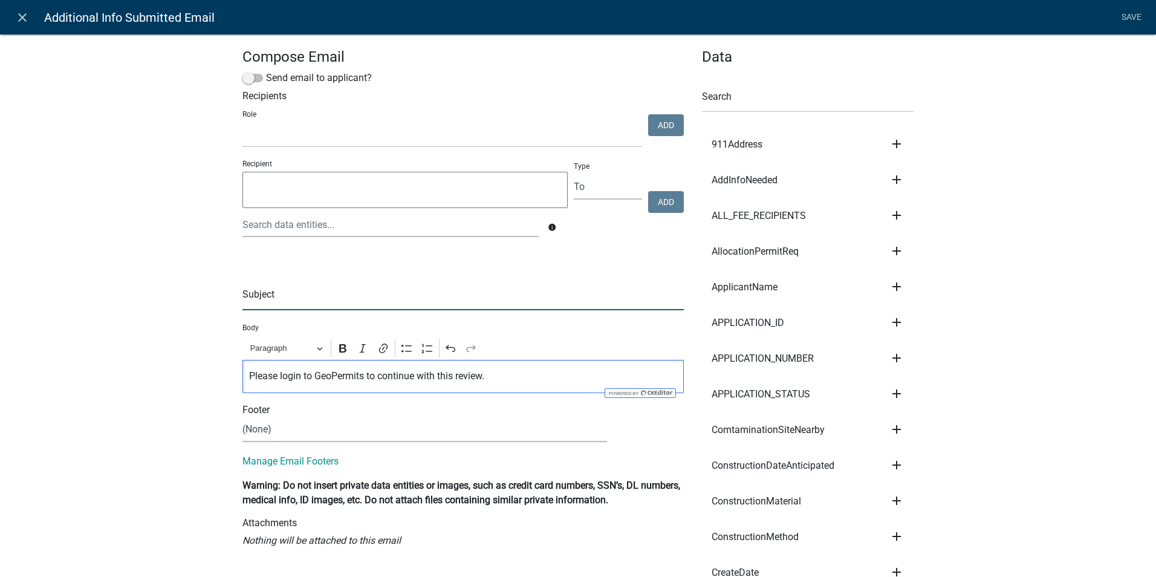
click at [263, 301] on input "text" at bounding box center [462, 297] width 441 height 25
type input "More Information has been provided for a Well Permit Application"
click at [280, 135] on select "Admin P & D Inspectors EH Administrative Assistant Zoning Reviewers EH Inspecti…" at bounding box center [442, 135] width 400 height 25
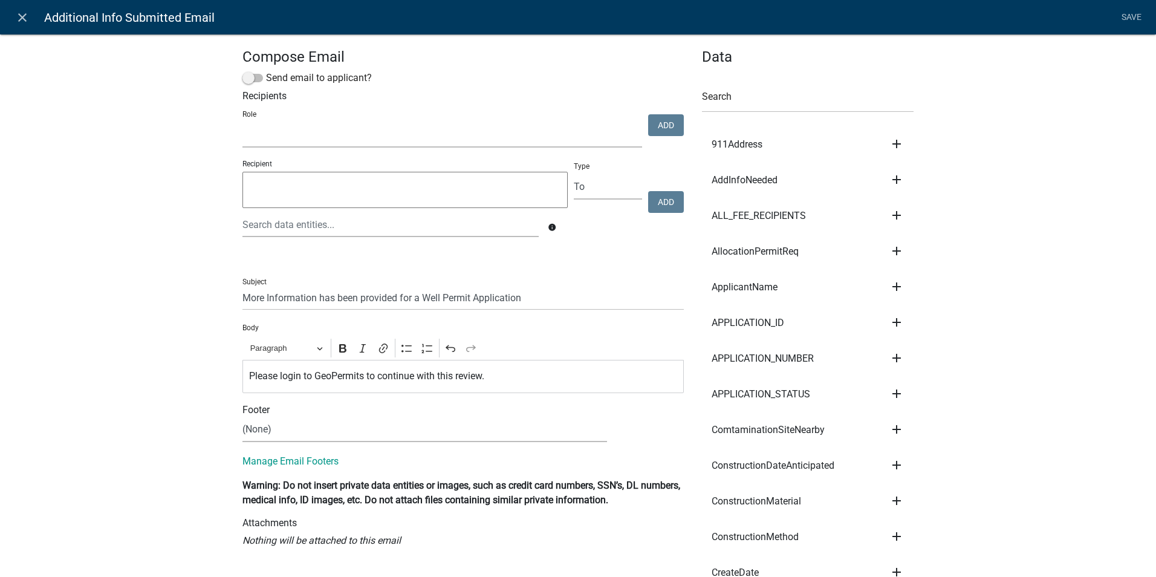
select select "da3e3e5f-670d-4329-b60c-5cc8a4b2b679"
click at [242, 123] on select "Admin P & D Inspectors EH Administrative Assistant Zoning Reviewers EH Inspecti…" at bounding box center [442, 135] width 400 height 25
click at [655, 125] on button "Add" at bounding box center [666, 125] width 36 height 22
select select
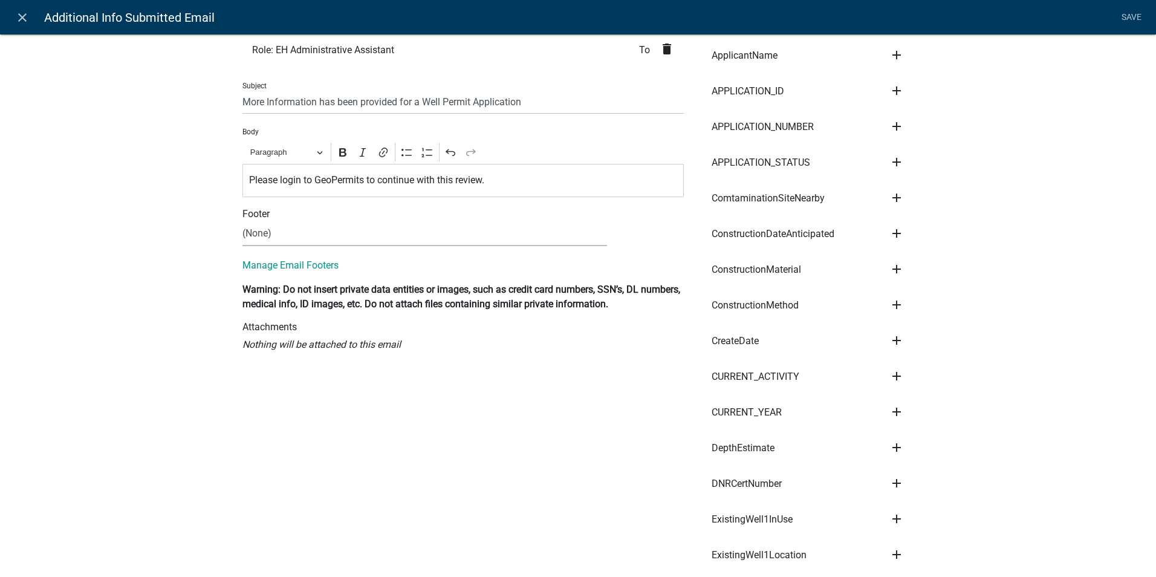
scroll to position [242, 0]
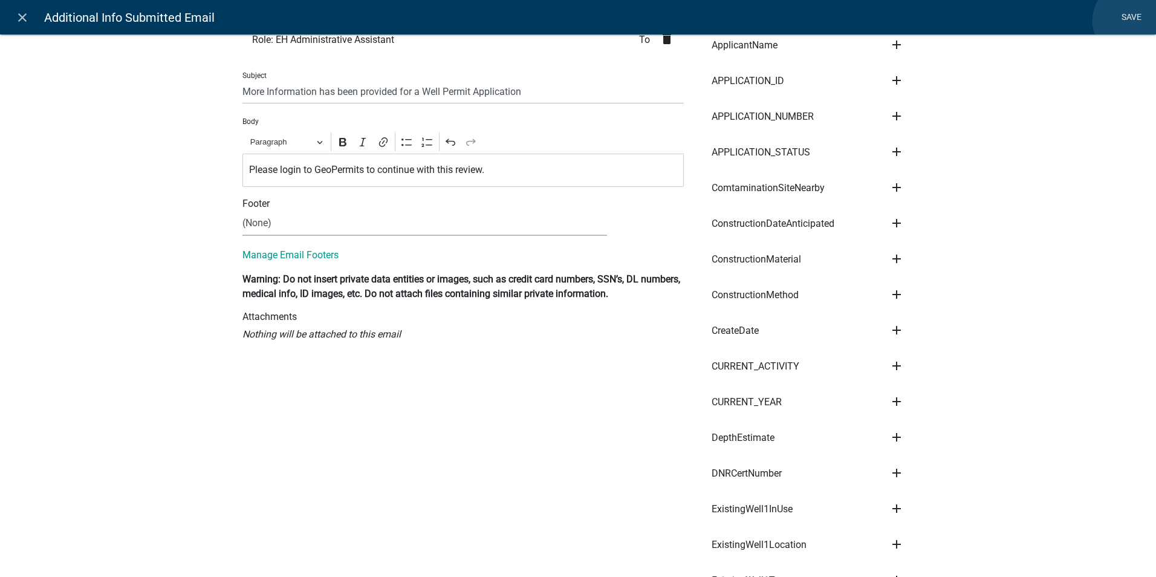
click at [1130, 21] on link "Save" at bounding box center [1131, 17] width 30 height 23
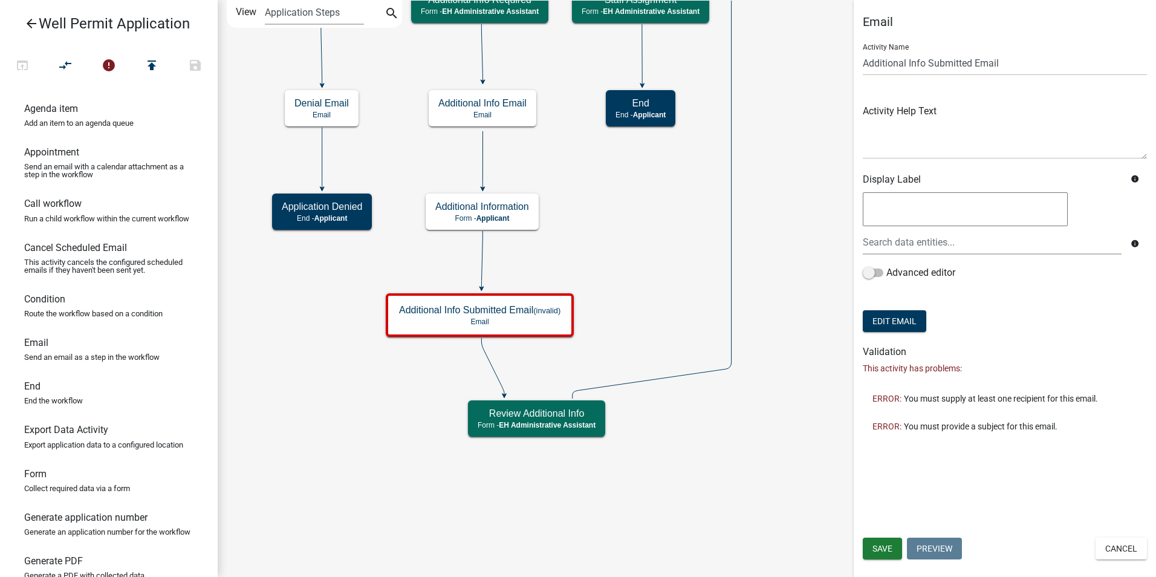
click at [737, 473] on icon "Start Start - Applicant Application Denied End - Applicant Property Owner Infor…" at bounding box center [686, 288] width 937 height 575
click at [882, 545] on span "Save" at bounding box center [882, 548] width 20 height 10
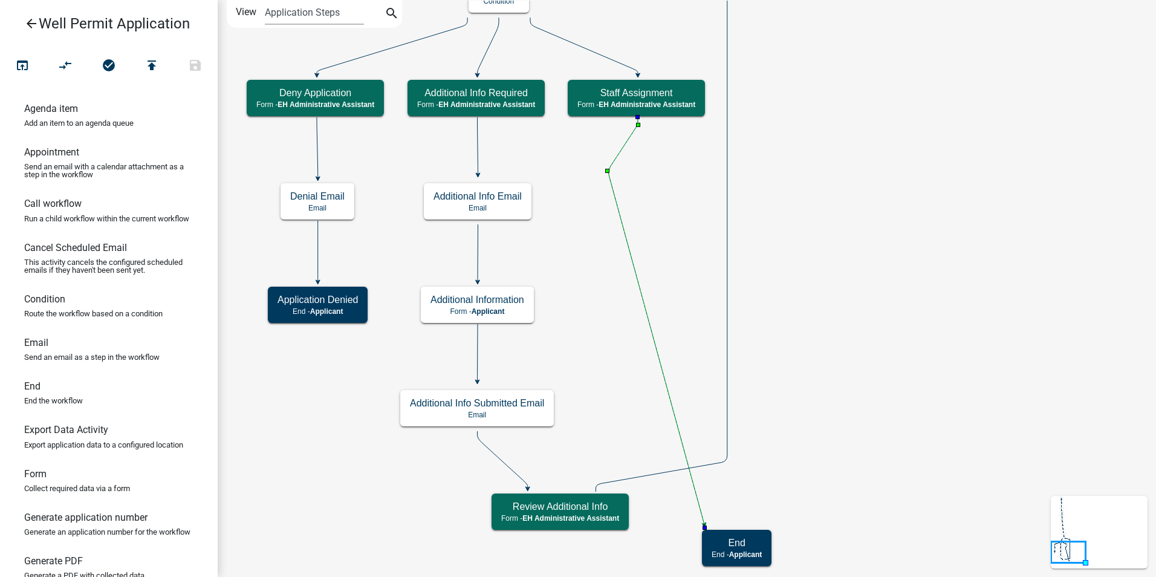
click at [646, 303] on icon at bounding box center [656, 320] width 95 height 406
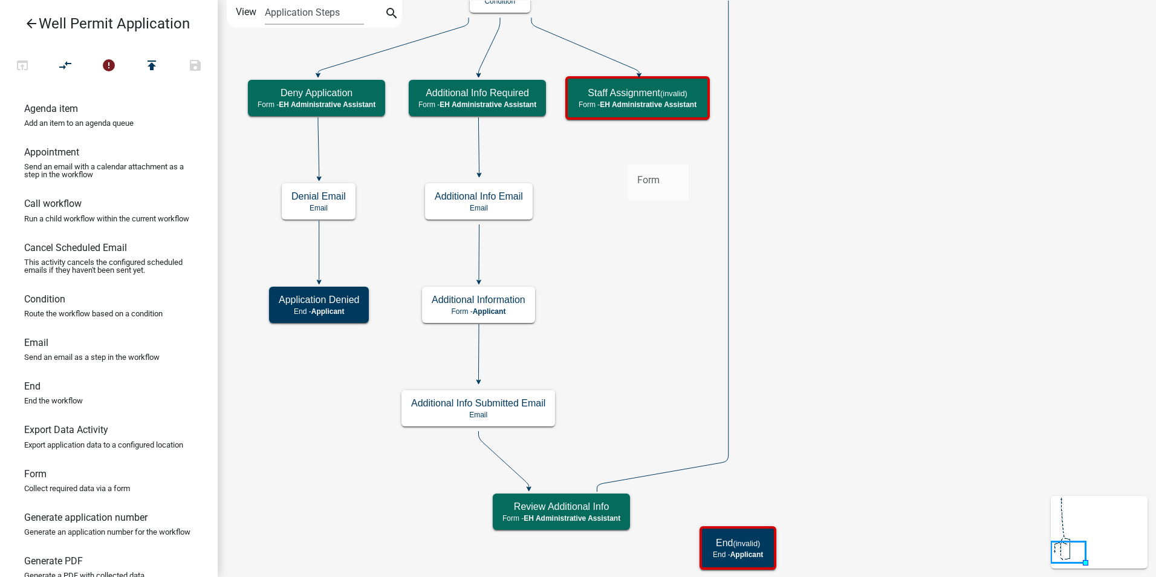
drag, startPoint x: 33, startPoint y: 495, endPoint x: 627, endPoint y: 155, distance: 684.9
click at [627, 155] on div "arrow_back Well Permit Application open_in_browser compare_arrows error publish…" at bounding box center [578, 288] width 1156 height 577
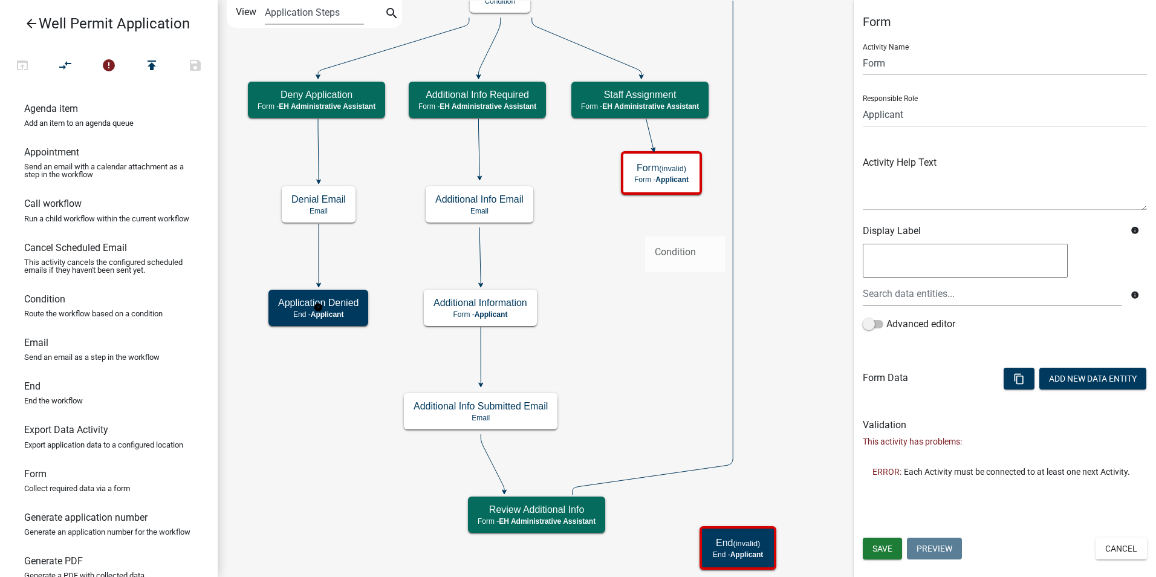
drag, startPoint x: 46, startPoint y: 313, endPoint x: 645, endPoint y: 227, distance: 605.2
click at [645, 227] on div "arrow_back Well Permit Application open_in_browser compare_arrows error publish…" at bounding box center [578, 288] width 1156 height 577
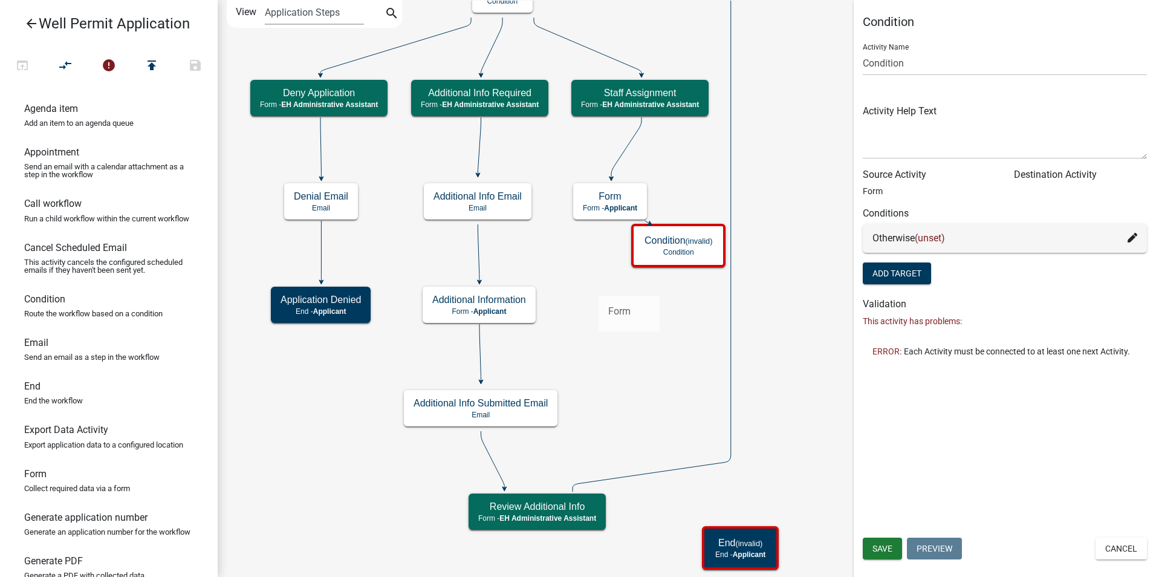
drag, startPoint x: 33, startPoint y: 499, endPoint x: 592, endPoint y: 285, distance: 598.9
click at [592, 285] on div "arrow_back Well Permit Application open_in_browser compare_arrows error publish…" at bounding box center [578, 288] width 1156 height 577
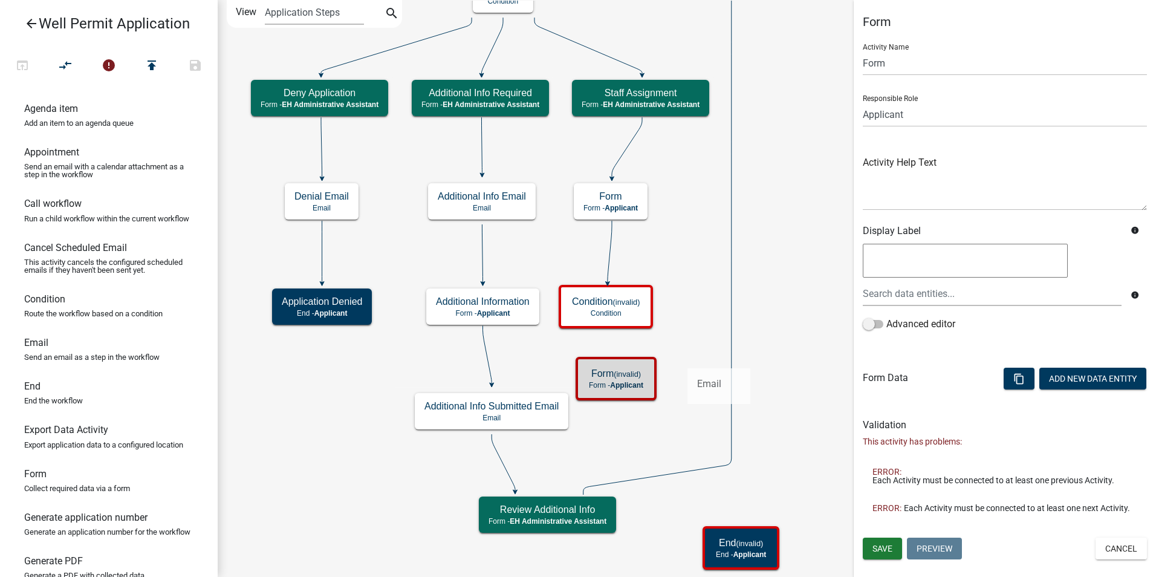
drag, startPoint x: 43, startPoint y: 360, endPoint x: 687, endPoint y: 357, distance: 644.3
click at [687, 357] on div "arrow_back Well Permit Application open_in_browser compare_arrows error publish…" at bounding box center [578, 288] width 1156 height 577
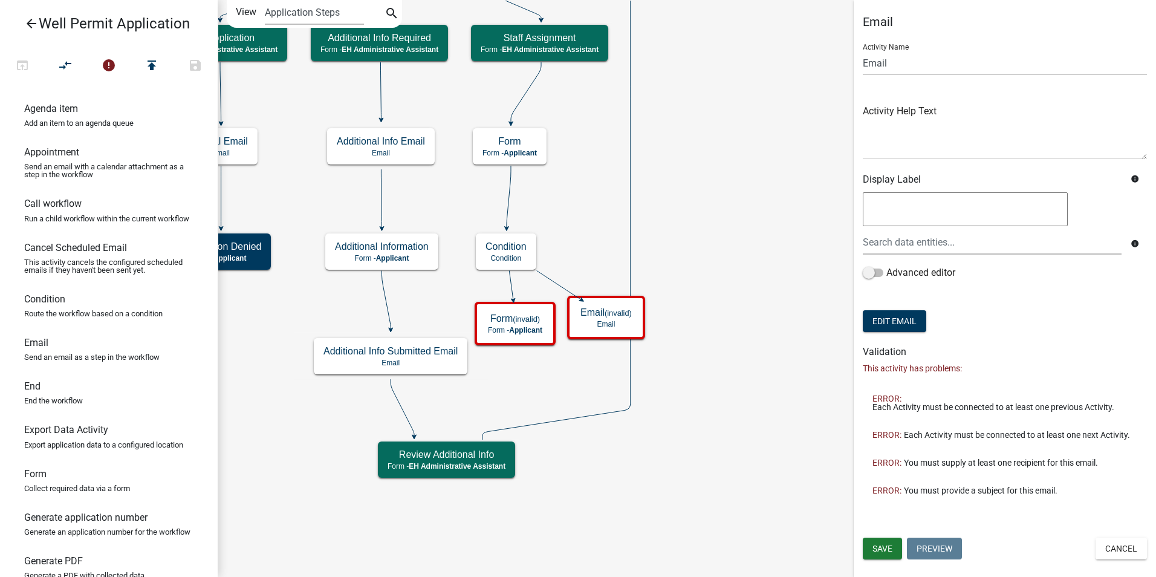
click at [658, 452] on icon "Start Start - Applicant Application Denied End - Applicant Property Owner Infor…" at bounding box center [686, 320] width 937 height 639
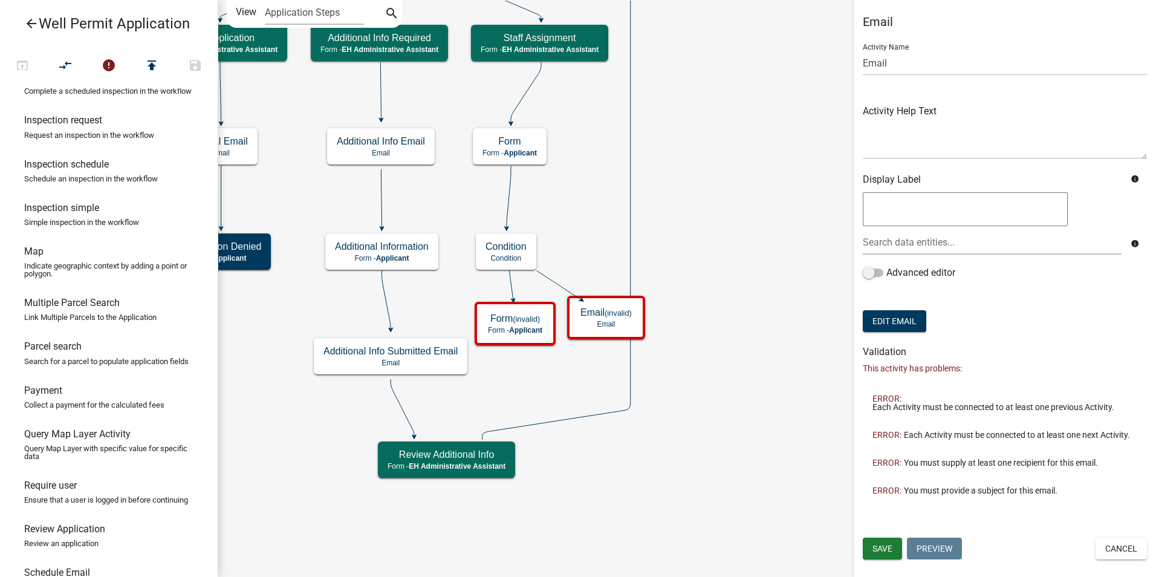
scroll to position [711, 0]
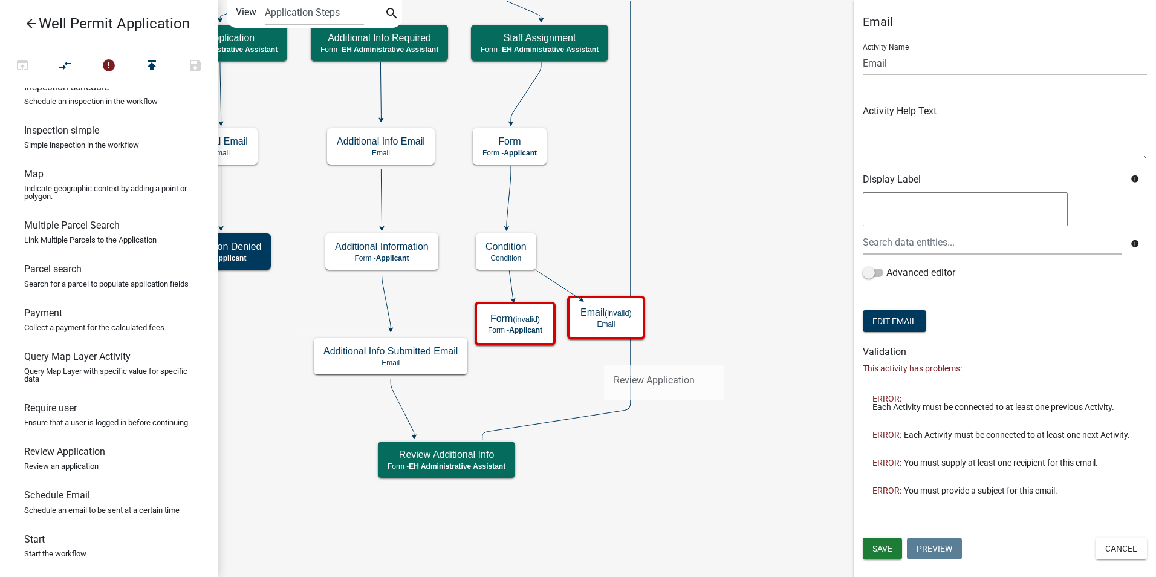
drag, startPoint x: 59, startPoint y: 448, endPoint x: 604, endPoint y: 355, distance: 552.6
click at [604, 355] on div "arrow_back Well Permit Application open_in_browser compare_arrows error publish…" at bounding box center [578, 288] width 1156 height 577
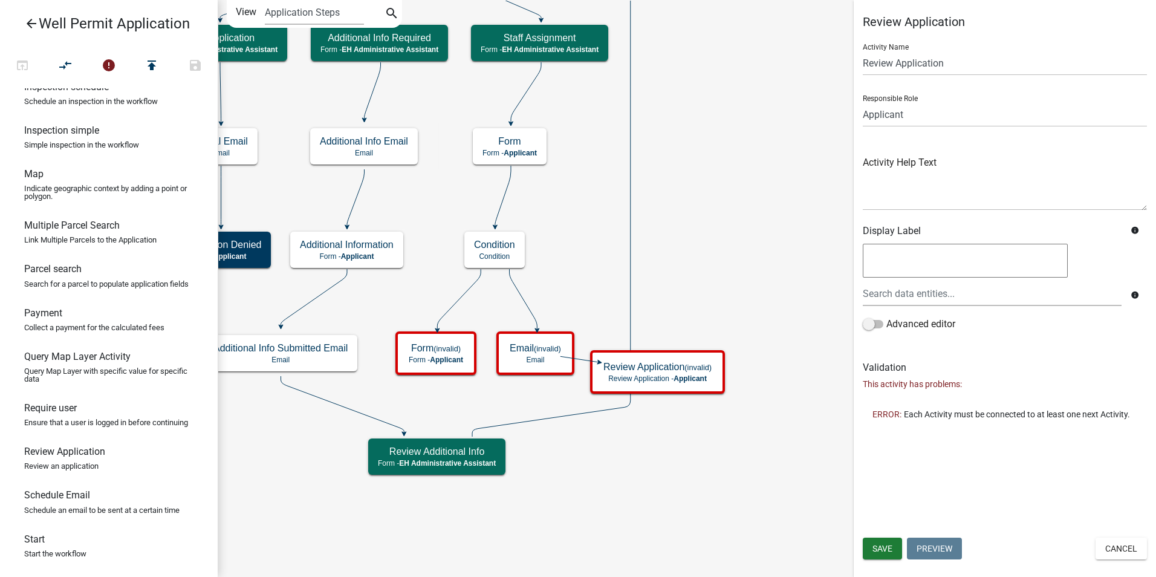
click at [76, 509] on p "Schedule an email to be sent at a certain time" at bounding box center [101, 510] width 155 height 8
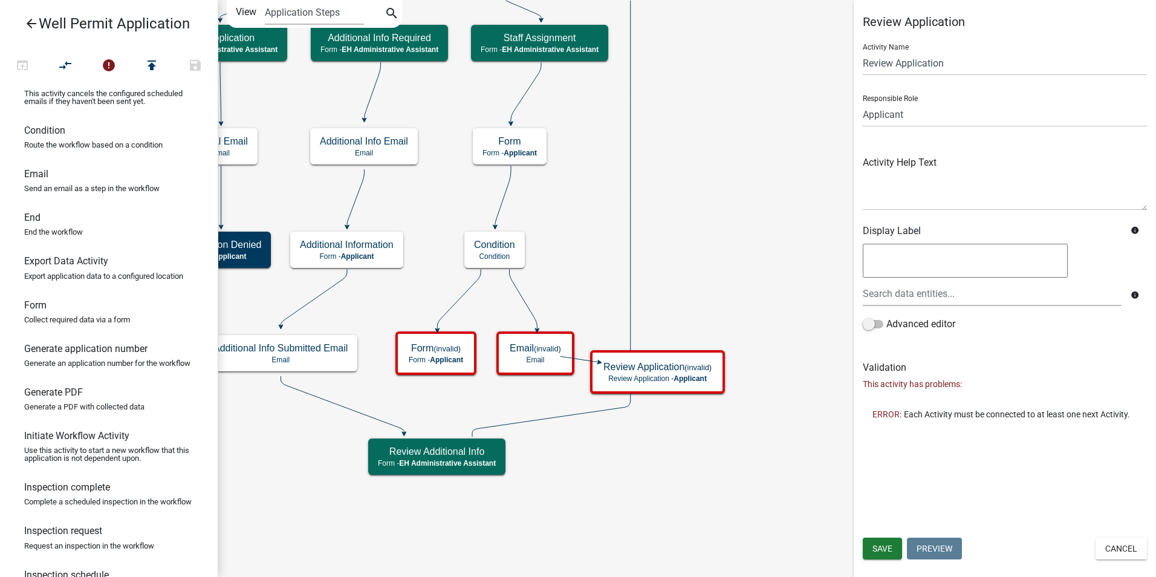
scroll to position [167, 0]
drag, startPoint x: 39, startPoint y: 328, endPoint x: 672, endPoint y: 427, distance: 640.5
click at [672, 427] on div "arrow_back Well Permit Application open_in_browser compare_arrows error publish…" at bounding box center [578, 288] width 1156 height 577
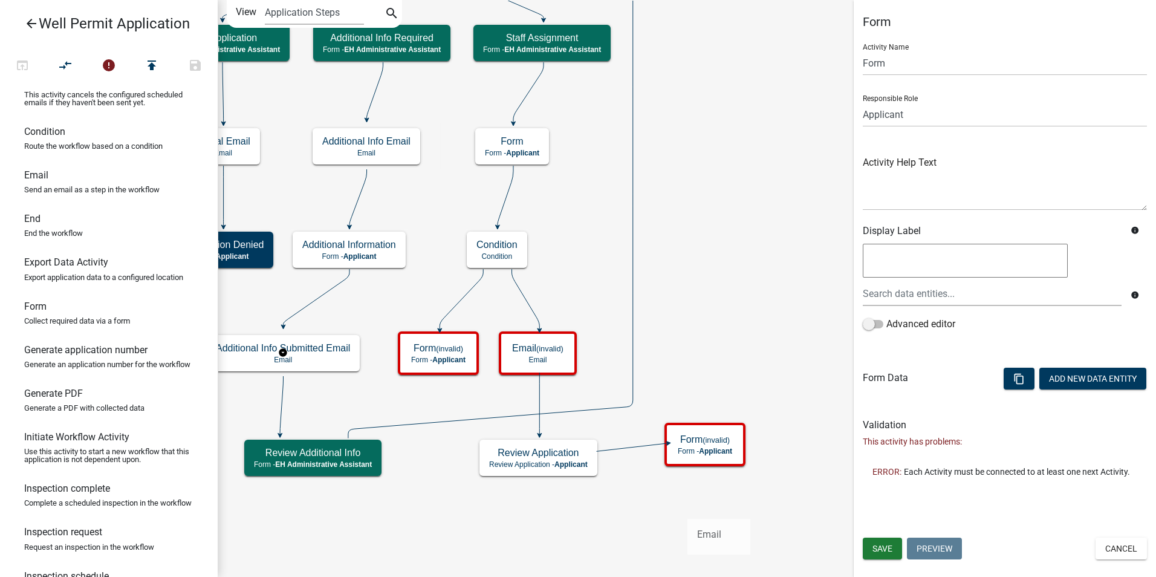
drag, startPoint x: 29, startPoint y: 192, endPoint x: 687, endPoint y: 509, distance: 730.5
click at [687, 509] on div "arrow_back Well Permit Application open_in_browser compare_arrows error publish…" at bounding box center [578, 288] width 1156 height 577
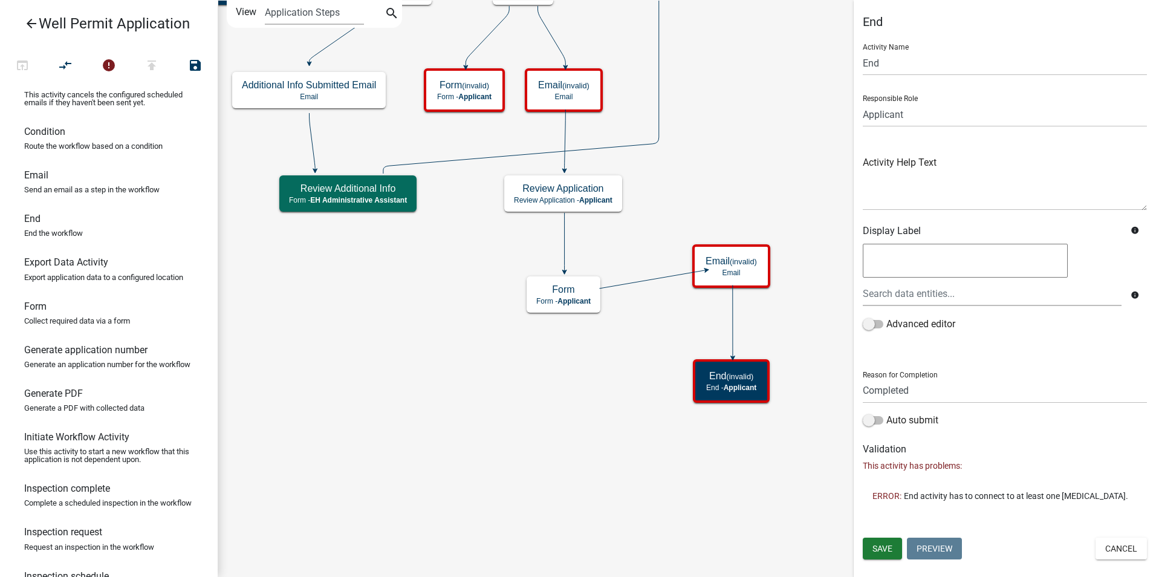
click at [562, 440] on icon "Start Start - Applicant Application Denied End - Applicant Property Owner Infor…" at bounding box center [686, 288] width 937 height 575
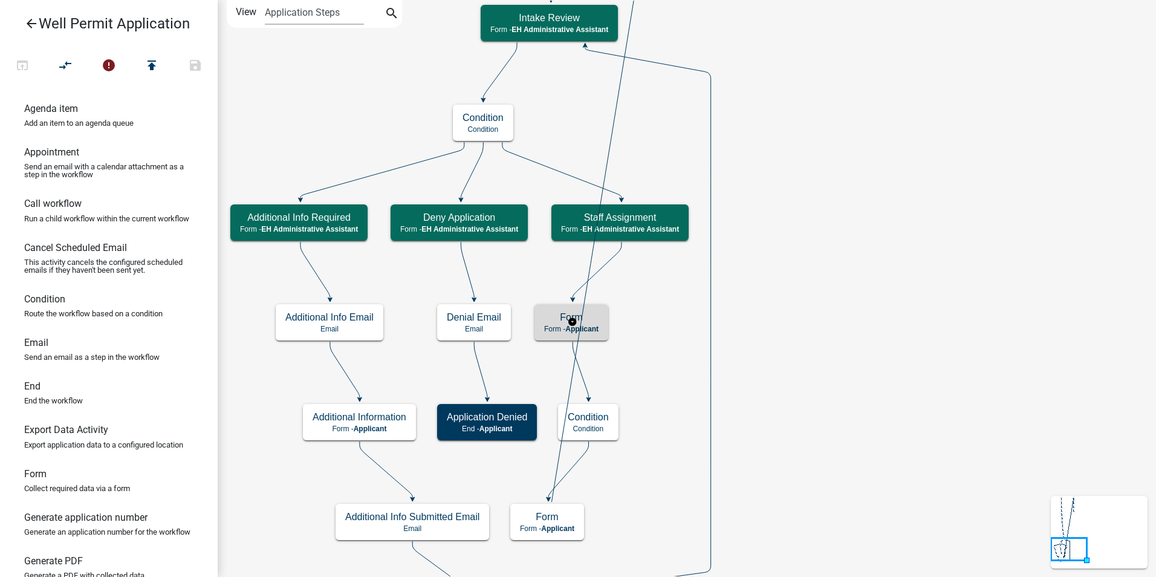
click at [603, 322] on div "Form Form - Applicant" at bounding box center [571, 322] width 74 height 36
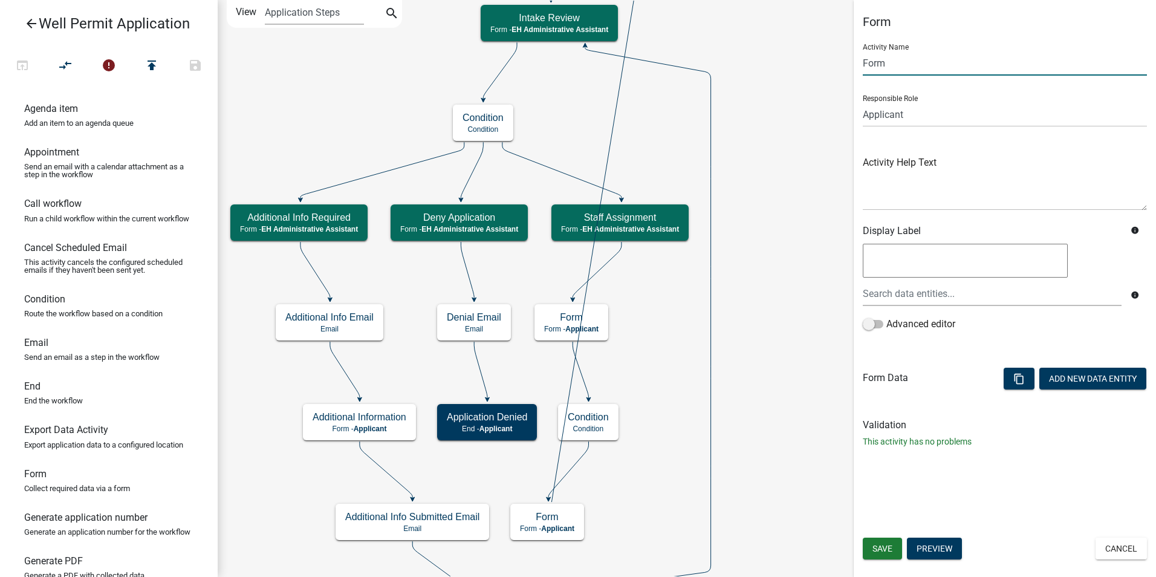
click at [878, 68] on input "Form" at bounding box center [1005, 63] width 284 height 25
type input "Staff Review"
drag, startPoint x: 900, startPoint y: 115, endPoint x: 892, endPoint y: 115, distance: 7.9
click at [900, 115] on select "Applicant Admin P & D Inspectors EH Administrative Assistant Zoning Reviewers E…" at bounding box center [1005, 114] width 284 height 25
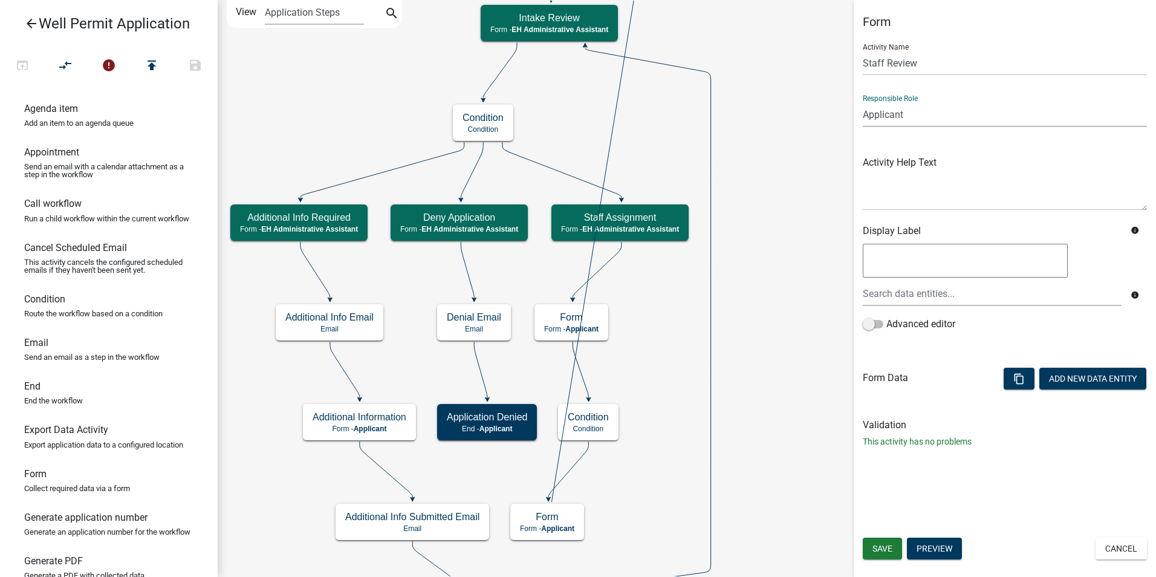
select select "B112E396-40EF-4858-AE7C-AB0894FDBB84"
click at [863, 102] on select "Applicant Admin P & D Inspectors EH Administrative Assistant Zoning Reviewers E…" at bounding box center [1005, 114] width 284 height 25
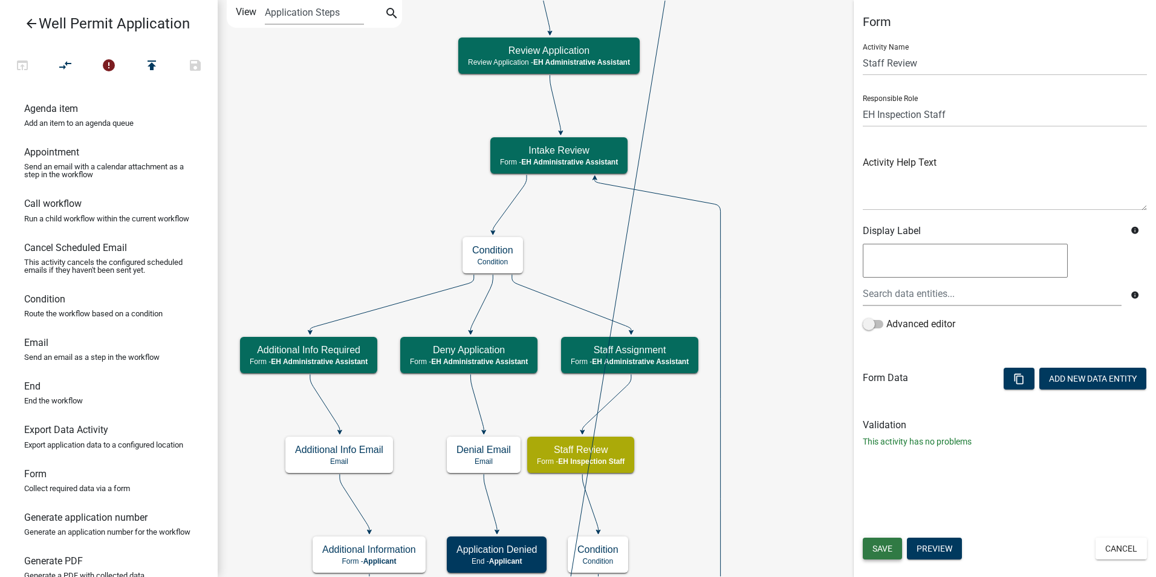
click at [876, 543] on span "Save" at bounding box center [882, 548] width 20 height 10
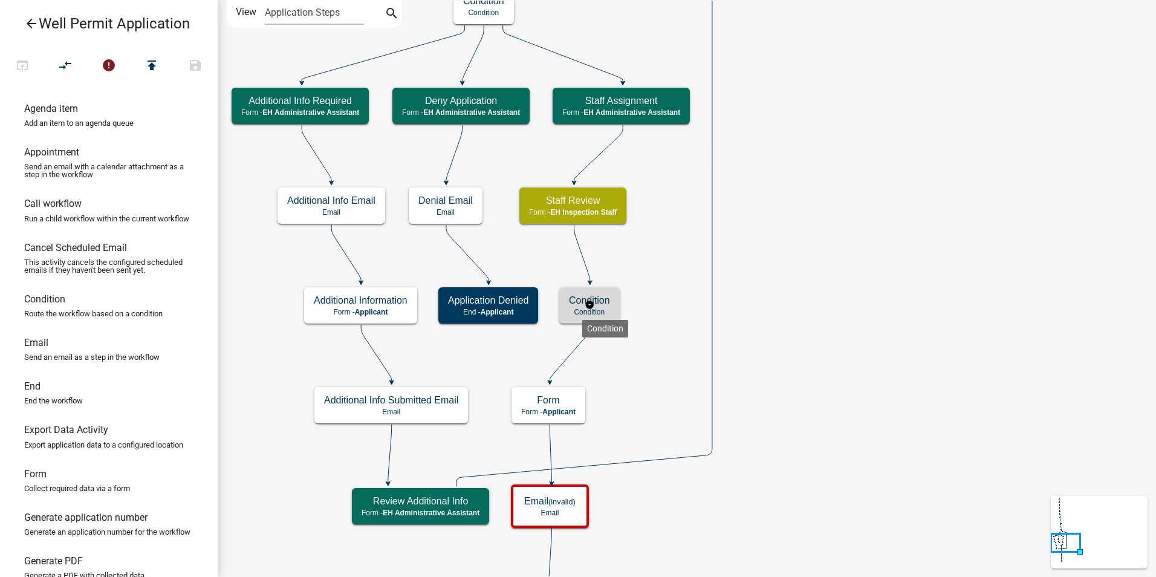
click at [576, 312] on p "Condition" at bounding box center [589, 312] width 41 height 8
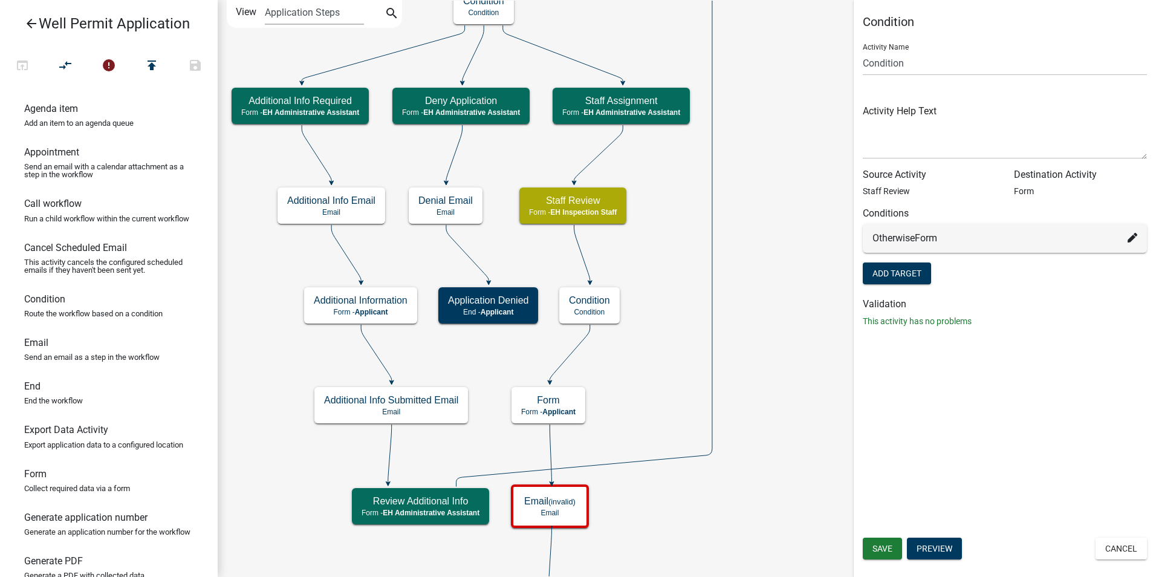
click at [761, 373] on icon "Start Start - Applicant Application Denied End - Applicant Property Owner Infor…" at bounding box center [686, 465] width 937 height 928
click at [745, 304] on icon "Start Start - Applicant Application Denied End - Applicant Property Owner Infor…" at bounding box center [686, 465] width 937 height 928
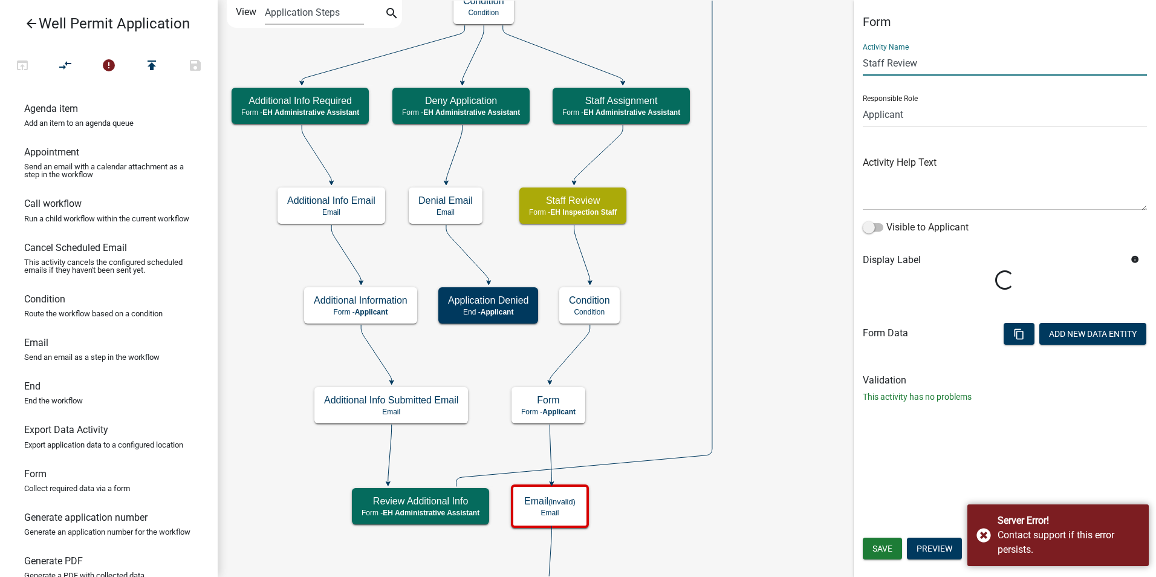
click at [885, 60] on input "Staff Review" at bounding box center [1005, 63] width 284 height 25
click at [743, 360] on icon "Start Start - Applicant Application Denied End - Applicant Property Owner Infor…" at bounding box center [686, 465] width 937 height 928
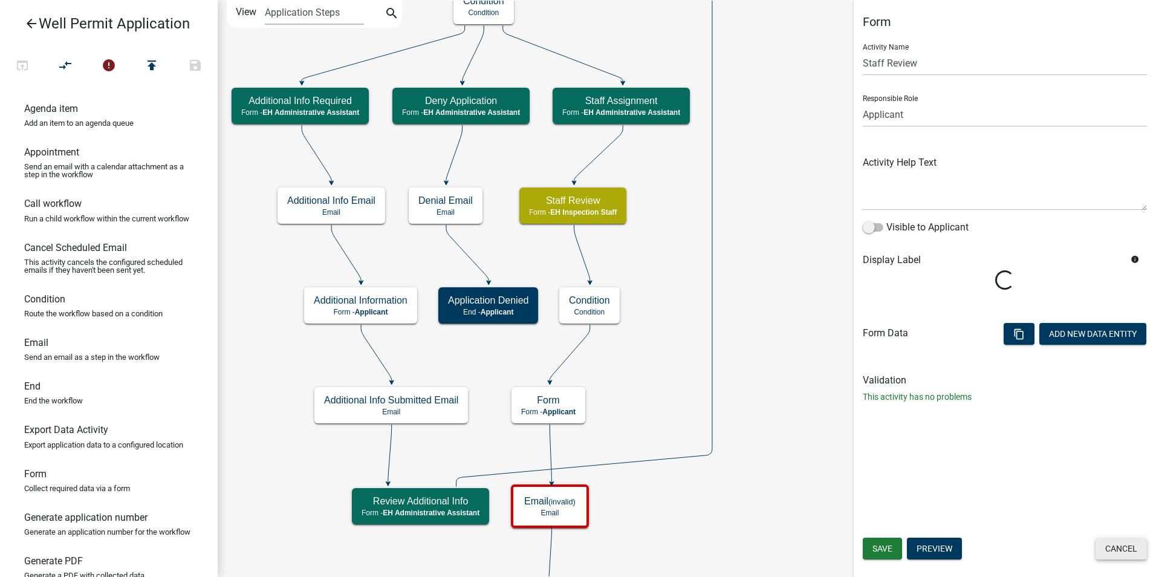
click at [1117, 552] on button "Cancel" at bounding box center [1120, 548] width 51 height 22
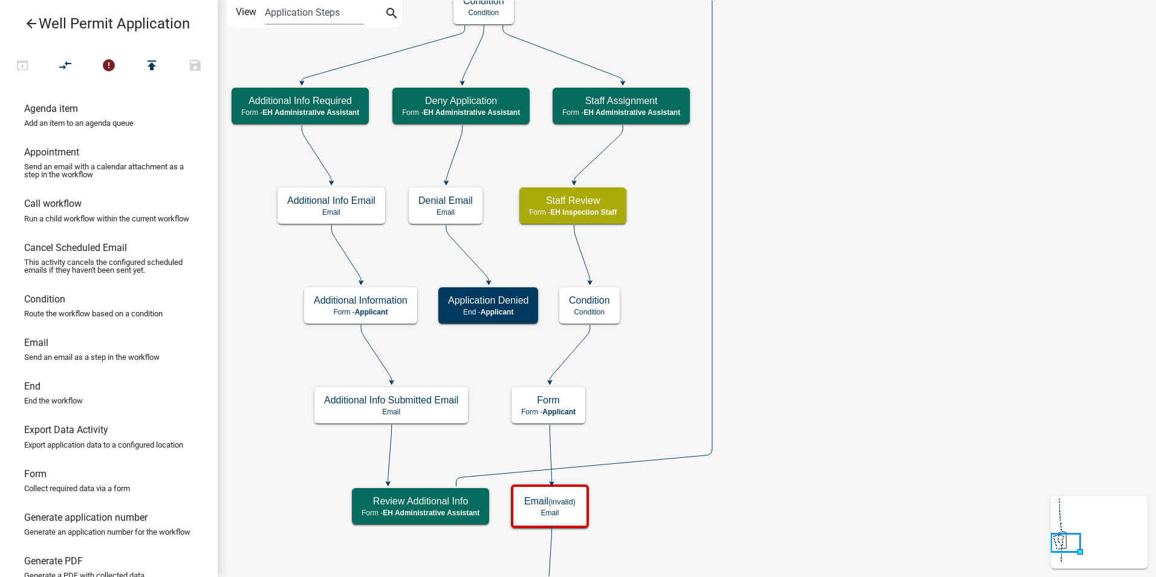
click at [914, 438] on icon "Start Start - Applicant Application Denied End - Applicant Property Owner Infor…" at bounding box center [686, 465] width 937 height 928
click at [794, 291] on icon "Start Start - Applicant Application Denied End - Applicant Property Owner Infor…" at bounding box center [686, 465] width 937 height 928
drag, startPoint x: 41, startPoint y: 360, endPoint x: 647, endPoint y: 150, distance: 641.1
click at [647, 150] on div "arrow_back Well Permit Application open_in_browser compare_arrows error publish…" at bounding box center [578, 288] width 1156 height 577
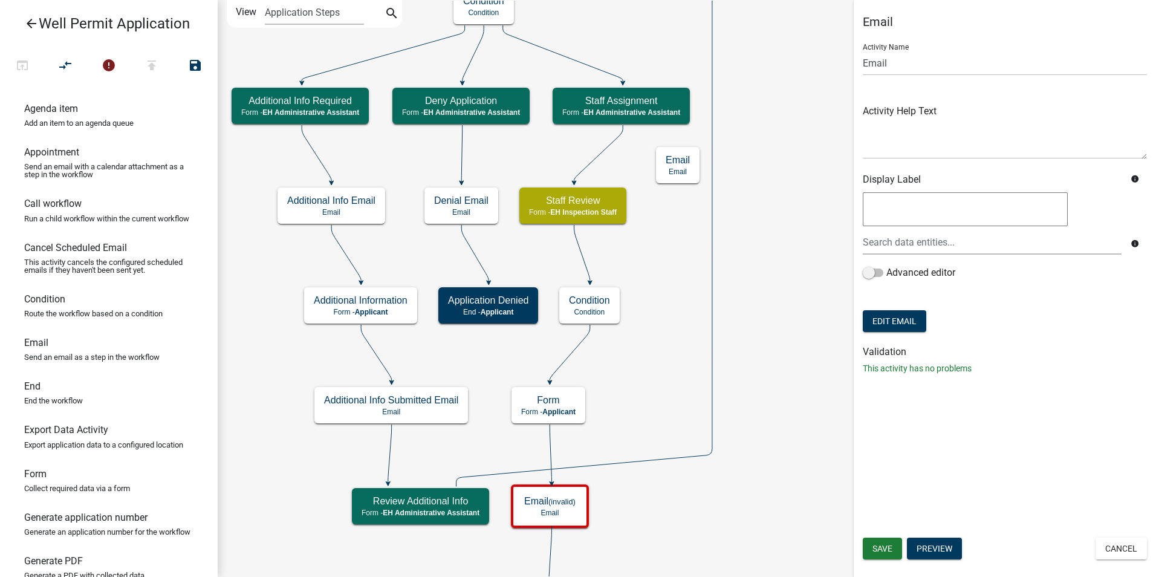
click at [603, 150] on icon at bounding box center [598, 153] width 49 height 57
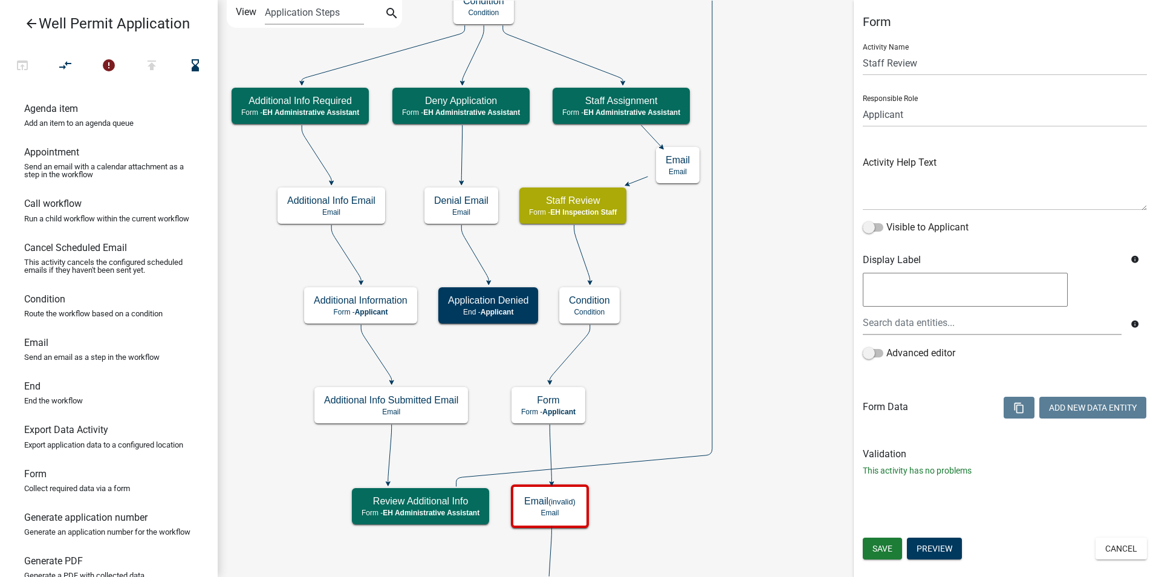
click at [664, 245] on icon "Start Start - Applicant Application Denied End - Applicant Property Owner Infor…" at bounding box center [686, 465] width 937 height 928
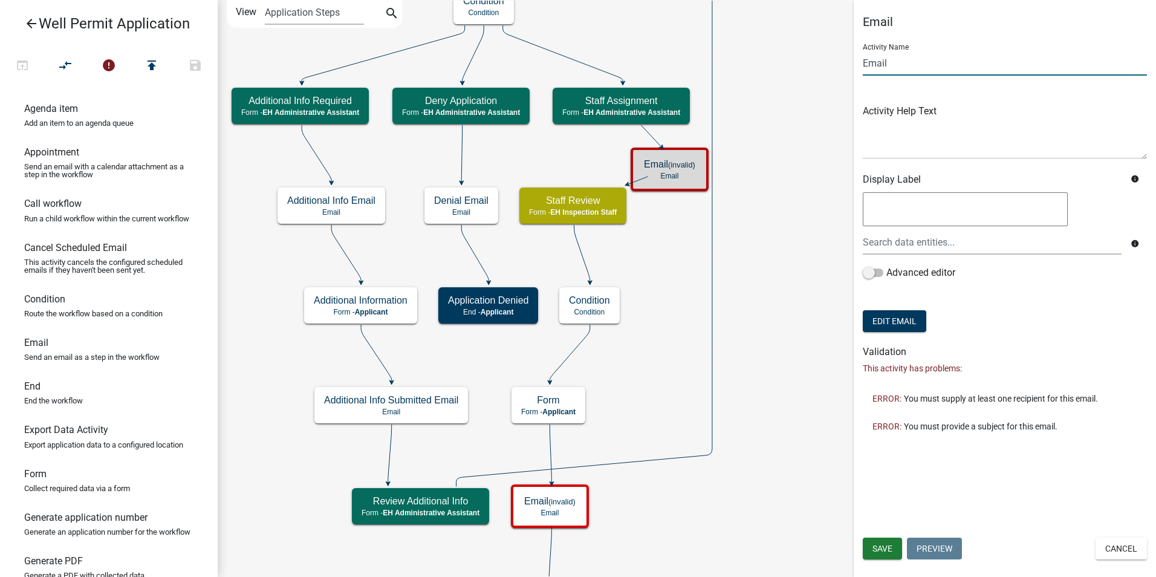
click at [890, 65] on input "Email" at bounding box center [1005, 63] width 284 height 25
click at [877, 63] on input "Email" at bounding box center [1005, 63] width 284 height 25
type input "Assignment Email"
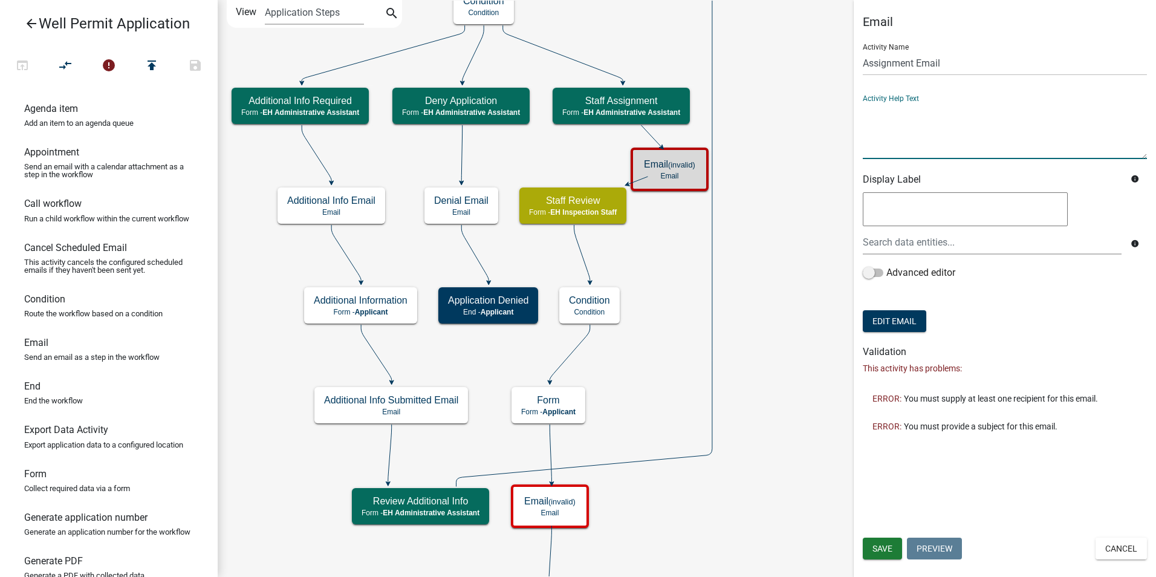
click at [887, 144] on textarea at bounding box center [1005, 130] width 284 height 57
click at [884, 551] on span "Save" at bounding box center [882, 548] width 20 height 10
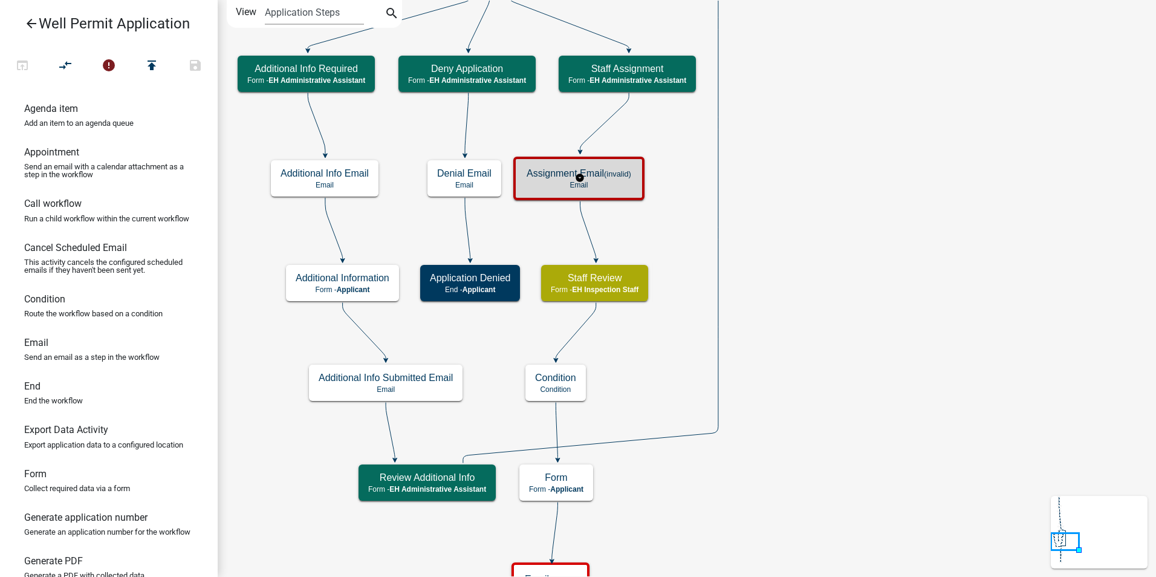
click at [603, 193] on div "Assignment Email (invalid) Email" at bounding box center [579, 178] width 124 height 36
click at [833, 308] on icon "Start Start - Applicant Application Denied End - Applicant Property Owner Infor…" at bounding box center [686, 504] width 937 height 1006
click at [824, 289] on icon "Start Start - Applicant Application Denied End - Applicant Property Owner Infor…" at bounding box center [686, 504] width 937 height 1006
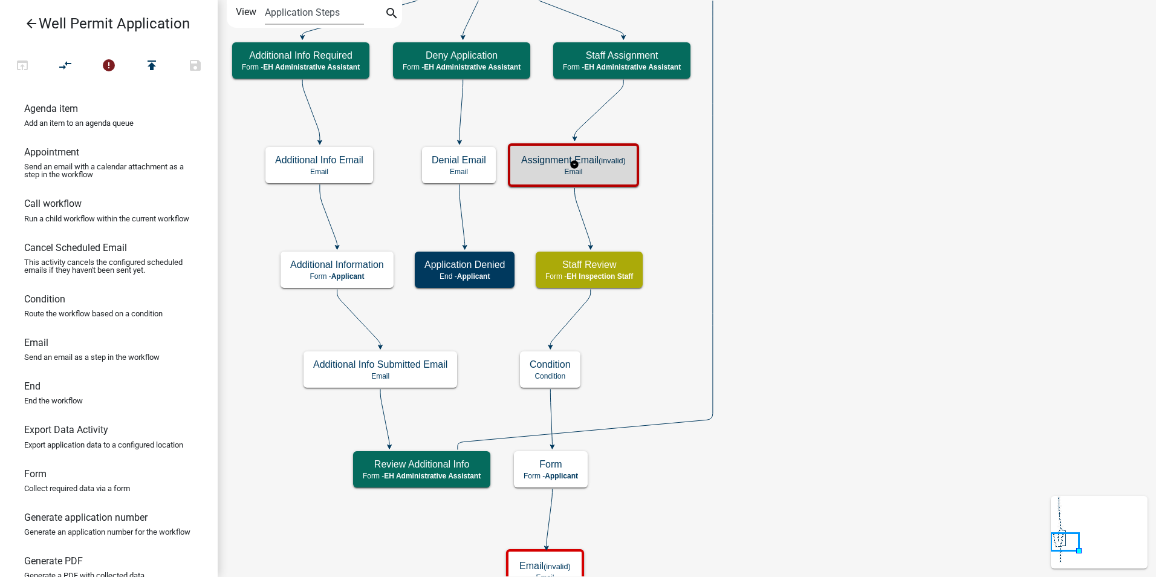
click at [584, 164] on h5 "Assignment Email (invalid)" at bounding box center [573, 159] width 105 height 11
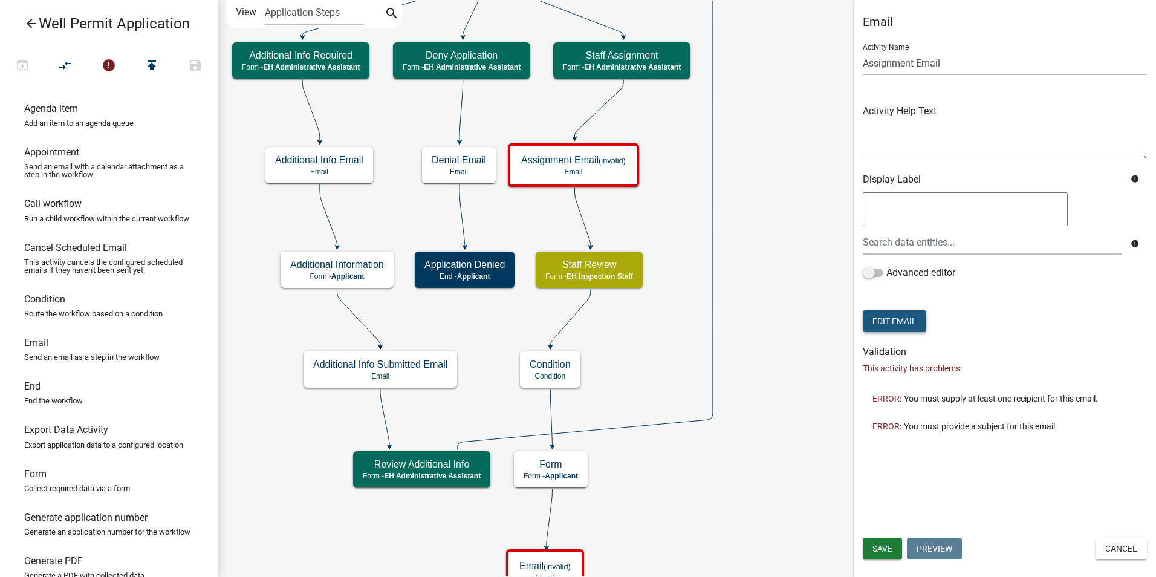
click at [891, 324] on button "Edit Email" at bounding box center [894, 321] width 63 height 22
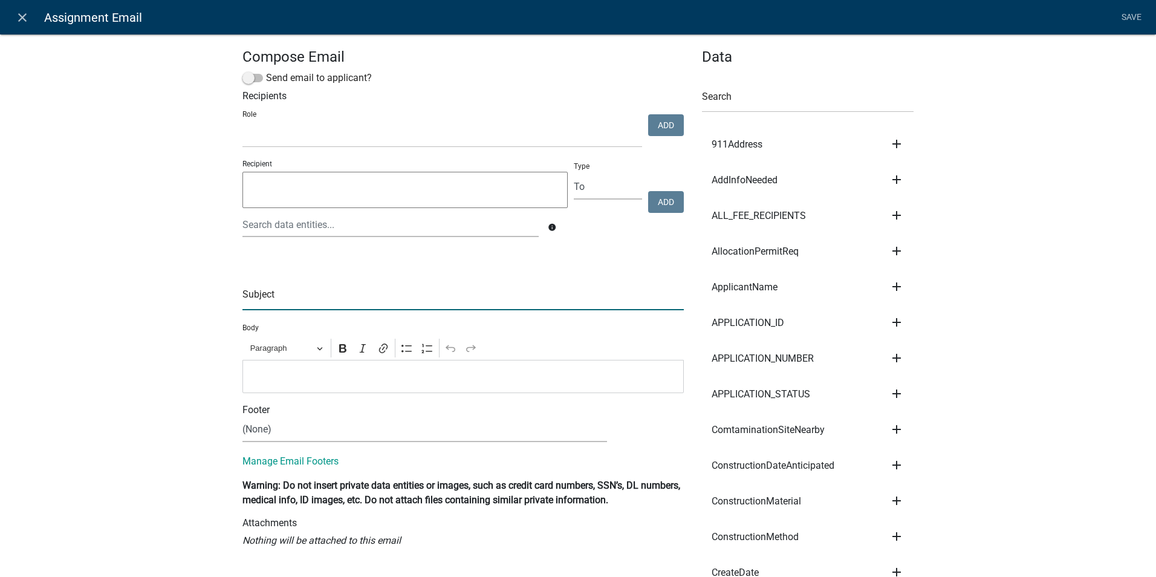
click at [284, 299] on input "text" at bounding box center [462, 297] width 441 height 25
type input "Well Permit Application Assignment"
click at [276, 371] on p "Editor editing area: main. Press Alt+0 for help." at bounding box center [463, 376] width 429 height 15
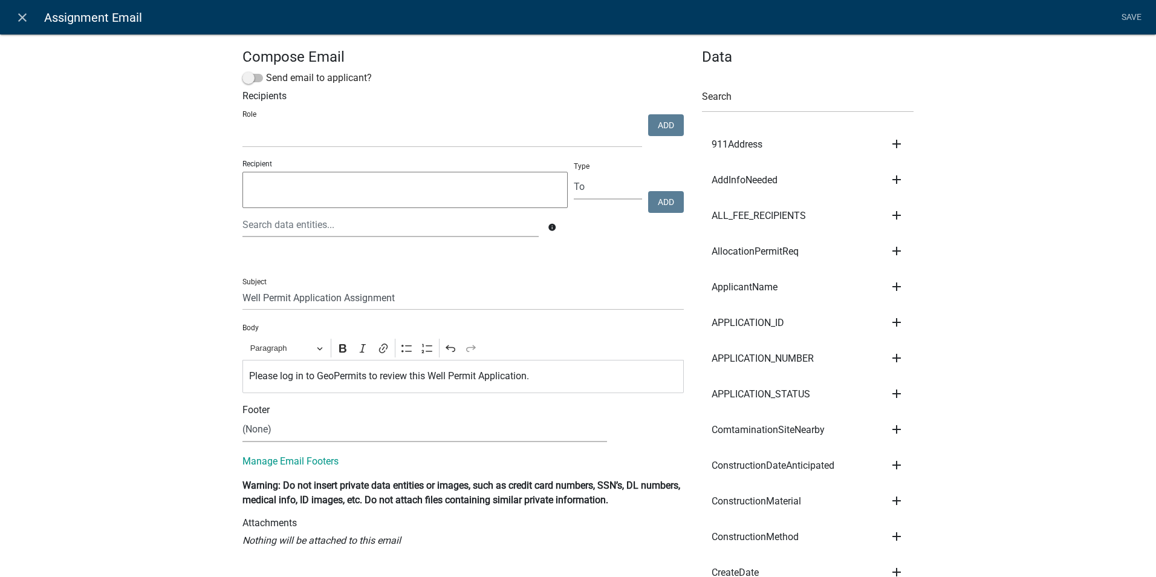
click at [442, 134] on select "Admin P & D Inspectors EH Administrative Assistant Zoning Reviewers EH Inspecti…" at bounding box center [442, 135] width 400 height 25
select select "b112e396-40ef-4858-ae7c-ab0894fdbb84"
click at [242, 123] on select "Admin P & D Inspectors EH Administrative Assistant Zoning Reviewers EH Inspecti…" at bounding box center [442, 135] width 400 height 25
click at [664, 122] on button "Add" at bounding box center [666, 125] width 36 height 22
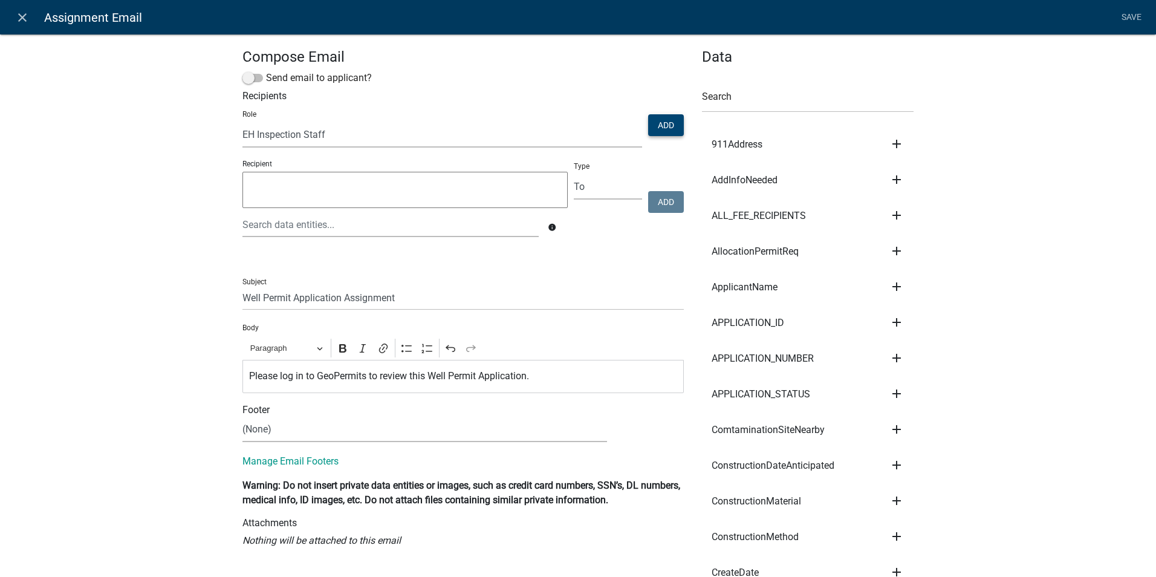
select select
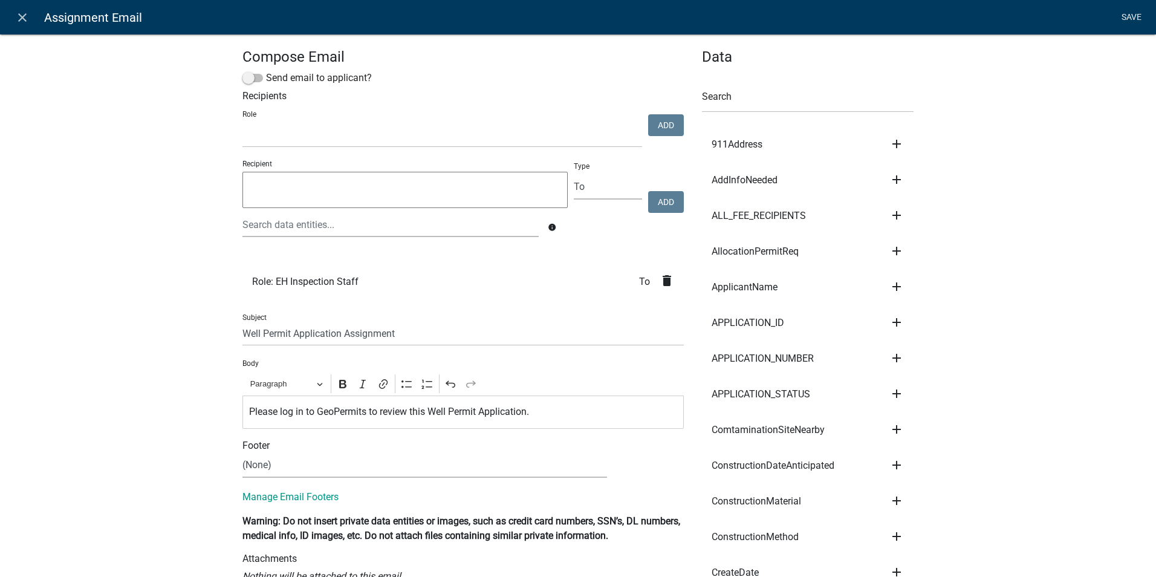
click at [1121, 18] on link "Save" at bounding box center [1131, 17] width 30 height 23
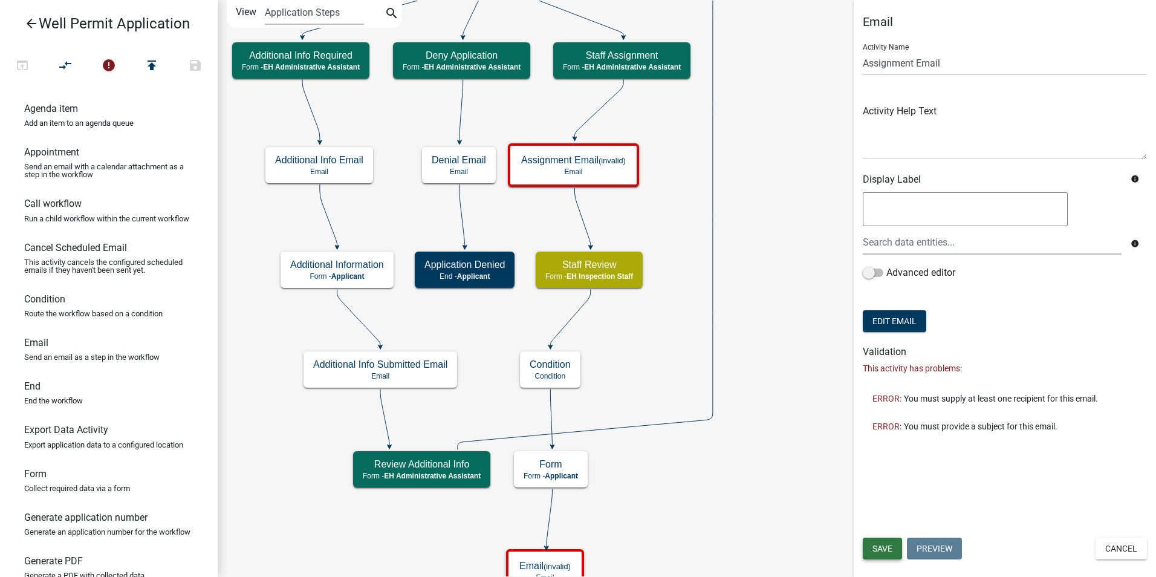
click at [873, 543] on span "Save" at bounding box center [882, 548] width 20 height 10
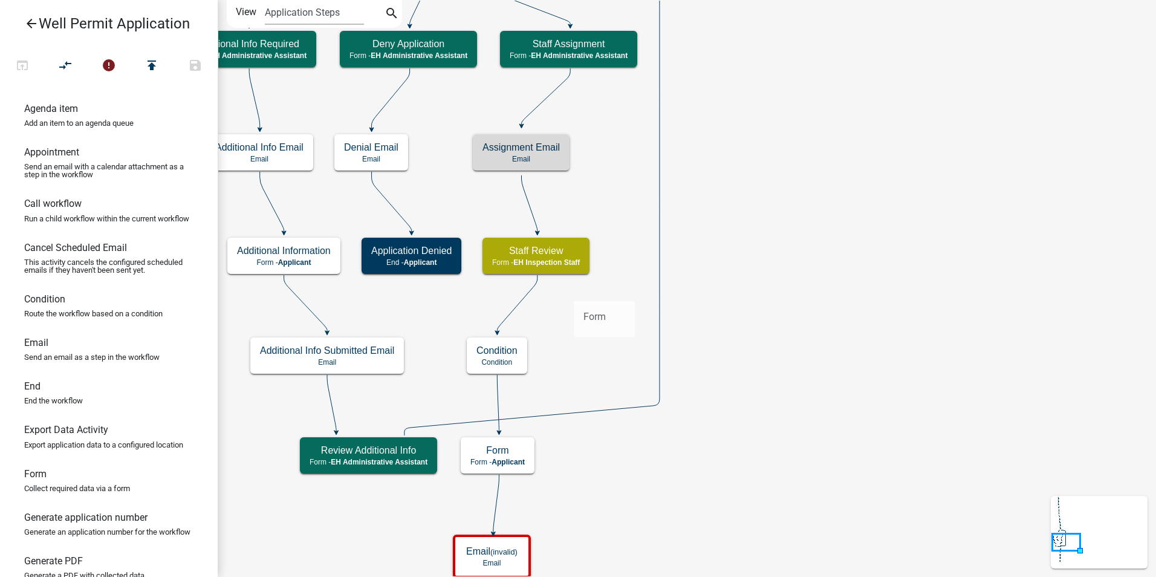
drag, startPoint x: 32, startPoint y: 497, endPoint x: 574, endPoint y: 291, distance: 580.2
click at [574, 291] on div "arrow_back Well Permit Application open_in_browser compare_arrows error publish…" at bounding box center [578, 288] width 1156 height 577
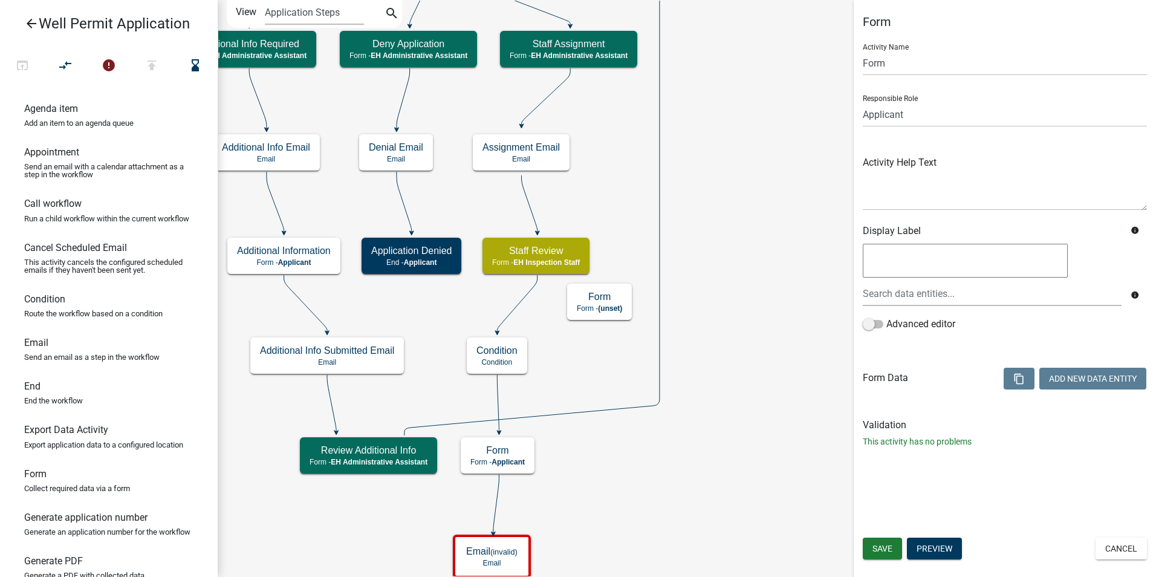
click at [516, 313] on icon "Start Start - Applicant Application Denied End - Applicant Property Owner Infor…" at bounding box center [686, 490] width 937 height 979
click at [514, 311] on icon at bounding box center [517, 303] width 40 height 57
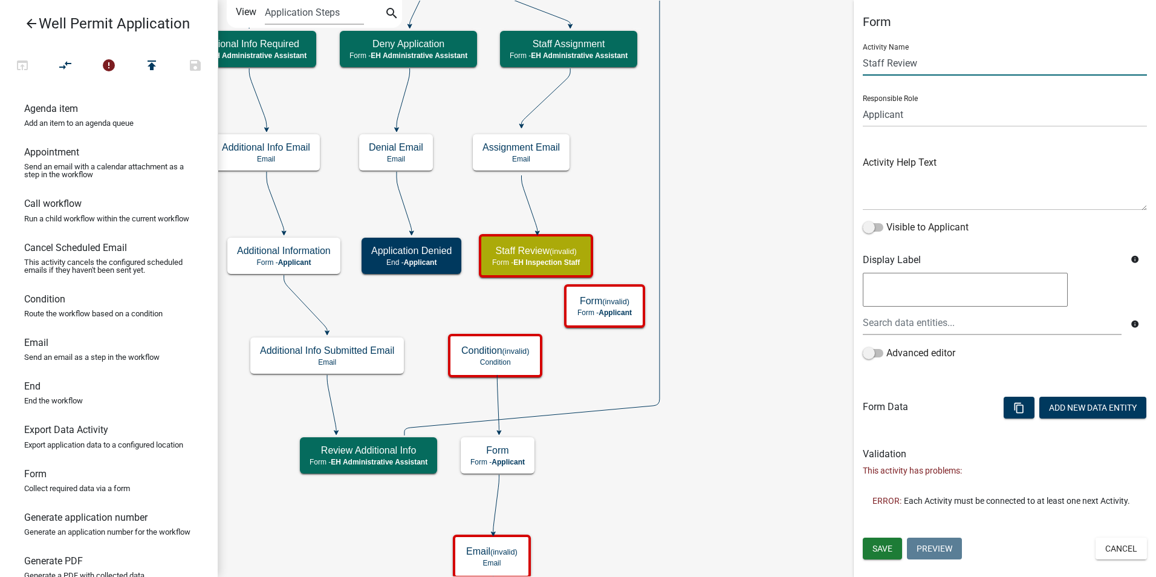
click at [888, 61] on input "Staff Review" at bounding box center [1005, 63] width 284 height 25
type input "Staff Prelim Review"
click at [882, 548] on span "Save" at bounding box center [882, 548] width 20 height 10
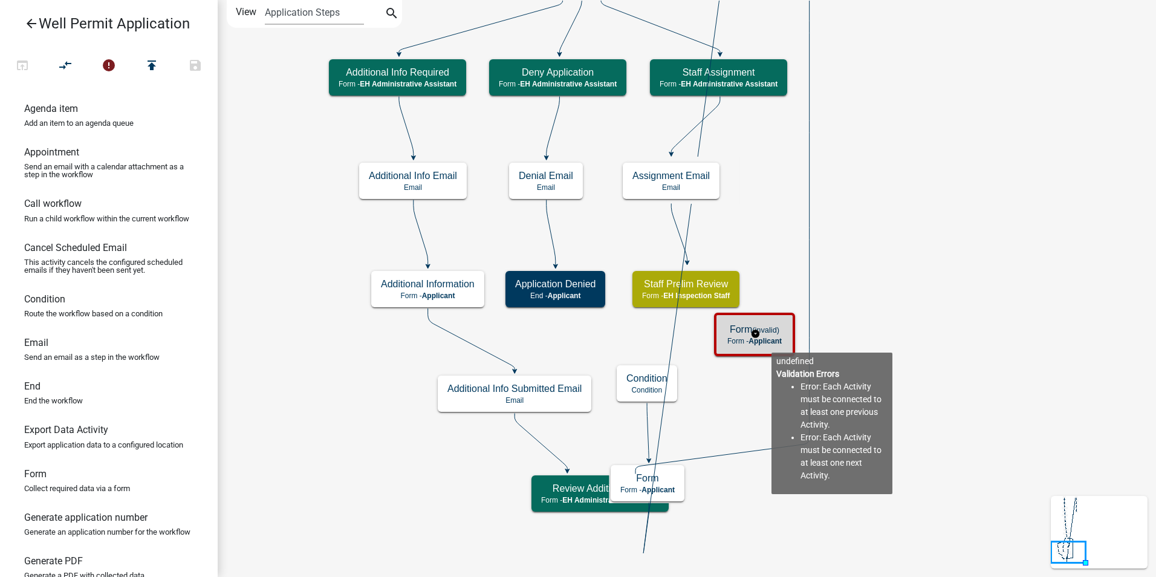
click at [775, 329] on small "(invalid)" at bounding box center [765, 329] width 27 height 9
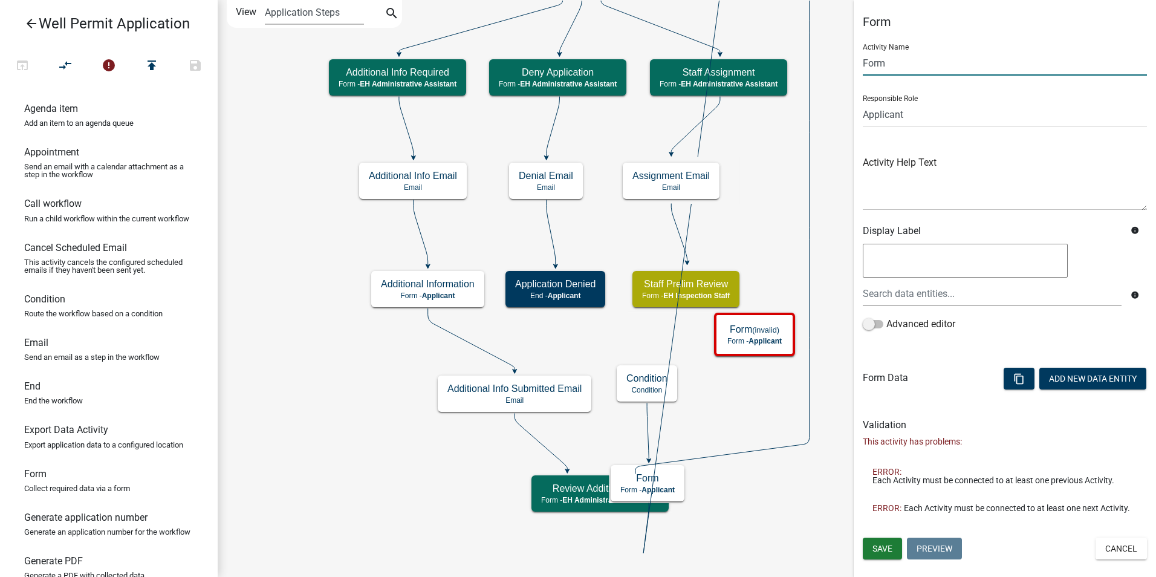
click at [869, 60] on input "Form" at bounding box center [1005, 63] width 284 height 25
type input "Site Review"
click at [890, 111] on select "Applicant Admin P & D Inspectors EH Administrative Assistant Zoning Reviewers E…" at bounding box center [1005, 114] width 284 height 25
select select "B112E396-40EF-4858-AE7C-AB0894FDBB84"
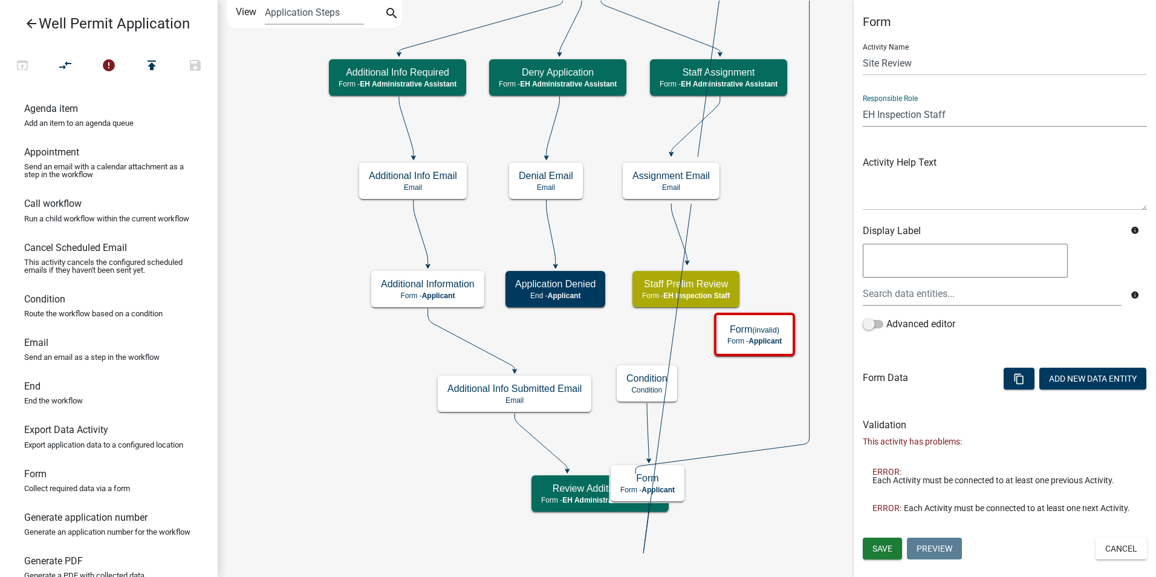
click at [863, 102] on select "Applicant Admin P & D Inspectors EH Administrative Assistant Zoning Reviewers E…" at bounding box center [1005, 114] width 284 height 25
click at [879, 548] on span "Save" at bounding box center [882, 548] width 20 height 10
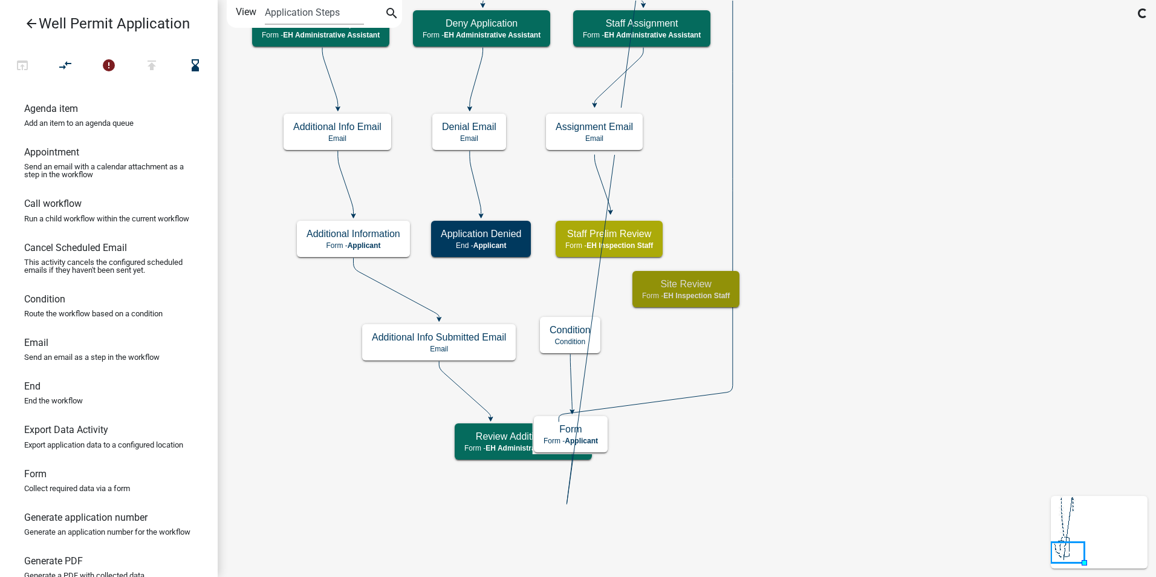
click at [823, 398] on icon "Start Start - Applicant Application Denied End - Applicant Property Owner Infor…" at bounding box center [686, 288] width 937 height 575
click at [849, 247] on icon "Start Start - Applicant Application Denied End - Applicant Property Owner Infor…" at bounding box center [686, 288] width 937 height 575
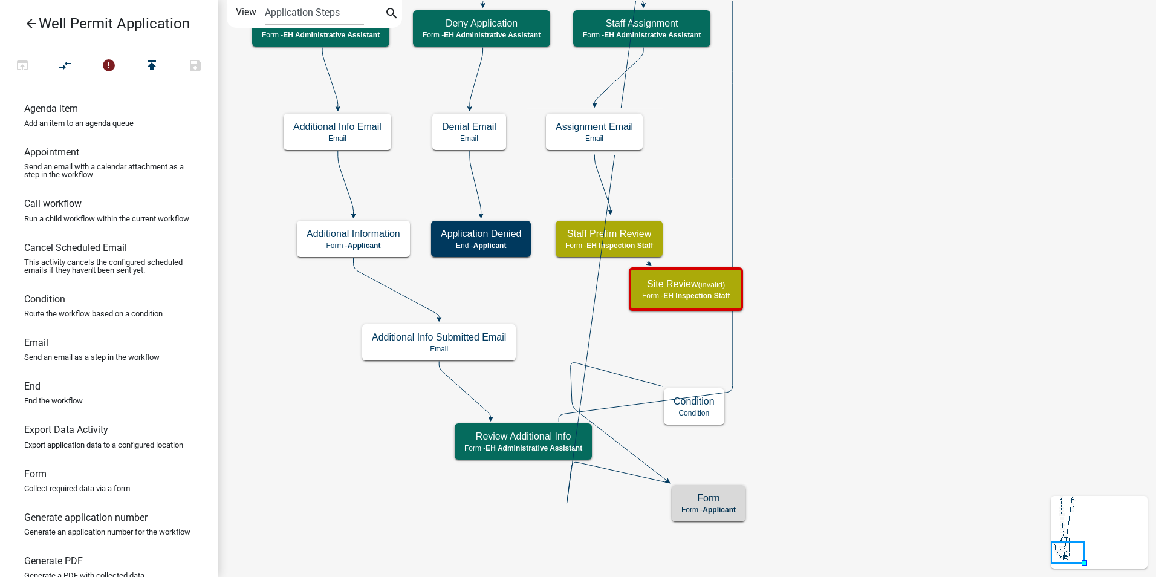
click at [877, 486] on icon "Start Start - Applicant Application Denied End - Applicant Property Owner Infor…" at bounding box center [686, 288] width 937 height 575
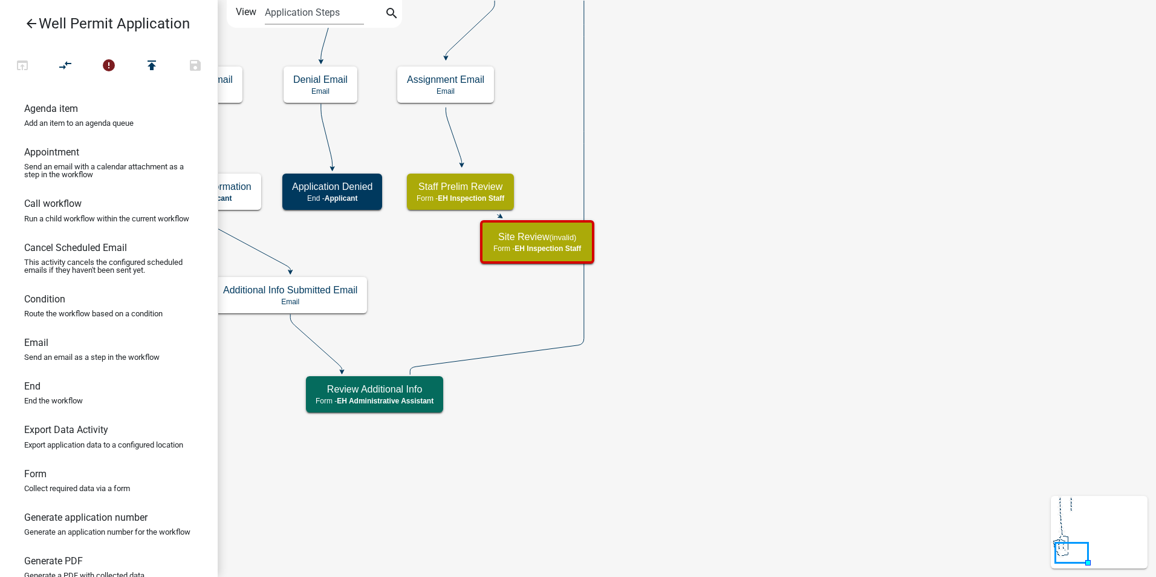
click at [734, 154] on icon "Start Start - Applicant Application Denied End - Applicant Property Owner Infor…" at bounding box center [686, 288] width 937 height 575
click at [702, 273] on icon "Start Start - Applicant Application Denied End - Applicant Property Owner Infor…" at bounding box center [686, 288] width 937 height 575
click at [659, 327] on icon "Start Start - Applicant Application Denied End - Applicant Property Owner Infor…" at bounding box center [686, 288] width 937 height 575
click at [659, 343] on icon "Start Start - Applicant Application Denied End - Applicant Property Owner Infor…" at bounding box center [686, 288] width 937 height 575
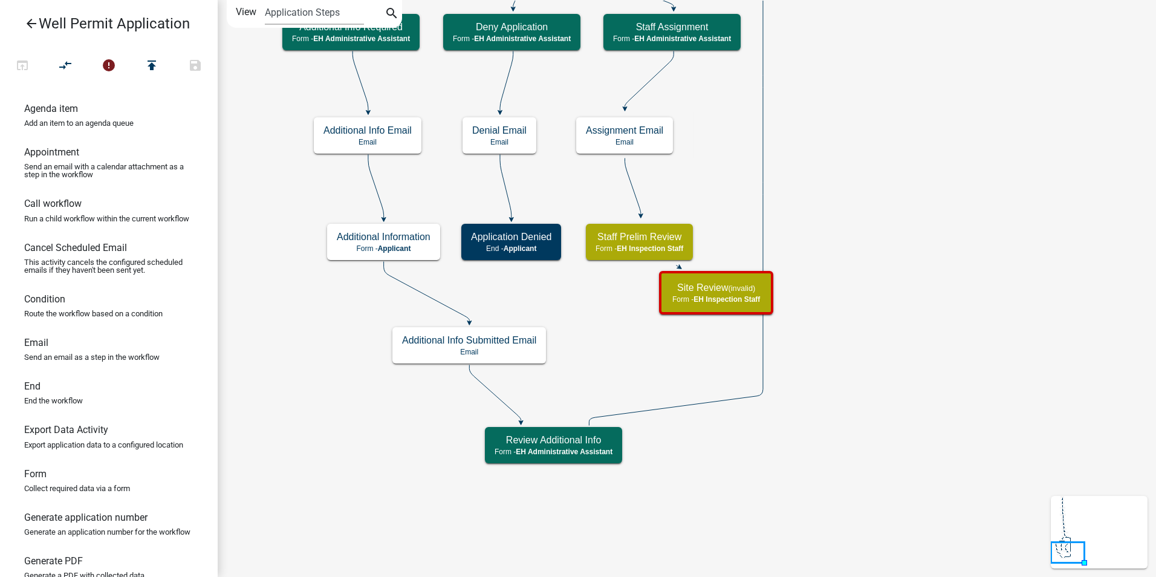
click at [912, 406] on icon "Start Start - Applicant Application Denied End - Applicant Property Owner Infor…" at bounding box center [686, 288] width 937 height 575
click at [895, 390] on icon "Start Start - Applicant Application Denied End - Applicant Property Owner Infor…" at bounding box center [686, 288] width 937 height 575
click at [835, 366] on icon "Start Start - Applicant Application Denied End - Applicant Property Owner Infor…" at bounding box center [686, 288] width 937 height 575
drag, startPoint x: 43, startPoint y: 496, endPoint x: 782, endPoint y: 351, distance: 752.7
click at [782, 351] on div "arrow_back Well Permit Application open_in_browser compare_arrows error publish…" at bounding box center [578, 288] width 1156 height 577
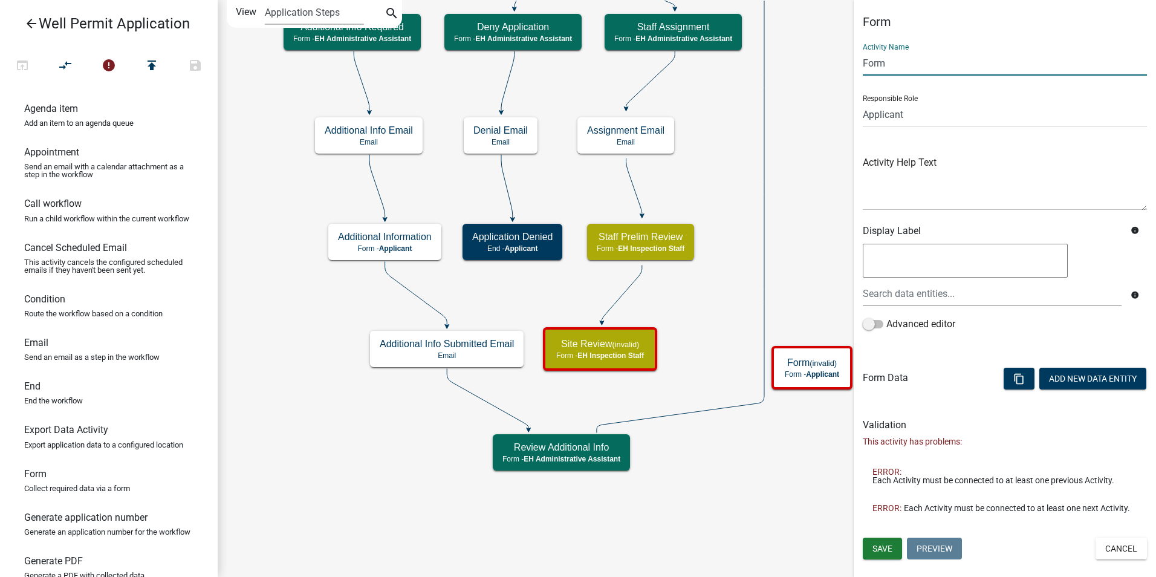
click at [870, 68] on input "Form" at bounding box center [1005, 63] width 284 height 25
type input "Final Staff Review"
click at [882, 107] on select "Applicant Admin P & D Inspectors EH Administrative Assistant Zoning Reviewers E…" at bounding box center [1005, 114] width 284 height 25
select select "B112E396-40EF-4858-AE7C-AB0894FDBB84"
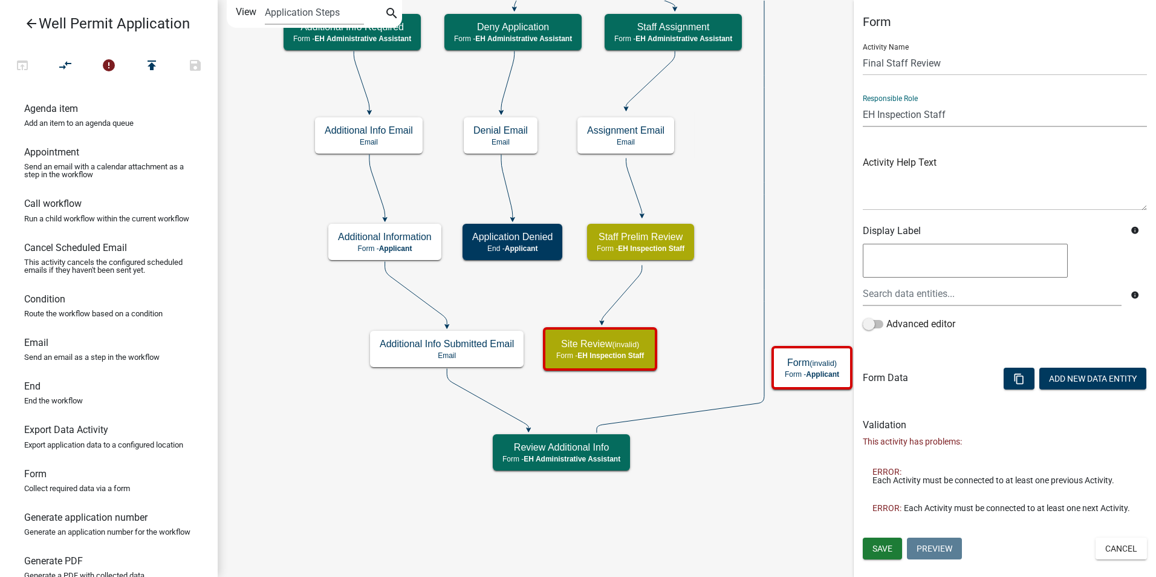
click at [863, 102] on select "Applicant Admin P & D Inspectors EH Administrative Assistant Zoning Reviewers E…" at bounding box center [1005, 114] width 284 height 25
click at [870, 551] on button "Save" at bounding box center [882, 548] width 39 height 22
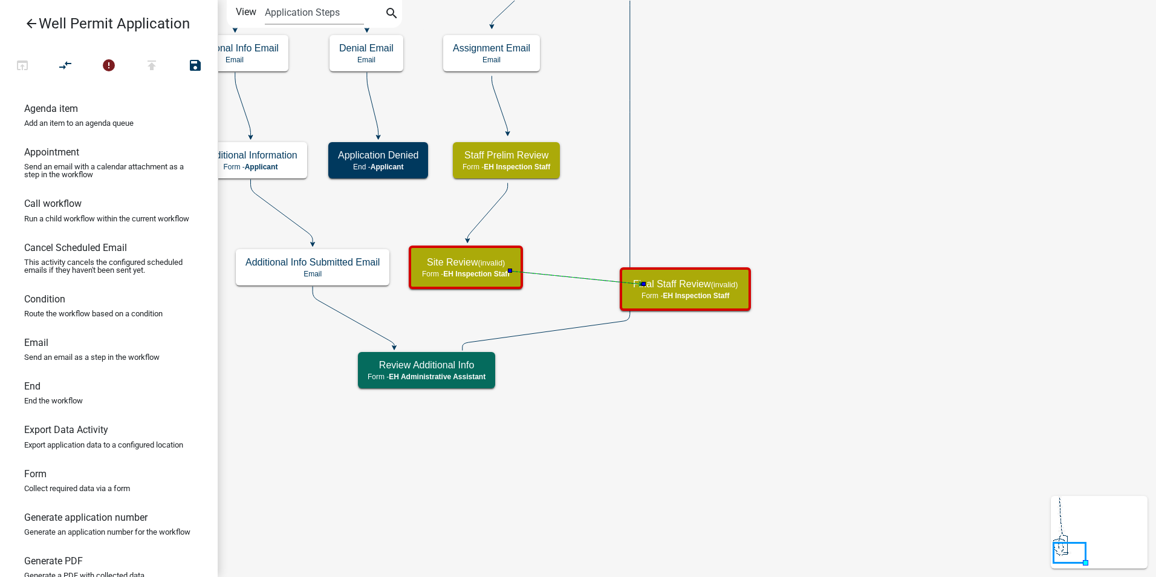
click at [688, 369] on icon "Start Start - Applicant Application Denied End - Applicant Property Owner Infor…" at bounding box center [686, 288] width 937 height 575
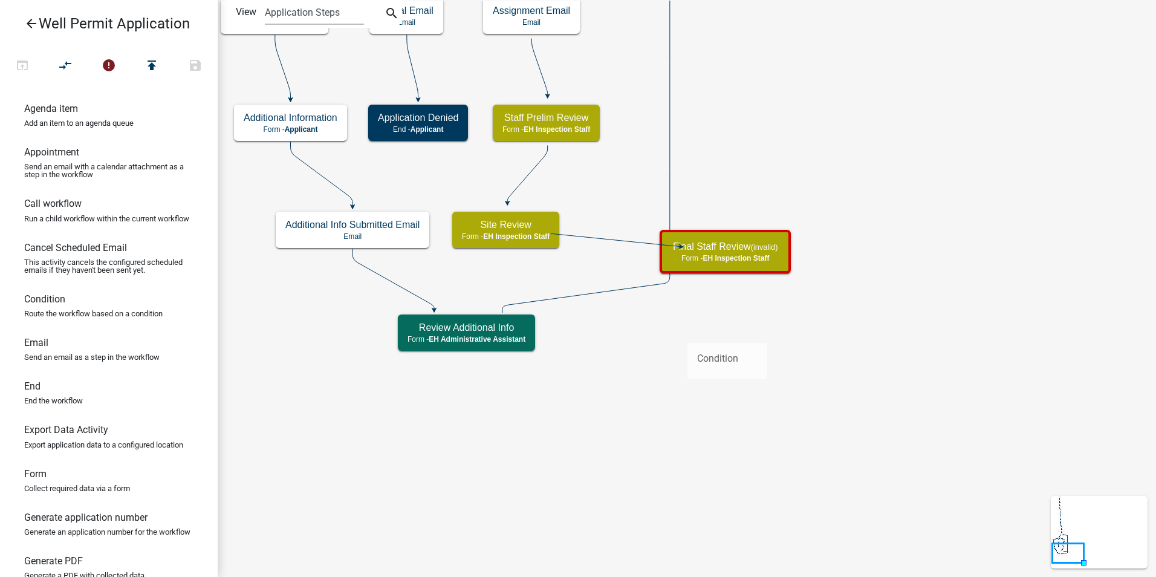
drag, startPoint x: 35, startPoint y: 318, endPoint x: 691, endPoint y: 333, distance: 656.0
click at [691, 333] on div "arrow_back Well Permit Application open_in_browser compare_arrows error publish…" at bounding box center [578, 288] width 1156 height 577
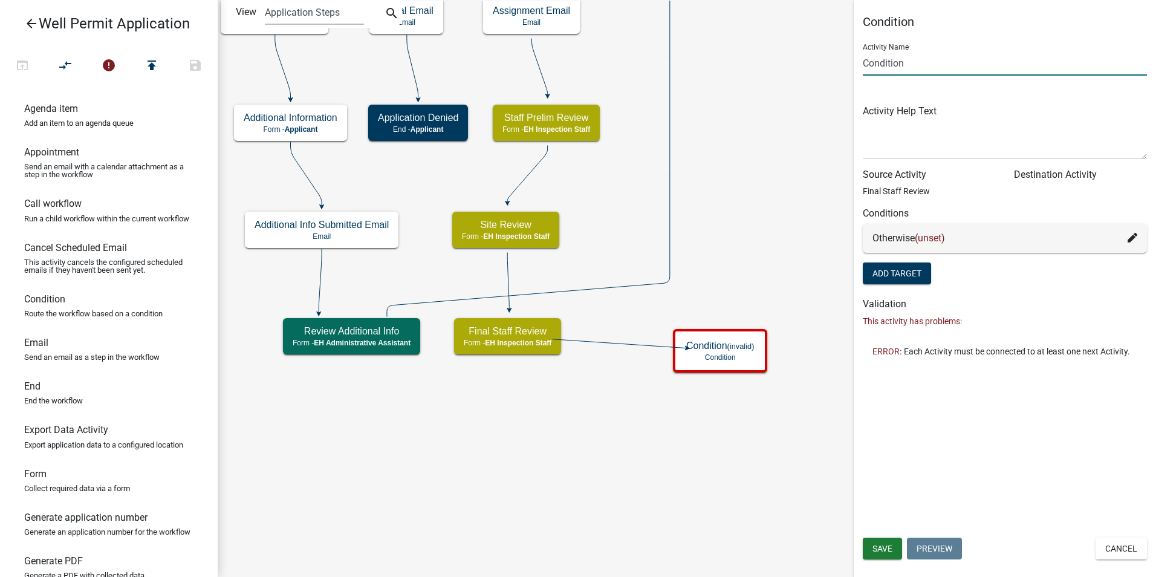
click at [879, 60] on input "Condition" at bounding box center [1005, 63] width 284 height 25
click at [880, 62] on input "Condition" at bounding box center [1005, 63] width 284 height 25
type input "Director Verification Needed Condition"
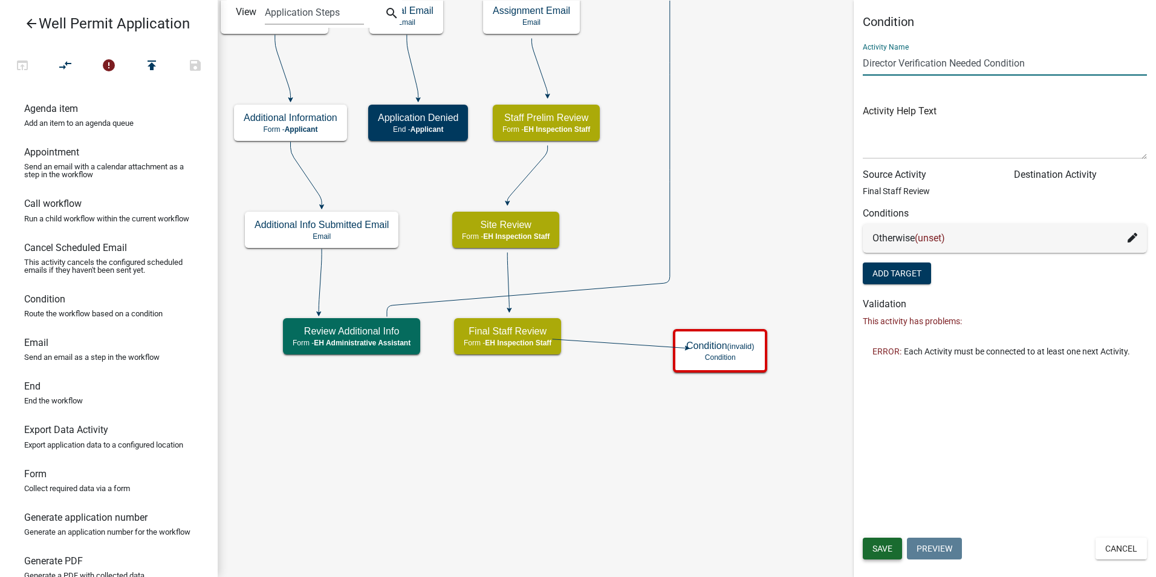
click at [875, 550] on span "Save" at bounding box center [882, 548] width 20 height 10
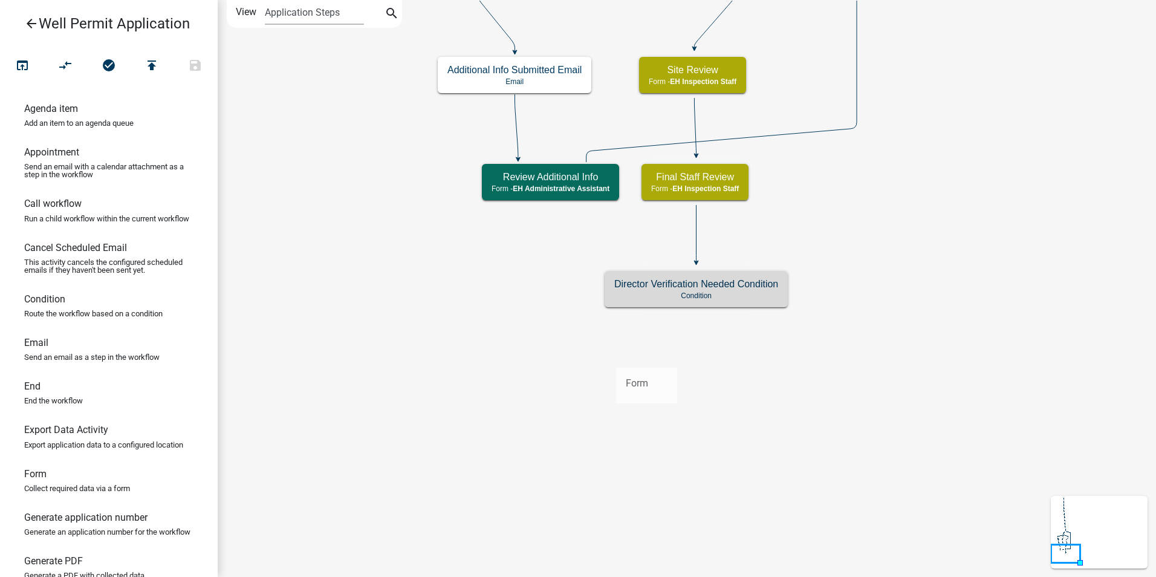
drag, startPoint x: 30, startPoint y: 501, endPoint x: 616, endPoint y: 358, distance: 603.0
click at [616, 358] on div "arrow_back Well Permit Application open_in_browser compare_arrows check_circle …" at bounding box center [578, 288] width 1156 height 577
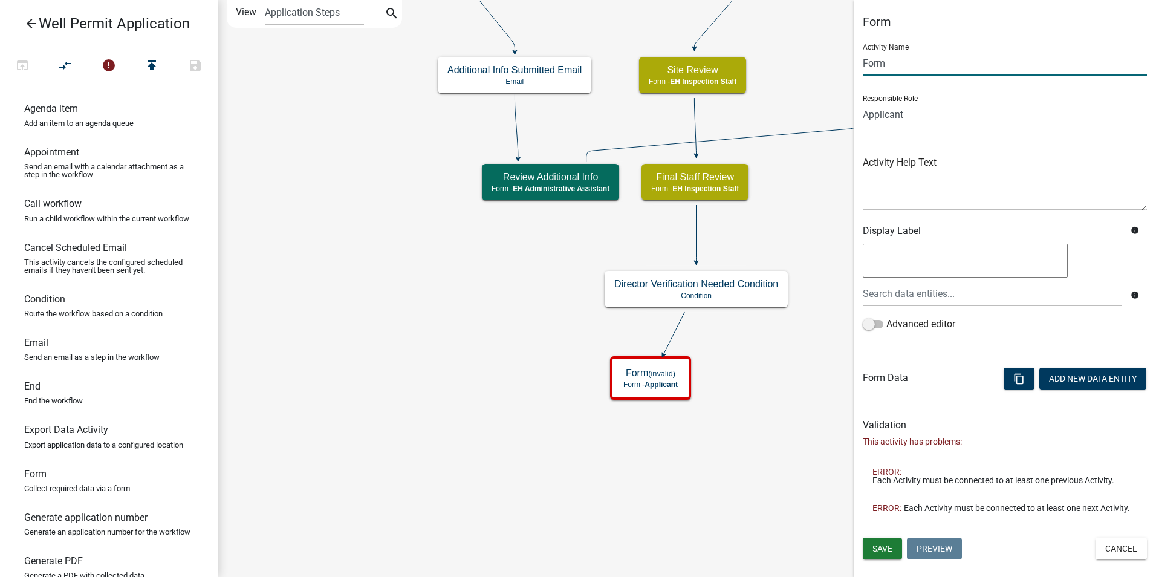
click at [869, 70] on input "Form" at bounding box center [1005, 63] width 284 height 25
type input "Additional Info Required- Final Review"
click at [918, 117] on select "Applicant Admin P & D Inspectors EH Administrative Assistant Zoning Reviewers E…" at bounding box center [1005, 114] width 284 height 25
select select "B112E396-40EF-4858-AE7C-AB0894FDBB84"
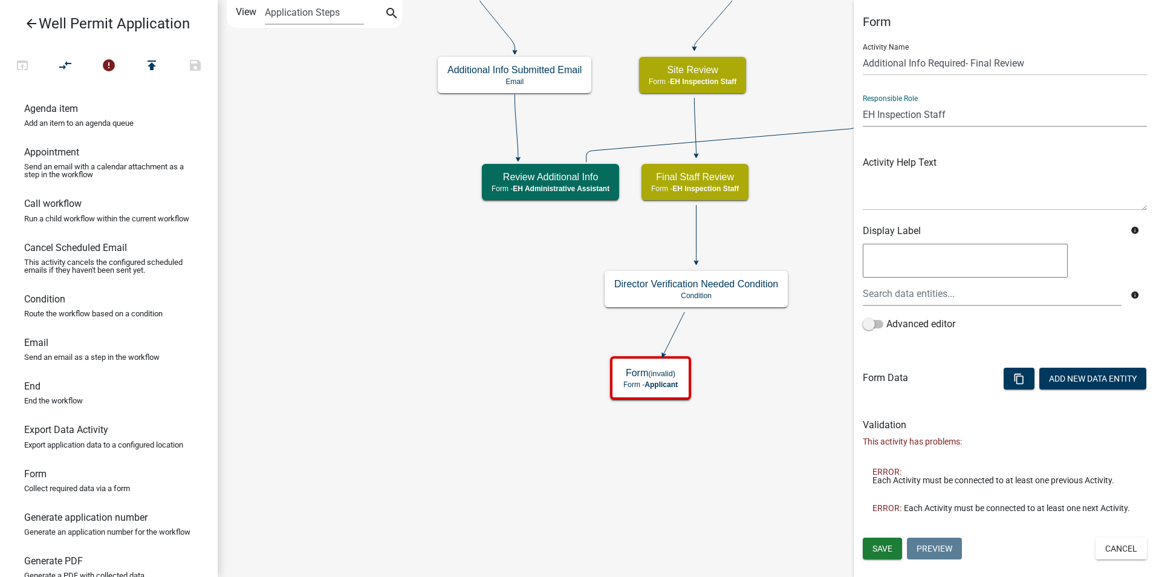
click at [863, 102] on select "Applicant Admin P & D Inspectors EH Administrative Assistant Zoning Reviewers E…" at bounding box center [1005, 114] width 284 height 25
click at [890, 551] on span "Save" at bounding box center [882, 548] width 20 height 10
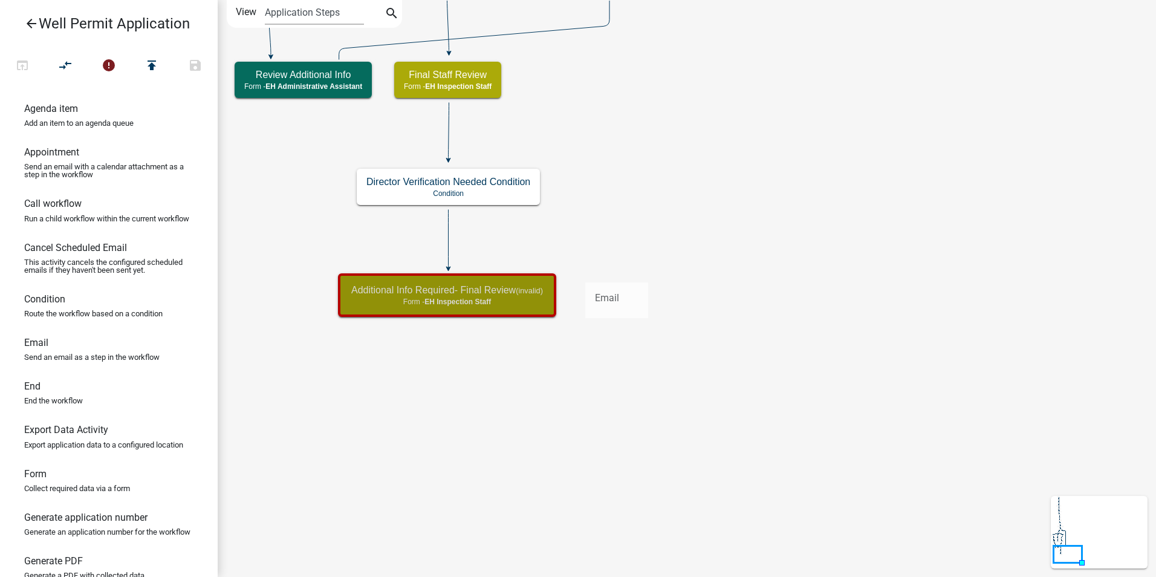
drag, startPoint x: 36, startPoint y: 357, endPoint x: 585, endPoint y: 273, distance: 555.3
click at [585, 273] on div "arrow_back Well Permit Application open_in_browser compare_arrows error publish…" at bounding box center [578, 288] width 1156 height 577
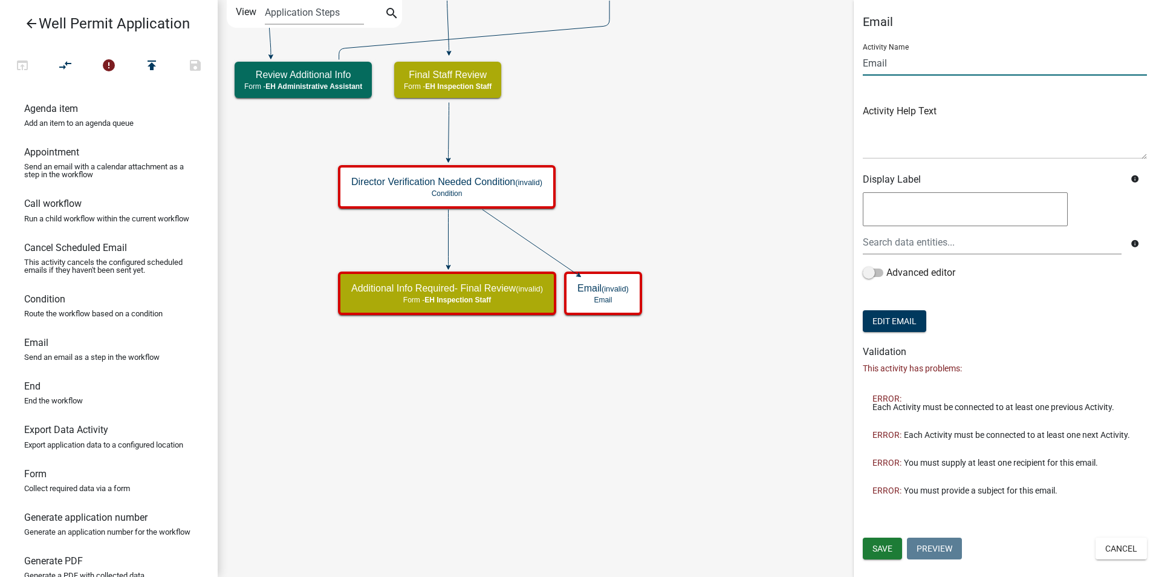
click at [870, 67] on input "Email" at bounding box center [1005, 63] width 284 height 25
type input "Director Verification Needed Email"
click at [876, 546] on span "Save" at bounding box center [882, 548] width 20 height 10
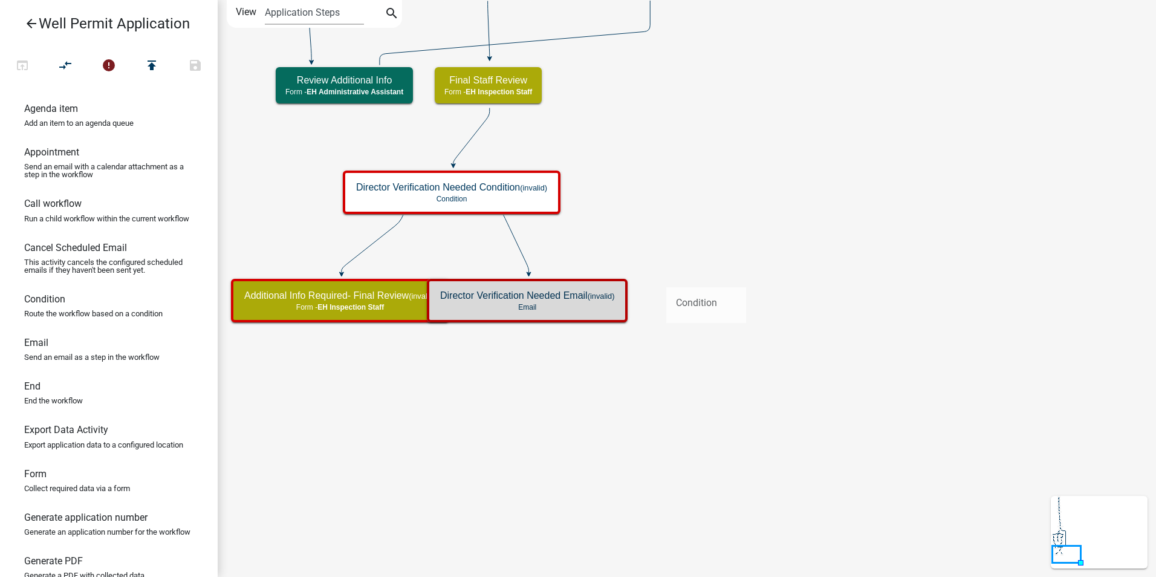
drag, startPoint x: 98, startPoint y: 325, endPoint x: 666, endPoint y: 277, distance: 570.2
click at [666, 277] on div "arrow_back Well Permit Application open_in_browser compare_arrows error publish…" at bounding box center [578, 288] width 1156 height 577
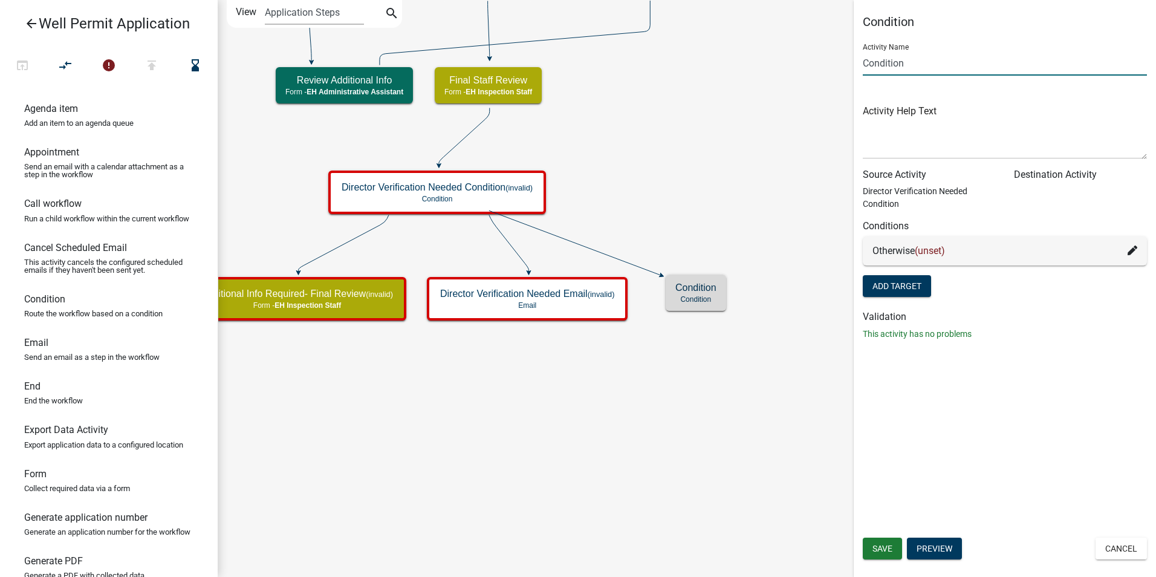
click at [875, 62] on input "Condition" at bounding box center [1005, 63] width 284 height 25
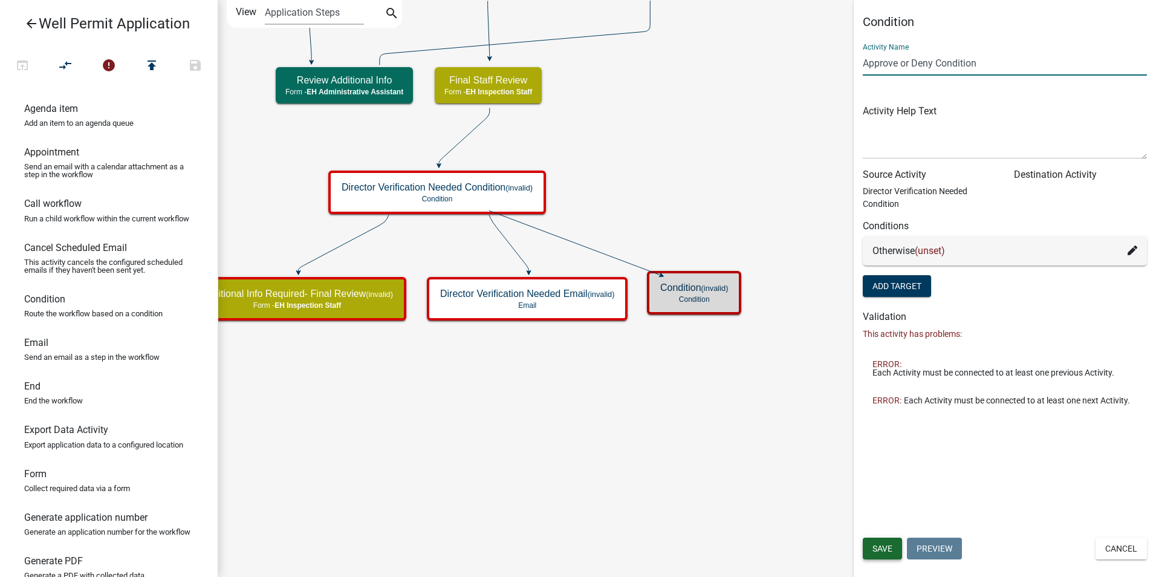
type input "Approve or Deny Condition"
click at [876, 553] on span "Save" at bounding box center [882, 548] width 20 height 10
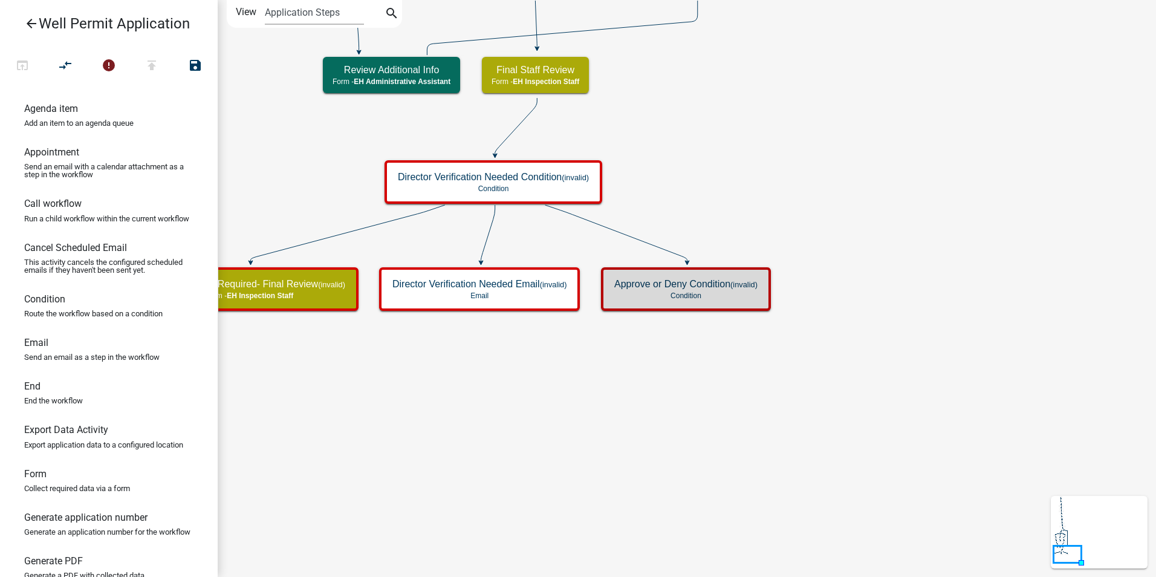
click at [676, 473] on icon "Start Start - Applicant Application Denied End - Applicant Property Owner Infor…" at bounding box center [686, 288] width 937 height 575
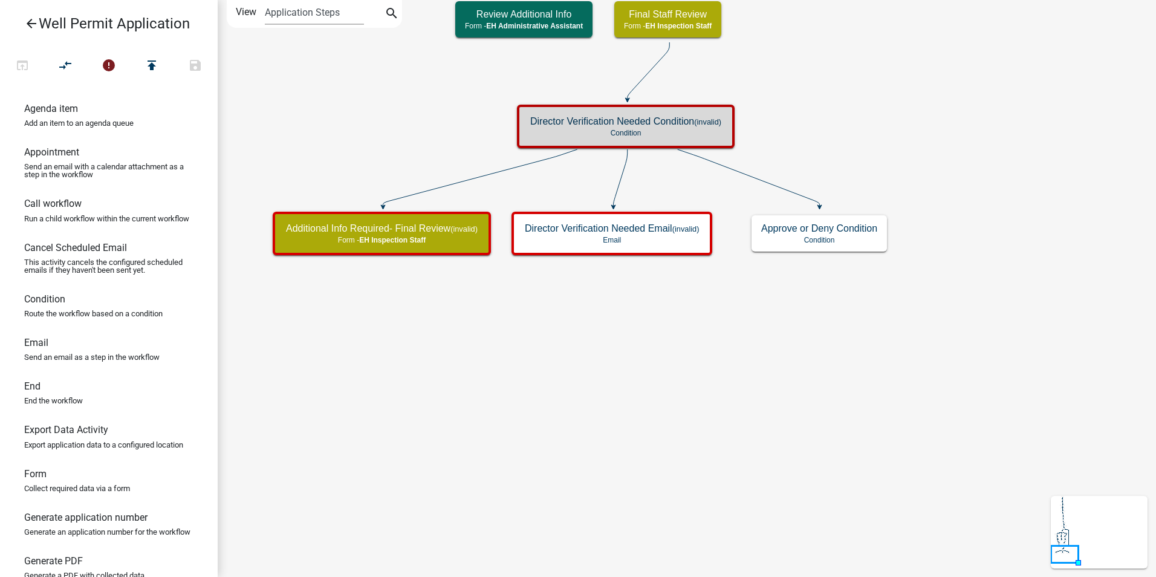
click at [864, 111] on icon "Start Start - Applicant Application Denied End - Applicant Property Owner Infor…" at bounding box center [686, 288] width 937 height 575
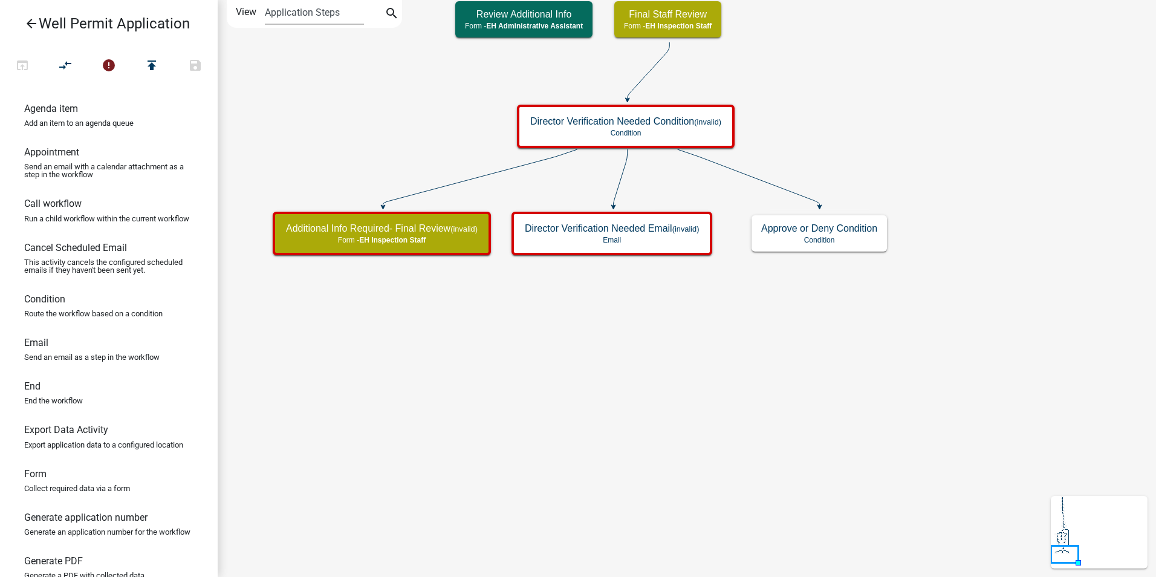
click at [889, 304] on icon "Start Start - Applicant Application Denied End - Applicant Property Owner Infor…" at bounding box center [686, 288] width 937 height 575
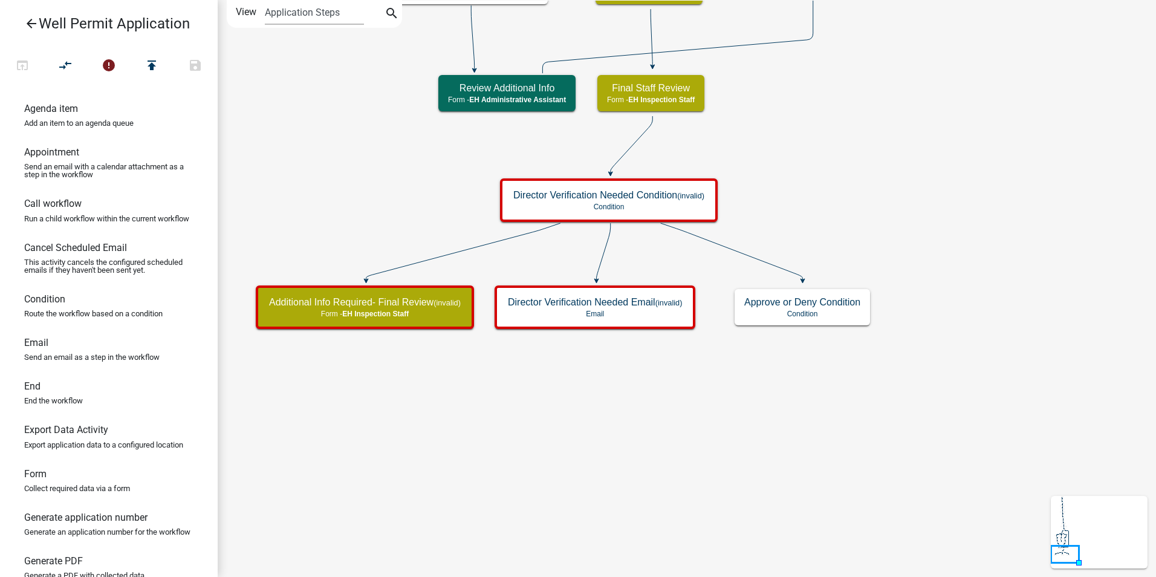
click at [698, 393] on icon "Start Start - Applicant Application Denied End - Applicant Property Owner Infor…" at bounding box center [686, 288] width 937 height 575
drag, startPoint x: 34, startPoint y: 355, endPoint x: 283, endPoint y: 357, distance: 249.0
click at [309, 353] on div "arrow_back Well Permit Application open_in_browser compare_arrows error publish…" at bounding box center [578, 288] width 1156 height 577
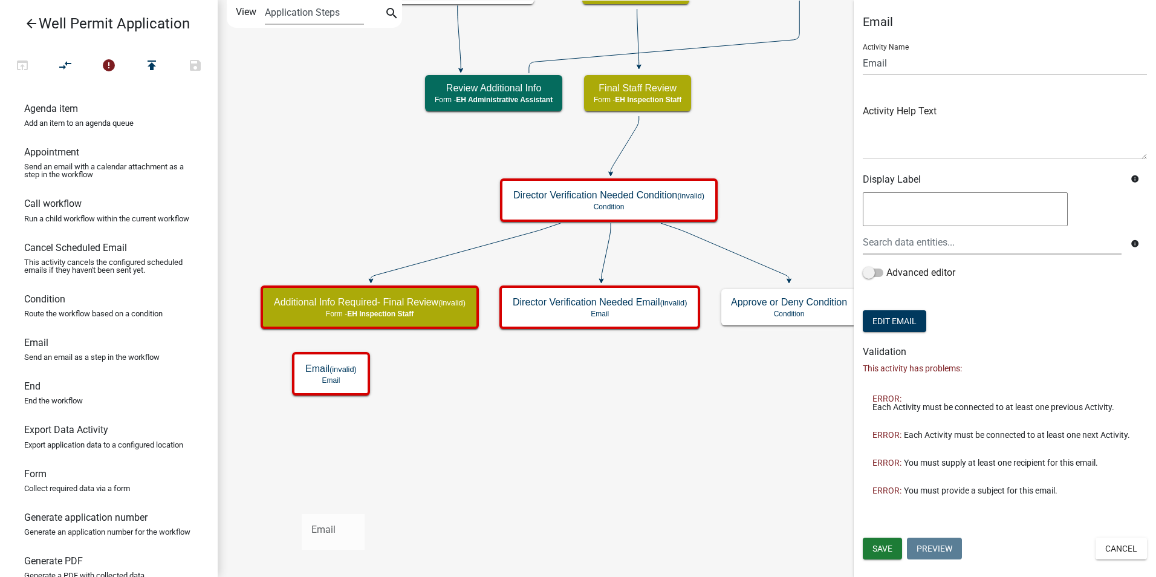
drag, startPoint x: 73, startPoint y: 400, endPoint x: 302, endPoint y: 504, distance: 251.6
click at [302, 504] on div "arrow_back Well Permit Application open_in_browser compare_arrows error publish…" at bounding box center [578, 288] width 1156 height 577
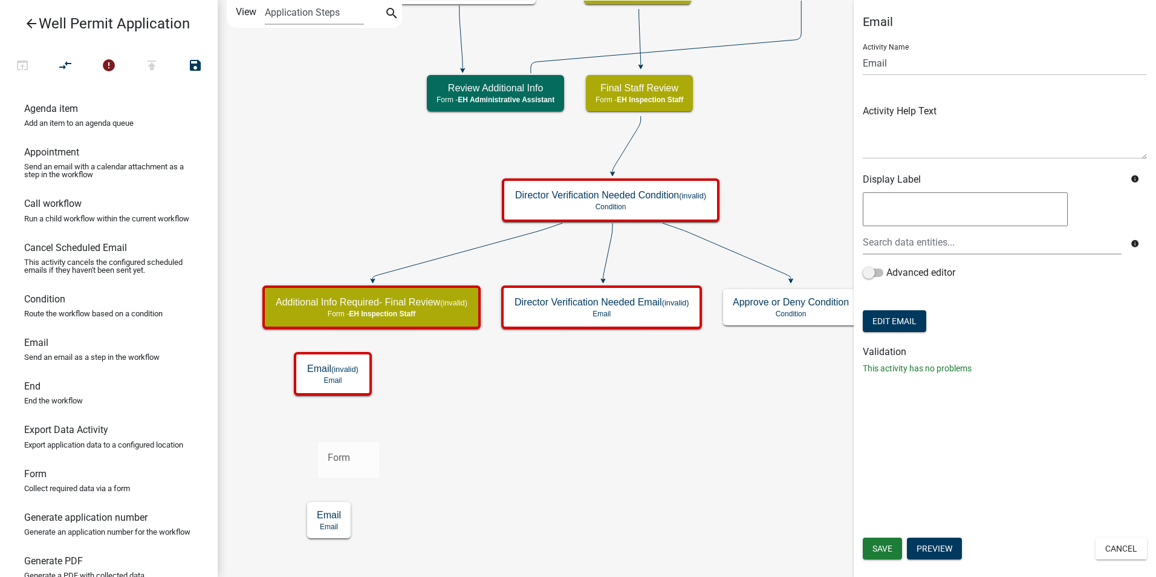
drag, startPoint x: 39, startPoint y: 497, endPoint x: 317, endPoint y: 432, distance: 286.2
click at [317, 432] on div "arrow_back Well Permit Application open_in_browser compare_arrows error publish…" at bounding box center [578, 288] width 1156 height 577
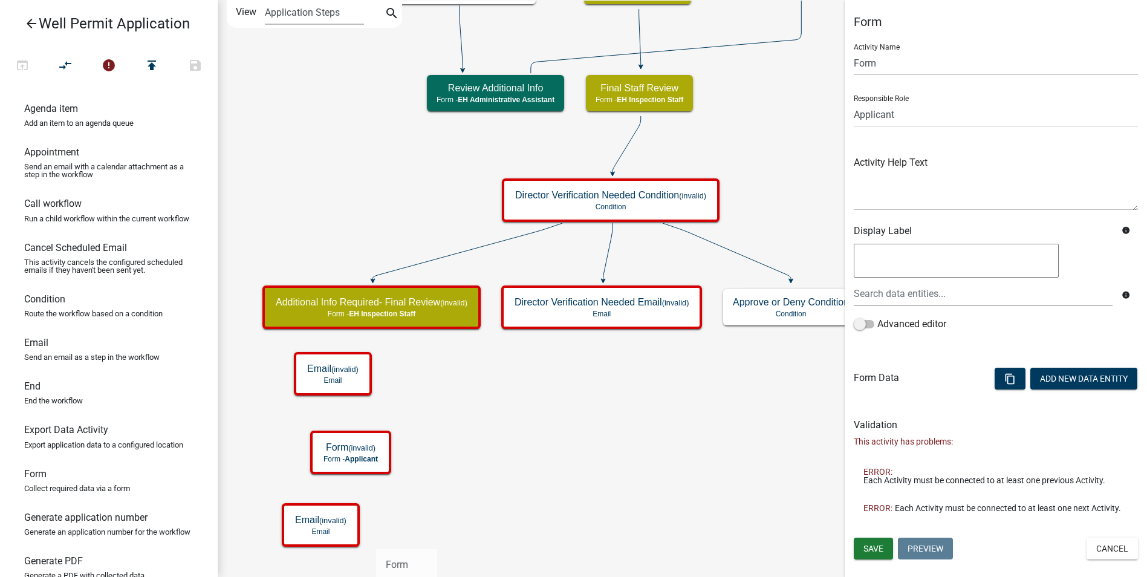
drag, startPoint x: 79, startPoint y: 507, endPoint x: 376, endPoint y: 539, distance: 299.1
click at [376, 539] on div "arrow_back Well Permit Application open_in_browser compare_arrows error publish…" at bounding box center [573, 288] width 1147 height 577
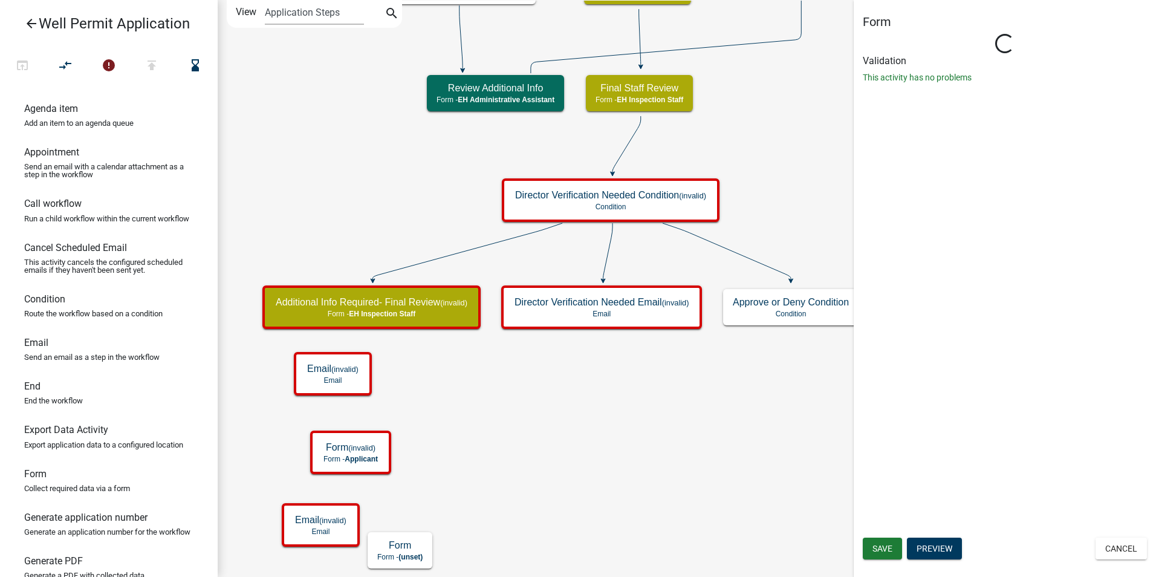
click at [436, 468] on icon "Start Start - Applicant Application Denied End - Applicant Property Owner Infor…" at bounding box center [686, 288] width 937 height 575
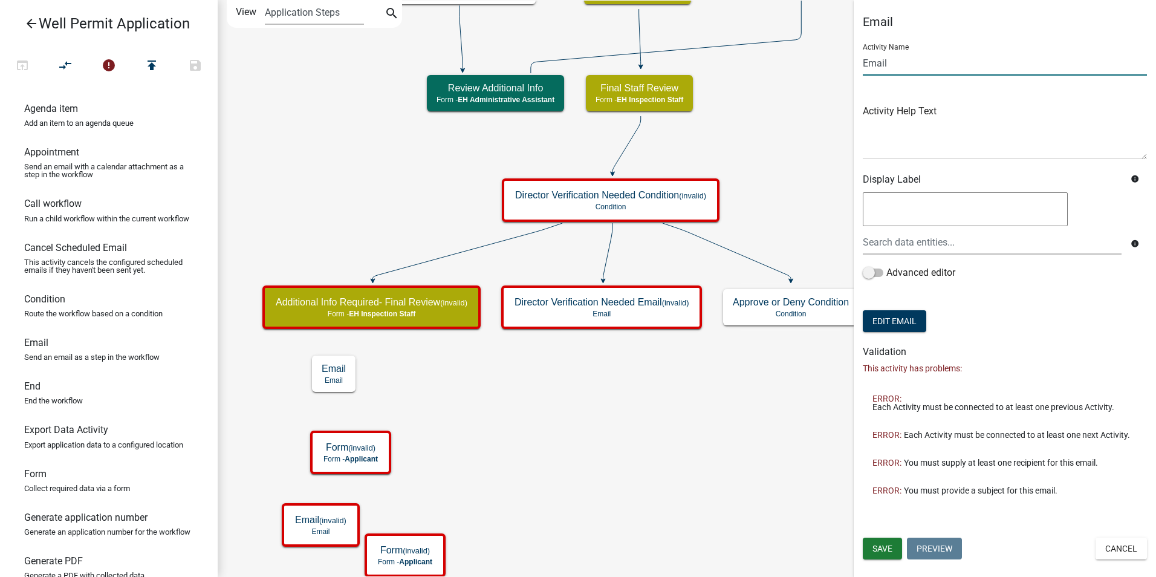
click at [876, 62] on input "Email" at bounding box center [1005, 63] width 284 height 25
type input "Additional Info Email - Final"
click at [881, 549] on span "Save" at bounding box center [882, 548] width 20 height 10
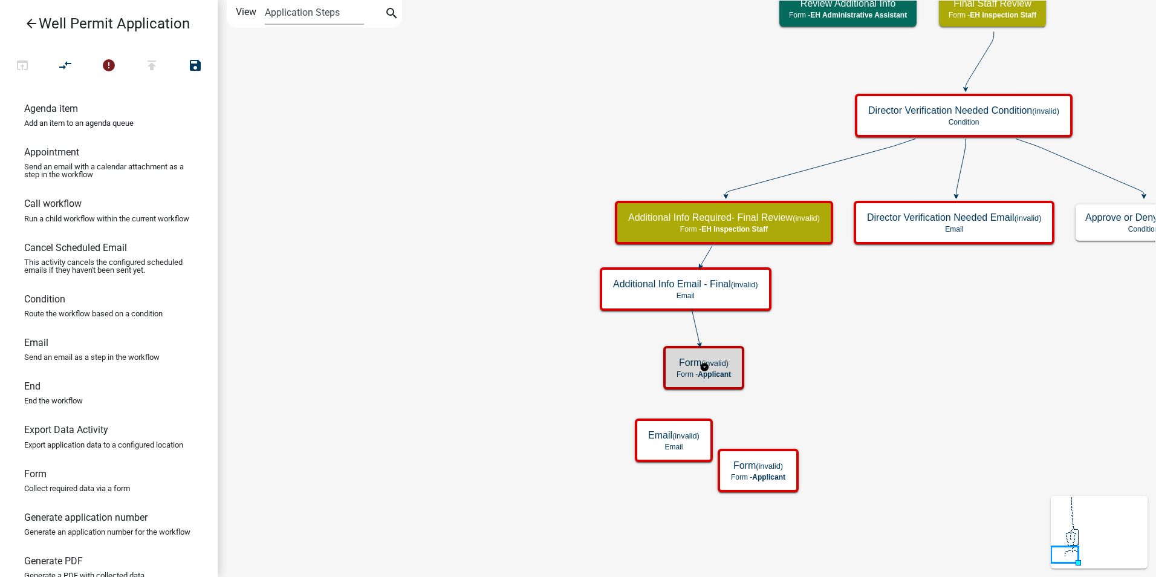
click at [690, 366] on h5 "Form (invalid)" at bounding box center [703, 362] width 54 height 11
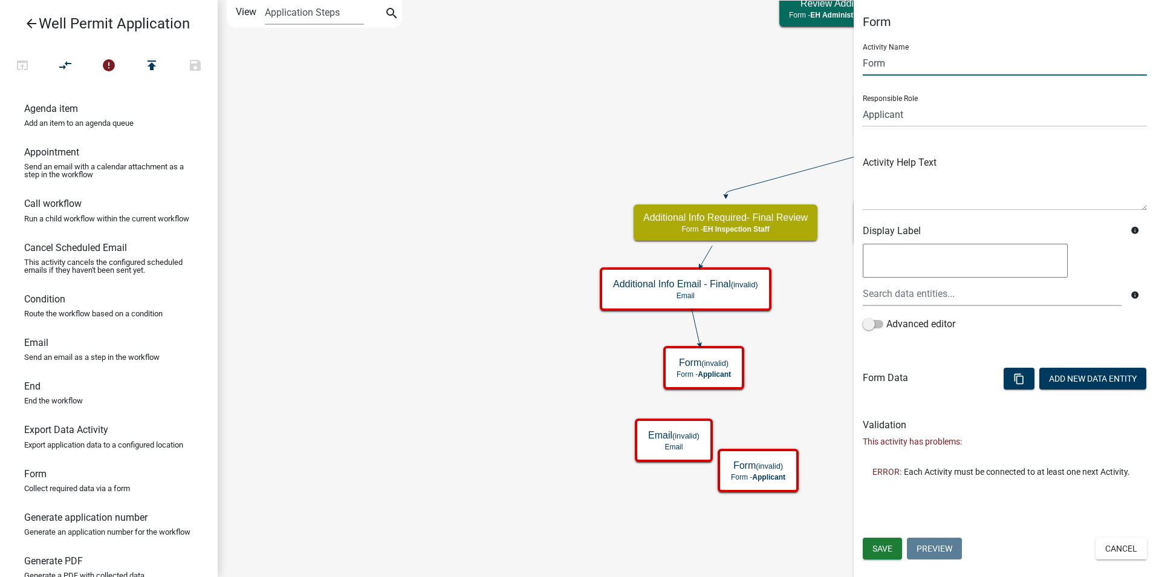
click at [875, 68] on input "Form" at bounding box center [1005, 63] width 284 height 25
type input "Additional Information for Final Review"
click at [874, 546] on span "Save" at bounding box center [882, 548] width 20 height 10
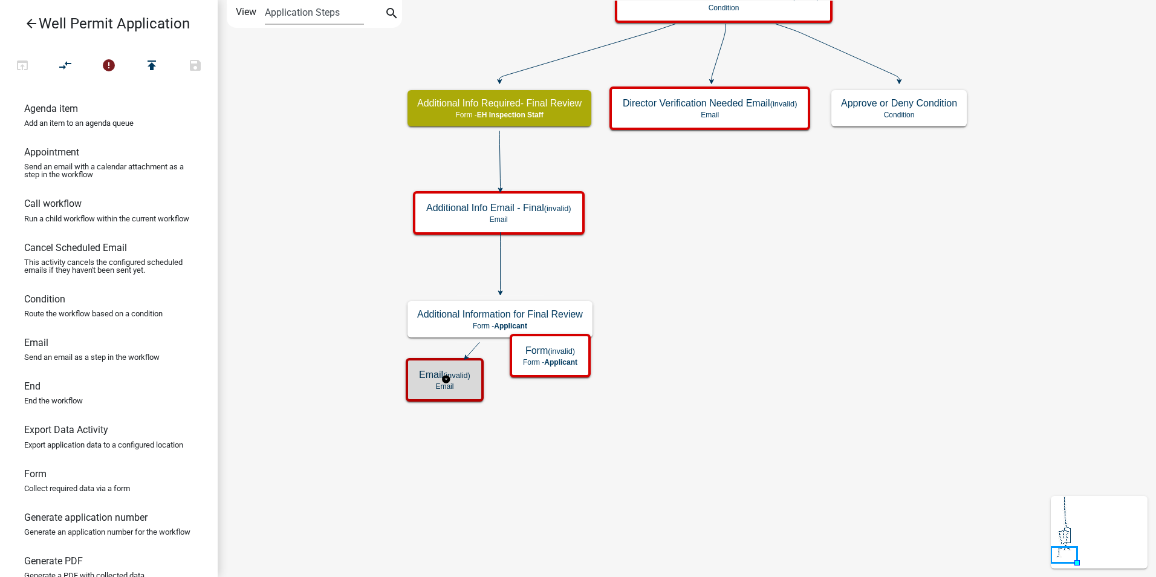
click at [458, 386] on p "Email" at bounding box center [444, 386] width 51 height 8
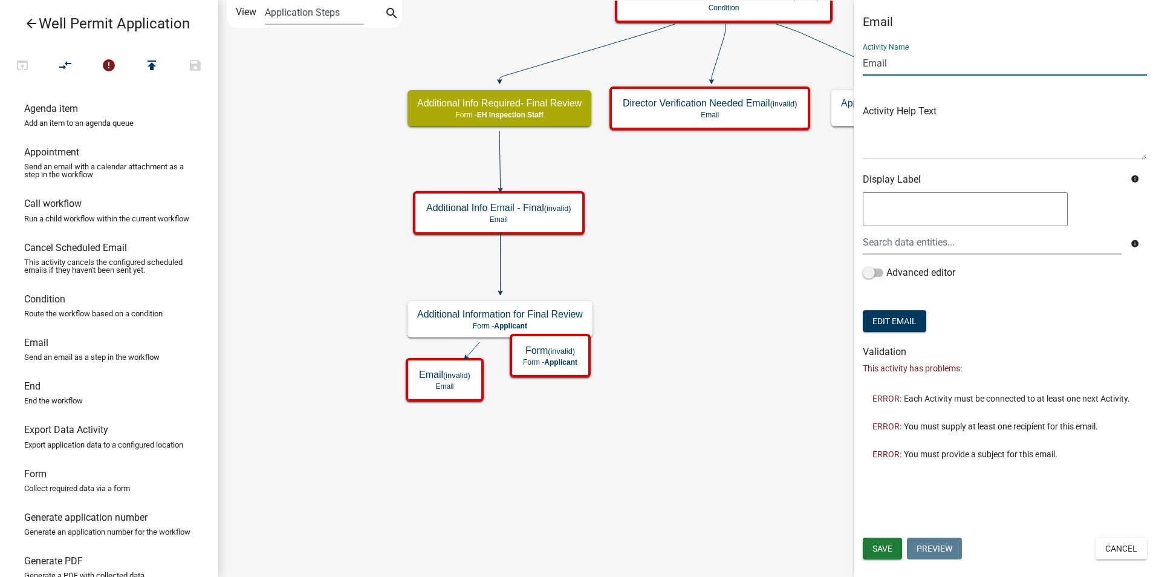
click at [875, 61] on input "Email" at bounding box center [1005, 63] width 284 height 25
type input "Additional Info Submitted Email - Final"
click at [887, 546] on span "Save" at bounding box center [882, 548] width 20 height 10
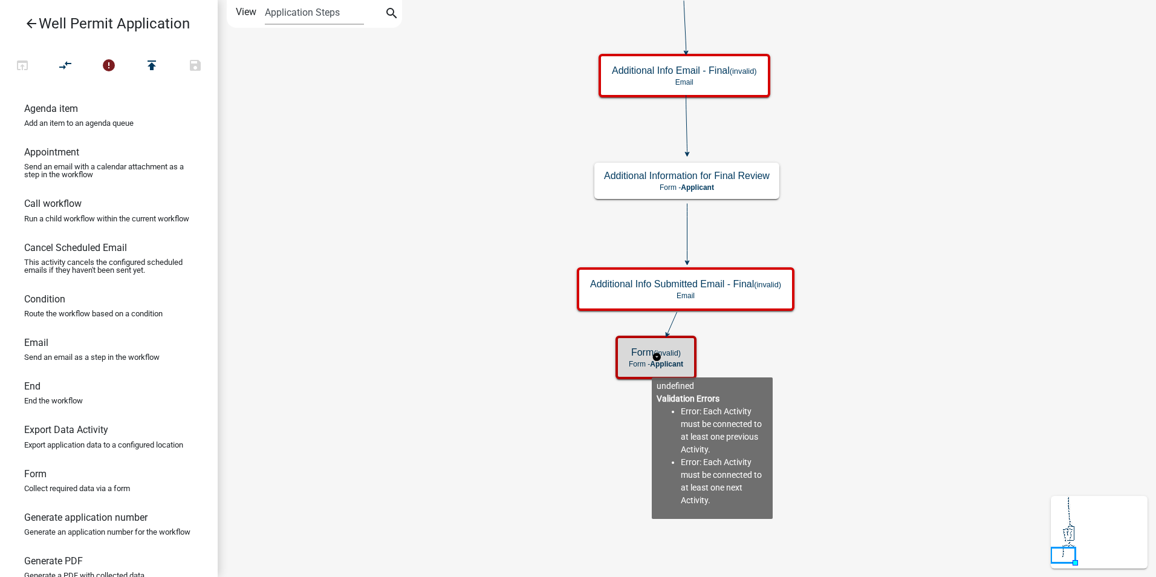
click at [688, 363] on div "Form (invalid) Form - Applicant" at bounding box center [656, 357] width 74 height 36
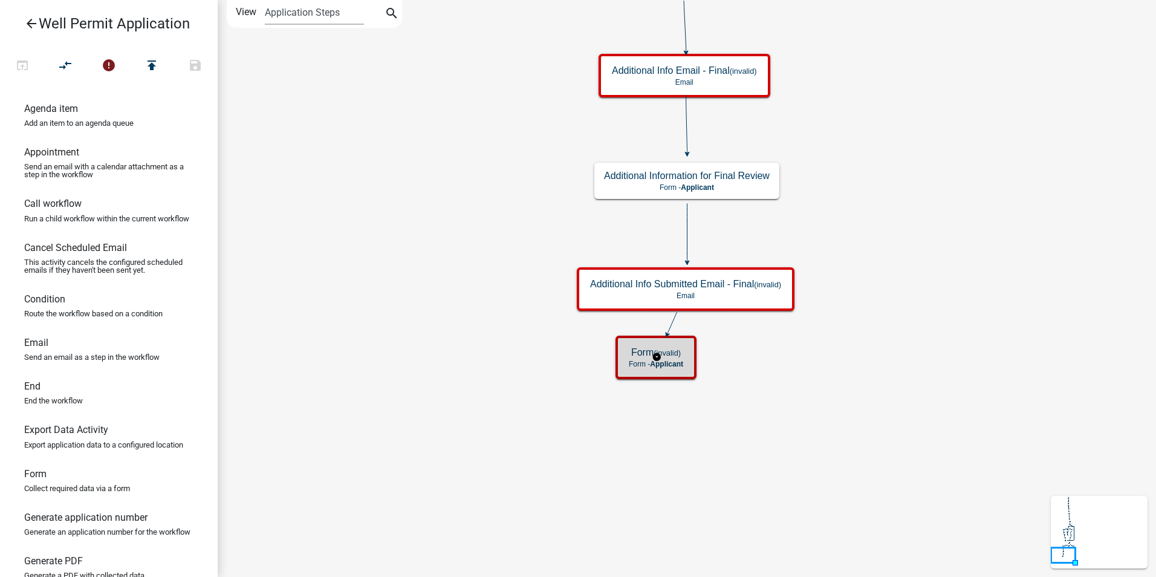
click at [688, 363] on div "Form (invalid) Form - Applicant" at bounding box center [656, 357] width 74 height 36
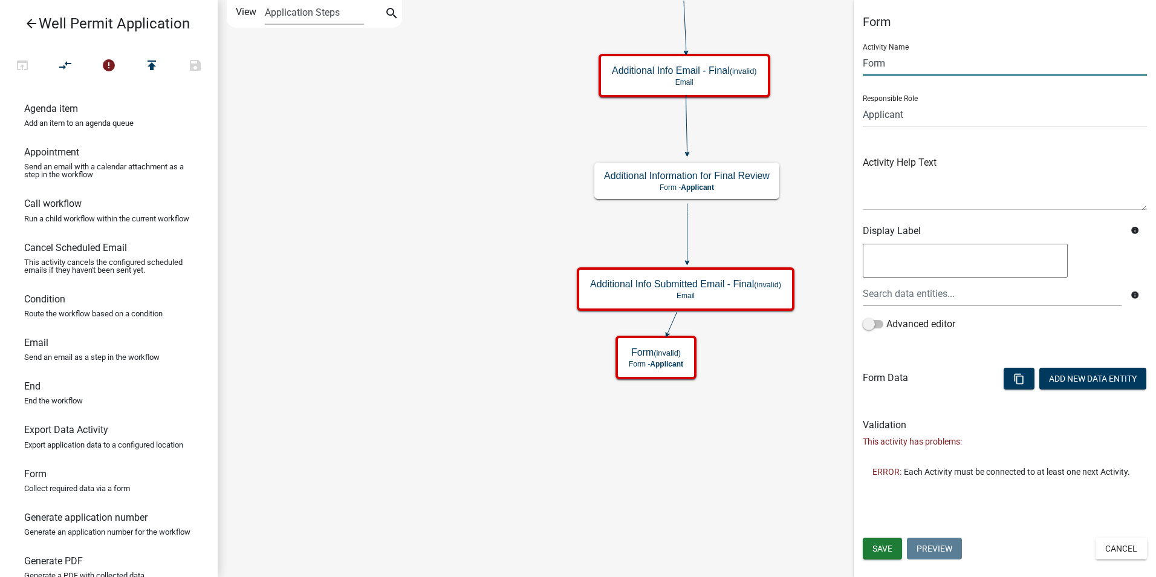
click at [882, 66] on input "Form" at bounding box center [1005, 63] width 284 height 25
type input "Review Additional Info - Final"
click at [887, 118] on select "Applicant Admin P & D Inspectors EH Administrative Assistant Zoning Reviewers E…" at bounding box center [1005, 114] width 284 height 25
select select "B112E396-40EF-4858-AE7C-AB0894FDBB84"
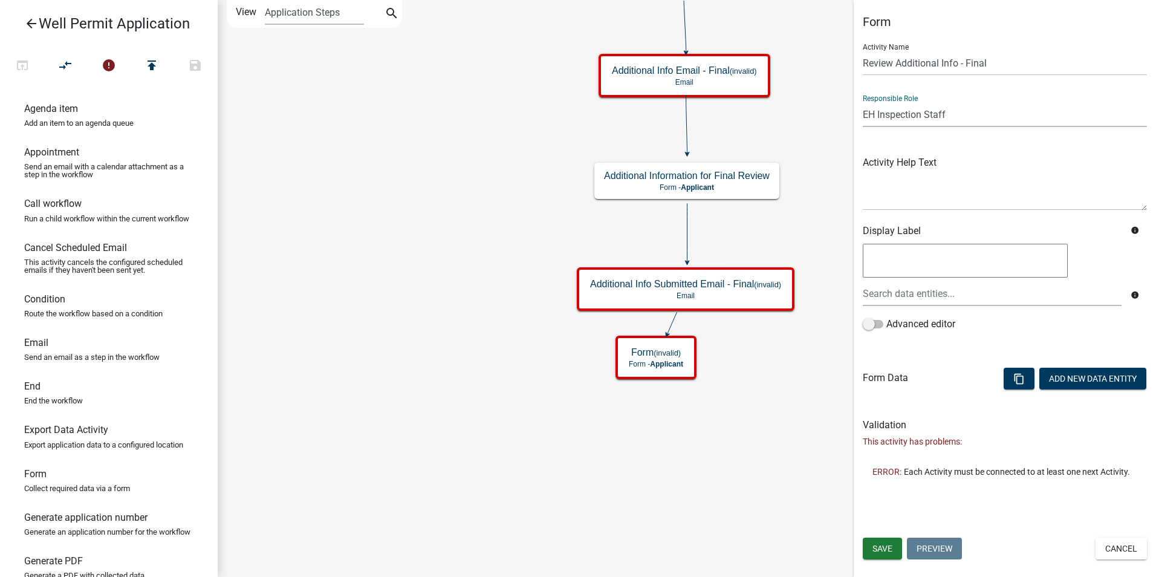
click at [863, 102] on select "Applicant Admin P & D Inspectors EH Administrative Assistant Zoning Reviewers E…" at bounding box center [1005, 114] width 284 height 25
click at [869, 550] on button "Save" at bounding box center [882, 548] width 39 height 22
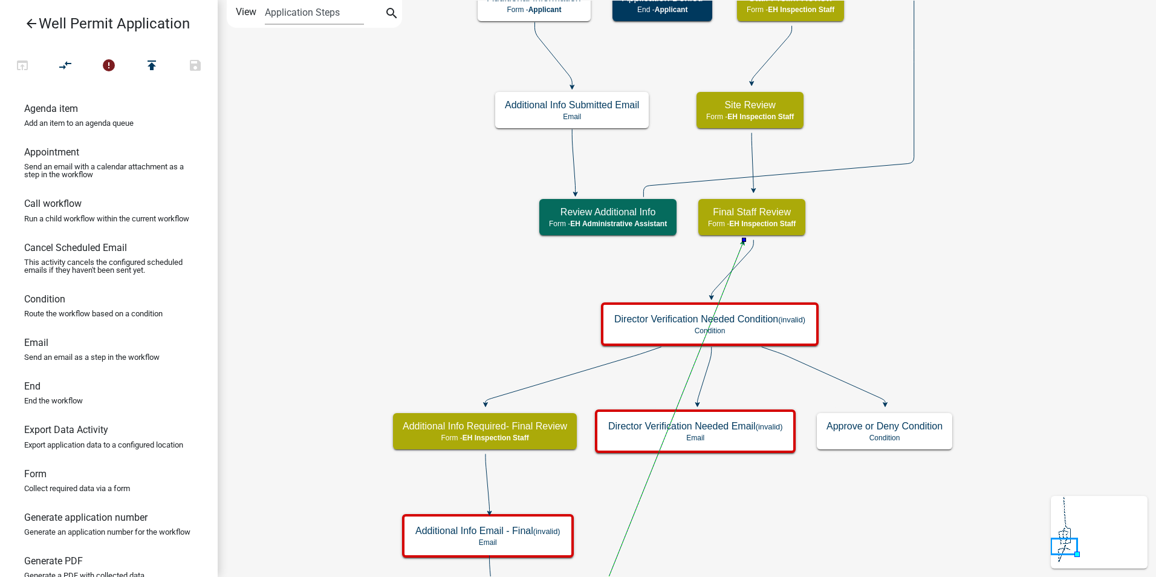
click at [751, 546] on icon "Start Start - Applicant Application Denied End - Applicant Property Owner Infor…" at bounding box center [686, 440] width 937 height 878
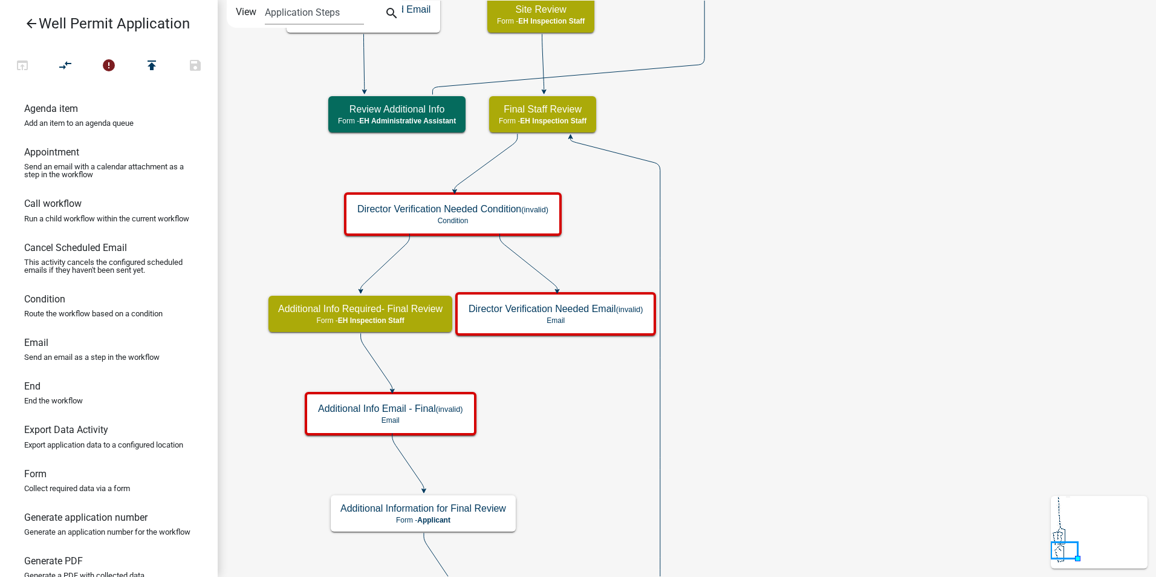
click at [807, 407] on icon "Start Start - Applicant Application Denied End - Applicant Property Owner Infor…" at bounding box center [686, 367] width 937 height 732
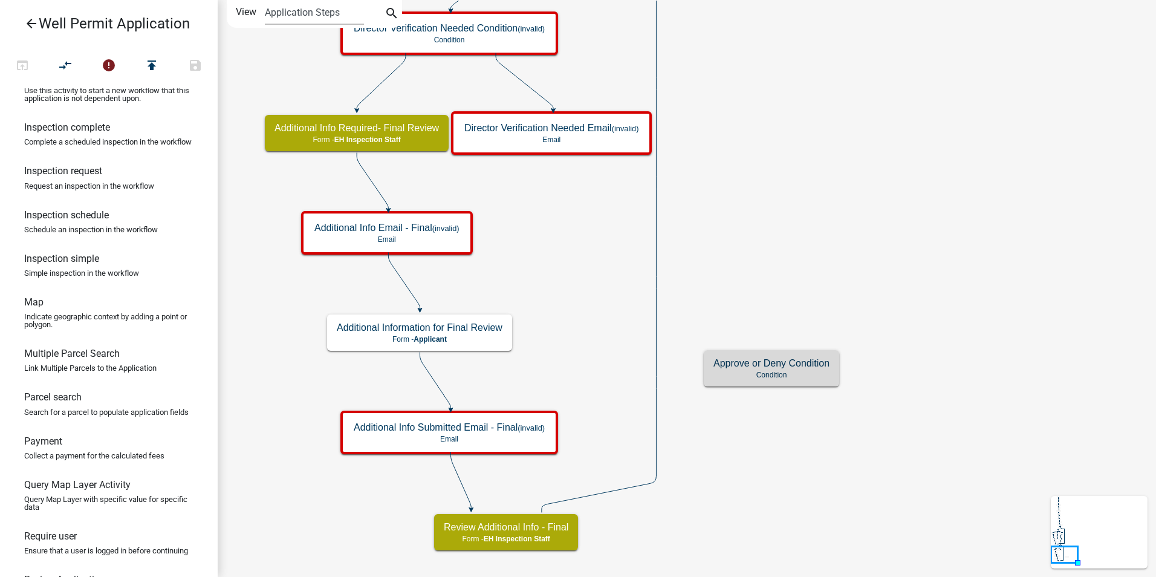
scroll to position [665, 0]
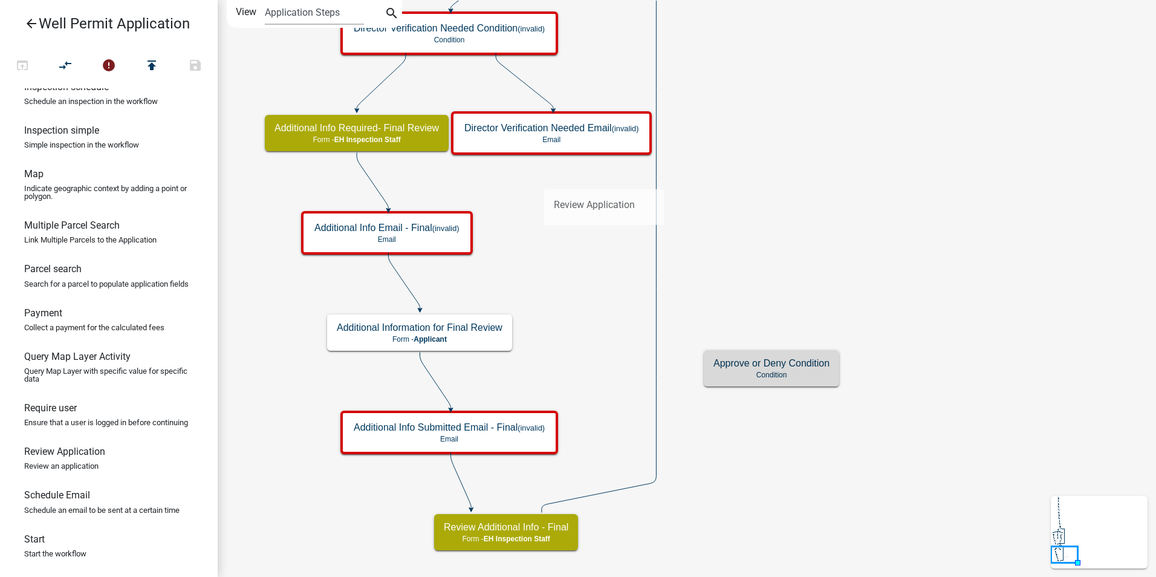
drag, startPoint x: 40, startPoint y: 497, endPoint x: 544, endPoint y: 180, distance: 596.0
click at [544, 180] on div "arrow_back Well Permit Application open_in_browser compare_arrows error publish…" at bounding box center [578, 288] width 1156 height 577
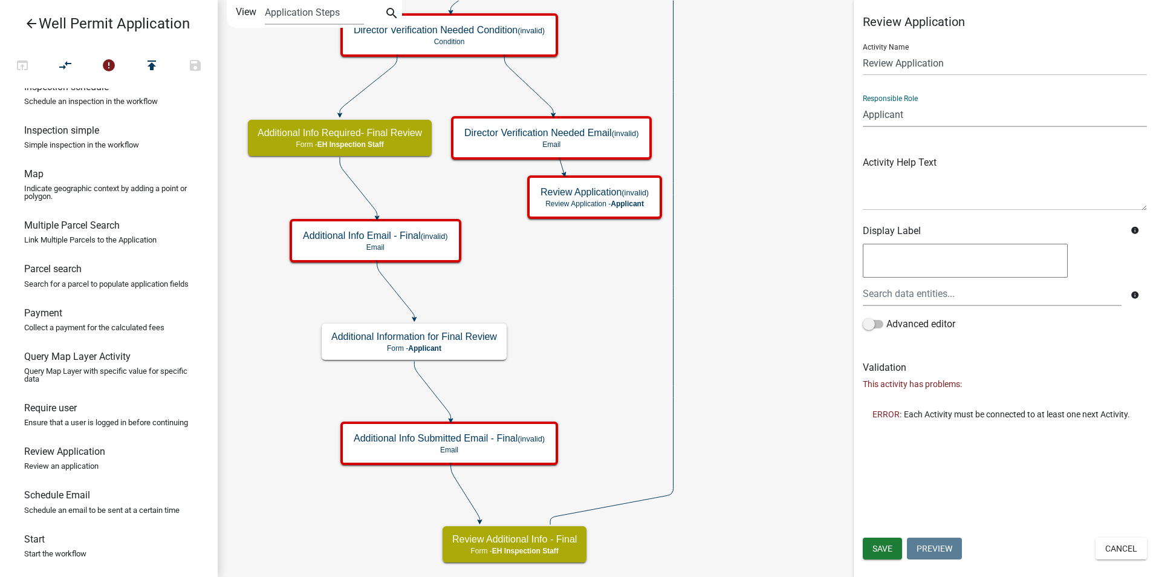
click at [887, 117] on select "Applicant Admin P & D Inspectors EH Administrative Assistant Zoning Reviewers E…" at bounding box center [1005, 114] width 284 height 25
select select "E0919C0A-B951-4248-9421-BDFC3FC6A9AD"
click at [863, 102] on select "Applicant Admin P & D Inspectors EH Administrative Assistant Zoning Reviewers E…" at bounding box center [1005, 114] width 284 height 25
click at [878, 546] on span "Save" at bounding box center [882, 548] width 20 height 10
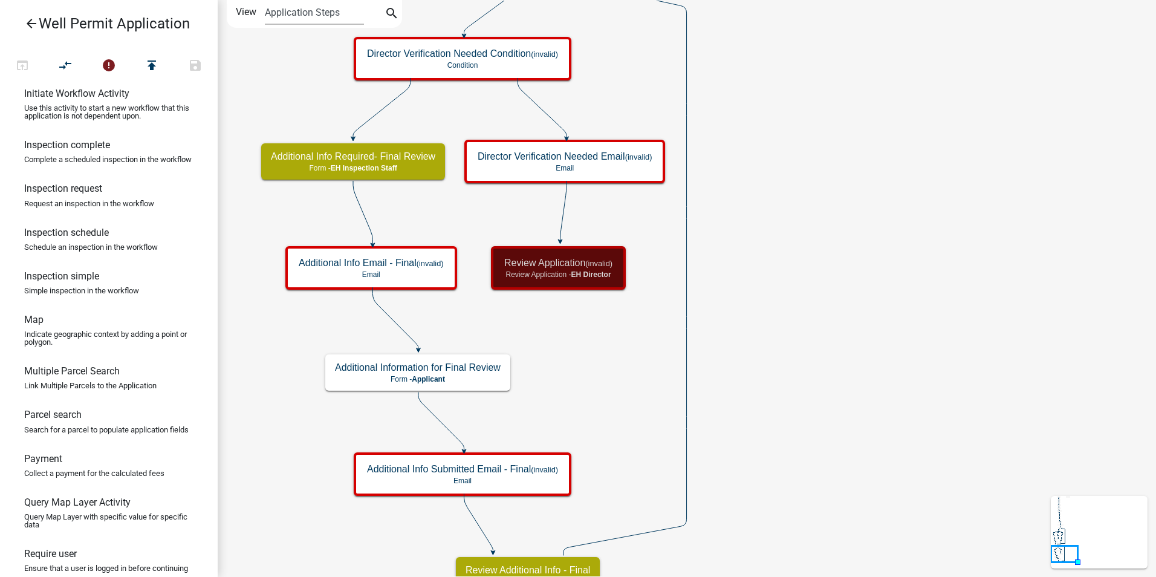
scroll to position [167, 0]
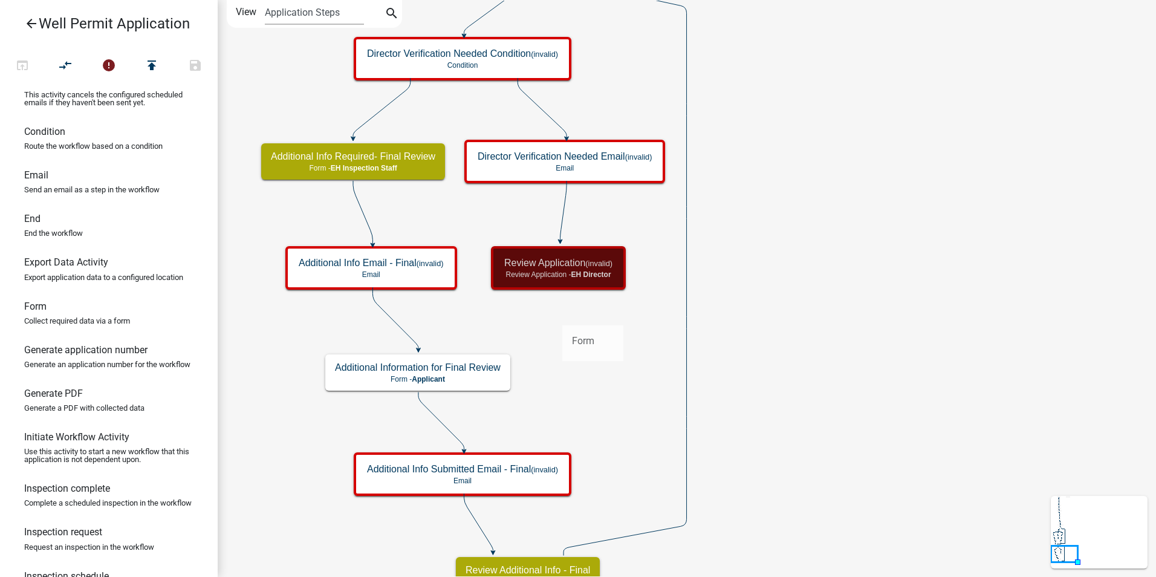
drag, startPoint x: 52, startPoint y: 330, endPoint x: 562, endPoint y: 316, distance: 510.3
click at [562, 316] on div "arrow_back Well Permit Application open_in_browser compare_arrows error publish…" at bounding box center [578, 288] width 1156 height 577
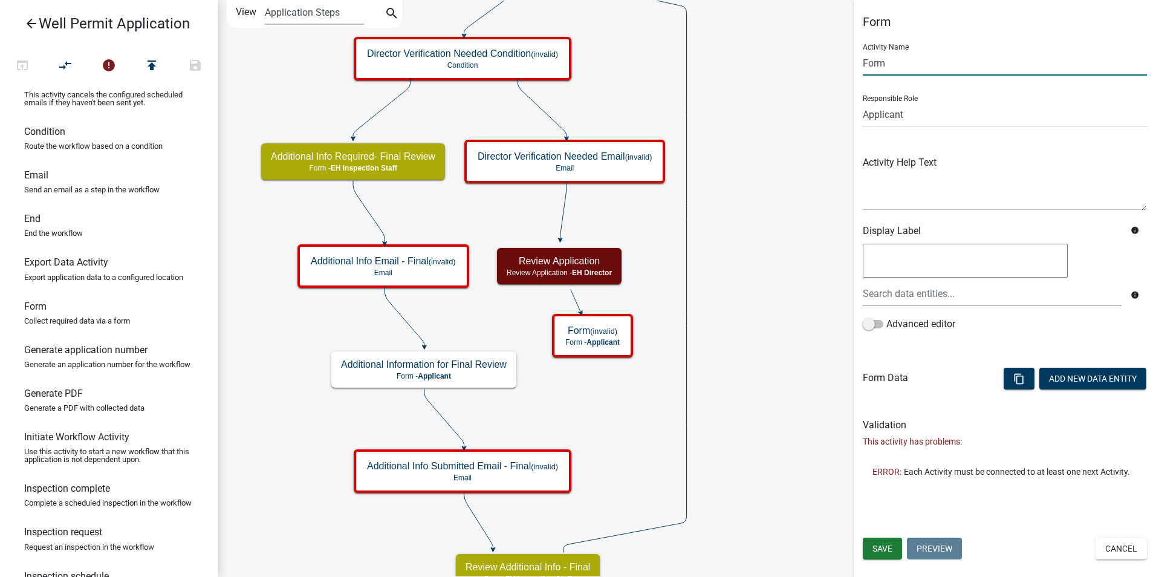
click at [881, 61] on input "Form" at bounding box center [1005, 63] width 284 height 25
type input "Director Verification"
click at [882, 555] on button "Save" at bounding box center [882, 548] width 39 height 22
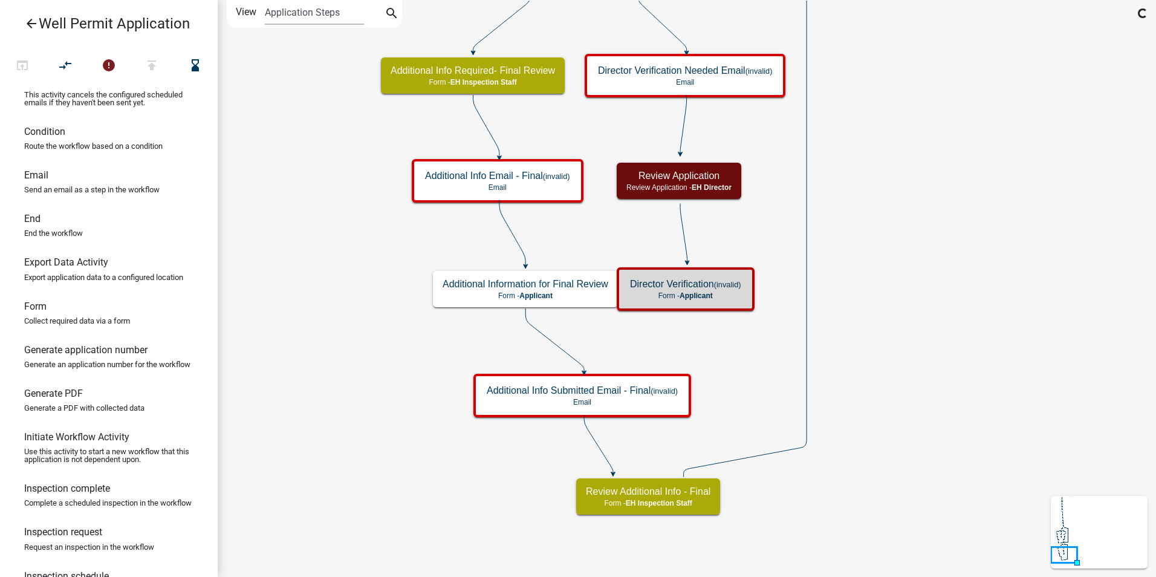
click at [927, 334] on icon "Start Start - Applicant Application Denied End - Applicant Property Owner Infor…" at bounding box center [686, 288] width 937 height 575
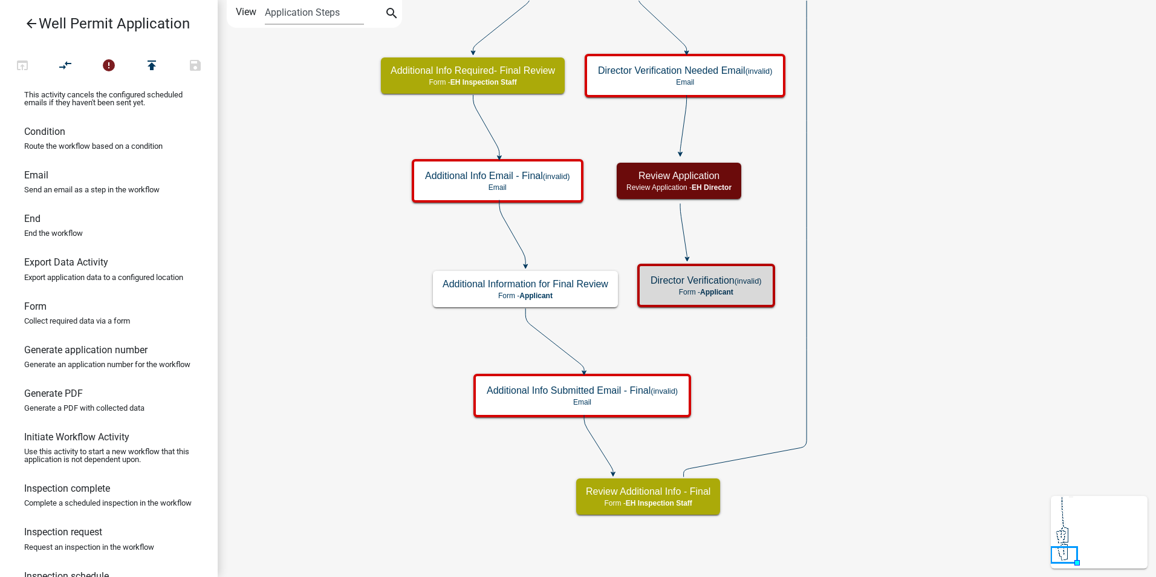
click at [771, 339] on icon "Start Start - Applicant Application Denied End - Applicant Property Owner Infor…" at bounding box center [686, 288] width 937 height 575
drag, startPoint x: 34, startPoint y: 193, endPoint x: 720, endPoint y: 332, distance: 700.0
click at [720, 332] on div "arrow_back Well Permit Application open_in_browser compare_arrows error publish…" at bounding box center [578, 288] width 1156 height 577
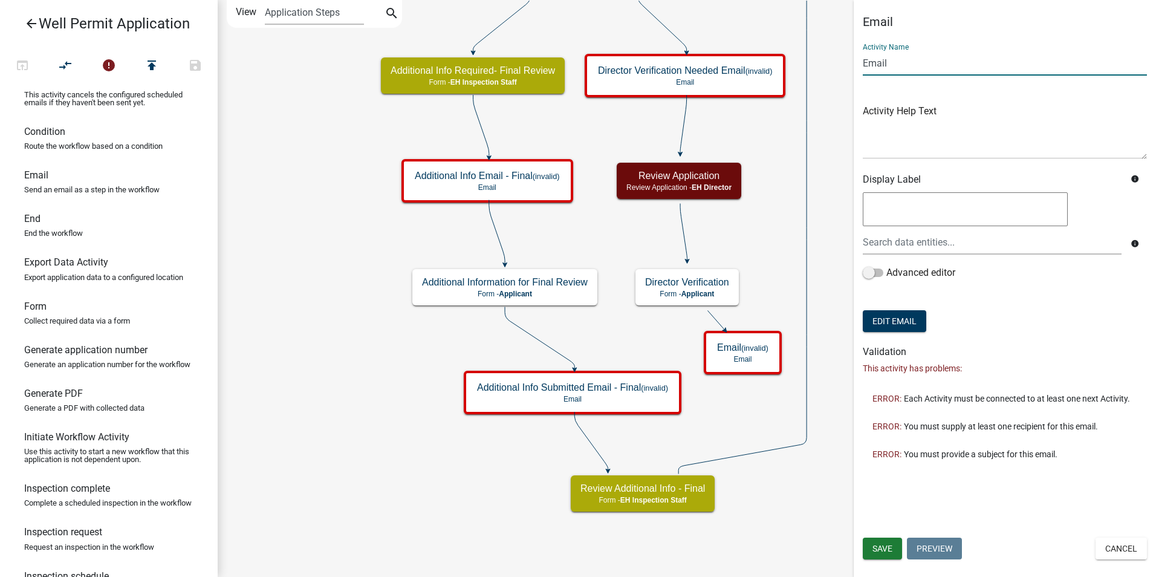
click at [871, 63] on input "Email" at bounding box center [1005, 63] width 284 height 25
type input "Director Reviewed Email"
click at [881, 548] on span "Save" at bounding box center [882, 548] width 20 height 10
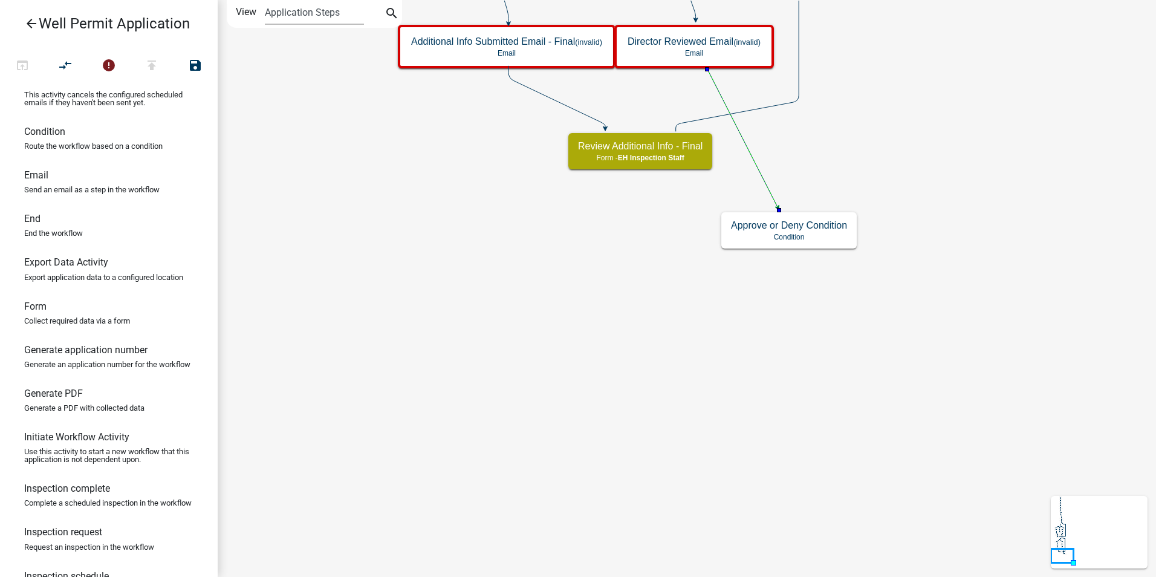
click at [673, 328] on icon "Start Start - Applicant Application Denied End - Applicant Property Owner Infor…" at bounding box center [686, 288] width 937 height 575
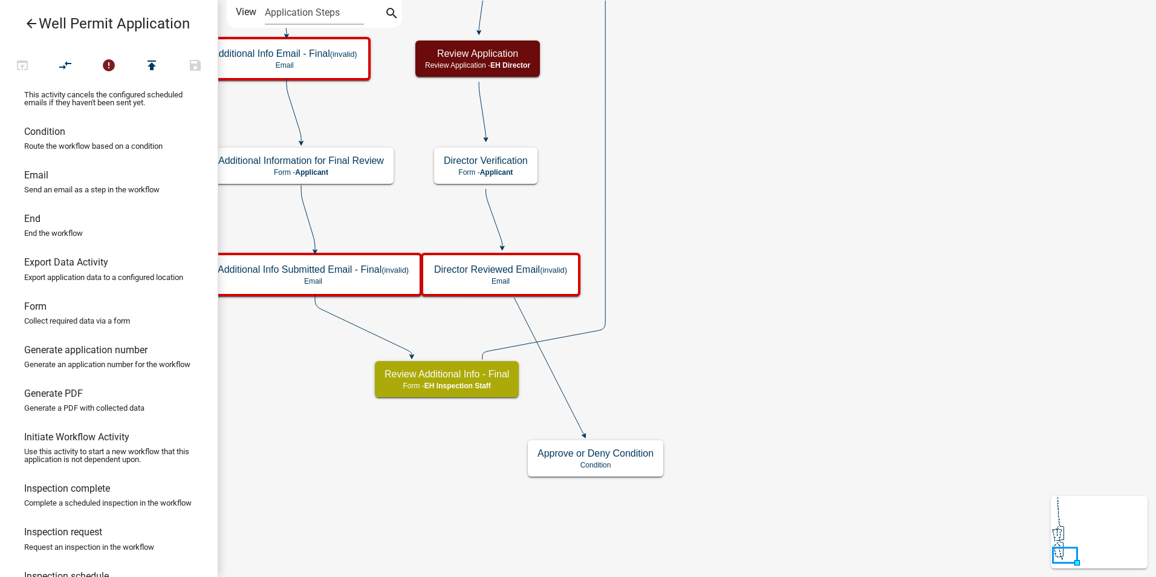
click at [864, 353] on icon "Start Start - Applicant Application Denied End - Applicant Property Owner Infor…" at bounding box center [686, 288] width 937 height 575
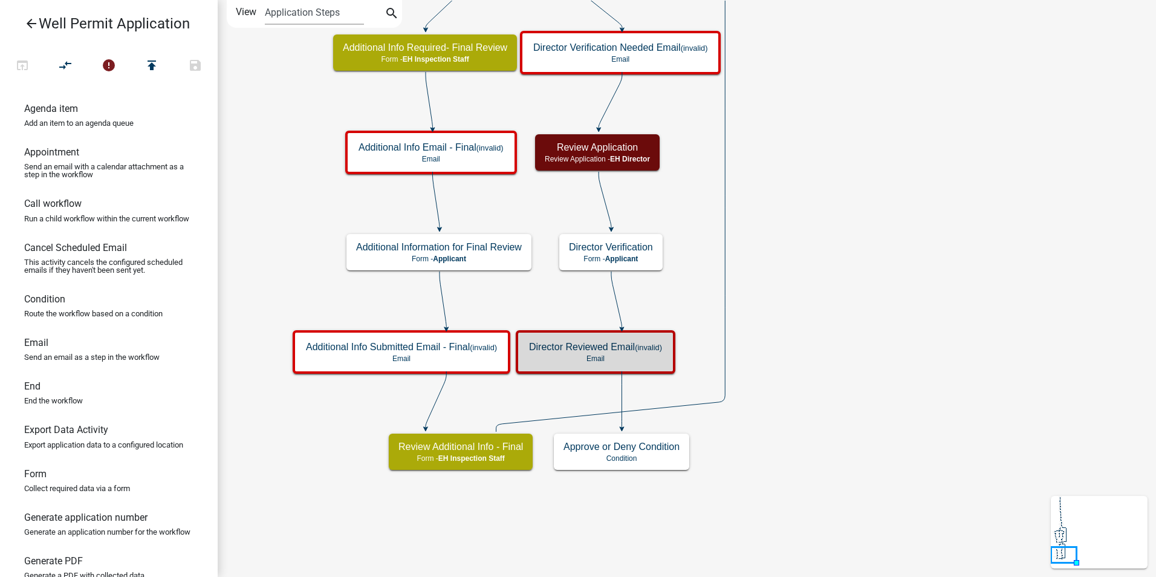
click at [838, 494] on icon "Start Start - Applicant Application Denied End - Applicant Property Owner Infor…" at bounding box center [686, 288] width 937 height 575
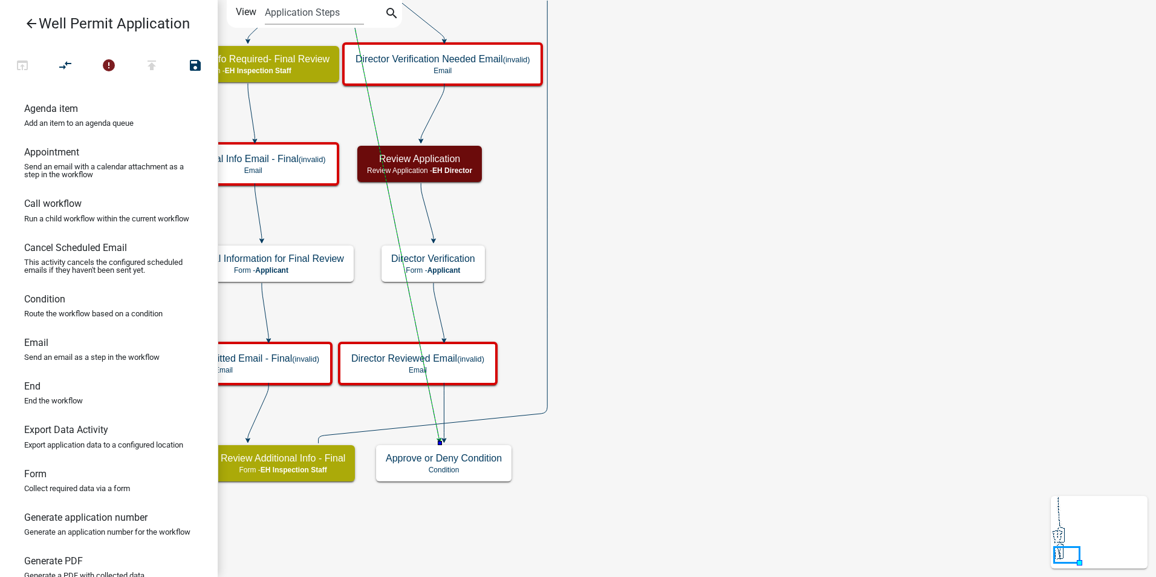
click at [748, 381] on icon "Start Start - Applicant Application Denied End - Applicant Property Owner Infor…" at bounding box center [686, 288] width 937 height 575
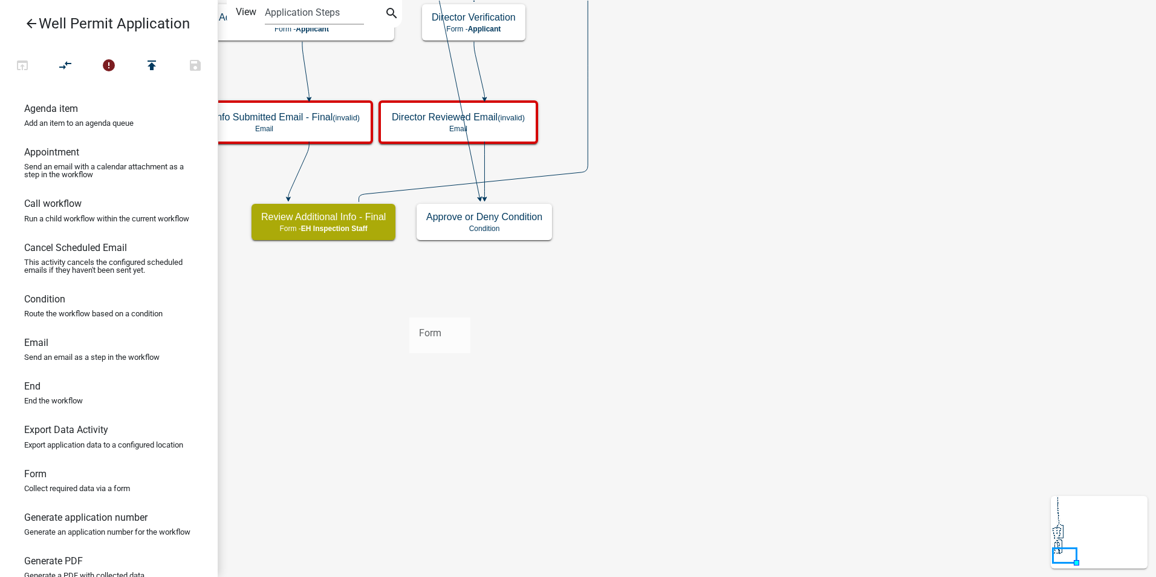
drag, startPoint x: 33, startPoint y: 500, endPoint x: 409, endPoint y: 308, distance: 422.8
click at [409, 308] on div "arrow_back Well Permit Application open_in_browser compare_arrows error publish…" at bounding box center [578, 288] width 1156 height 577
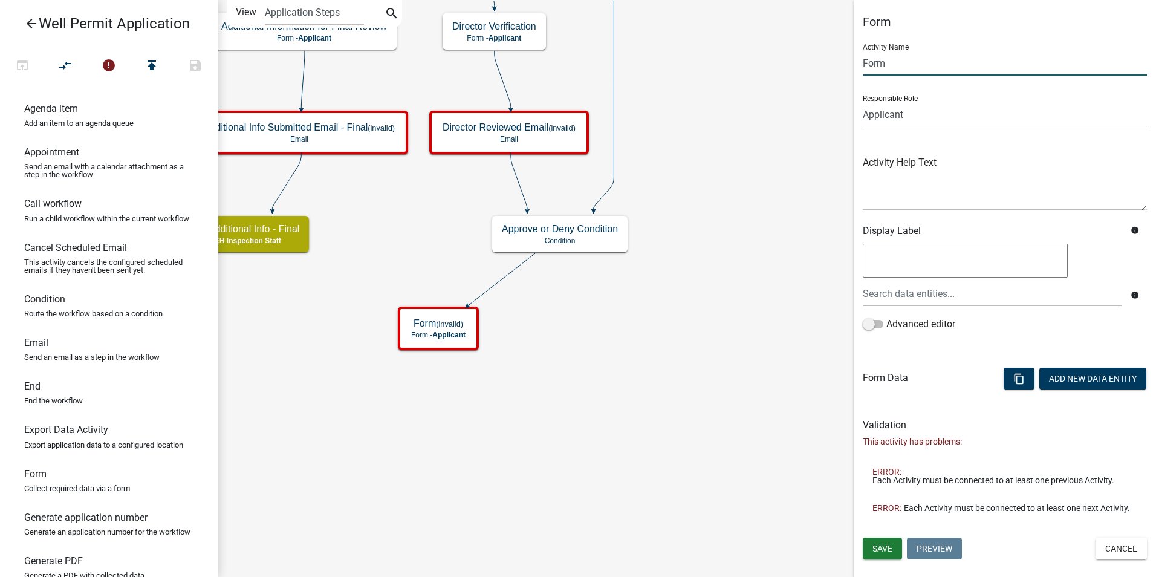
click at [876, 65] on input "Form" at bounding box center [1005, 63] width 284 height 25
type input "Final Denial Reason"
click at [904, 117] on select "Applicant Admin P & D Inspectors EH Administrative Assistant Zoning Reviewers E…" at bounding box center [1005, 114] width 284 height 25
select select "B112E396-40EF-4858-AE7C-AB0894FDBB84"
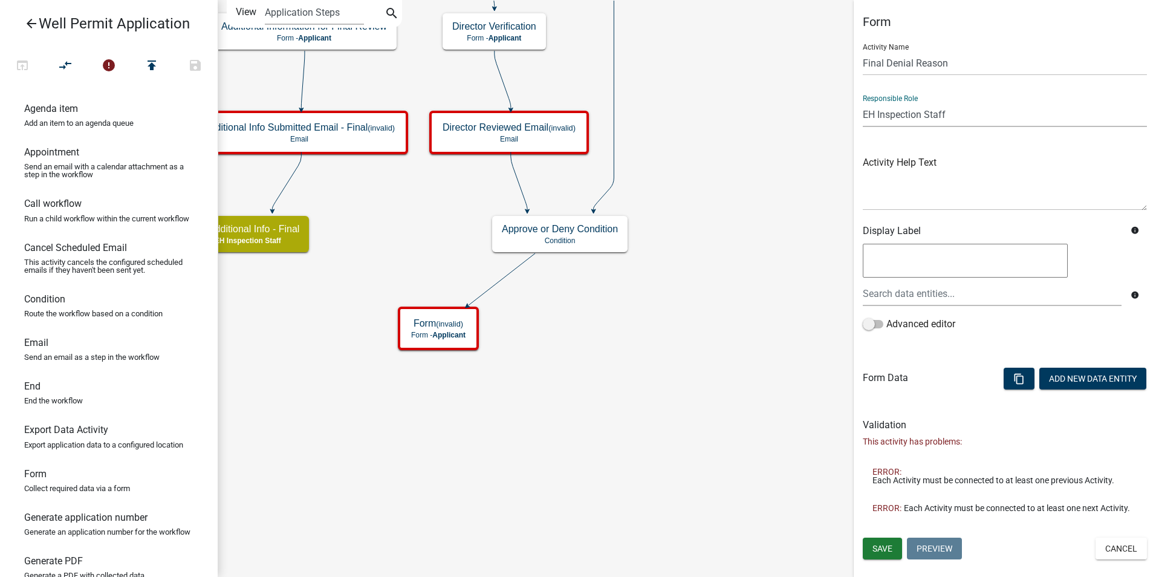
click at [863, 102] on select "Applicant Admin P & D Inspectors EH Administrative Assistant Zoning Reviewers E…" at bounding box center [1005, 114] width 284 height 25
click at [872, 549] on span "Save" at bounding box center [882, 548] width 20 height 10
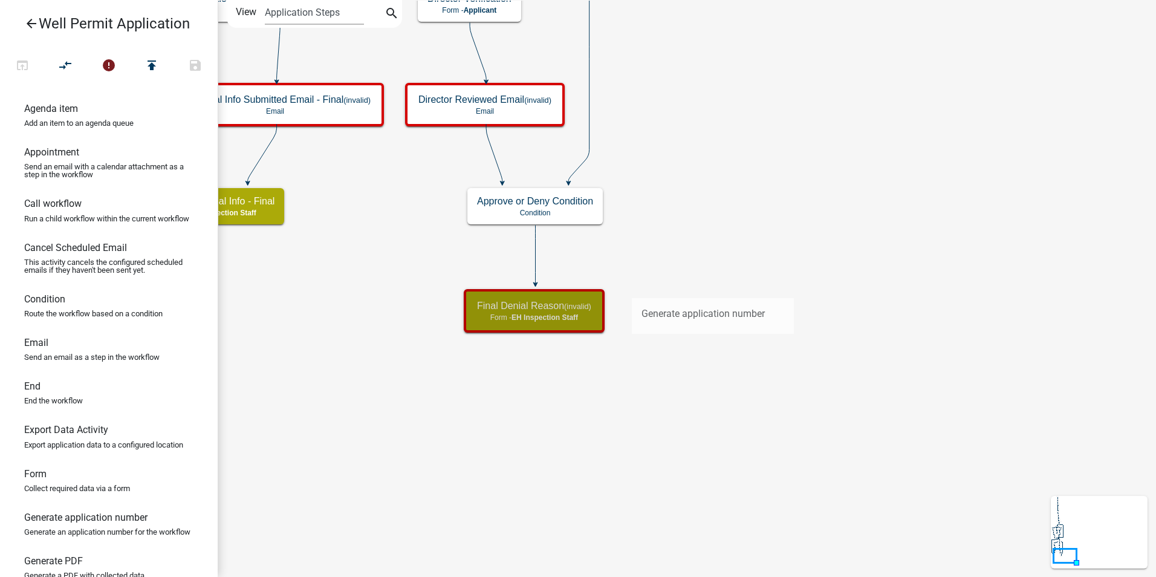
drag, startPoint x: 81, startPoint y: 542, endPoint x: 632, endPoint y: 288, distance: 606.3
click at [632, 288] on div "arrow_back Well Permit Application open_in_browser compare_arrows error publish…" at bounding box center [578, 288] width 1156 height 577
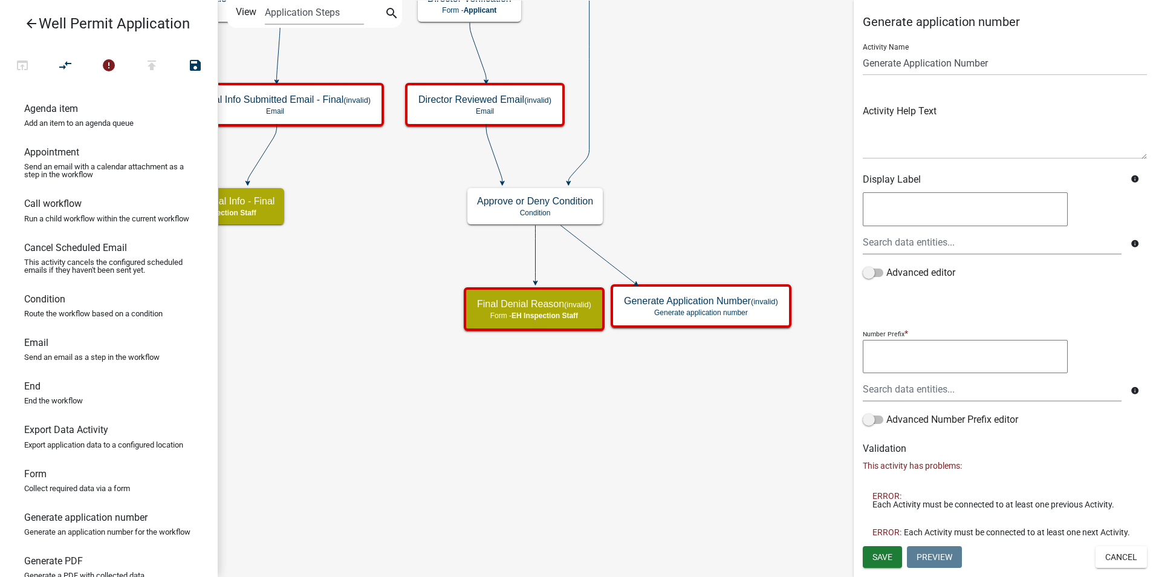
click at [639, 375] on icon "Start Start - Applicant Application Denied End - Applicant Property Owner Infor…" at bounding box center [686, 288] width 937 height 575
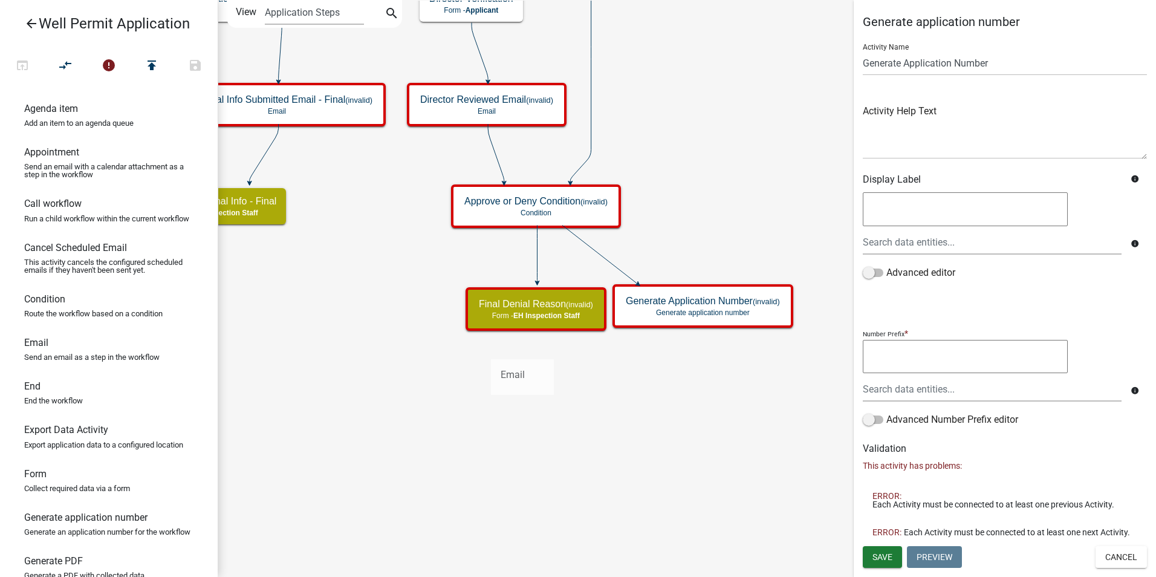
drag, startPoint x: 50, startPoint y: 364, endPoint x: 491, endPoint y: 349, distance: 441.5
click at [491, 349] on div "arrow_back Well Permit Application open_in_browser compare_arrows error publish…" at bounding box center [578, 288] width 1156 height 577
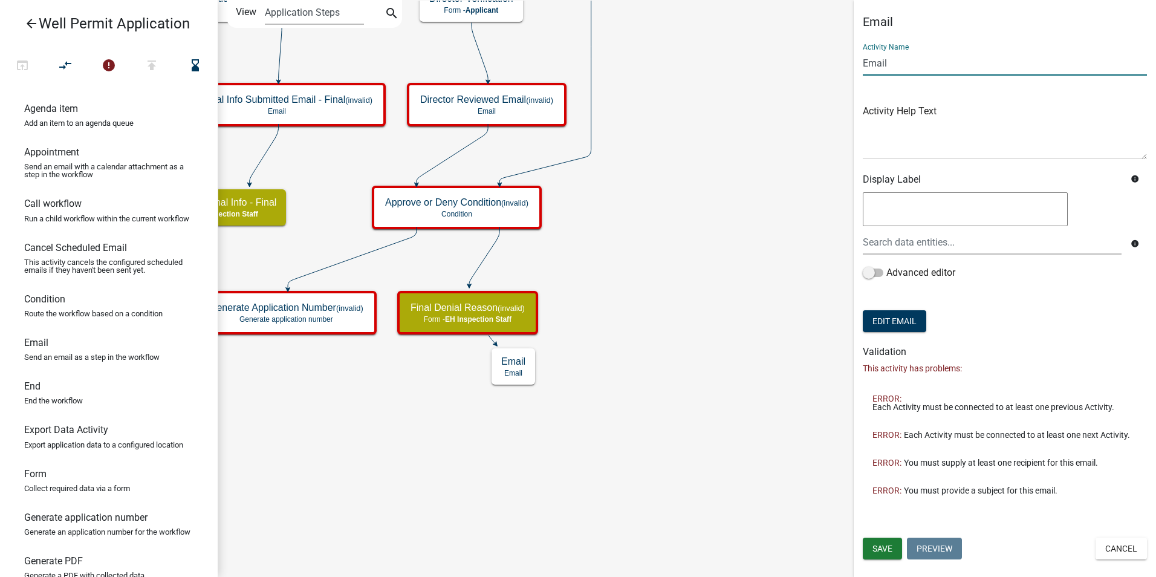
click at [880, 61] on input "Email" at bounding box center [1005, 63] width 284 height 25
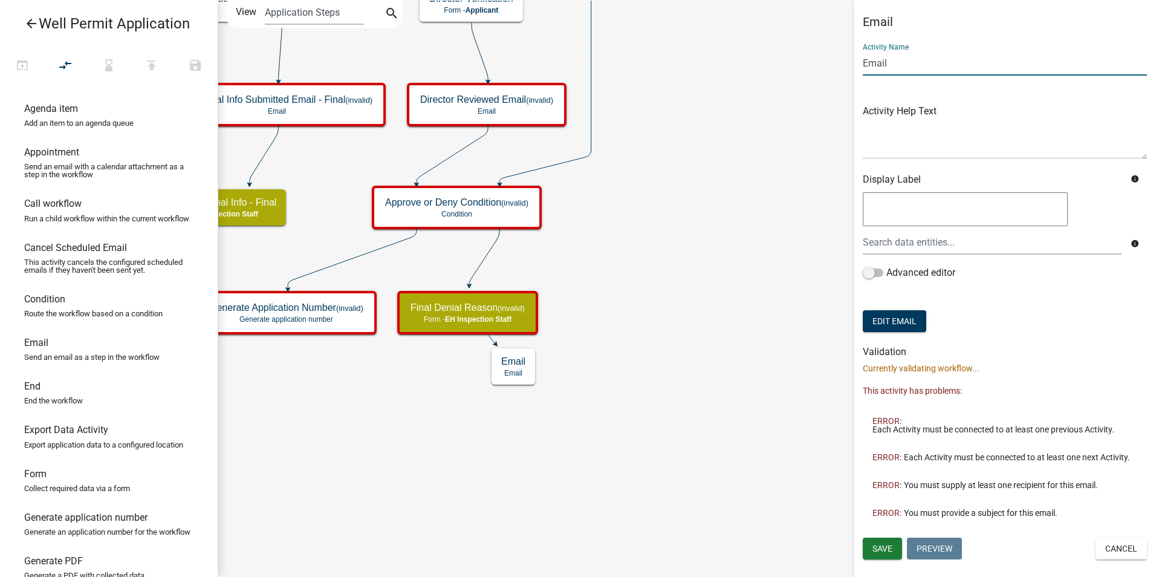
click at [880, 61] on input "Email" at bounding box center [1005, 63] width 284 height 25
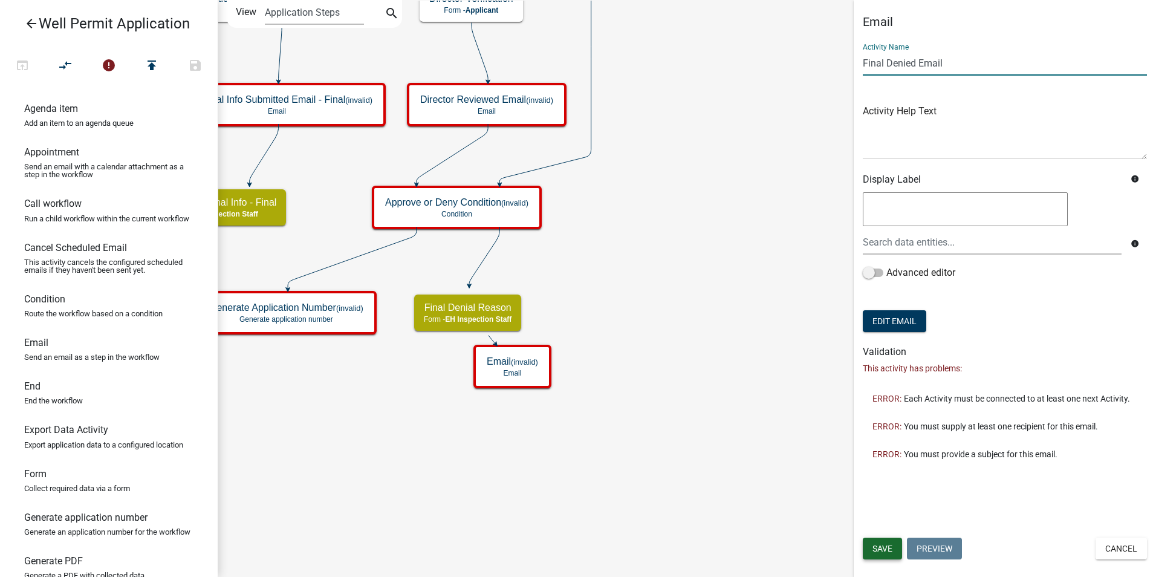
type input "Final Denied Email"
click at [884, 548] on span "Save" at bounding box center [882, 548] width 20 height 10
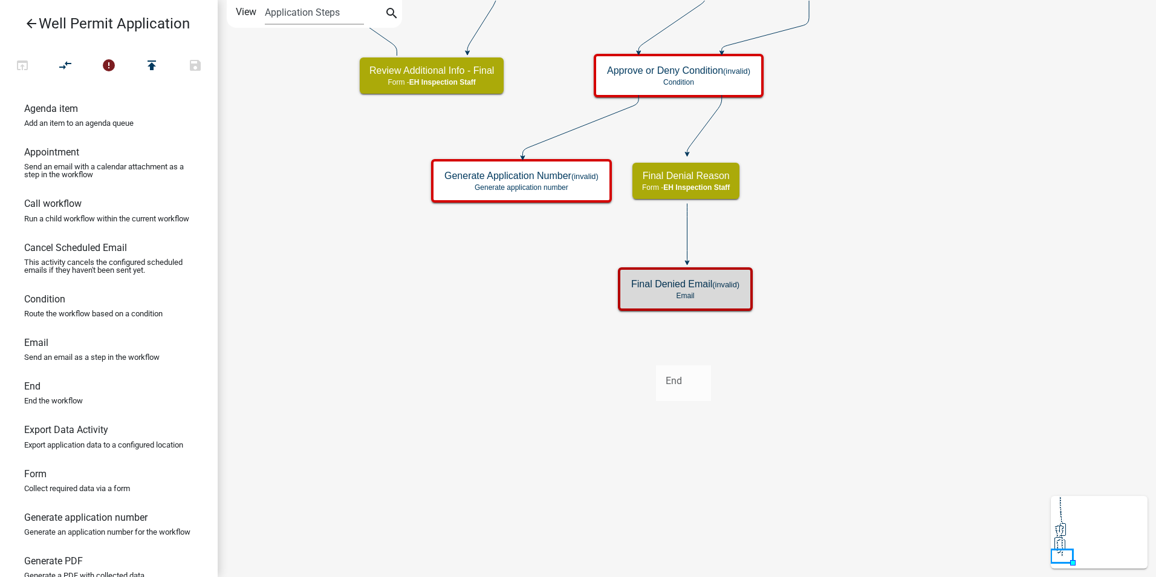
drag, startPoint x: 36, startPoint y: 398, endPoint x: 656, endPoint y: 355, distance: 621.6
click at [656, 355] on div "arrow_back Well Permit Application open_in_browser compare_arrows error publish…" at bounding box center [578, 288] width 1156 height 577
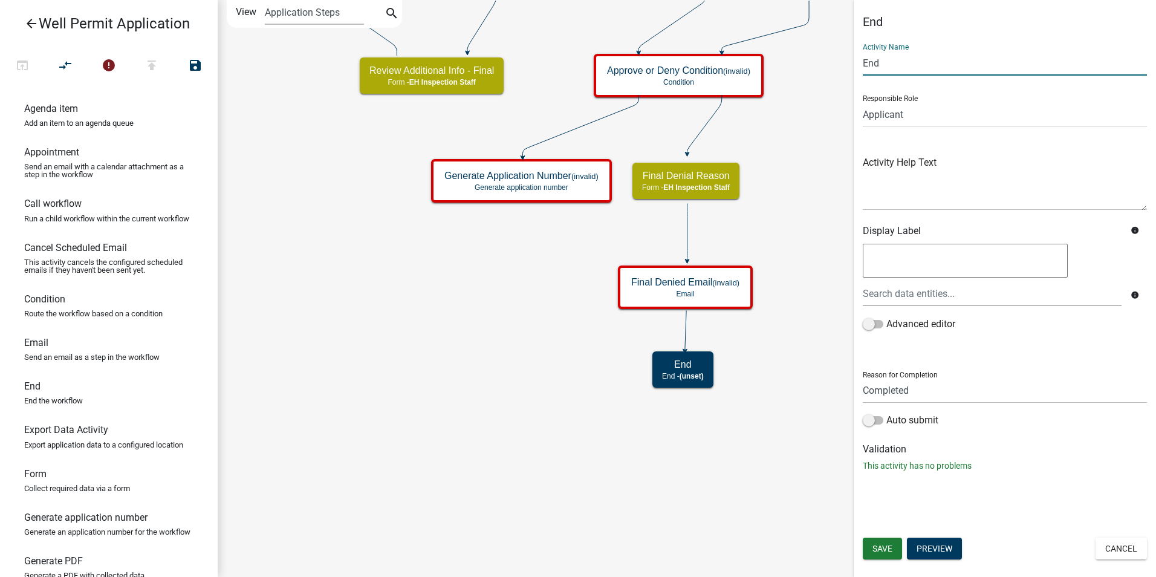
click at [870, 61] on input "End" at bounding box center [1005, 63] width 284 height 25
type input "Permit Denied"
click at [884, 545] on span "Save" at bounding box center [882, 548] width 20 height 10
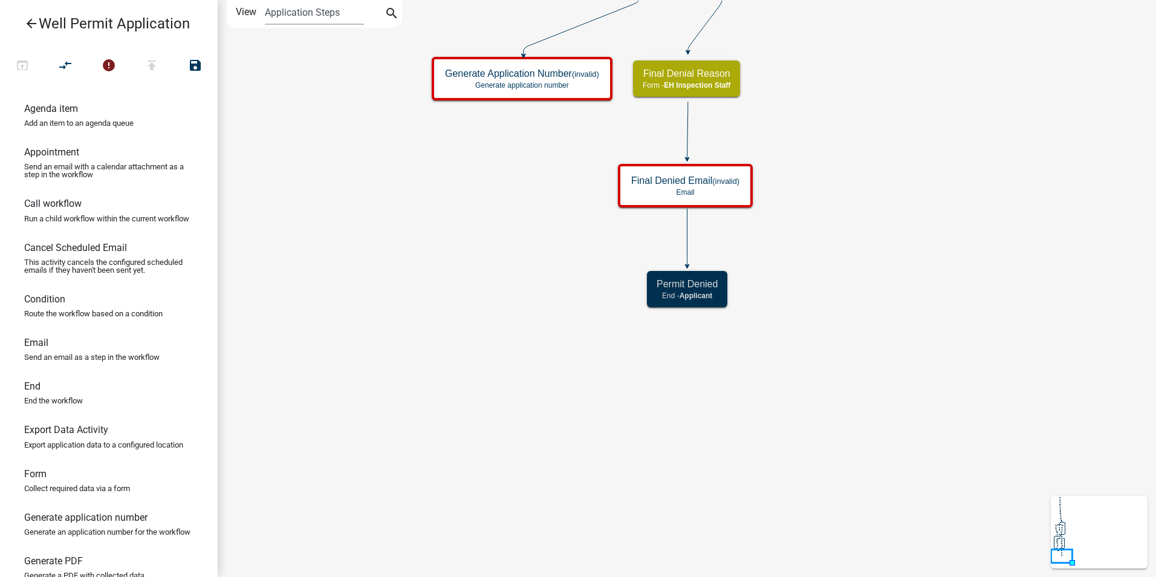
click at [771, 427] on icon "Start Start - Applicant Application Denied End - Applicant Property Owner Infor…" at bounding box center [686, 288] width 937 height 575
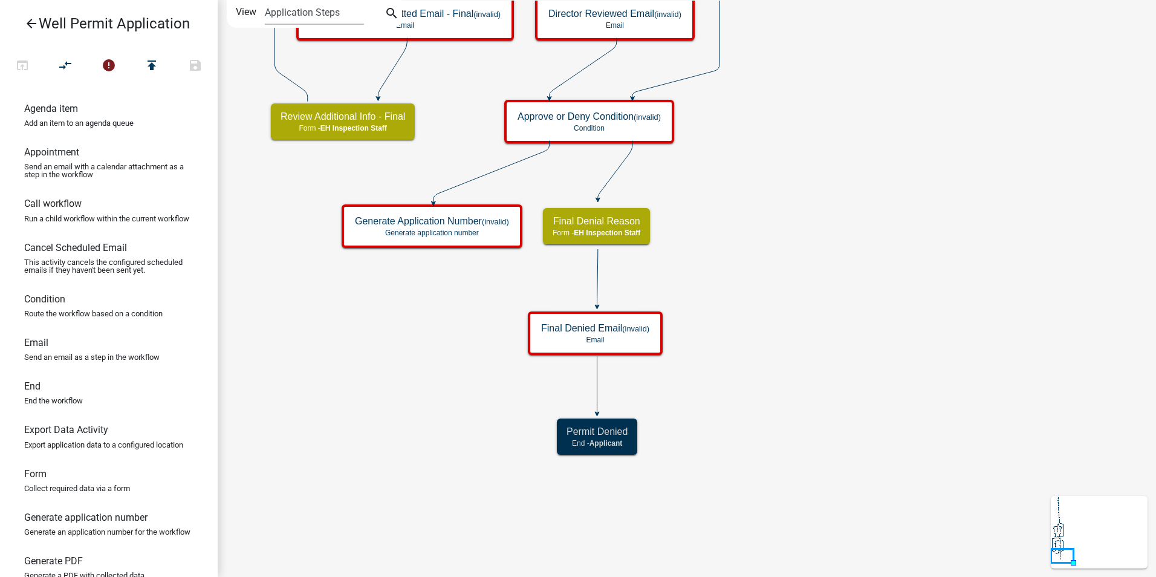
click at [734, 468] on icon "Start Start - Applicant Application Denied End - Applicant Property Owner Infor…" at bounding box center [686, 288] width 937 height 575
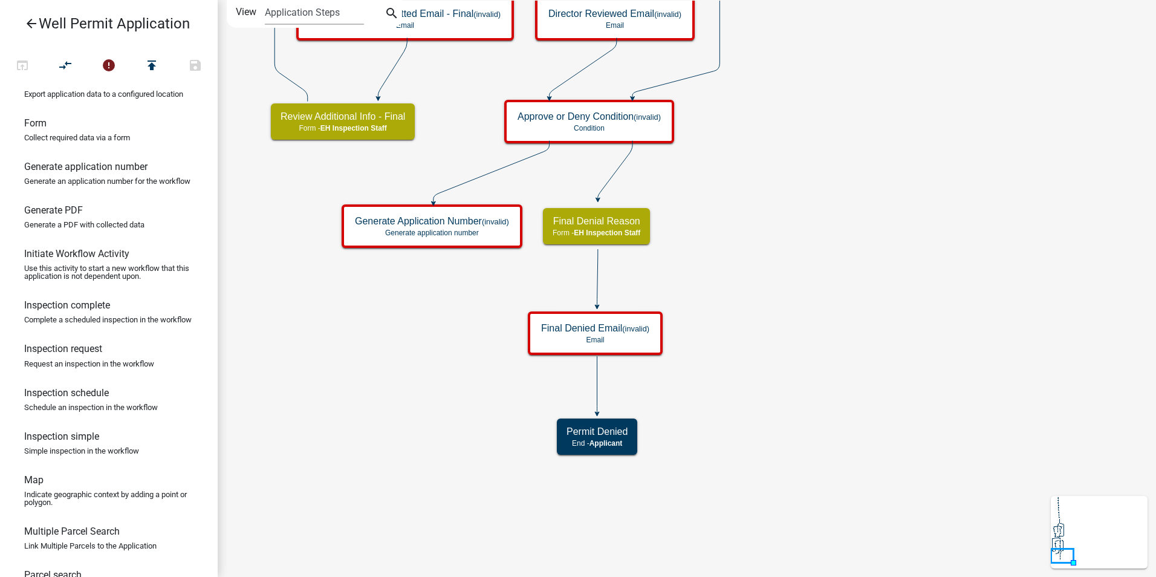
scroll to position [349, 0]
drag, startPoint x: 57, startPoint y: 240, endPoint x: 365, endPoint y: 282, distance: 310.5
click at [365, 282] on div "arrow_back Well Permit Application open_in_browser compare_arrows error publish…" at bounding box center [578, 288] width 1156 height 577
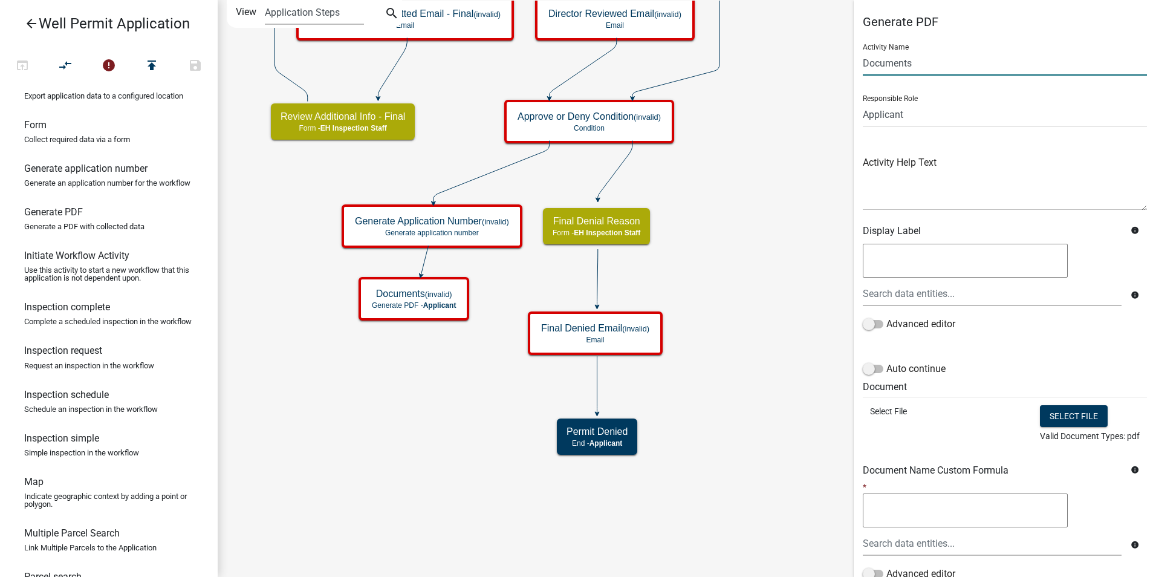
click at [872, 62] on input "Documents" at bounding box center [1005, 63] width 284 height 25
click at [907, 59] on input "Approved Permit" at bounding box center [1005, 63] width 284 height 25
type input "Approved Permit"
click at [890, 115] on select "Applicant Admin P & D Inspectors EH Administrative Assistant Zoning Reviewers E…" at bounding box center [1005, 114] width 284 height 25
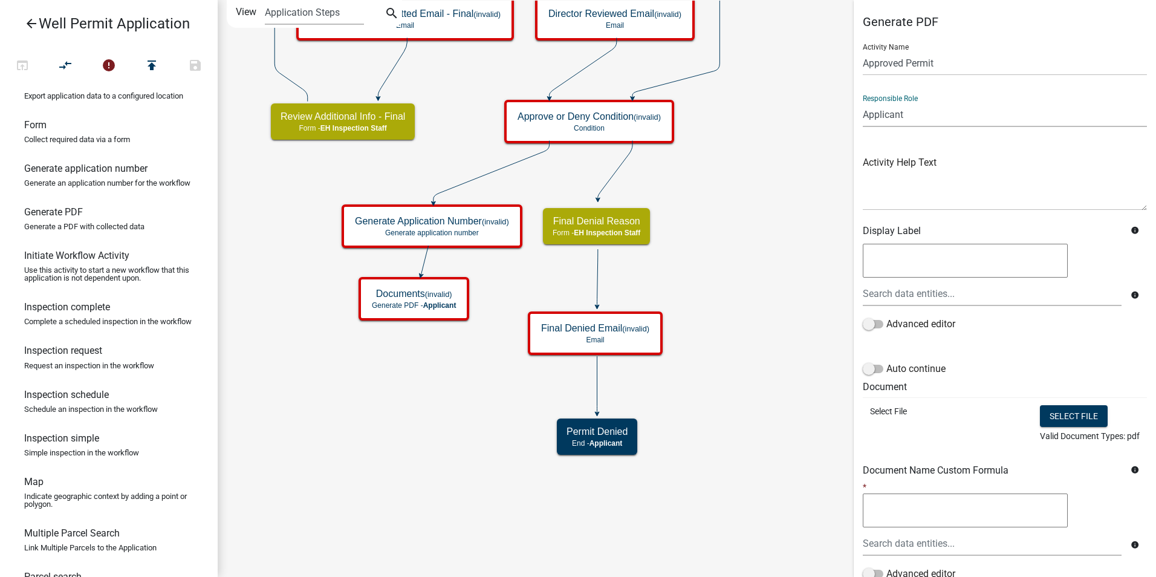
click at [863, 102] on select "Applicant Admin P & D Inspectors EH Administrative Assistant Zoning Reviewers E…" at bounding box center [1005, 114] width 284 height 25
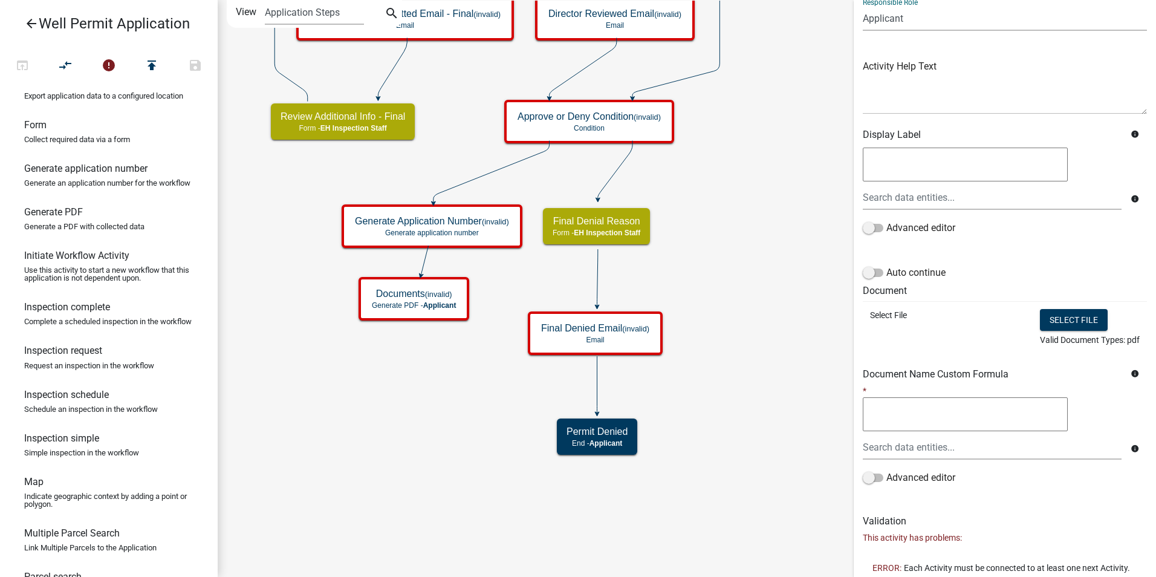
scroll to position [162, 0]
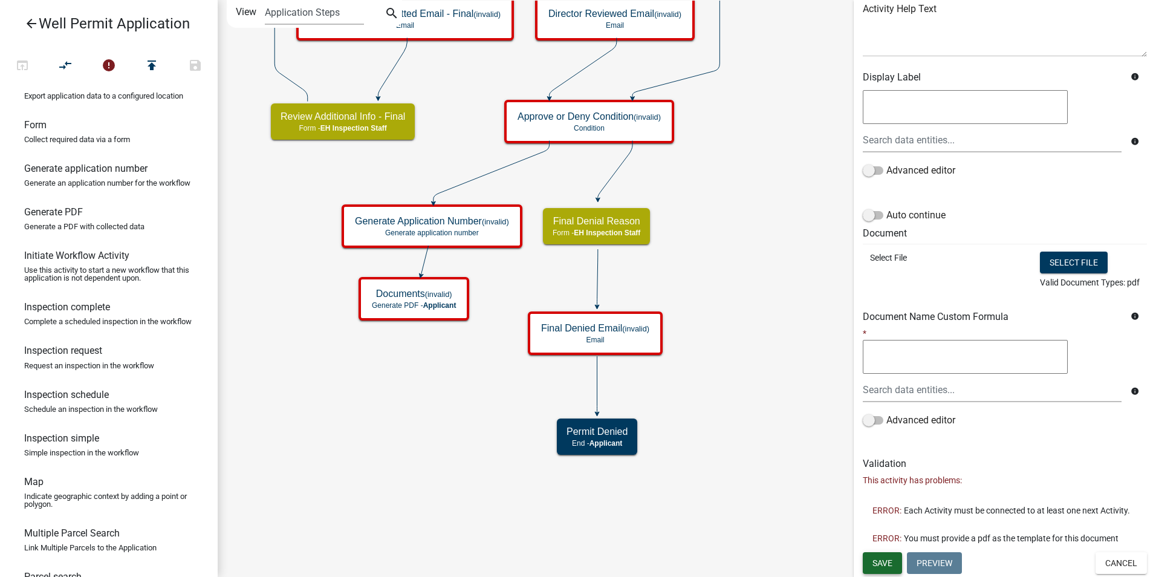
click at [885, 565] on span "Save" at bounding box center [882, 562] width 20 height 10
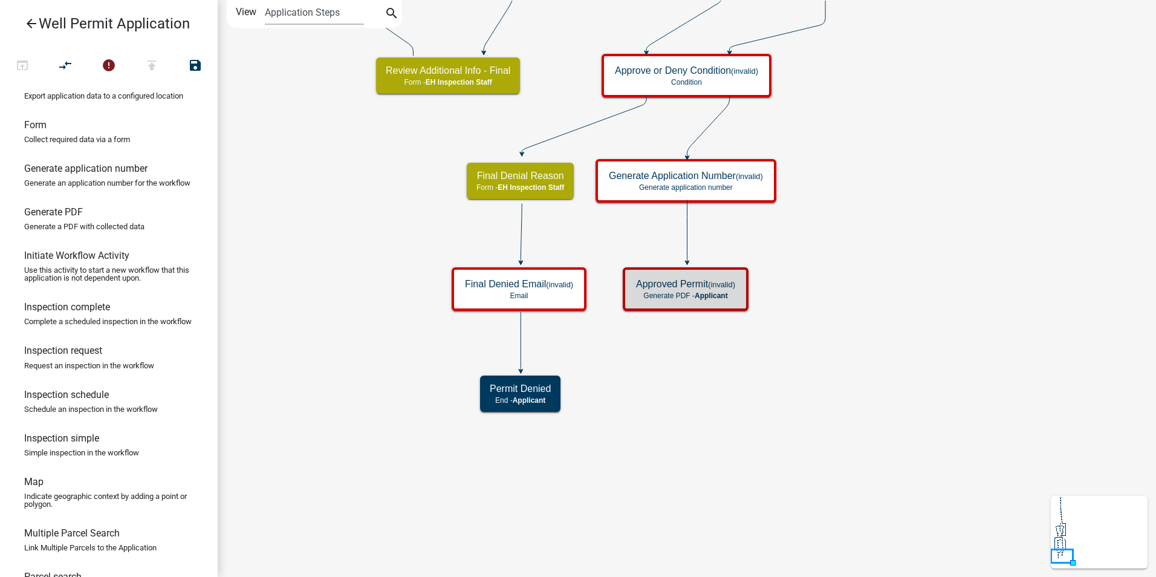
scroll to position [0, 0]
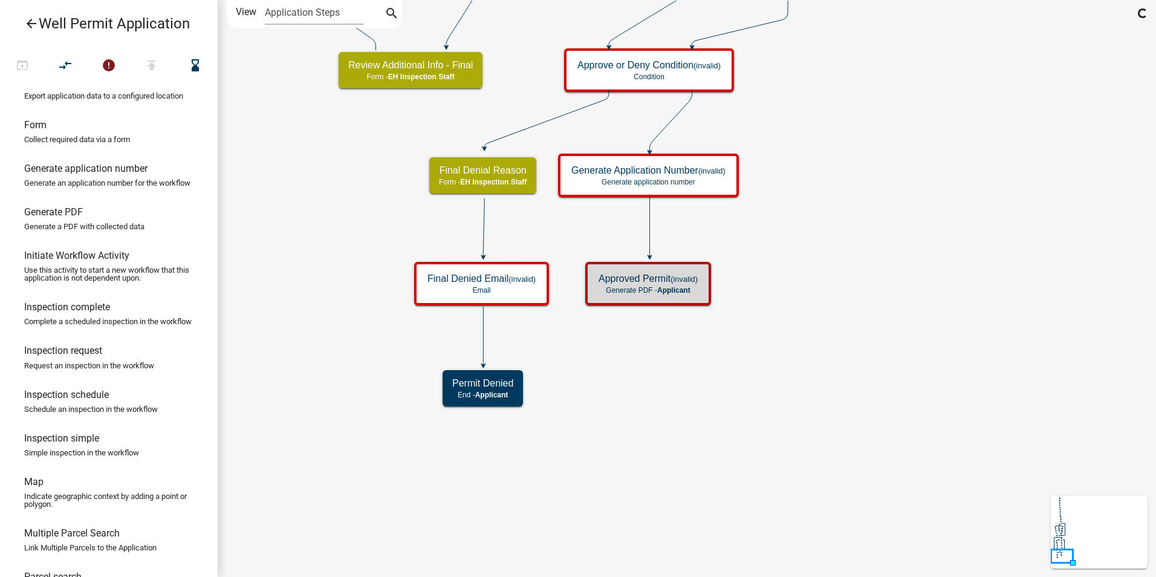
click at [665, 364] on icon "Start Start - Applicant Application Denied End - Applicant Property Owner Infor…" at bounding box center [686, 288] width 937 height 575
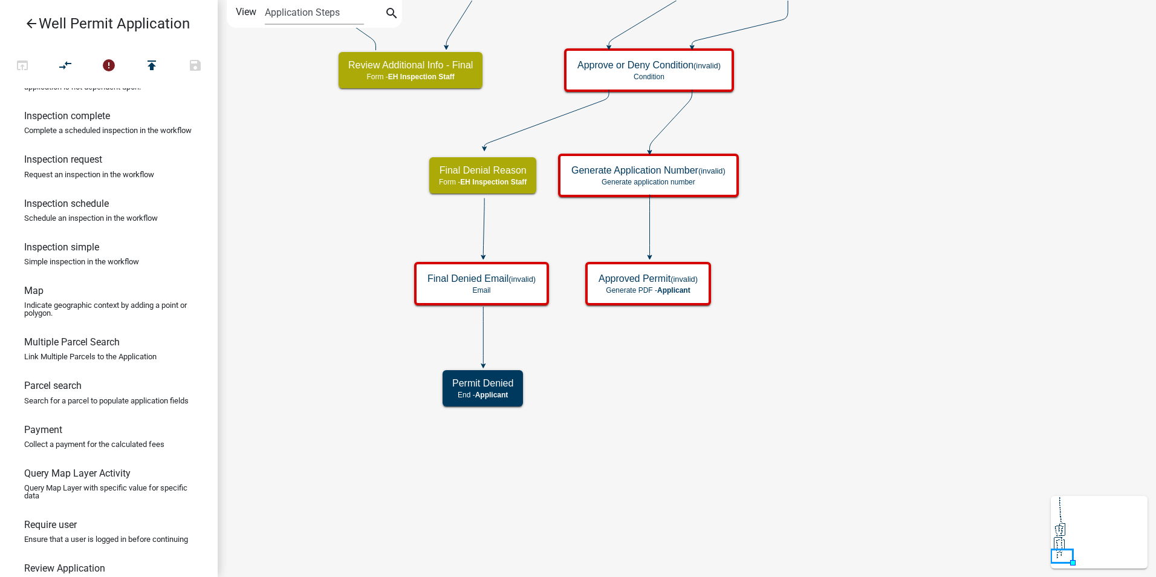
scroll to position [167, 0]
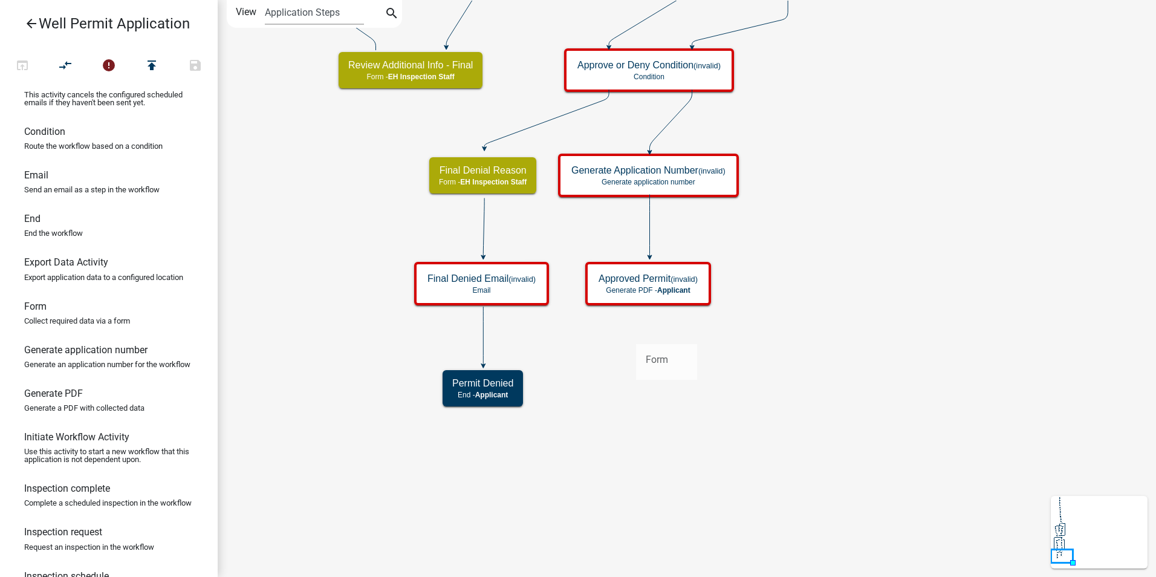
drag, startPoint x: 32, startPoint y: 334, endPoint x: 632, endPoint y: 336, distance: 599.6
click at [632, 336] on div "arrow_back Well Permit Application open_in_browser compare_arrows error publish…" at bounding box center [578, 288] width 1156 height 577
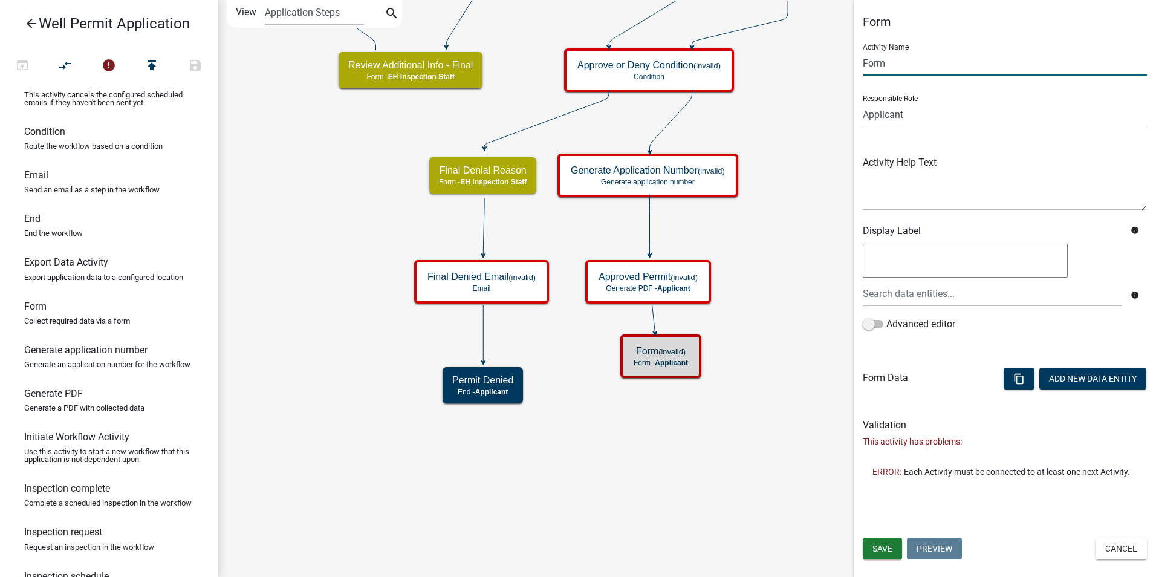
click at [874, 60] on input "Form" at bounding box center [1005, 63] width 284 height 25
type input "R"
type input "Verify Permit"
click at [867, 110] on select "Applicant Admin P & D Inspectors EH Administrative Assistant Zoning Reviewers E…" at bounding box center [1005, 114] width 284 height 25
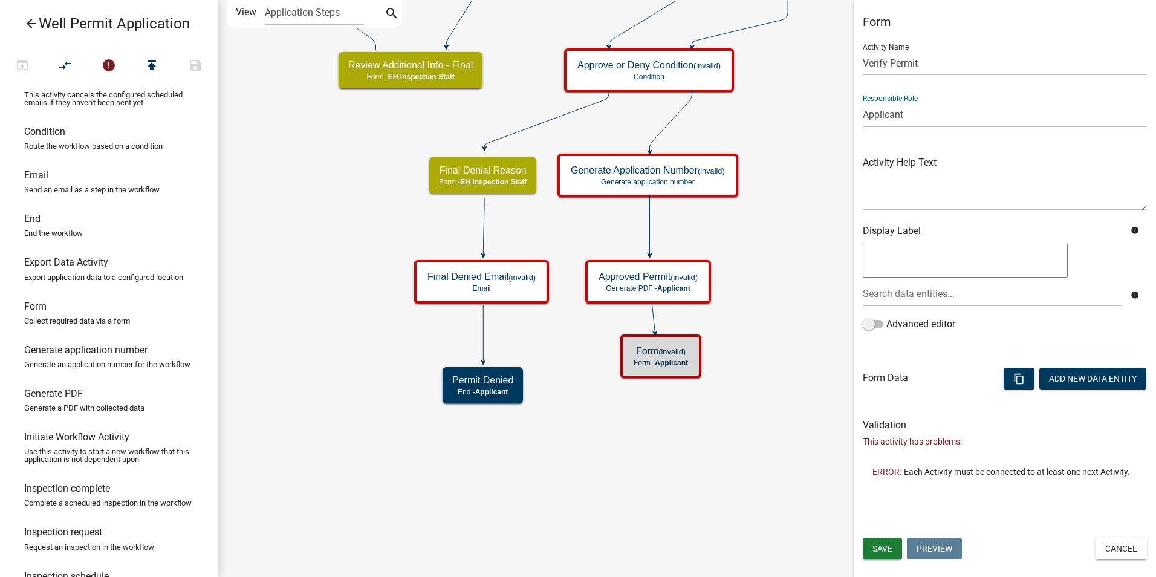
select select "B112E396-40EF-4858-AE7C-AB0894FDBB84"
click at [863, 102] on select "Applicant Admin P & D Inspectors EH Administrative Assistant Zoning Reviewers E…" at bounding box center [1005, 114] width 284 height 25
click at [877, 547] on span "Save" at bounding box center [882, 548] width 20 height 10
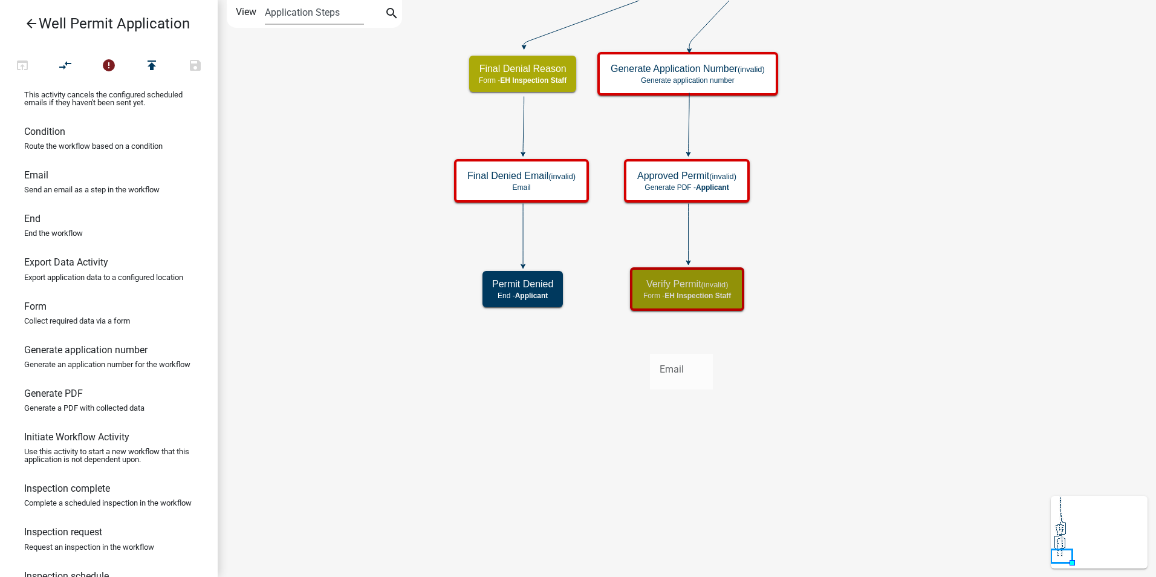
drag, startPoint x: 32, startPoint y: 191, endPoint x: 650, endPoint y: 344, distance: 636.4
click at [650, 344] on div "arrow_back Well Permit Application open_in_browser compare_arrows error publish…" at bounding box center [578, 288] width 1156 height 577
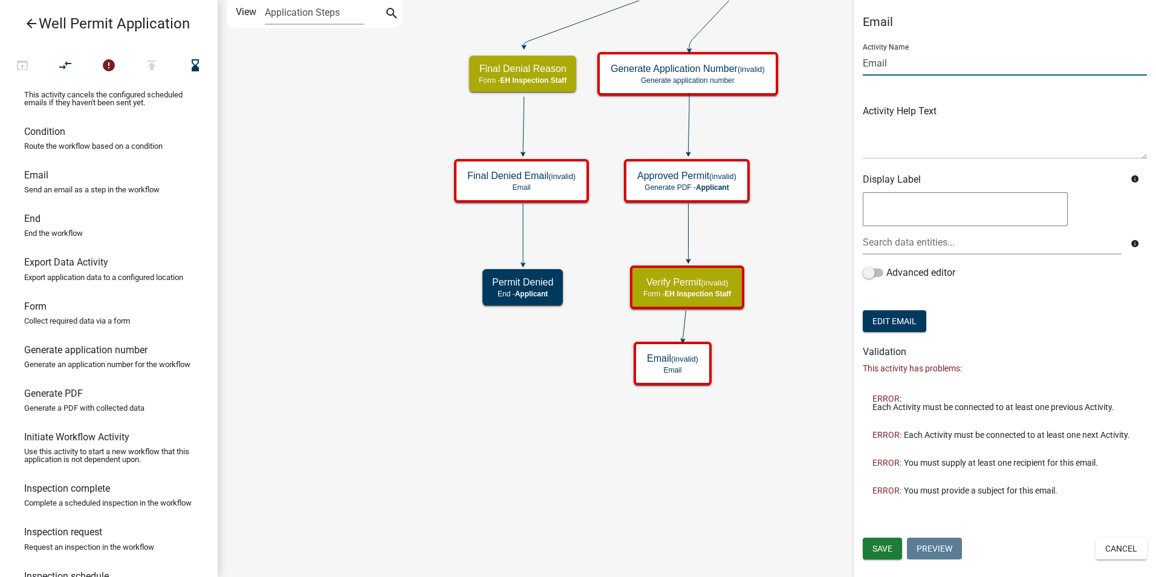
click at [876, 65] on input "Email" at bounding box center [1005, 63] width 284 height 25
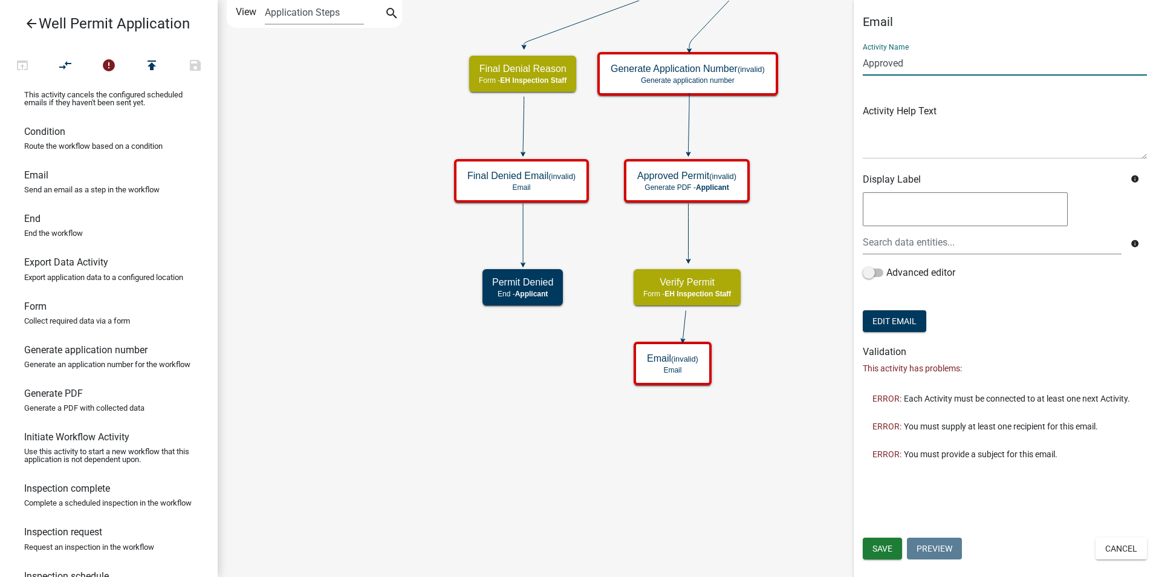
type input "Approved"
click at [562, 489] on icon "Start Start - Applicant Application Denied End - Applicant Property Owner Infor…" at bounding box center [686, 288] width 937 height 575
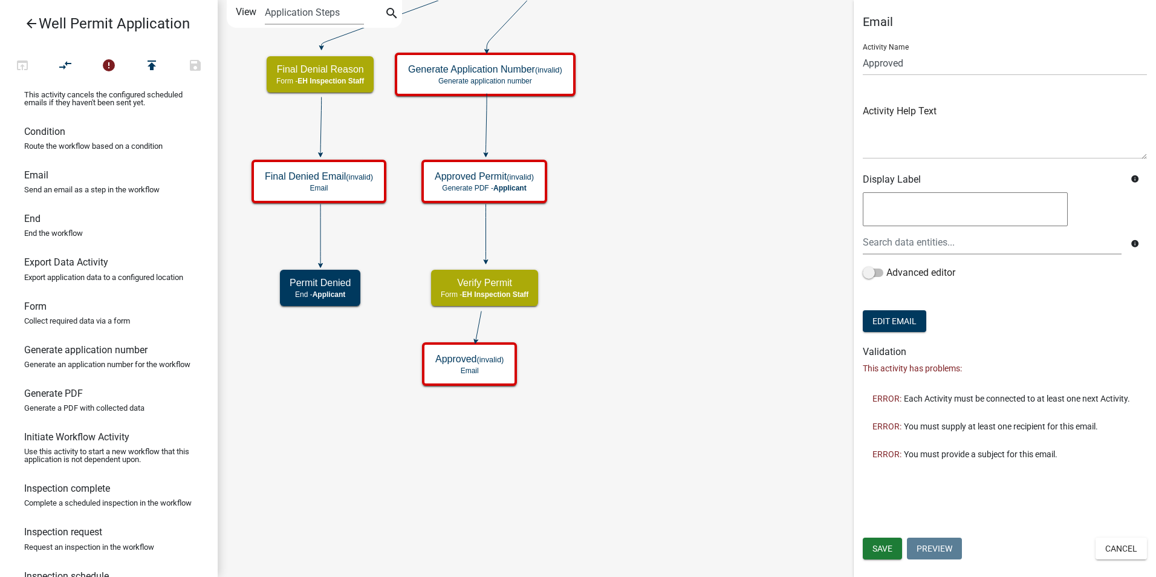
click at [598, 445] on icon "Start Start - Applicant Application Denied End - Applicant Property Owner Infor…" at bounding box center [686, 288] width 937 height 575
click at [610, 303] on icon "Start Start - Applicant Application Denied End - Applicant Property Owner Infor…" at bounding box center [686, 288] width 937 height 575
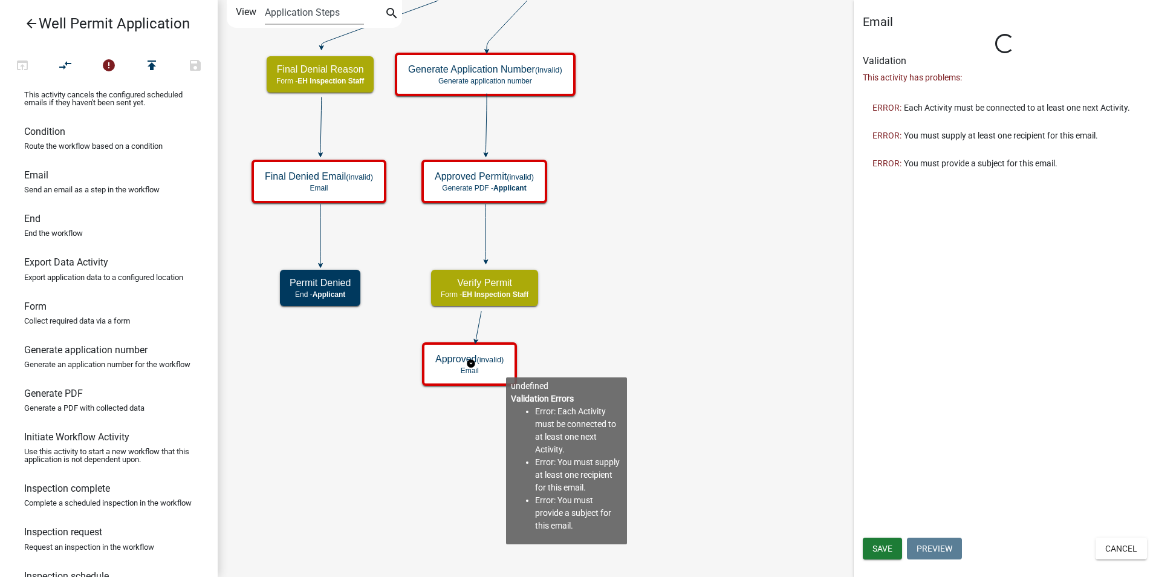
type input "Email"
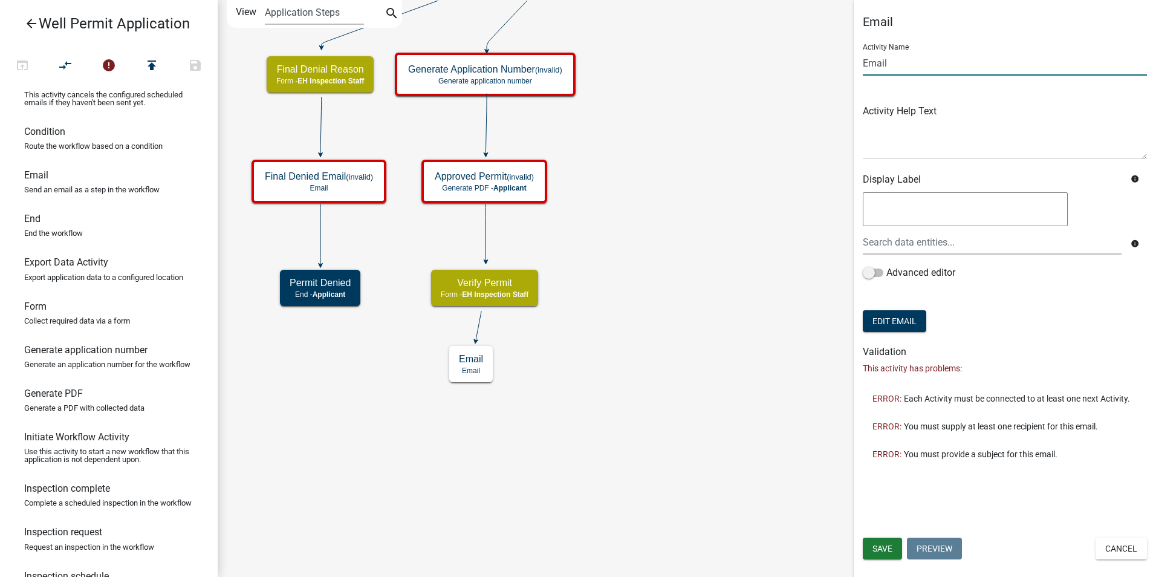
click at [876, 62] on input "Email" at bounding box center [1005, 63] width 284 height 25
type input "Approved Email"
click at [876, 544] on span "Save" at bounding box center [882, 548] width 20 height 10
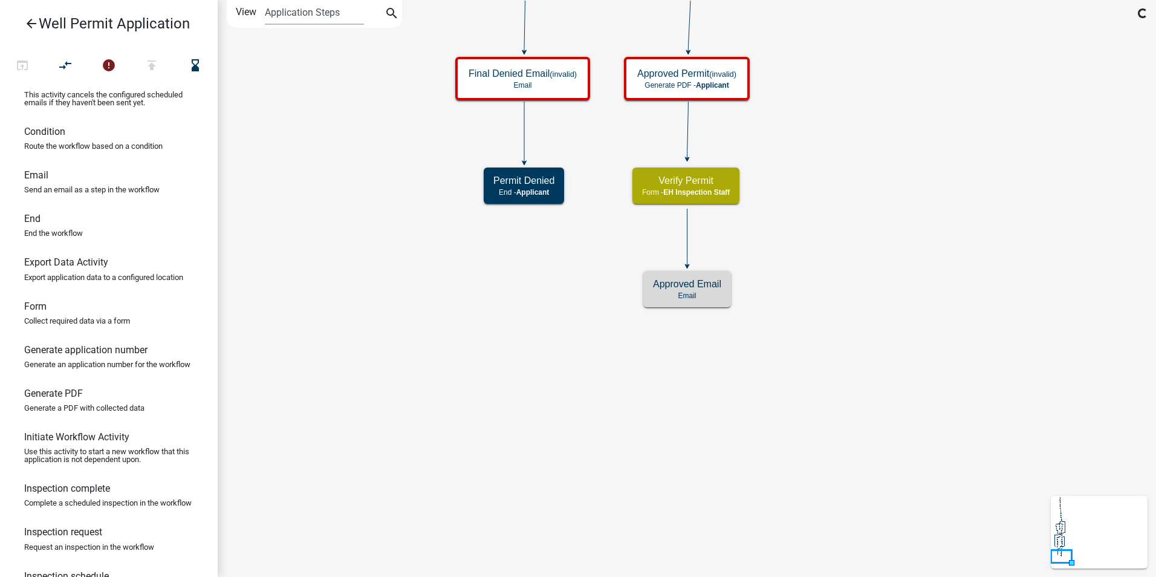
click at [766, 388] on icon "Start Start - Applicant Application Denied End - Applicant Property Owner Infor…" at bounding box center [686, 288] width 937 height 575
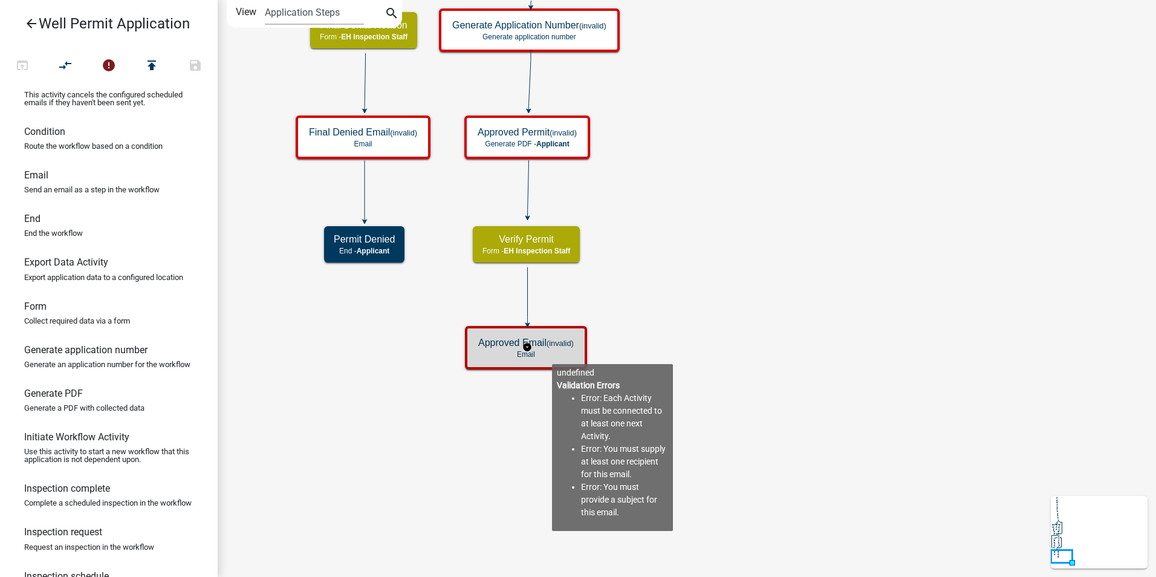
click at [552, 354] on p "Email" at bounding box center [525, 354] width 95 height 8
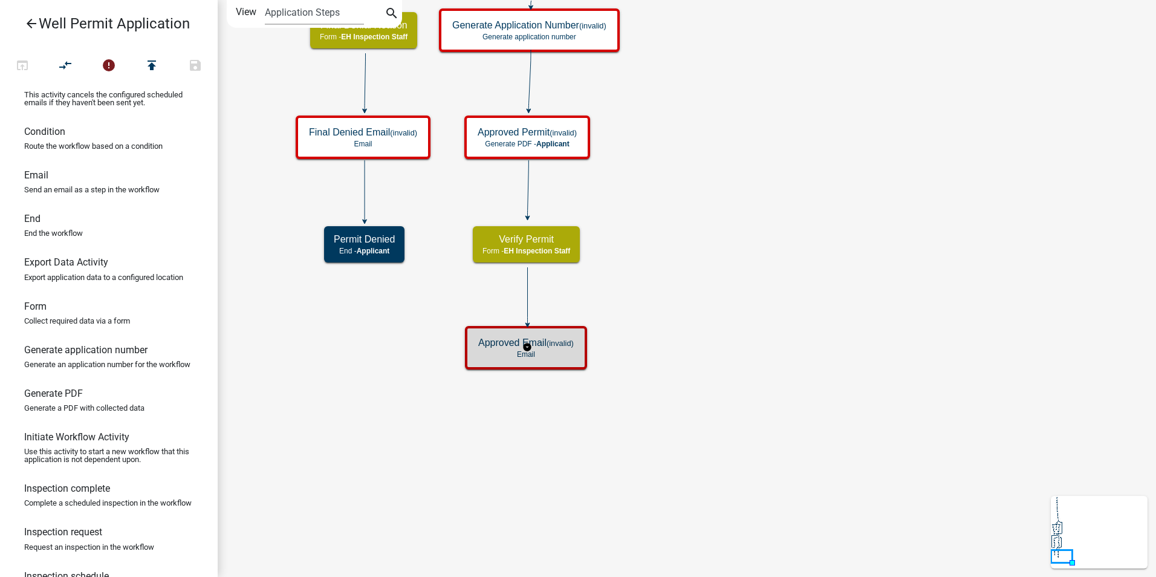
click at [552, 354] on p "Email" at bounding box center [525, 354] width 95 height 8
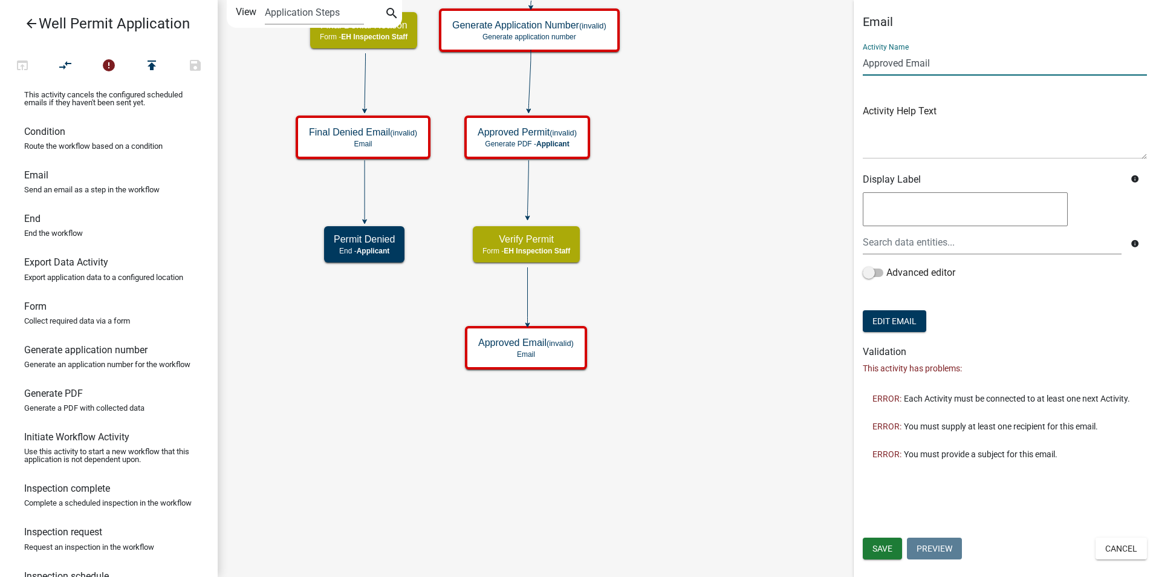
click at [913, 61] on input "Approved Email" at bounding box center [1005, 63] width 284 height 25
type input "A"
type input "Permit Issued Email"
click at [878, 549] on span "Save" at bounding box center [882, 548] width 20 height 10
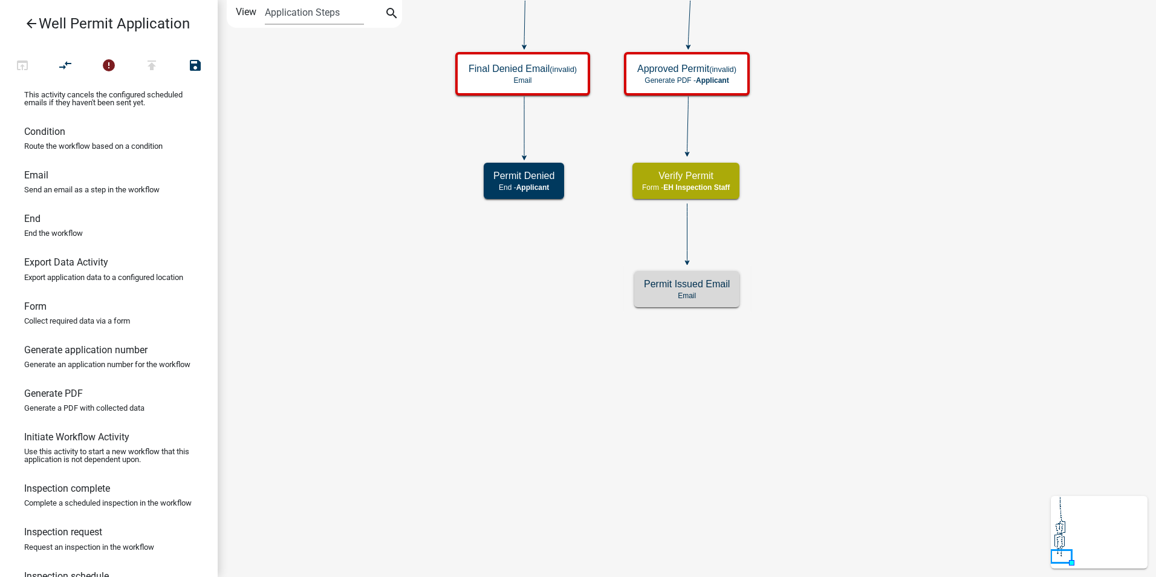
click at [734, 423] on icon "Start Start - Applicant Application Denied End - Applicant Property Owner Infor…" at bounding box center [686, 288] width 937 height 575
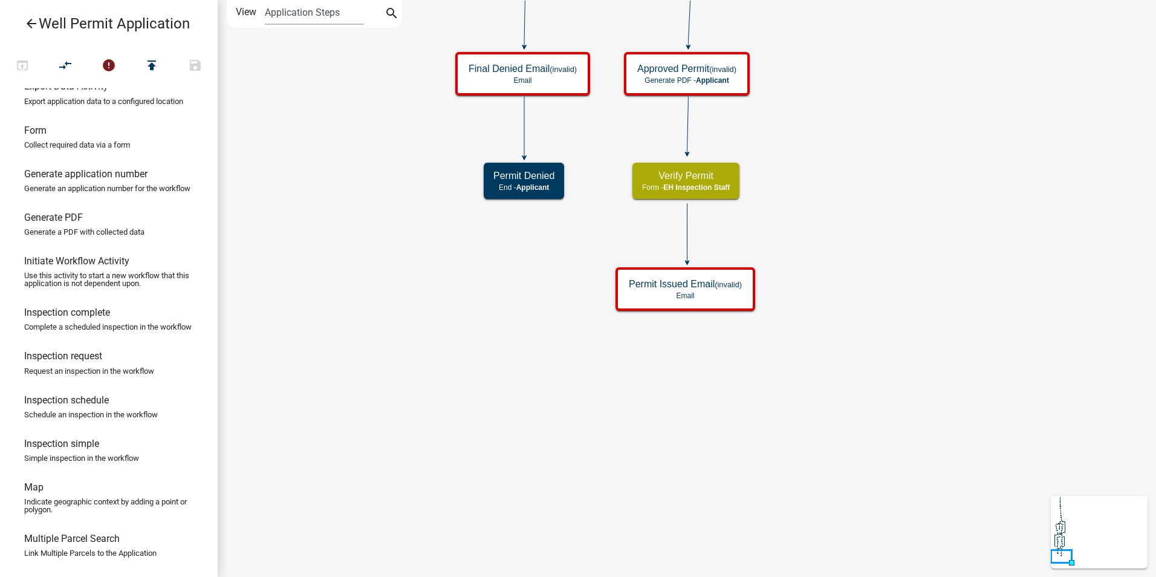
scroll to position [363, 0]
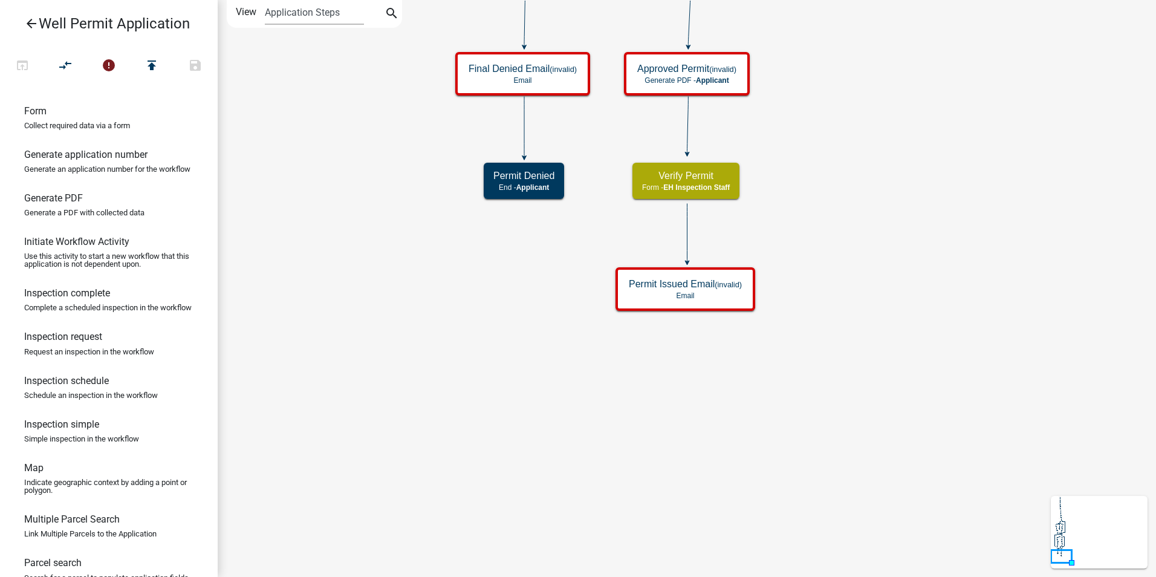
click at [797, 371] on icon "Start Start - Applicant Application Denied End - Applicant Property Owner Infor…" at bounding box center [686, 288] width 937 height 575
click at [526, 464] on icon "Start Start - Applicant Application Denied End - Applicant Property Owner Infor…" at bounding box center [686, 288] width 937 height 575
click at [637, 407] on icon "Start Start - Applicant Application Denied End - Applicant Property Owner Infor…" at bounding box center [686, 288] width 937 height 575
click at [607, 419] on icon "Start Start - Applicant Application Denied End - Applicant Property Owner Infor…" at bounding box center [686, 288] width 937 height 575
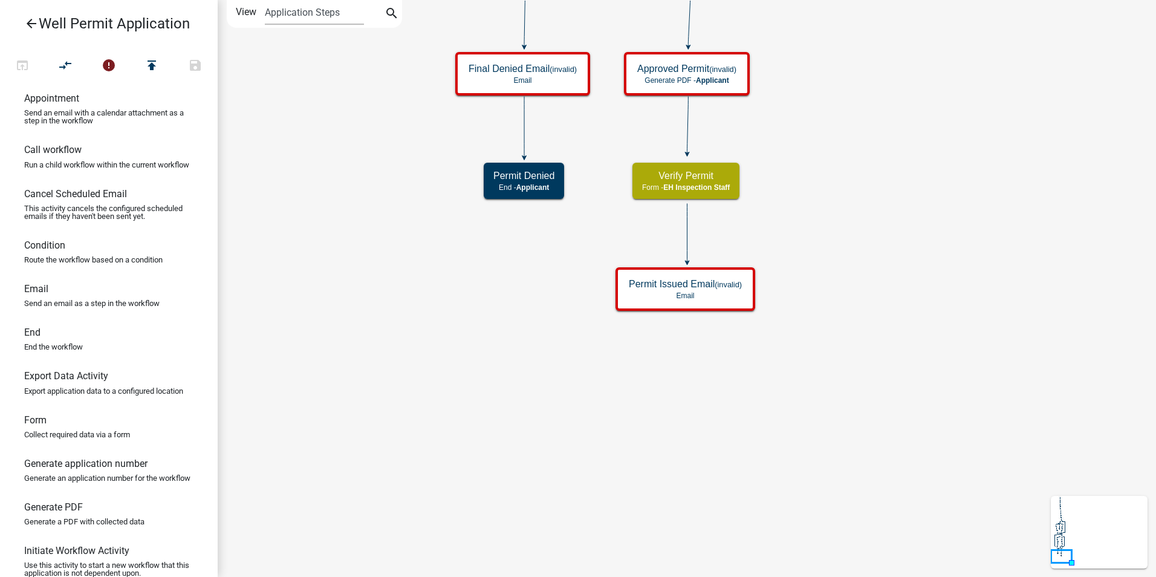
scroll to position [0, 0]
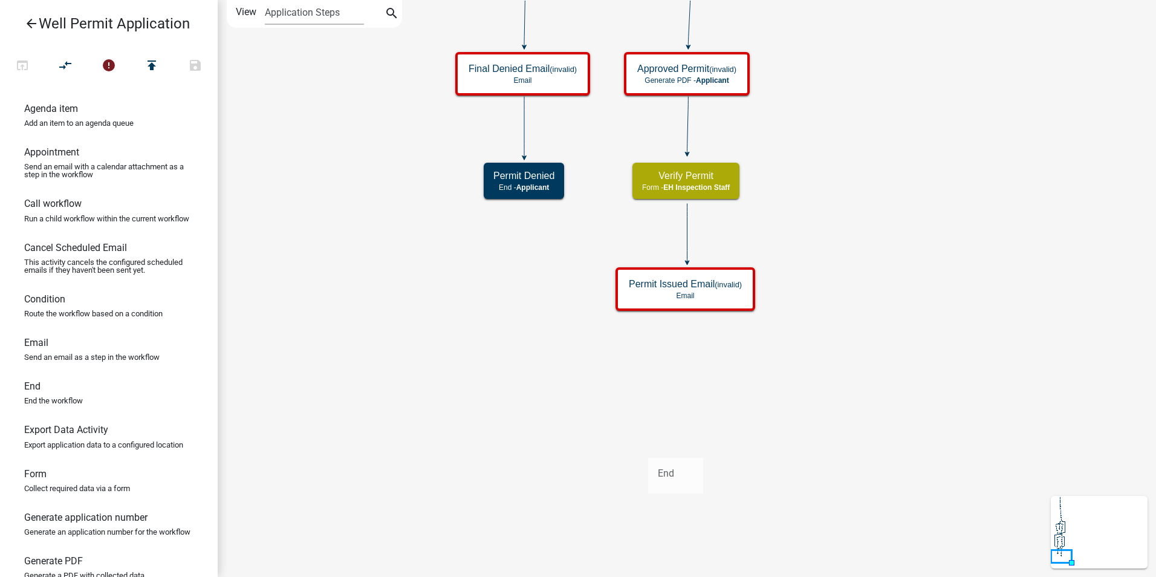
drag, startPoint x: 188, startPoint y: 424, endPoint x: 650, endPoint y: 439, distance: 462.6
click at [650, 439] on div "arrow_back Well Permit Application open_in_browser compare_arrows error publish…" at bounding box center [578, 288] width 1156 height 577
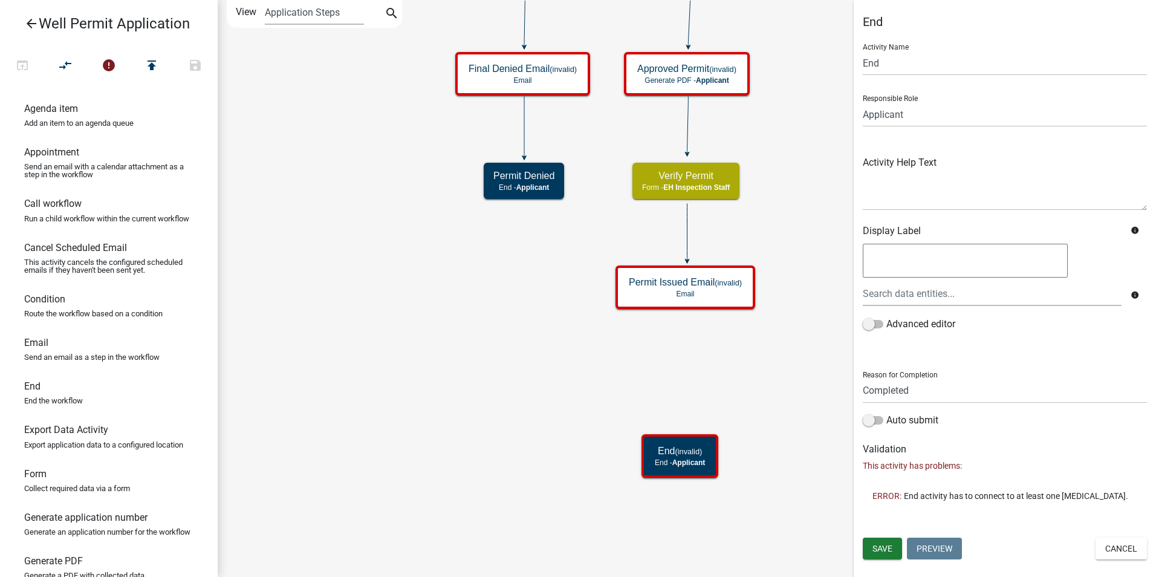
click at [474, 430] on icon "Start Start - Applicant Application Denied End - Applicant Property Owner Infor…" at bounding box center [686, 288] width 937 height 575
drag, startPoint x: 33, startPoint y: 496, endPoint x: 653, endPoint y: 343, distance: 638.6
click at [653, 343] on div "arrow_back Well Permit Application open_in_browser compare_arrows error publish…" at bounding box center [578, 288] width 1156 height 577
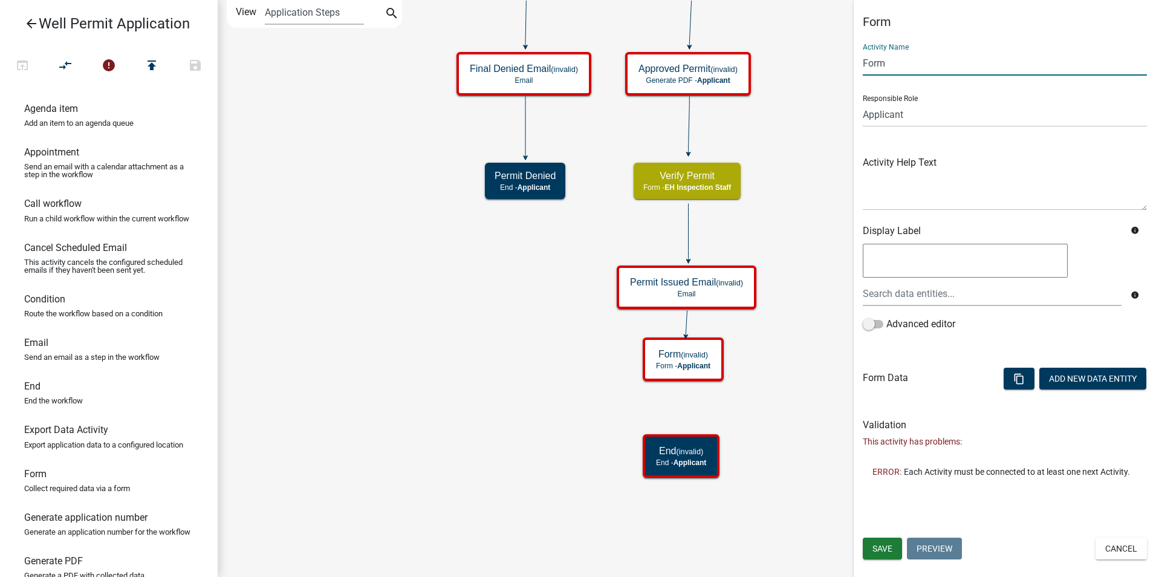
click at [870, 59] on input "Form" at bounding box center [1005, 63] width 284 height 25
type input "Inspection"
click at [885, 115] on select "Applicant Admin P & D Inspectors EH Administrative Assistant Zoning Reviewers E…" at bounding box center [1005, 114] width 284 height 25
select select "B112E396-40EF-4858-AE7C-AB0894FDBB84"
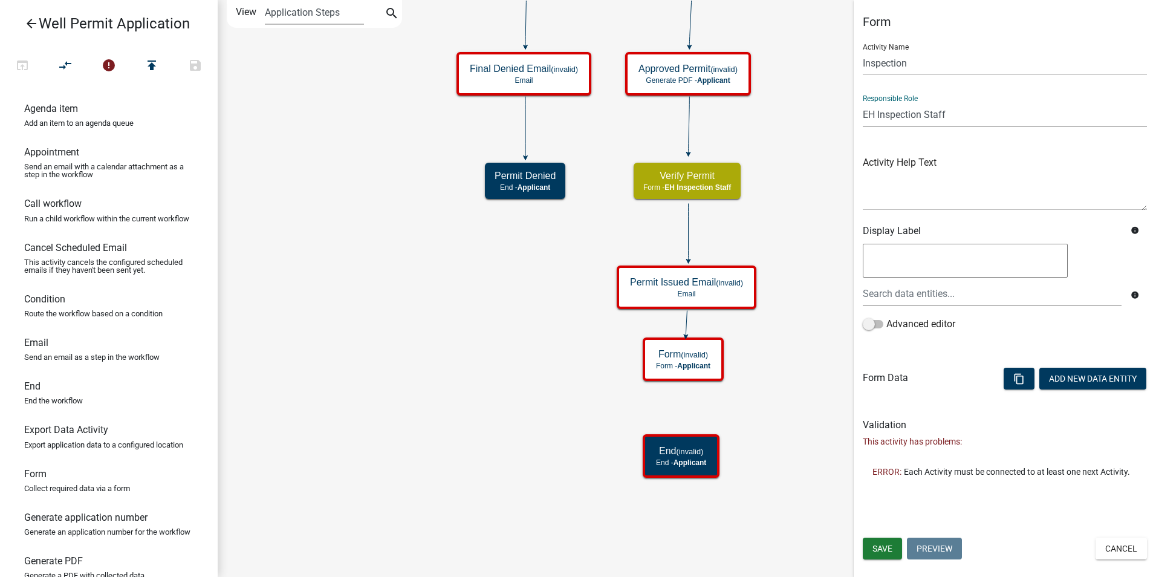
click at [863, 102] on select "Applicant Admin P & D Inspectors EH Administrative Assistant Zoning Reviewers E…" at bounding box center [1005, 114] width 284 height 25
click at [872, 546] on span "Save" at bounding box center [882, 548] width 20 height 10
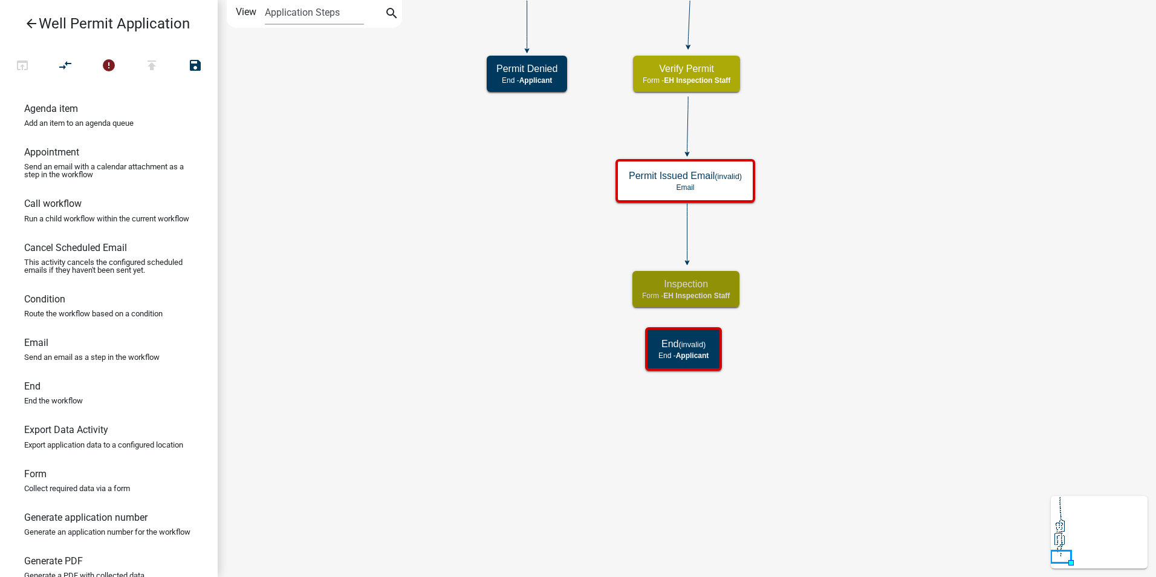
click at [830, 397] on icon "Start Start - Applicant Application Denied End - Applicant Property Owner Infor…" at bounding box center [686, 288] width 937 height 575
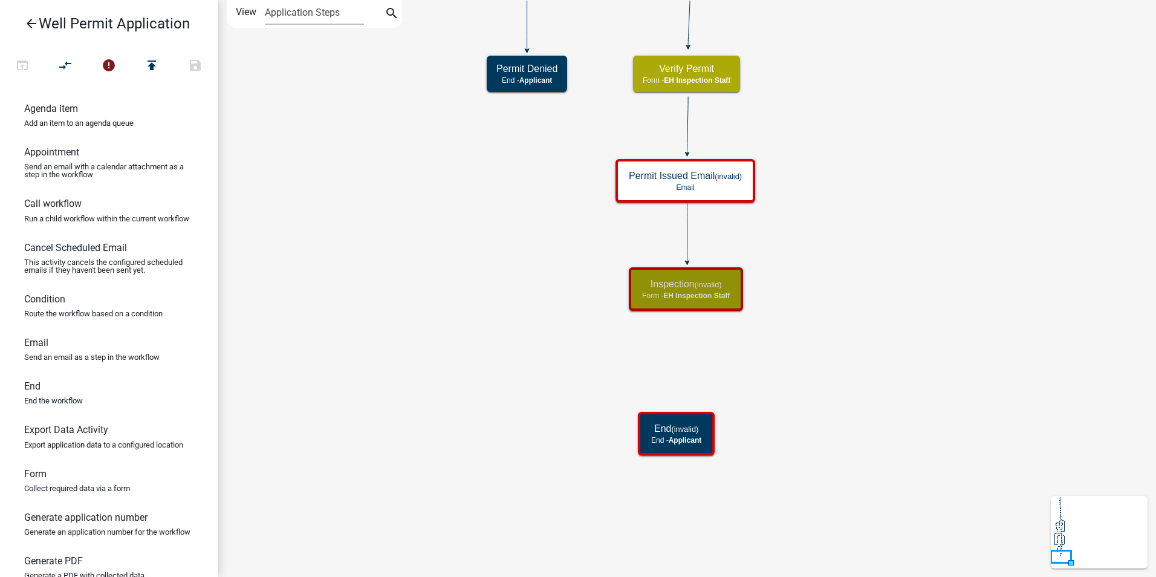
click at [686, 285] on h5 "Inspection (invalid)" at bounding box center [686, 283] width 88 height 11
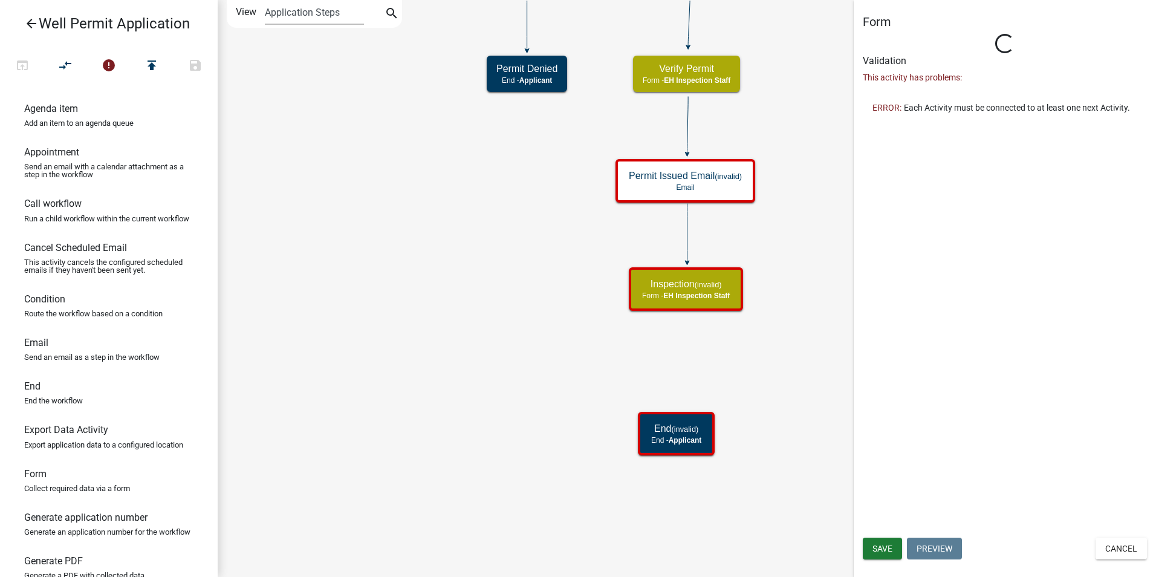
select select "B112E396-40EF-4858-AE7C-AB0894FDBB84"
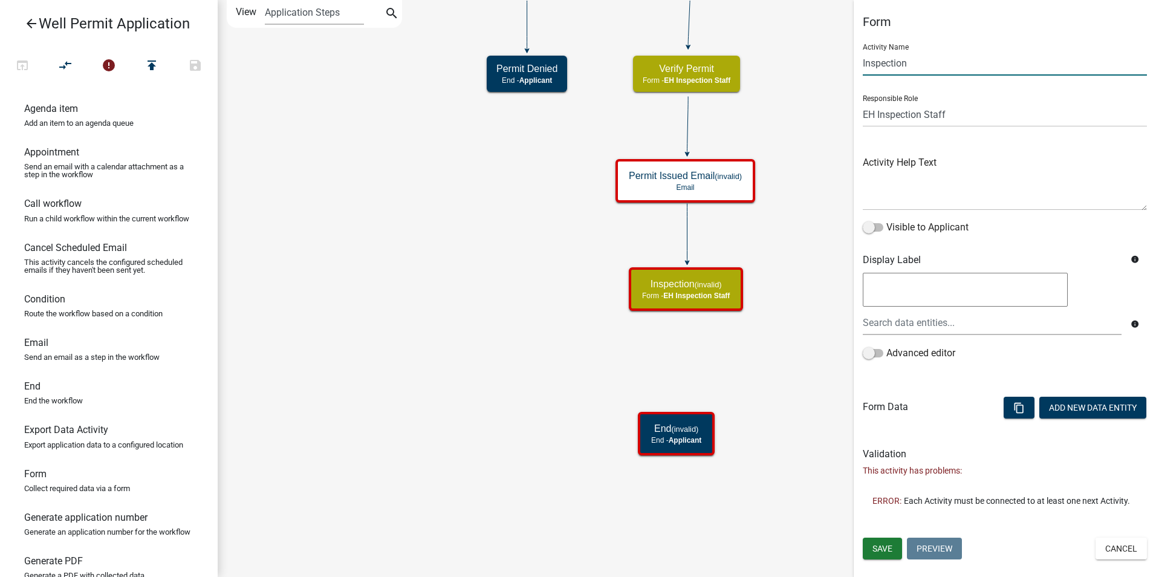
click at [916, 64] on input "Inspection" at bounding box center [1005, 63] width 284 height 25
type input "Inspection Findings"
drag, startPoint x: 881, startPoint y: 552, endPoint x: 864, endPoint y: 548, distance: 16.7
click at [880, 552] on span "Save" at bounding box center [882, 548] width 20 height 10
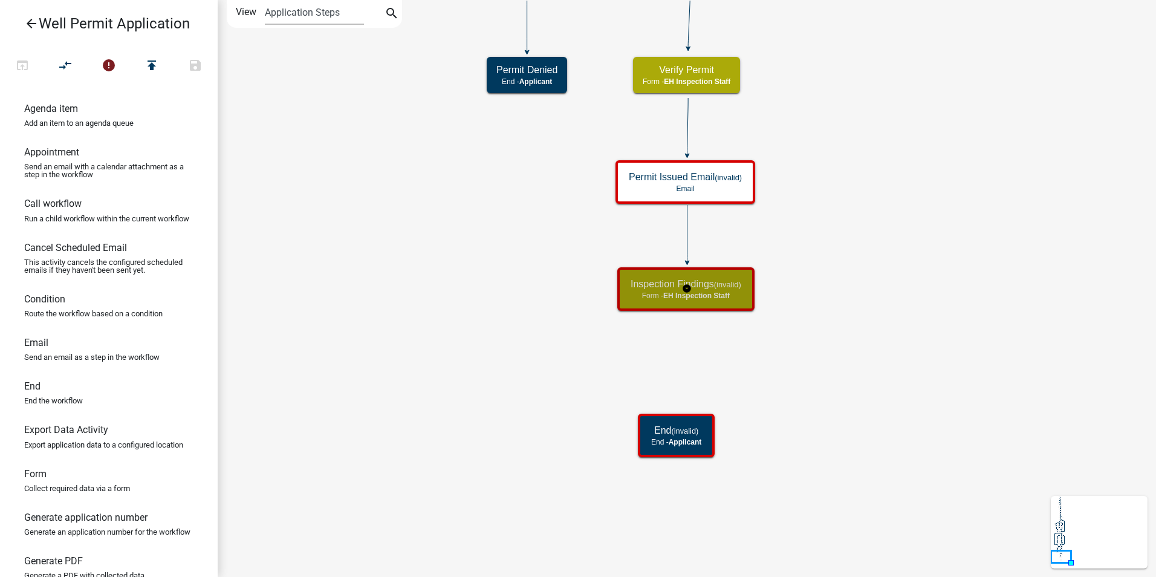
click at [703, 295] on span "EH Inspection Staff" at bounding box center [696, 295] width 66 height 8
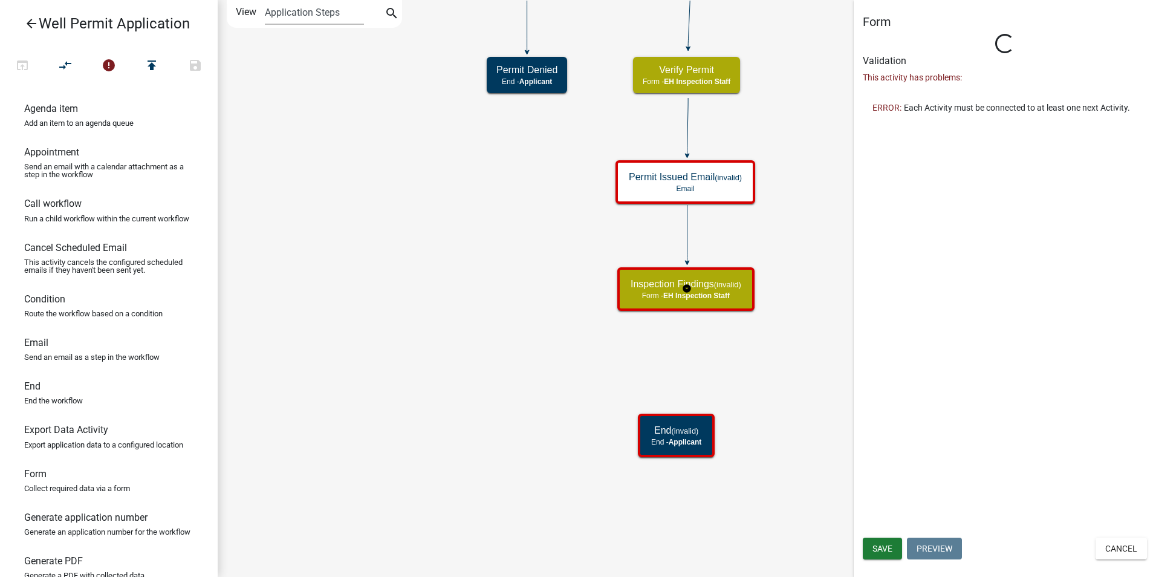
select select "B112E396-40EF-4858-AE7C-AB0894FDBB84"
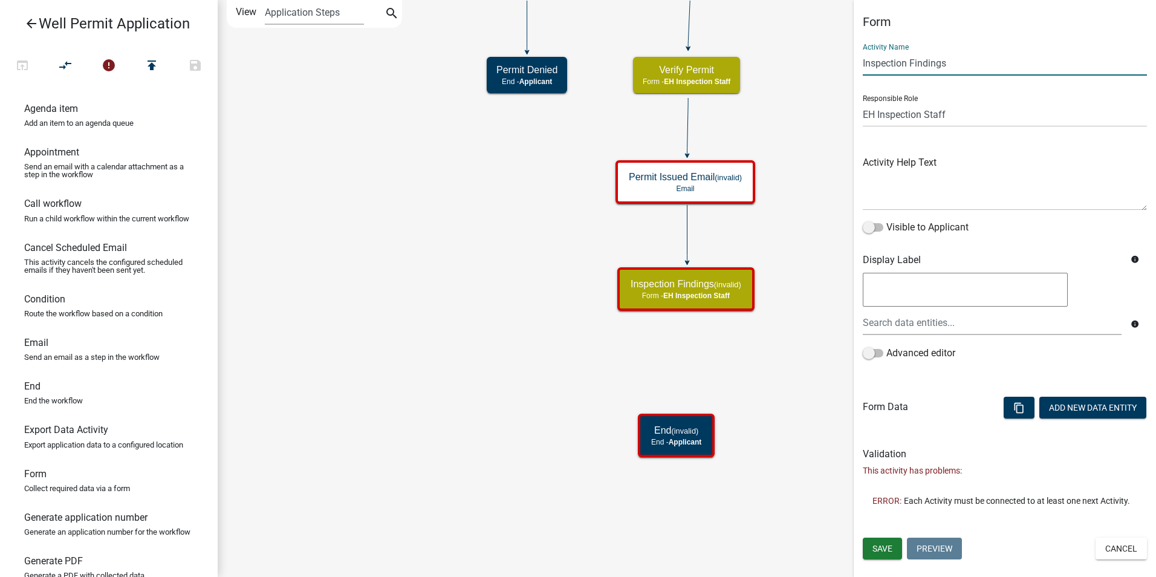
drag, startPoint x: 950, startPoint y: 62, endPoint x: 859, endPoint y: 65, distance: 90.7
click at [859, 65] on div "Form Activity Name Inspection Findings Responsible Role Applicant Admin P & D I…" at bounding box center [1004, 265] width 302 height 500
type input "Installation Inspection"
click at [880, 550] on span "Save" at bounding box center [882, 548] width 20 height 10
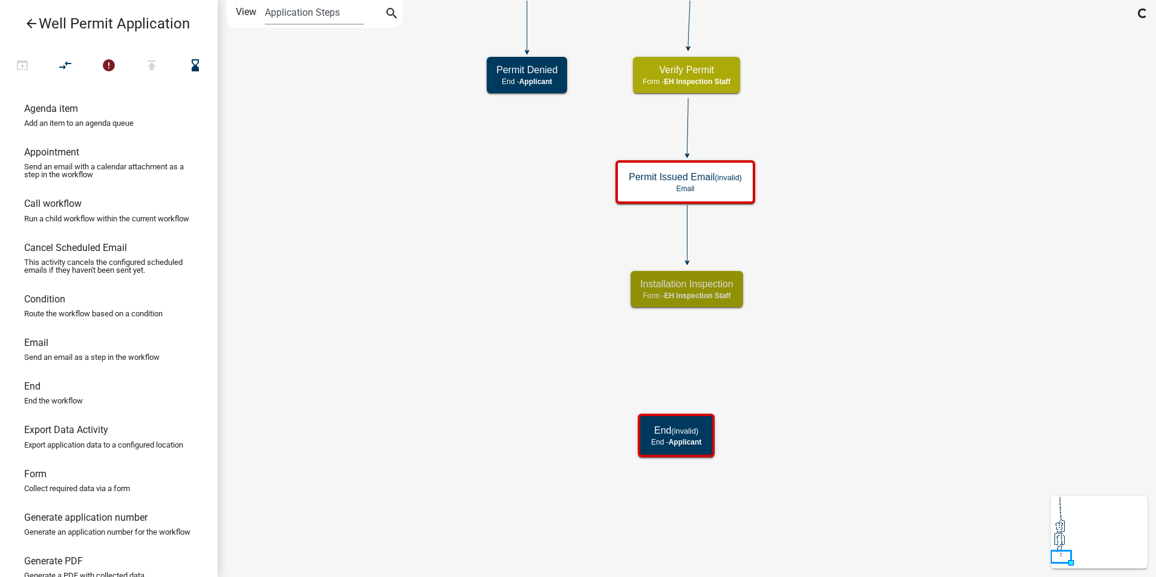
click at [850, 409] on icon "Start Start - Applicant Application Denied End - Applicant Property Owner Infor…" at bounding box center [686, 288] width 937 height 575
click at [728, 287] on small "(invalid)" at bounding box center [732, 284] width 27 height 9
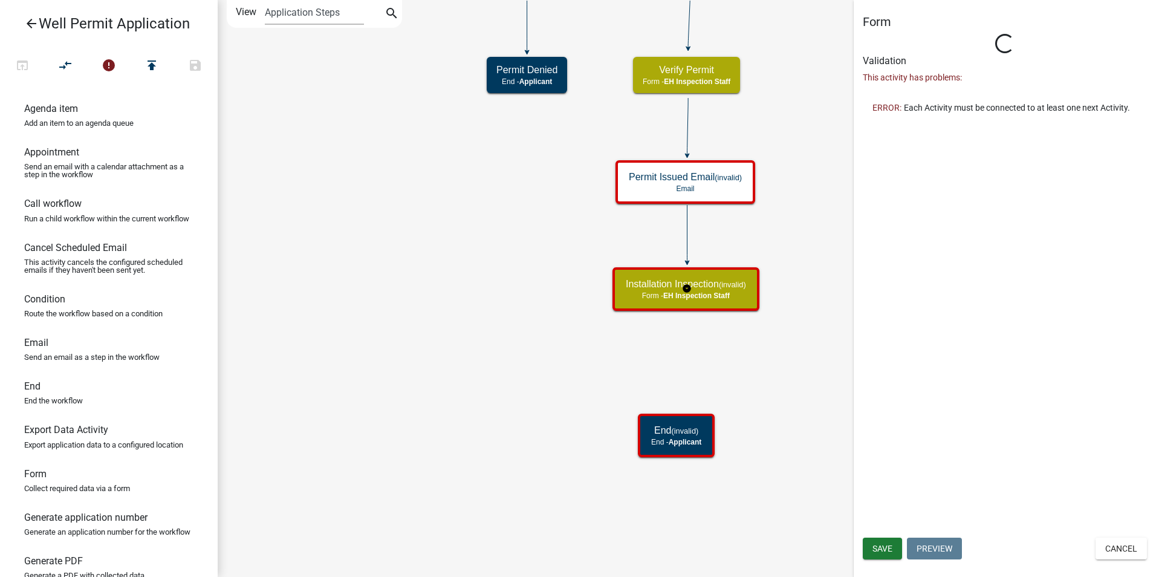
select select "B112E396-40EF-4858-AE7C-AB0894FDBB84"
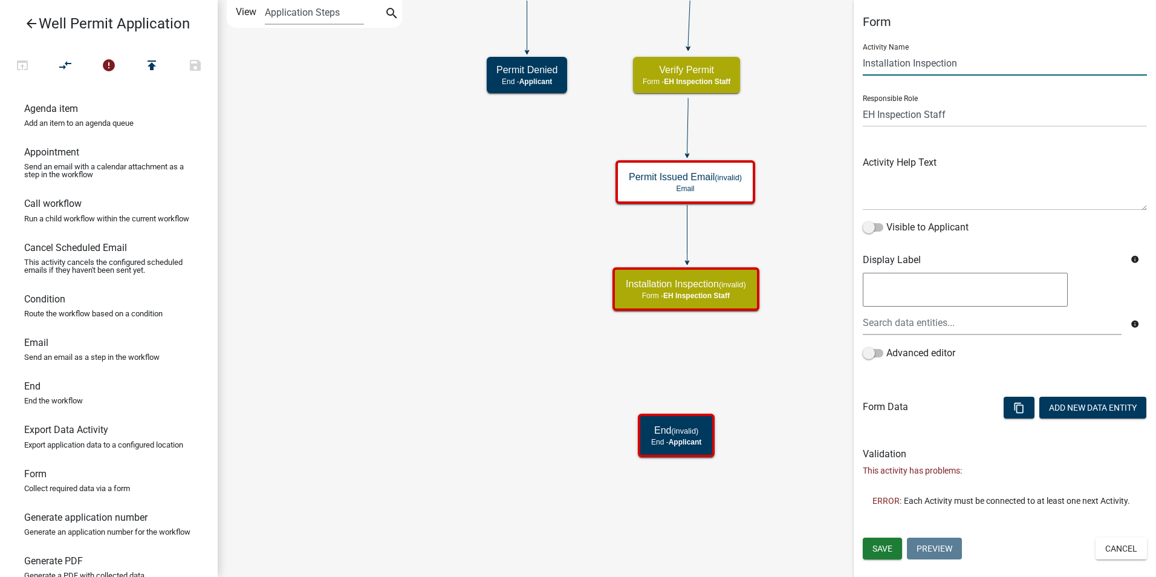
click at [941, 66] on input "Installation Inspection" at bounding box center [1005, 63] width 284 height 25
click at [941, 65] on input "Installation Inspection" at bounding box center [1005, 63] width 284 height 25
type input "Installation Status"
click at [884, 548] on span "Save" at bounding box center [882, 548] width 20 height 10
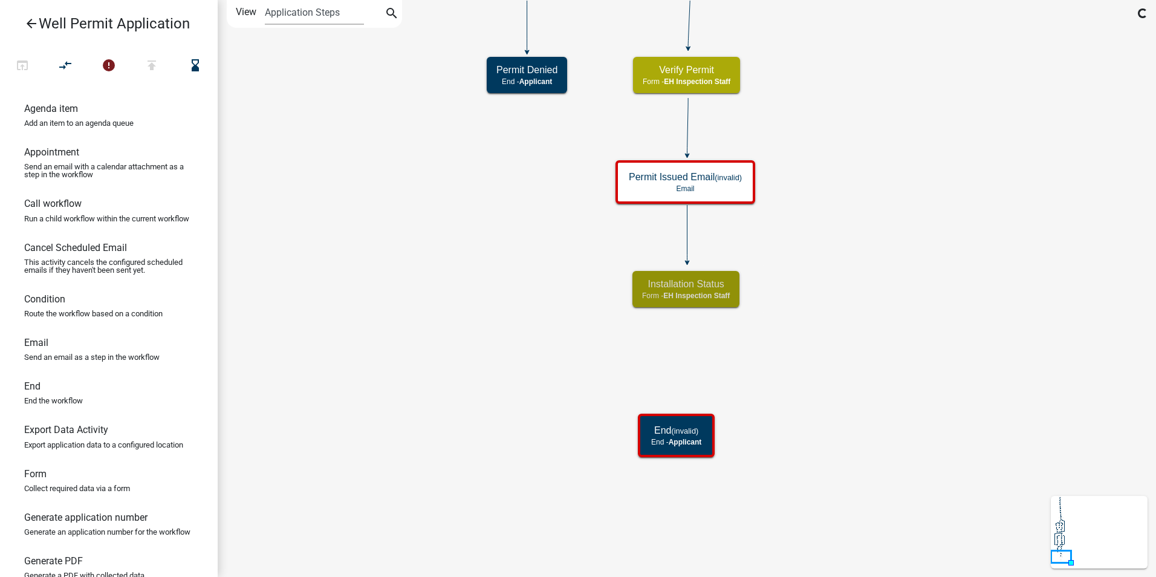
click at [840, 343] on icon "Start Start - Applicant Application Denied End - Applicant Property Owner Infor…" at bounding box center [686, 288] width 937 height 575
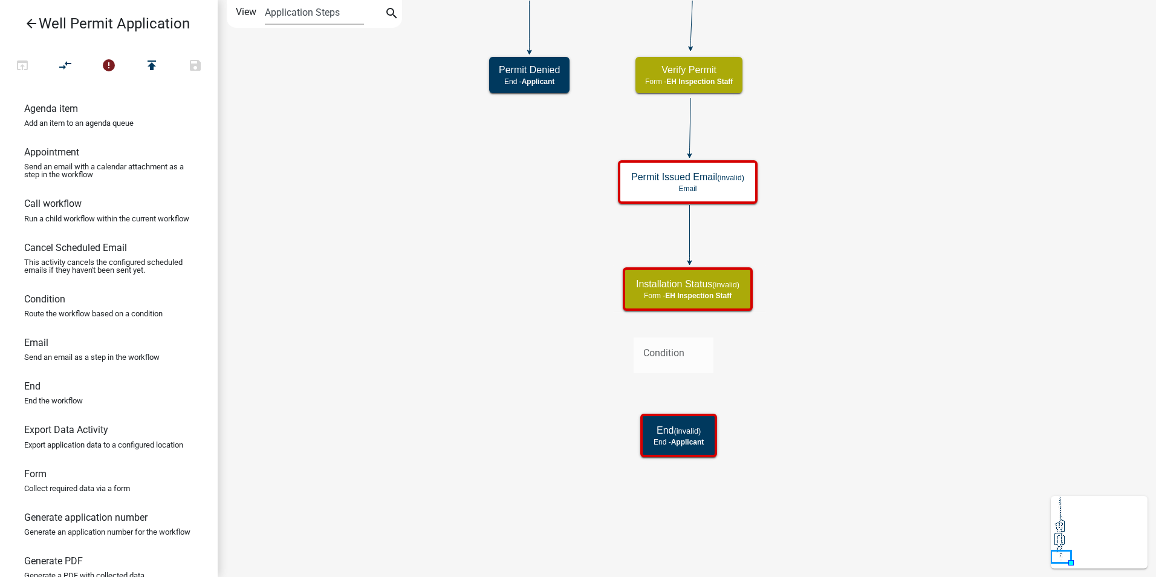
drag, startPoint x: 39, startPoint y: 316, endPoint x: 640, endPoint y: 328, distance: 601.5
click at [640, 328] on div "arrow_back Well Permit Application open_in_browser compare_arrows error publish…" at bounding box center [578, 288] width 1156 height 577
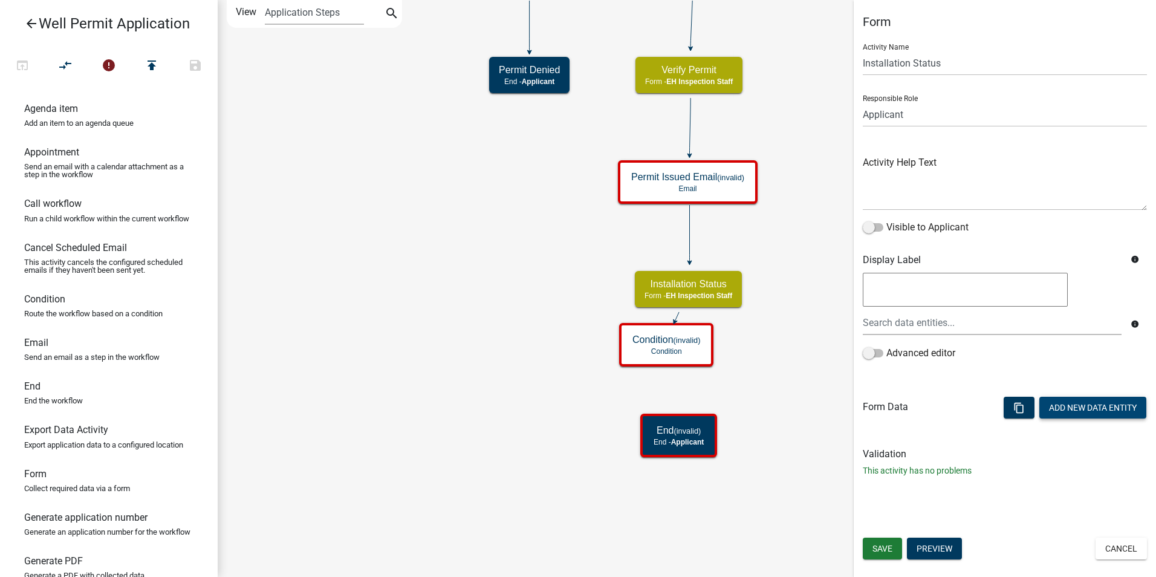
click at [1061, 407] on button "Add New Data Entity" at bounding box center [1092, 408] width 107 height 22
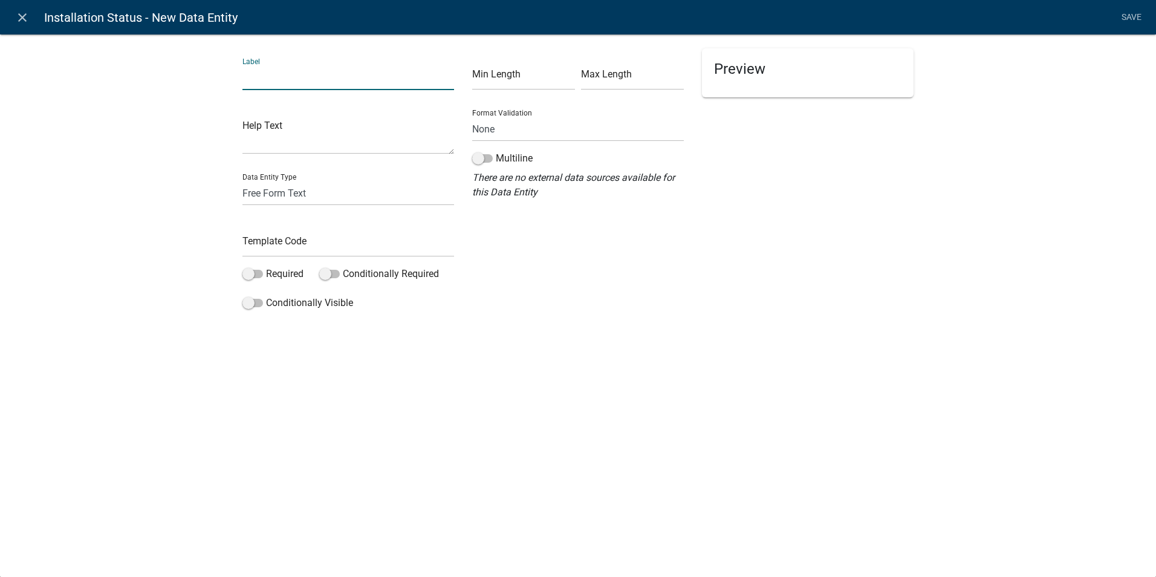
click at [290, 84] on input "text" at bounding box center [348, 77] width 212 height 25
type input "Installed"
click at [257, 243] on input "text" at bounding box center [348, 244] width 212 height 25
type input "Installed"
click at [274, 198] on select "Free Form Text Document Display Entity Value Fee Numeric Data Date Map Sketch D…" at bounding box center [348, 193] width 212 height 25
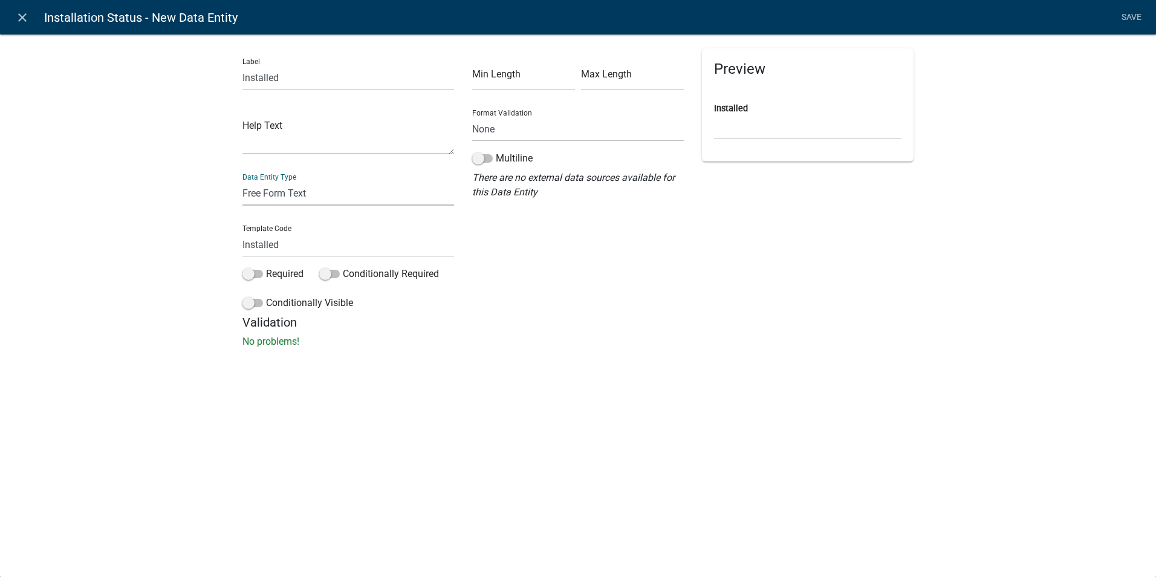
select select "list-data"
click at [242, 181] on select "Free Form Text Document Display Entity Value Fee Numeric Data Date Map Sketch D…" at bounding box center [348, 193] width 212 height 25
select select "list-data"
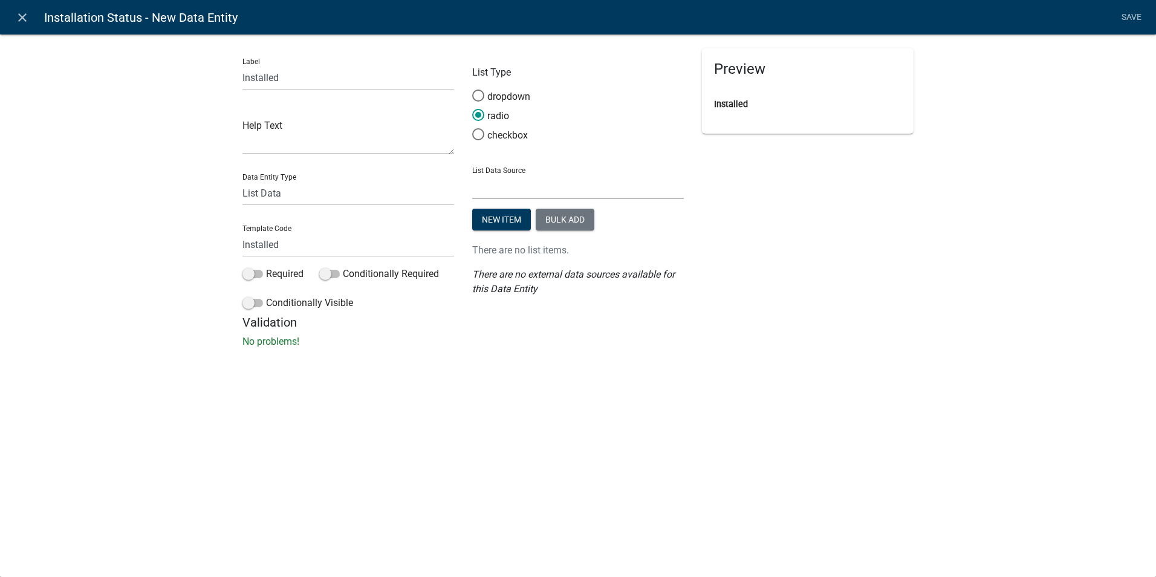
click at [507, 190] on select "State List Assessor's Office Assessor's Office Commercial Structures Commercial…" at bounding box center [578, 186] width 212 height 25
select select "custom-list-8fbead59-5e31-40d0-aec1-d38d61a6a57e"
click at [472, 174] on select "State List Assessor's Office Assessor's Office Commercial Structures Commercial…" at bounding box center [578, 186] width 212 height 25
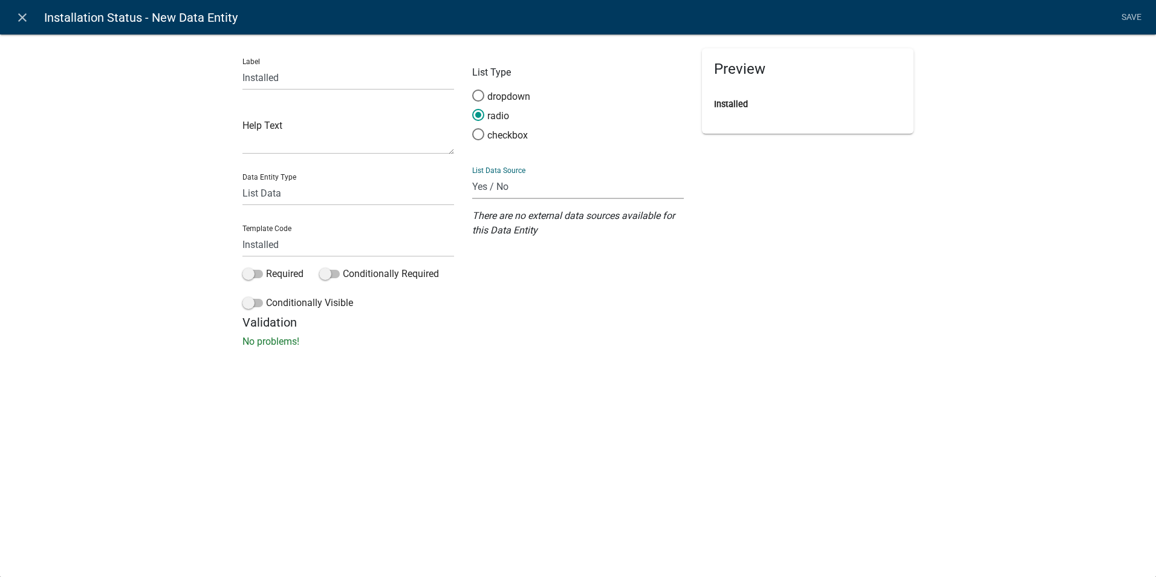
click at [543, 377] on div "close Installation Status - New Data Entity Save Label Installed Help Text Data…" at bounding box center [578, 288] width 1156 height 577
click at [1127, 20] on link "Save" at bounding box center [1131, 17] width 30 height 23
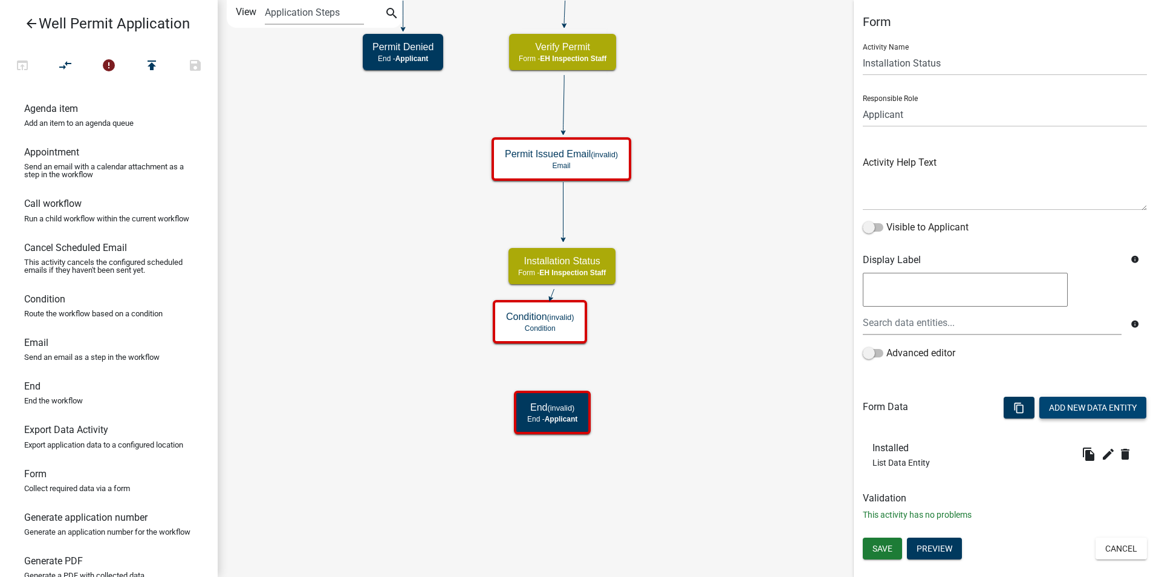
click at [1083, 405] on button "Add New Data Entity" at bounding box center [1092, 408] width 107 height 22
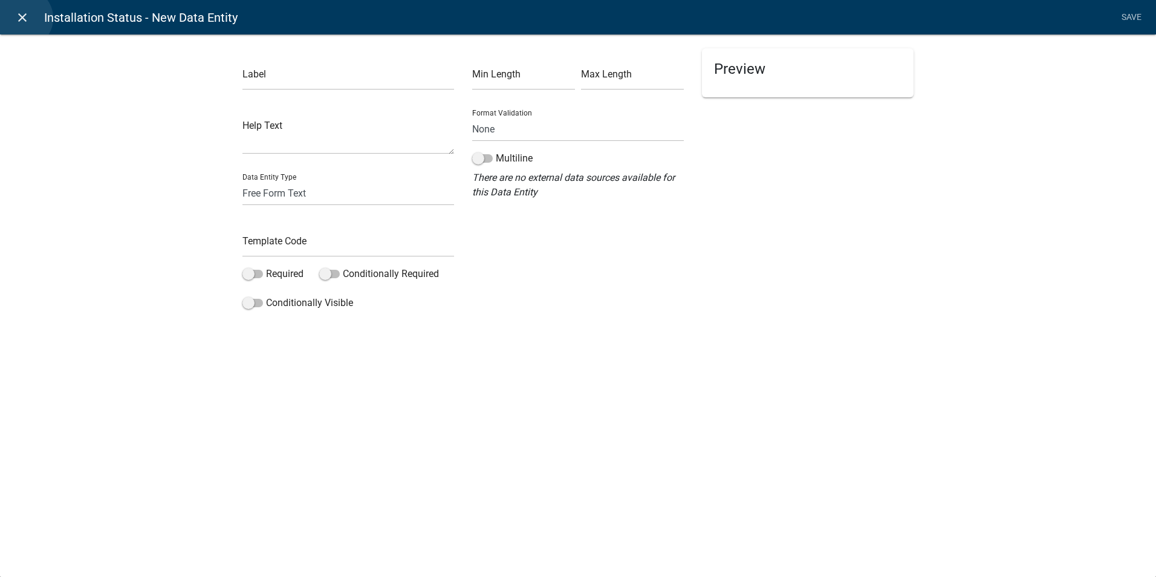
click at [22, 18] on icon "close" at bounding box center [22, 17] width 15 height 15
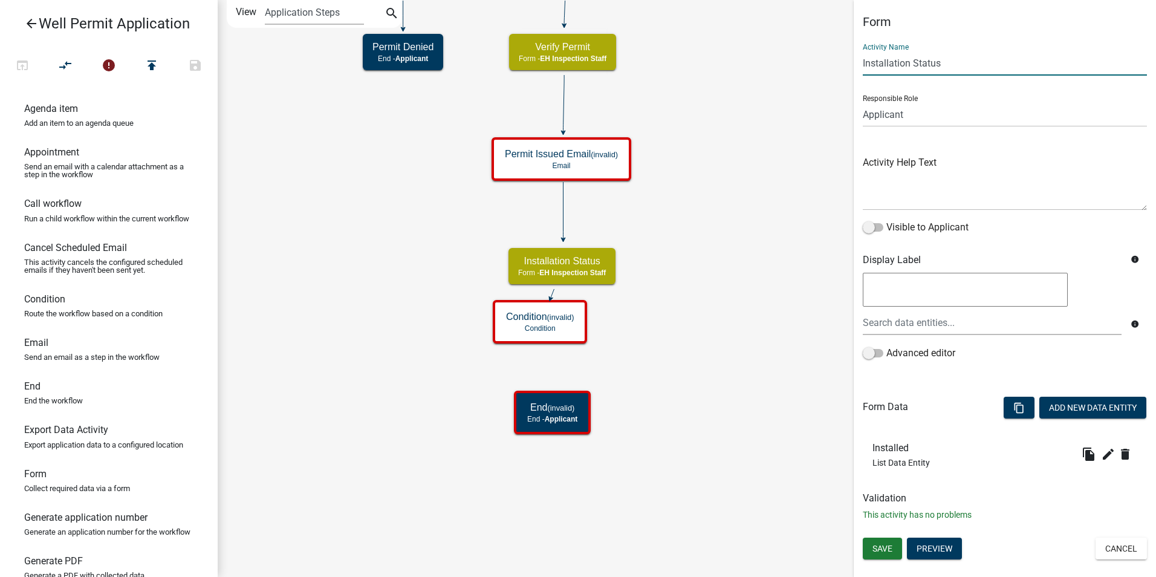
drag, startPoint x: 913, startPoint y: 63, endPoint x: 861, endPoint y: 66, distance: 52.1
click at [861, 66] on div "Form Activity Name Installation Status Responsible Role Applicant Admin P & D I…" at bounding box center [1004, 273] width 302 height 516
type input "Activation Status"
click at [888, 552] on span "Save" at bounding box center [882, 548] width 20 height 10
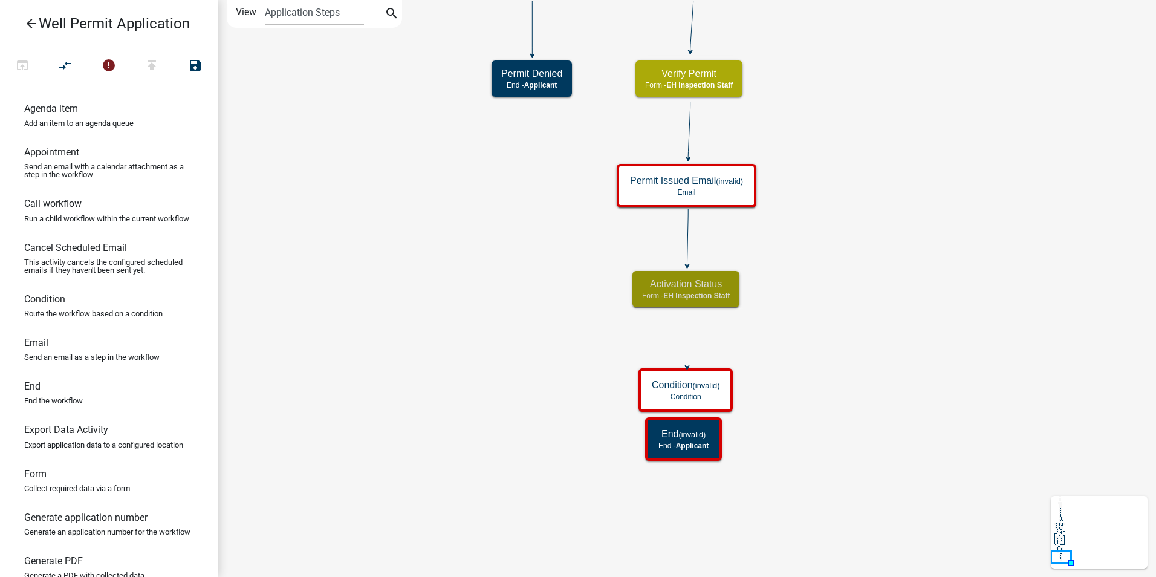
click at [838, 392] on icon "Start Start - Applicant Application Denied End - Applicant Property Owner Infor…" at bounding box center [686, 288] width 937 height 575
click at [782, 348] on icon "Start Start - Applicant Application Denied End - Applicant Property Owner Infor…" at bounding box center [686, 288] width 937 height 575
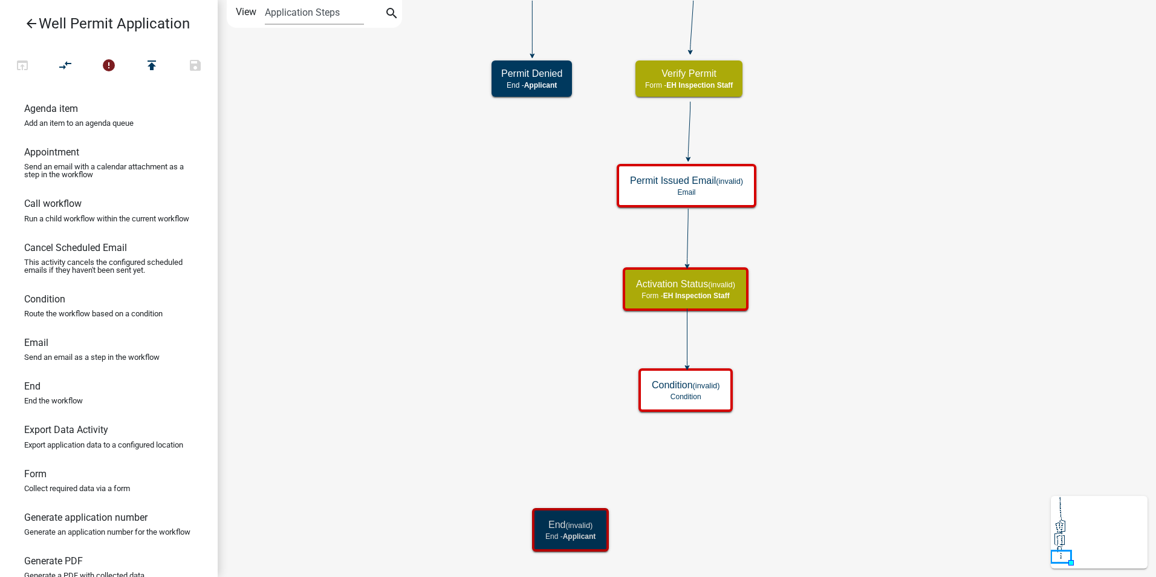
click at [709, 491] on icon "Start Start - Applicant Application Denied End - Applicant Property Owner Infor…" at bounding box center [686, 288] width 937 height 575
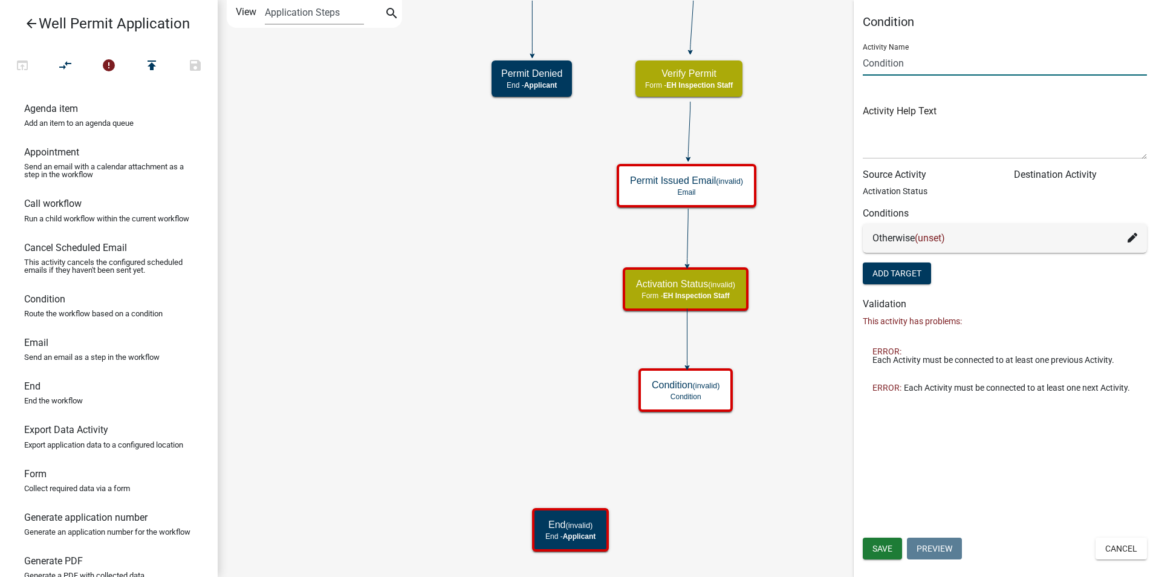
click at [878, 63] on input "Condition" at bounding box center [1005, 63] width 284 height 25
type input "Activation Condition"
click at [875, 543] on span "Save" at bounding box center [882, 548] width 20 height 10
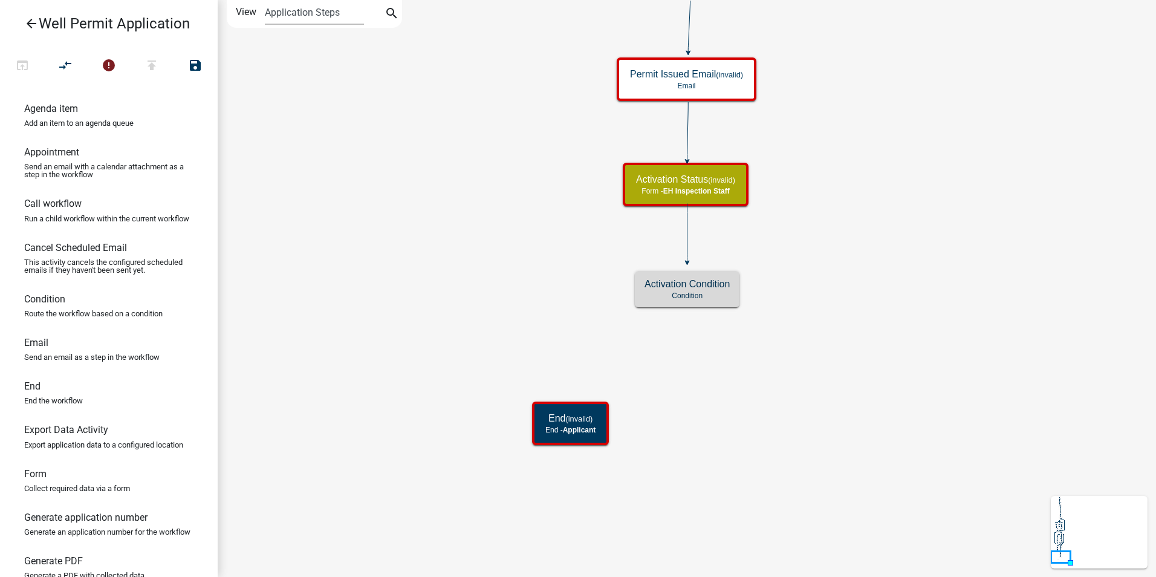
click at [792, 378] on icon "Start Start - Applicant Application Denied End - Applicant Property Owner Infor…" at bounding box center [686, 288] width 937 height 575
drag, startPoint x: 25, startPoint y: 496, endPoint x: 592, endPoint y: 330, distance: 590.6
click at [592, 330] on div "arrow_back Well Permit Application open_in_browser compare_arrows error publish…" at bounding box center [578, 288] width 1156 height 577
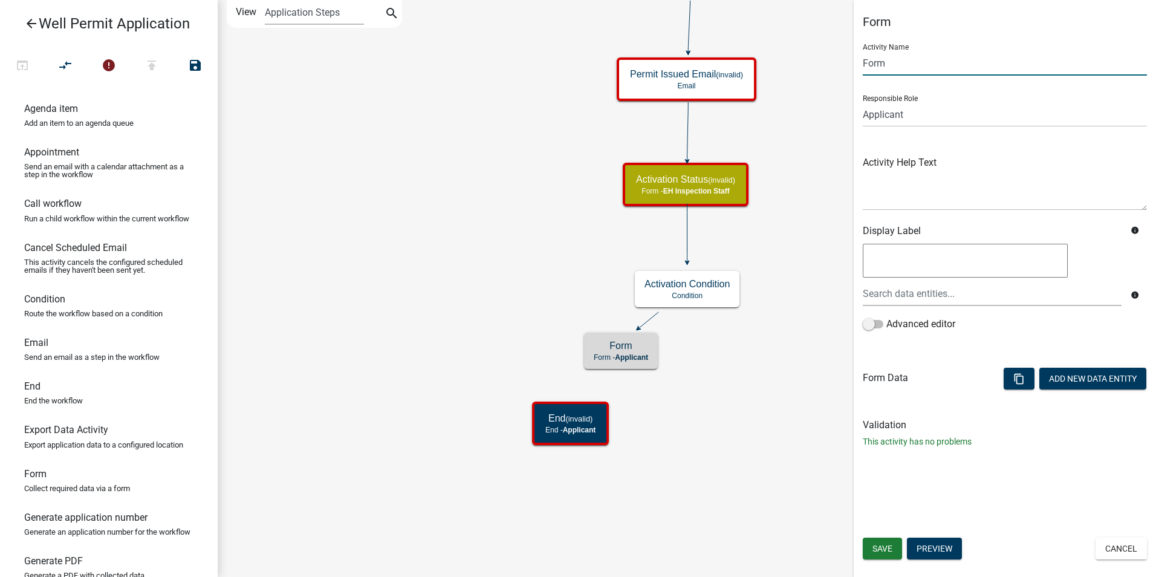
click at [869, 70] on input "Form" at bounding box center [1005, 63] width 284 height 25
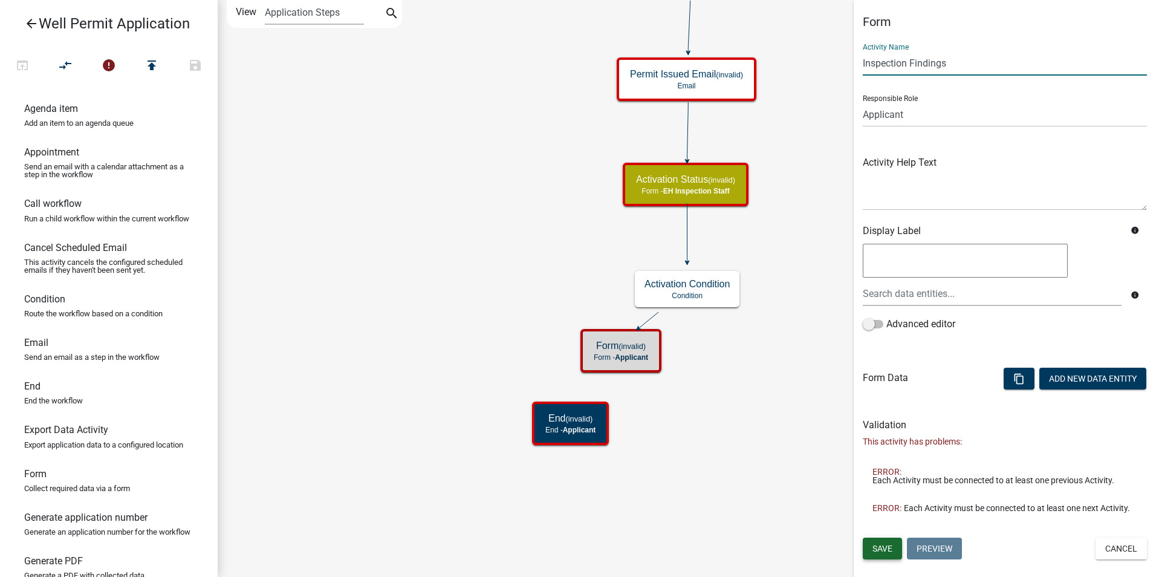
type input "Inspection Findings"
click at [872, 544] on button "Save" at bounding box center [882, 548] width 39 height 22
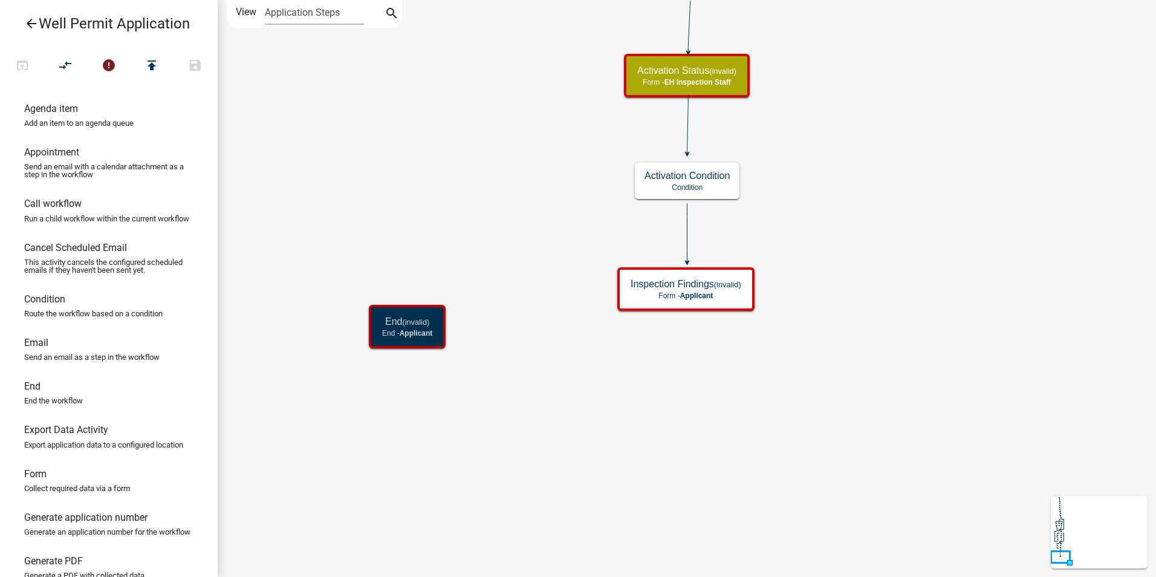
click at [52, 495] on link "Form Collect required data via a form" at bounding box center [109, 485] width 218 height 44
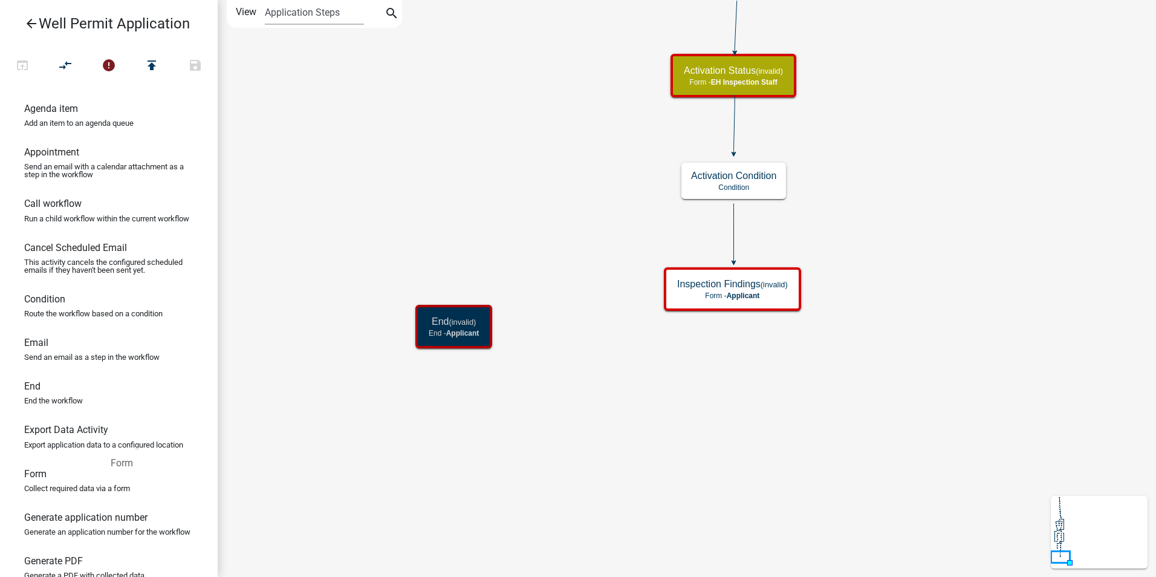
drag, startPoint x: 37, startPoint y: 498, endPoint x: 50, endPoint y: 484, distance: 18.9
click at [50, 484] on ul "Agenda item Add an item to an agenda queue Appointment Send an email with a cal…" at bounding box center [109, 332] width 218 height 488
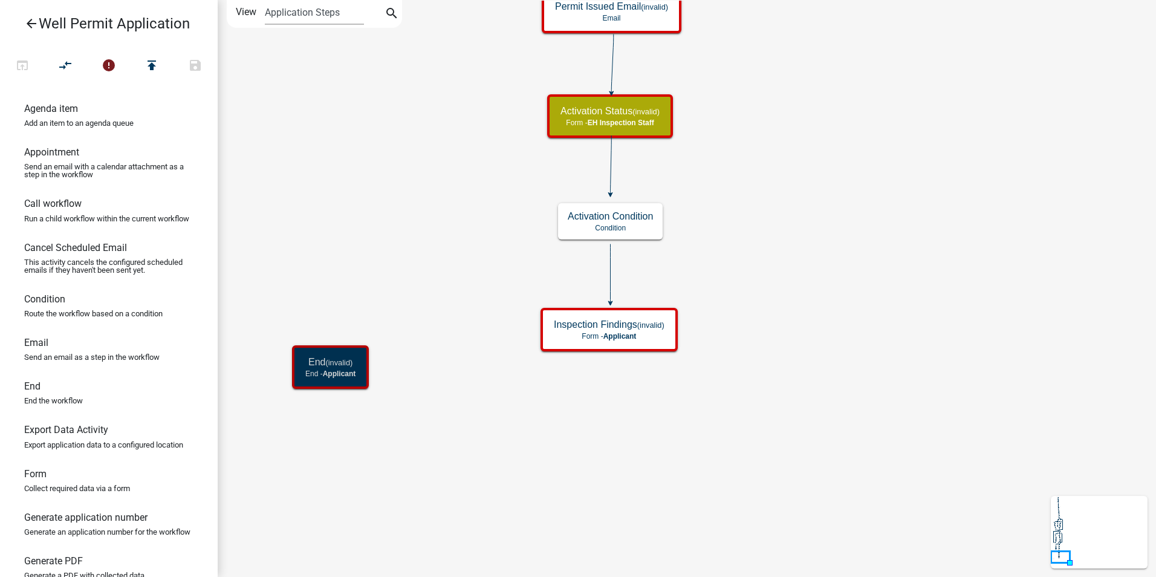
click at [754, 409] on icon "Start Start - Applicant Application Denied End - Applicant Property Owner Infor…" at bounding box center [686, 288] width 937 height 575
drag, startPoint x: 32, startPoint y: 360, endPoint x: 711, endPoint y: 298, distance: 682.2
click at [711, 298] on div "arrow_back Well Permit Application open_in_browser compare_arrows error publish…" at bounding box center [578, 288] width 1156 height 577
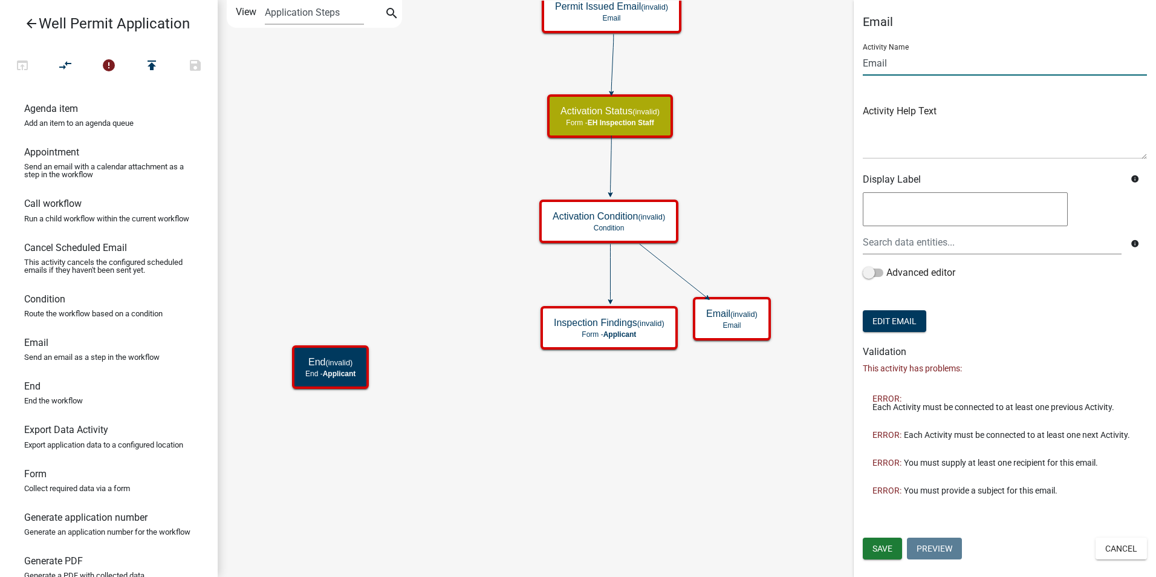
click at [879, 63] on input "Email" at bounding box center [1005, 63] width 284 height 25
type input "Status Check Email"
click at [878, 543] on span "Save" at bounding box center [882, 548] width 20 height 10
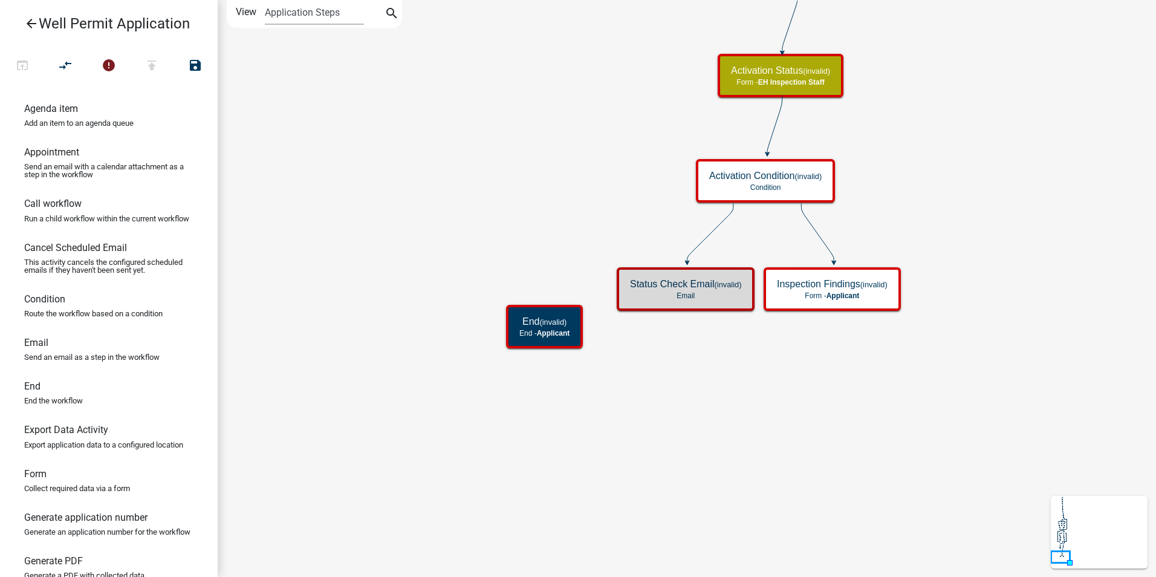
click at [788, 443] on icon "Start Start - Applicant Application Denied End - Applicant Property Owner Infor…" at bounding box center [686, 288] width 937 height 575
click at [713, 377] on icon "Start Start - Applicant Application Denied End - Applicant Property Owner Infor…" at bounding box center [686, 288] width 937 height 575
drag, startPoint x: 39, startPoint y: 496, endPoint x: 650, endPoint y: 329, distance: 634.0
click at [650, 329] on div "arrow_back Well Permit Application open_in_browser compare_arrows error publish…" at bounding box center [578, 288] width 1156 height 577
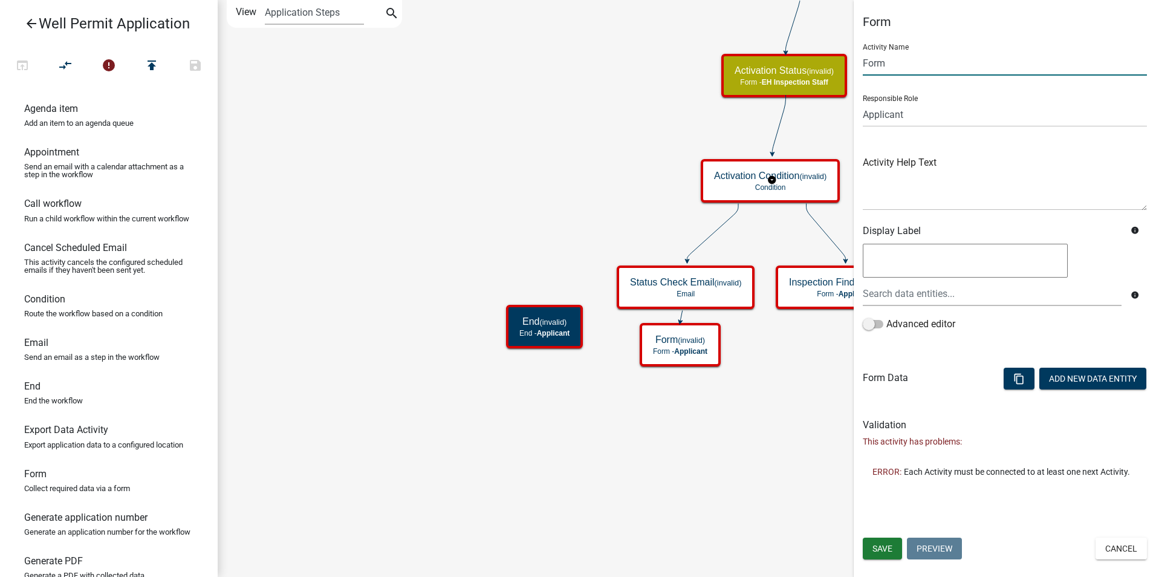
click at [875, 63] on input "Form" at bounding box center [1005, 63] width 284 height 25
click at [918, 65] on input "Status" at bounding box center [1005, 63] width 284 height 25
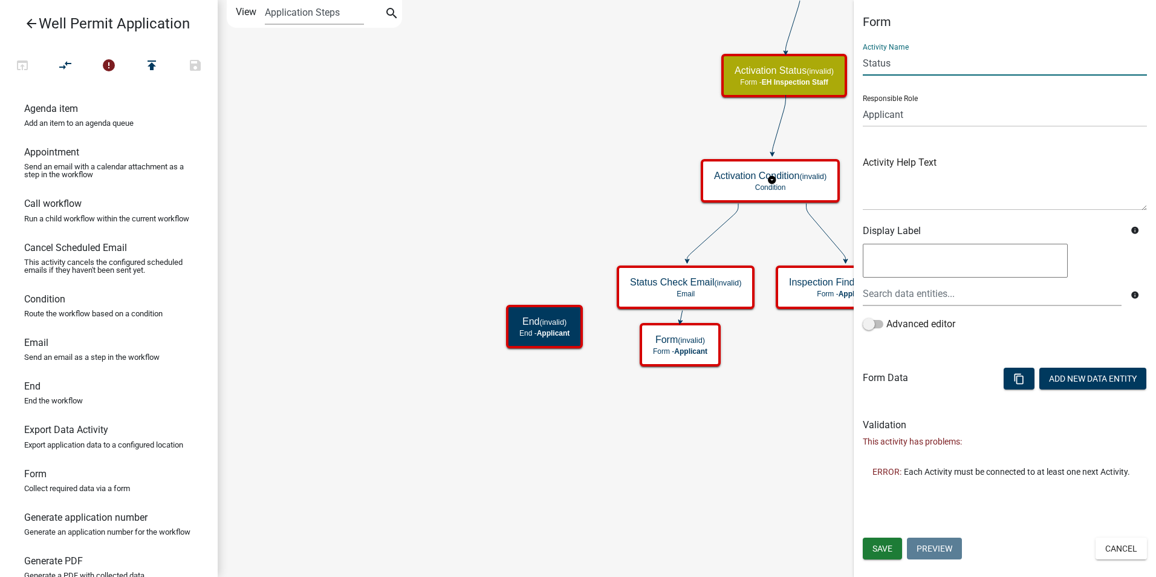
click at [918, 65] on input "Status" at bounding box center [1005, 63] width 284 height 25
click at [967, 58] on input "Status" at bounding box center [1005, 63] width 284 height 25
type input "Status Check Response"
click at [918, 120] on select "Applicant Admin P & D Inspectors EH Administrative Assistant Zoning Reviewers E…" at bounding box center [1005, 114] width 284 height 25
click at [863, 102] on select "Applicant Admin P & D Inspectors EH Administrative Assistant Zoning Reviewers E…" at bounding box center [1005, 114] width 284 height 25
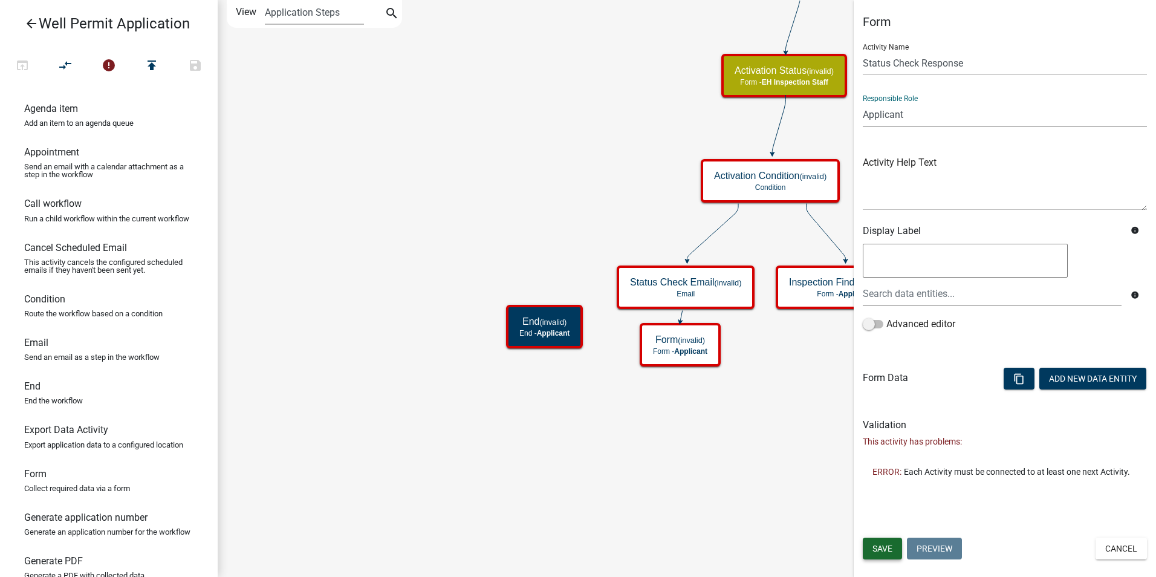
click at [875, 554] on button "Save" at bounding box center [882, 548] width 39 height 22
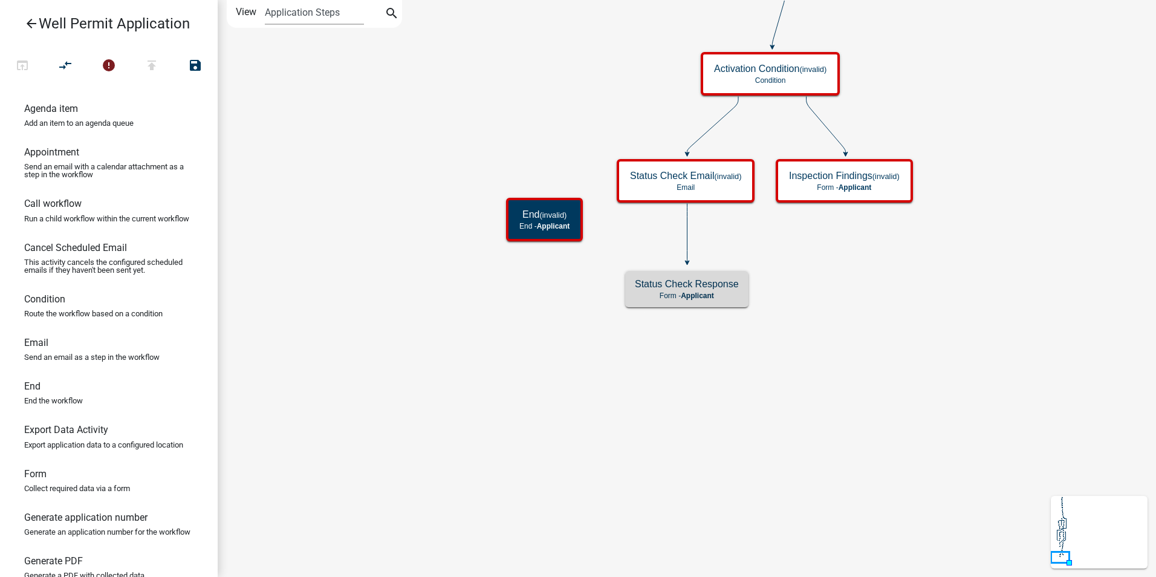
click at [762, 430] on icon "Start Start - Applicant Application Denied End - Applicant Property Owner Infor…" at bounding box center [686, 288] width 937 height 575
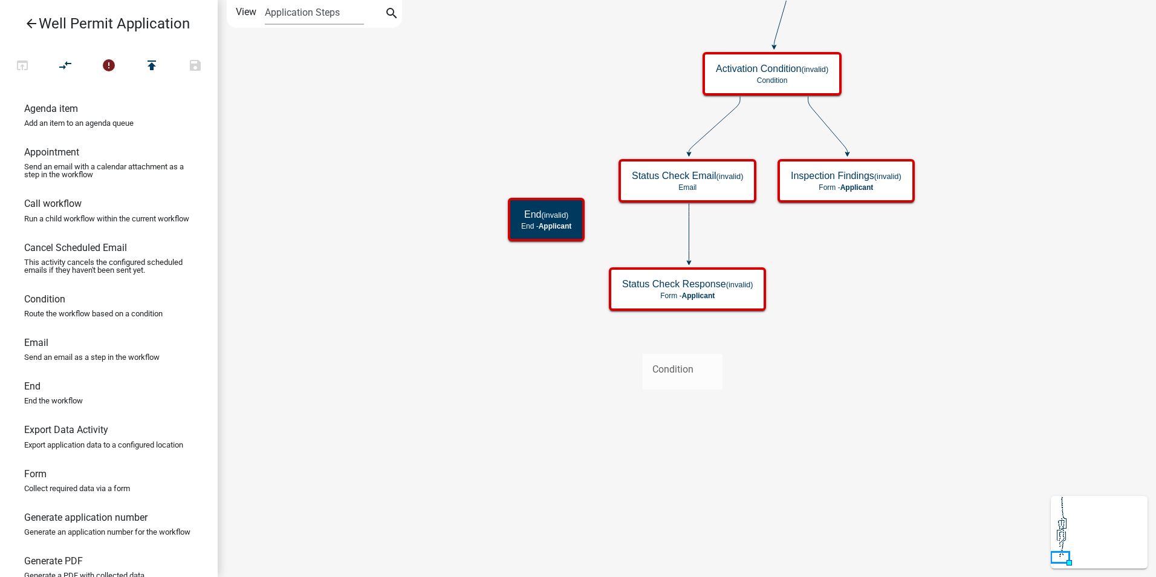
drag, startPoint x: 46, startPoint y: 313, endPoint x: 643, endPoint y: 344, distance: 597.4
click at [643, 344] on div "arrow_back Well Permit Application open_in_browser compare_arrows error publish…" at bounding box center [578, 288] width 1156 height 577
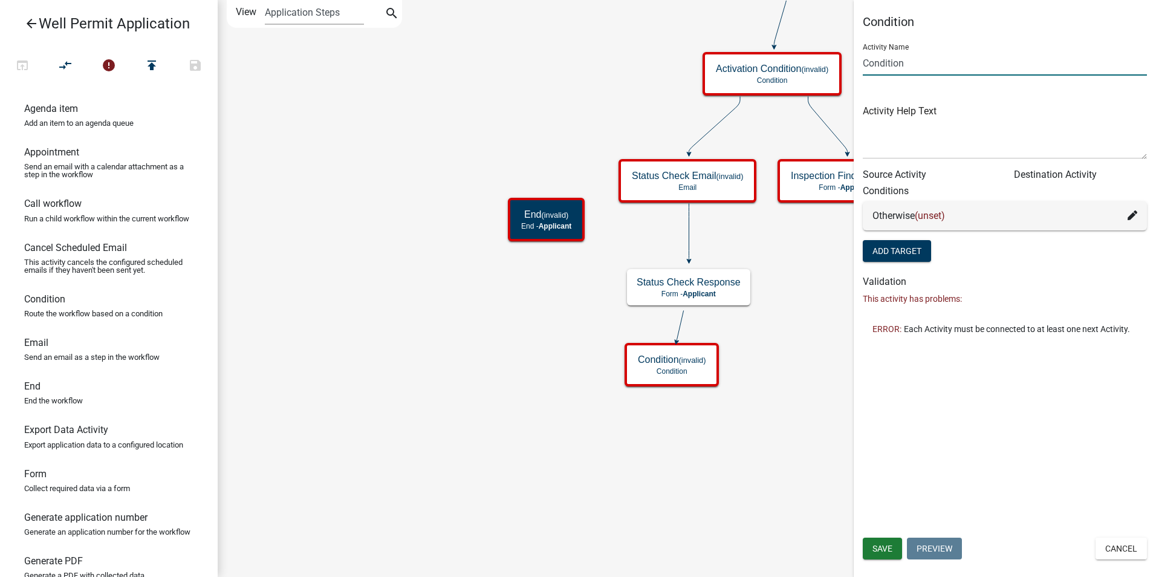
click at [875, 63] on input "Condition" at bounding box center [1005, 63] width 284 height 25
type input "Withdraw Condition"
click at [878, 546] on span "Save" at bounding box center [882, 548] width 20 height 10
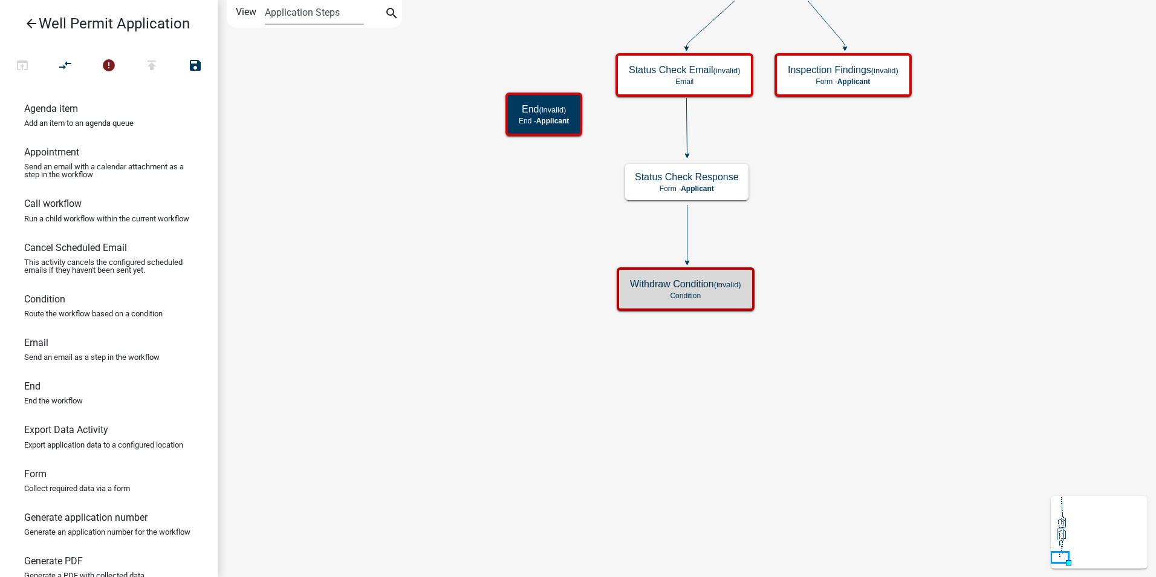
click at [739, 419] on icon "Start Start - Applicant Application Denied End - Applicant Property Owner Infor…" at bounding box center [686, 288] width 937 height 575
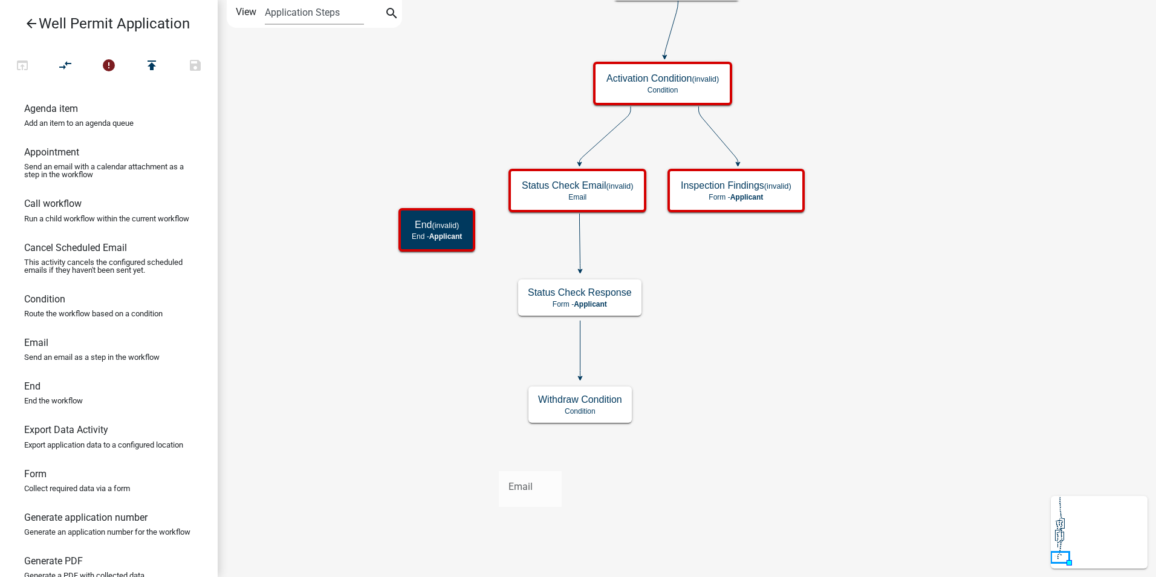
drag, startPoint x: 32, startPoint y: 355, endPoint x: 499, endPoint y: 461, distance: 478.5
click at [499, 461] on div "arrow_back Well Permit Application open_in_browser compare_arrows error publish…" at bounding box center [578, 288] width 1156 height 577
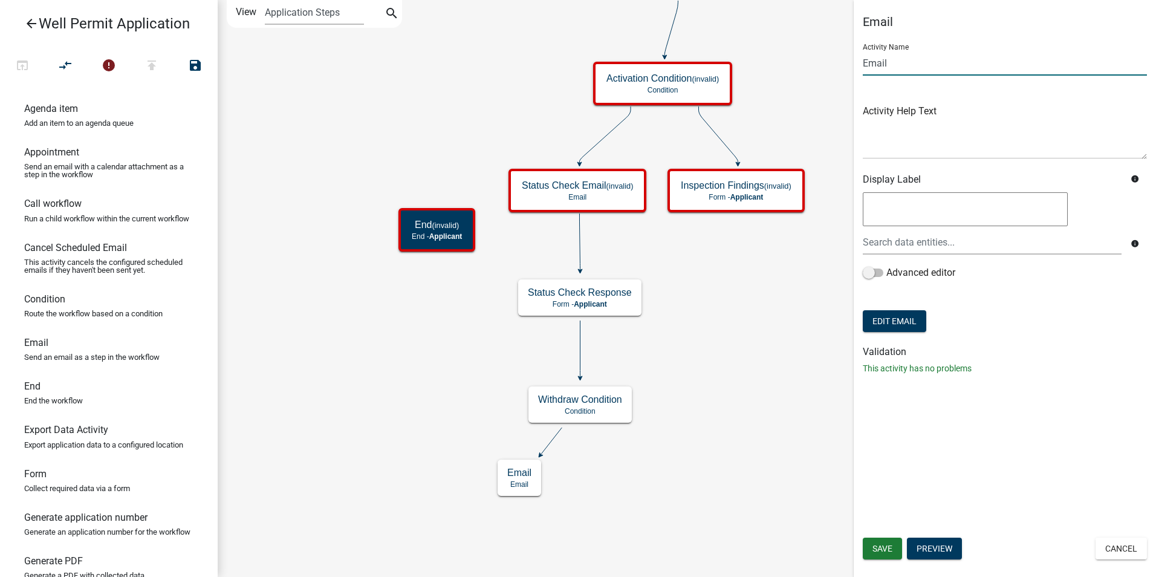
click at [881, 62] on input "Email" at bounding box center [1005, 63] width 284 height 25
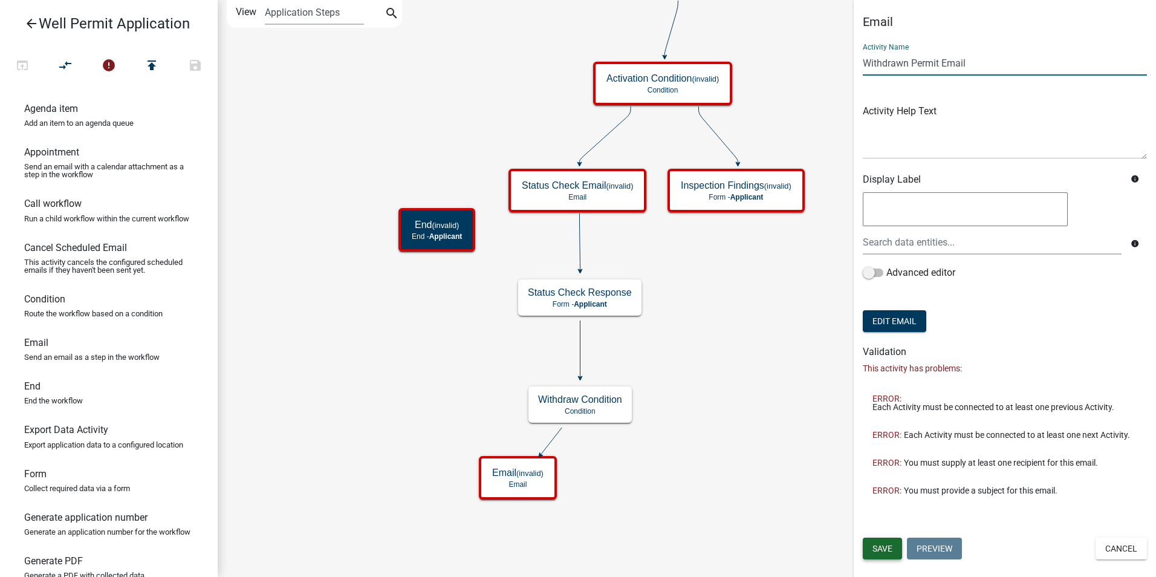
type input "Withdrawn Permit Email"
click at [873, 552] on span "Save" at bounding box center [882, 548] width 20 height 10
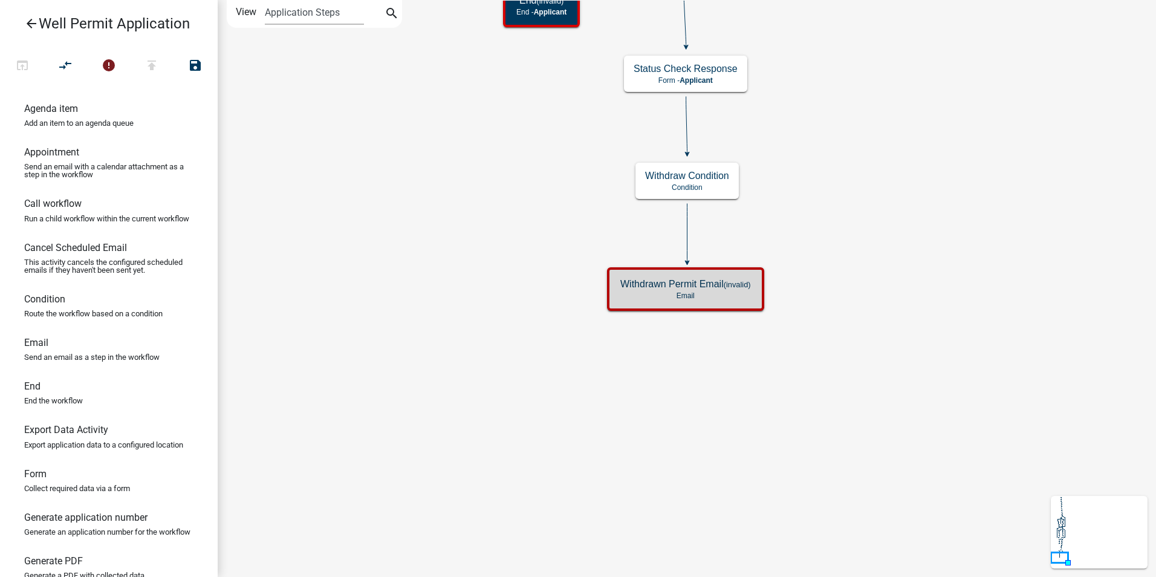
click at [704, 420] on icon "Start Start - Applicant Application Denied End - Applicant Property Owner Infor…" at bounding box center [686, 288] width 937 height 575
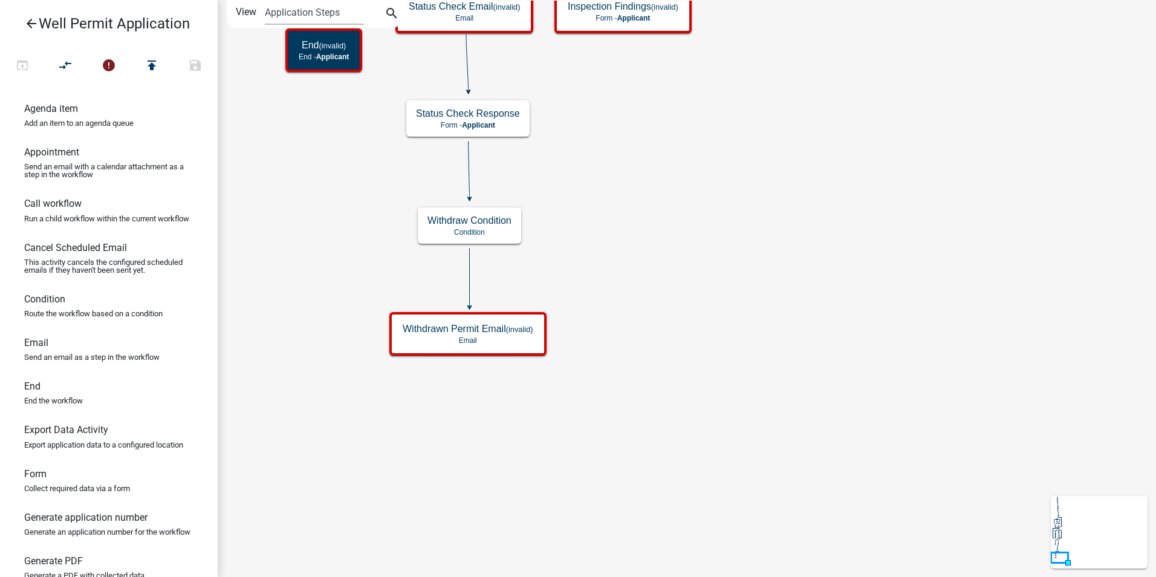
click at [427, 403] on icon "Start Start - Applicant Application Denied End - Applicant Property Owner Infor…" at bounding box center [686, 288] width 937 height 575
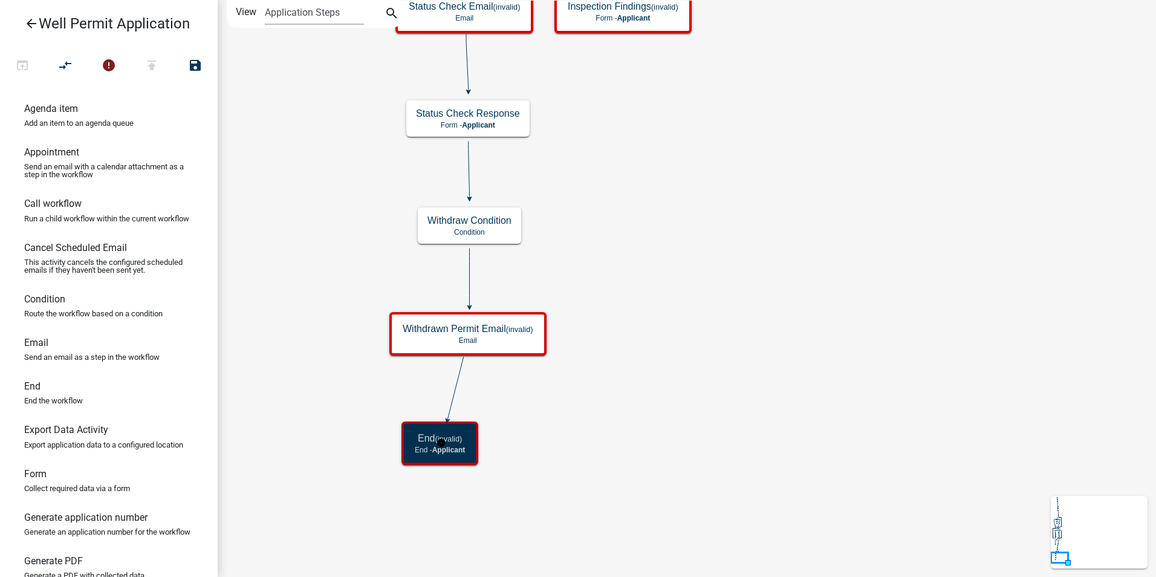
click at [450, 448] on span "Applicant" at bounding box center [448, 449] width 33 height 8
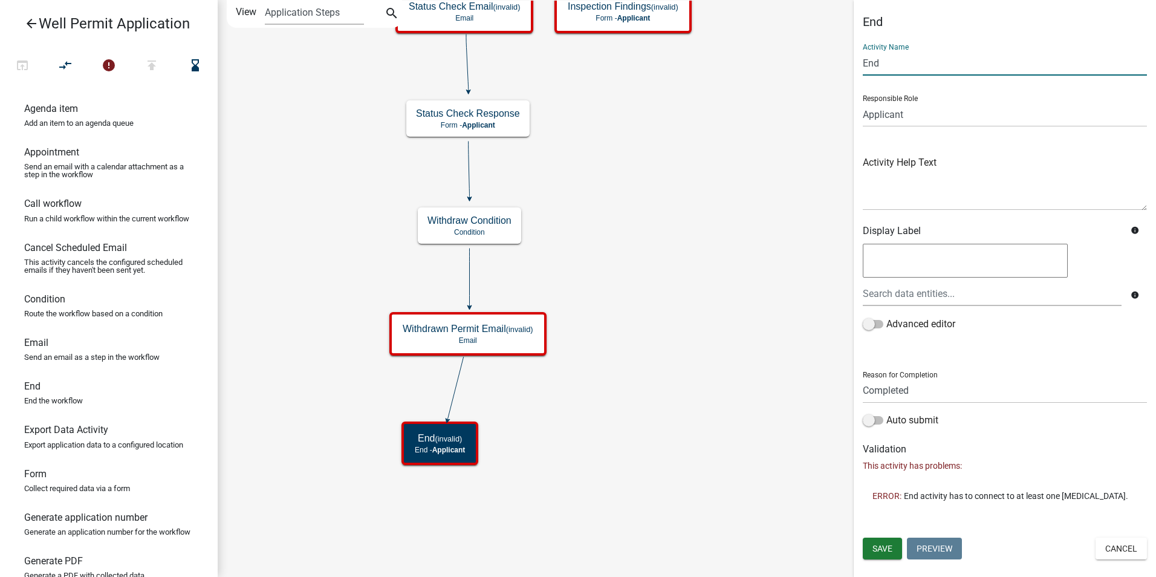
click at [875, 65] on input "End" at bounding box center [1005, 63] width 284 height 25
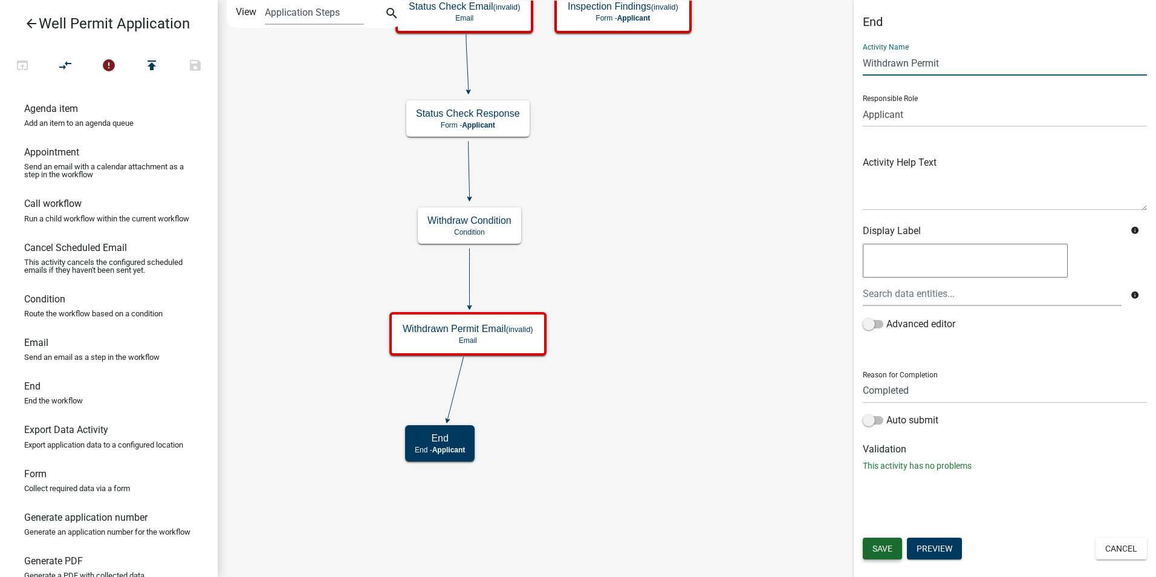
type input "Withdrawn Permit"
drag, startPoint x: 892, startPoint y: 548, endPoint x: 835, endPoint y: 533, distance: 58.6
click at [891, 548] on span "Save" at bounding box center [882, 548] width 20 height 10
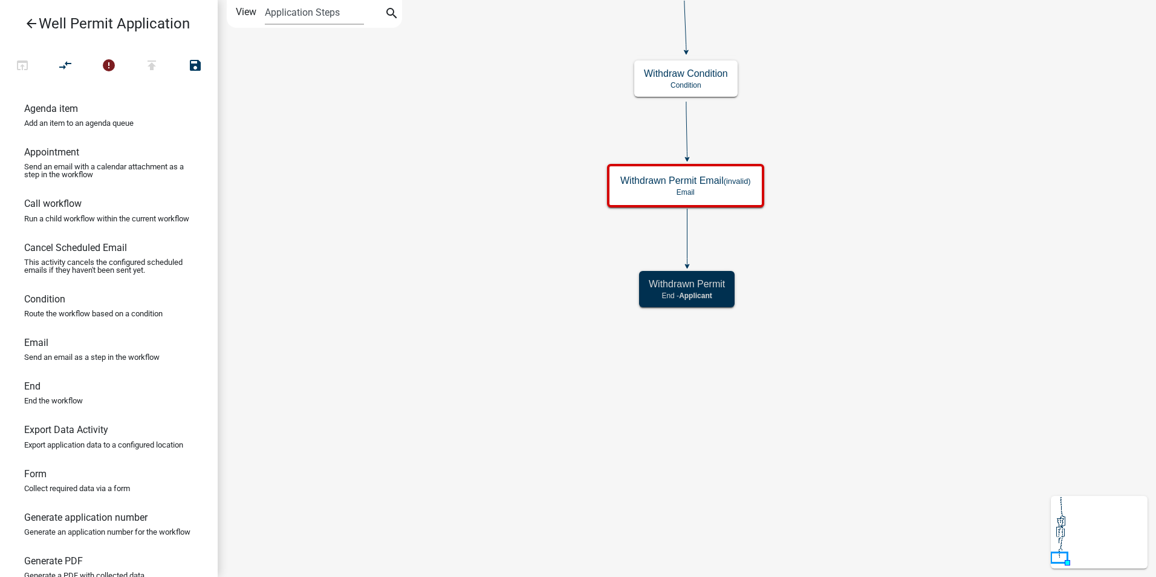
click at [625, 453] on icon "Start Start - Applicant Application Denied End - Applicant Property Owner Infor…" at bounding box center [686, 288] width 937 height 575
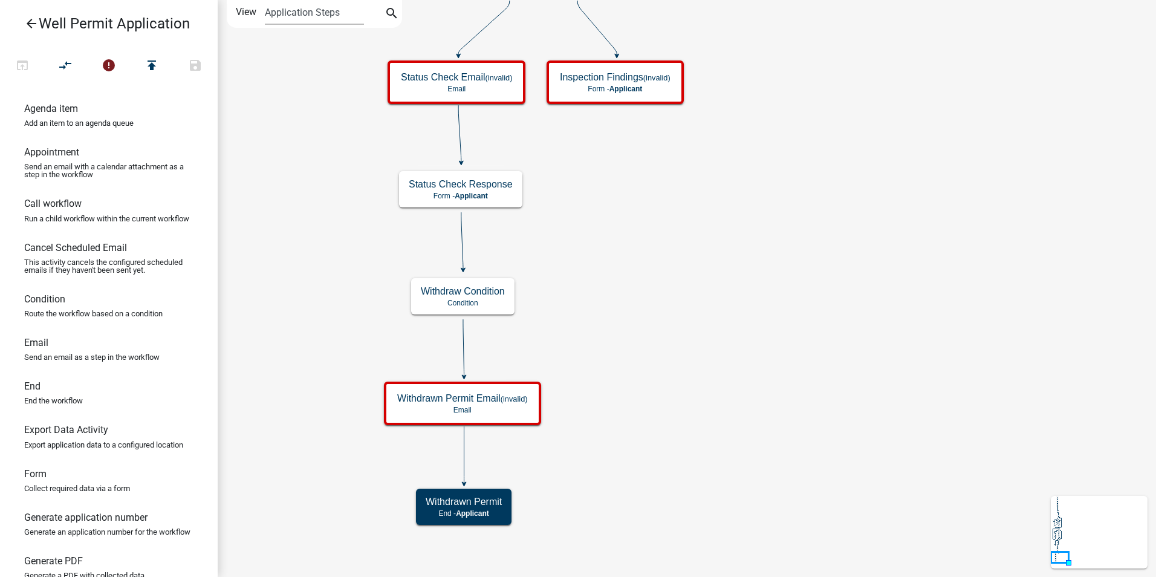
click at [373, 358] on icon "Start Start - Applicant Application Denied End - Applicant Property Owner Infor…" at bounding box center [686, 288] width 937 height 575
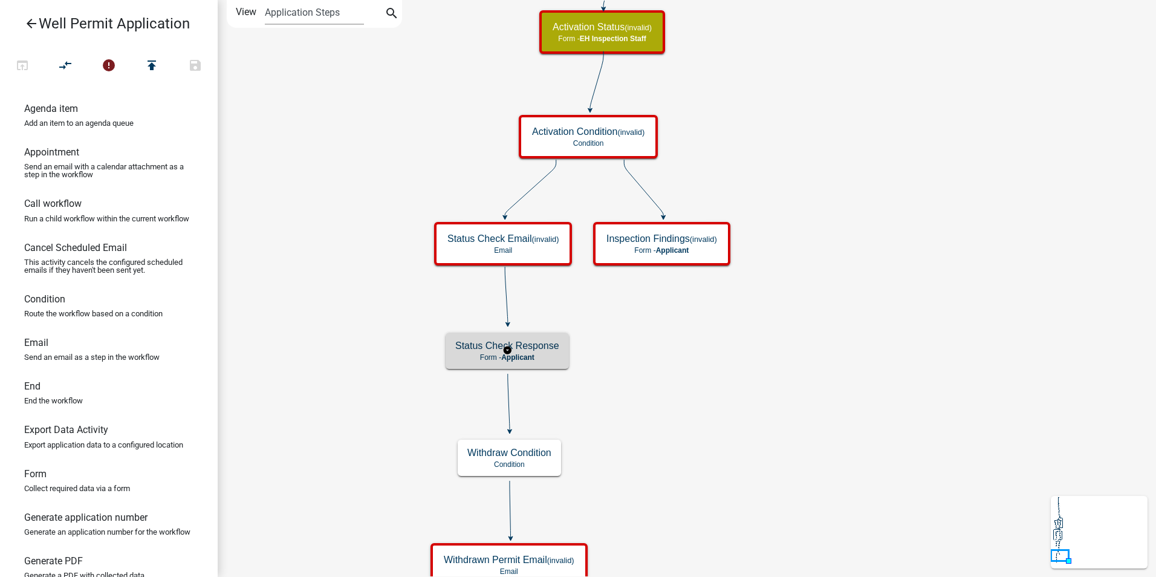
click at [560, 354] on div "Status Check Response Form - Applicant" at bounding box center [506, 350] width 123 height 36
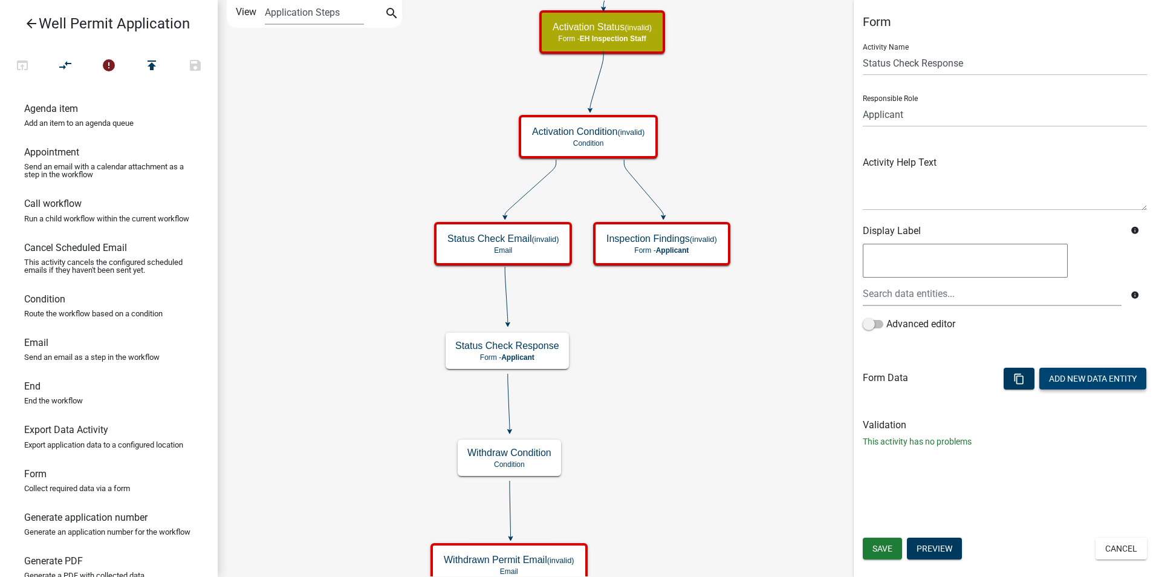
click at [1081, 376] on button "Add New Data Entity" at bounding box center [1092, 378] width 107 height 22
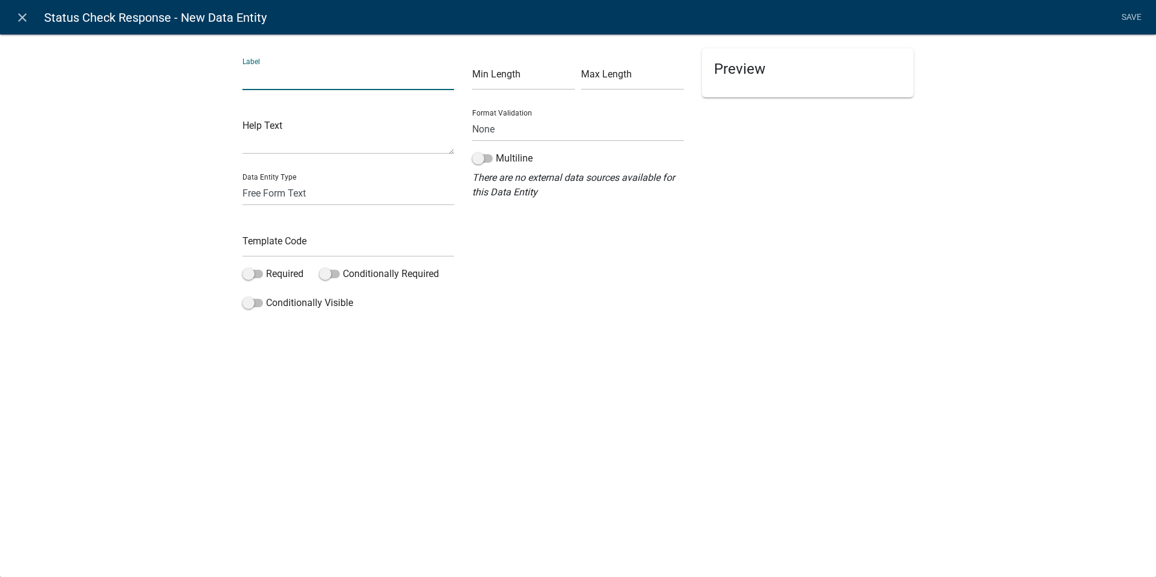
click at [267, 82] on input "text" at bounding box center [348, 77] width 212 height 25
type input "Do you still plan to construct the well before the expiration date?"
click at [312, 202] on select "Free Form Text Document Display Entity Value Fee Numeric Data Date Map Sketch D…" at bounding box center [348, 193] width 212 height 25
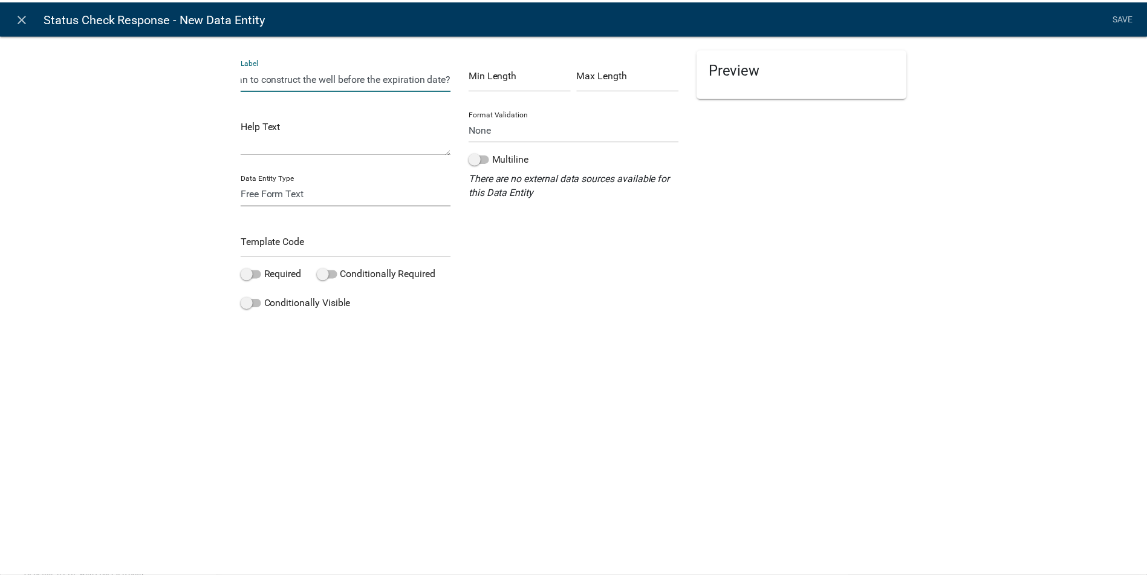
scroll to position [0, 0]
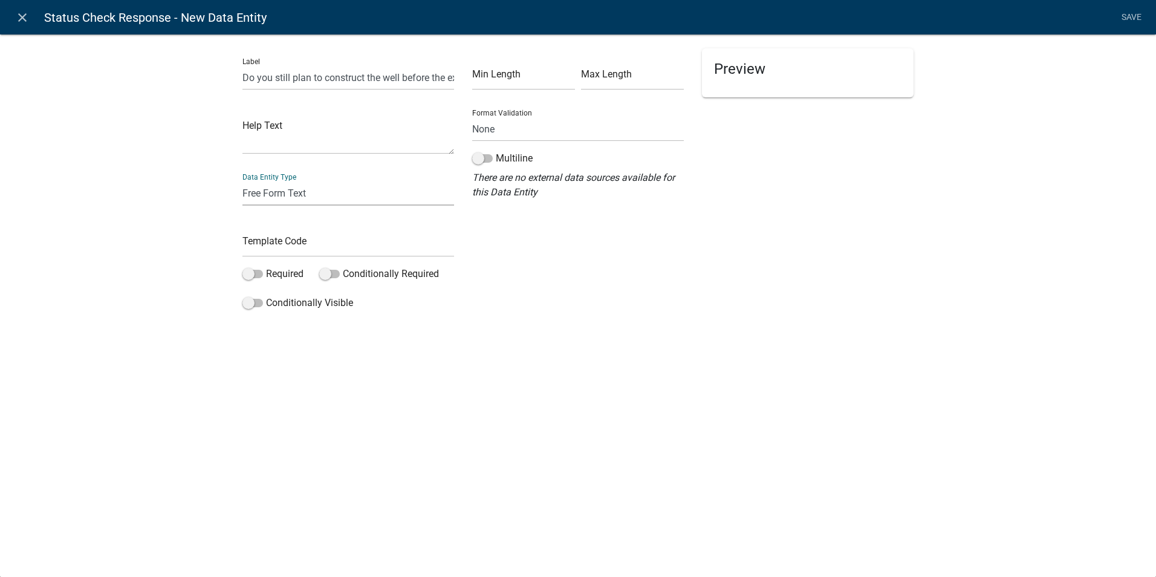
select select "list-data"
click at [242, 181] on select "Free Form Text Document Display Entity Value Fee Numeric Data Date Map Sketch D…" at bounding box center [348, 193] width 212 height 25
select select "list-data"
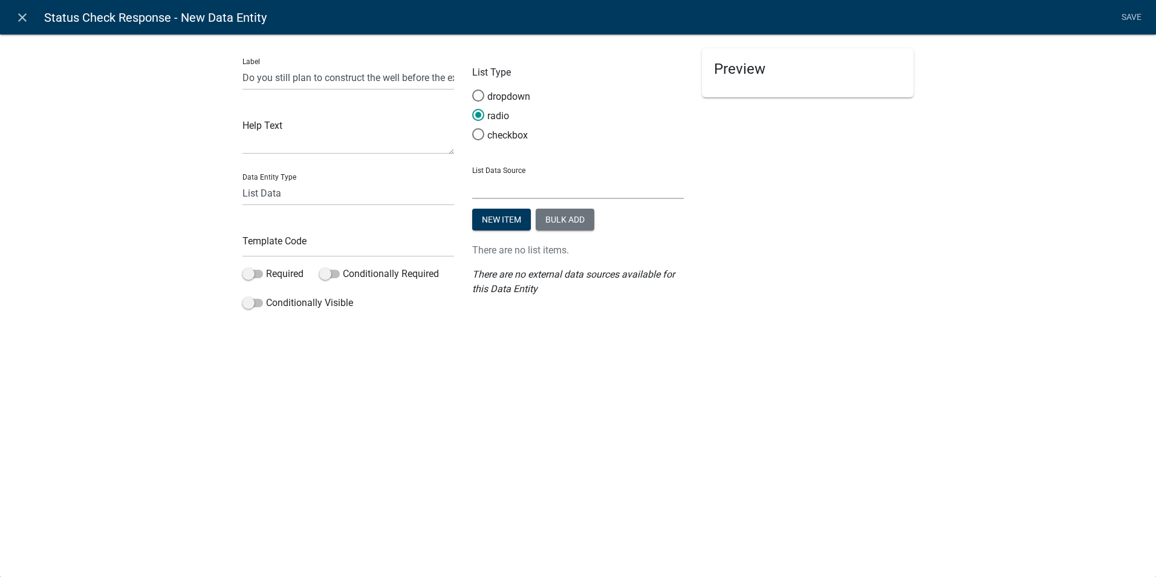
click at [540, 178] on select "State List Assessor's Office Assessor's Office Commercial Structures Commercial…" at bounding box center [578, 186] width 212 height 25
select select "custom-list-8fbead59-5e31-40d0-aec1-d38d61a6a57e"
click at [472, 174] on select "State List Assessor's Office Assessor's Office Commercial Structures Commercial…" at bounding box center [578, 186] width 212 height 25
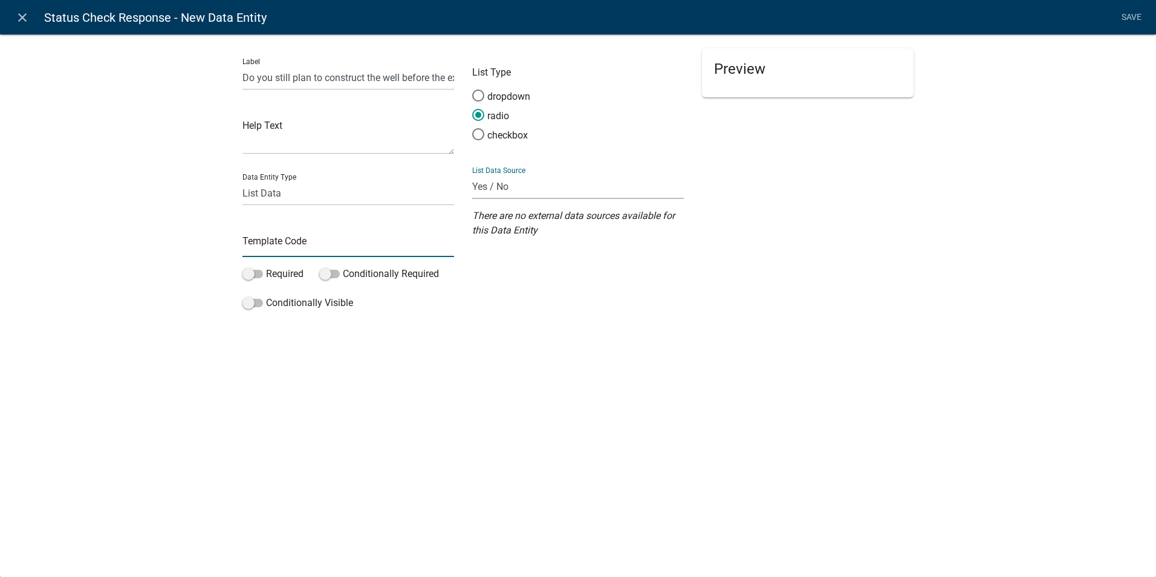
click at [290, 251] on input "text" at bounding box center [348, 244] width 212 height 25
type input "P"
type input "InstallationStatusCheck"
click at [612, 436] on div "close Status Check Response - New Data Entity Save Label Do you still plan to c…" at bounding box center [578, 288] width 1156 height 577
click at [1124, 13] on link "Save" at bounding box center [1131, 17] width 30 height 23
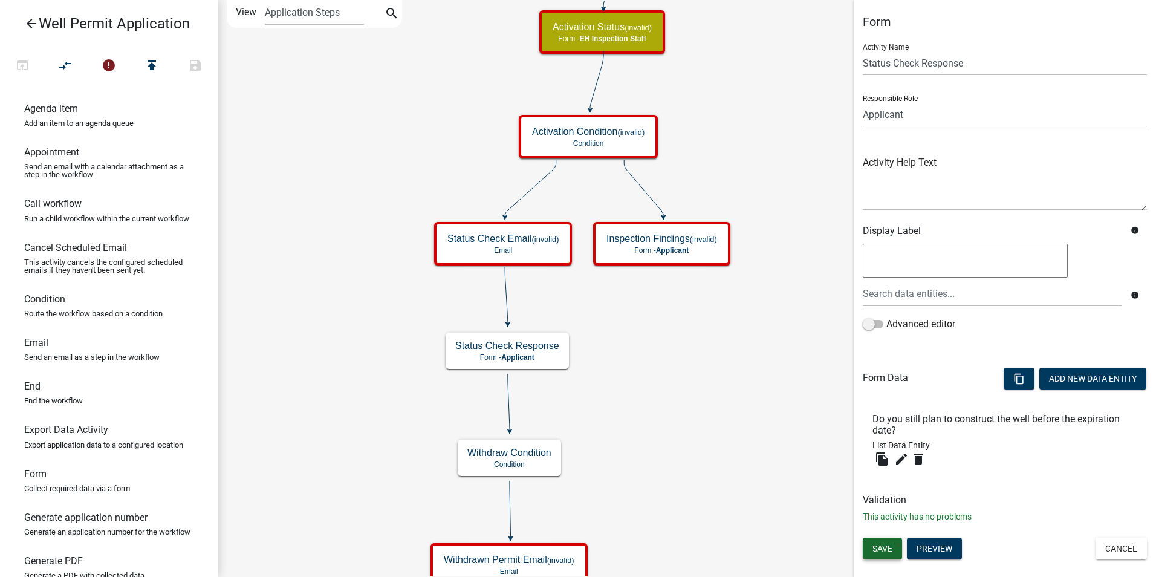
click at [883, 543] on span "Save" at bounding box center [882, 548] width 20 height 10
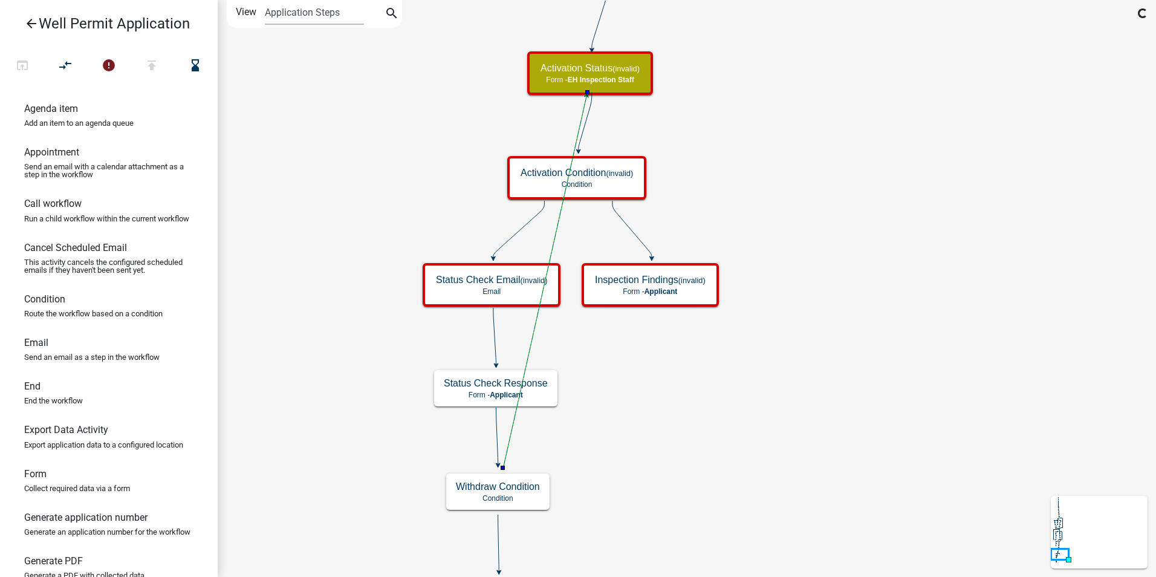
click at [625, 465] on icon "Start Start - Applicant Application Denied End - Applicant Property Owner Infor…" at bounding box center [686, 361] width 937 height 720
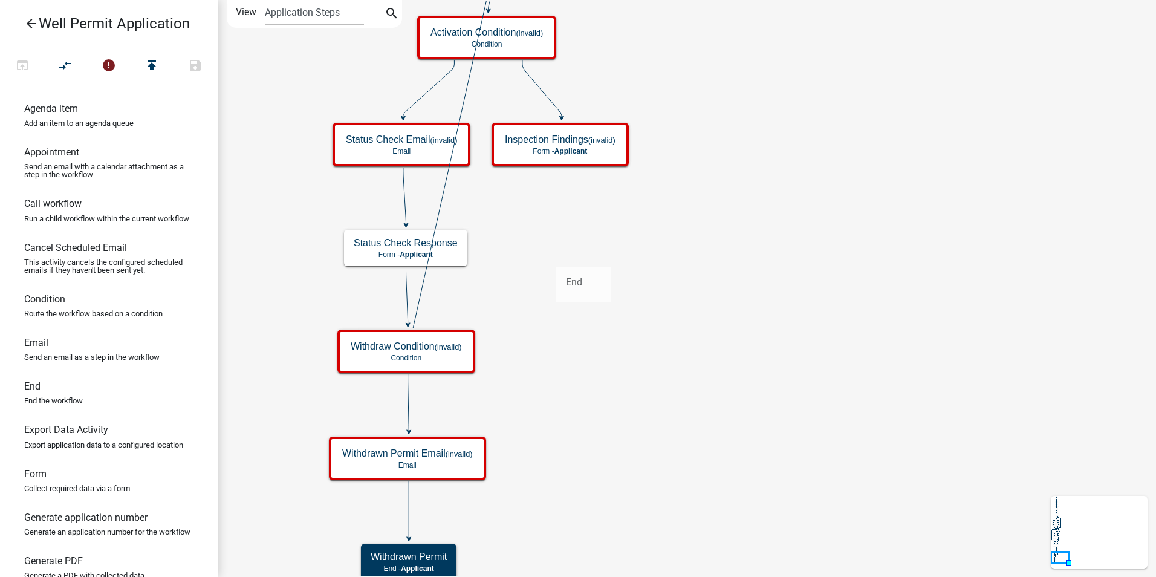
drag, startPoint x: 39, startPoint y: 403, endPoint x: 555, endPoint y: 257, distance: 536.3
click at [555, 257] on div "arrow_back Well Permit Application open_in_browser compare_arrows error publish…" at bounding box center [578, 288] width 1156 height 577
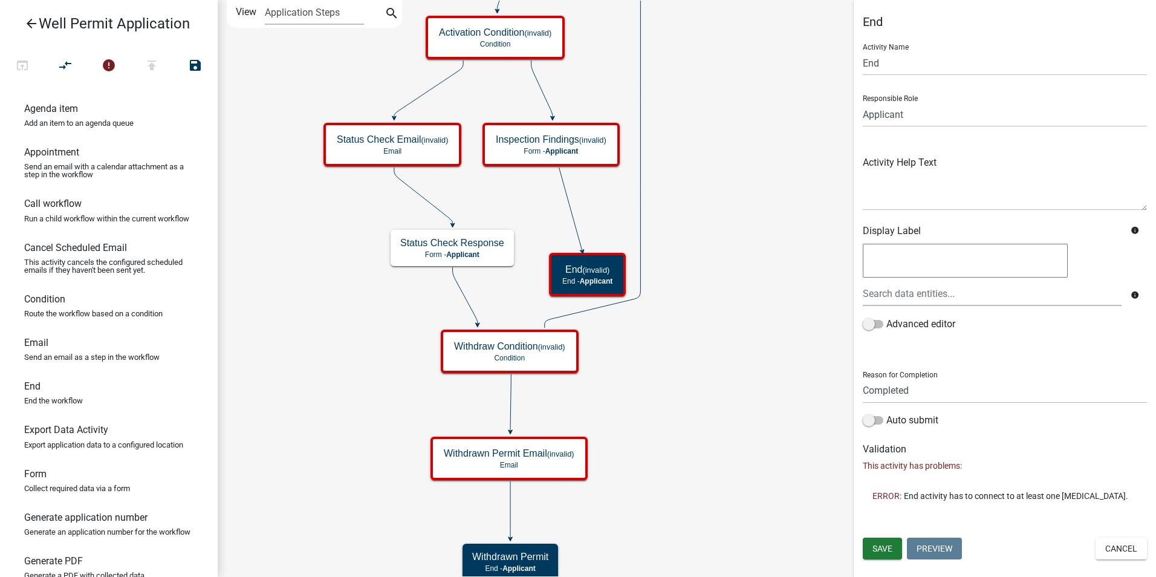
click at [708, 275] on icon "Start Start - Applicant Application Denied End - Applicant Property Owner Infor…" at bounding box center [686, 291] width 937 height 580
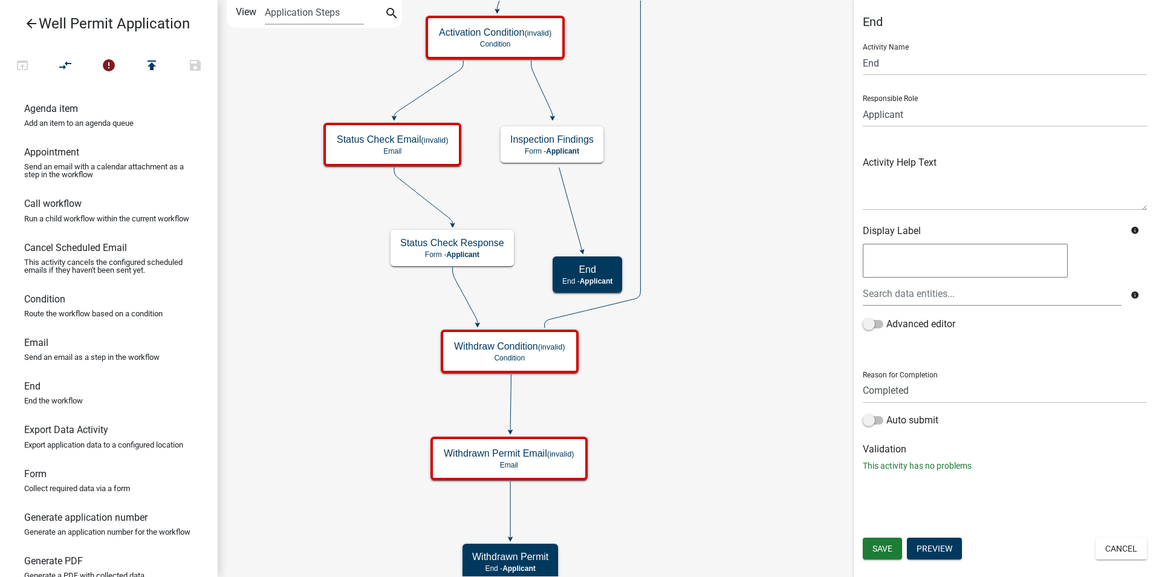
click at [749, 458] on icon "Start Start - Applicant Application Denied End - Applicant Property Owner Infor…" at bounding box center [686, 291] width 937 height 580
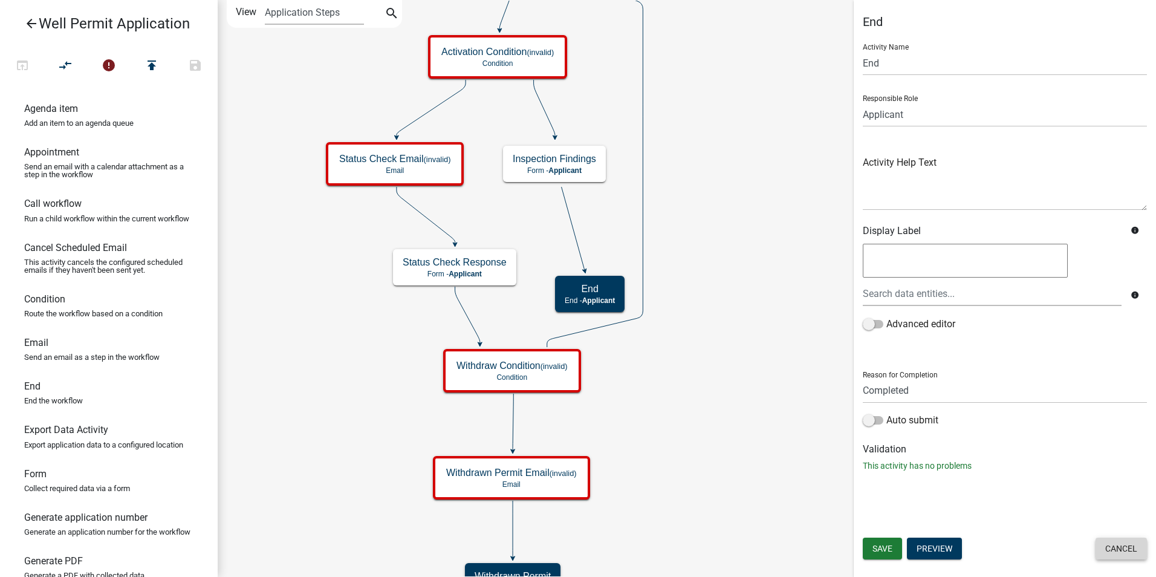
click at [1124, 552] on button "Cancel" at bounding box center [1120, 548] width 51 height 22
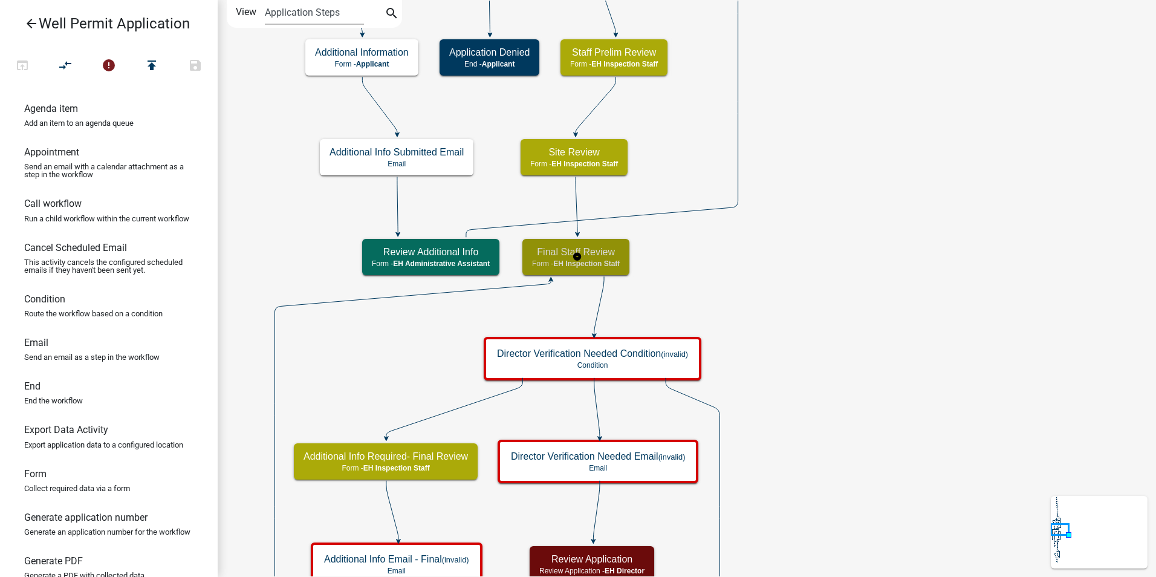
click at [591, 260] on span "EH Inspection Staff" at bounding box center [586, 263] width 66 height 8
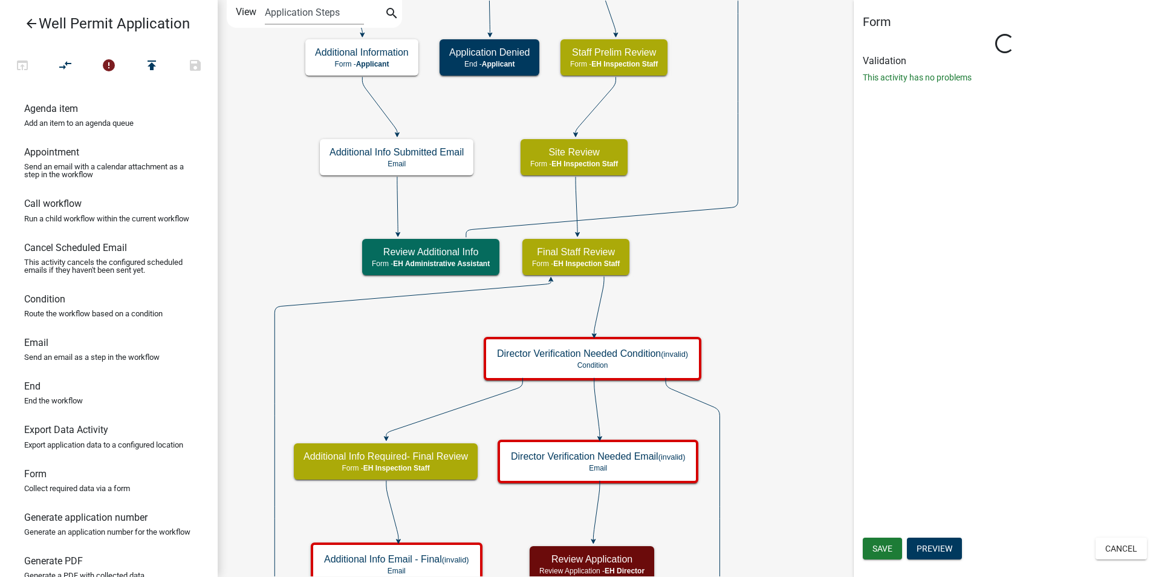
select select "B112E396-40EF-4858-AE7C-AB0894FDBB84"
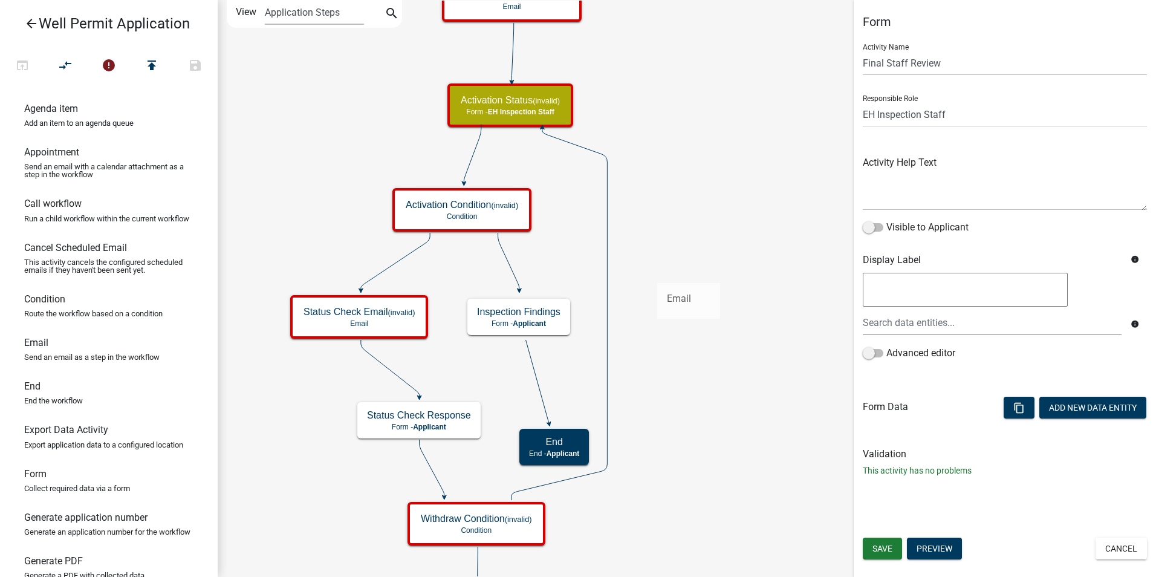
drag, startPoint x: 38, startPoint y: 359, endPoint x: 657, endPoint y: 273, distance: 624.9
click at [657, 273] on div "arrow_back Well Permit Application open_in_browser compare_arrows error publish…" at bounding box center [578, 288] width 1156 height 577
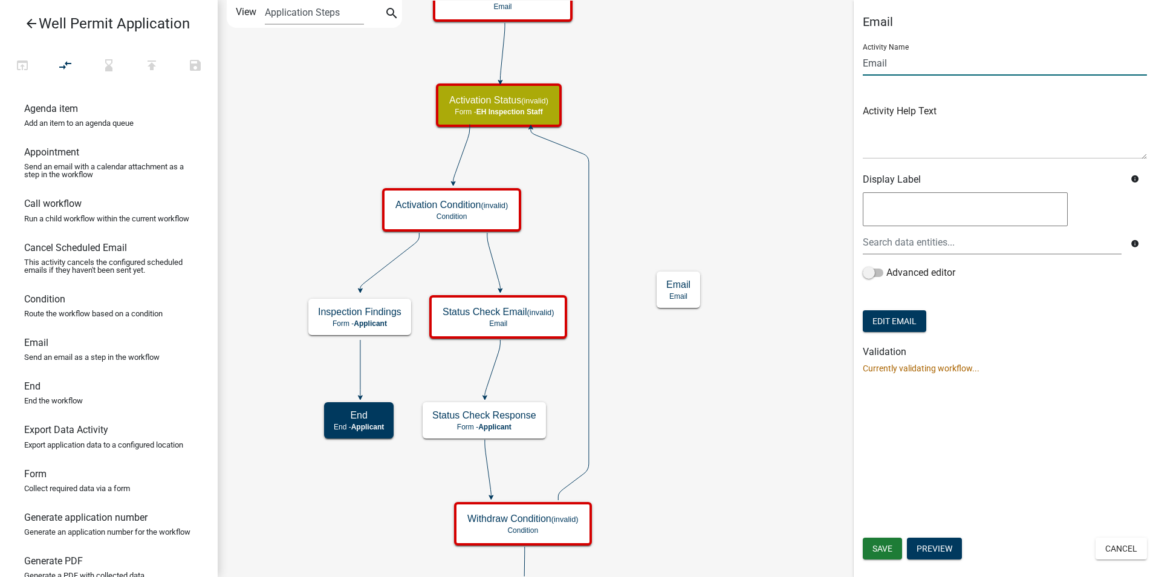
click at [880, 63] on input "Email" at bounding box center [1005, 63] width 284 height 25
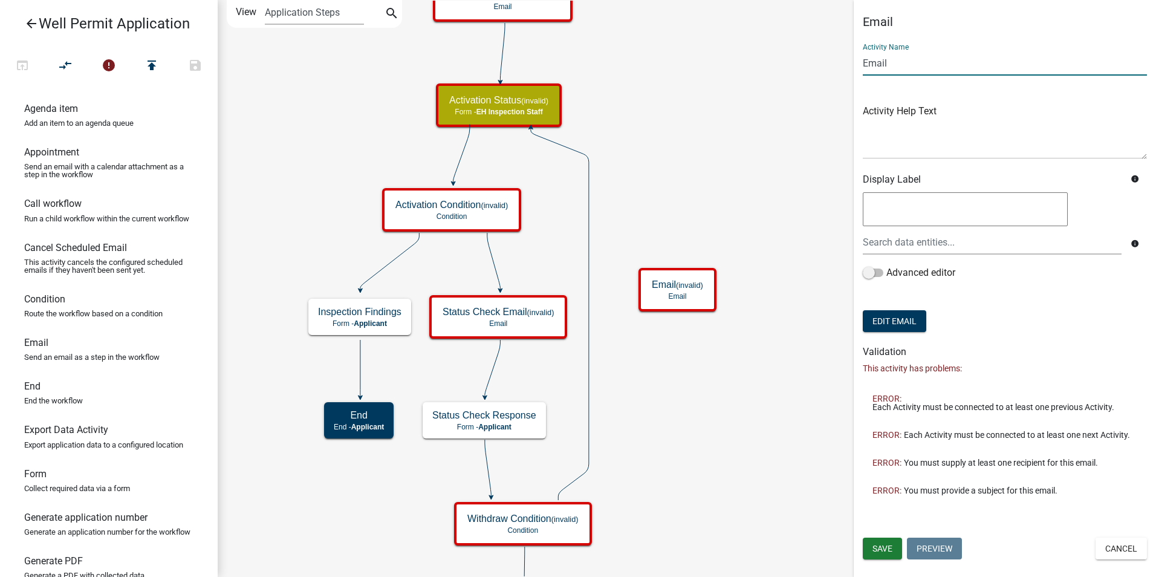
click at [880, 63] on input "Email" at bounding box center [1005, 63] width 284 height 25
type input "Expired Email"
click at [876, 547] on span "Save" at bounding box center [882, 548] width 20 height 10
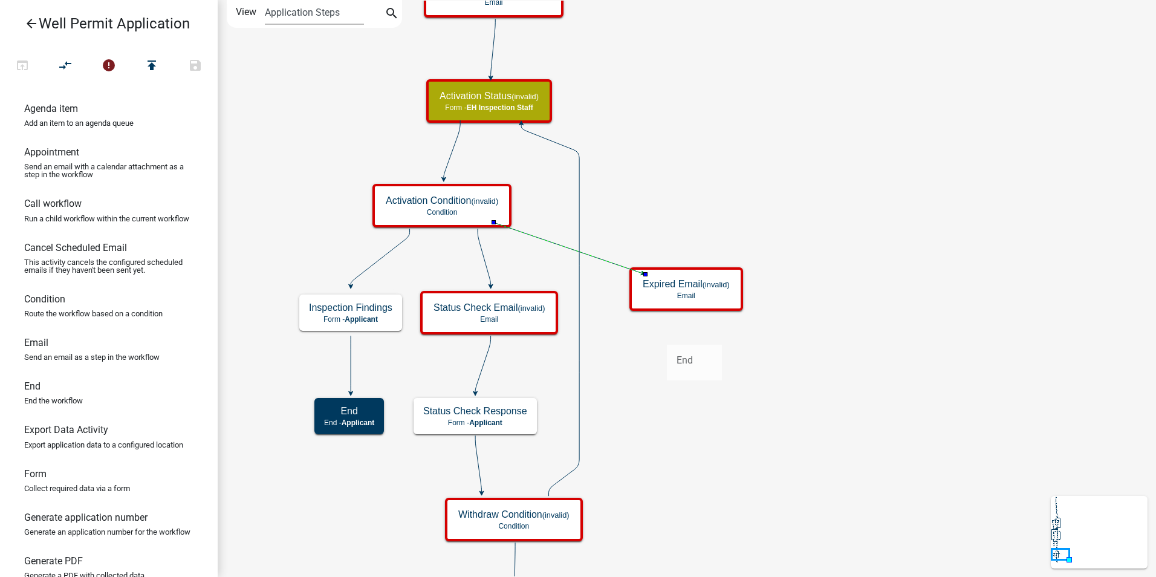
drag, startPoint x: 36, startPoint y: 406, endPoint x: 667, endPoint y: 335, distance: 635.6
click at [667, 335] on div "arrow_back Well Permit Application open_in_browser compare_arrows error publish…" at bounding box center [578, 288] width 1156 height 577
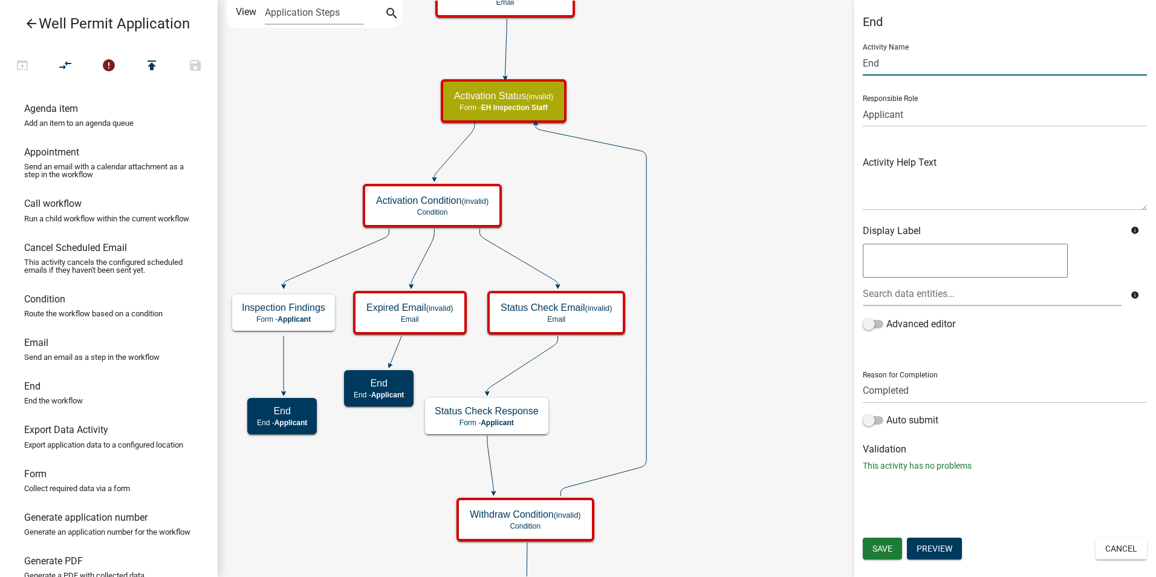
click at [864, 66] on input "End" at bounding box center [1005, 63] width 284 height 25
type input "Expired Permit"
click at [870, 549] on button "Save" at bounding box center [882, 548] width 39 height 22
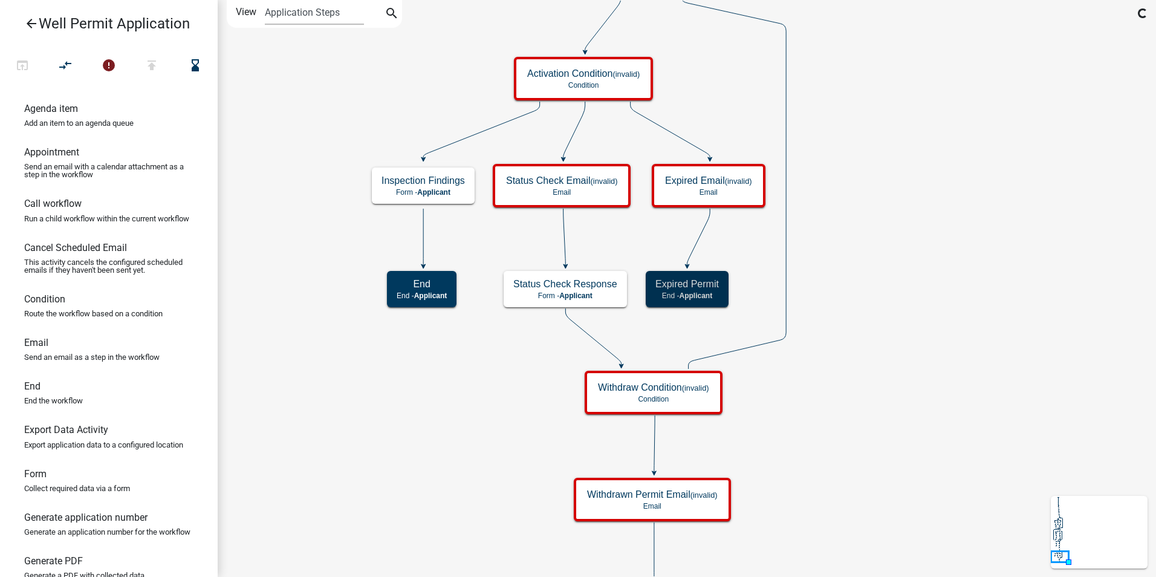
click at [850, 469] on icon "Start Start - Applicant Application Denied End - Applicant Property Owner Infor…" at bounding box center [686, 311] width 937 height 621
click at [951, 428] on icon "Start Start - Applicant Application Denied End - Applicant Property Owner Infor…" at bounding box center [686, 311] width 937 height 621
click at [400, 374] on icon "Start Start - Applicant Application Denied End - Applicant Property Owner Infor…" at bounding box center [686, 311] width 937 height 621
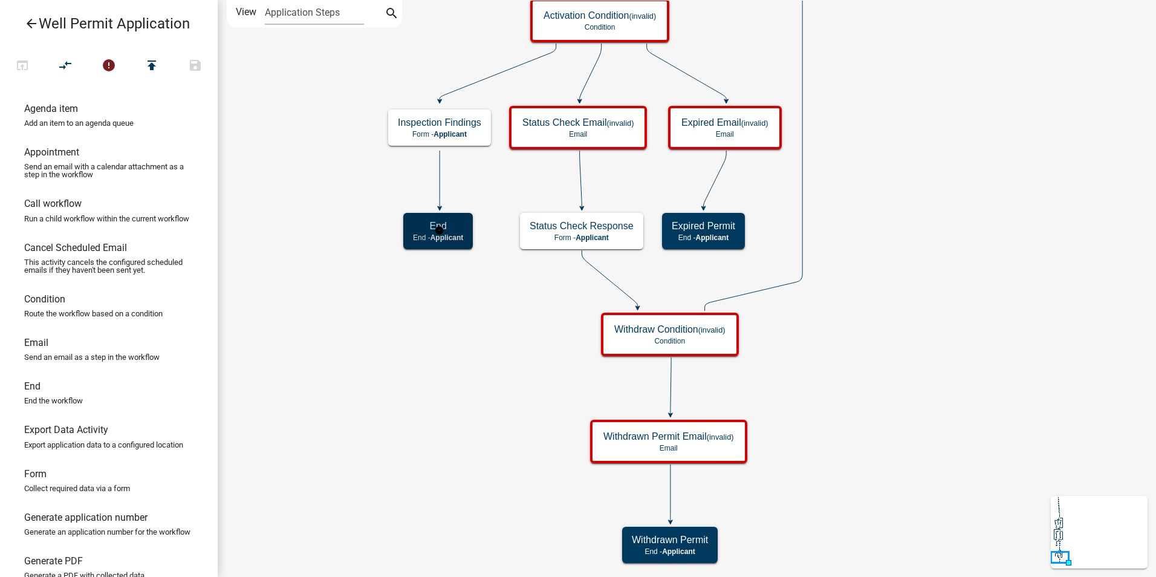
click at [427, 233] on p "End - Applicant" at bounding box center [438, 237] width 50 height 8
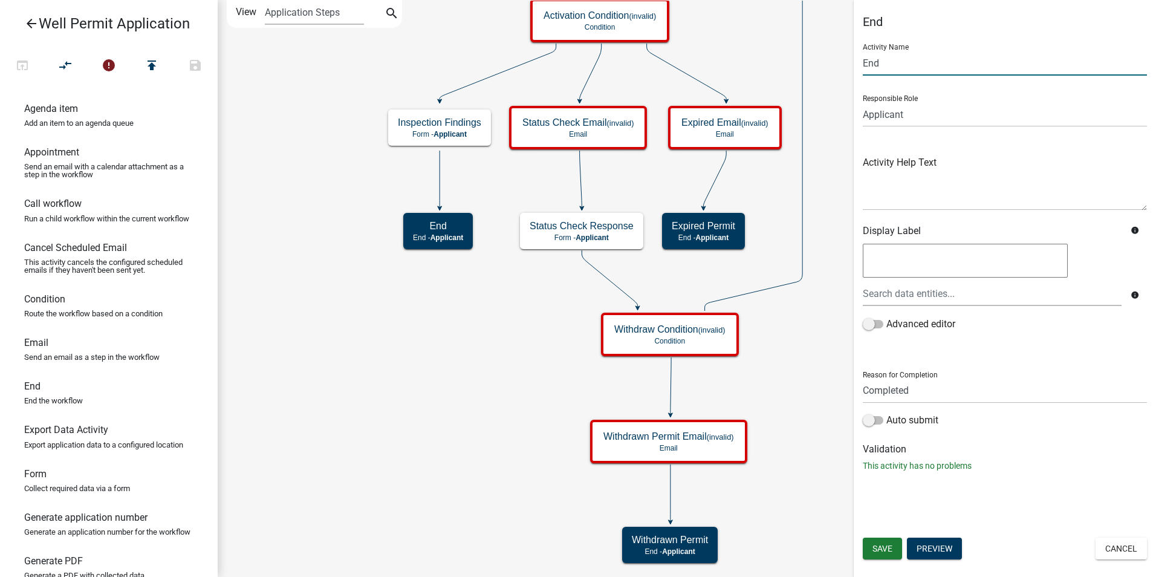
click at [872, 62] on input "End" at bounding box center [1005, 63] width 284 height 25
type input "Active Permit"
drag, startPoint x: 871, startPoint y: 548, endPoint x: 842, endPoint y: 539, distance: 30.4
click at [870, 548] on button "Save" at bounding box center [882, 548] width 39 height 22
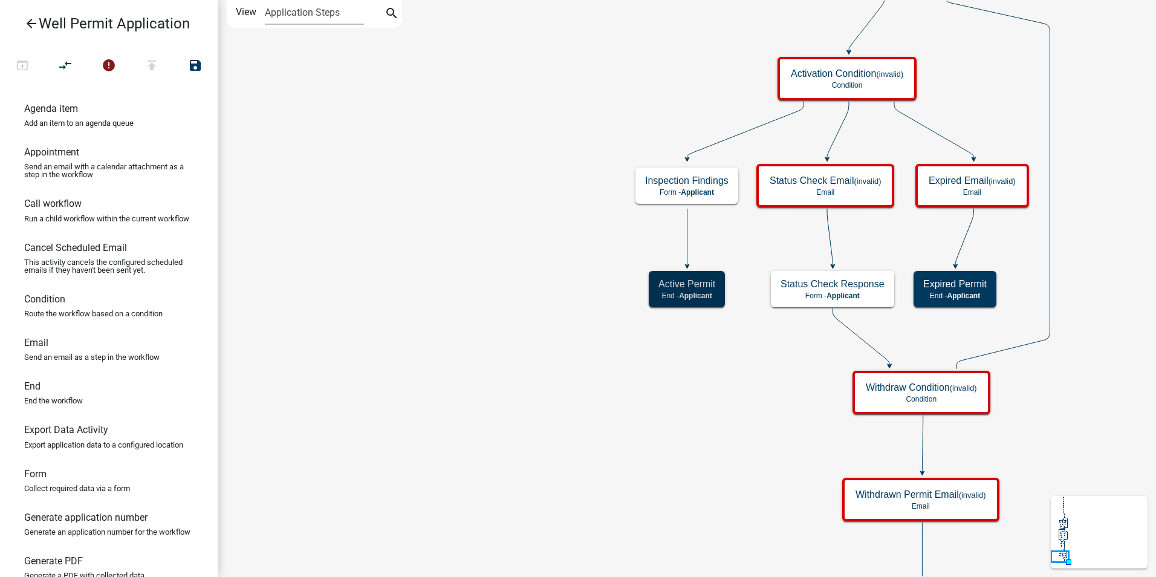
click at [562, 427] on icon "Start Start - Applicant Application Denied End - Applicant Property Owner Infor…" at bounding box center [686, 311] width 937 height 621
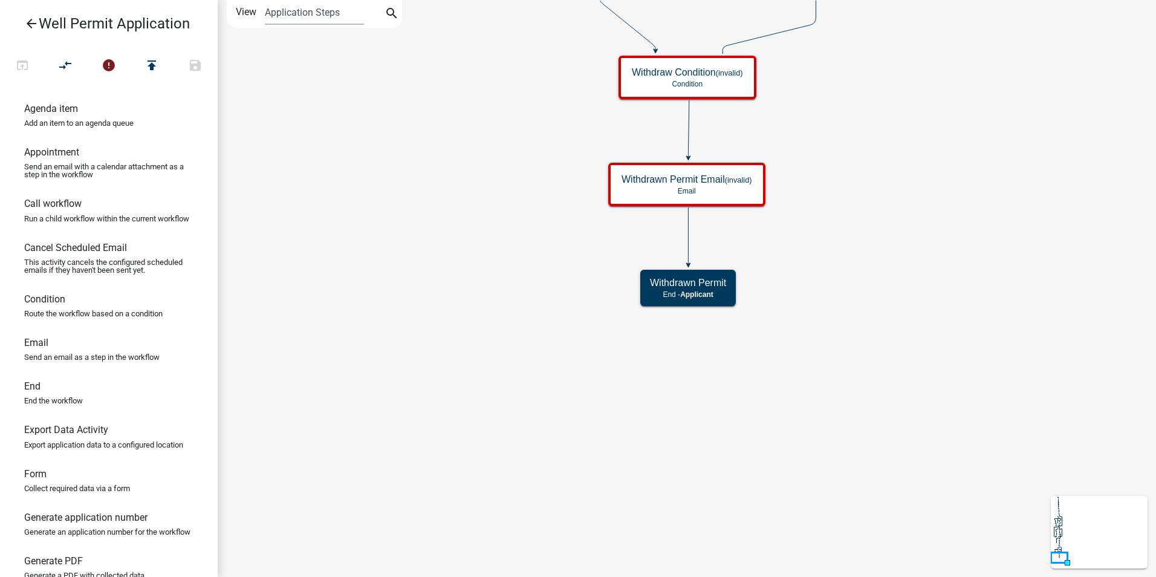
click at [865, 218] on icon "Start Start - Applicant Application Denied End - Applicant Property Owner Infor…" at bounding box center [686, 288] width 937 height 575
click at [31, 22] on icon "arrow_back" at bounding box center [31, 24] width 15 height 17
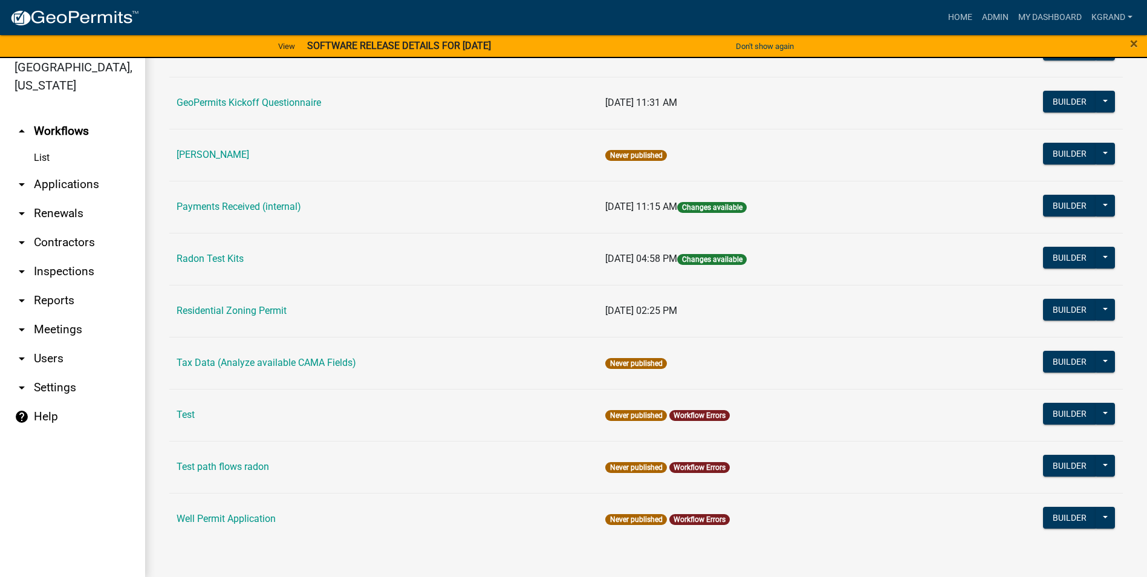
scroll to position [15, 0]
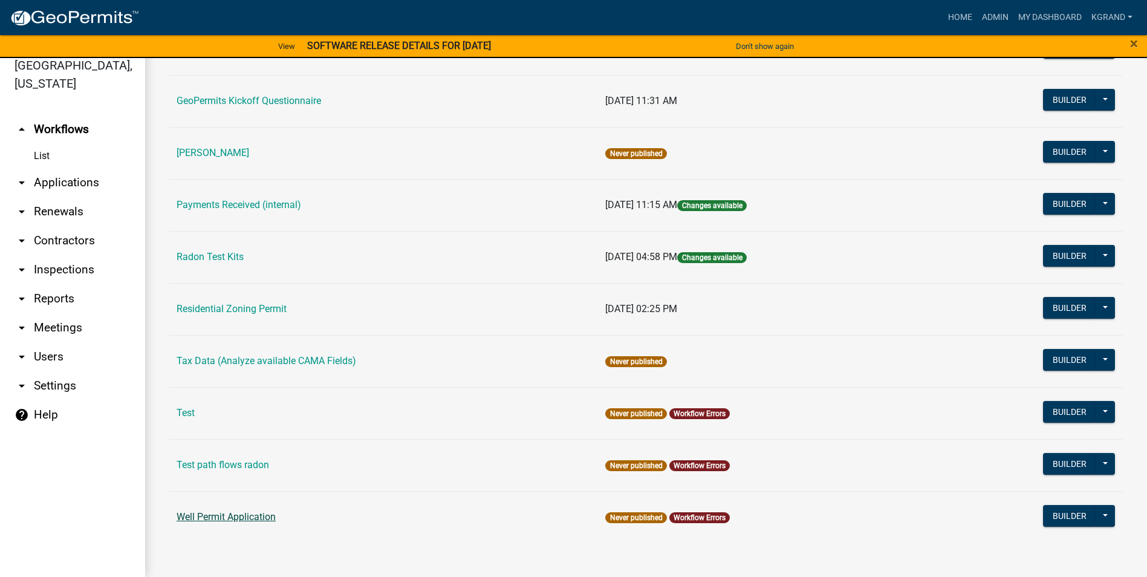
click at [216, 518] on link "Well Permit Application" at bounding box center [225, 516] width 99 height 11
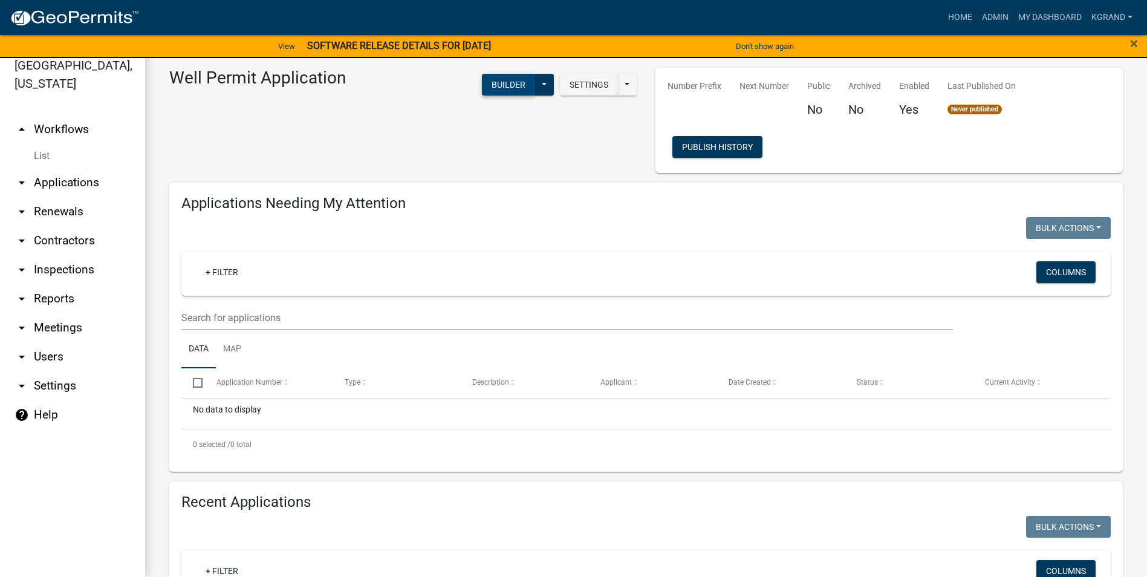
click at [505, 89] on button "Builder" at bounding box center [508, 85] width 53 height 22
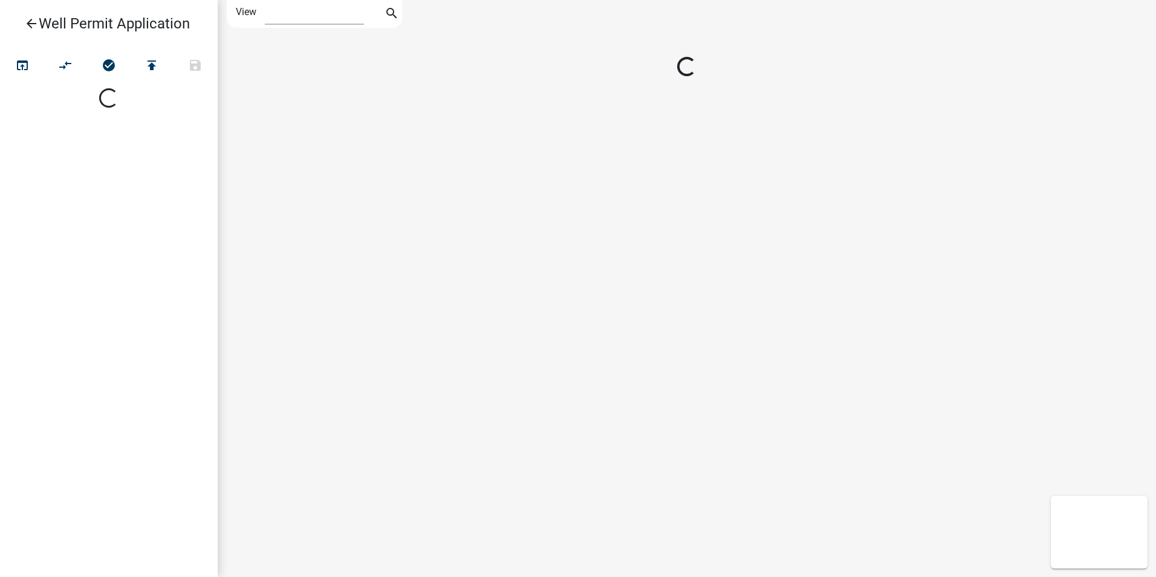
select select "1"
